Goal: Task Accomplishment & Management: Manage account settings

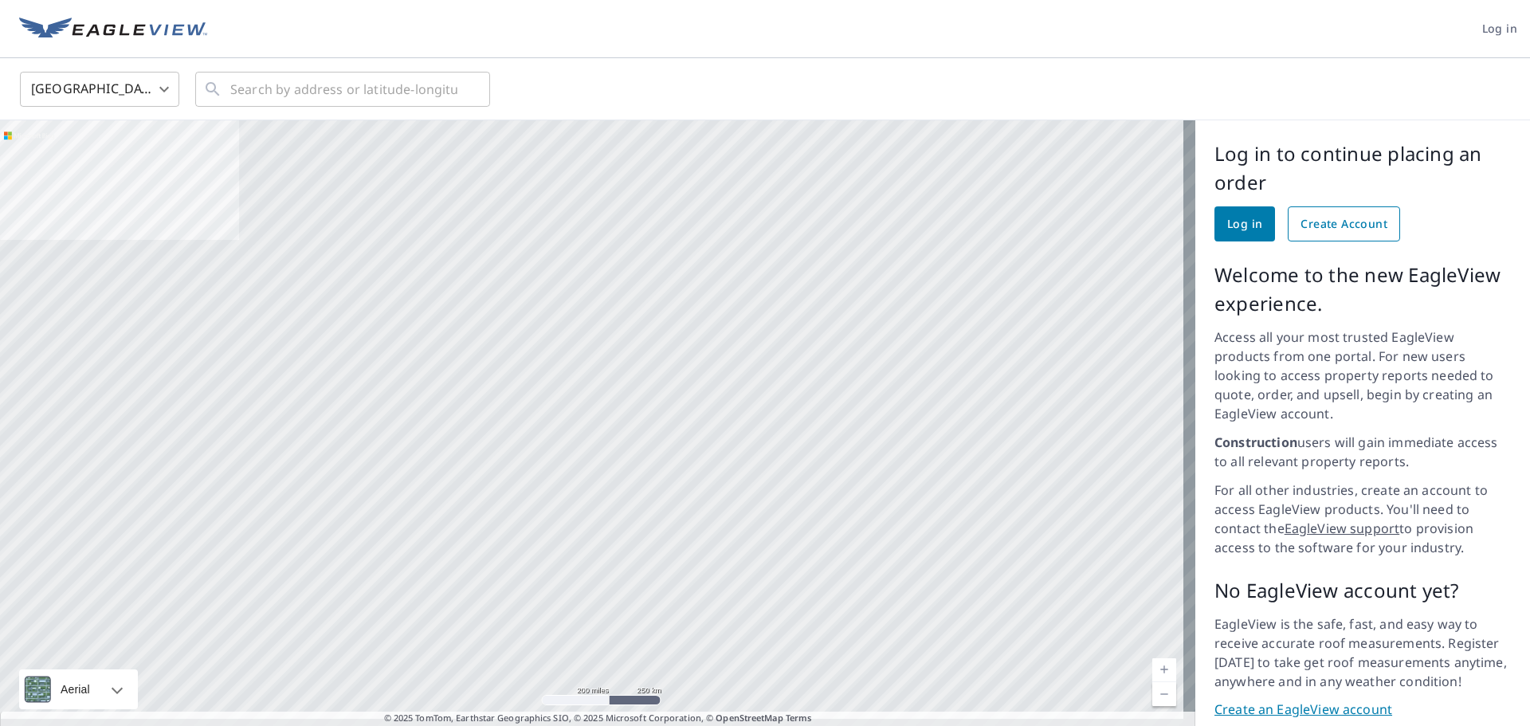
drag, startPoint x: 1321, startPoint y: 218, endPoint x: 1286, endPoint y: 223, distance: 35.4
click at [1321, 218] on span "Create Account" at bounding box center [1344, 224] width 87 height 20
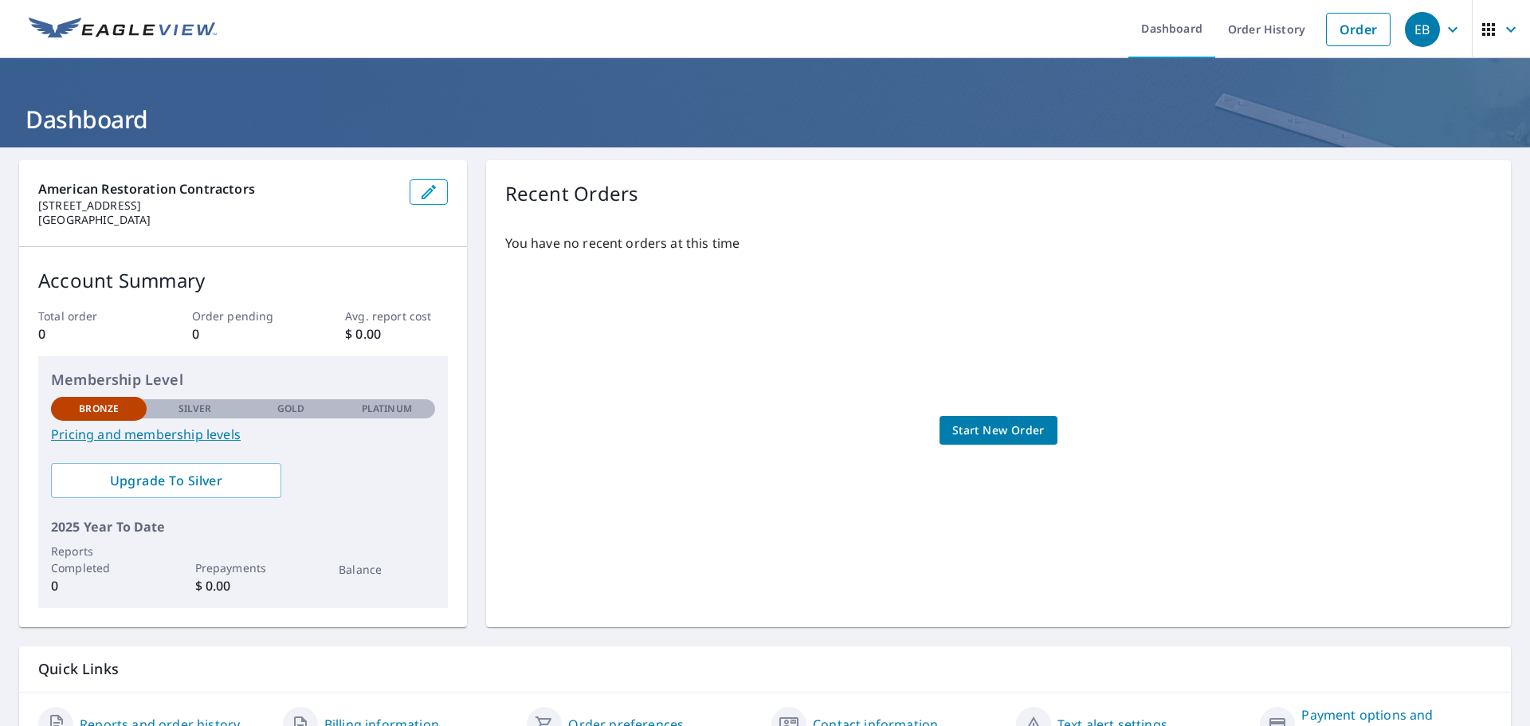
click at [858, 167] on div "Recent Orders You have no recent orders at this time Start New Order" at bounding box center [998, 393] width 1025 height 467
click at [430, 55] on ul "Dashboard Order History Order" at bounding box center [812, 29] width 1173 height 58
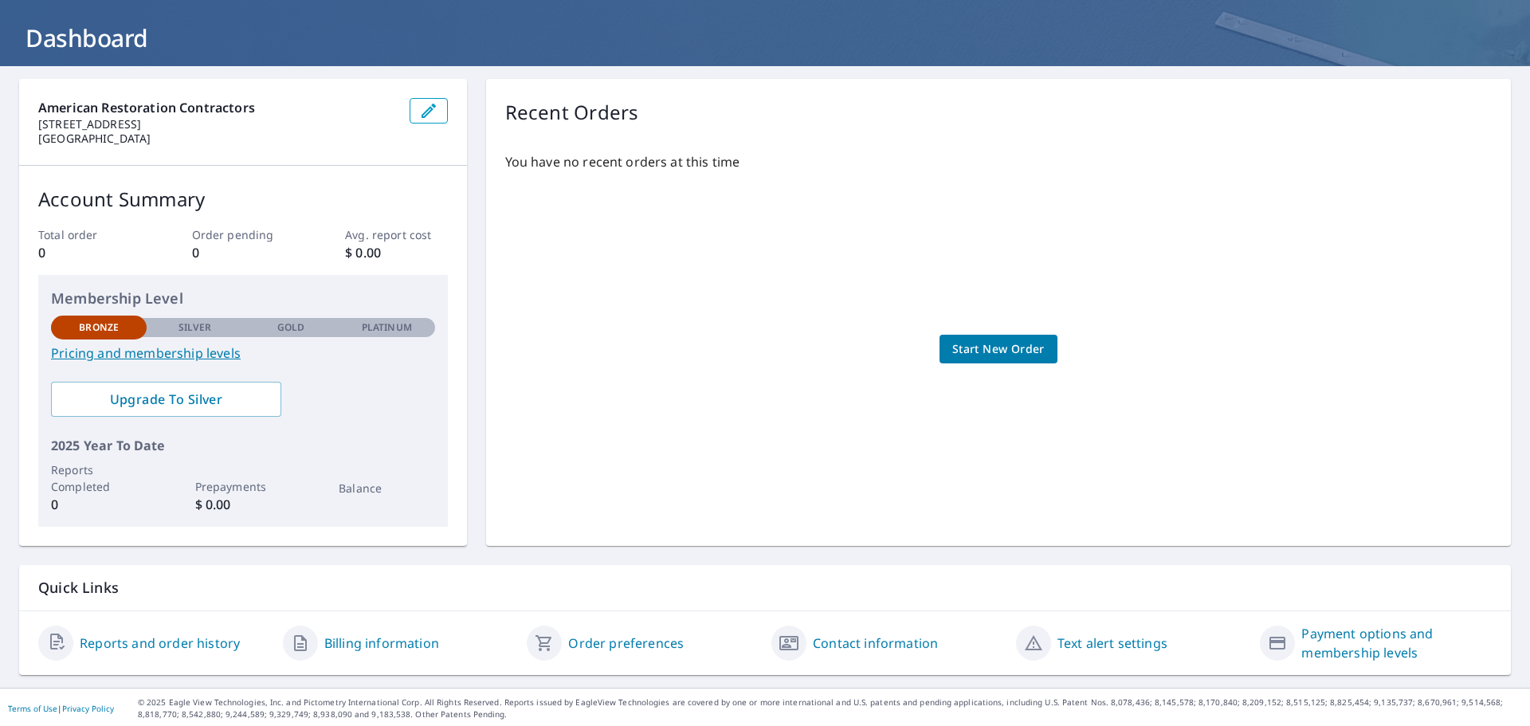
scroll to position [84, 0]
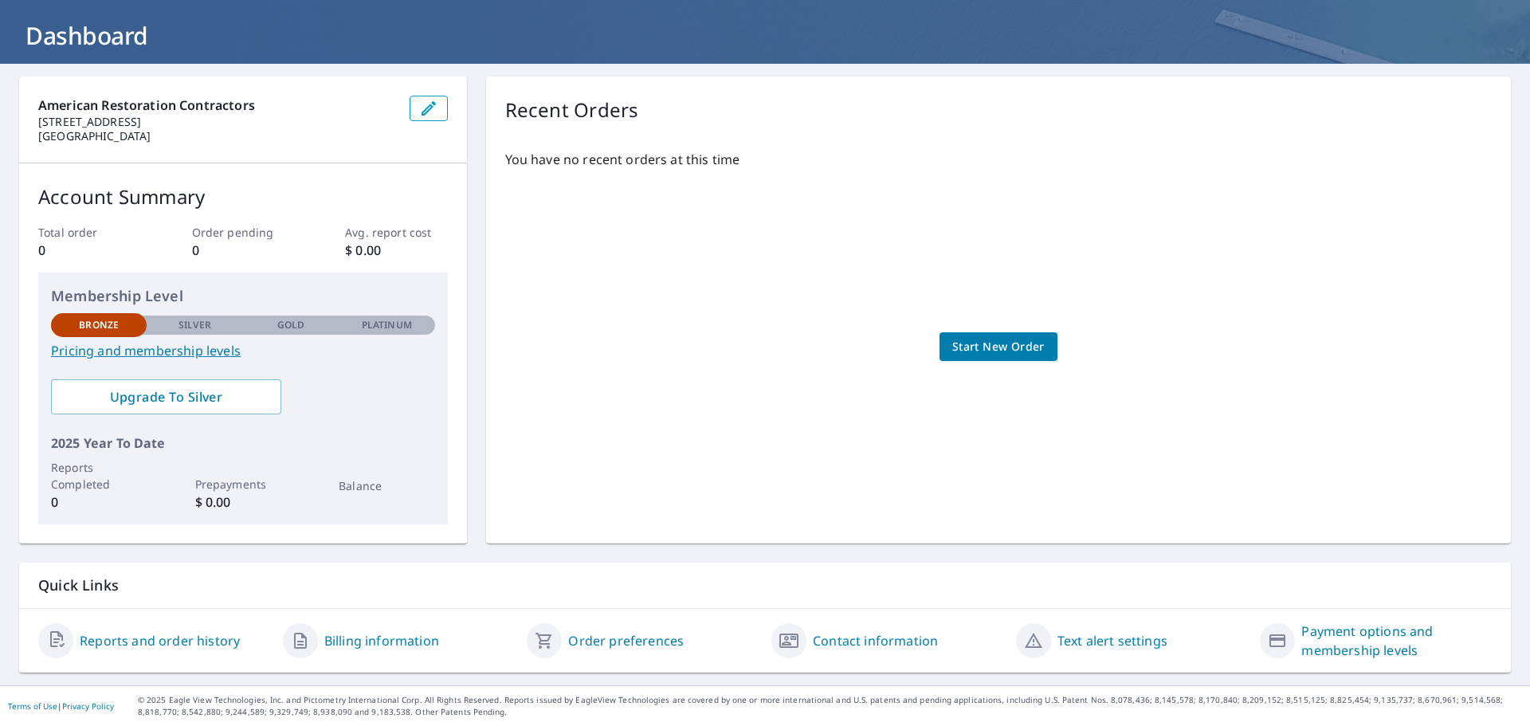
click at [112, 352] on link "Pricing and membership levels" at bounding box center [243, 350] width 384 height 19
click at [119, 328] on div "Bronze" at bounding box center [99, 325] width 96 height 24
click at [871, 645] on link "Contact information" at bounding box center [875, 640] width 125 height 19
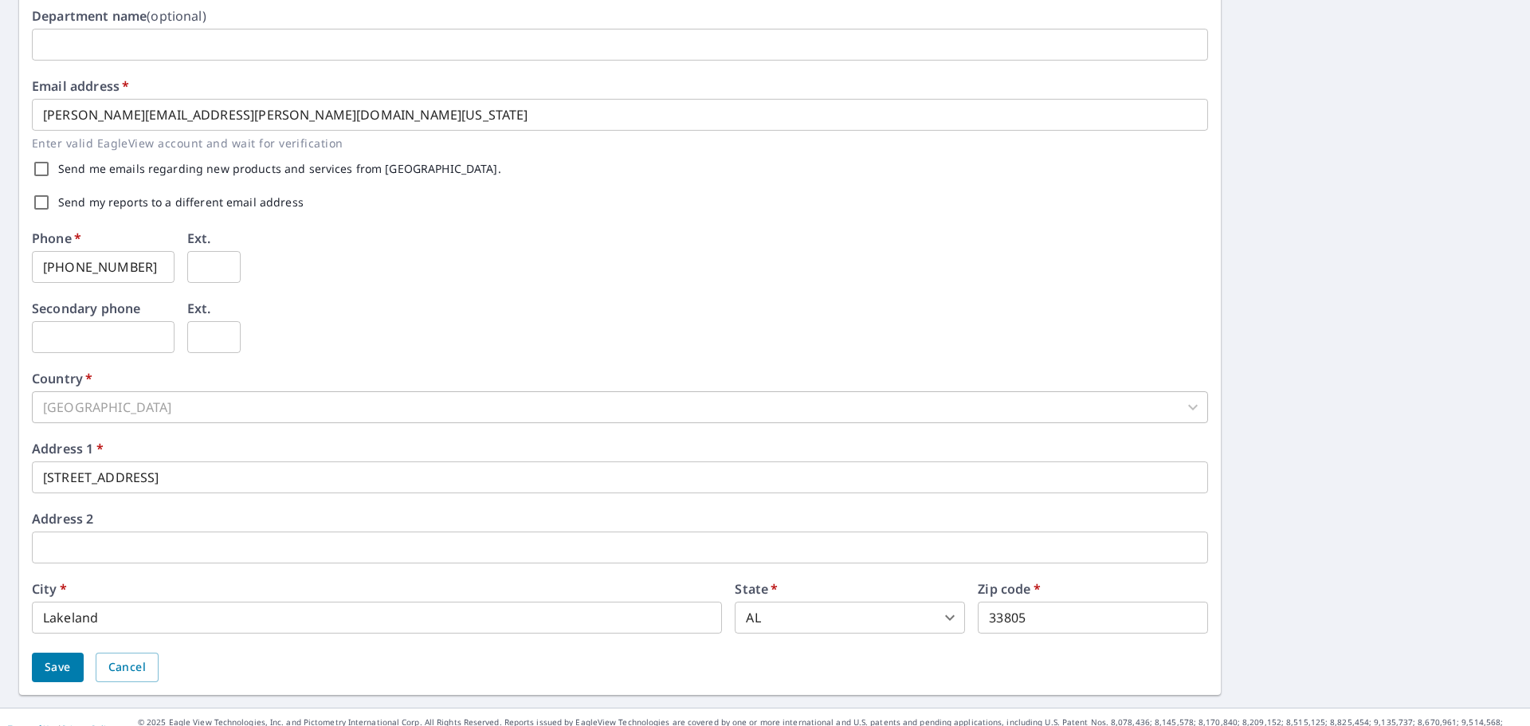
scroll to position [396, 0]
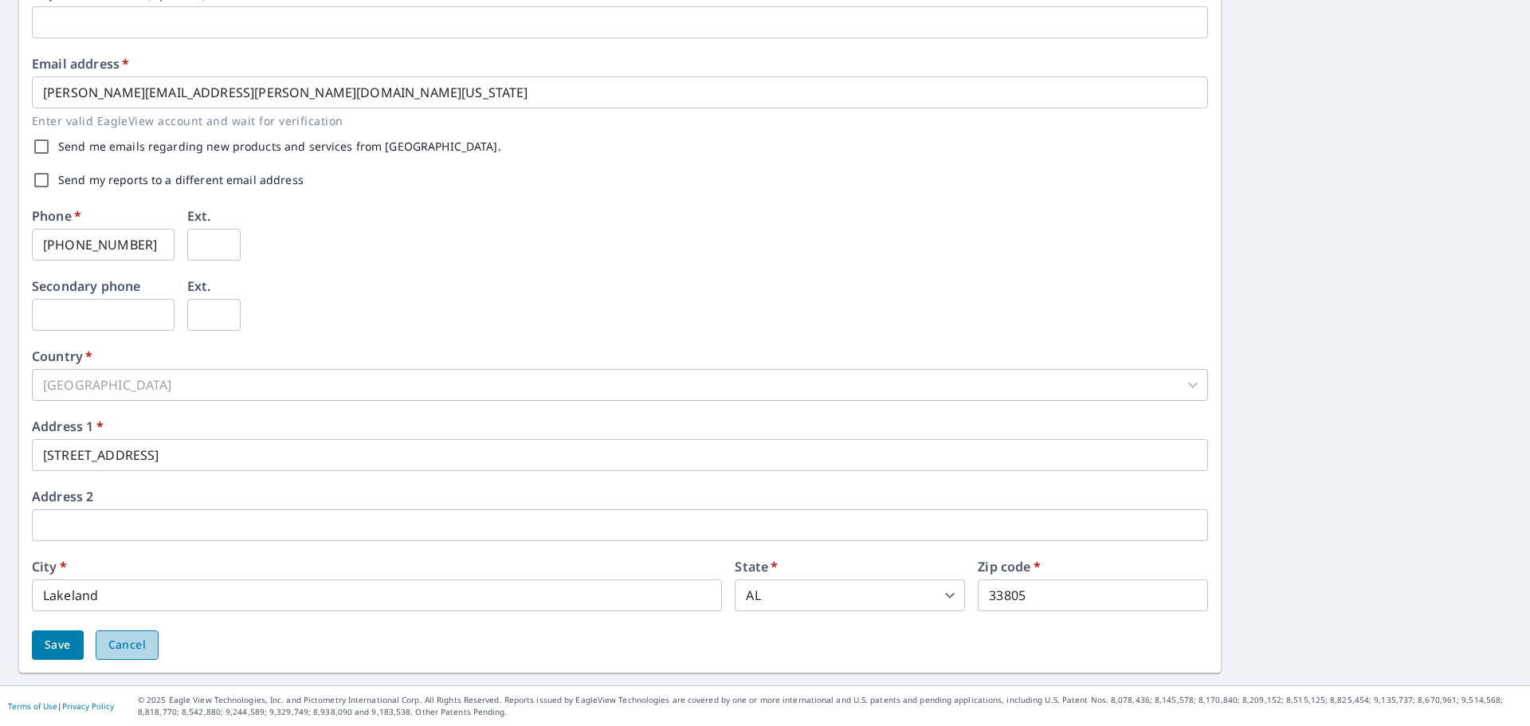
click at [140, 655] on button "Cancel" at bounding box center [127, 645] width 63 height 29
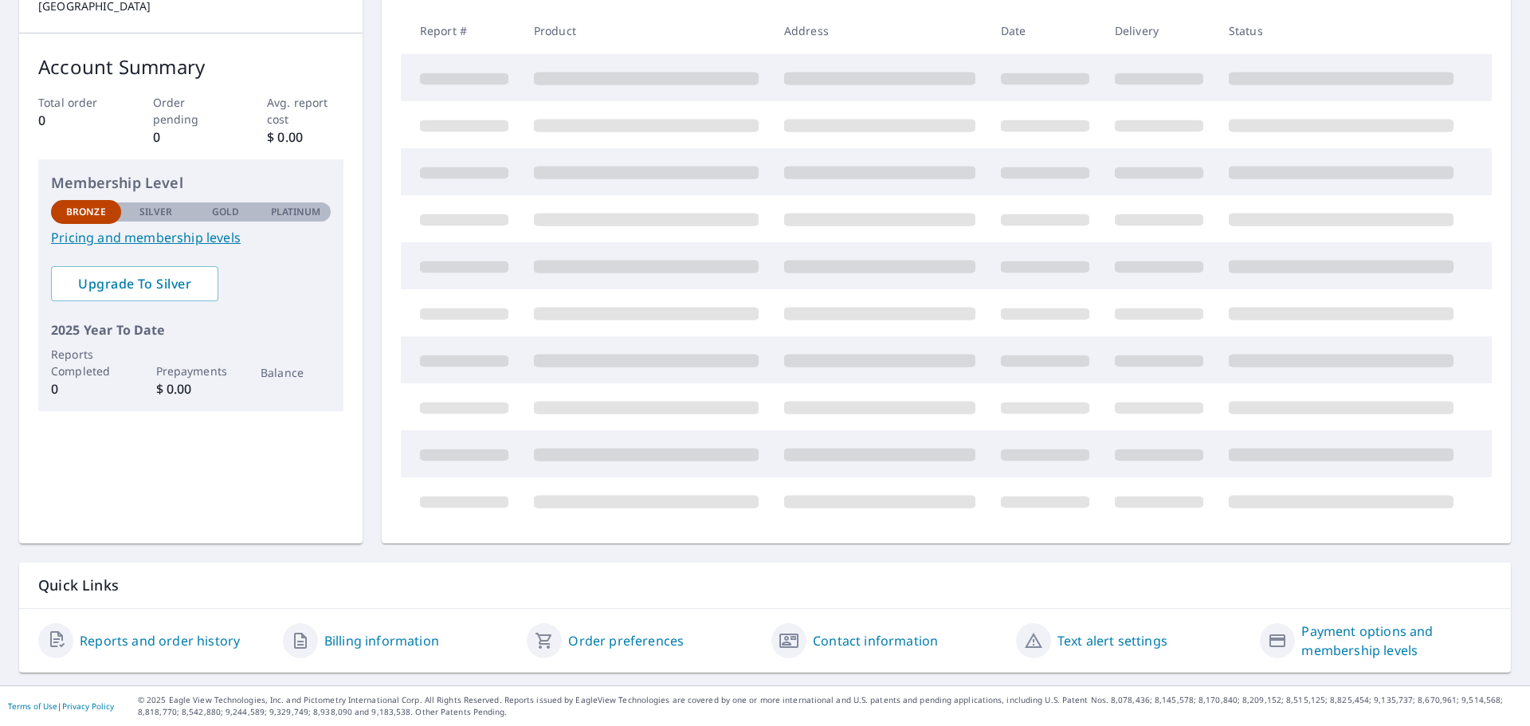
click at [364, 642] on link "Billing information" at bounding box center [381, 640] width 115 height 19
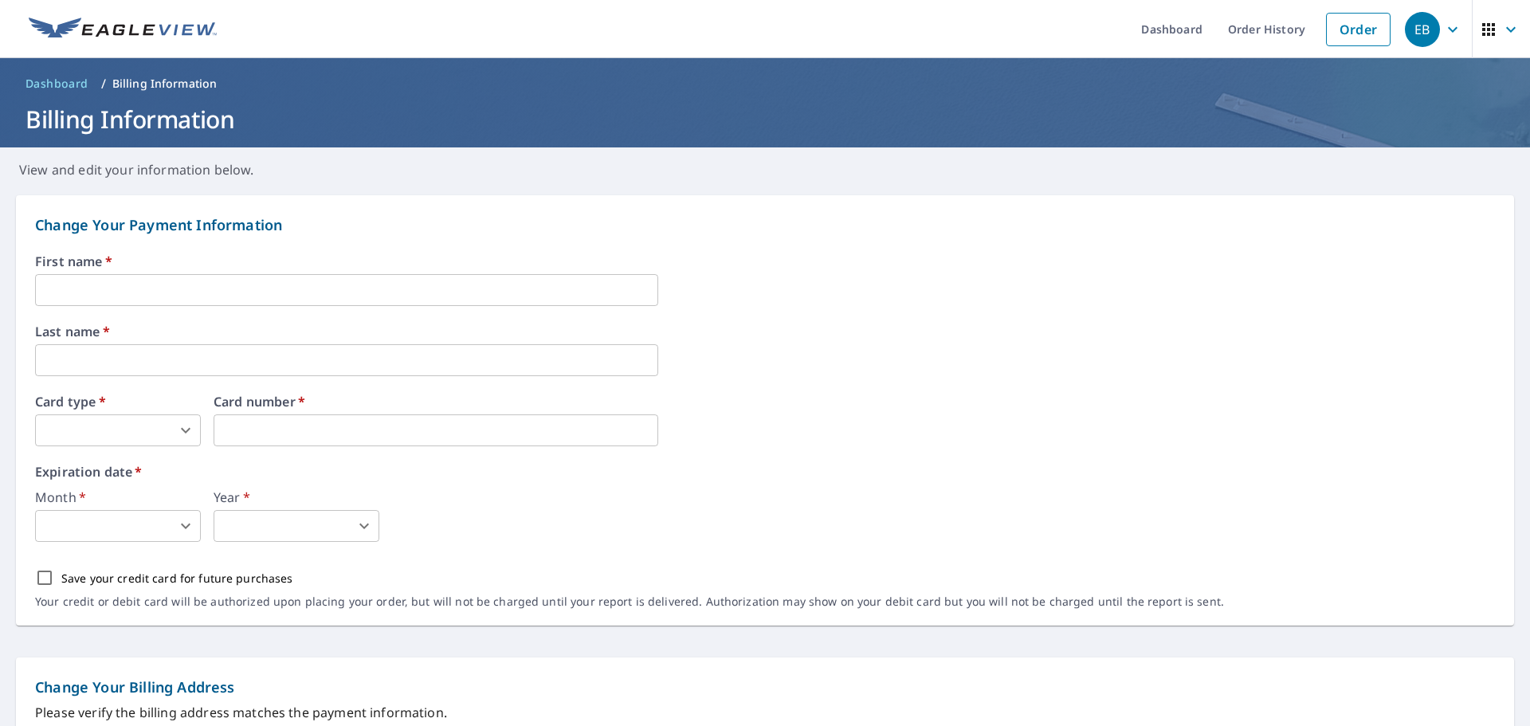
click at [132, 281] on input "text" at bounding box center [346, 290] width 623 height 32
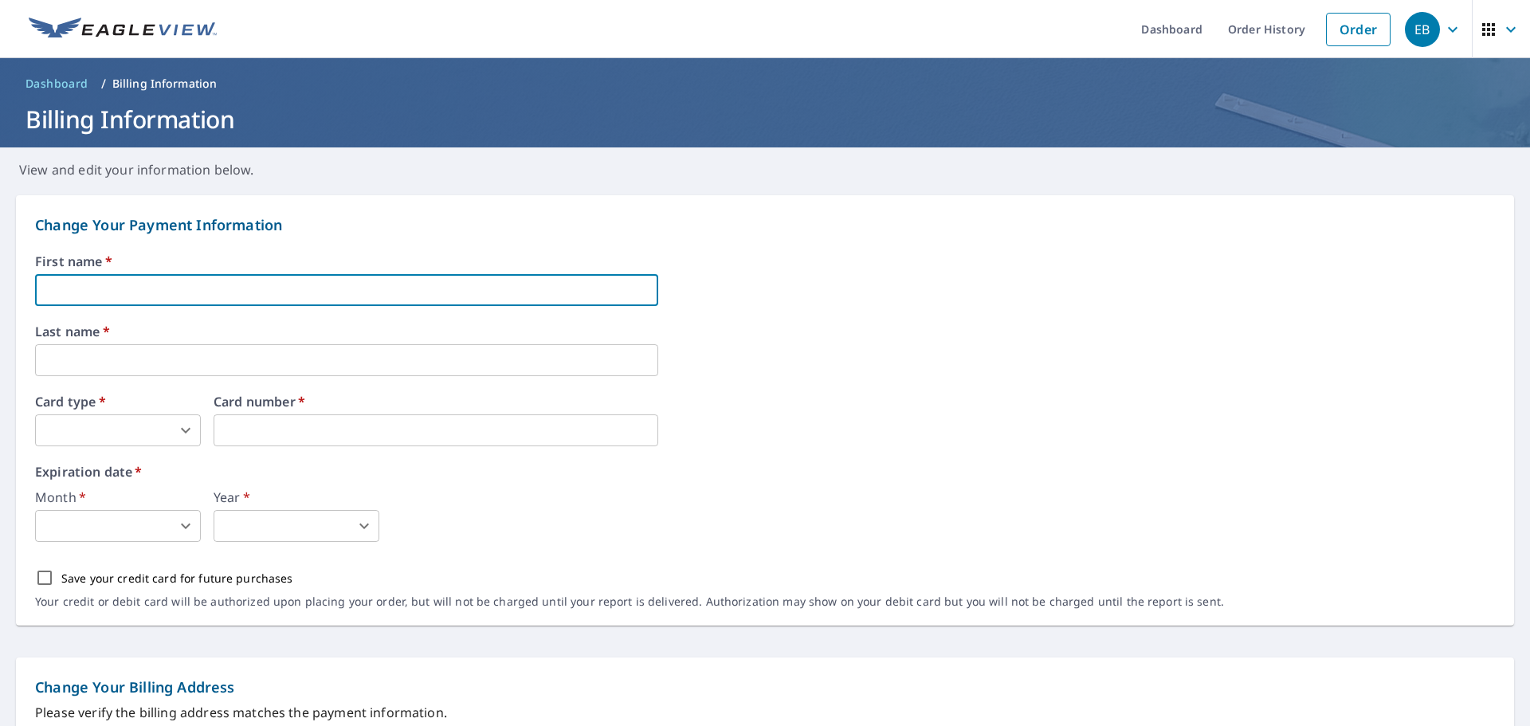
type input "Johnny"
click at [69, 364] on input "text" at bounding box center [346, 360] width 623 height 32
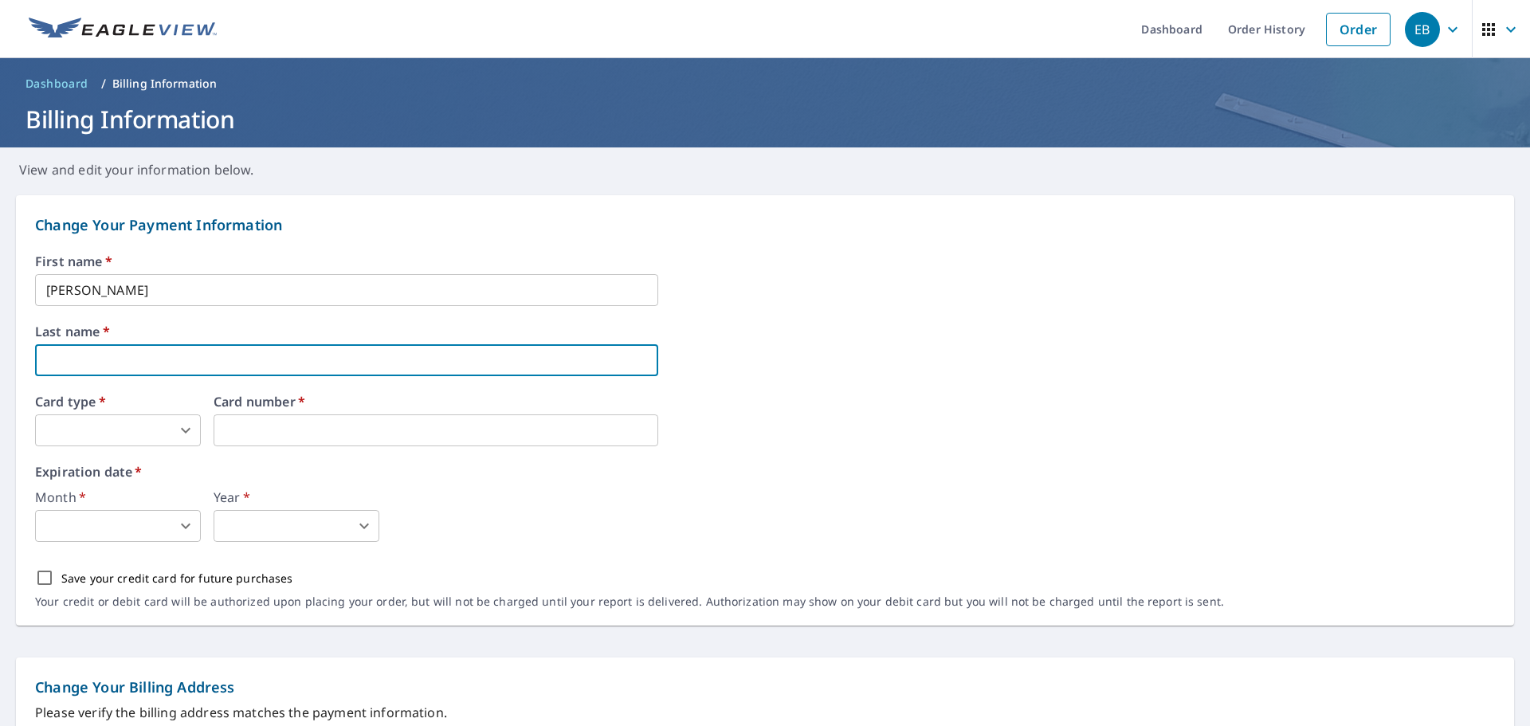
type input "Bailey"
click at [96, 423] on body "EB EB Dashboard Order History Order EB Dashboard / Billing Information Billing …" at bounding box center [765, 363] width 1530 height 726
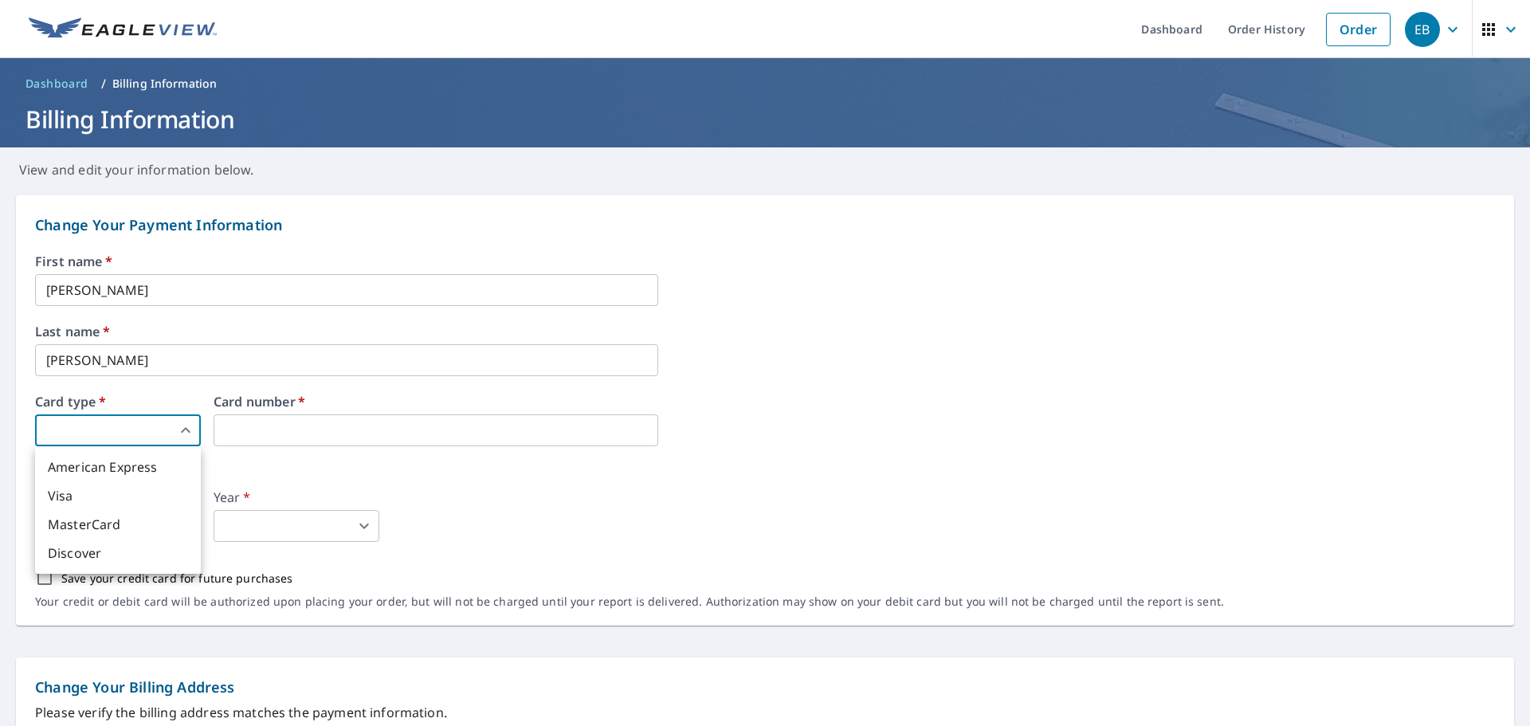
click at [98, 529] on li "MasterCard" at bounding box center [118, 524] width 166 height 29
type input "3"
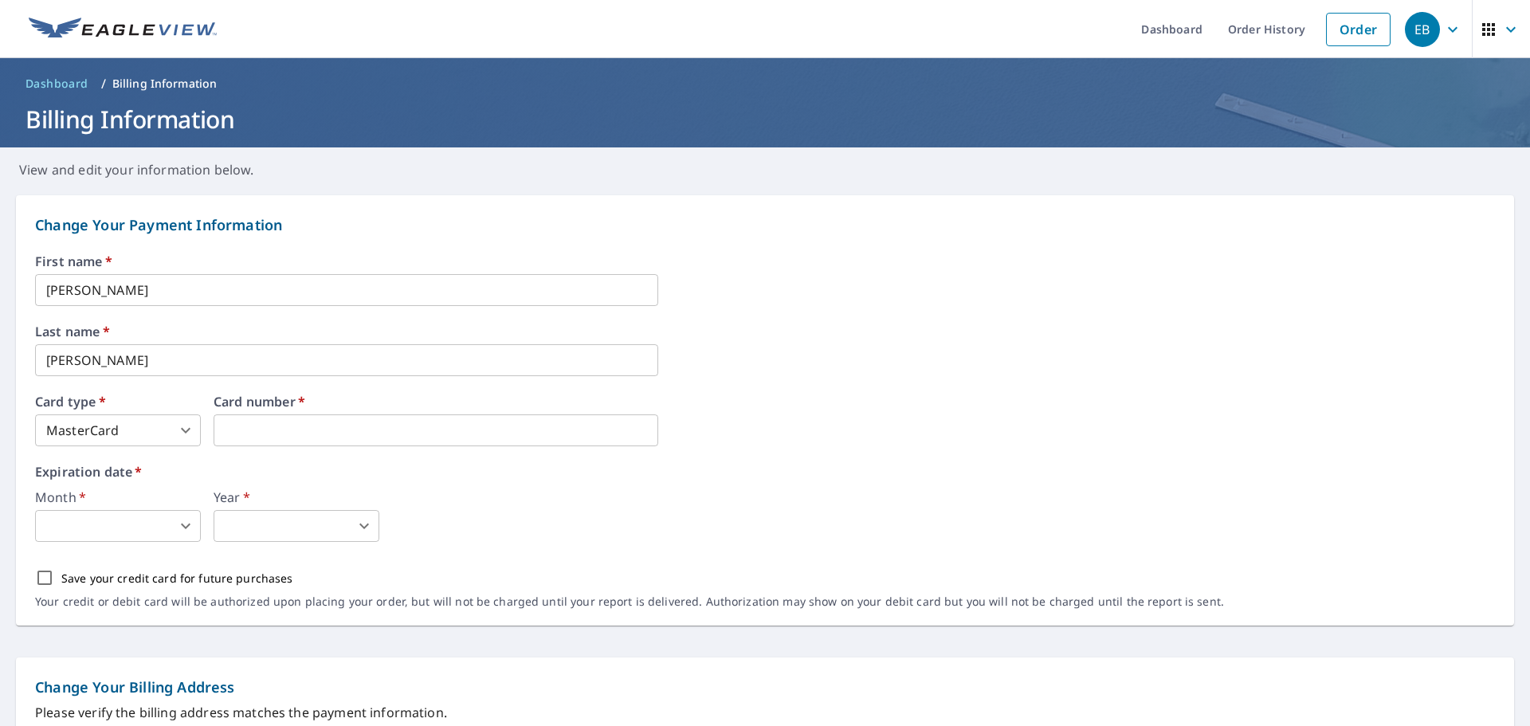
click at [179, 517] on body "EB EB Dashboard Order History Order EB Dashboard / Billing Information Billing …" at bounding box center [765, 363] width 1530 height 726
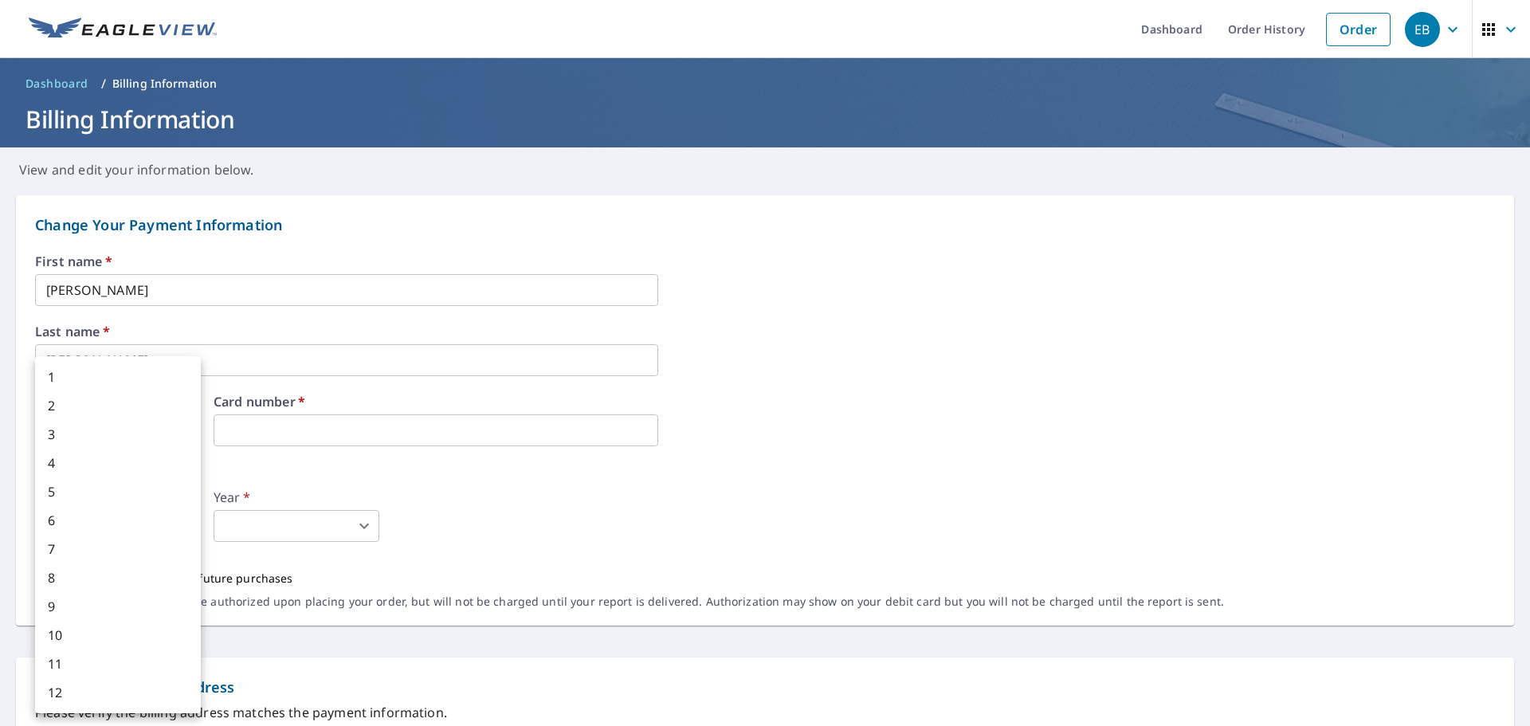
click at [75, 599] on li "9" at bounding box center [118, 606] width 166 height 29
type input "9"
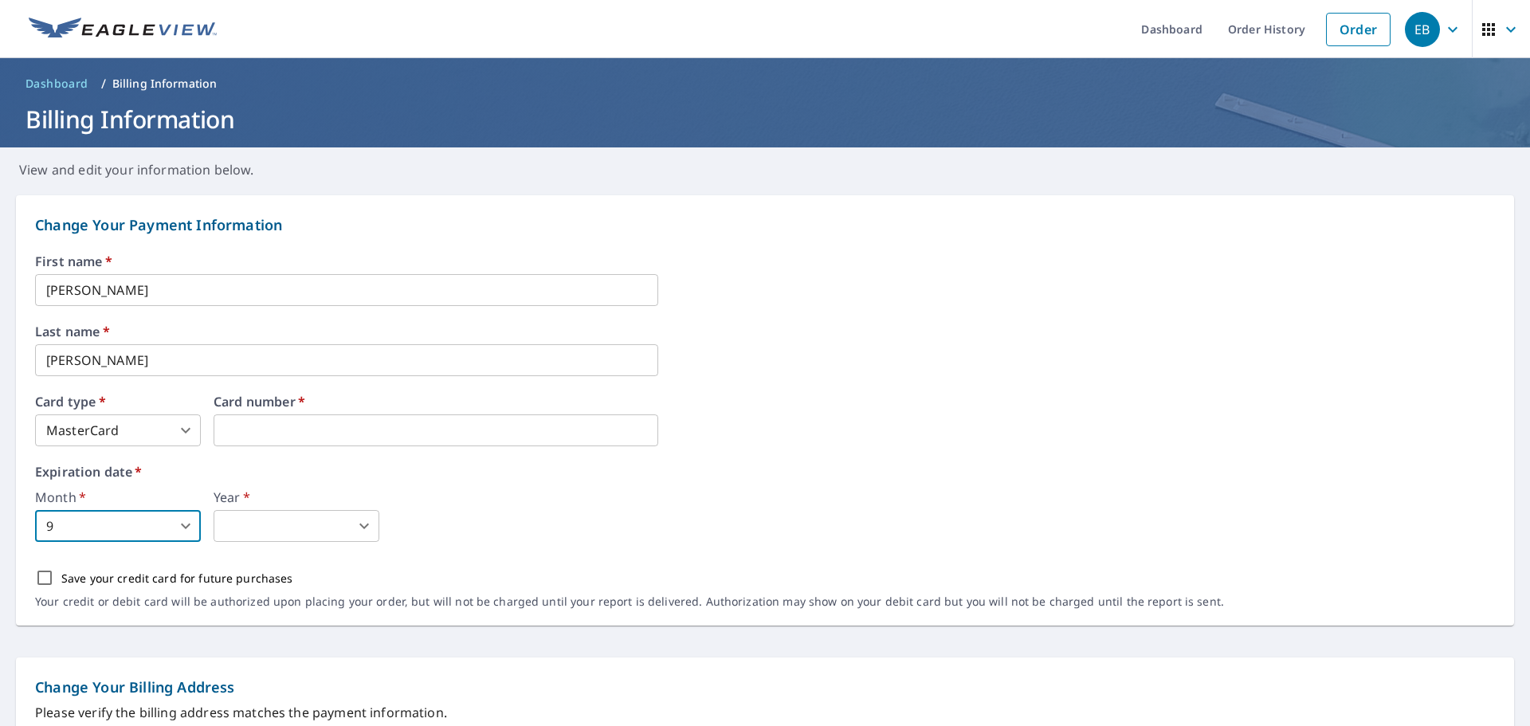
click at [250, 535] on body "EB EB Dashboard Order History Order EB Dashboard / Billing Information Billing …" at bounding box center [765, 363] width 1530 height 726
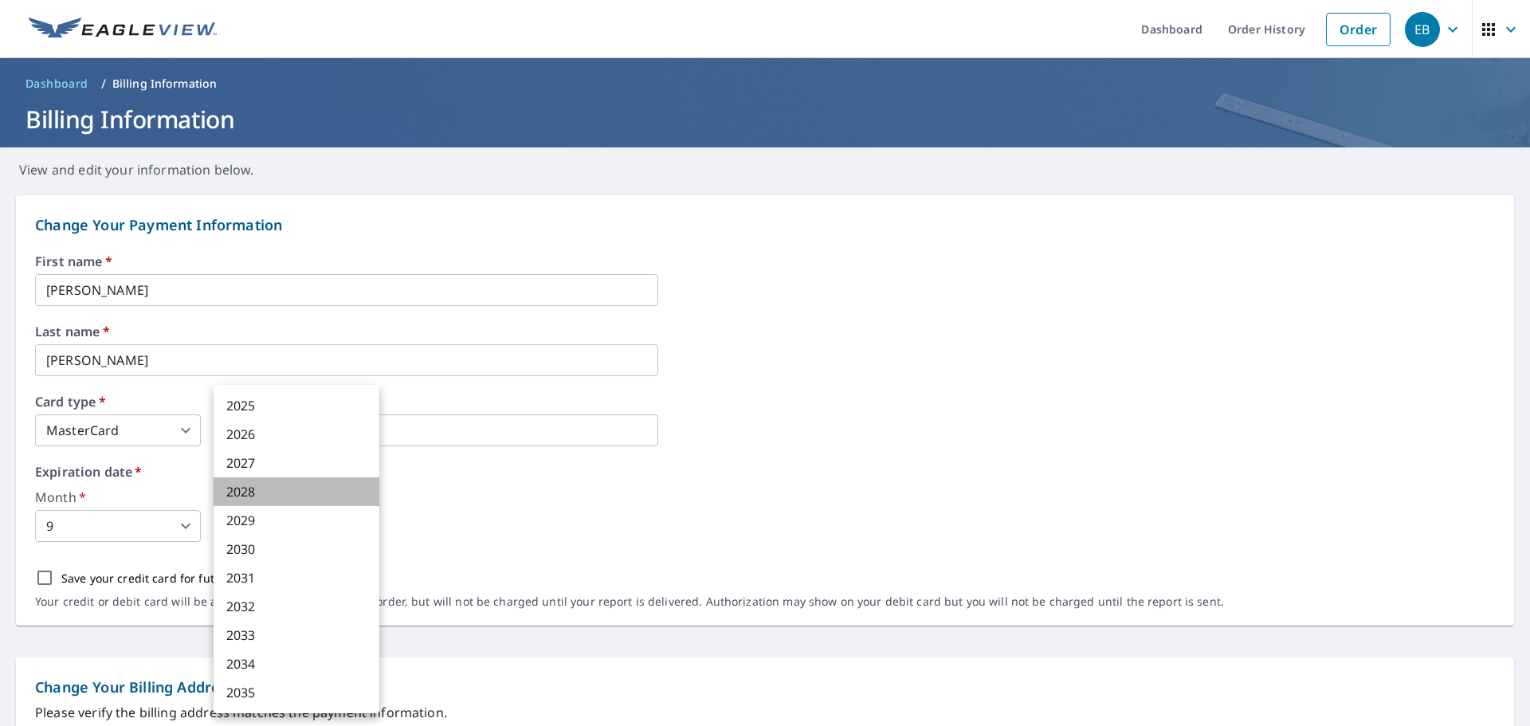
click at [246, 491] on li "2028" at bounding box center [297, 491] width 166 height 29
type input "2028"
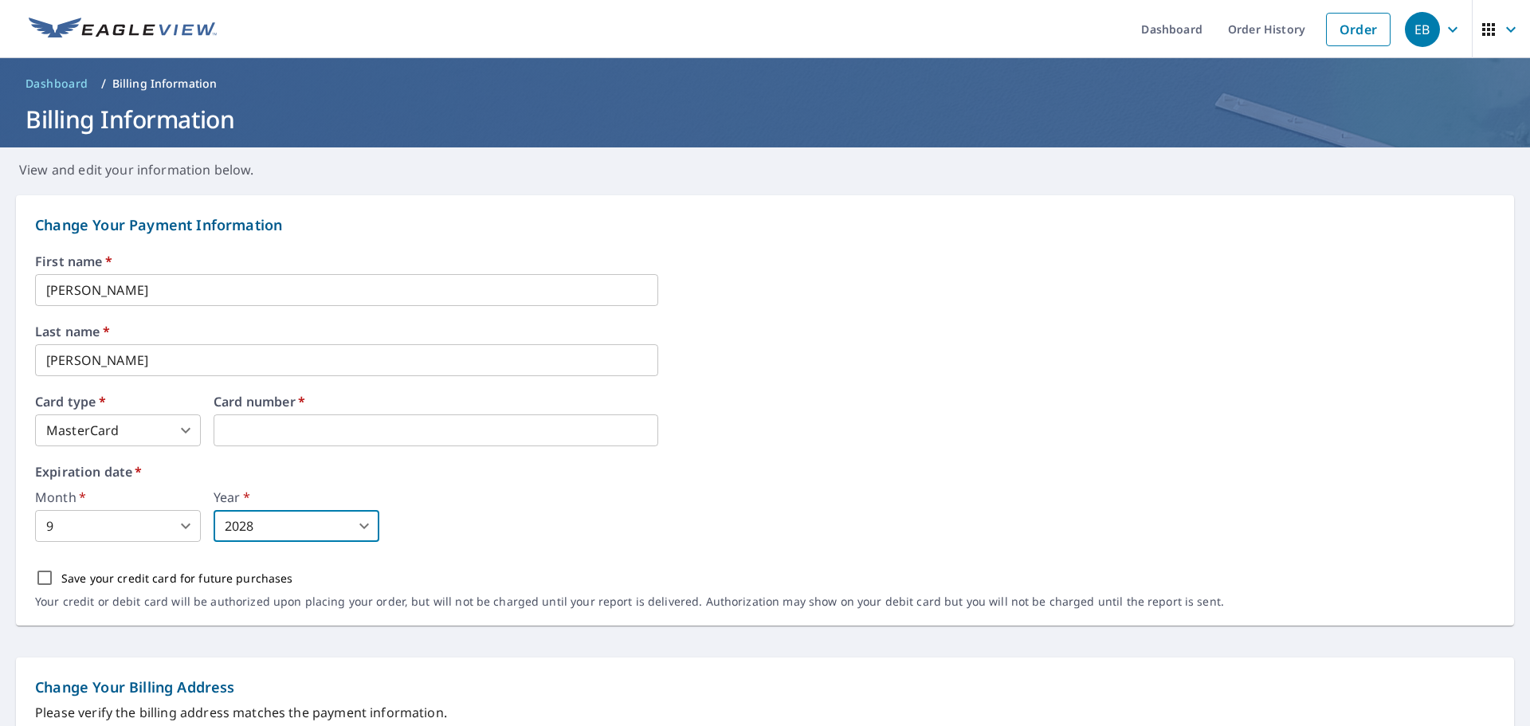
click at [41, 577] on input "Save your credit card for future purchases" at bounding box center [44, 577] width 33 height 33
checkbox input "true"
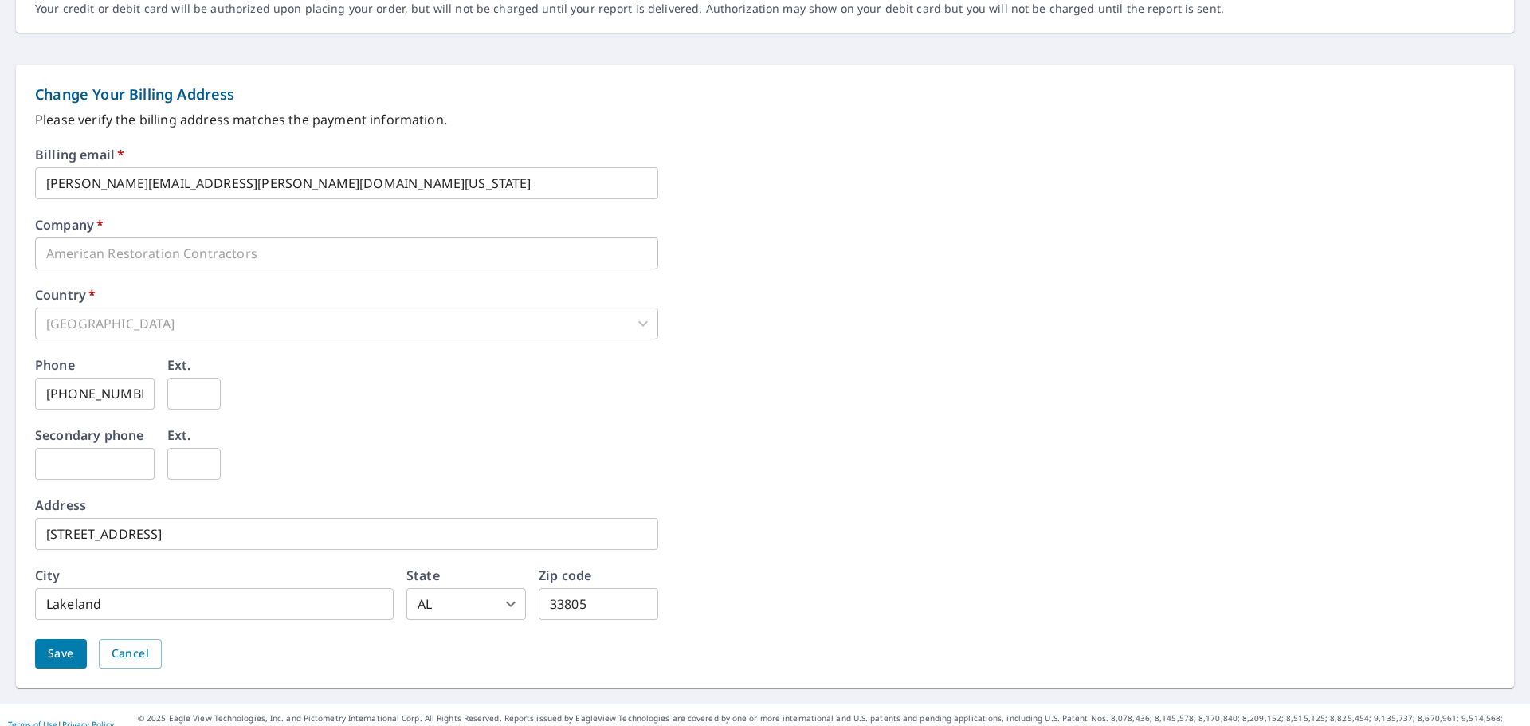
scroll to position [611, 0]
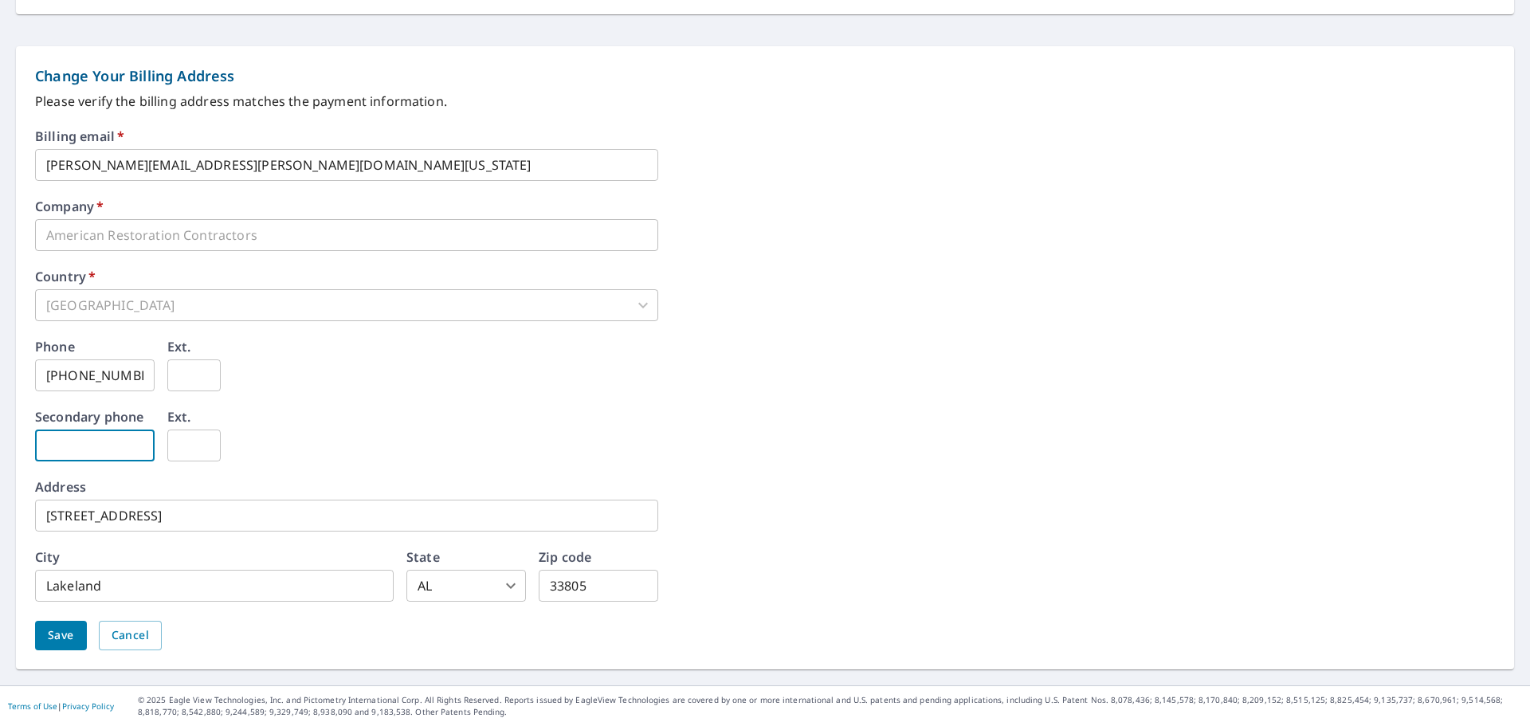
click at [119, 445] on input "text" at bounding box center [95, 446] width 120 height 32
type input "[PHONE_NUMBER]"
click at [616, 430] on div "Secondary phone 863-701-6187 ​ Ext. ​" at bounding box center [765, 446] width 1460 height 70
click at [66, 631] on span "Save" at bounding box center [61, 636] width 26 height 20
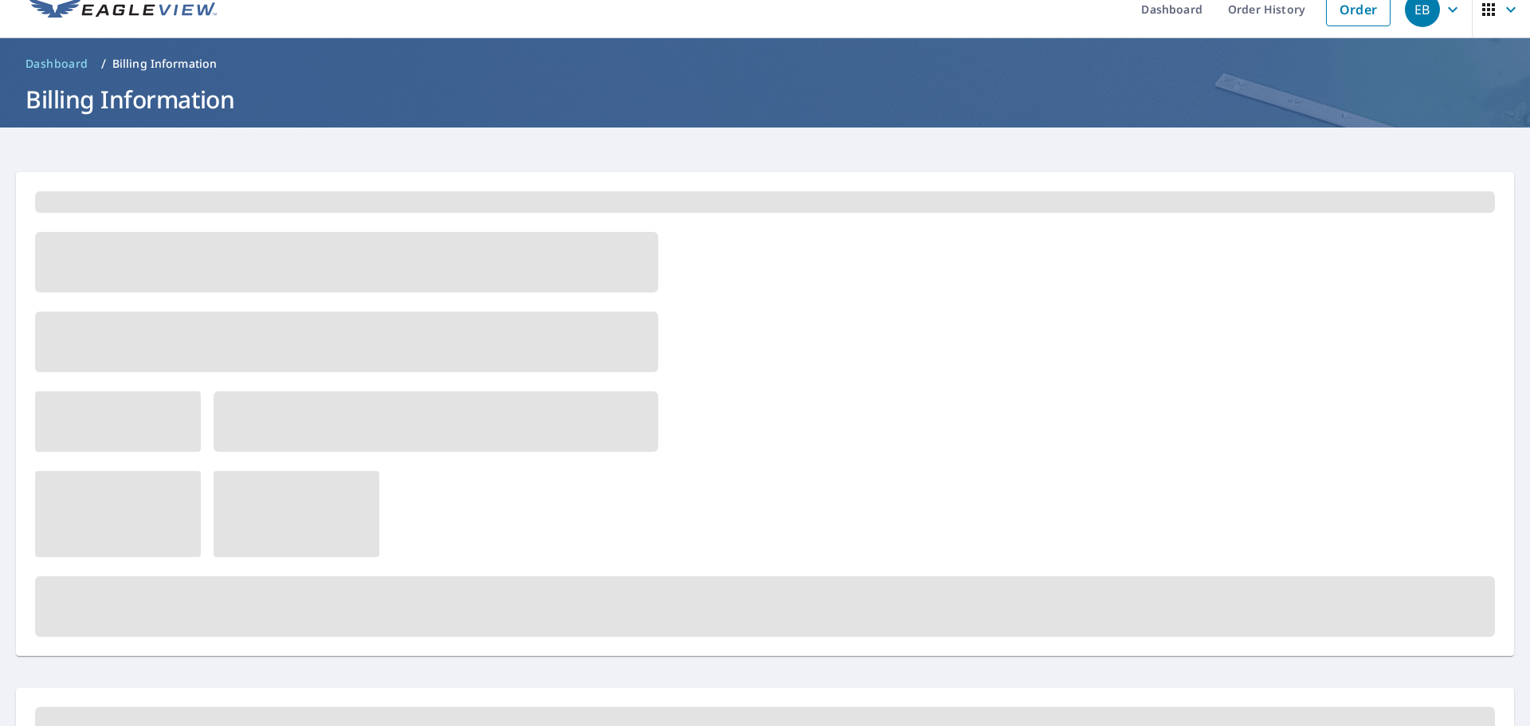
scroll to position [0, 0]
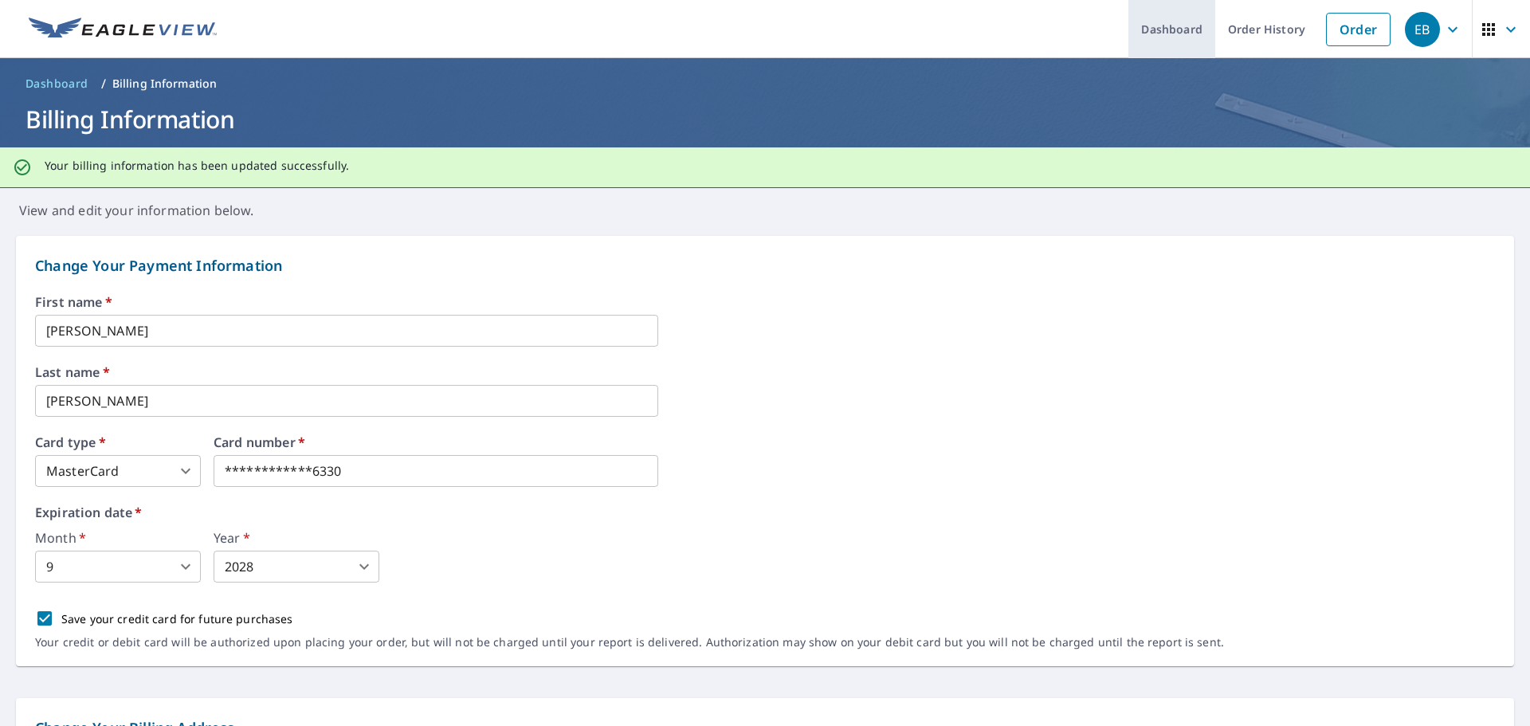
click at [1173, 33] on link "Dashboard" at bounding box center [1172, 29] width 87 height 58
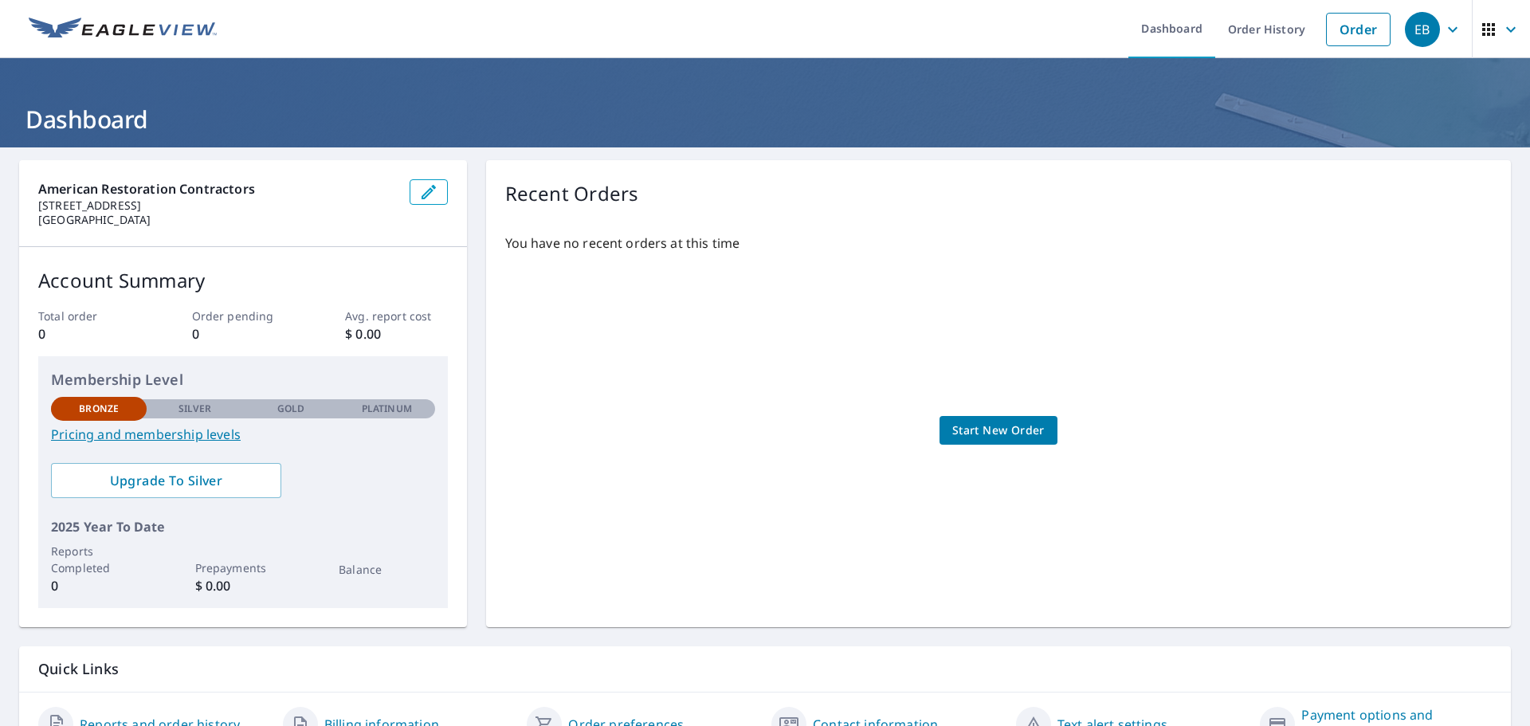
click at [1448, 27] on icon "button" at bounding box center [1453, 29] width 10 height 6
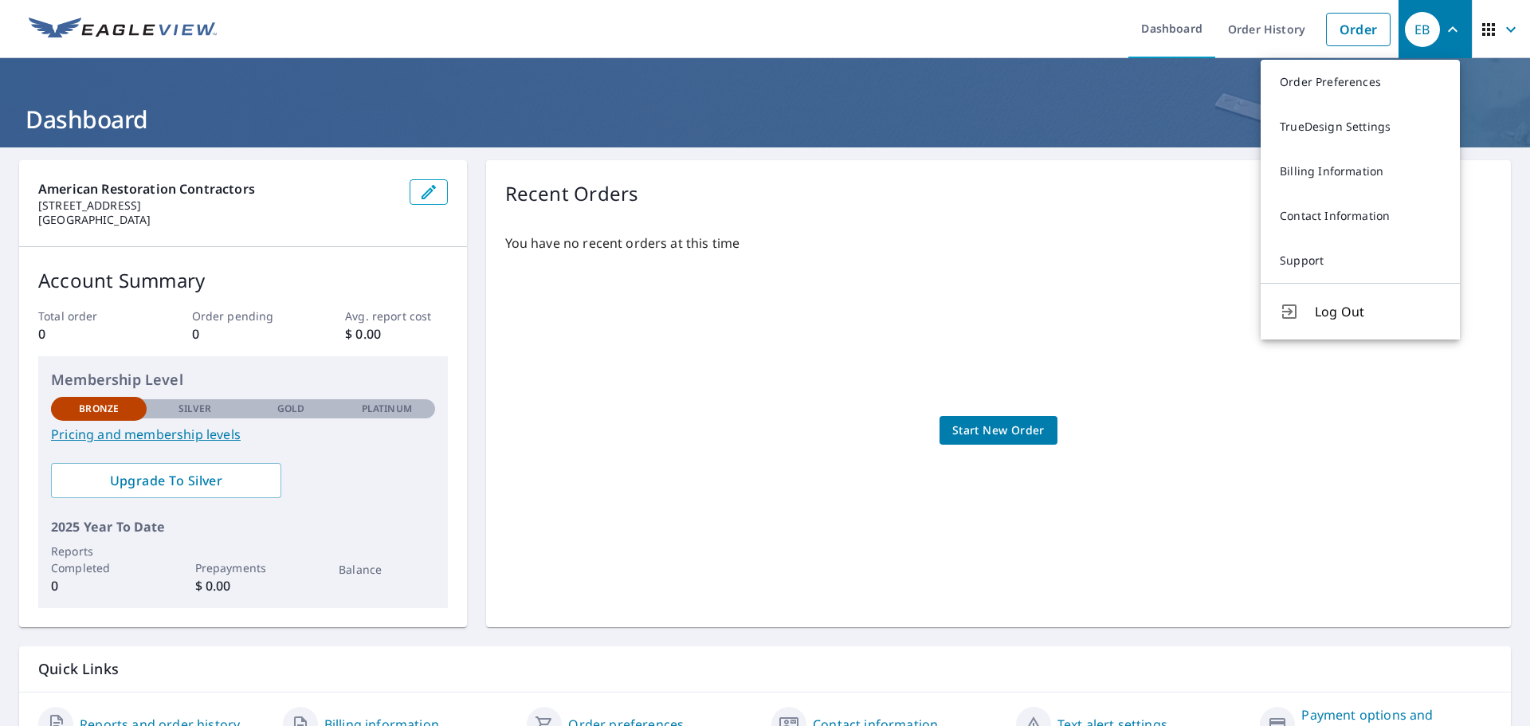
click at [784, 90] on header "Dashboard" at bounding box center [765, 102] width 1530 height 89
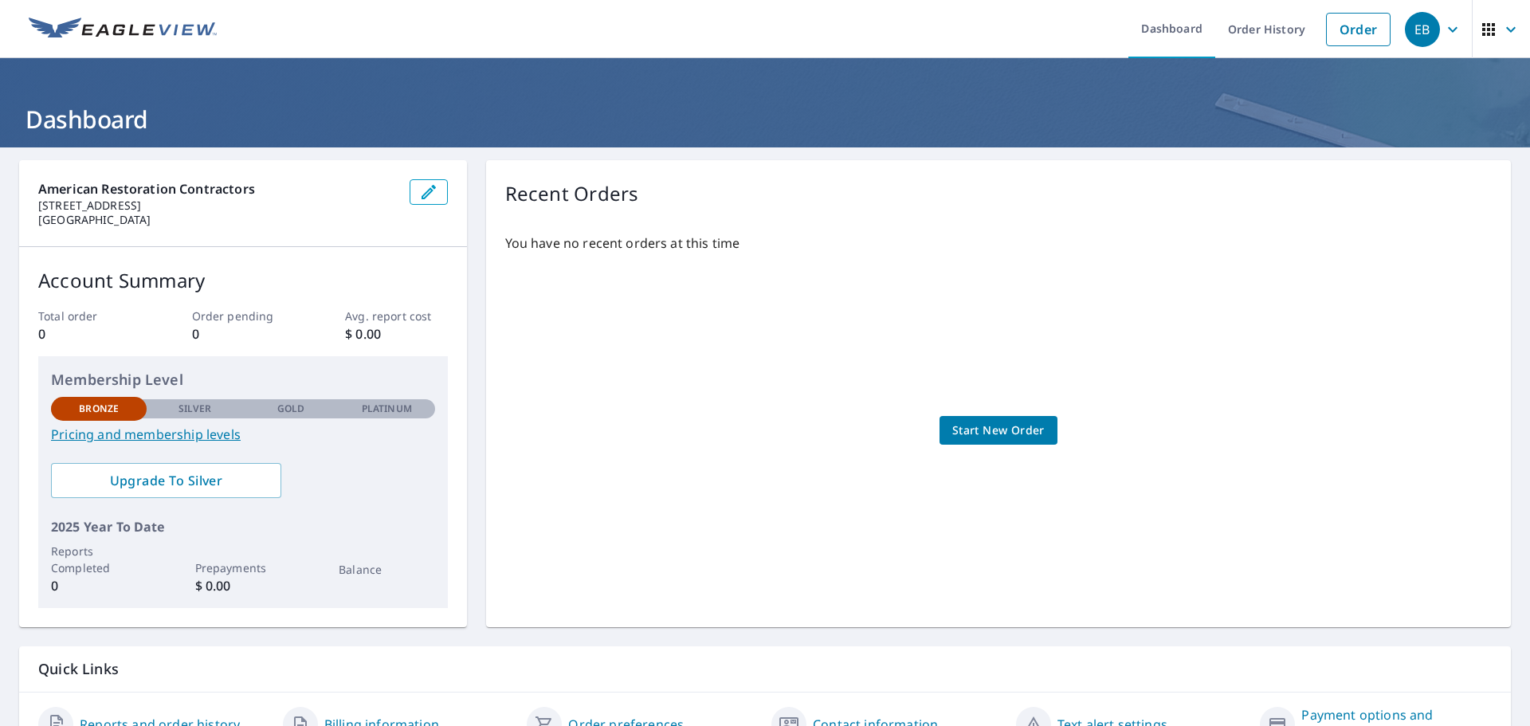
click at [1008, 432] on span "Start New Order" at bounding box center [999, 431] width 92 height 20
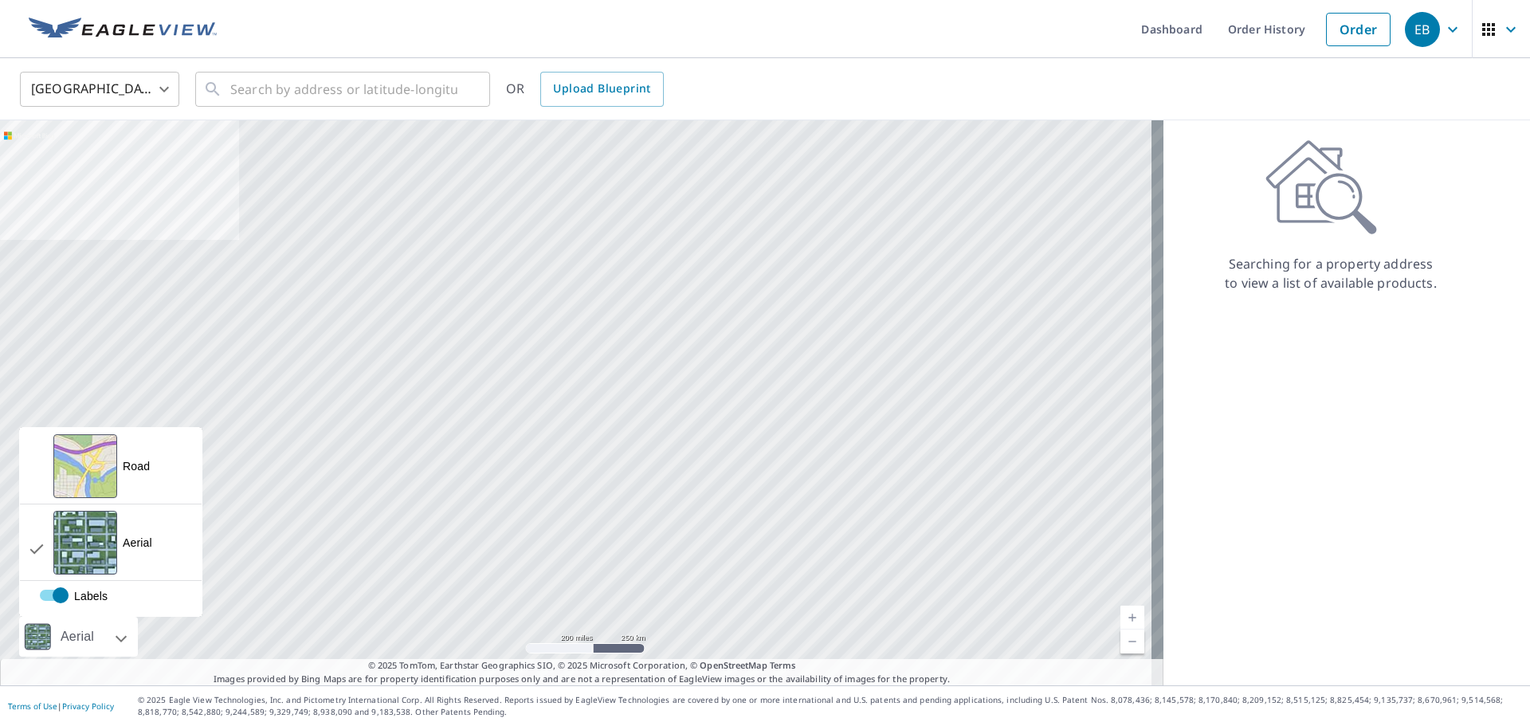
click at [112, 637] on div "Aerial" at bounding box center [78, 637] width 119 height 40
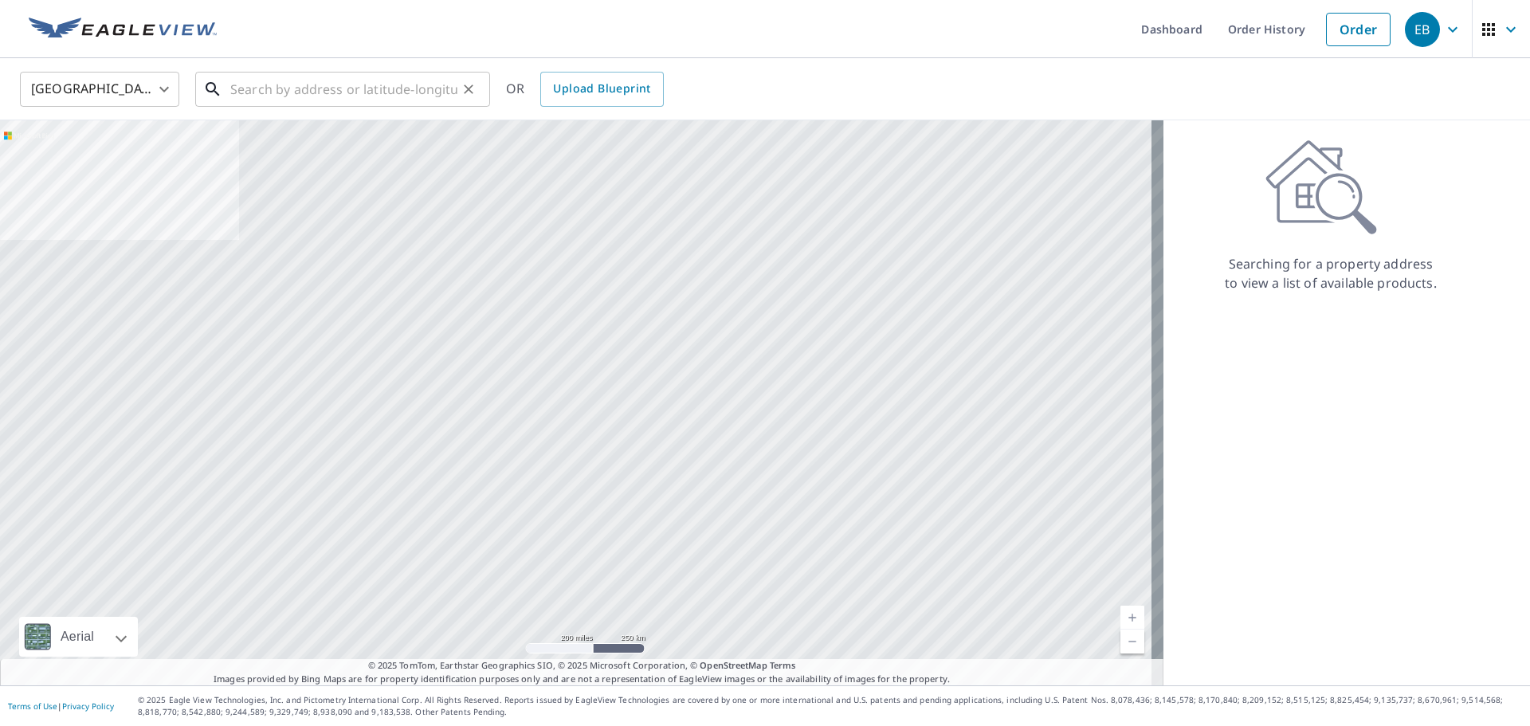
click at [277, 84] on input "text" at bounding box center [343, 89] width 227 height 45
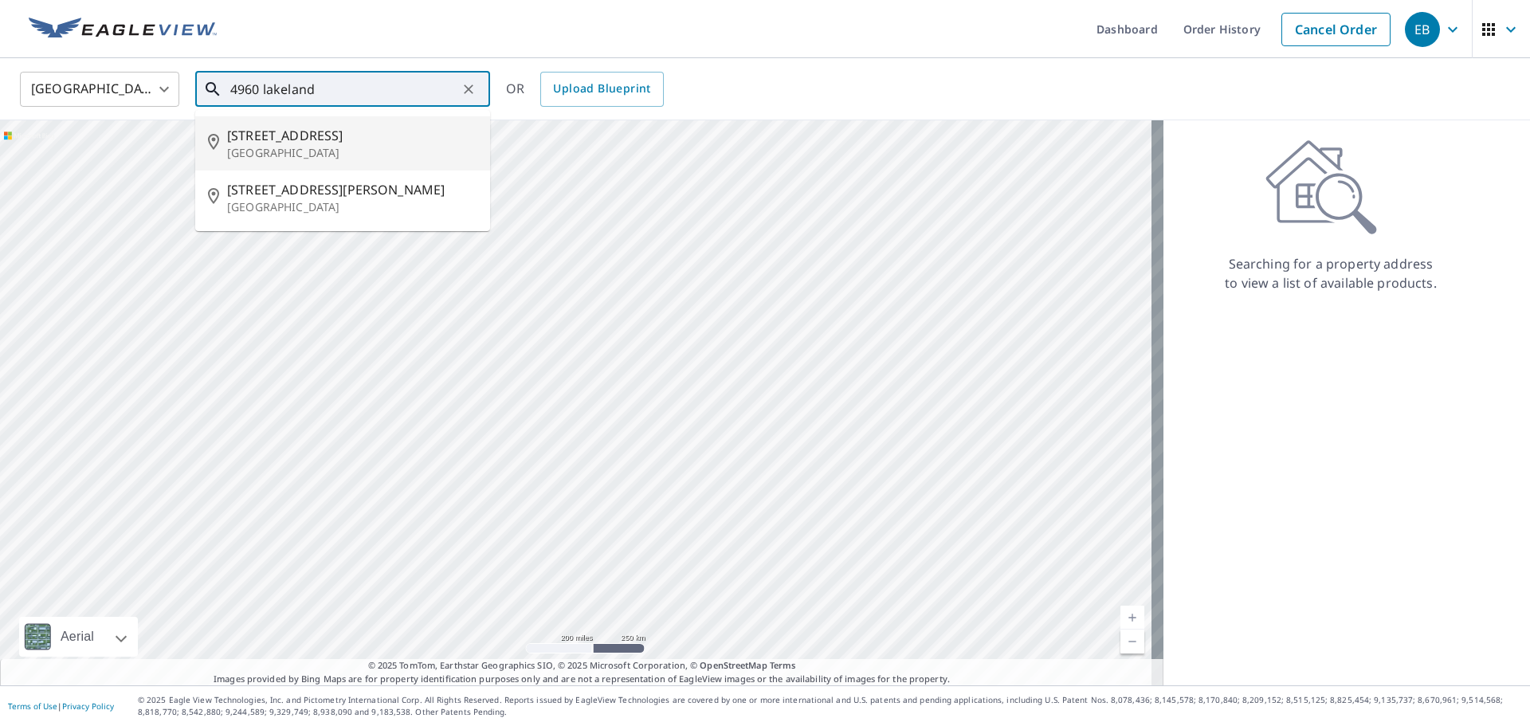
click at [285, 148] on p "Lakeland, FL 33805" at bounding box center [352, 153] width 250 height 16
type input "4960 Lakeland Commerce Pkwy Lakeland, FL 33805"
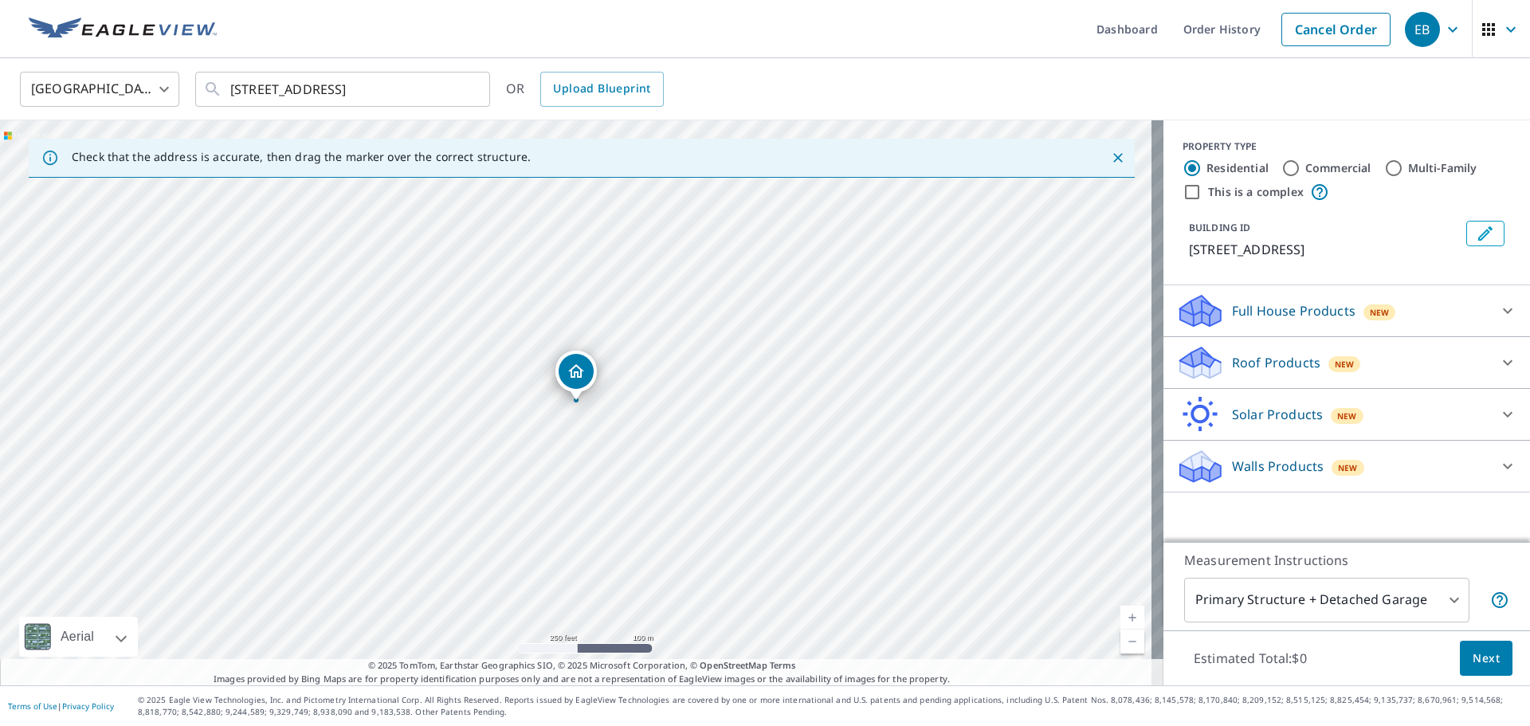
click at [509, 408] on div "4960 Lakeland Commerce Pkwy Lakeland, FL 33805" at bounding box center [582, 402] width 1164 height 565
click at [1290, 171] on div "Commercial" at bounding box center [1327, 168] width 90 height 19
click at [1282, 167] on input "Commercial" at bounding box center [1291, 168] width 19 height 19
radio input "true"
type input "4"
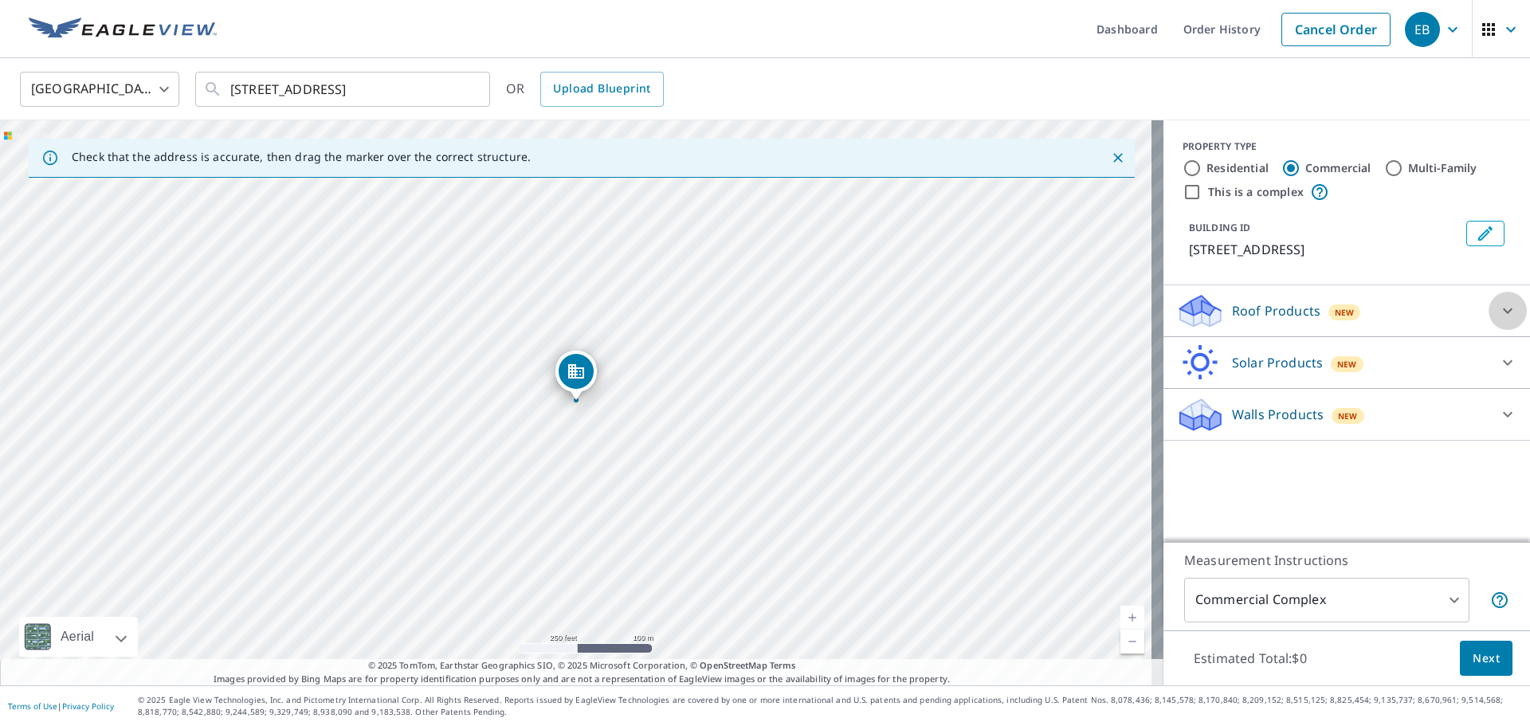
click at [1499, 320] on icon at bounding box center [1508, 310] width 19 height 19
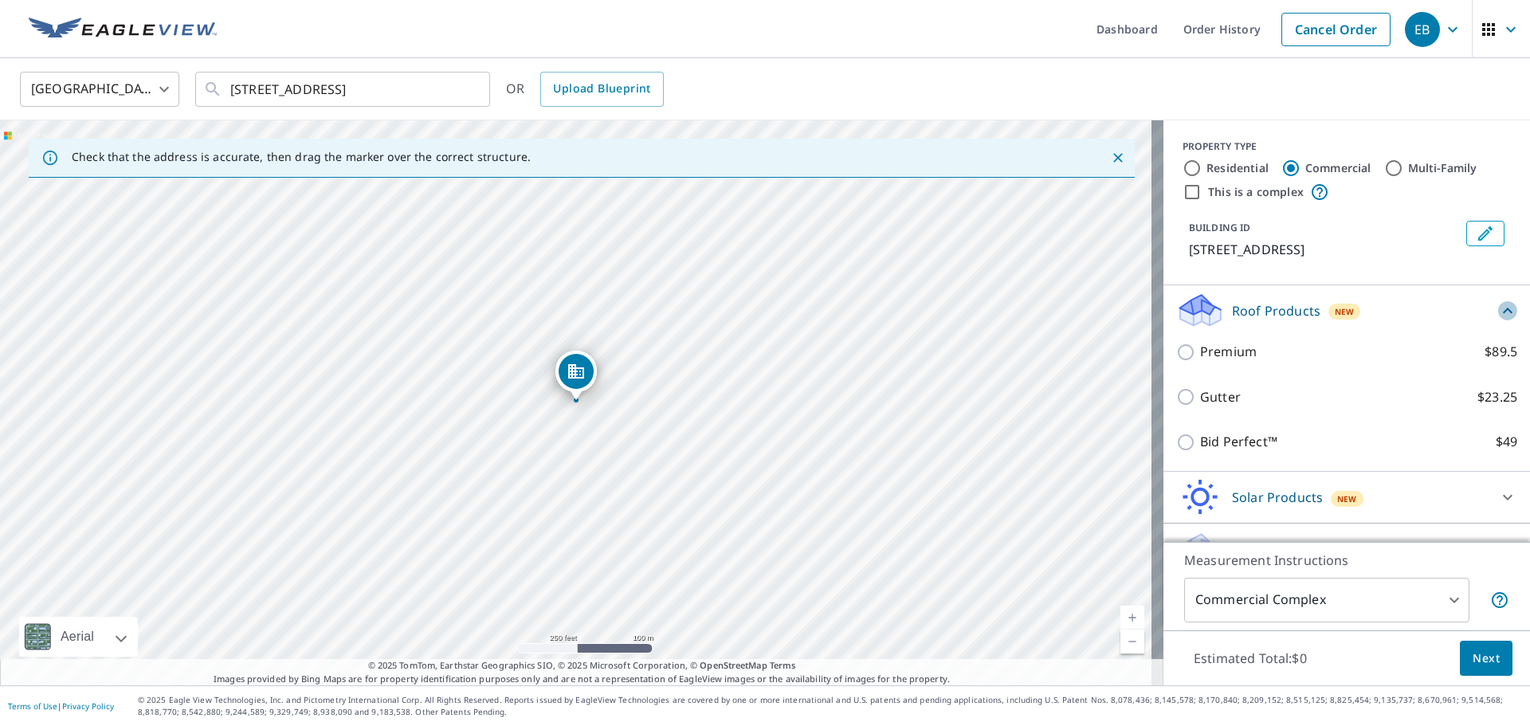
click at [1499, 320] on icon at bounding box center [1508, 310] width 19 height 19
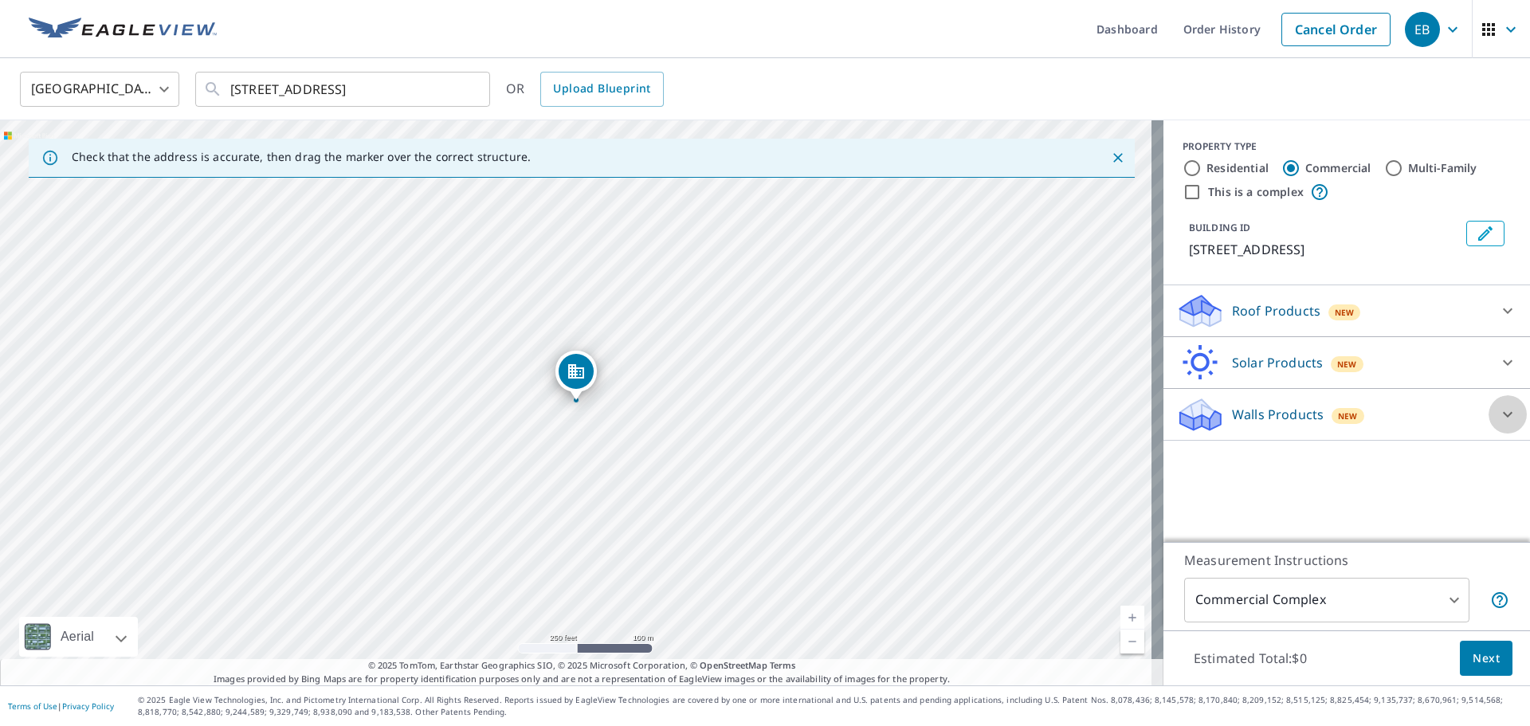
click at [1499, 424] on icon at bounding box center [1508, 414] width 19 height 19
click at [1408, 605] on body "EB EB Dashboard Order History Cancel Order EB United States US ​ 4960 Lakeland …" at bounding box center [765, 363] width 1530 height 726
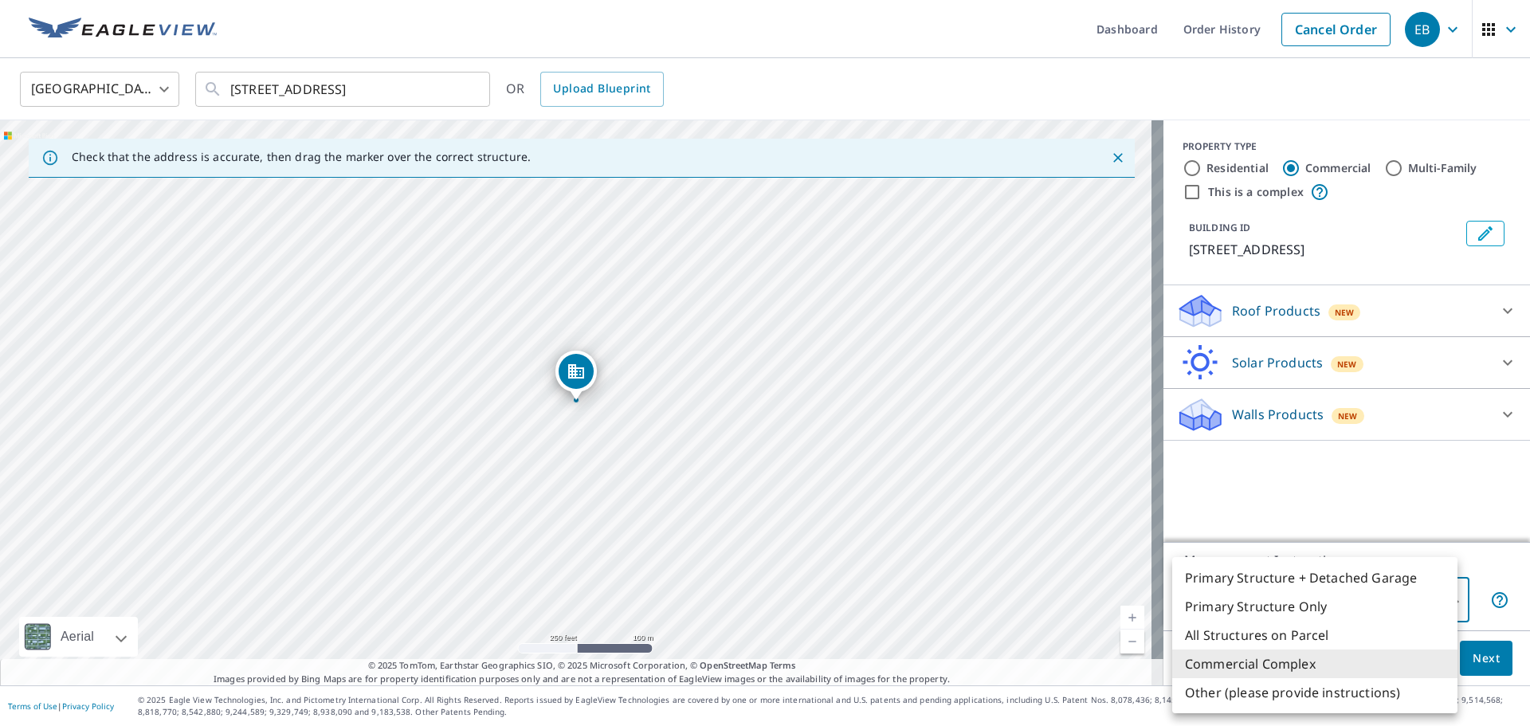
click at [1287, 663] on li "Commercial Complex" at bounding box center [1315, 664] width 285 height 29
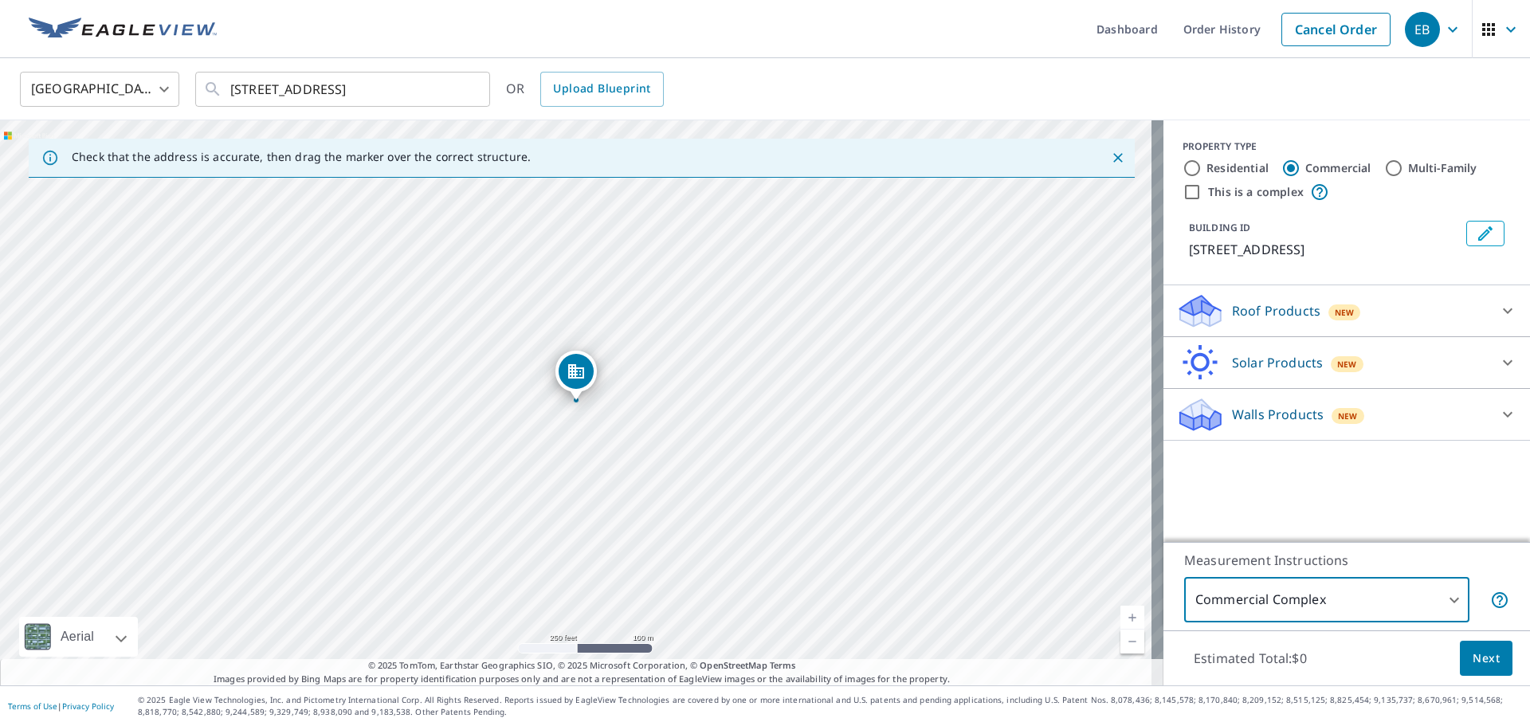
click at [1474, 654] on span "Next" at bounding box center [1486, 659] width 27 height 20
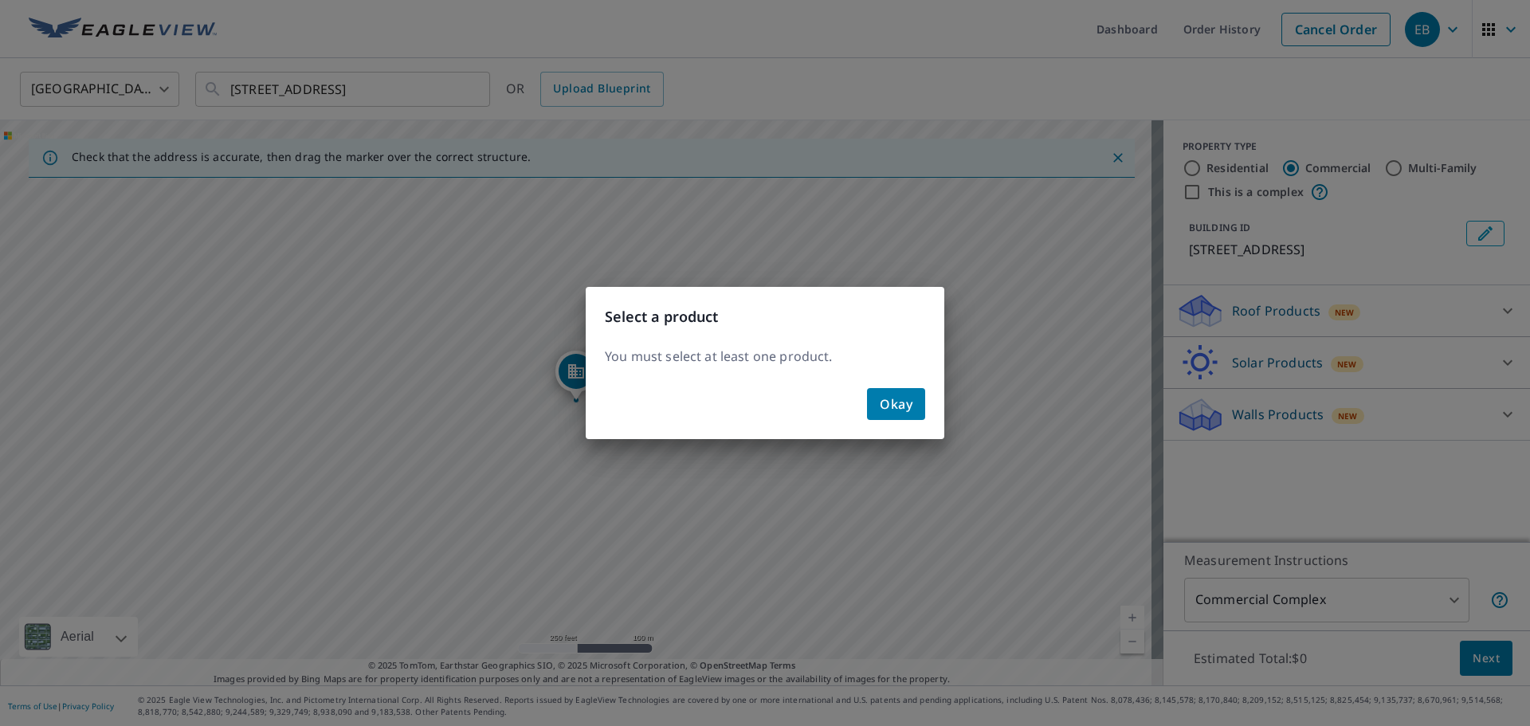
click at [891, 400] on span "Okay" at bounding box center [896, 404] width 33 height 22
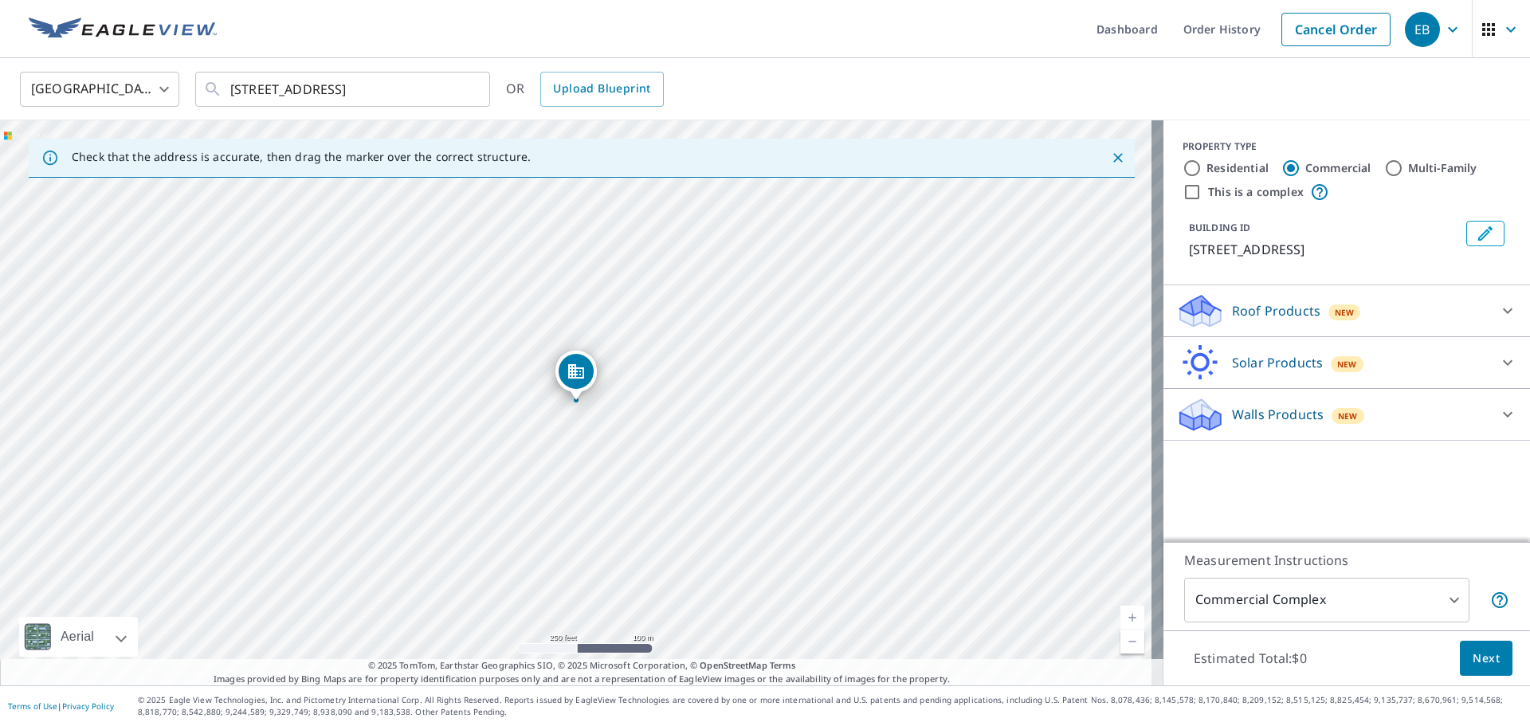
click at [1499, 320] on icon at bounding box center [1508, 310] width 19 height 19
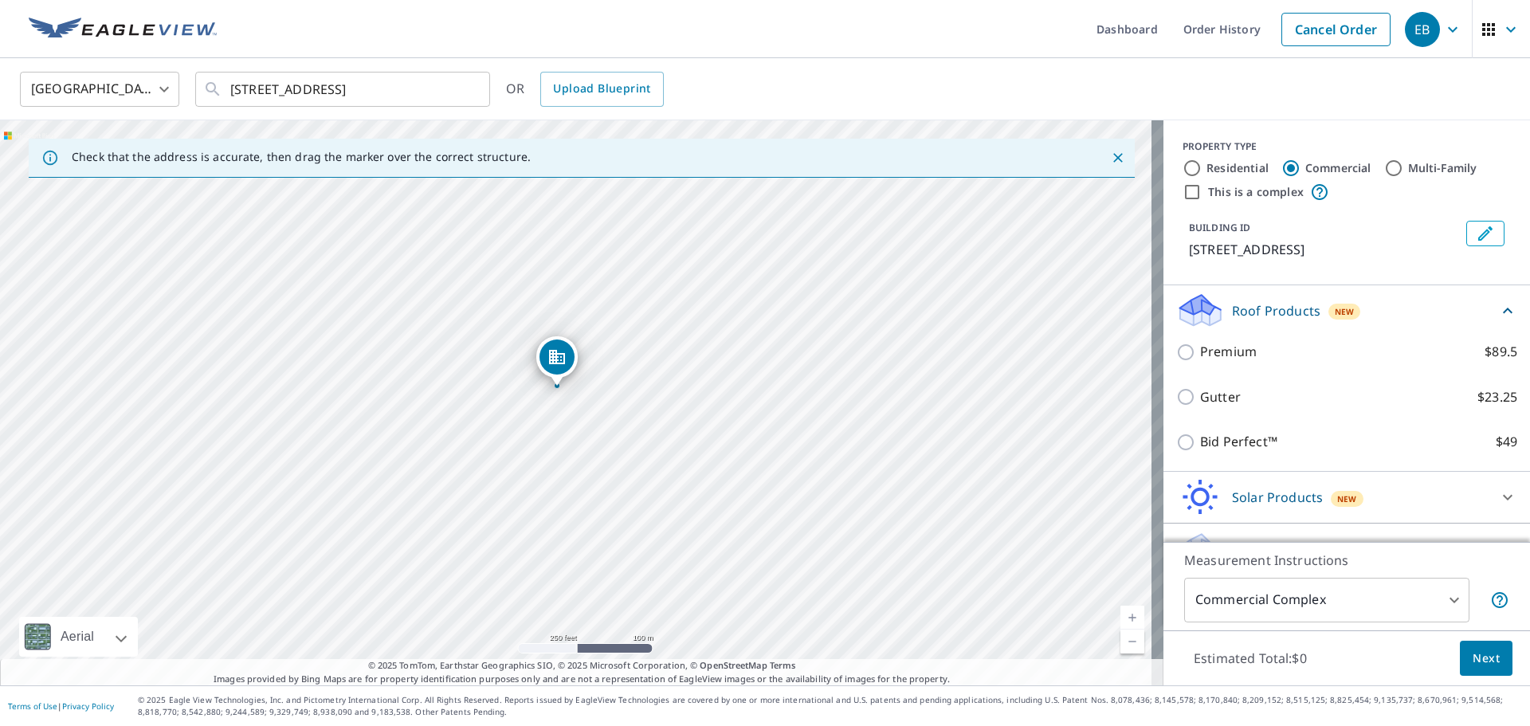
click at [1502, 460] on div "Roof Products New Premium $89.5 Gutter $23.25 Bid Perfect™ $49" at bounding box center [1347, 378] width 367 height 187
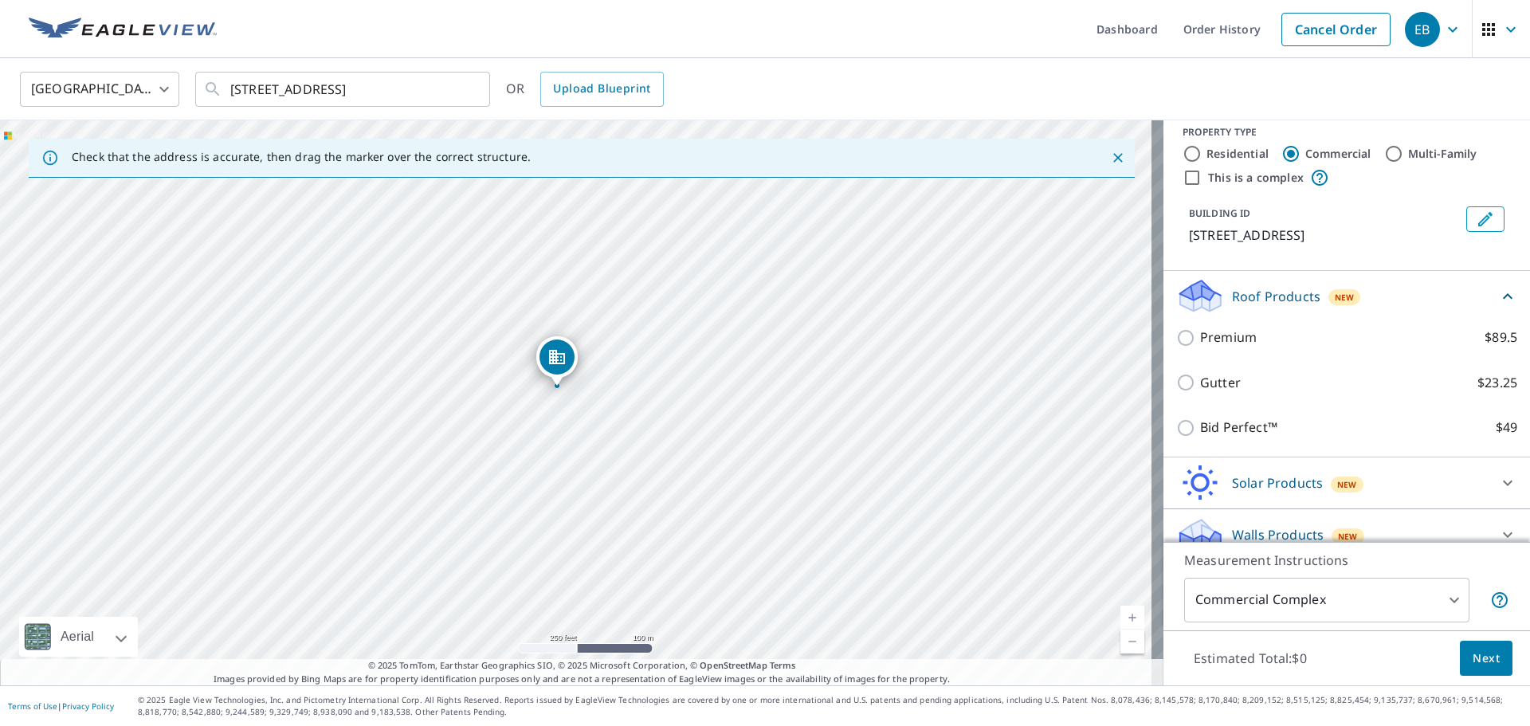
scroll to position [24, 0]
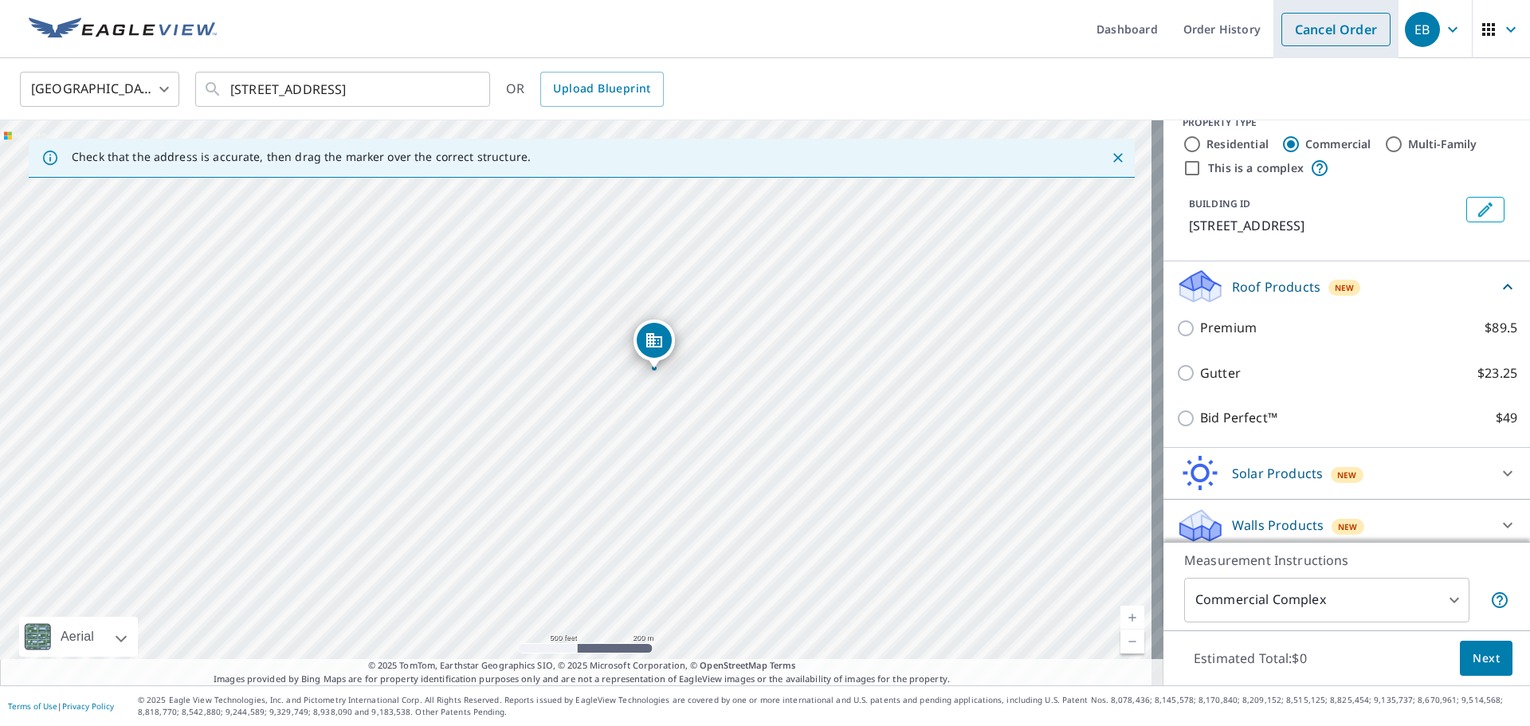
click at [1306, 36] on link "Cancel Order" at bounding box center [1336, 29] width 109 height 33
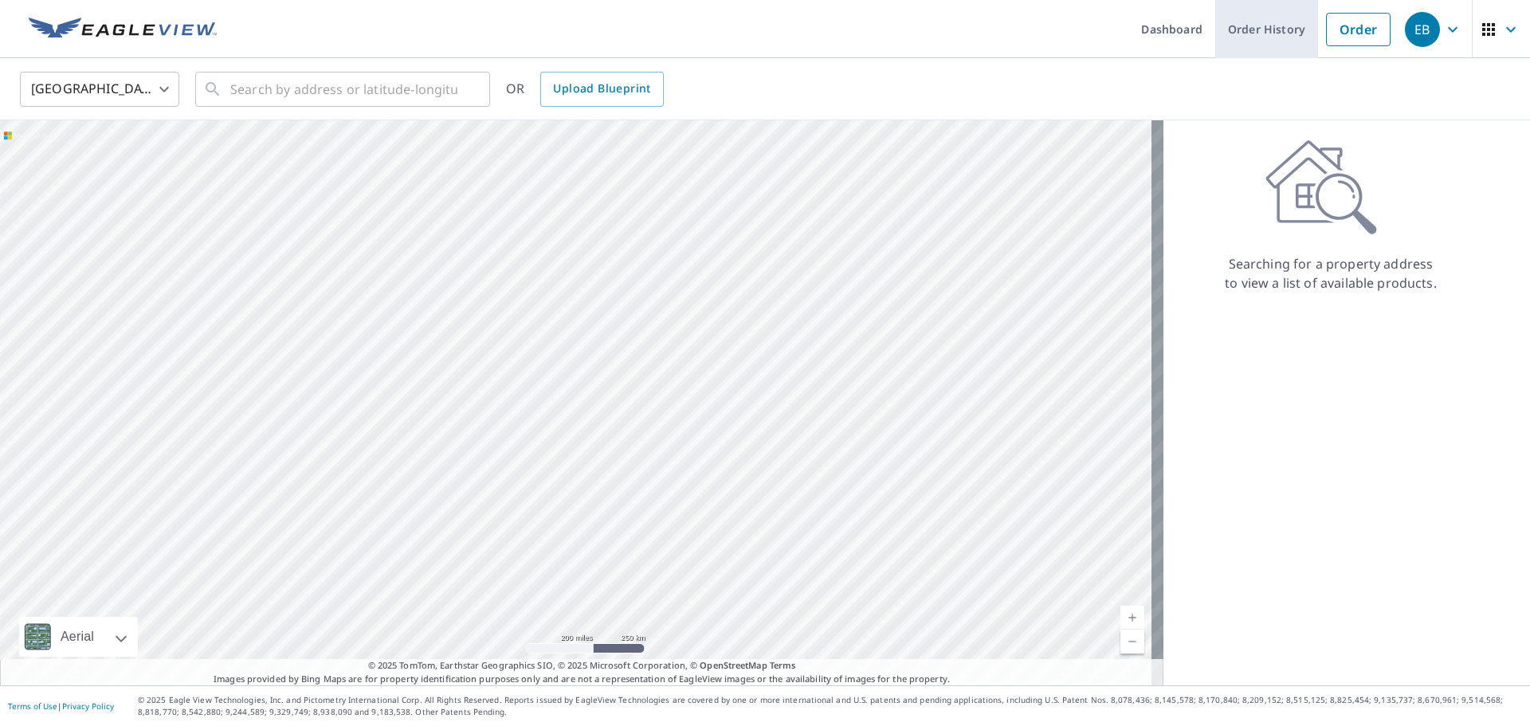
click at [1237, 27] on link "Order History" at bounding box center [1267, 29] width 103 height 58
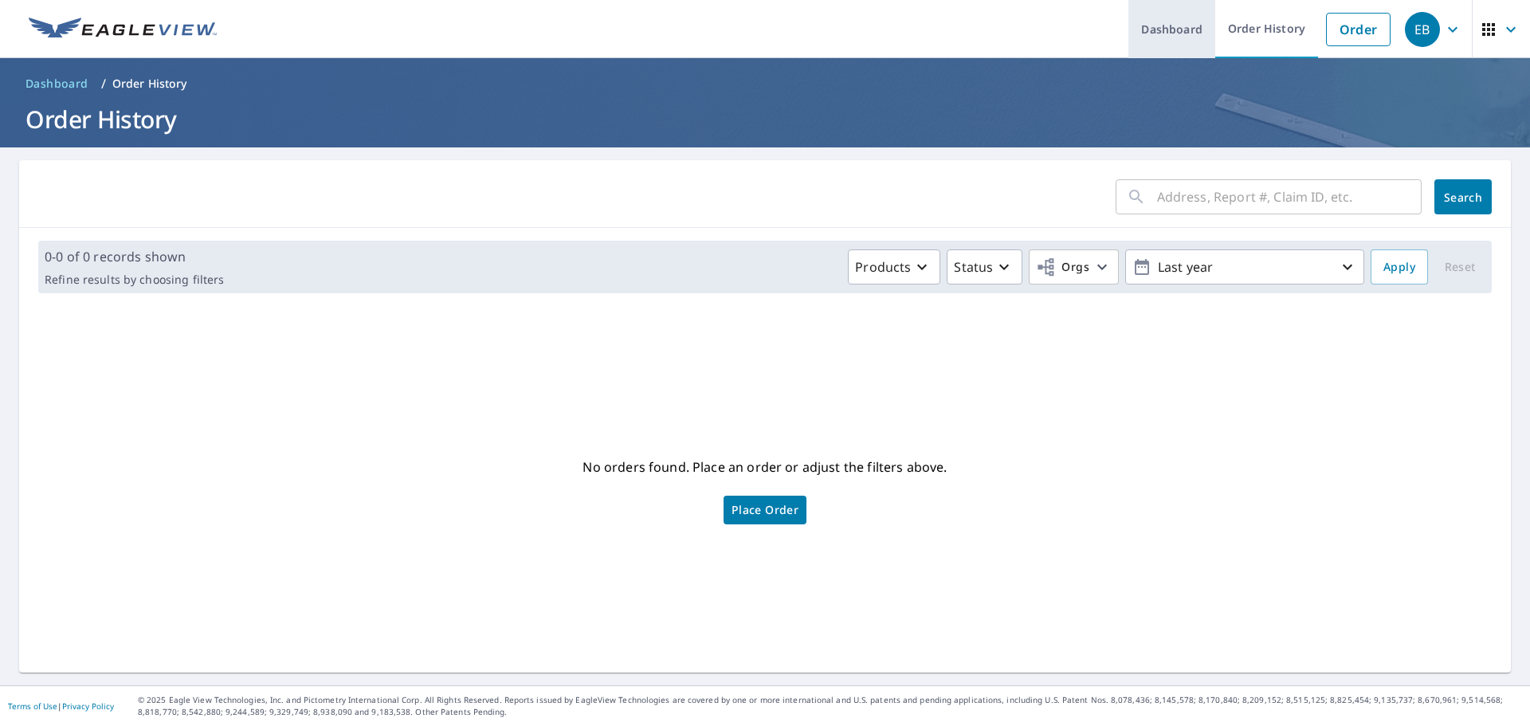
click at [1164, 17] on link "Dashboard" at bounding box center [1172, 29] width 87 height 58
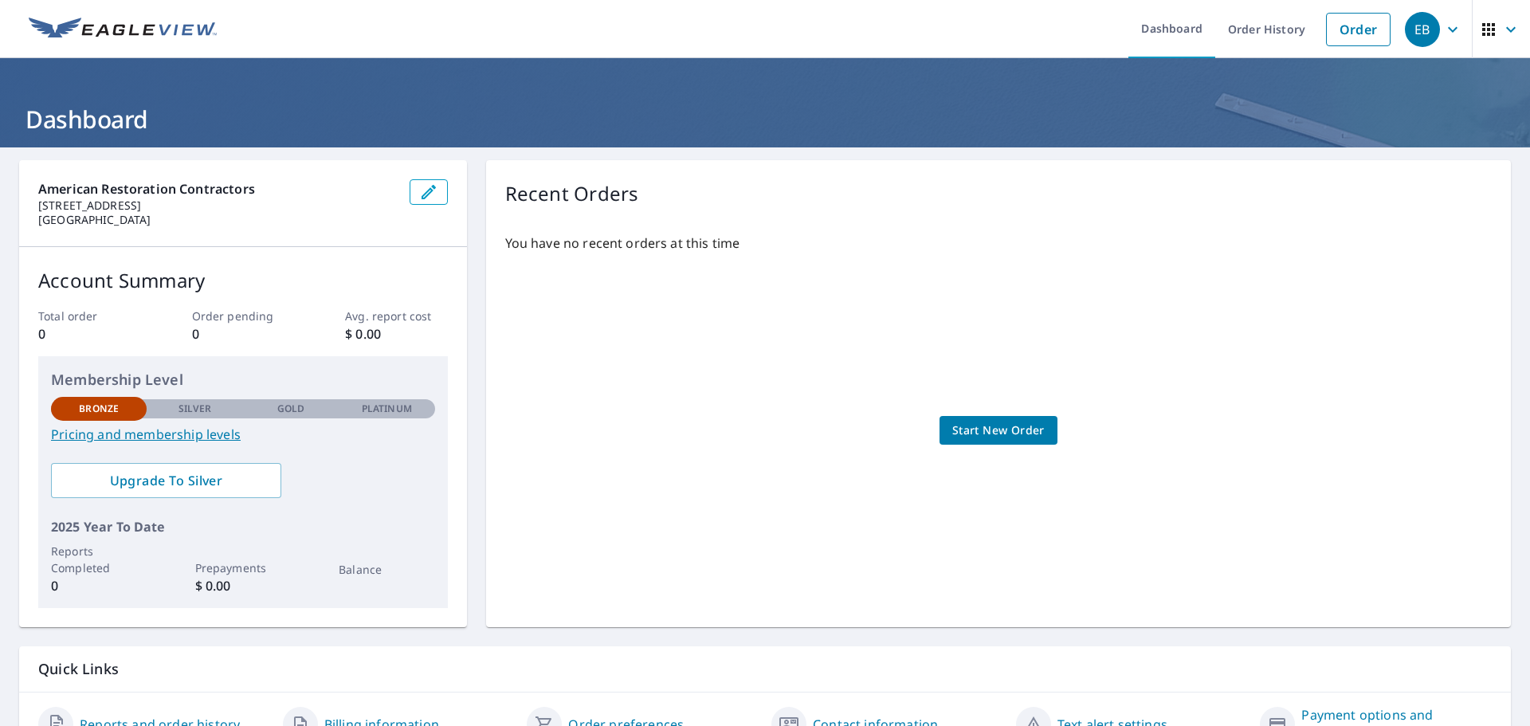
click at [193, 438] on link "Pricing and membership levels" at bounding box center [243, 434] width 384 height 19
click at [997, 436] on span "Start New Order" at bounding box center [999, 431] width 92 height 20
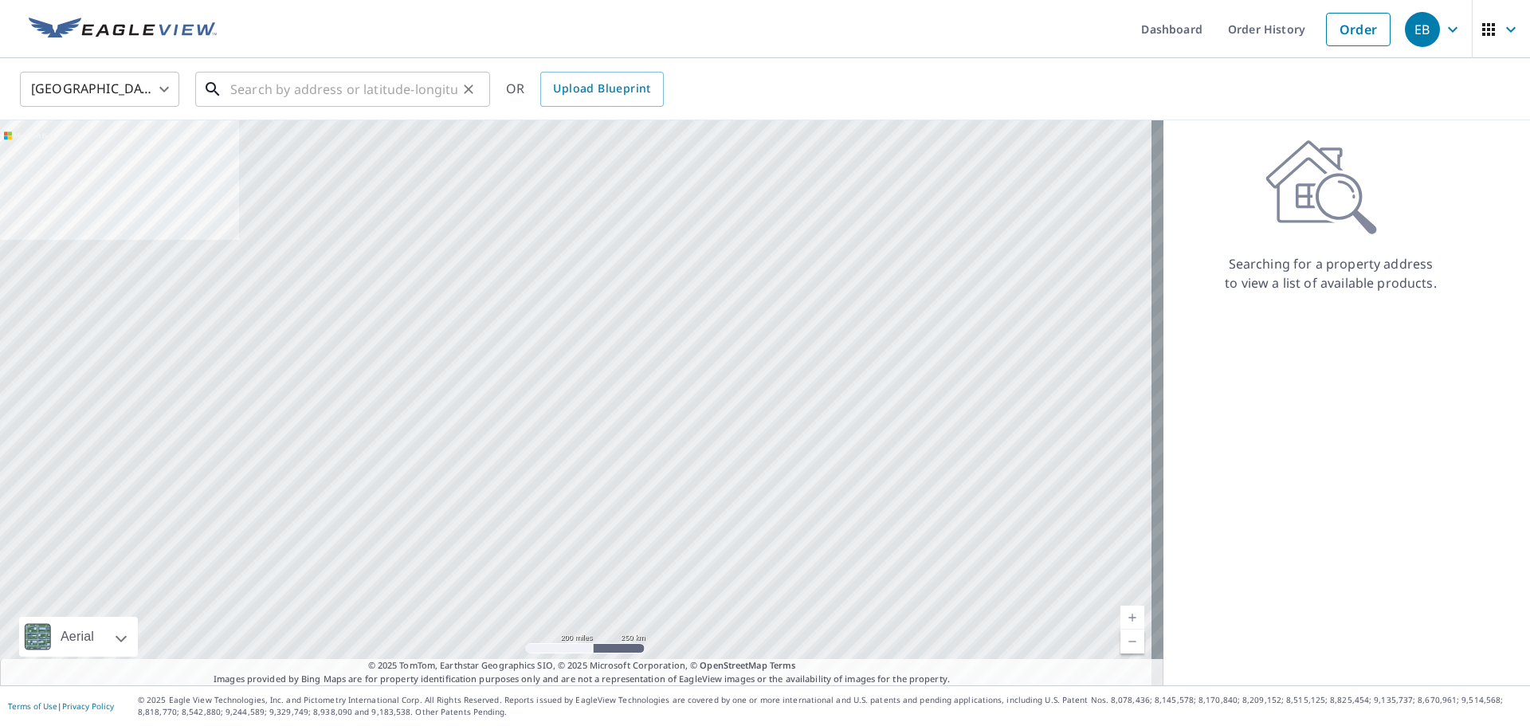
click at [335, 88] on input "text" at bounding box center [343, 89] width 227 height 45
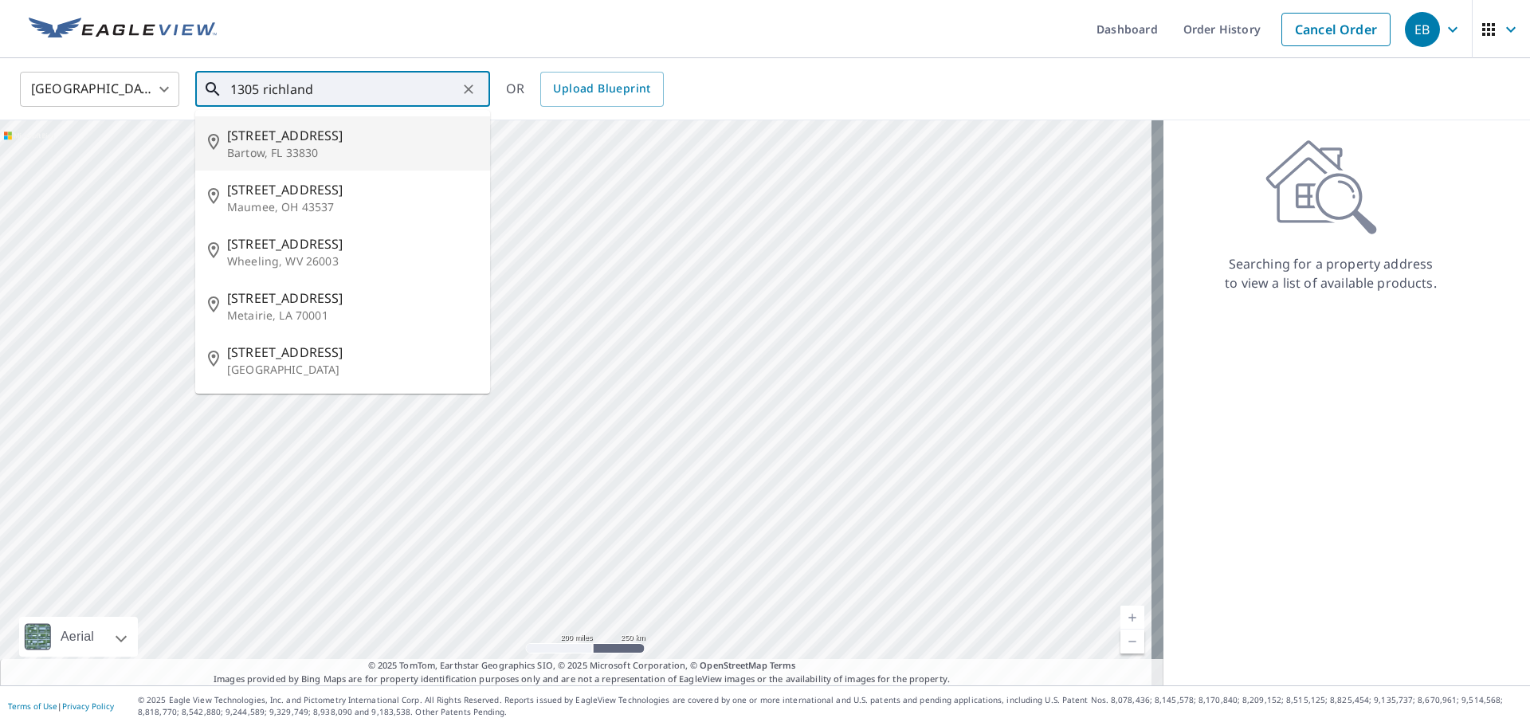
click at [282, 143] on span "1305 Richland Rd" at bounding box center [352, 135] width 250 height 19
type input "1305 Richland Rd Bartow, FL 33830"
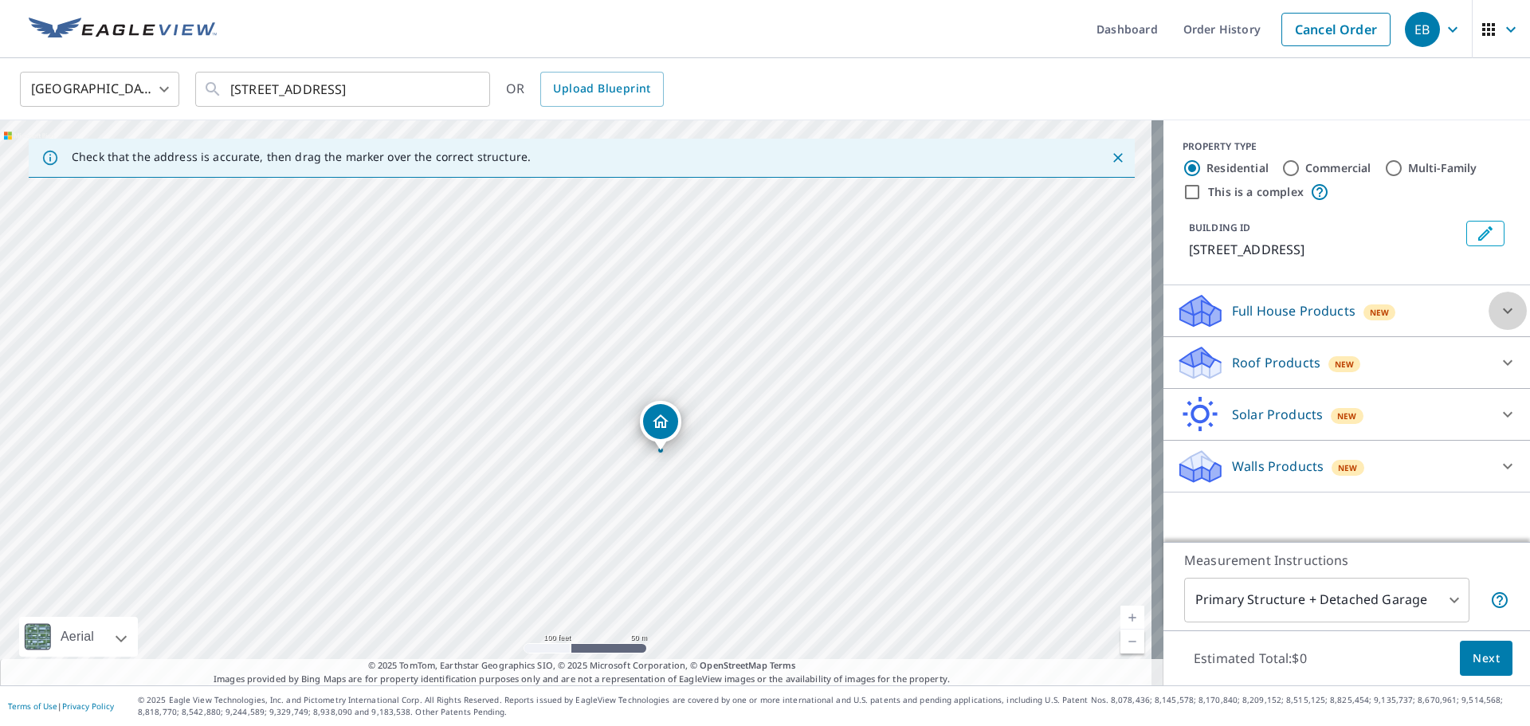
click at [1489, 312] on div at bounding box center [1508, 311] width 38 height 38
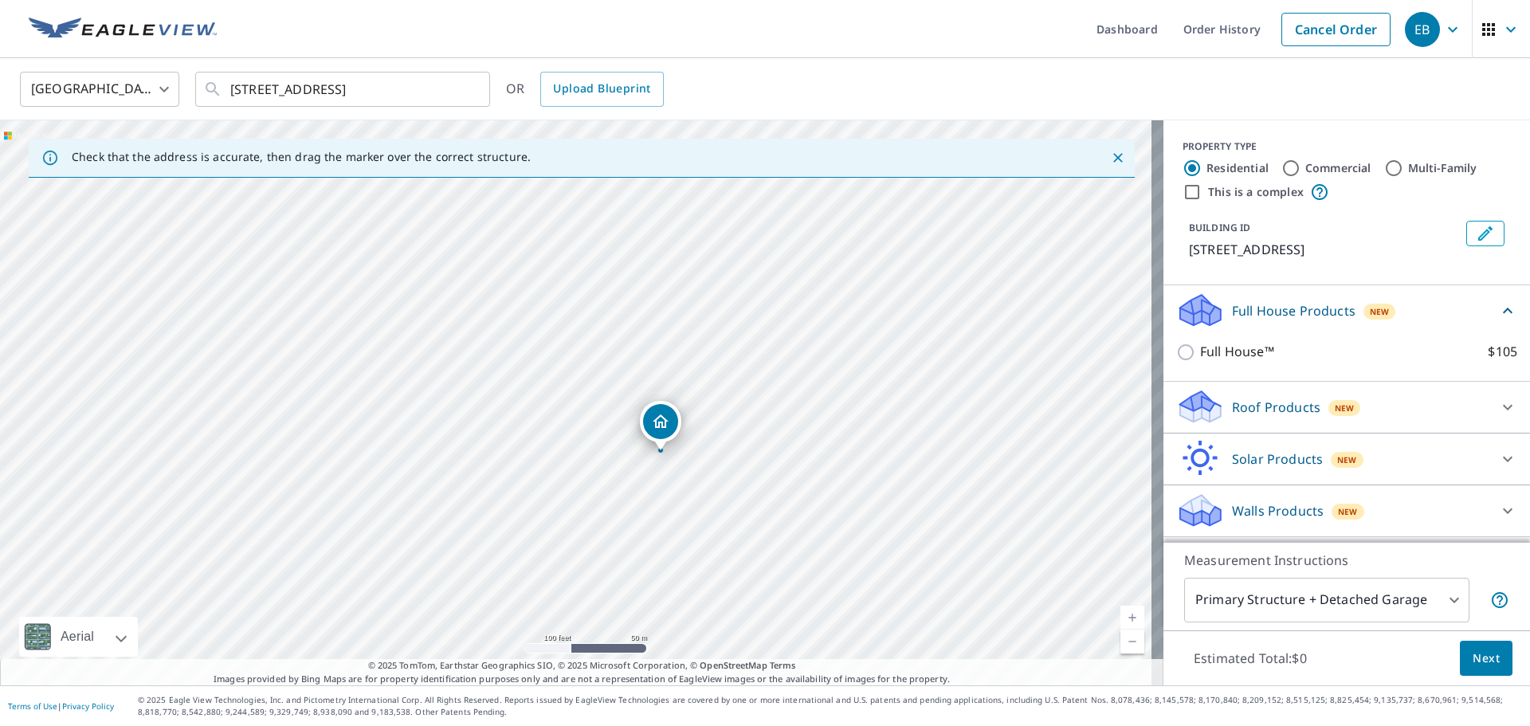
click at [1478, 312] on div "Full House Products New" at bounding box center [1338, 310] width 322 height 37
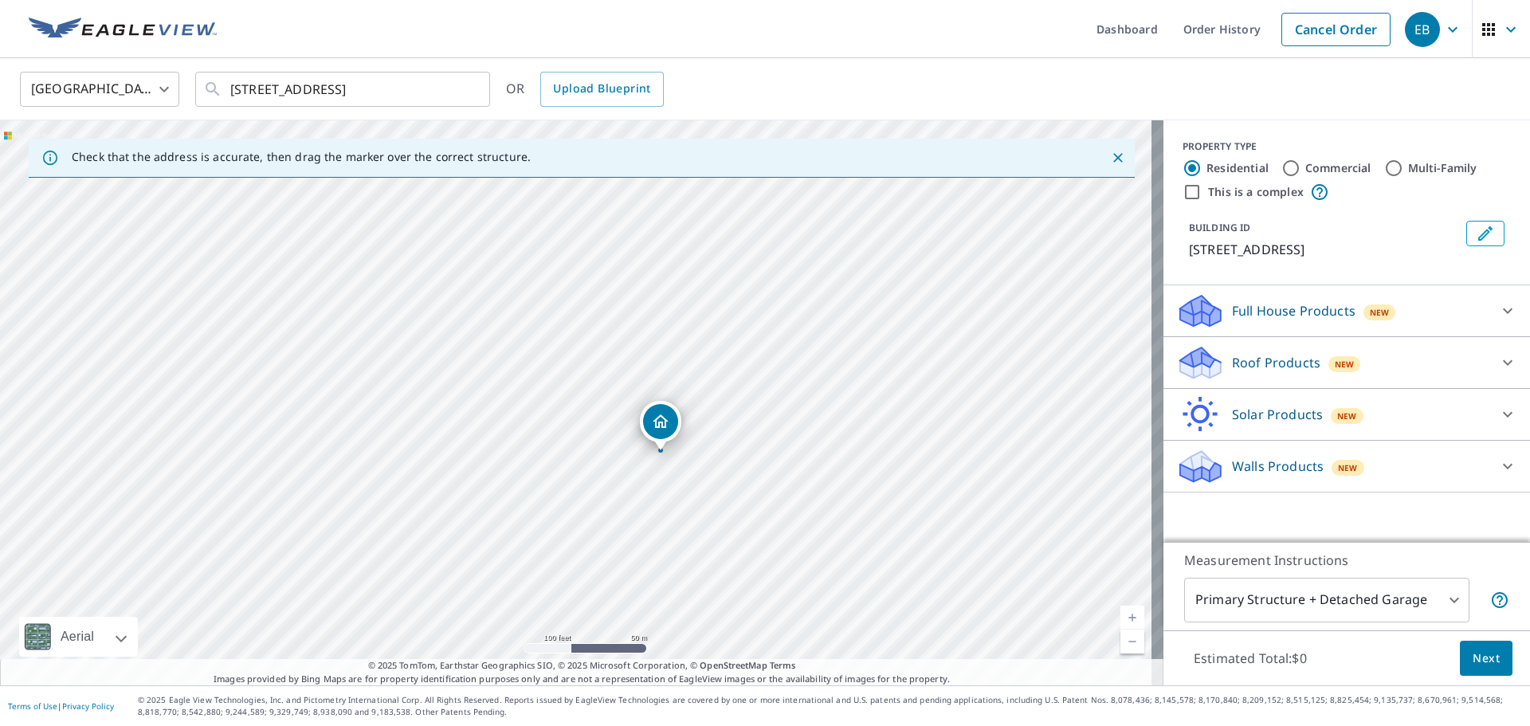
click at [1463, 360] on div "Roof Products New" at bounding box center [1333, 362] width 312 height 37
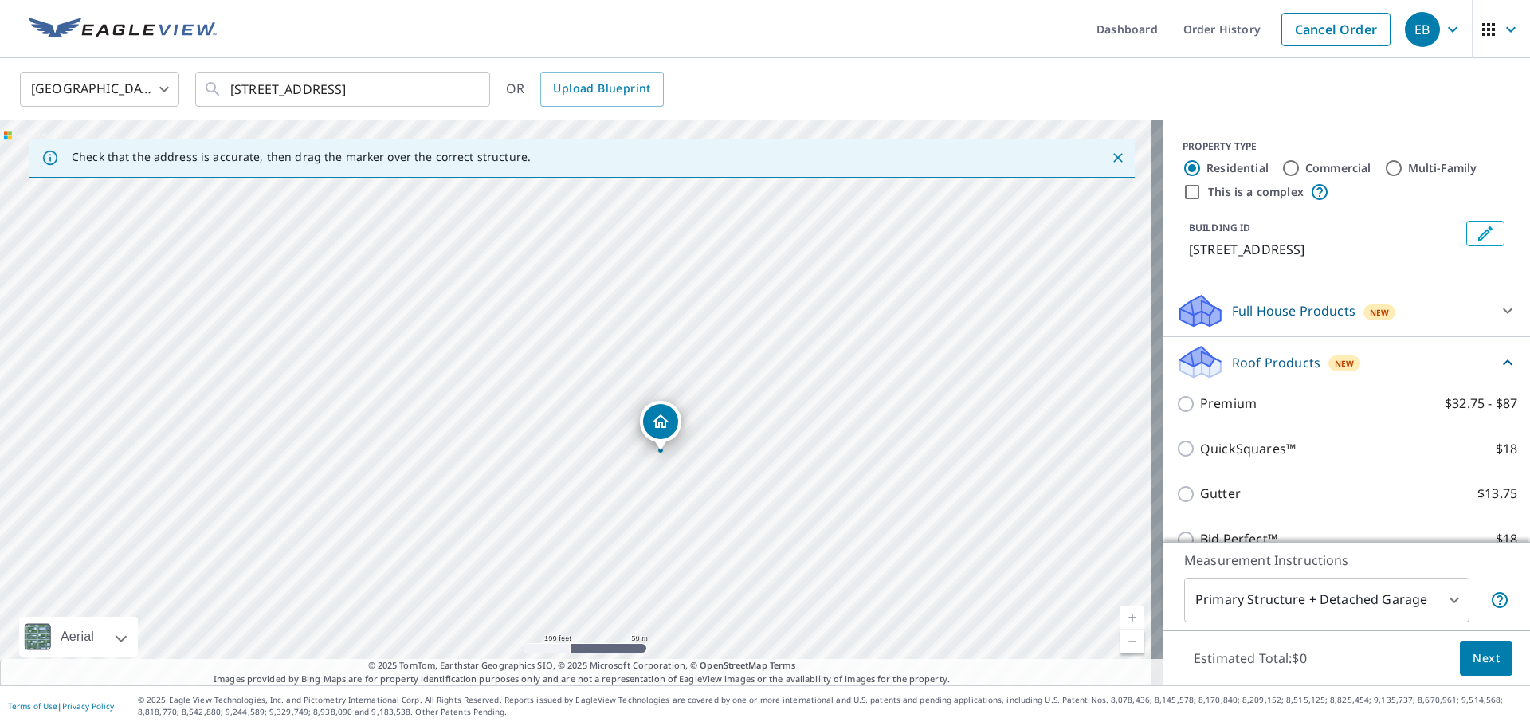
scroll to position [80, 0]
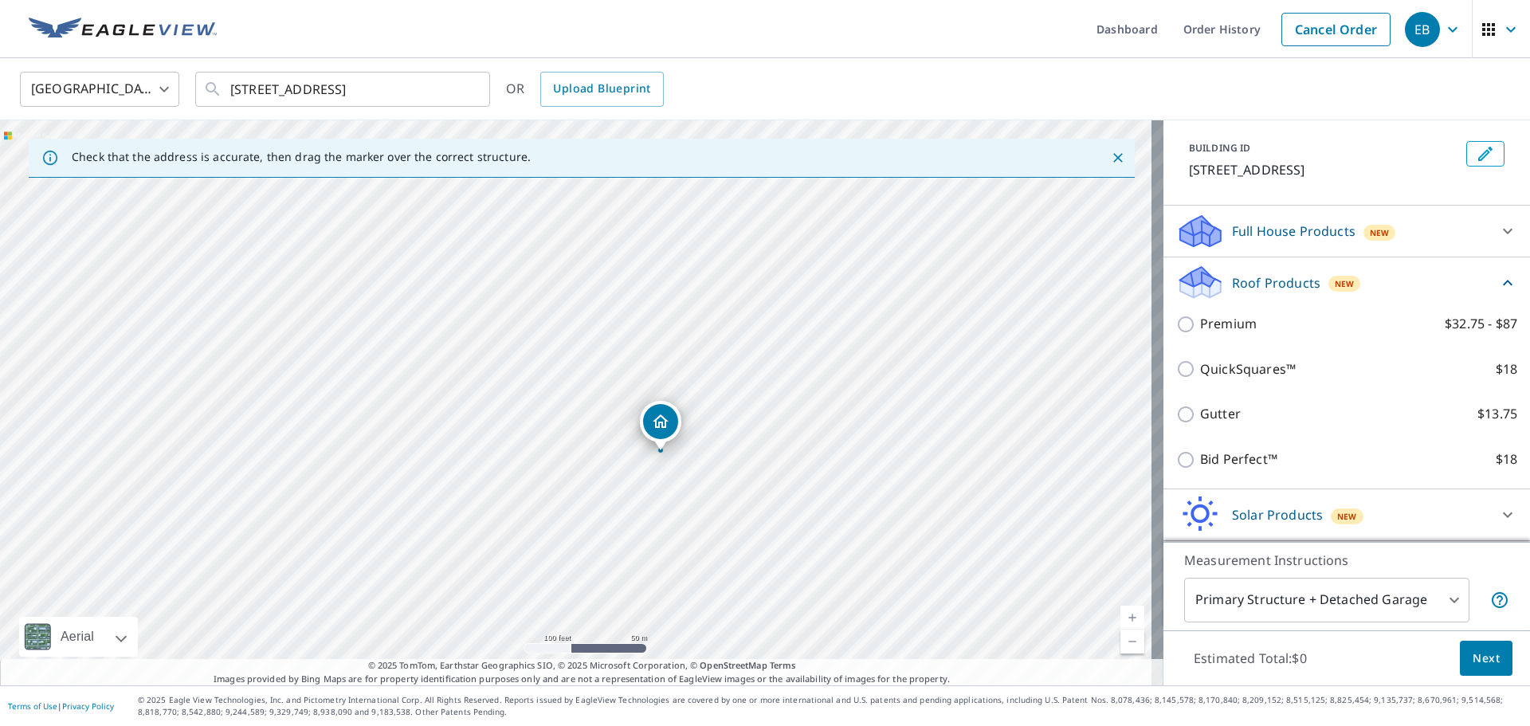
click at [1246, 233] on p "Full House Products" at bounding box center [1294, 231] width 124 height 19
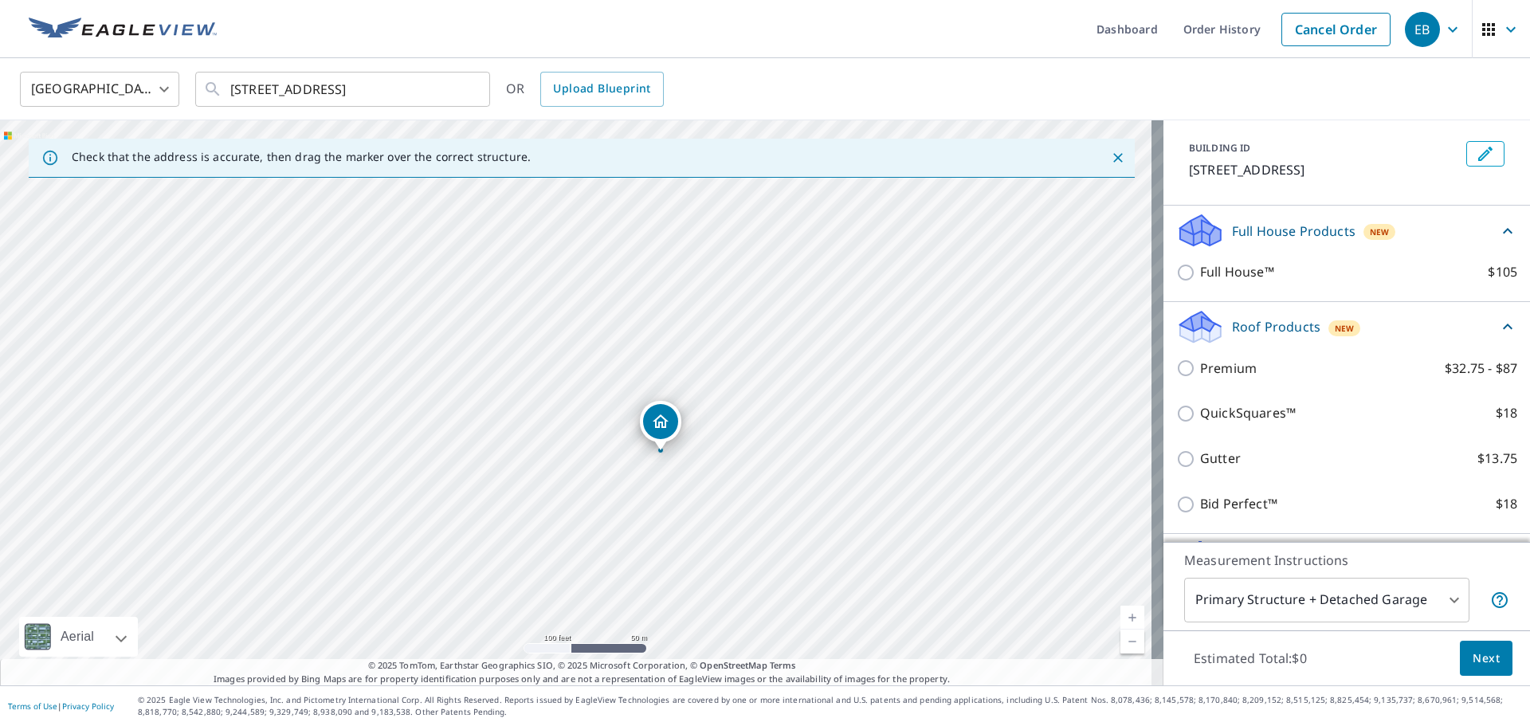
click at [1249, 238] on p "Full House Products" at bounding box center [1294, 231] width 124 height 19
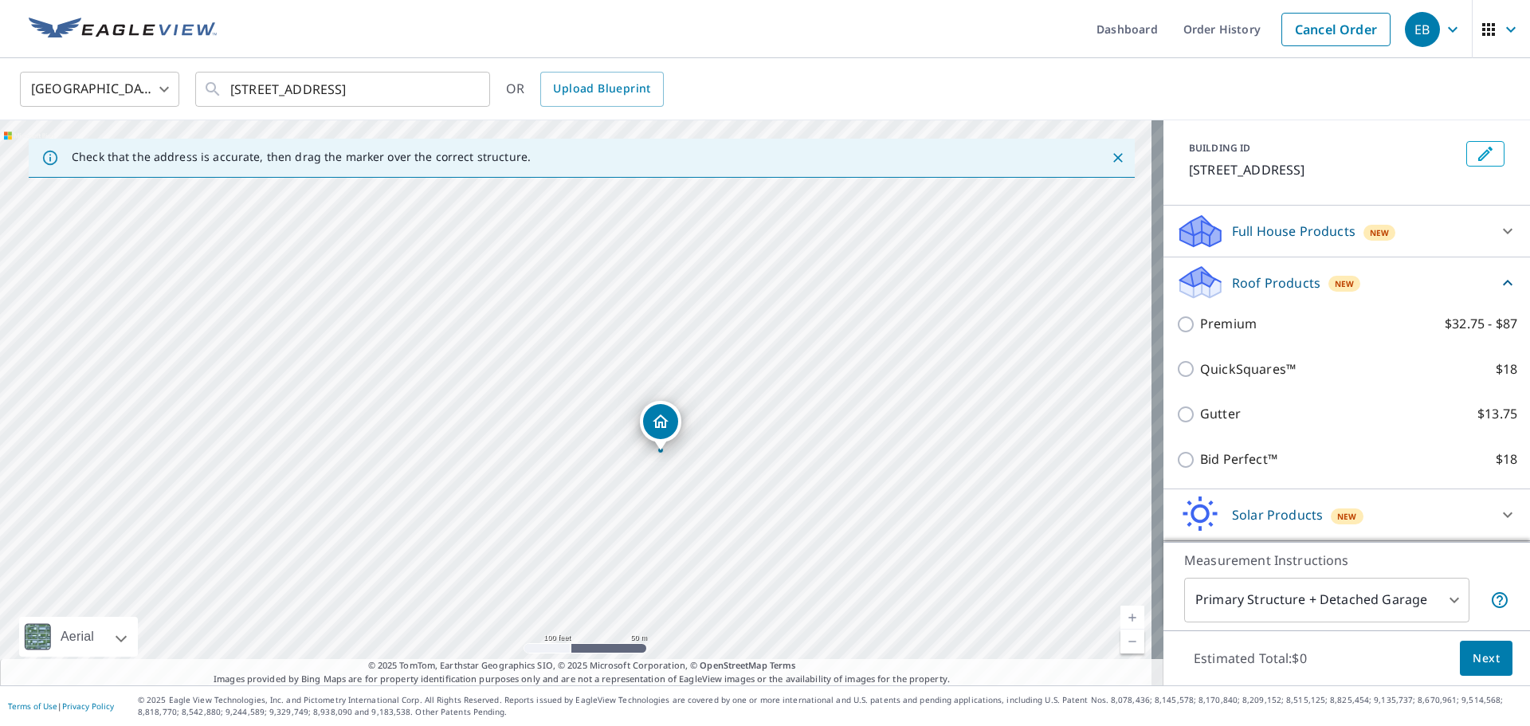
click at [1244, 285] on p "Roof Products" at bounding box center [1276, 282] width 88 height 19
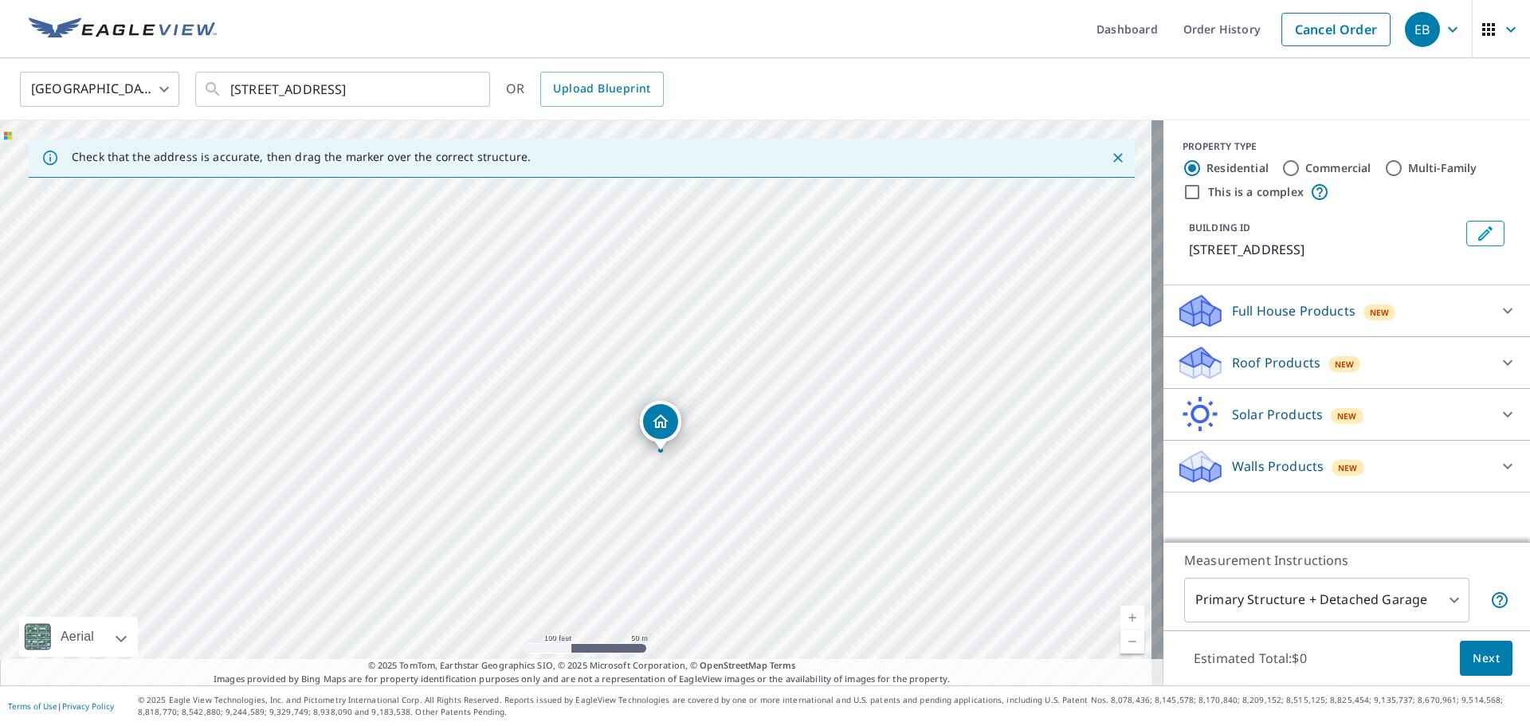
scroll to position [0, 0]
click at [1236, 362] on p "Roof Products" at bounding box center [1276, 362] width 88 height 19
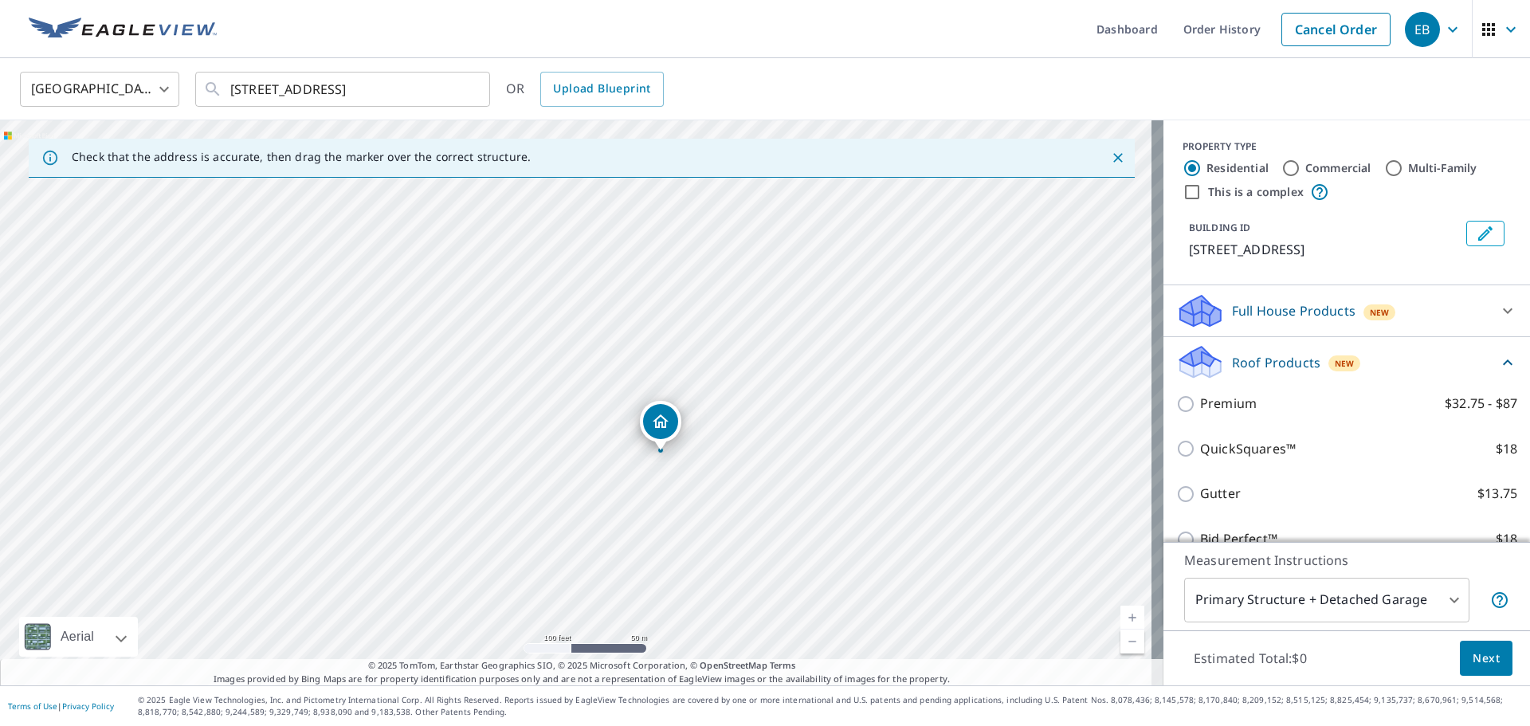
click at [1282, 159] on input "Commercial" at bounding box center [1291, 168] width 19 height 19
radio input "true"
type input "4"
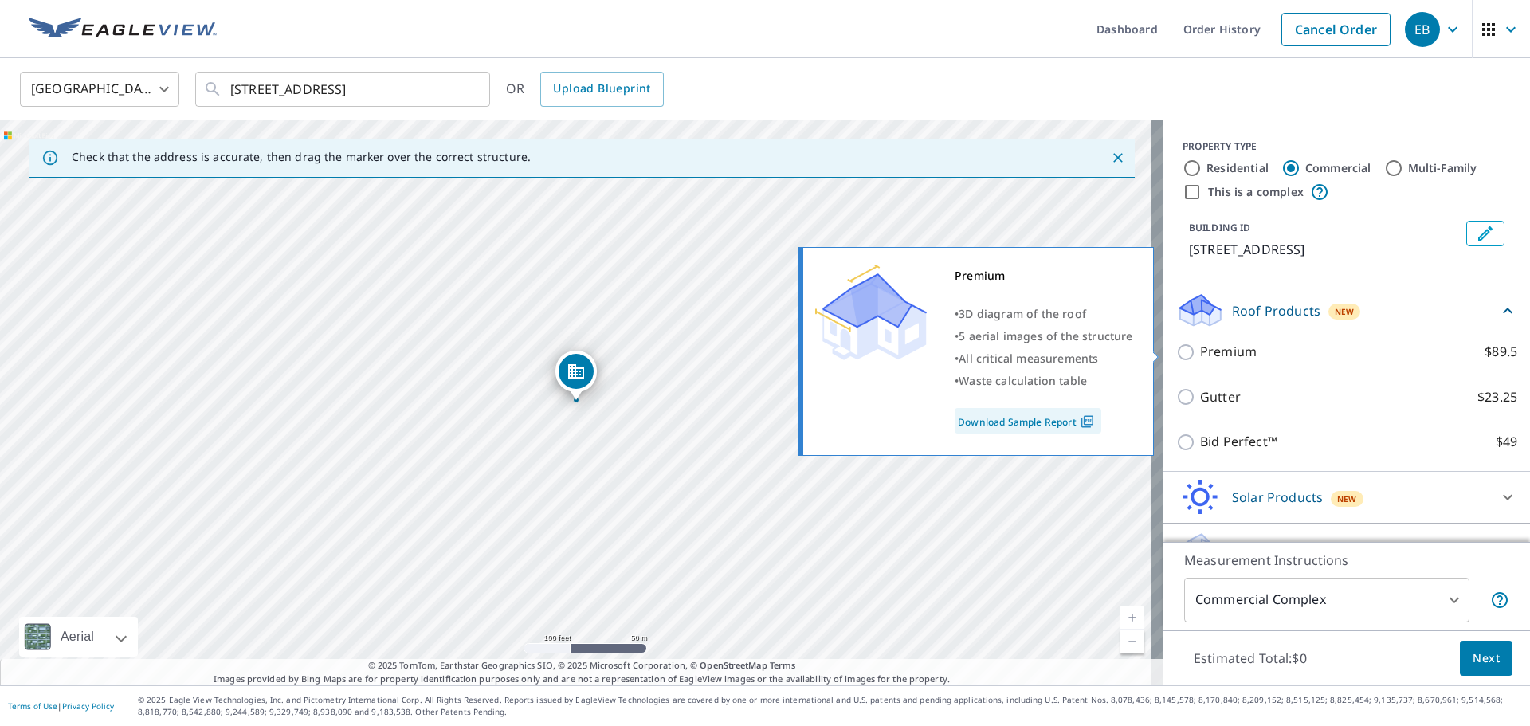
click at [1180, 353] on input "Premium $89.5" at bounding box center [1189, 352] width 24 height 19
checkbox input "true"
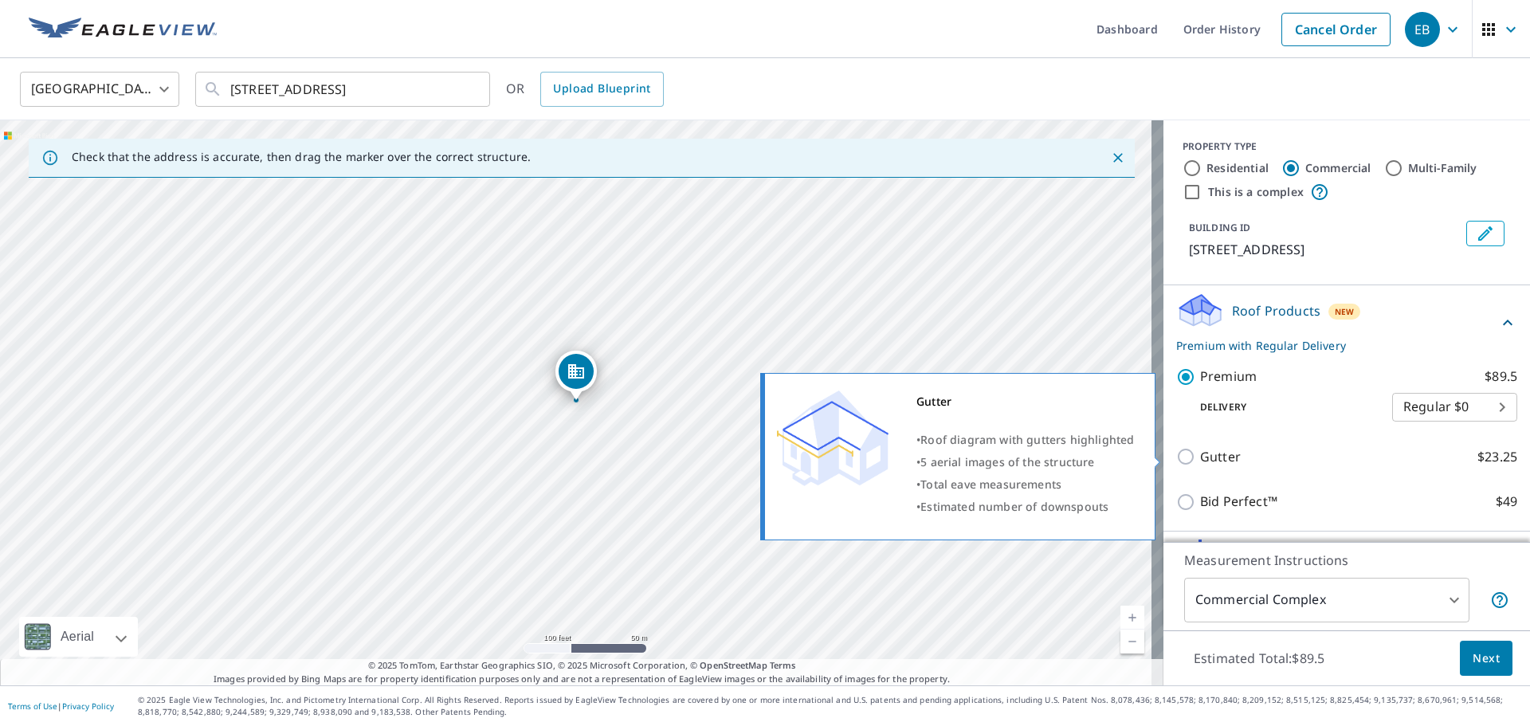
click at [1177, 454] on input "Gutter $23.25" at bounding box center [1189, 456] width 24 height 19
checkbox input "true"
type input "2"
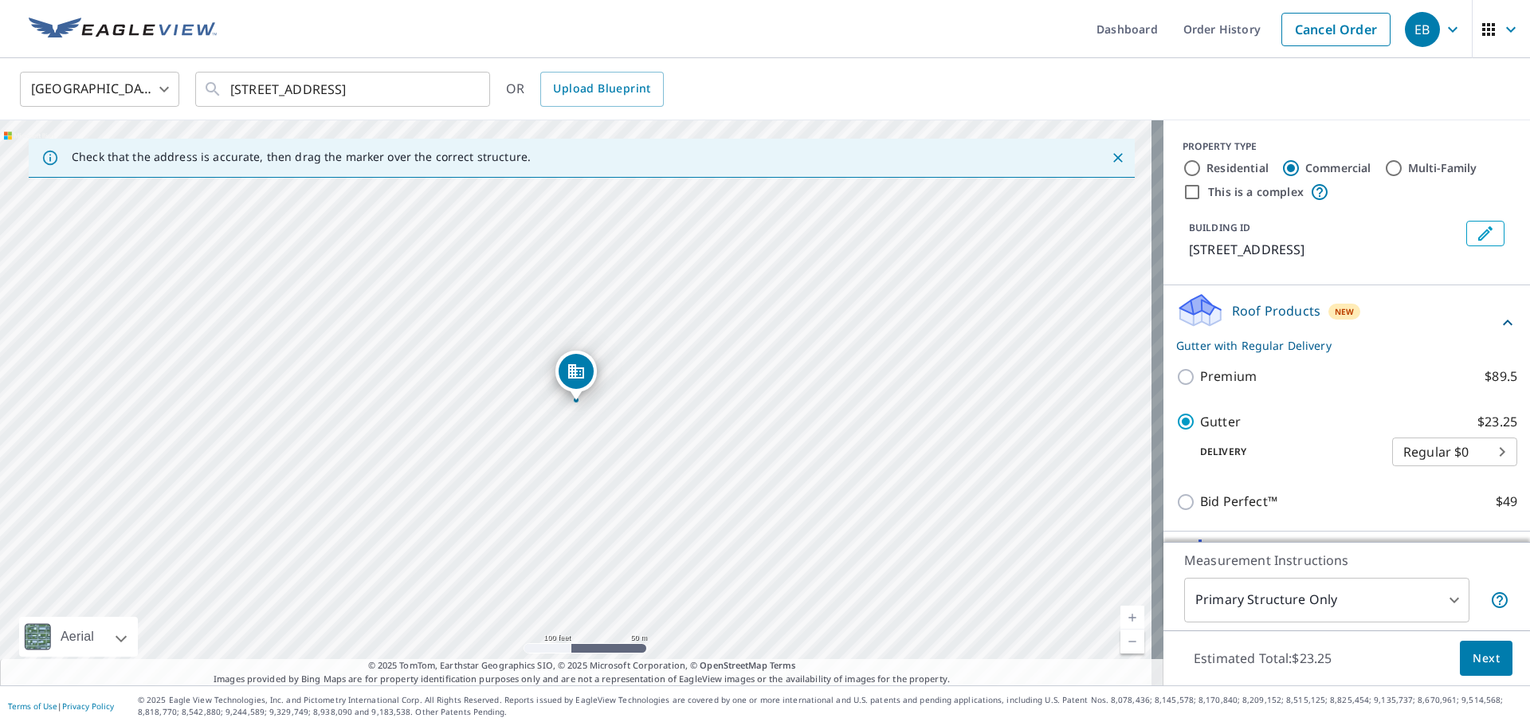
click at [1177, 367] on input "Premium $89.5" at bounding box center [1189, 376] width 24 height 19
checkbox input "true"
checkbox input "false"
click at [1370, 164] on div "Residential Commercial Multi-Family" at bounding box center [1347, 168] width 328 height 19
click at [1385, 167] on input "Multi-Family" at bounding box center [1394, 168] width 19 height 19
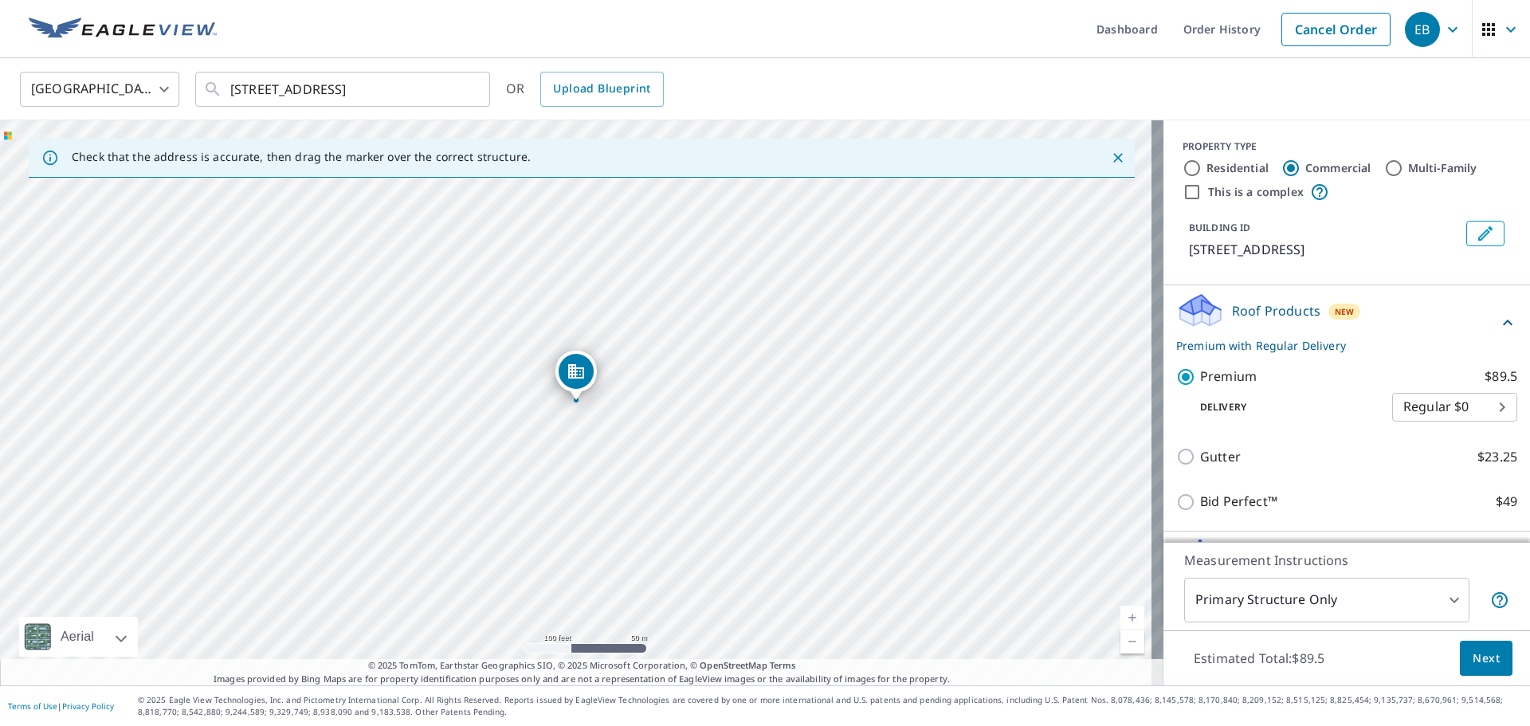
radio input "true"
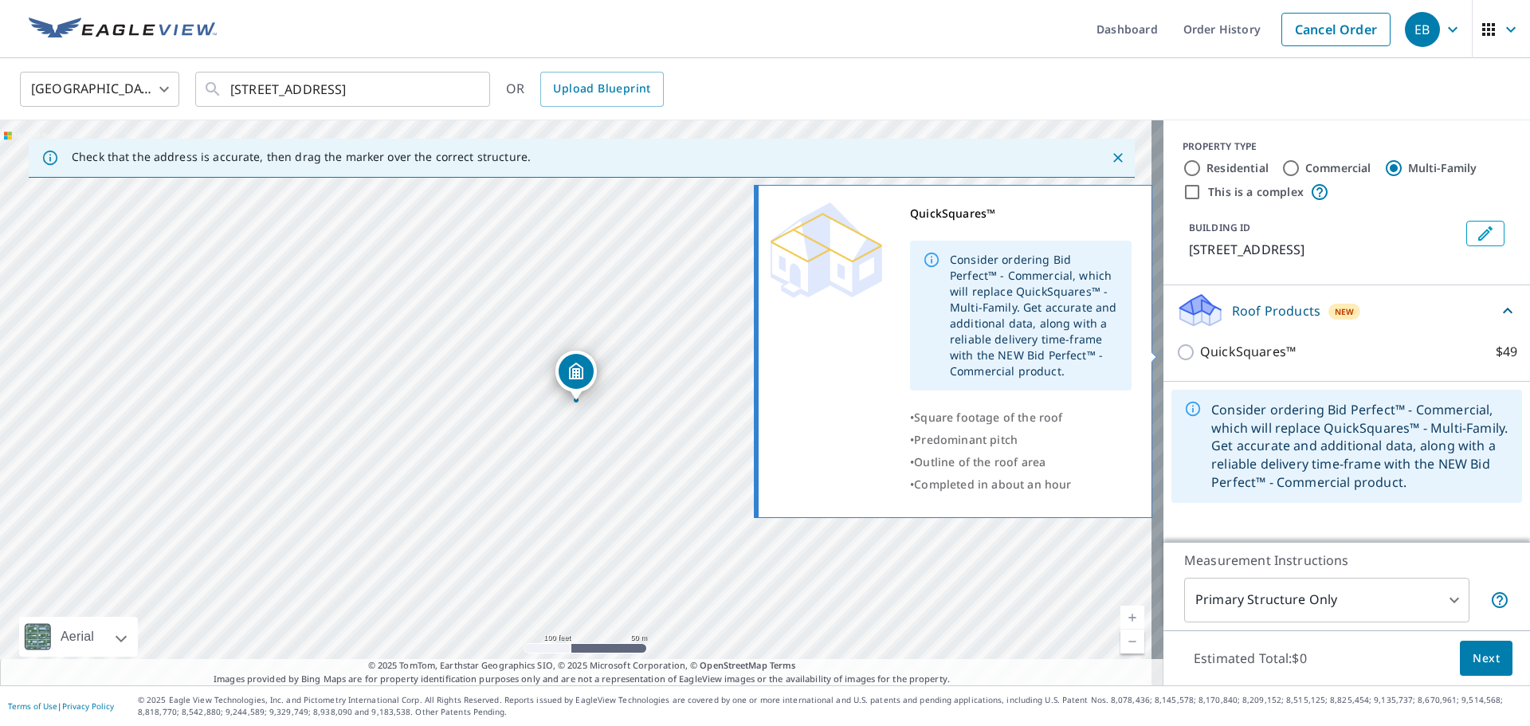
click at [1177, 352] on input "QuickSquares™ $49" at bounding box center [1189, 352] width 24 height 19
checkbox input "true"
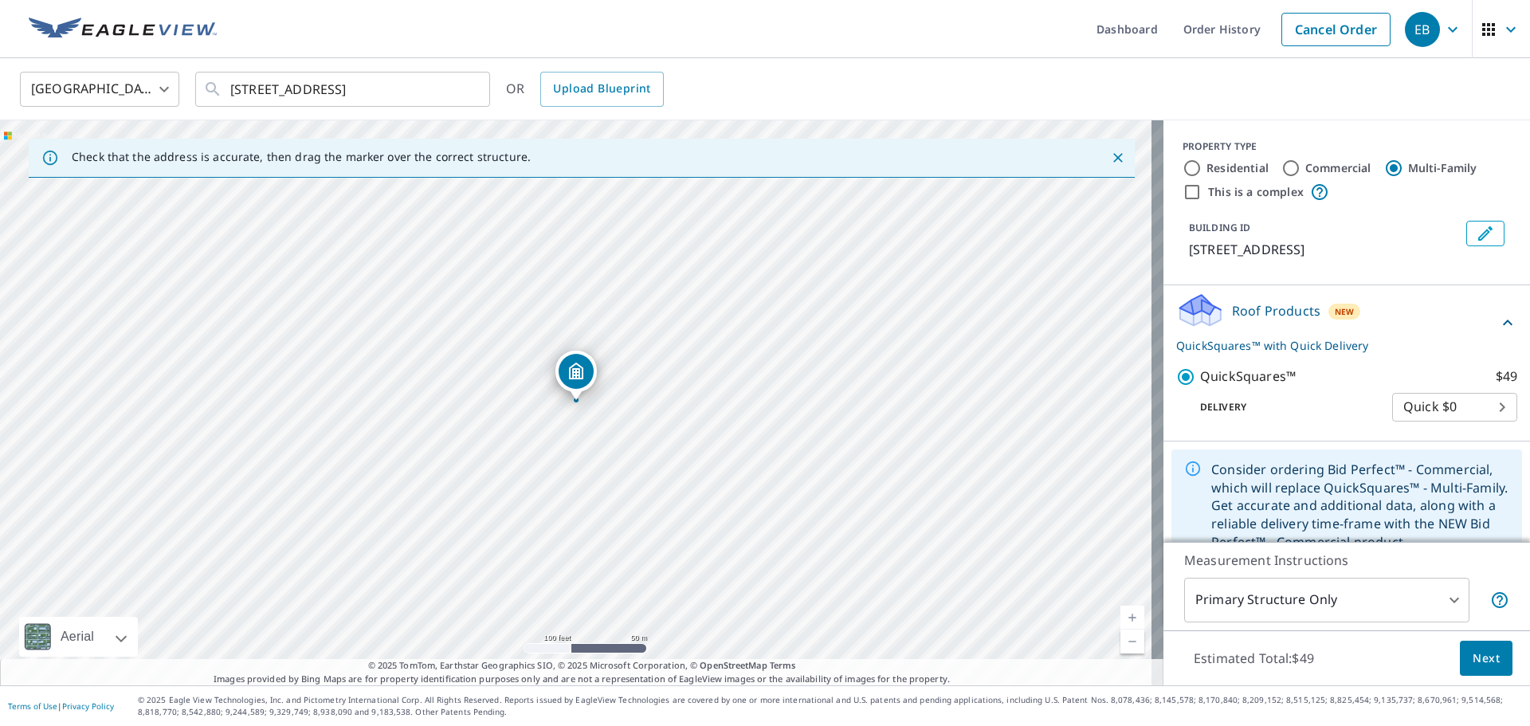
scroll to position [29, 0]
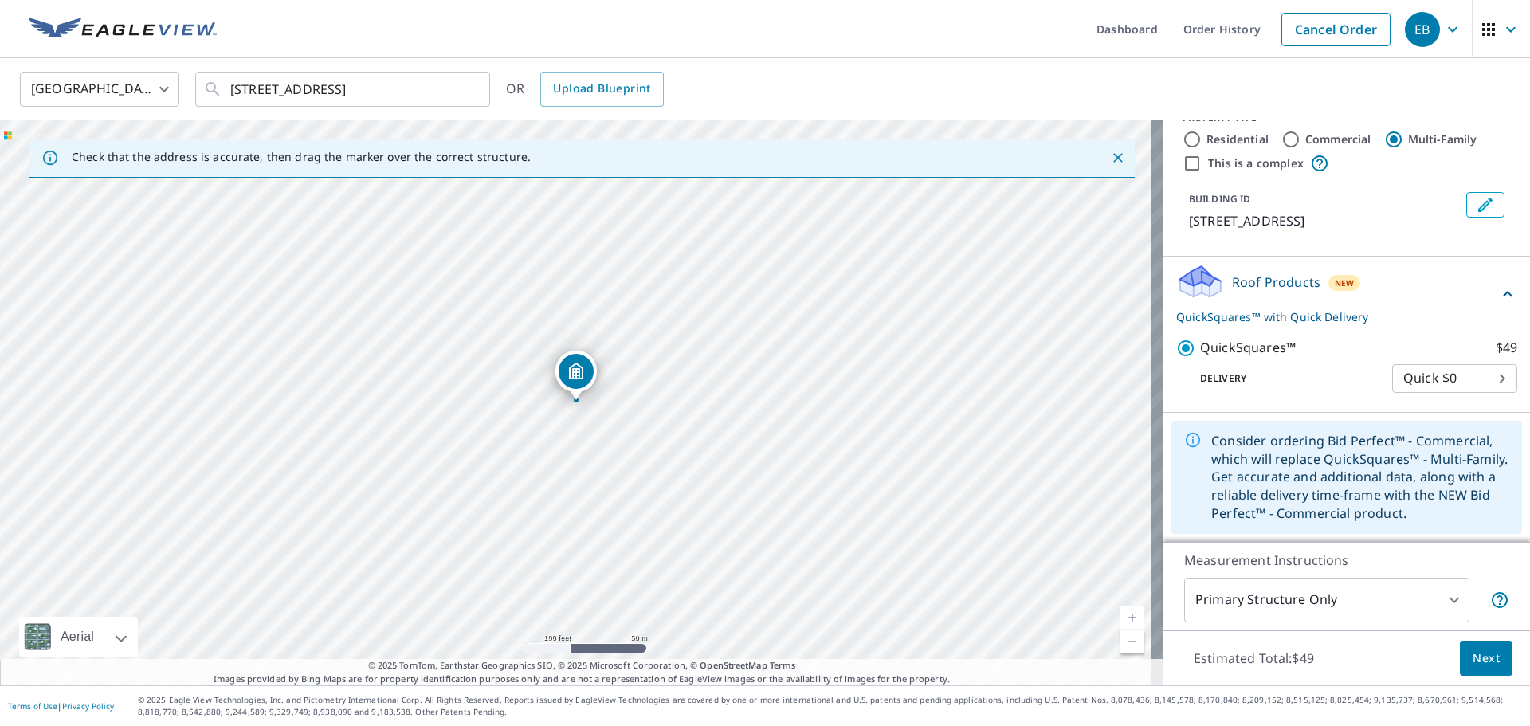
click at [1473, 383] on body "EB EB Dashboard Order History Cancel Order EB United States US ​ 1305 Richland …" at bounding box center [765, 363] width 1530 height 726
click at [1473, 383] on li "Quick $0" at bounding box center [1431, 378] width 125 height 29
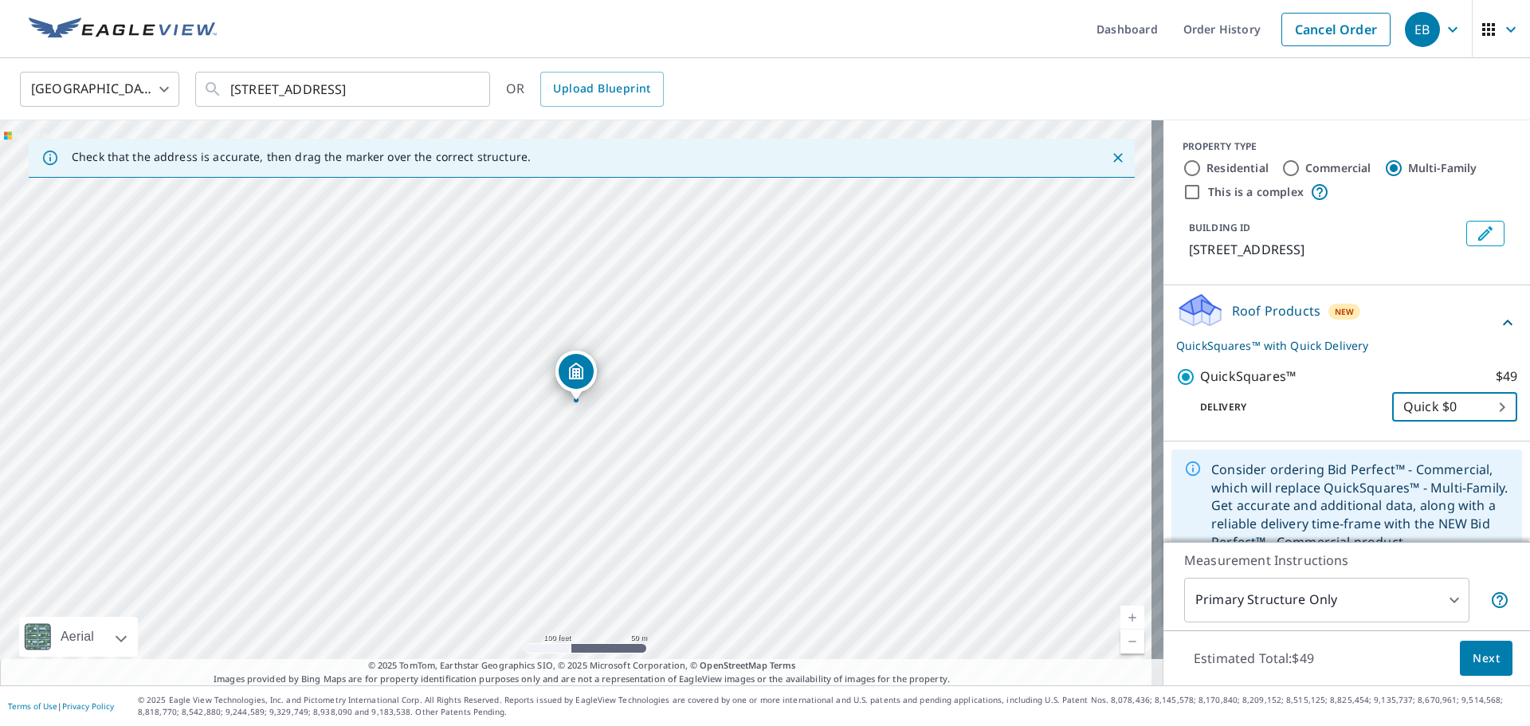
scroll to position [23, 0]
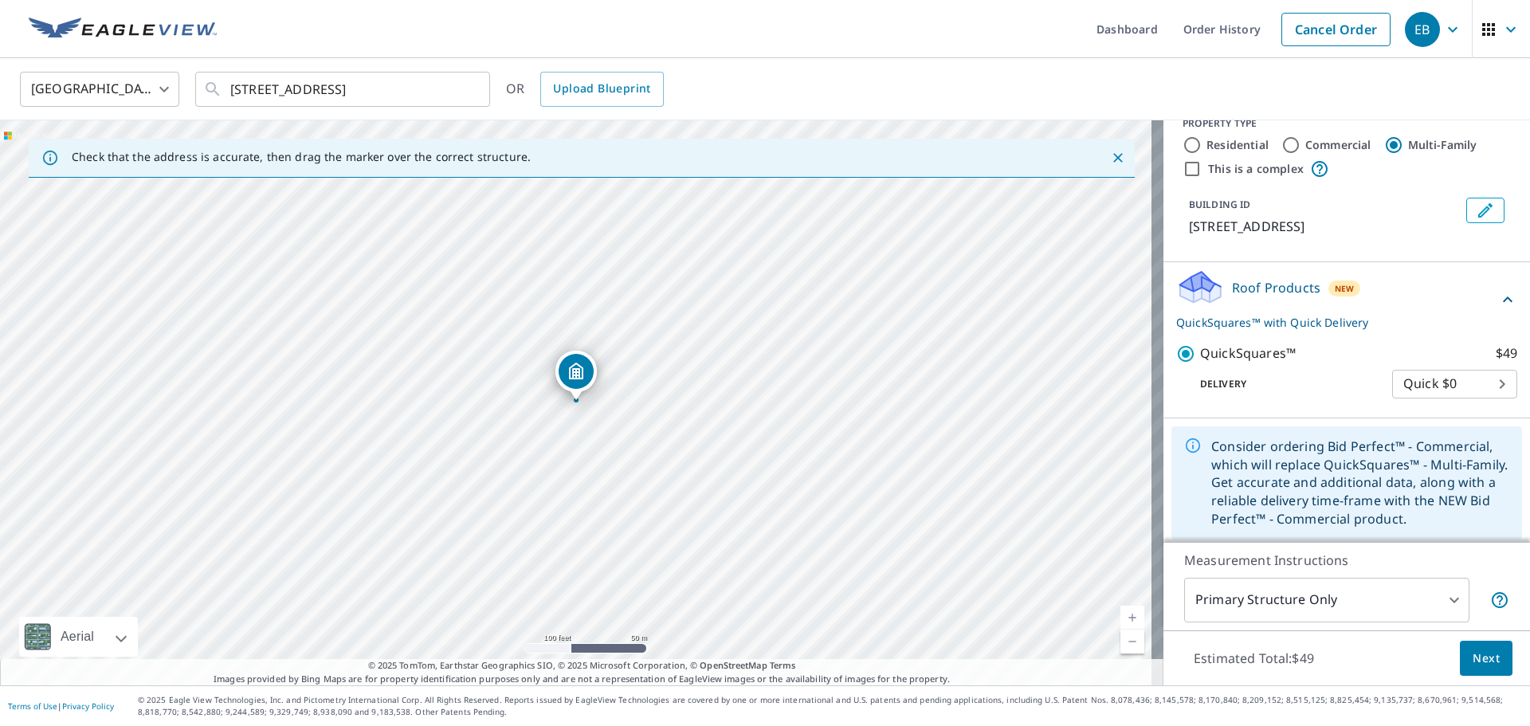
click at [1306, 147] on label "Commercial" at bounding box center [1339, 145] width 66 height 16
click at [1294, 147] on input "Commercial" at bounding box center [1291, 145] width 19 height 19
radio input "true"
type input "4"
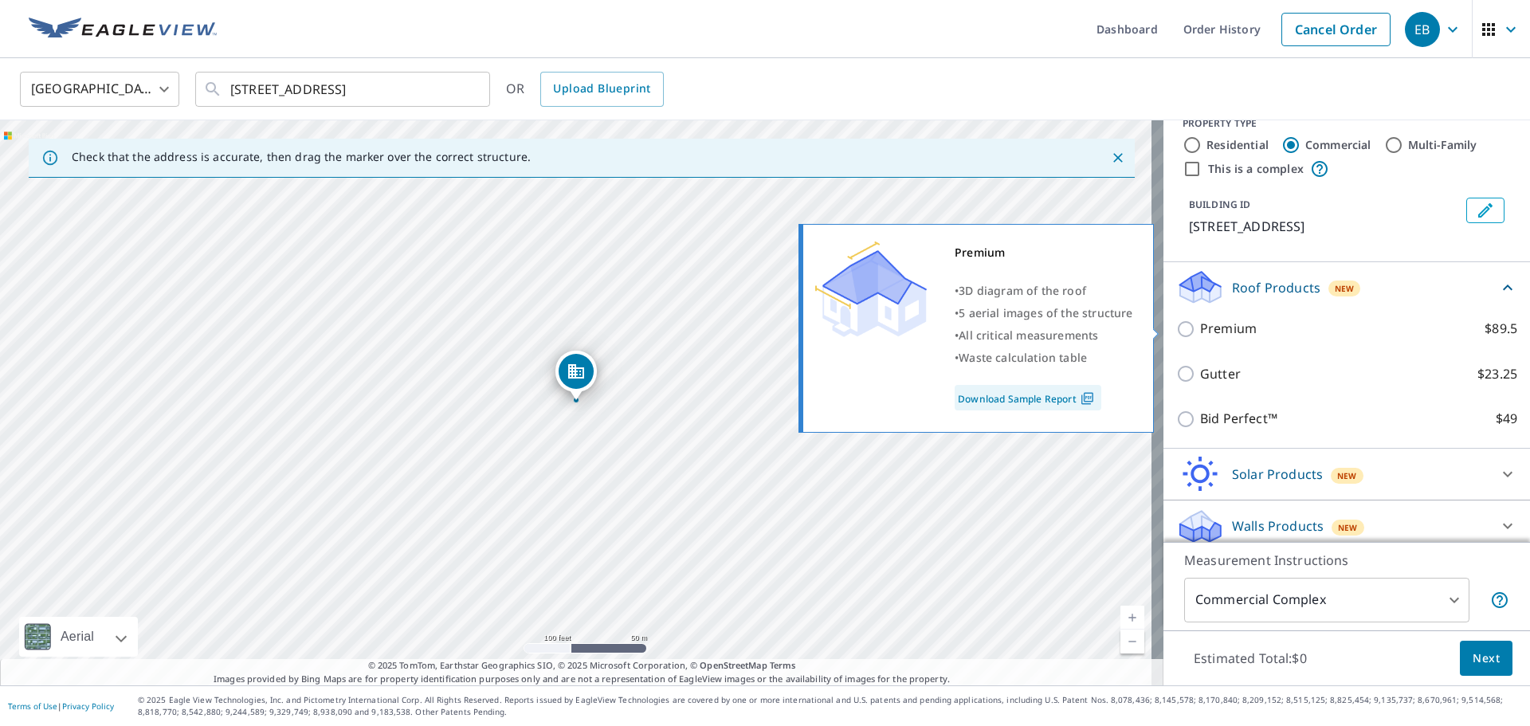
click at [1177, 328] on input "Premium $89.5" at bounding box center [1189, 329] width 24 height 19
checkbox input "true"
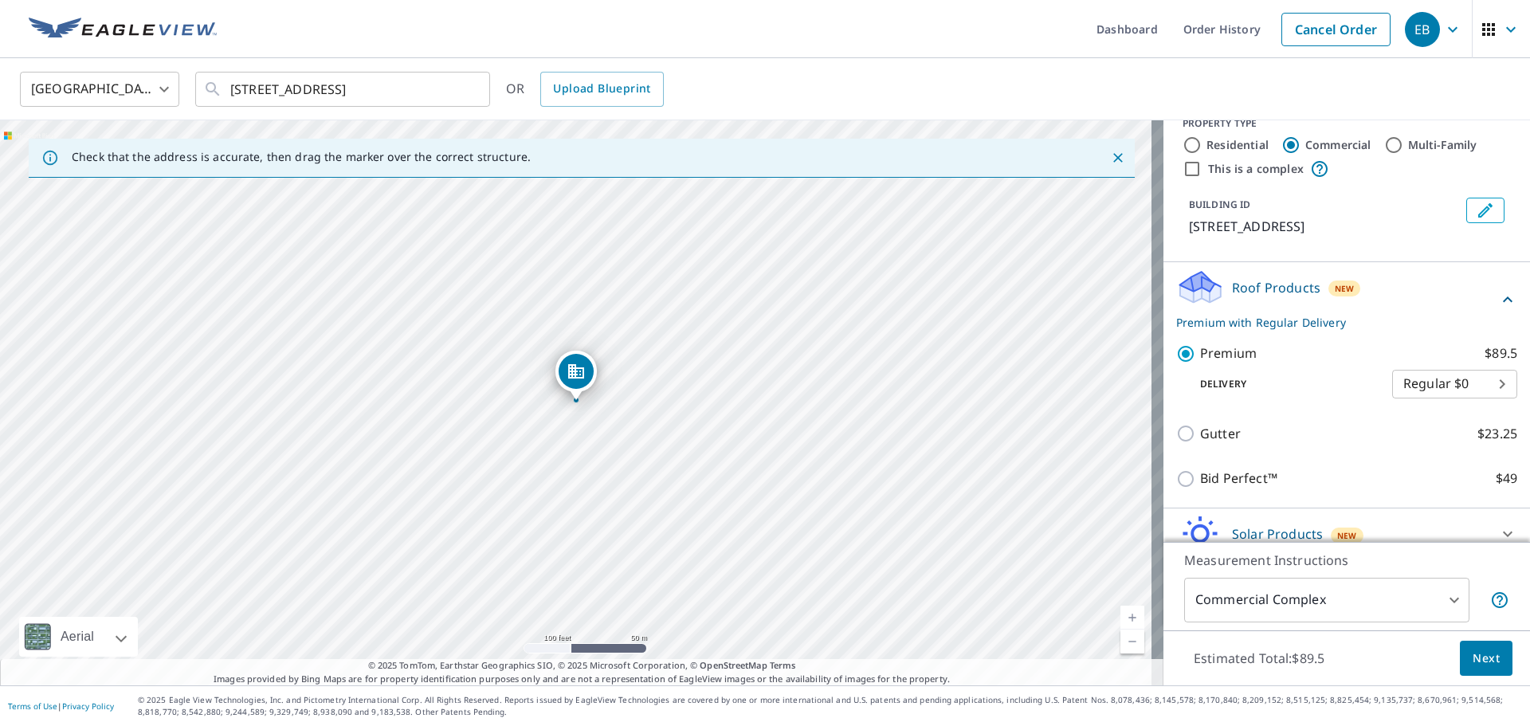
click at [1387, 142] on input "Multi-Family" at bounding box center [1394, 145] width 19 height 19
radio input "true"
type input "2"
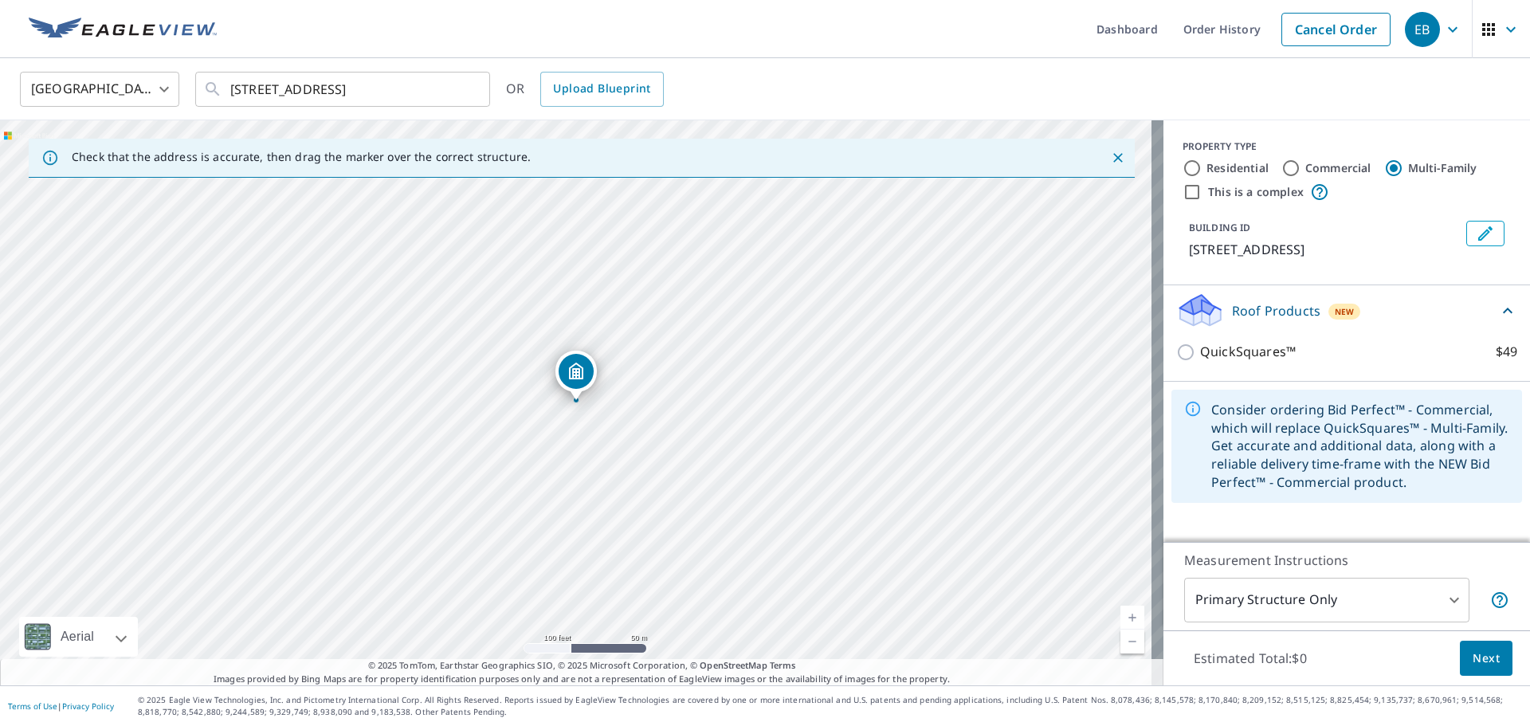
click at [1385, 161] on input "Multi-Family" at bounding box center [1394, 168] width 19 height 19
click at [1282, 170] on input "Commercial" at bounding box center [1291, 168] width 19 height 19
radio input "true"
type input "4"
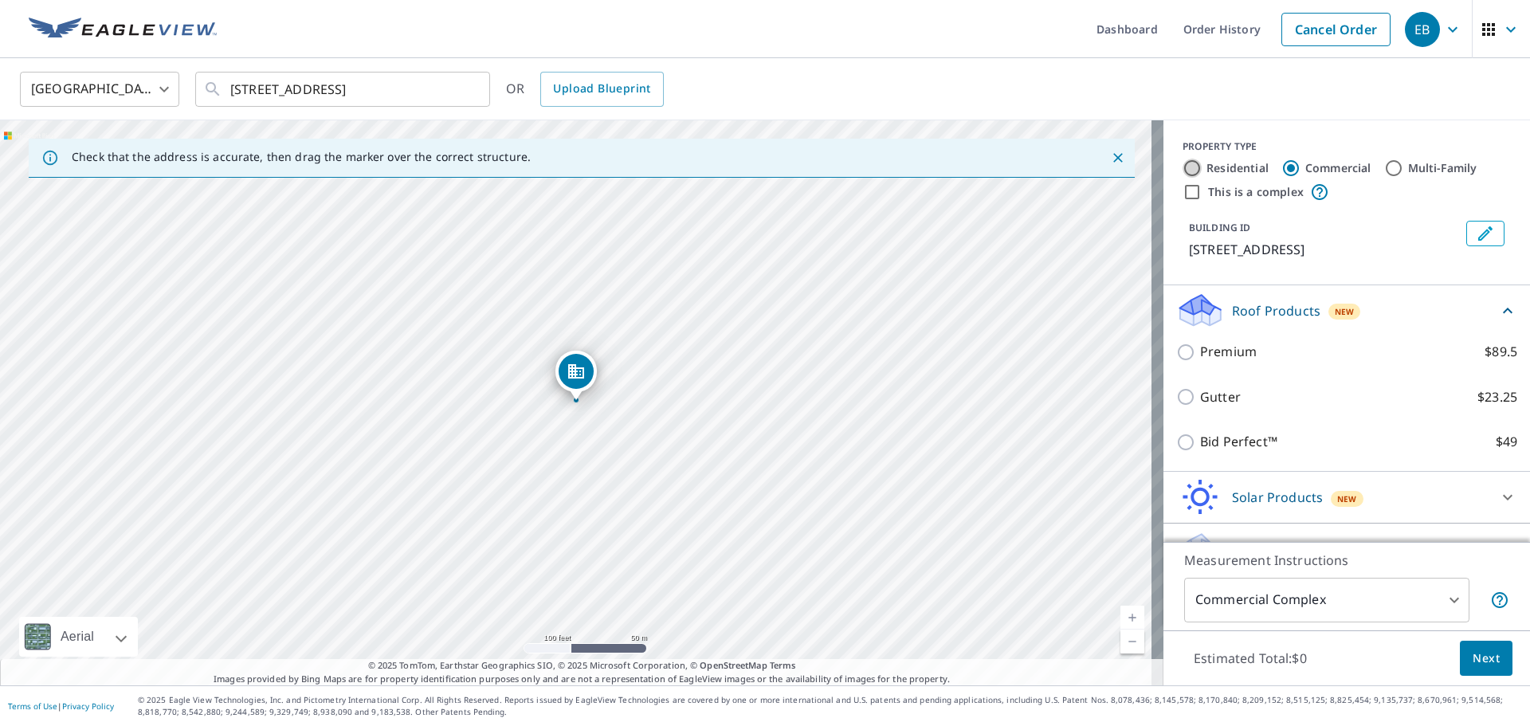
click at [1183, 175] on input "Residential" at bounding box center [1192, 168] width 19 height 19
radio input "true"
type input "1"
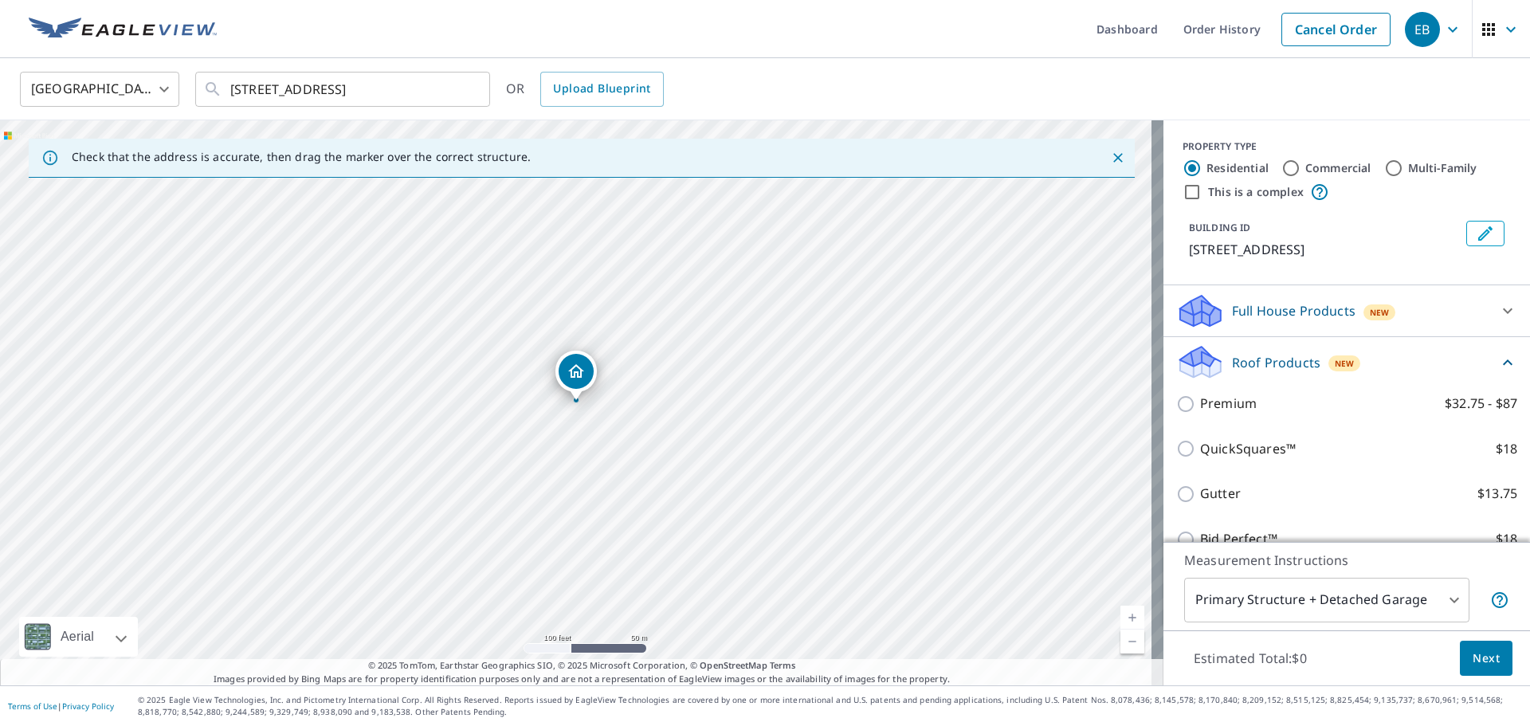
click at [1385, 171] on input "Multi-Family" at bounding box center [1394, 168] width 19 height 19
radio input "true"
type input "2"
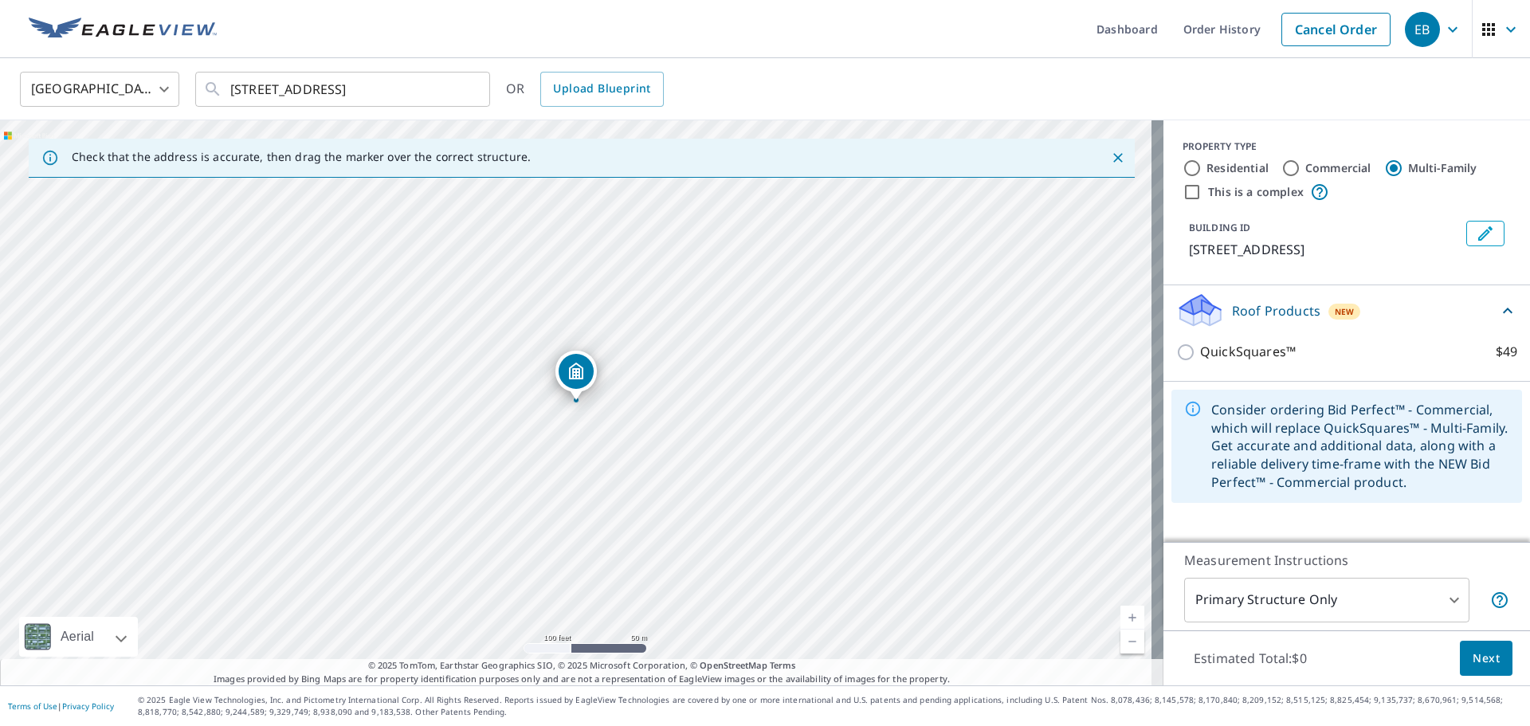
click at [1499, 309] on icon at bounding box center [1508, 310] width 19 height 19
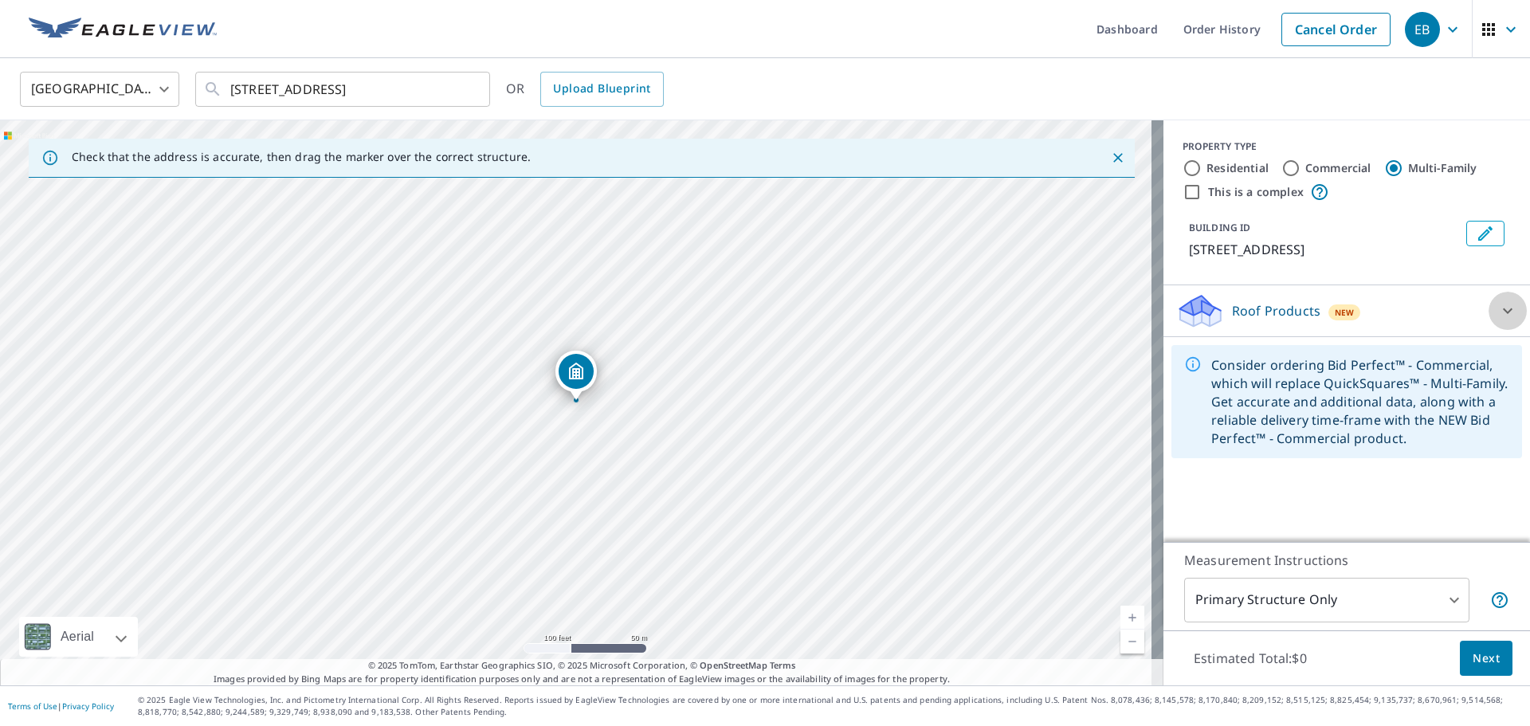
click at [1503, 309] on icon at bounding box center [1508, 311] width 10 height 6
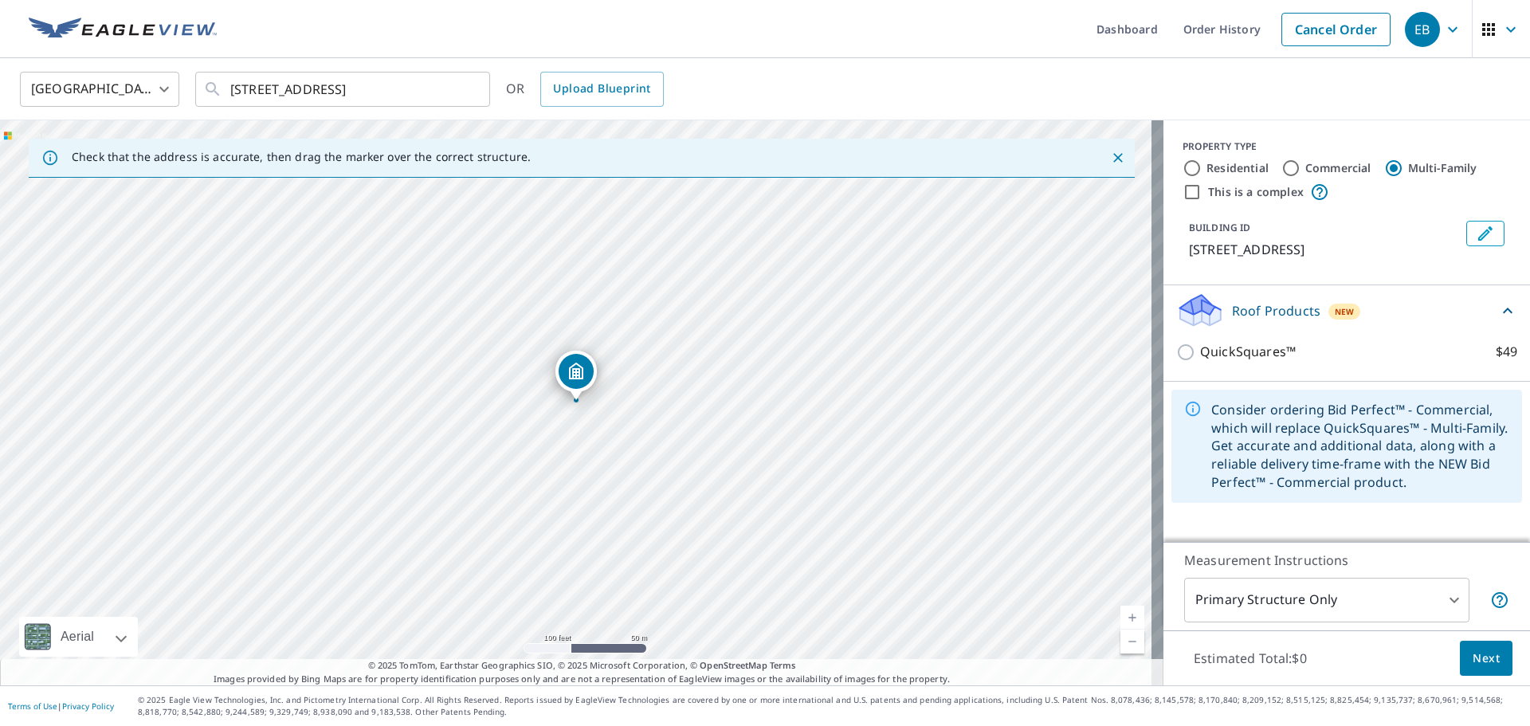
click at [1282, 170] on input "Commercial" at bounding box center [1291, 168] width 19 height 19
radio input "true"
type input "4"
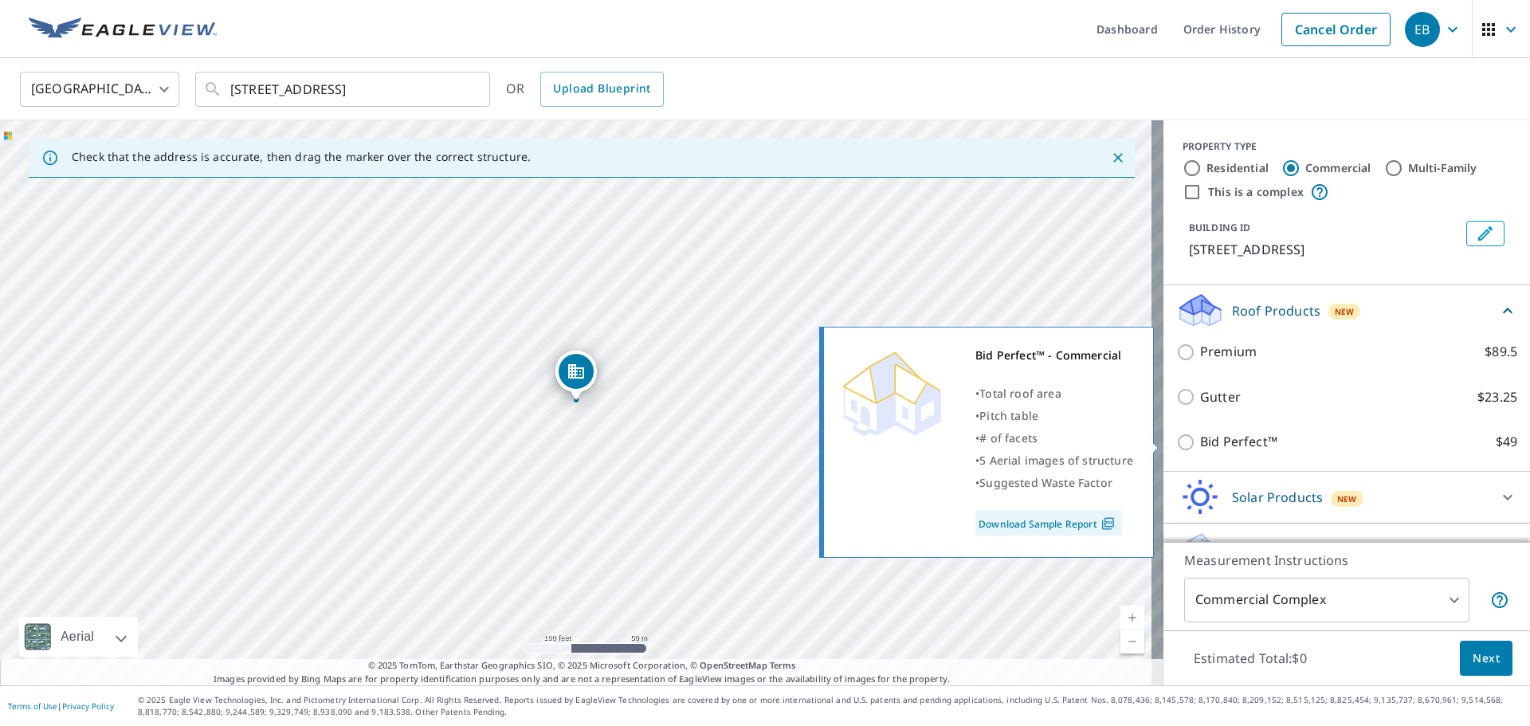
click at [1181, 443] on input "Bid Perfect™ $49" at bounding box center [1189, 442] width 24 height 19
checkbox input "true"
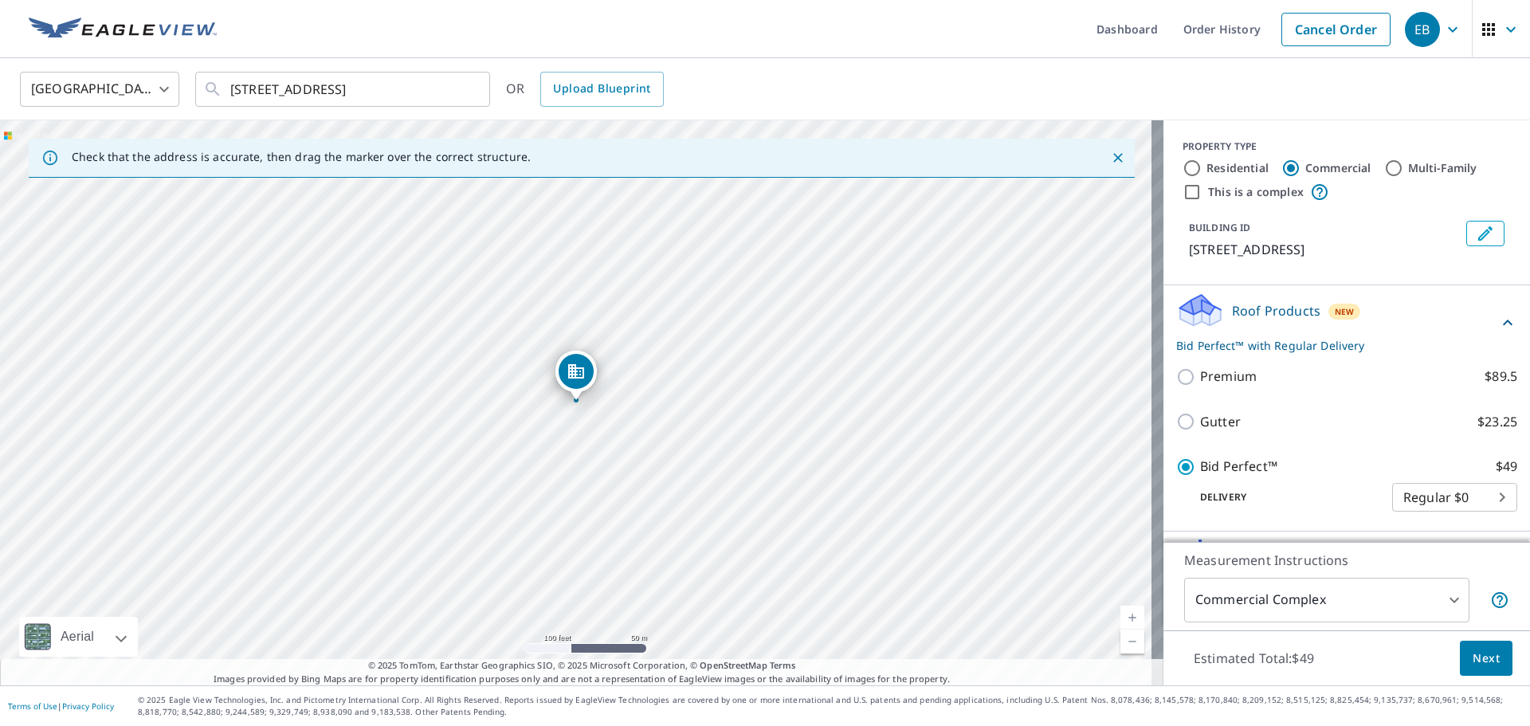
click at [1224, 347] on p "Bid Perfect™ with Regular Delivery" at bounding box center [1338, 345] width 322 height 17
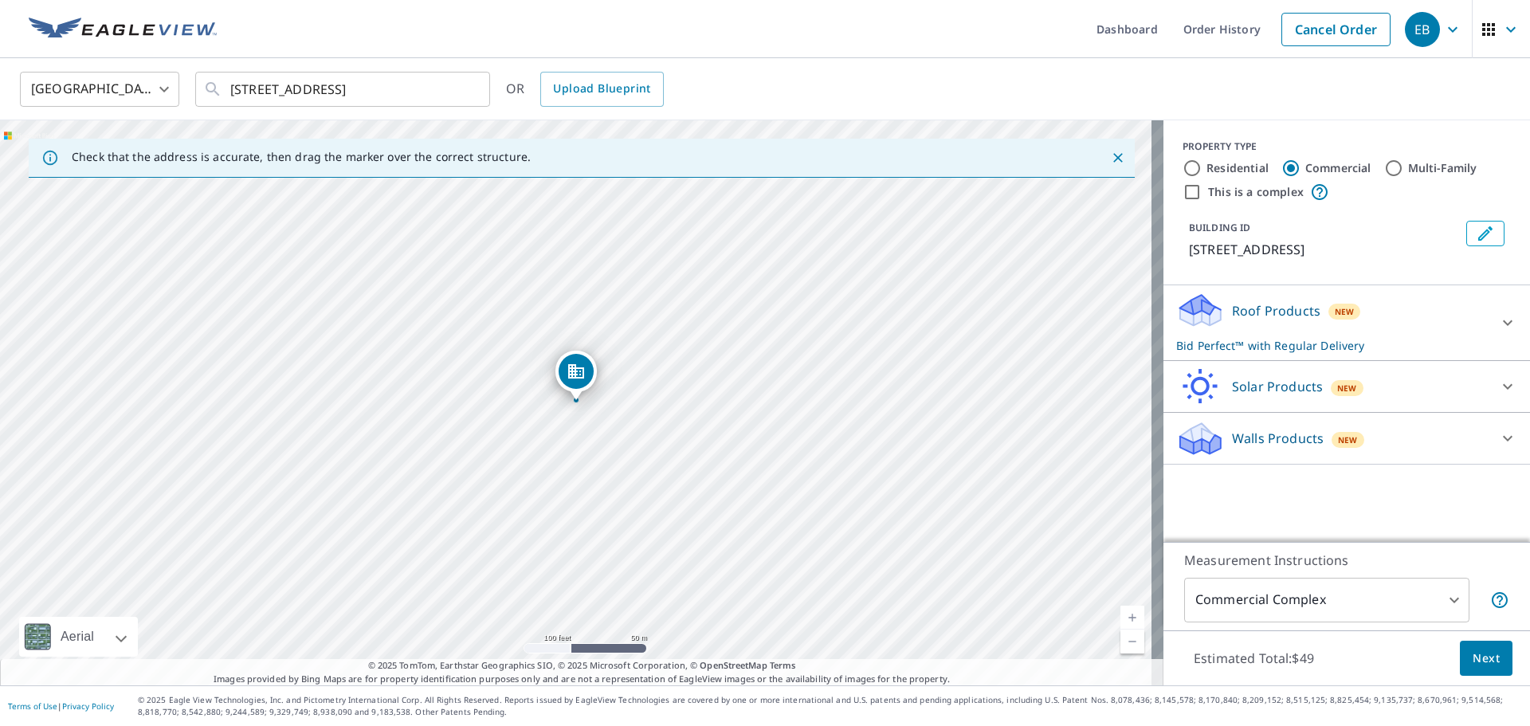
click at [1224, 347] on p "Bid Perfect™ with Regular Delivery" at bounding box center [1333, 345] width 312 height 17
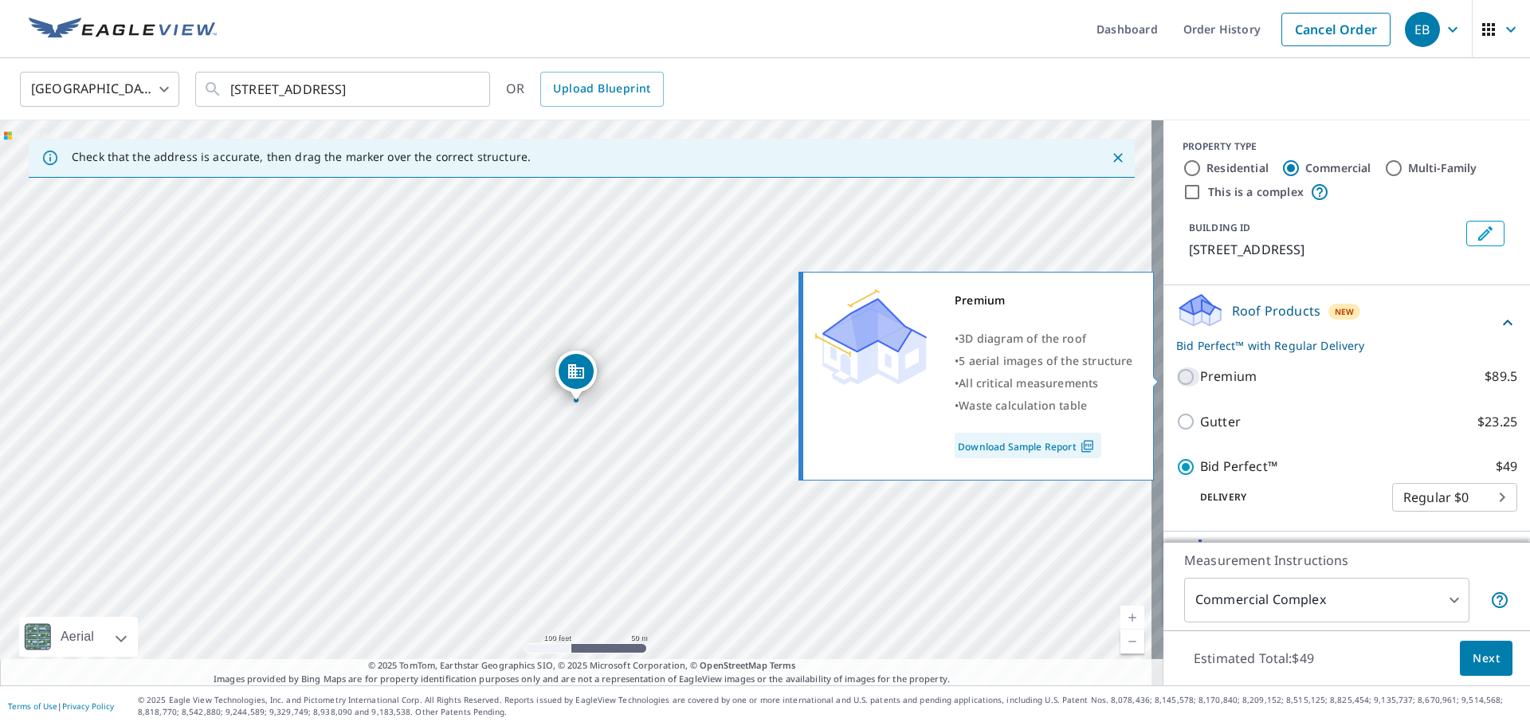
click at [1181, 375] on input "Premium $89.5" at bounding box center [1189, 376] width 24 height 19
checkbox input "true"
checkbox input "false"
click at [1046, 448] on link "Download Sample Report" at bounding box center [1028, 446] width 147 height 26
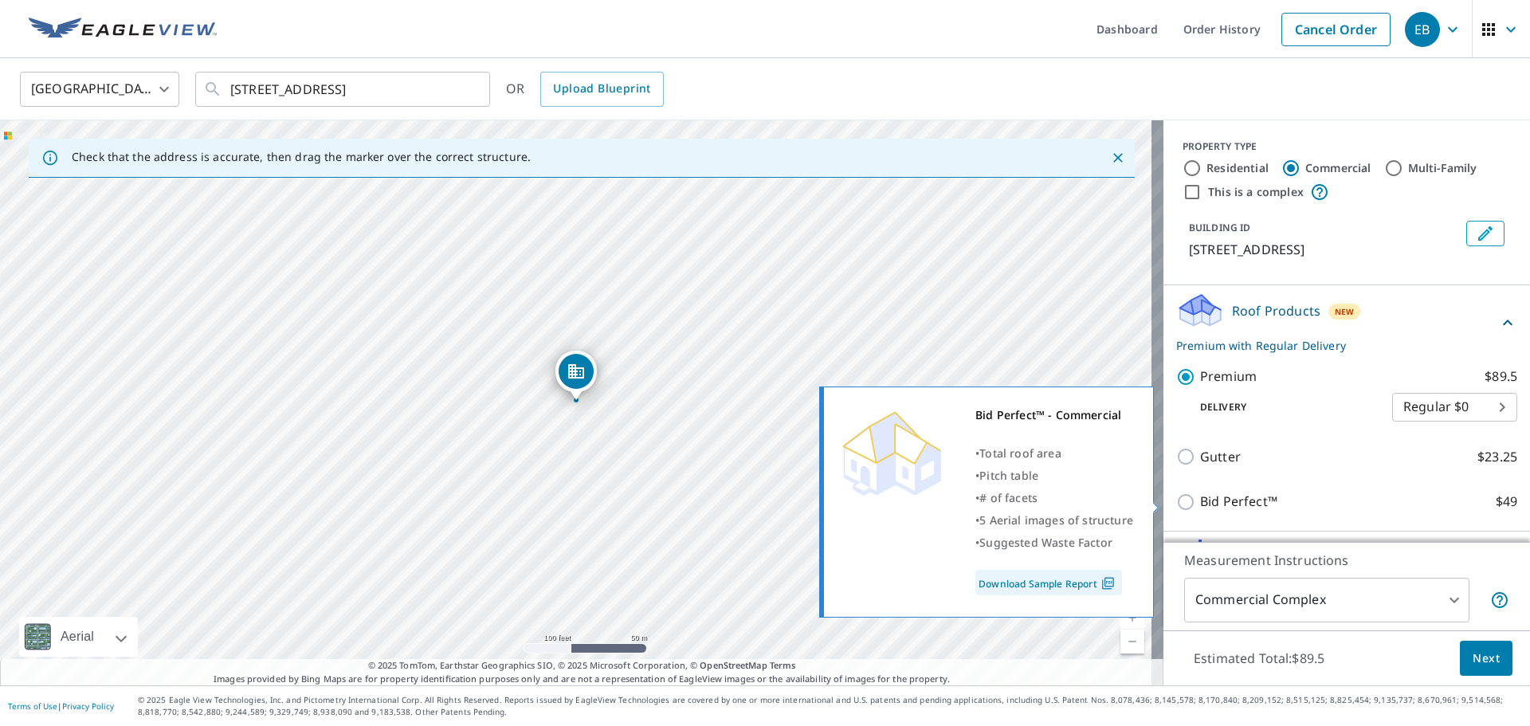
click at [1040, 588] on link "Download Sample Report" at bounding box center [1049, 583] width 147 height 26
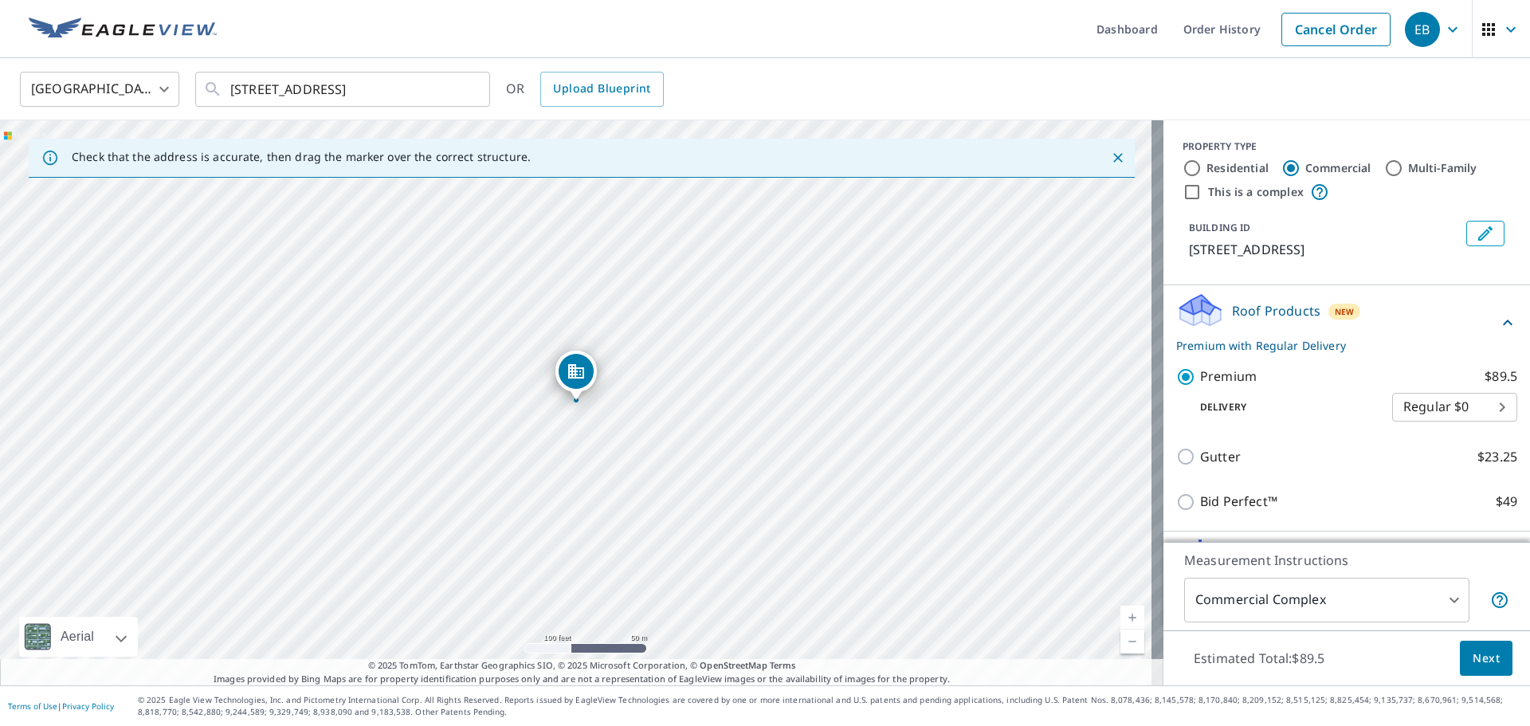
click at [1385, 171] on input "Multi-Family" at bounding box center [1394, 168] width 19 height 19
radio input "true"
type input "2"
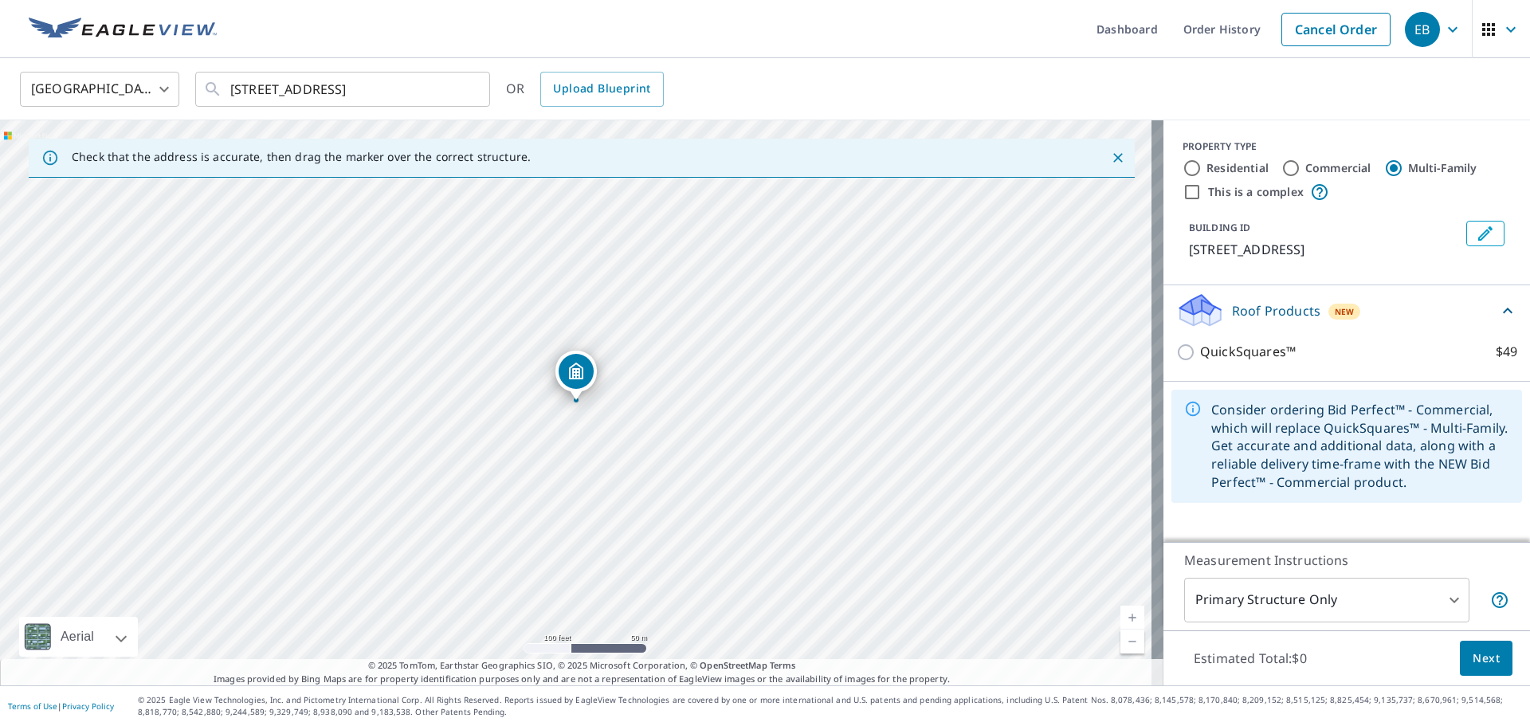
click at [1282, 166] on input "Commercial" at bounding box center [1291, 168] width 19 height 19
radio input "true"
type input "4"
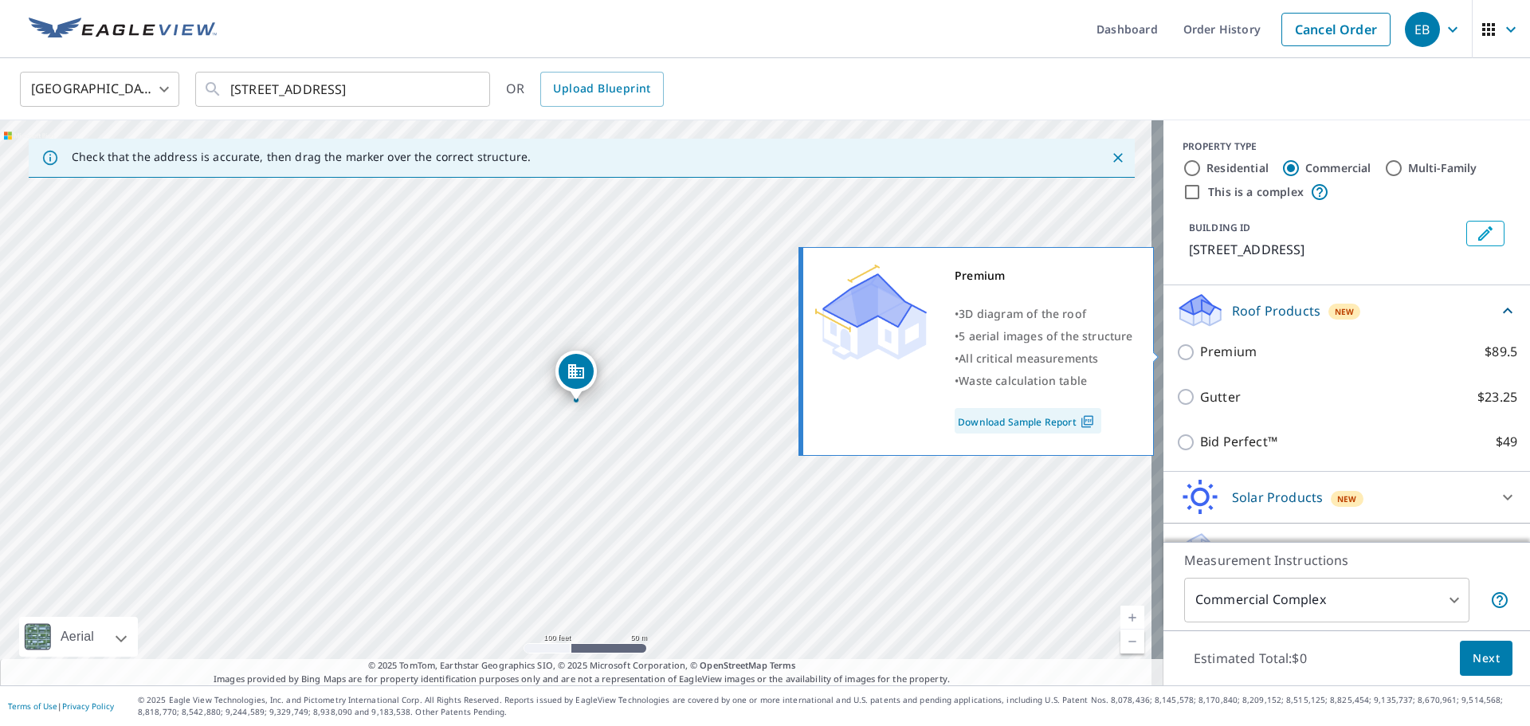
click at [1200, 351] on p "Premium" at bounding box center [1228, 352] width 57 height 20
click at [1196, 351] on input "Premium $89.5" at bounding box center [1189, 352] width 24 height 19
checkbox input "true"
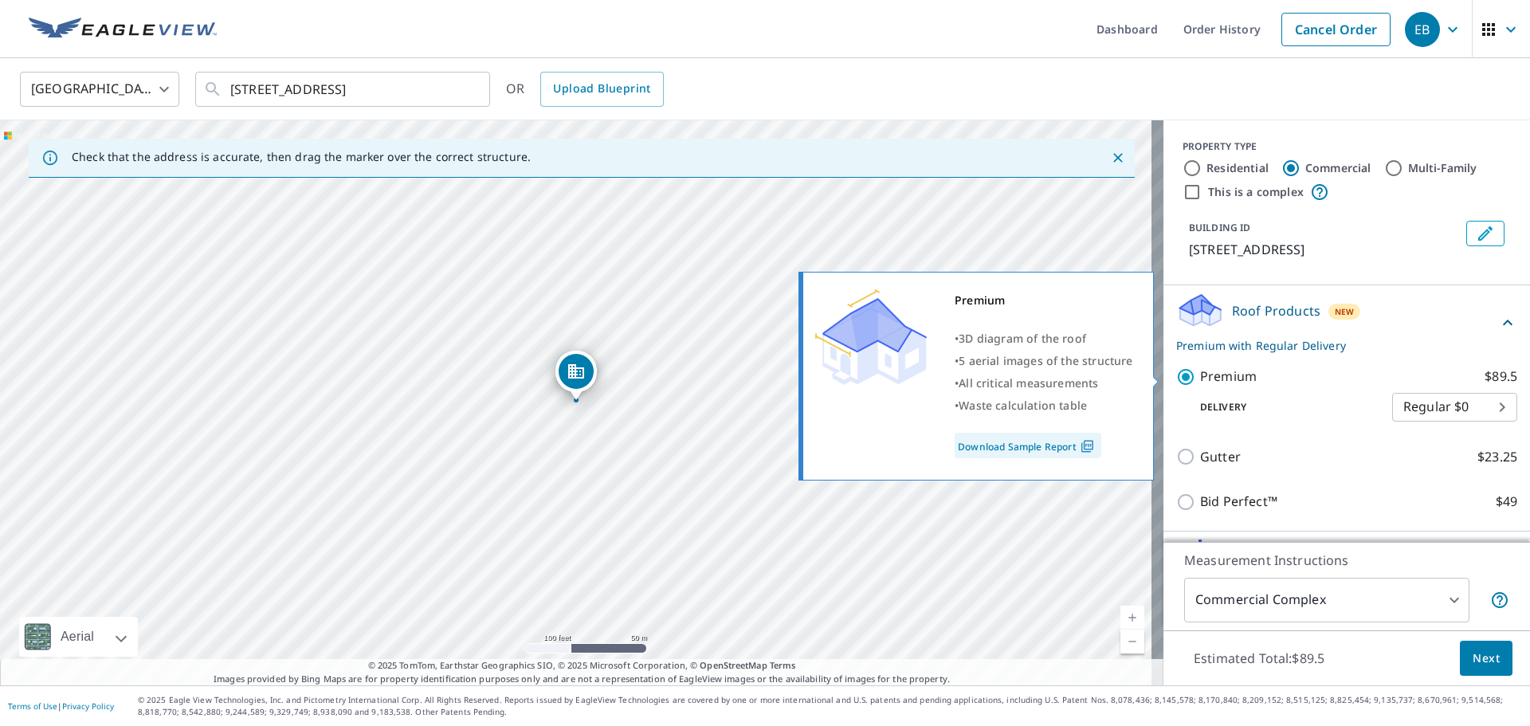
click at [1034, 446] on link "Download Sample Report" at bounding box center [1028, 446] width 147 height 26
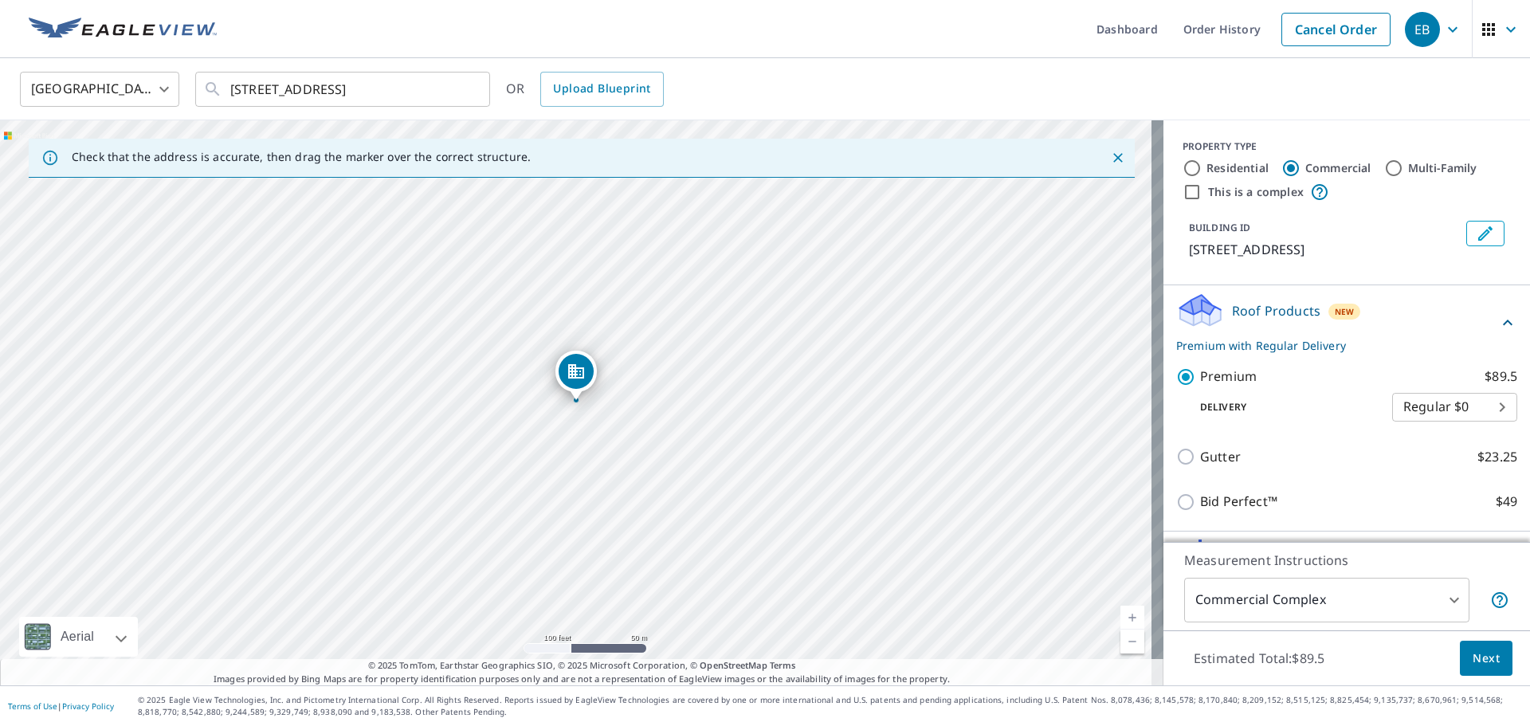
click at [1385, 167] on input "Multi-Family" at bounding box center [1394, 168] width 19 height 19
radio input "true"
type input "2"
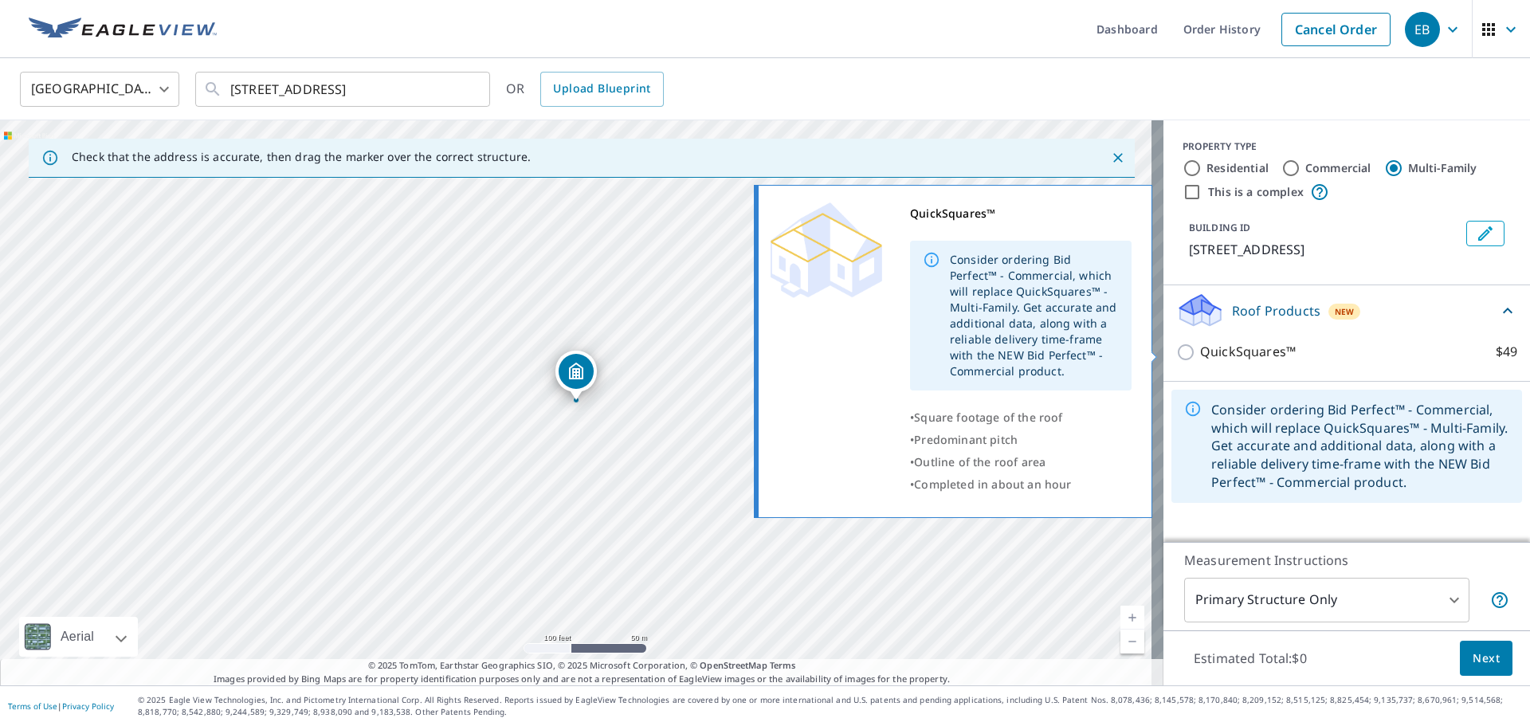
click at [1177, 352] on input "QuickSquares™ $49" at bounding box center [1189, 352] width 24 height 19
checkbox input "true"
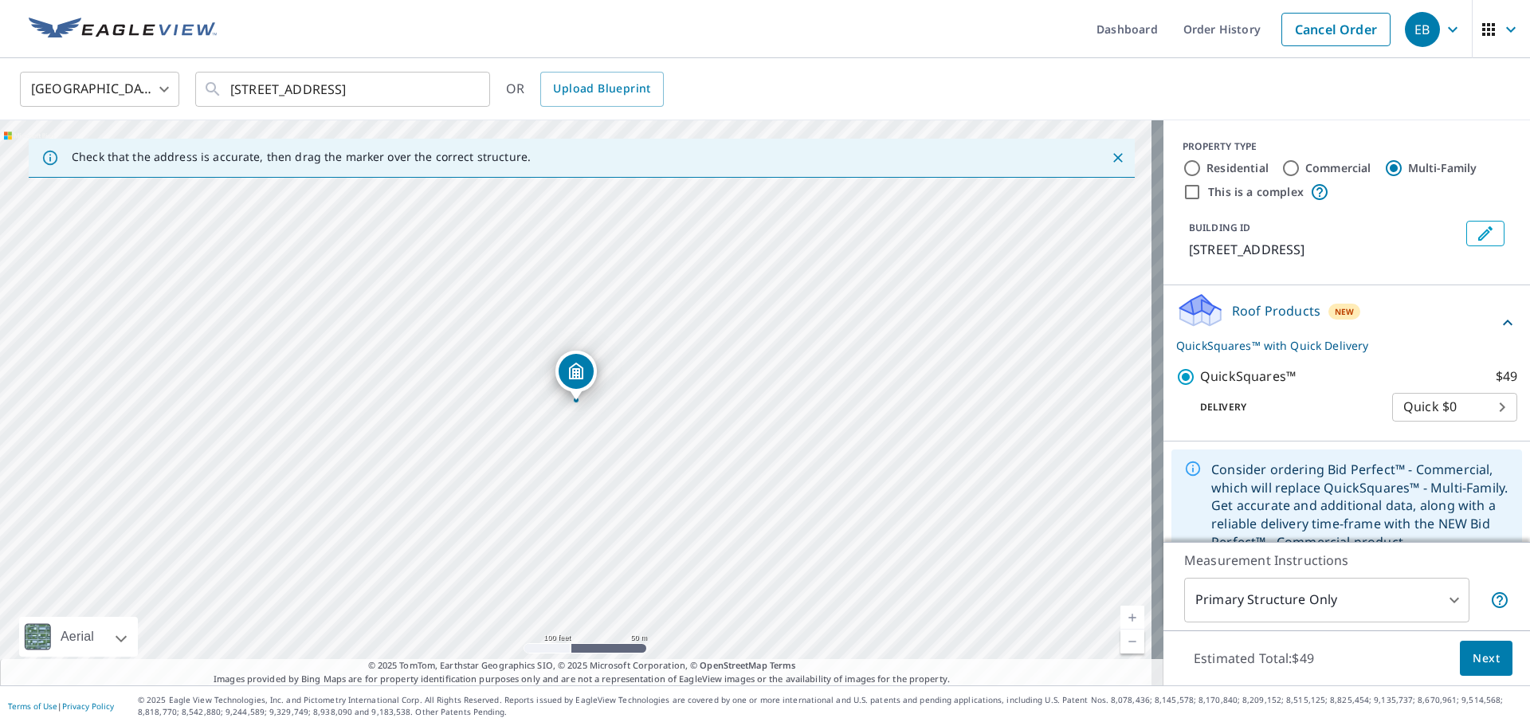
scroll to position [29, 0]
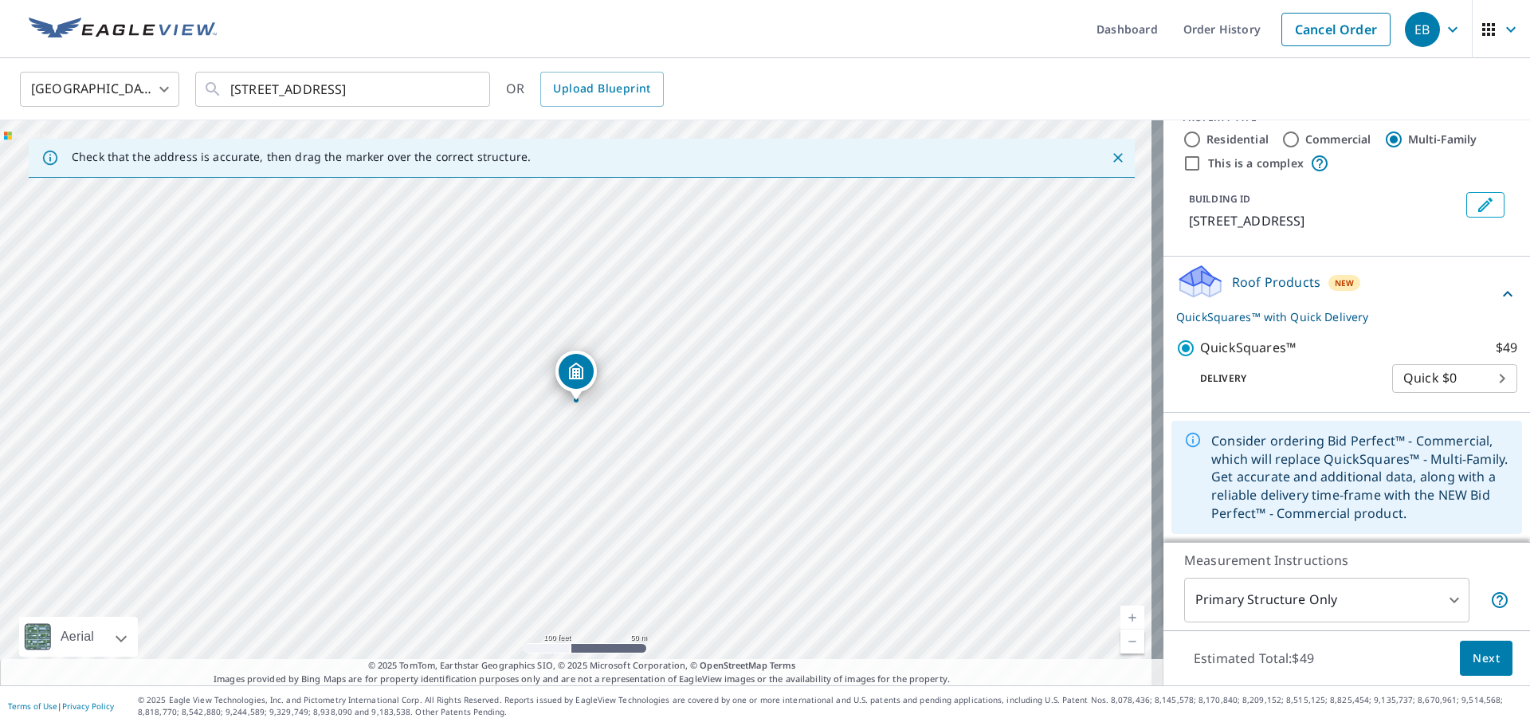
click at [1284, 135] on input "Commercial" at bounding box center [1291, 139] width 19 height 19
radio input "true"
type input "4"
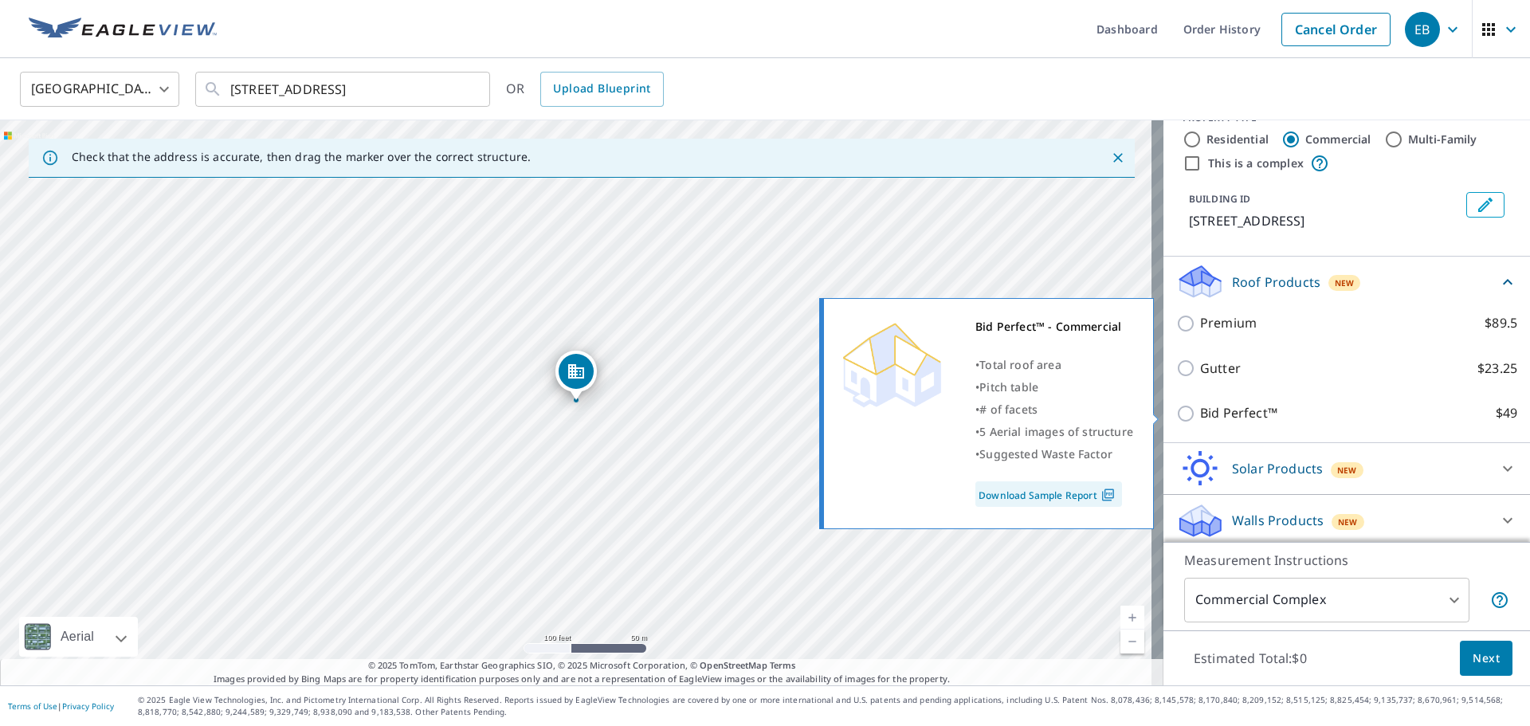
click at [1212, 415] on p "Bid Perfect™" at bounding box center [1238, 413] width 77 height 20
click at [1200, 415] on input "Bid Perfect™ $49" at bounding box center [1189, 413] width 24 height 19
checkbox input "true"
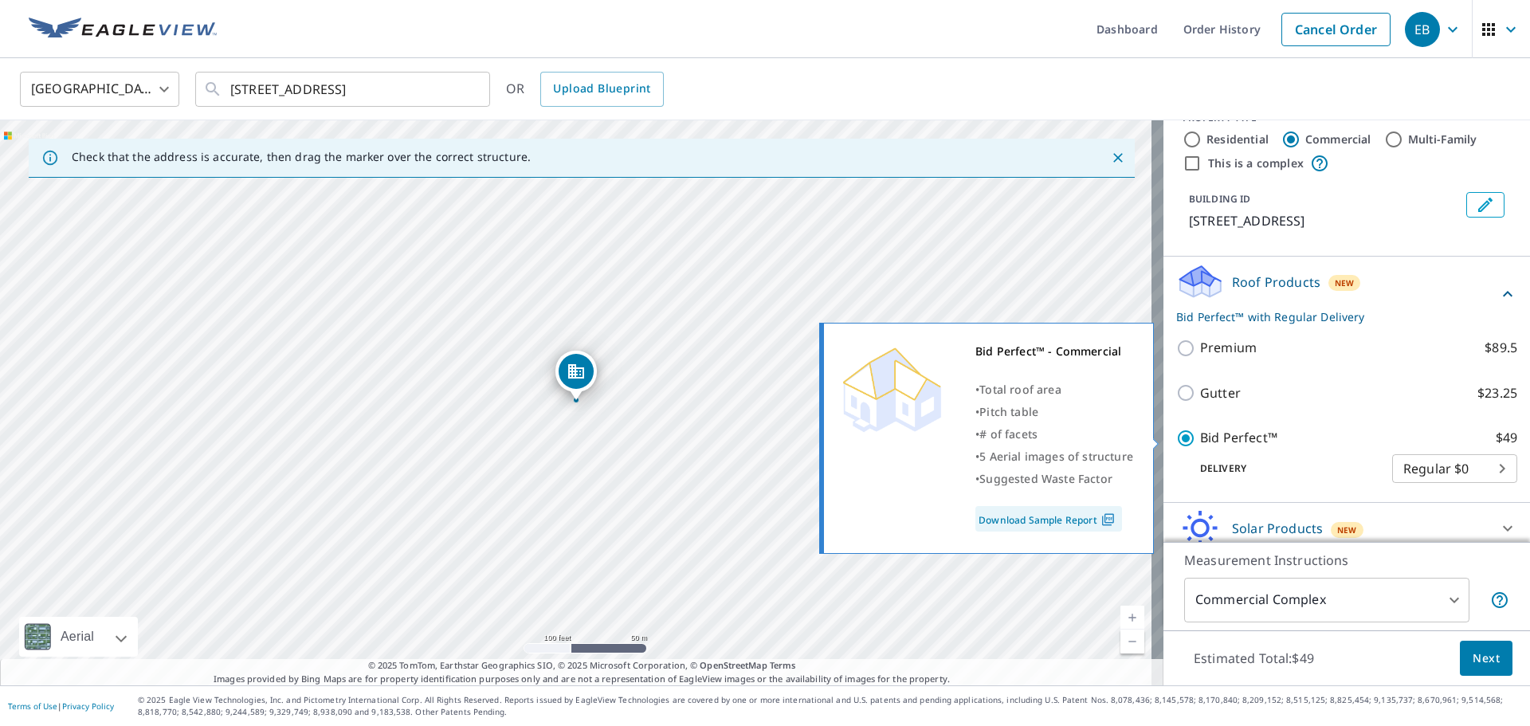
click at [1012, 521] on link "Download Sample Report" at bounding box center [1049, 519] width 147 height 26
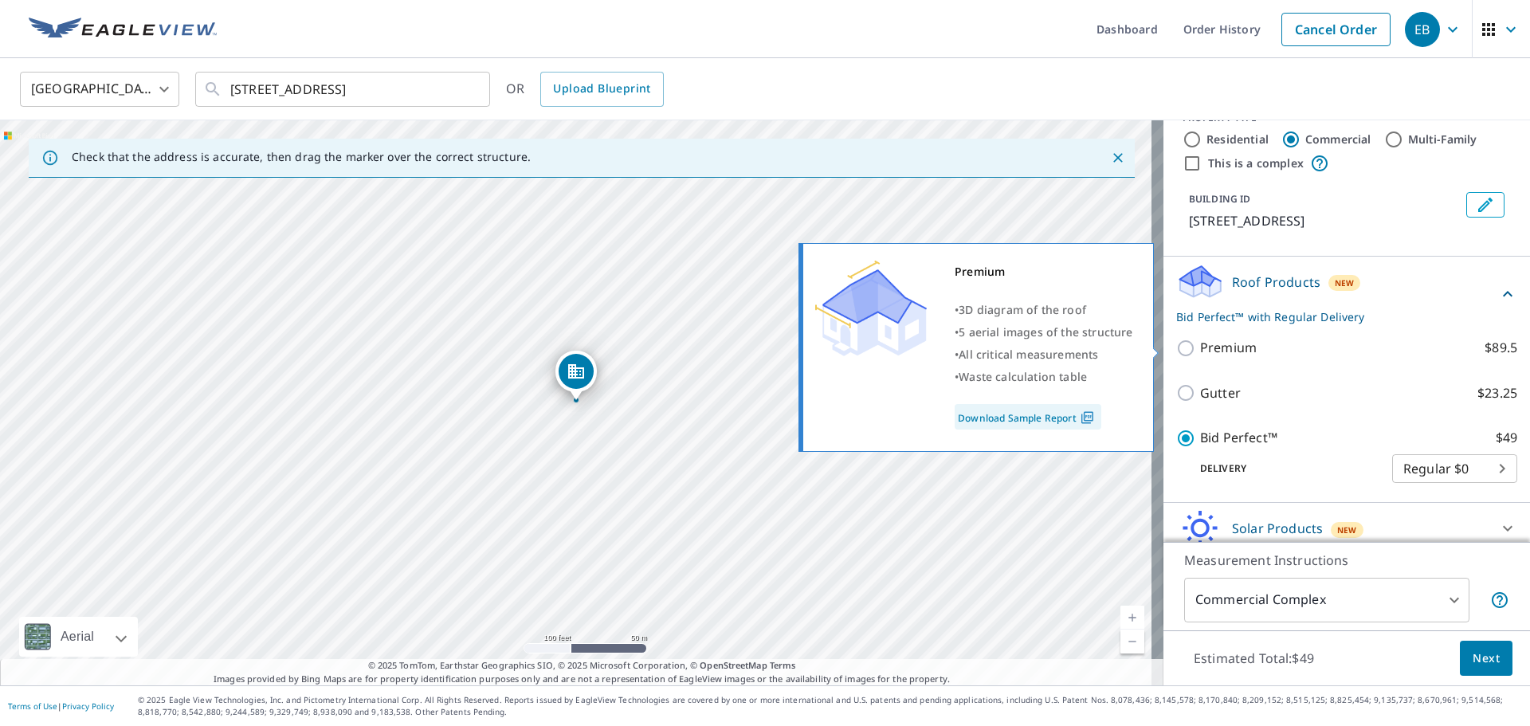
click at [1060, 420] on link "Download Sample Report" at bounding box center [1028, 417] width 147 height 26
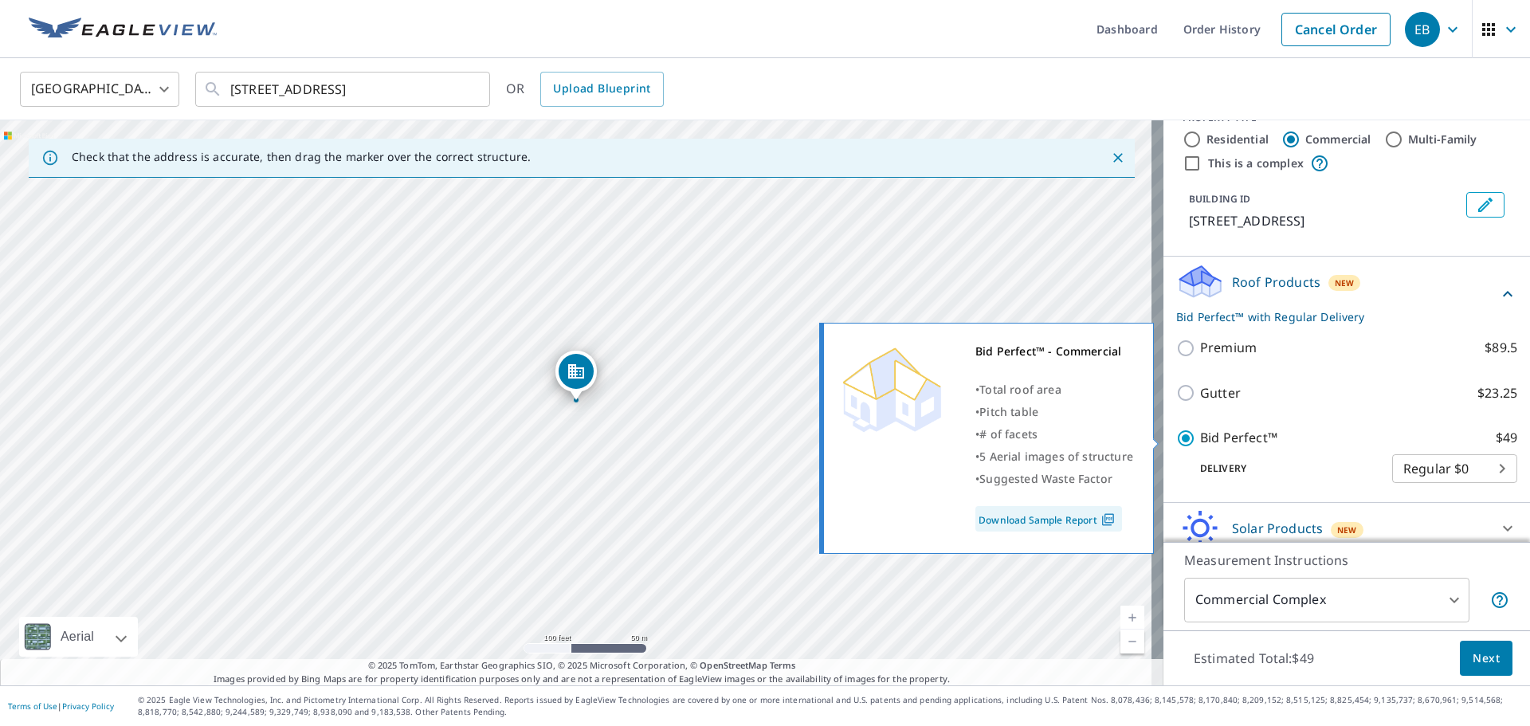
click at [1044, 520] on link "Download Sample Report" at bounding box center [1049, 519] width 147 height 26
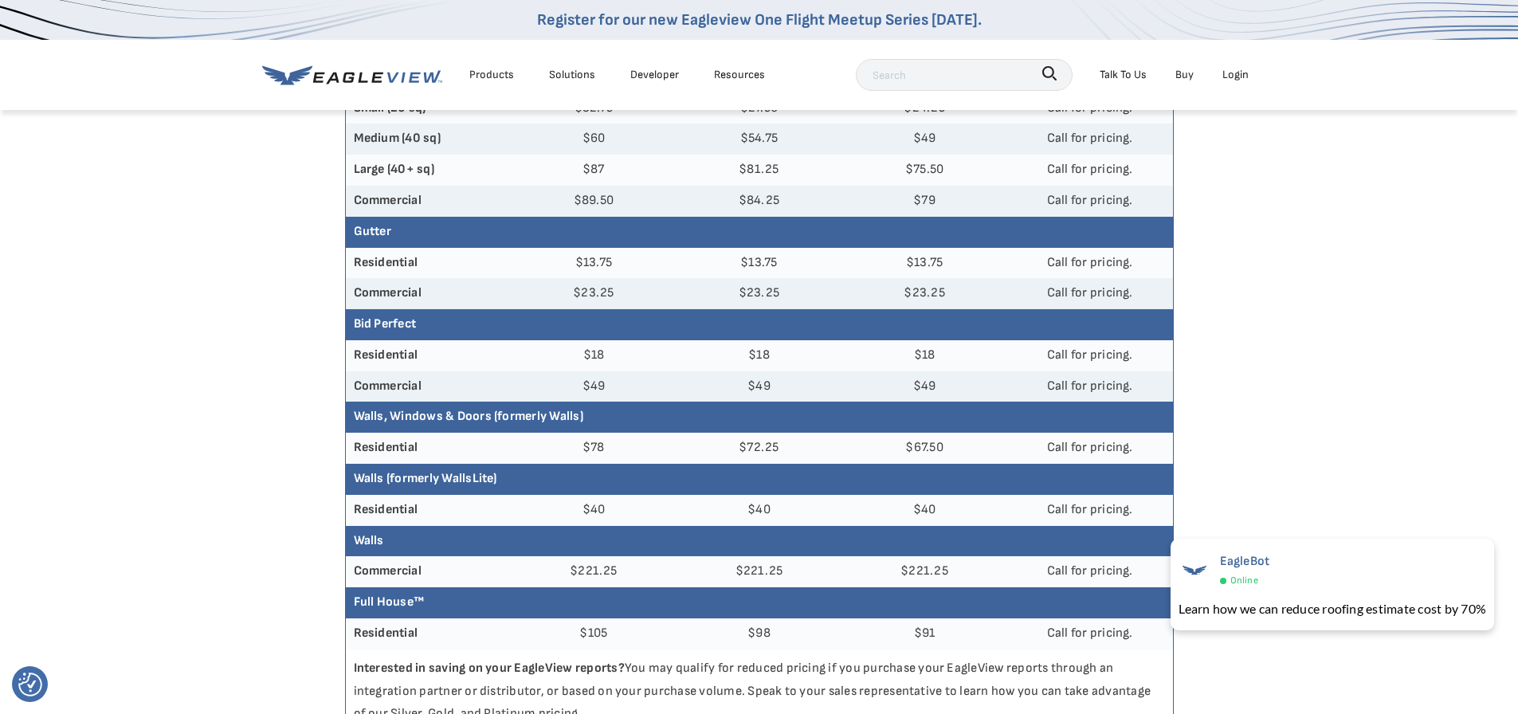
scroll to position [80, 0]
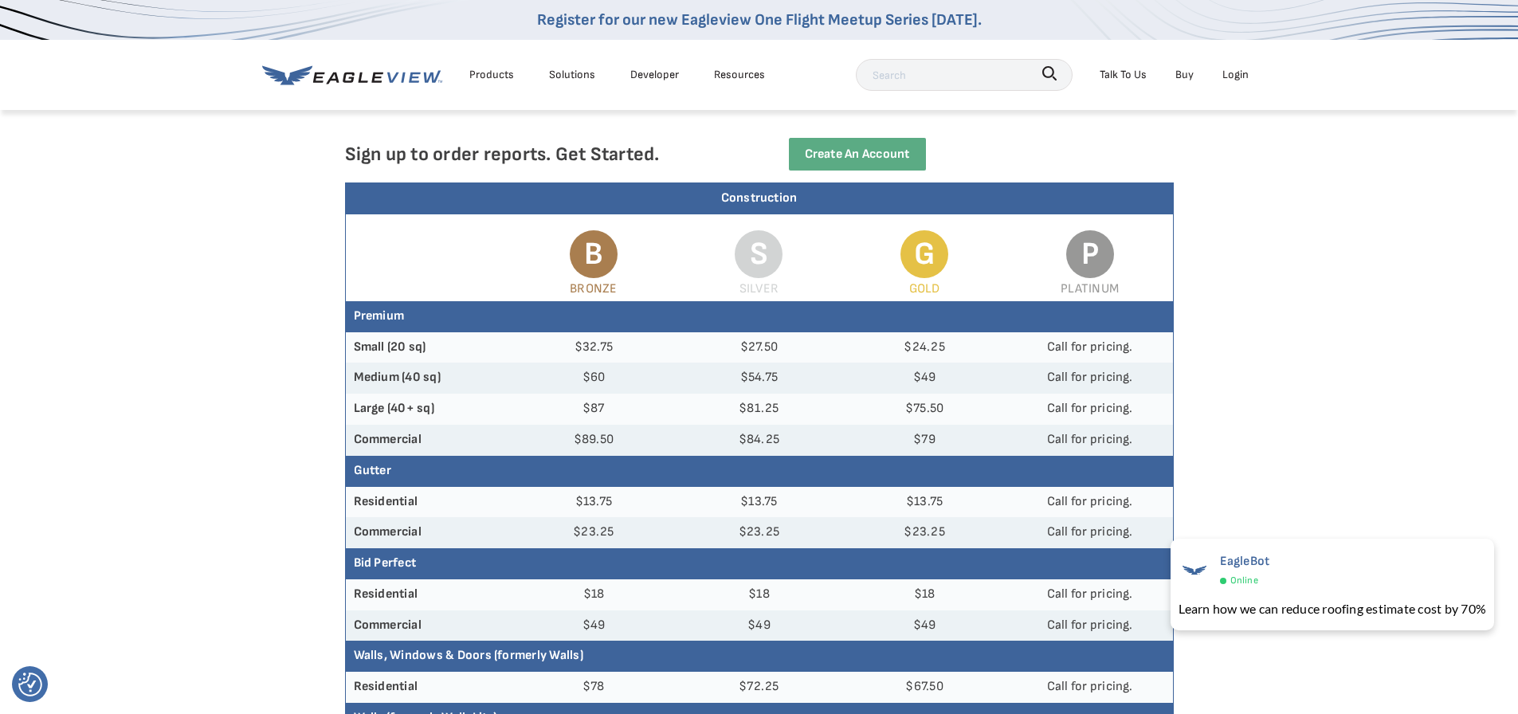
click at [912, 260] on span "G" at bounding box center [925, 254] width 48 height 48
click at [1179, 73] on link "Buy" at bounding box center [1185, 75] width 18 height 20
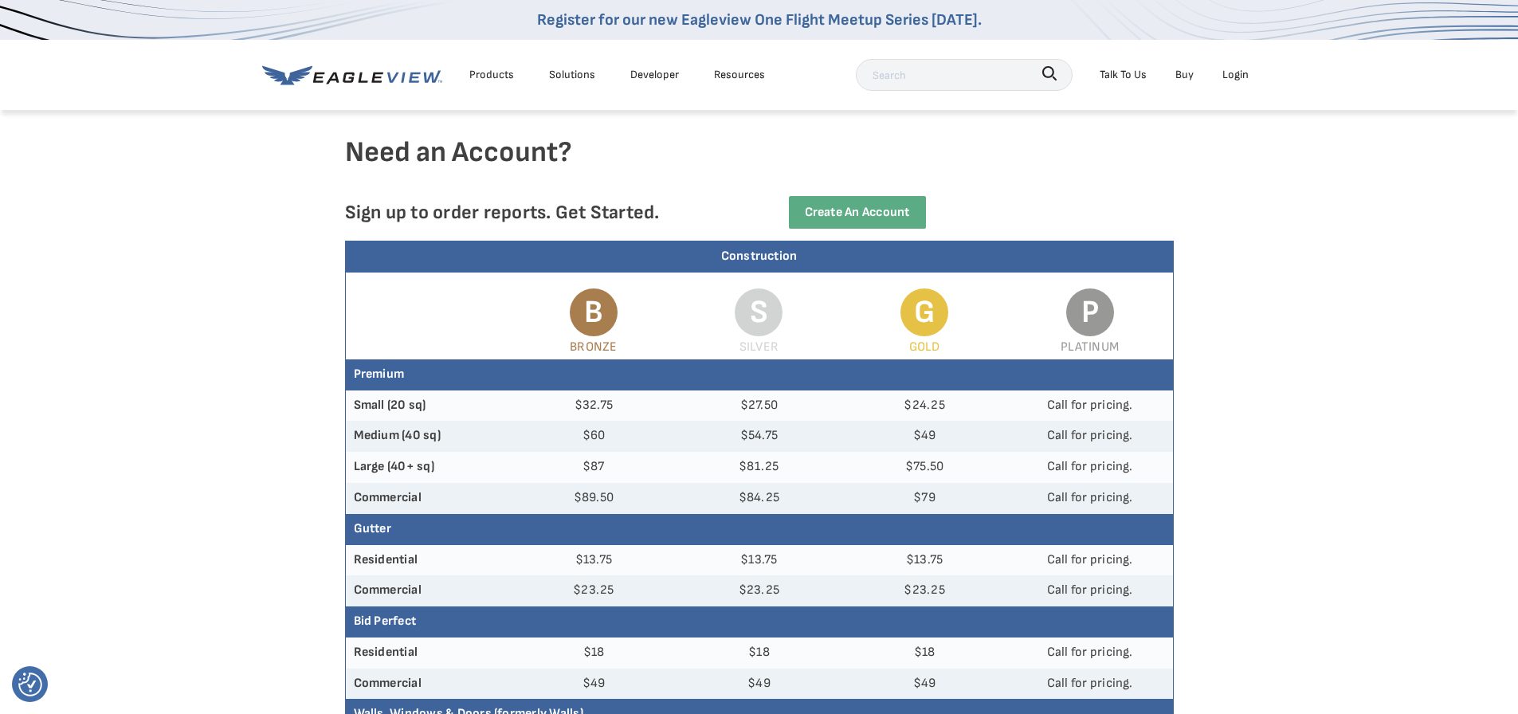
scroll to position [159, 0]
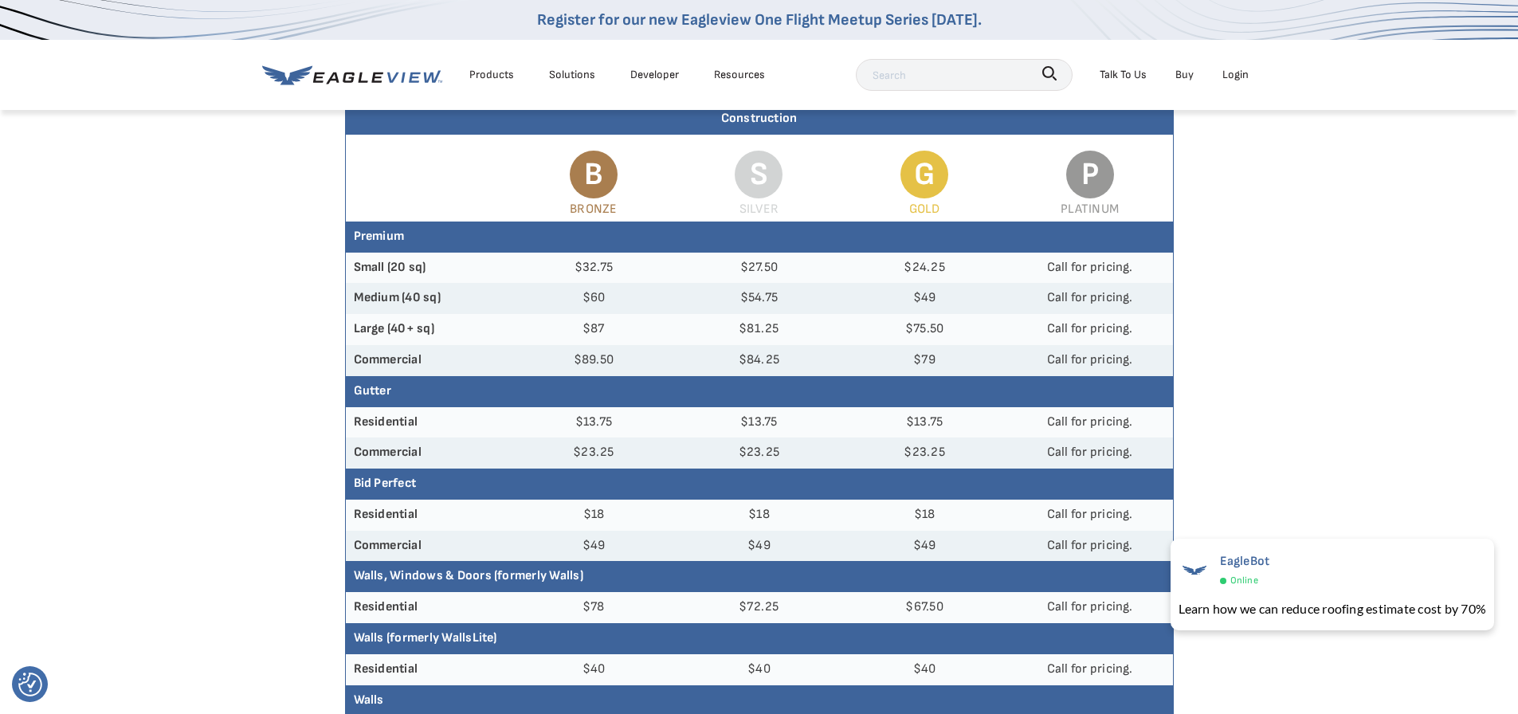
click at [1432, 339] on article "Need an Account? Sign up to order reports. Get Started. Create an Account Const…" at bounding box center [759, 611] width 1518 height 1324
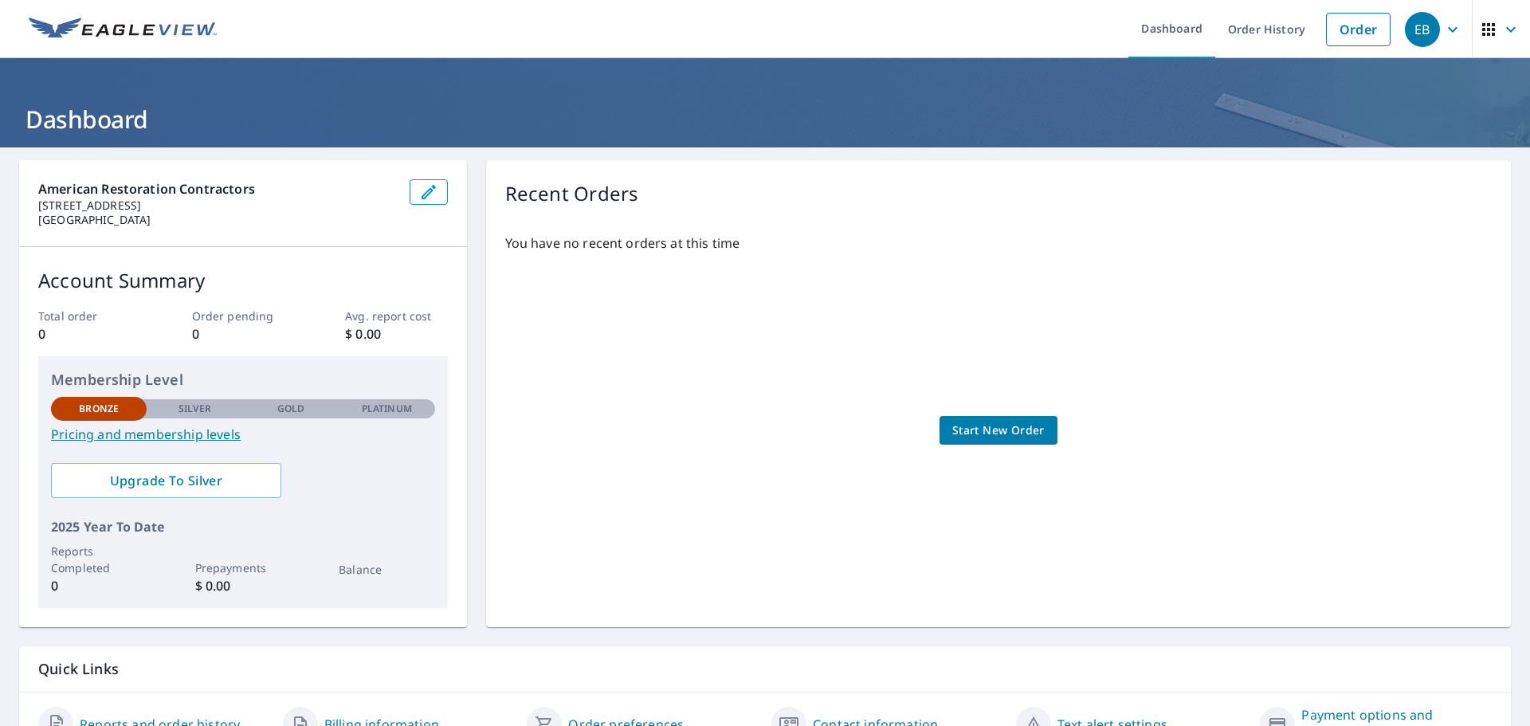
scroll to position [84, 0]
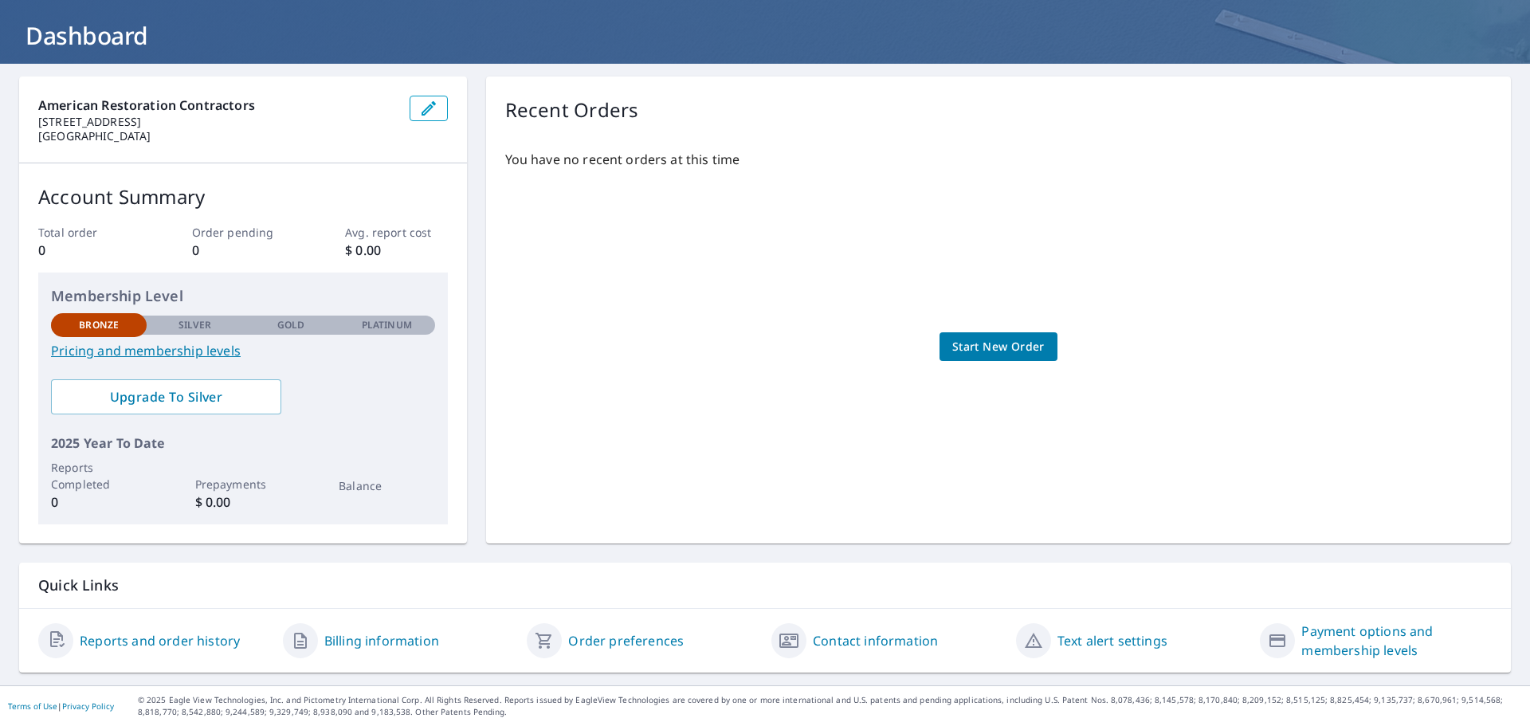
click at [603, 638] on link "Order preferences" at bounding box center [626, 640] width 116 height 19
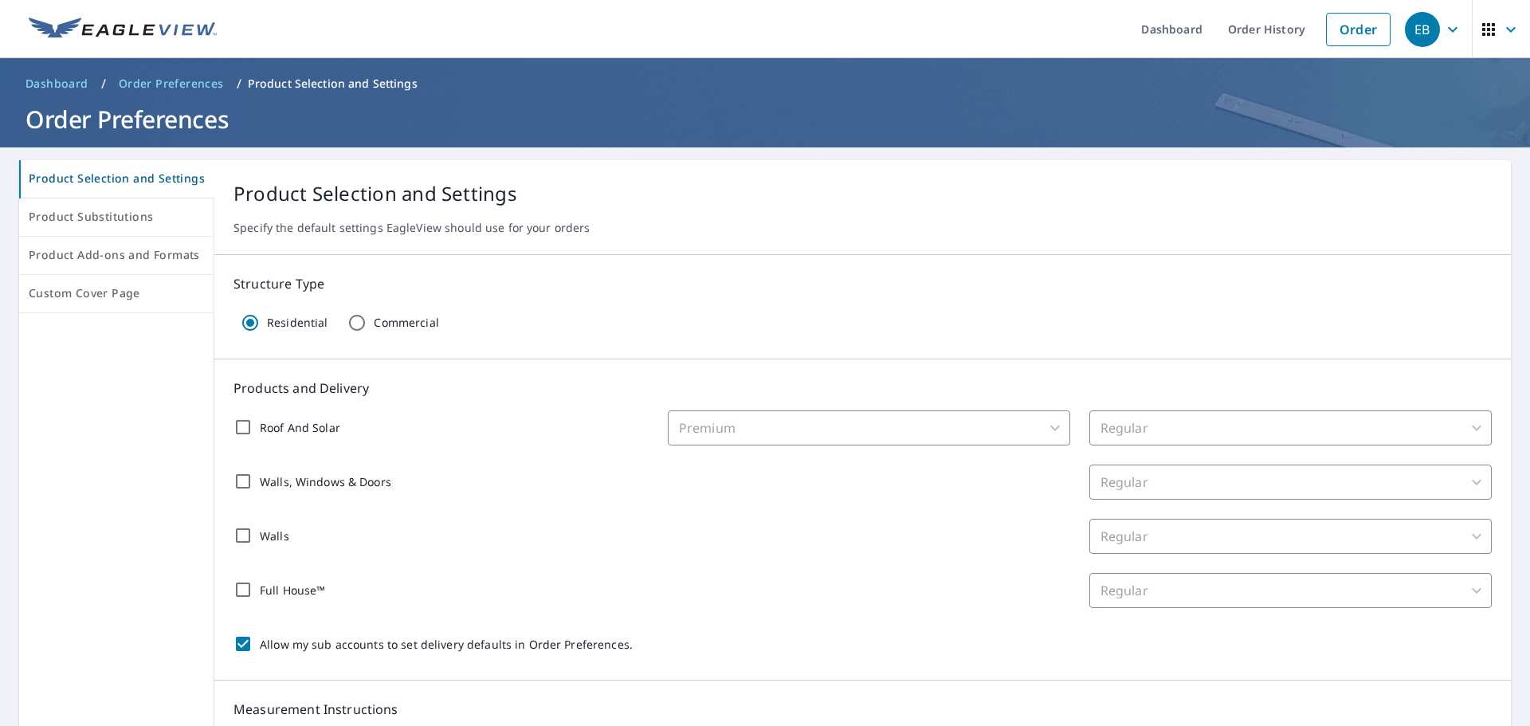
click at [247, 426] on input "Roof And Solar" at bounding box center [242, 427] width 33 height 33
checkbox input "true"
click at [776, 432] on body "EB EB Dashboard Order History Order EB Dashboard / Order Preferences / Product …" at bounding box center [765, 363] width 1530 height 726
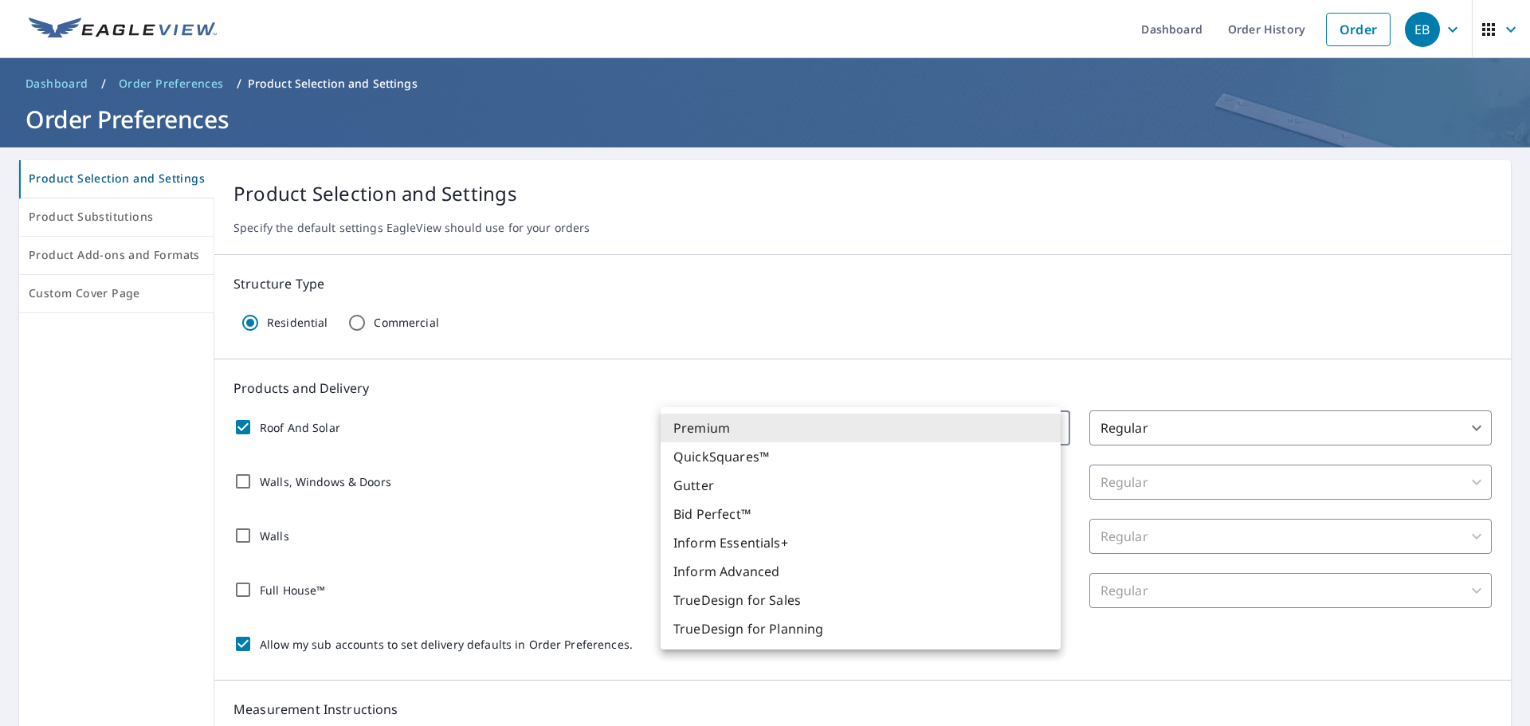
click at [776, 432] on li "Premium" at bounding box center [861, 428] width 400 height 29
click at [1031, 424] on body "EB EB Dashboard Order History Order EB Dashboard / Order Preferences / Product …" at bounding box center [765, 363] width 1530 height 726
click at [1110, 379] on div at bounding box center [765, 363] width 1530 height 726
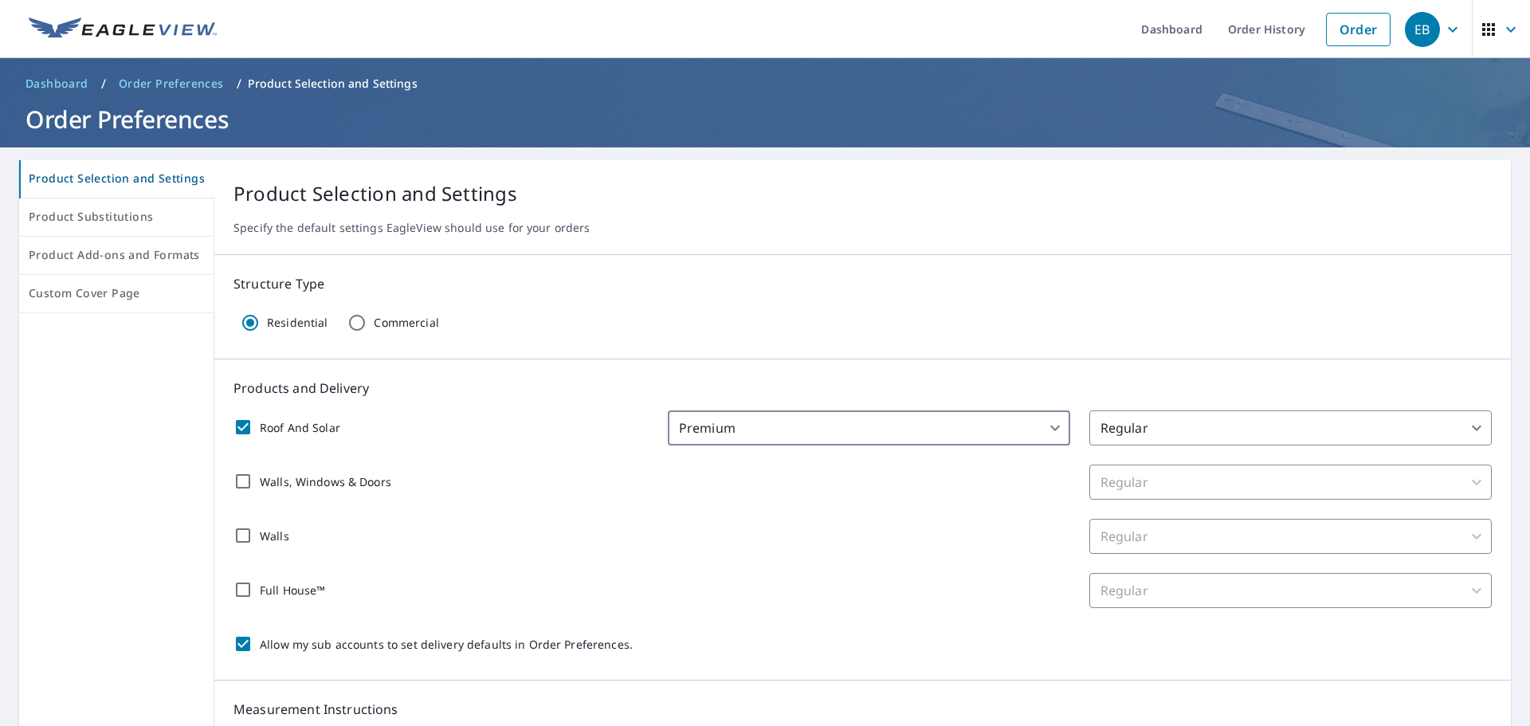
click at [1149, 425] on body "EB EB Dashboard Order History Order EB Dashboard / Order Preferences / Product …" at bounding box center [765, 363] width 1530 height 726
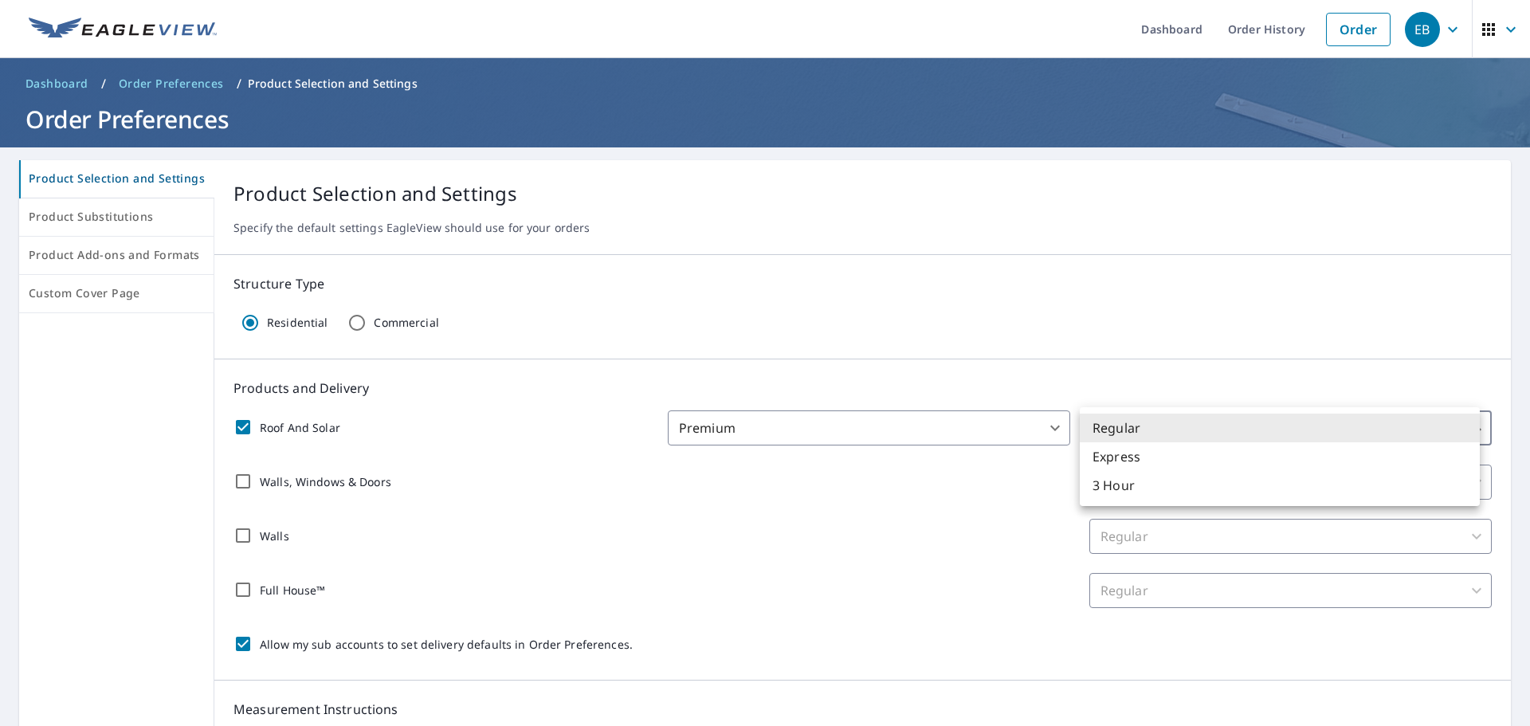
click at [1082, 379] on div at bounding box center [765, 363] width 1530 height 726
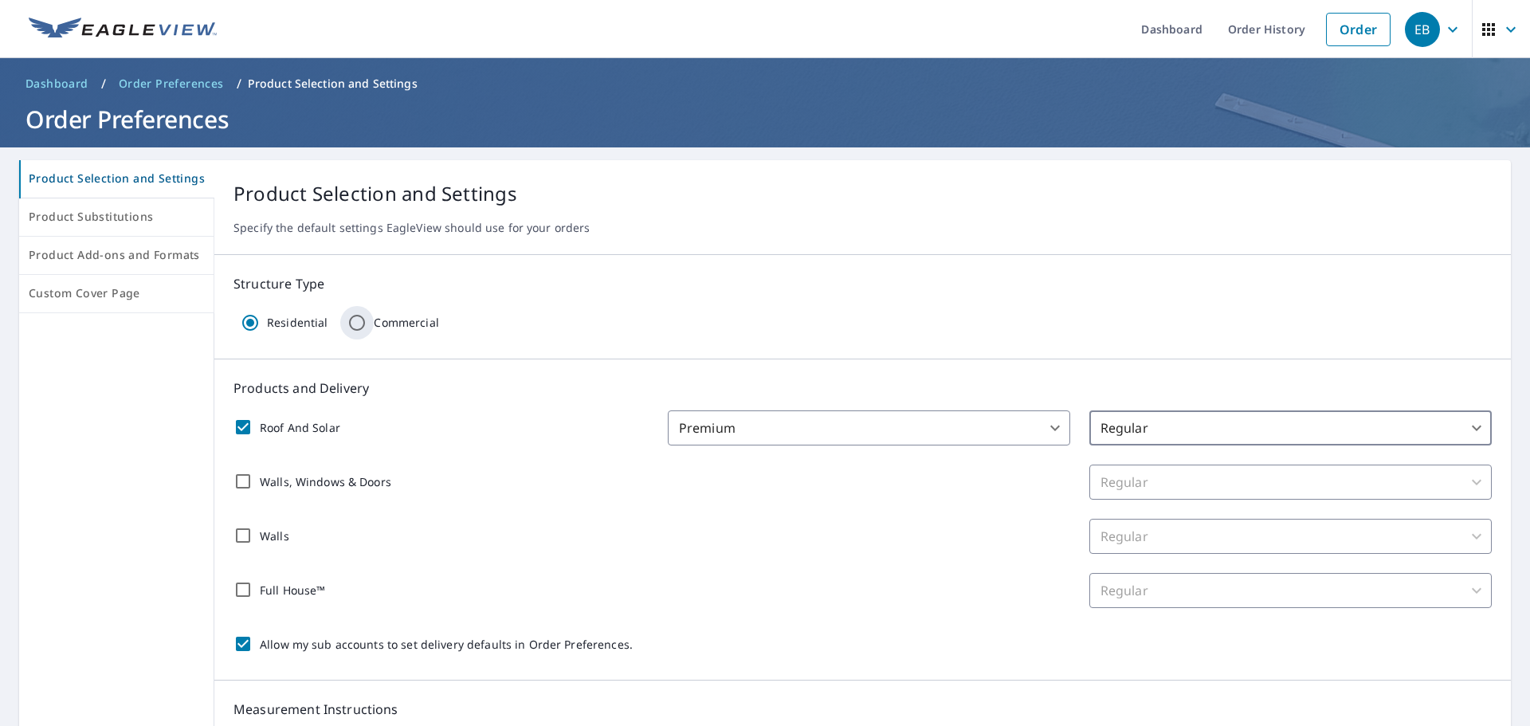
click at [356, 319] on input "Commercial" at bounding box center [356, 322] width 33 height 33
radio input "true"
radio input "false"
checkbox input "false"
type input "32"
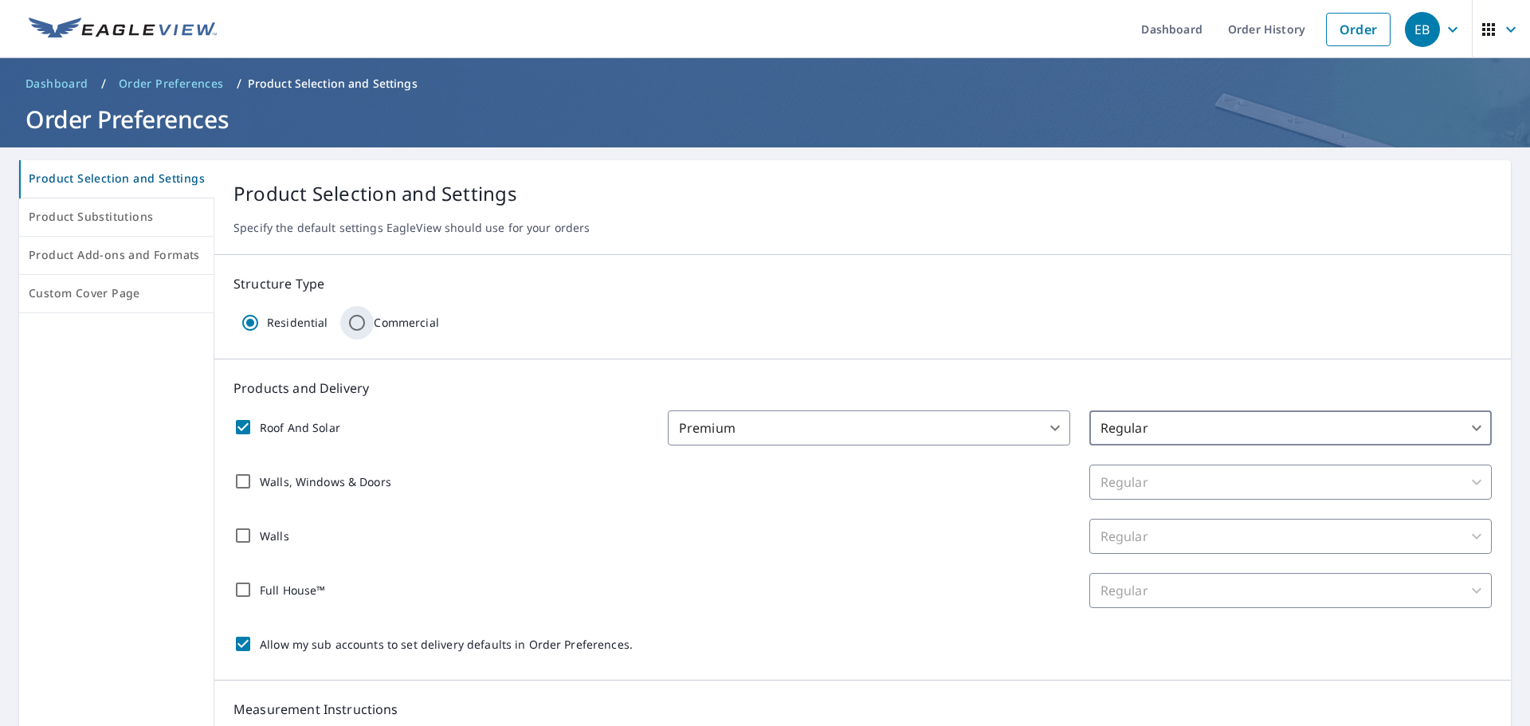
checkbox input "false"
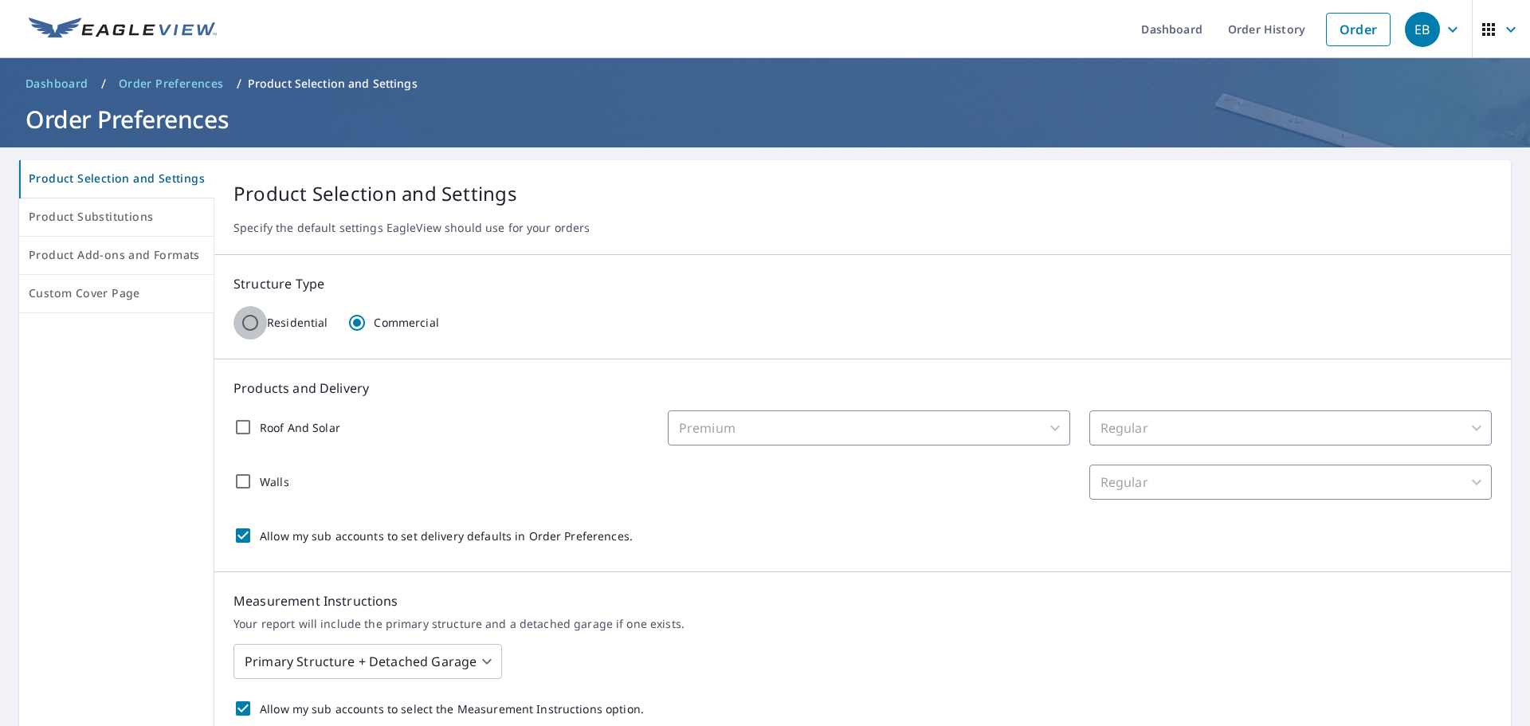
click at [248, 323] on input "Residential" at bounding box center [250, 322] width 33 height 33
radio input "true"
radio input "false"
checkbox input "false"
type input "31"
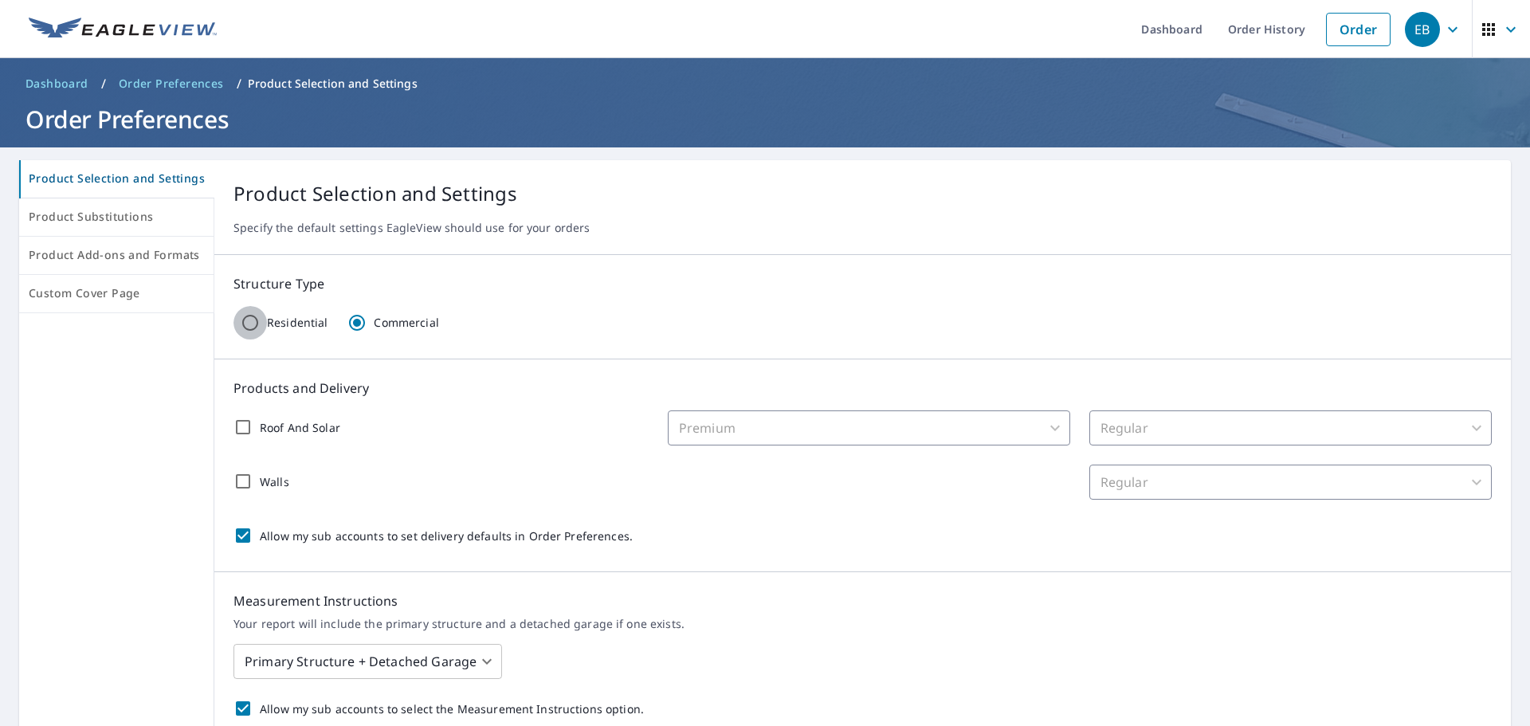
checkbox input "false"
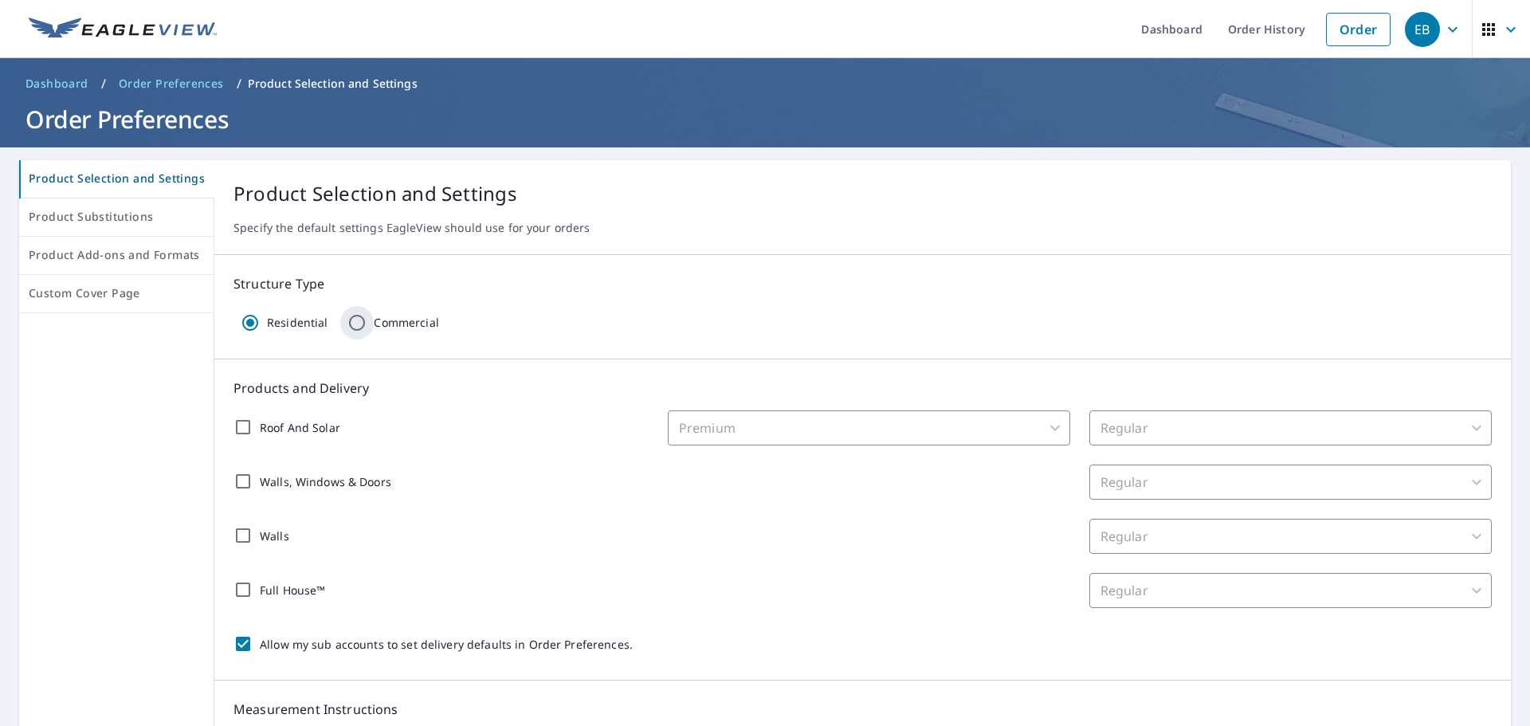
click at [357, 324] on input "Commercial" at bounding box center [356, 322] width 33 height 33
radio input "true"
radio input "false"
checkbox input "false"
type input "32"
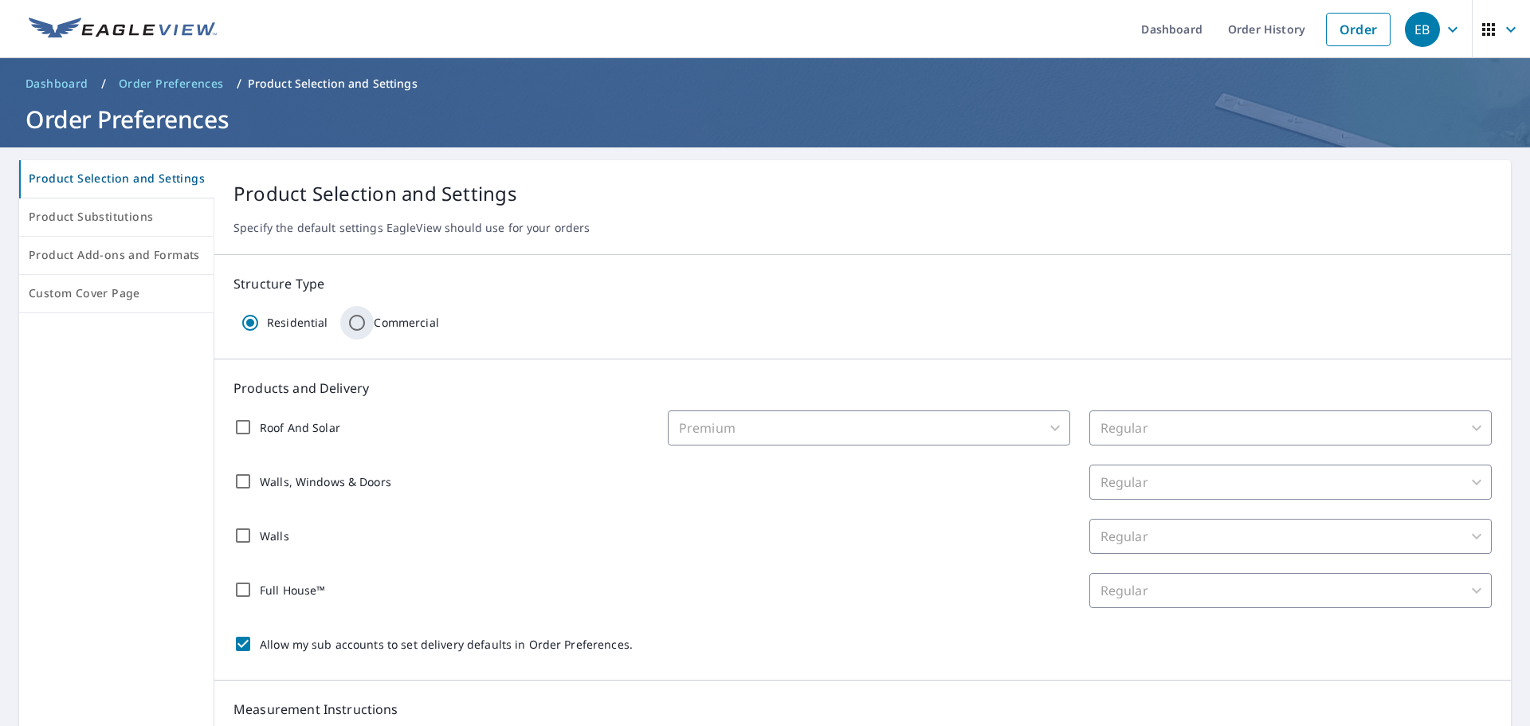
checkbox input "false"
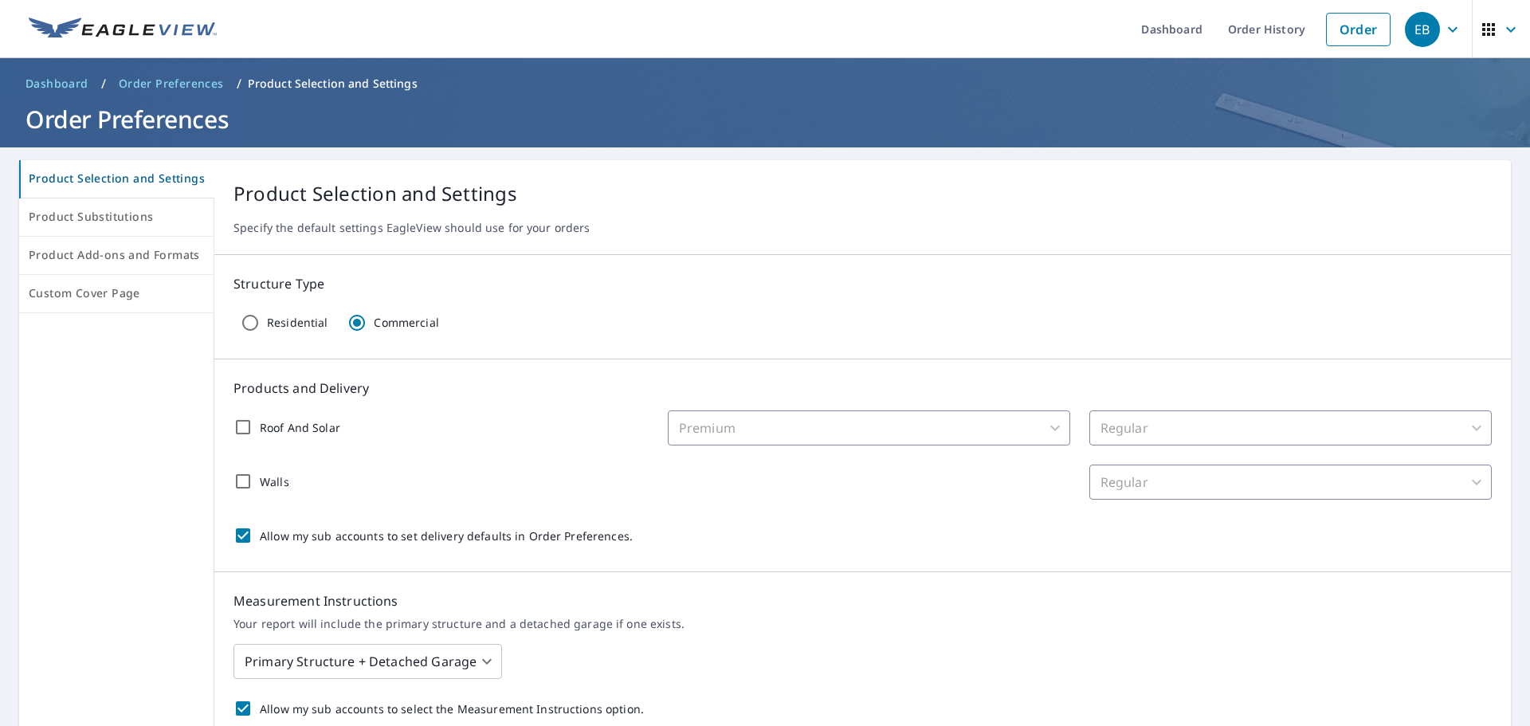
click at [242, 424] on input "Roof And Solar" at bounding box center [242, 427] width 33 height 33
checkbox input "true"
click at [238, 536] on input "Allow my sub accounts to set delivery defaults in Order Preferences." at bounding box center [242, 535] width 33 height 33
checkbox input "false"
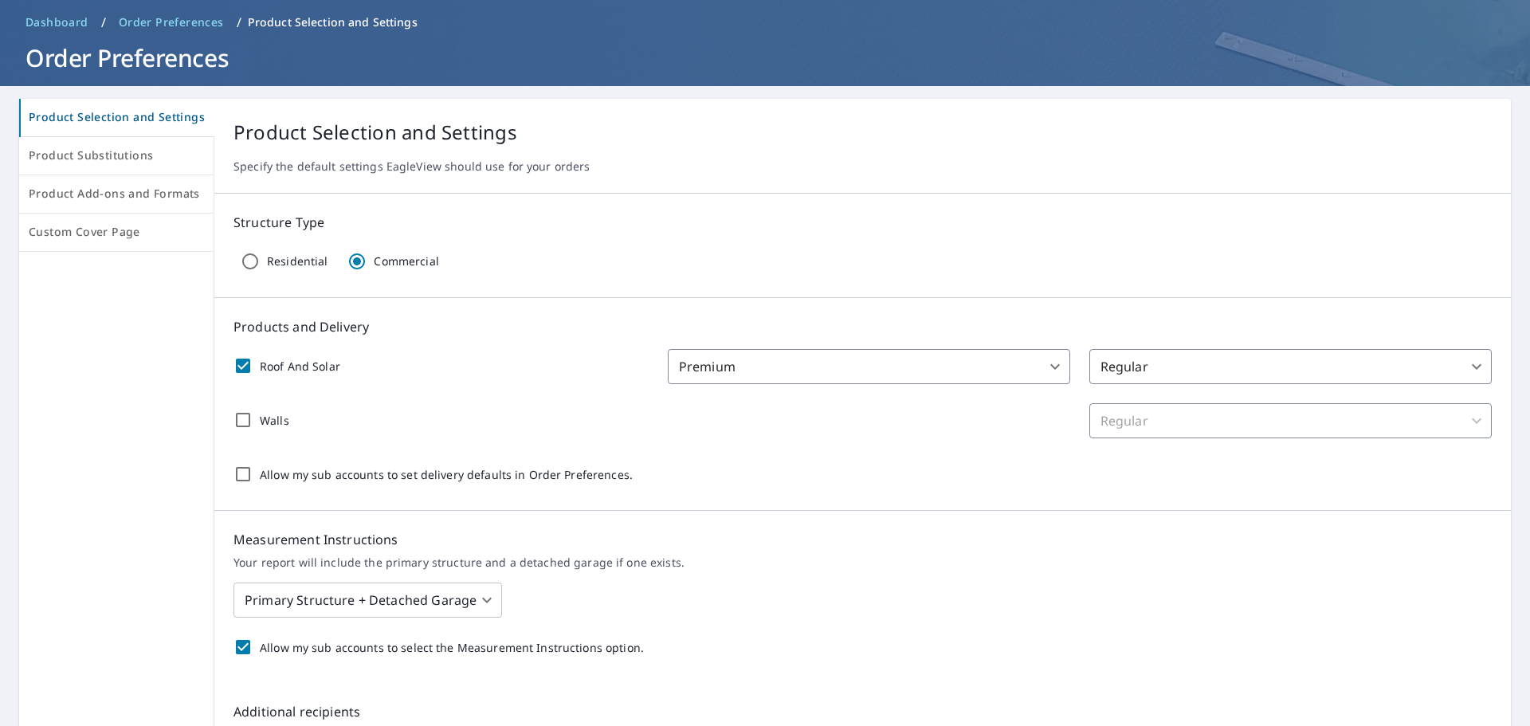
scroll to position [159, 0]
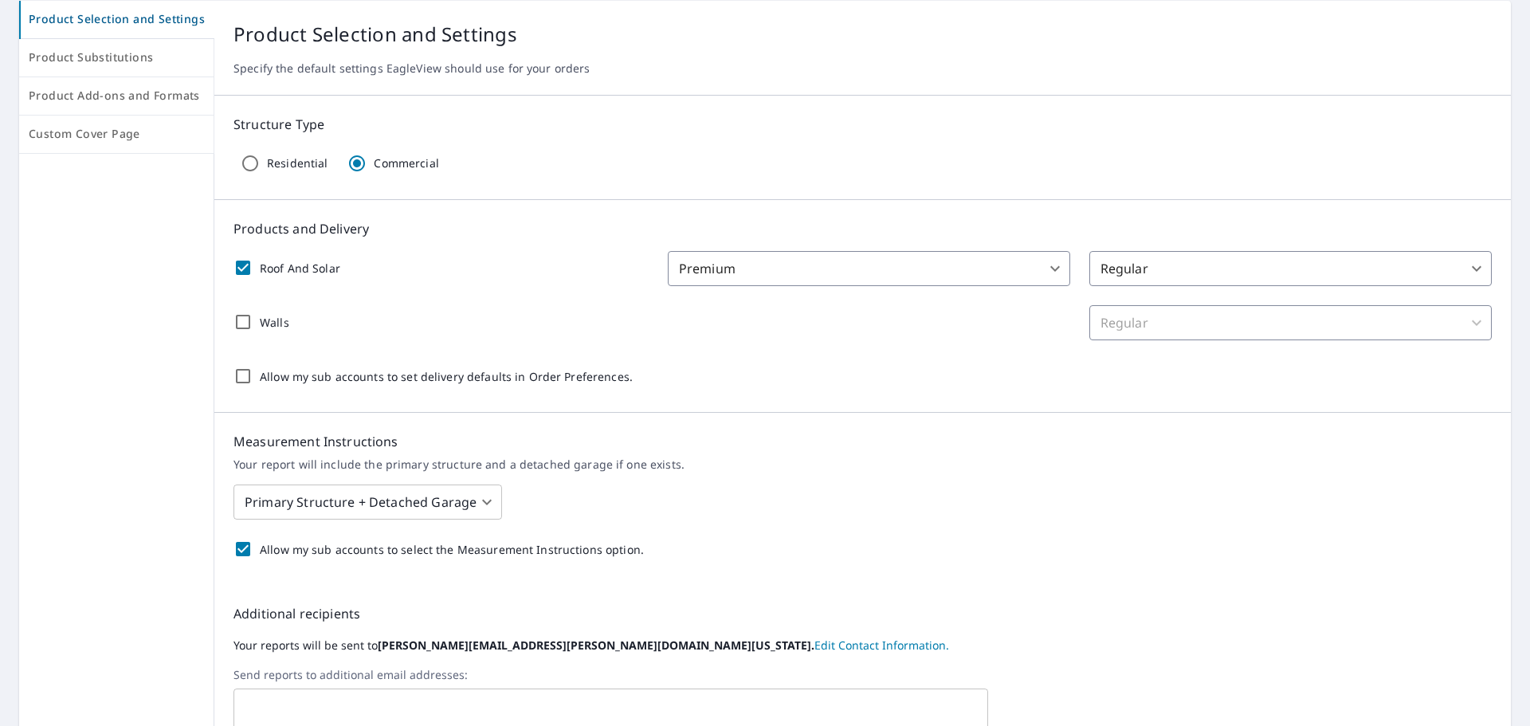
click at [461, 506] on body "EB EB Dashboard Order History Order EB Dashboard / Order Preferences / Product …" at bounding box center [765, 363] width 1530 height 726
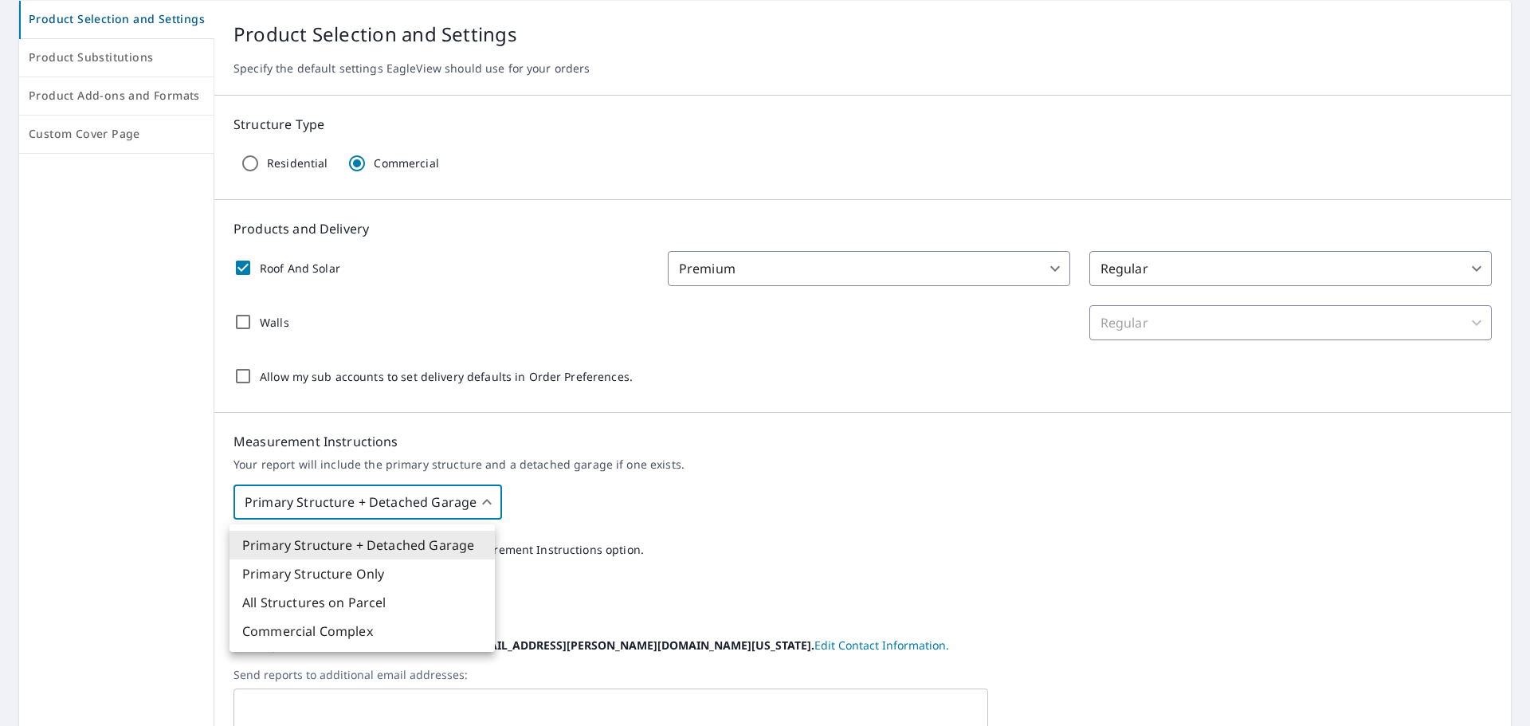
click at [752, 506] on div at bounding box center [765, 363] width 1530 height 726
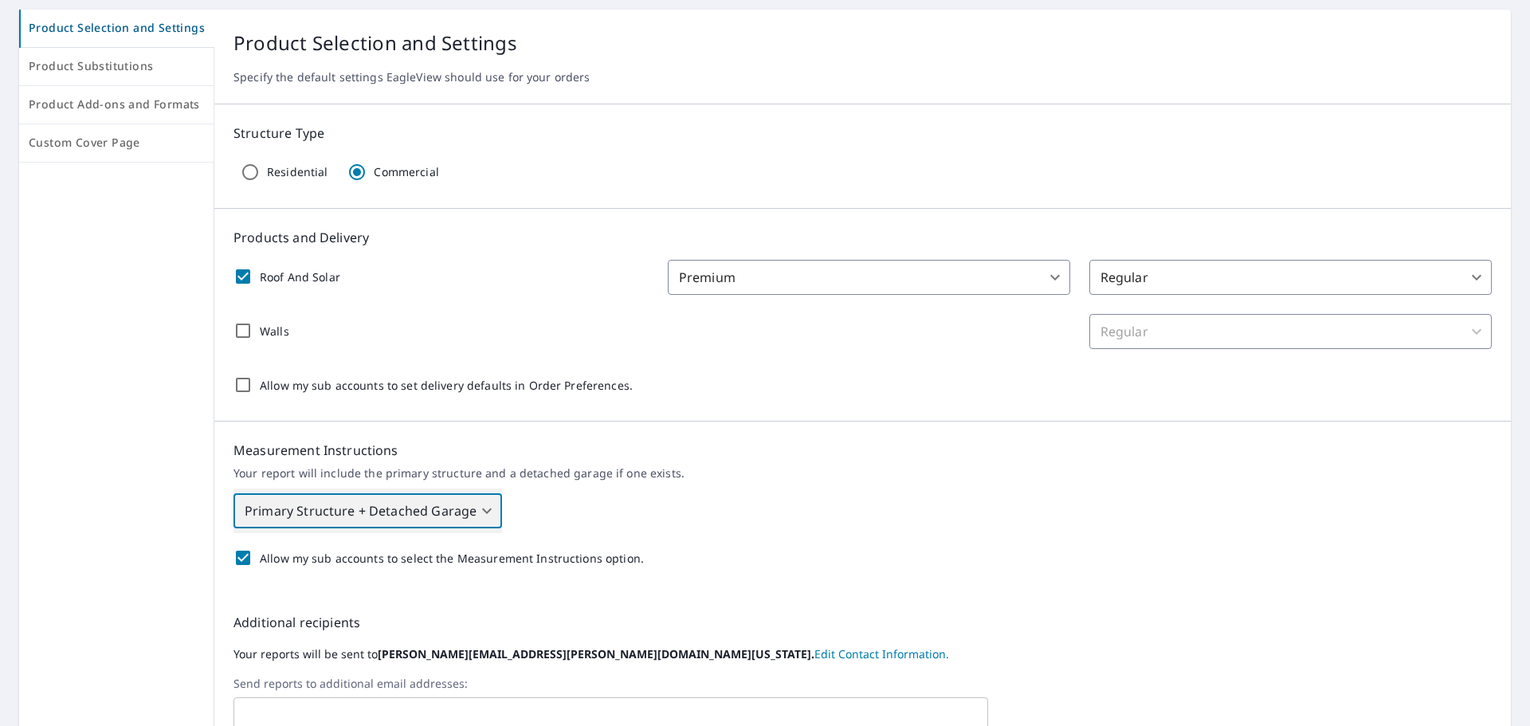
scroll to position [0, 0]
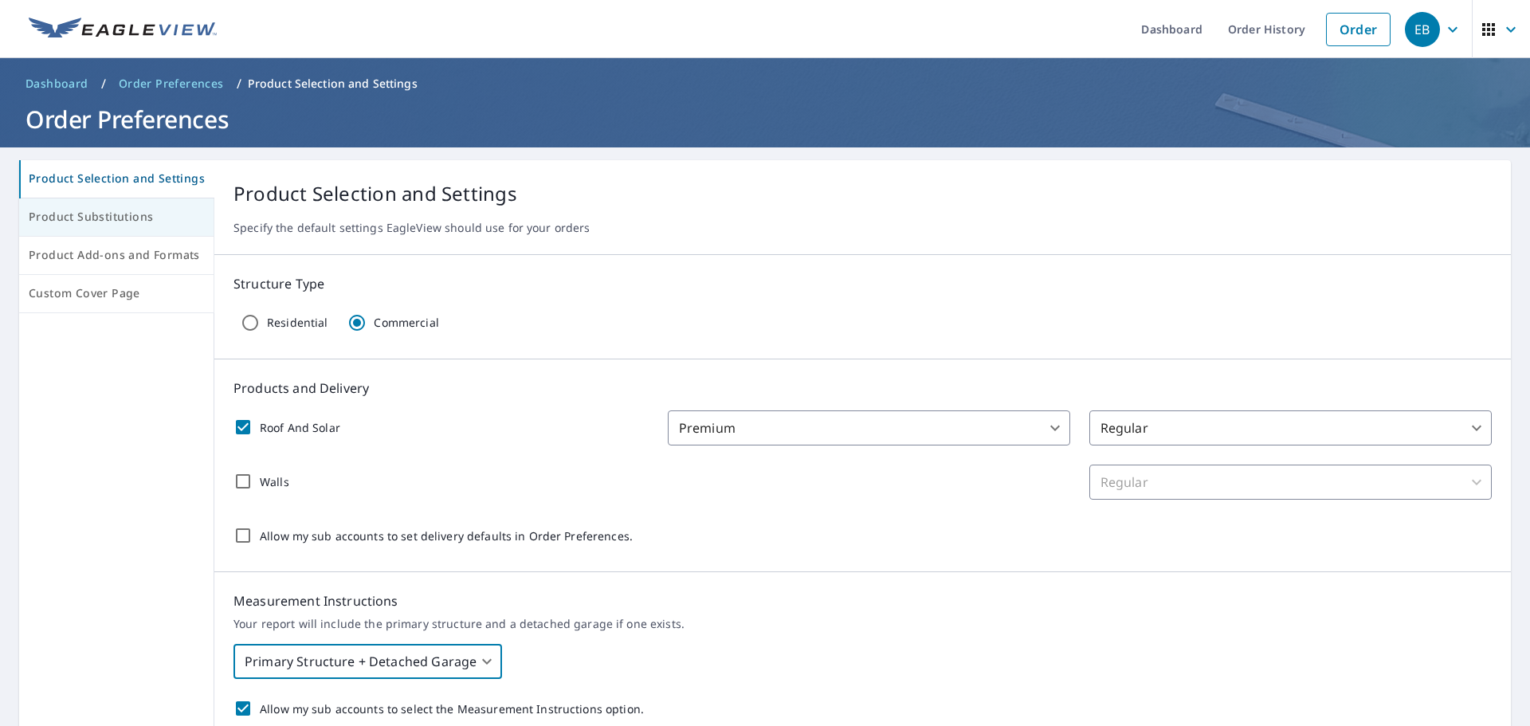
click at [88, 211] on span "Product Substitutions" at bounding box center [116, 217] width 175 height 20
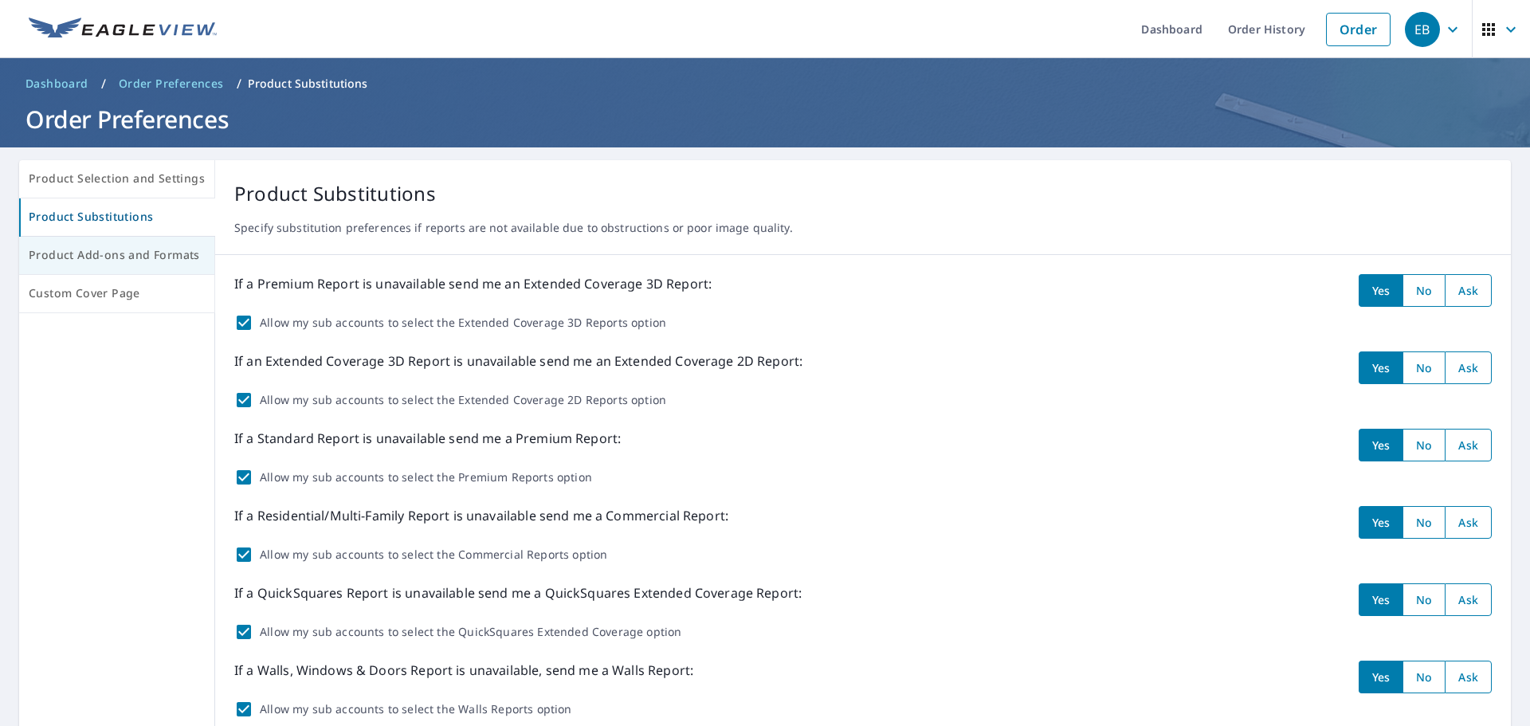
click at [84, 253] on span "Product Add-ons and Formats" at bounding box center [117, 256] width 176 height 20
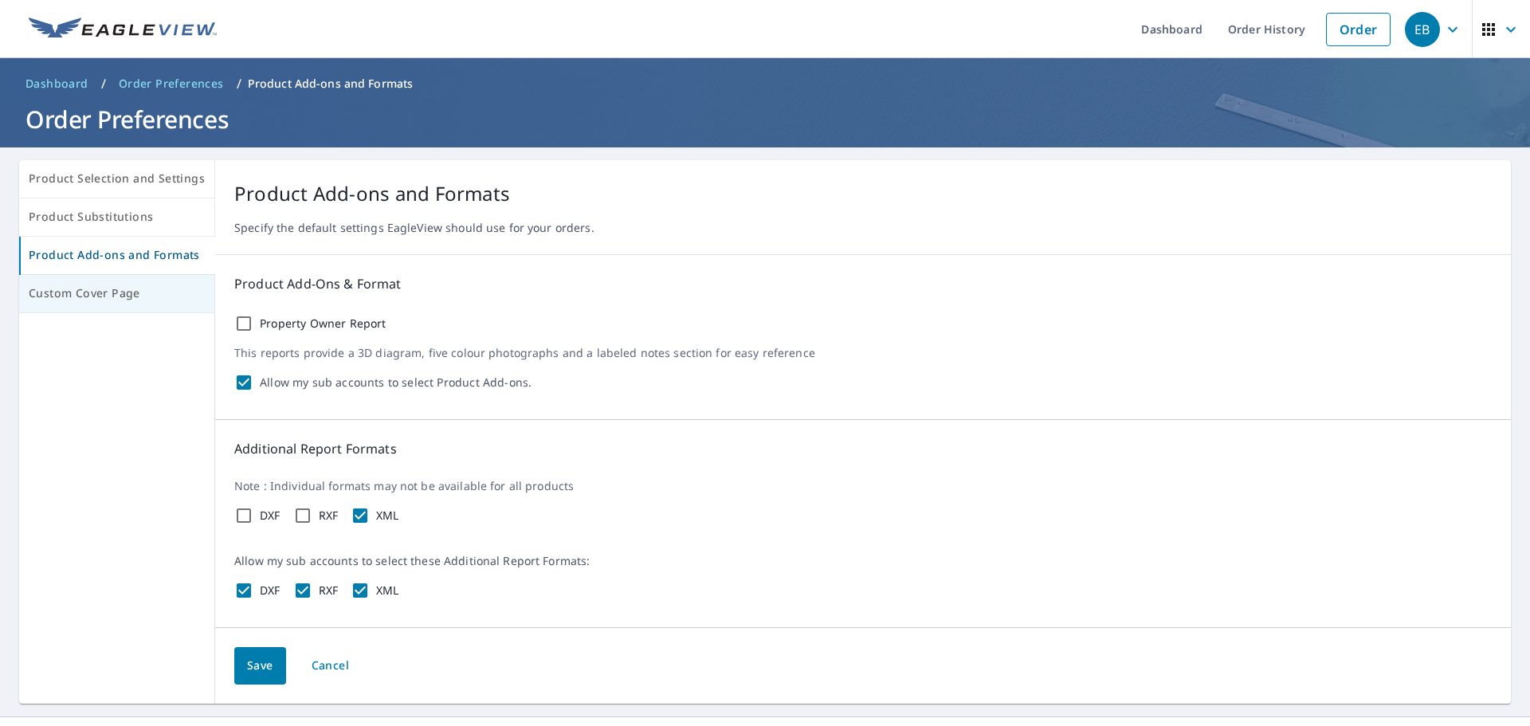
click at [132, 301] on span "Custom Cover Page" at bounding box center [117, 294] width 176 height 20
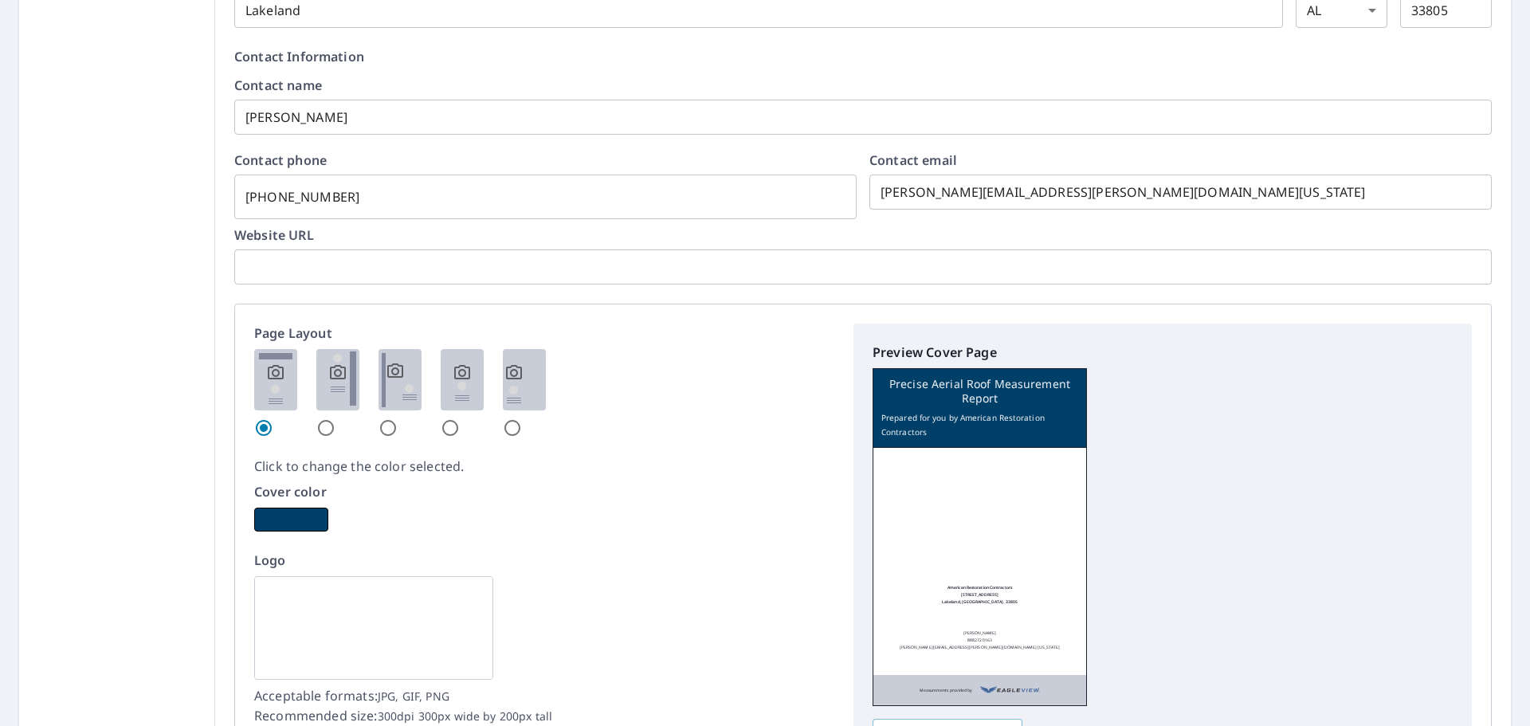
scroll to position [717, 0]
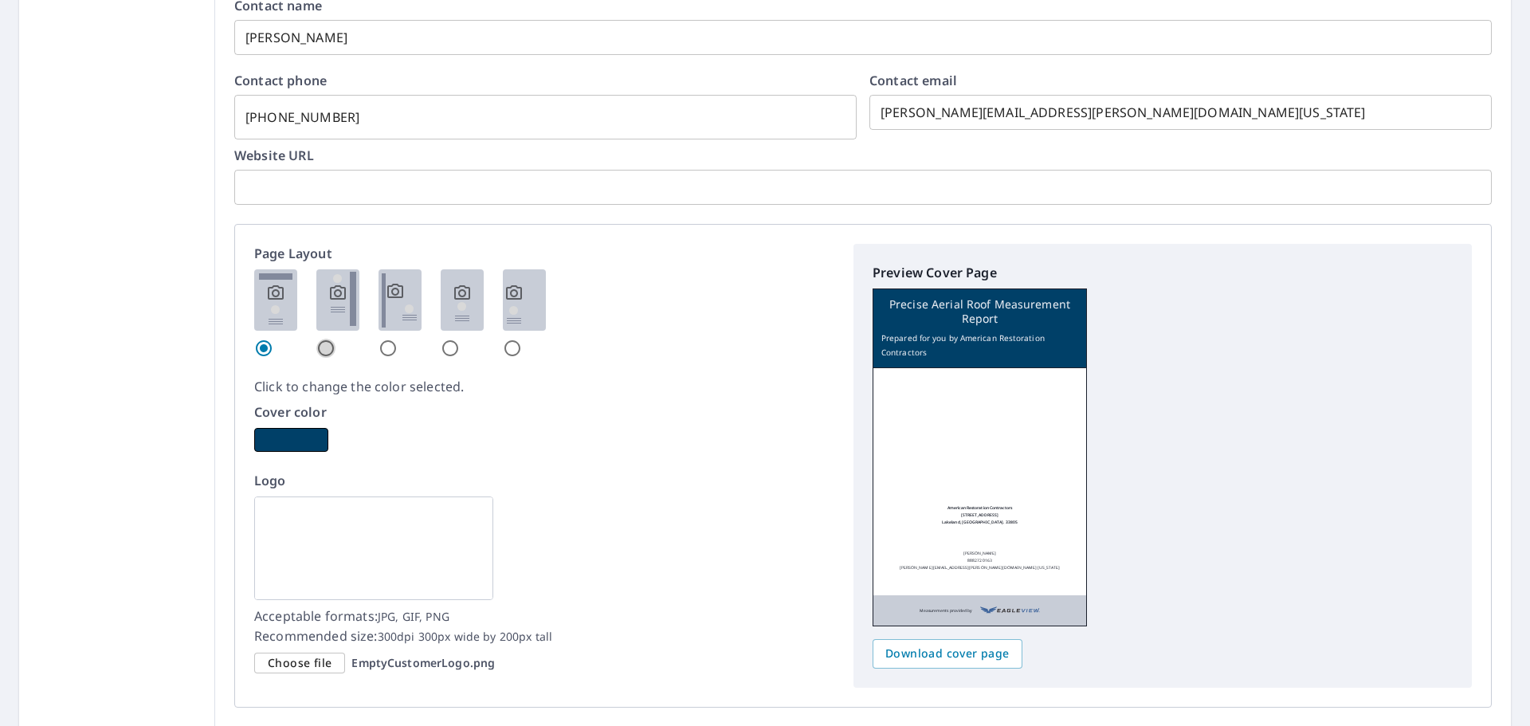
click at [319, 349] on input "radio" at bounding box center [325, 348] width 19 height 19
radio input "true"
checkbox input "true"
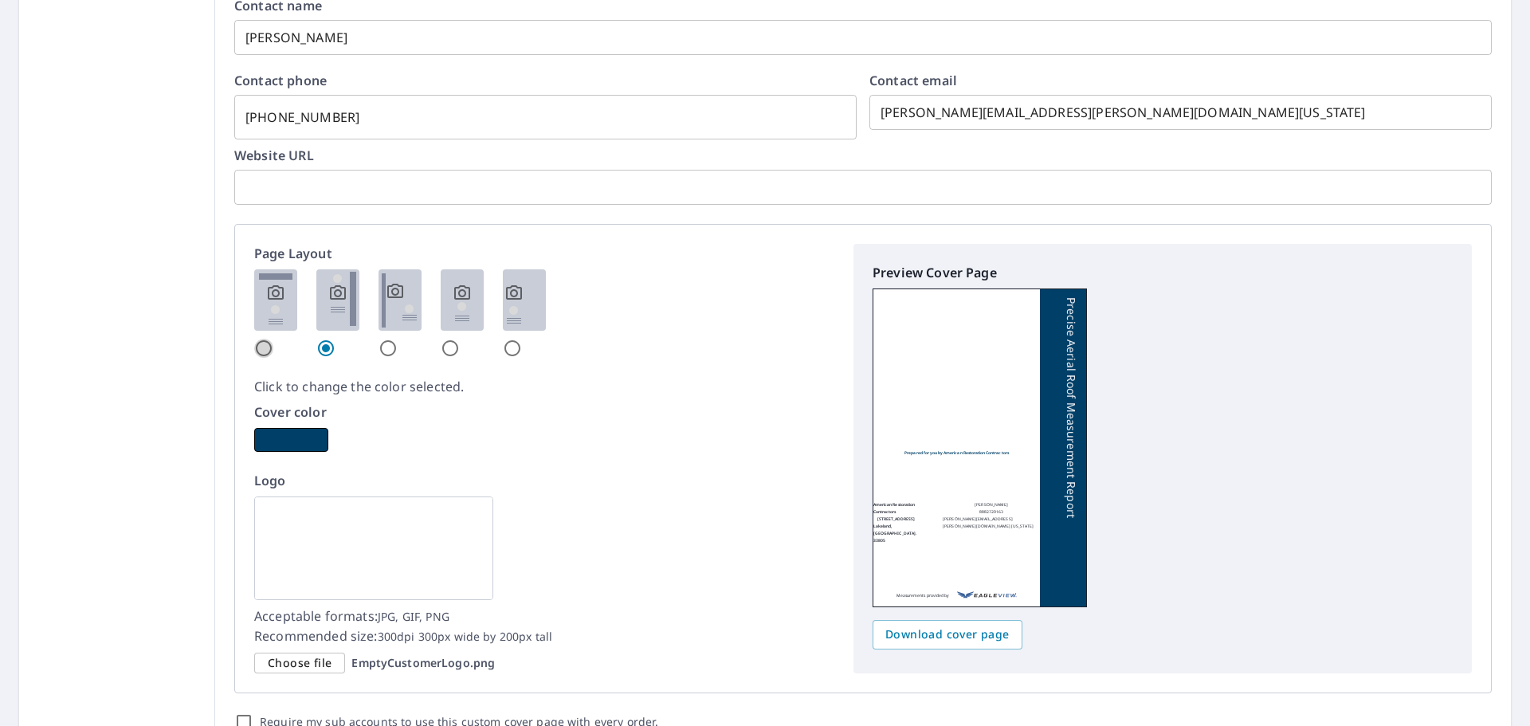
click at [259, 350] on input "radio" at bounding box center [263, 348] width 19 height 19
radio input "true"
checkbox input "true"
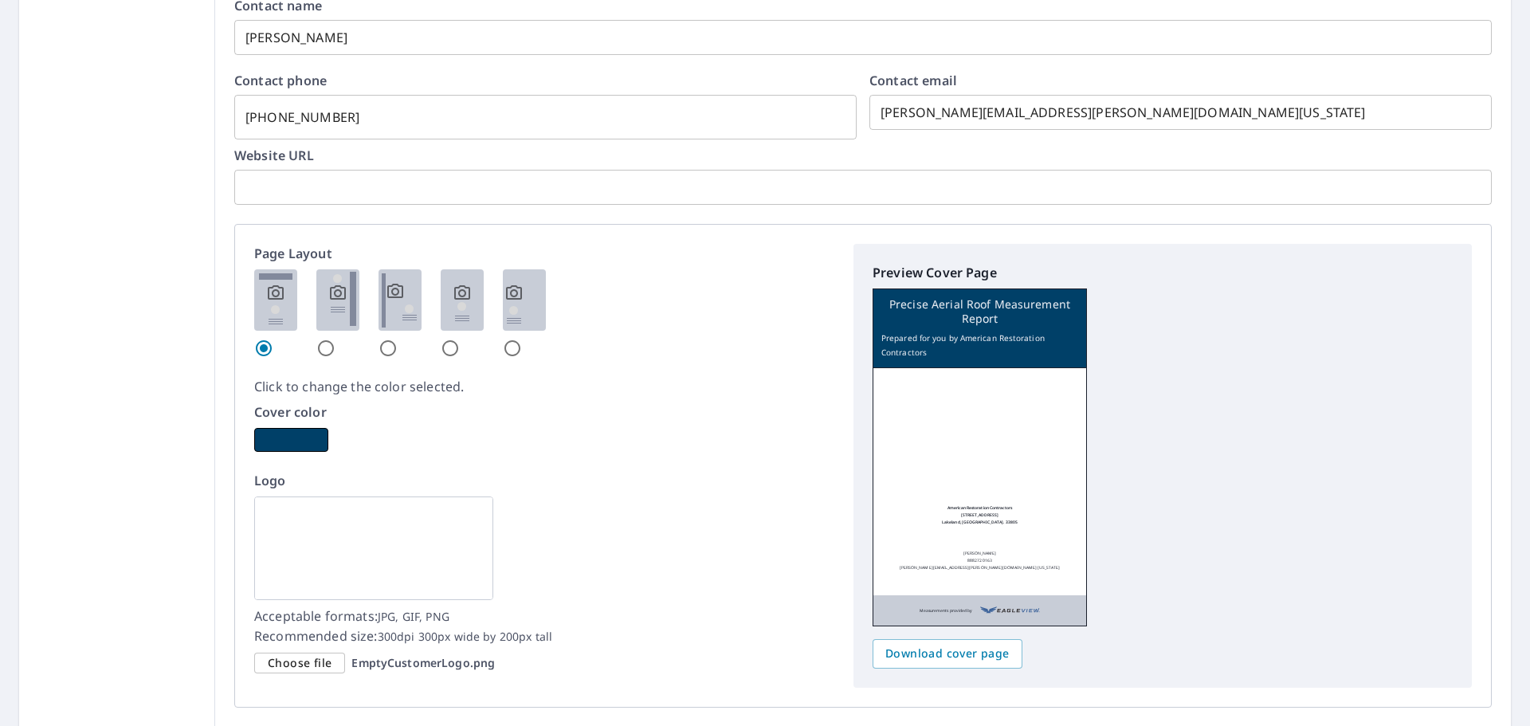
click at [383, 356] on input "radio" at bounding box center [388, 348] width 19 height 19
radio input "true"
checkbox input "true"
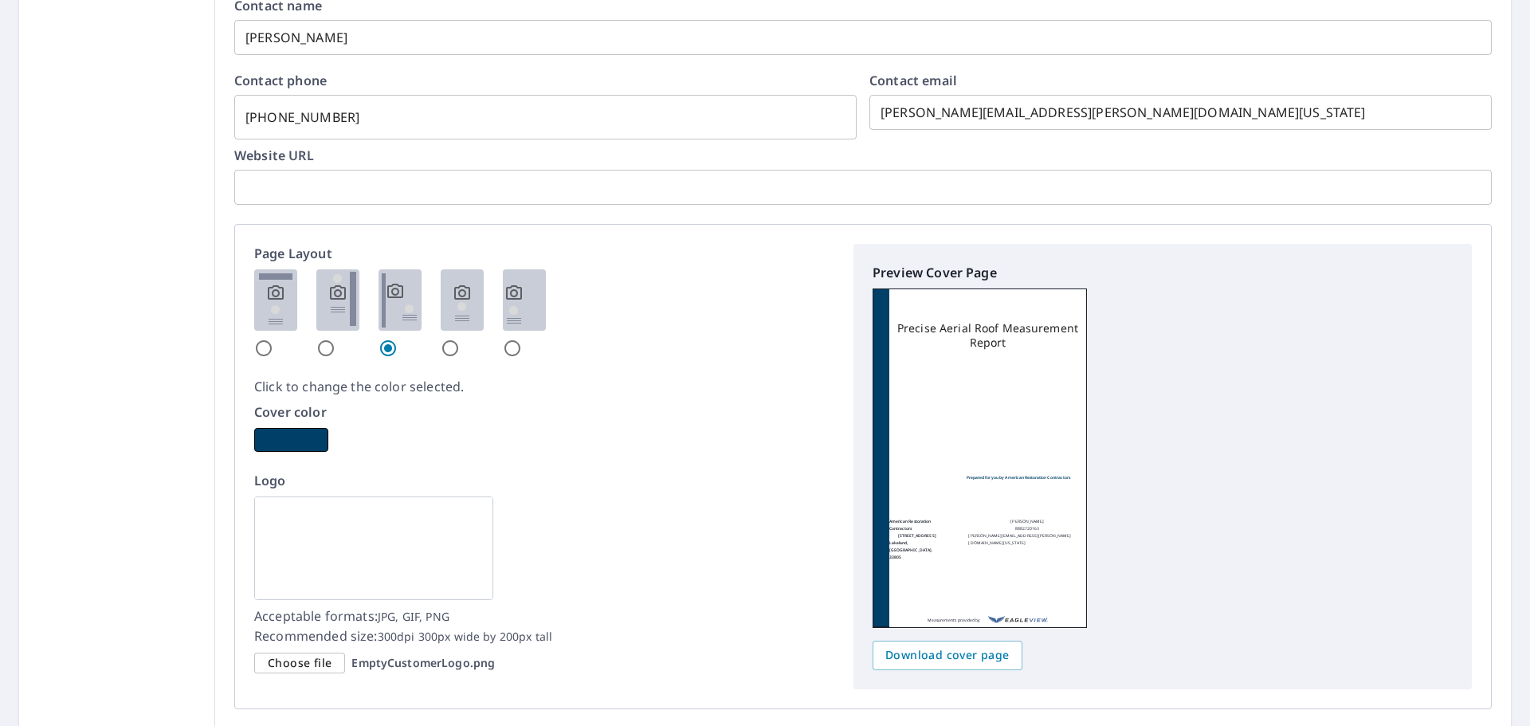
click at [449, 355] on input "radio" at bounding box center [450, 348] width 19 height 19
radio input "true"
checkbox input "true"
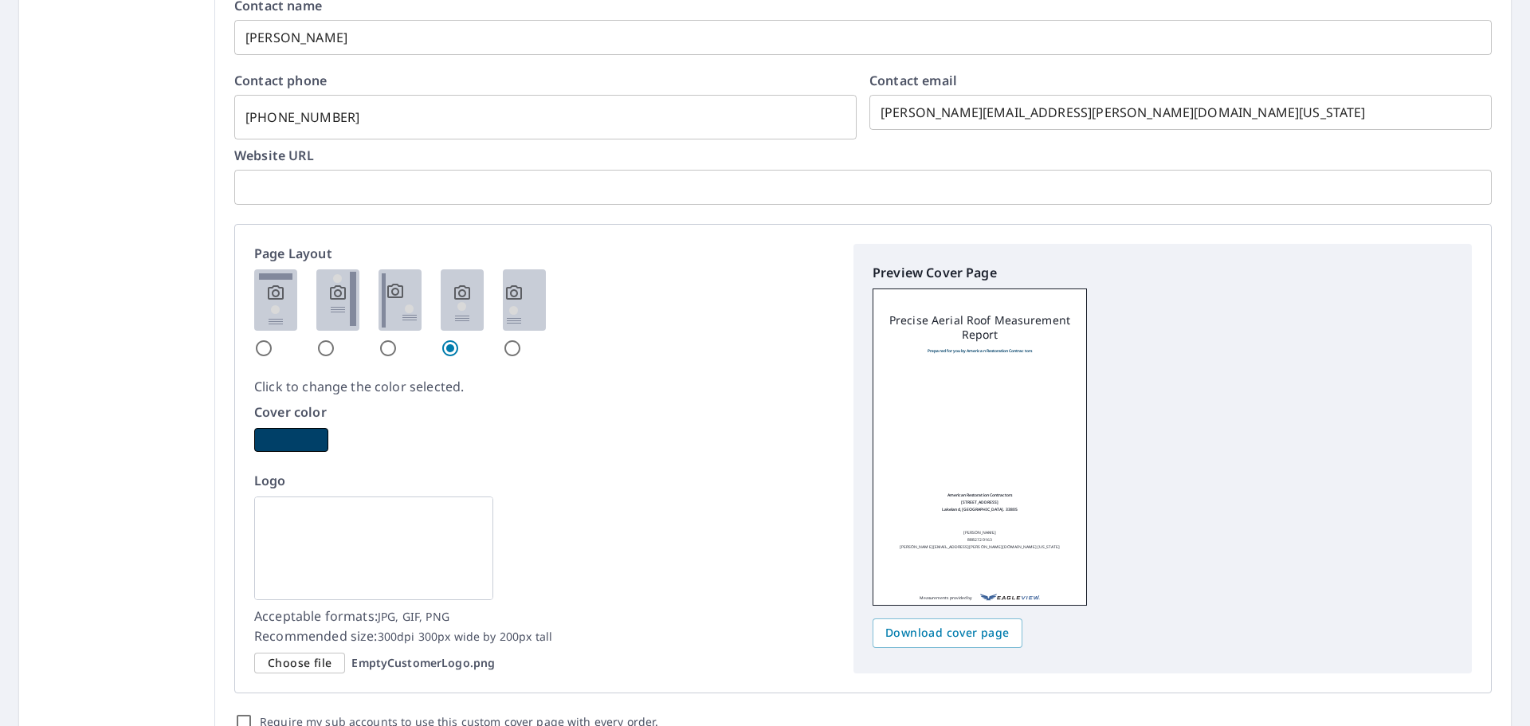
click at [517, 352] on input "radio" at bounding box center [512, 348] width 19 height 19
radio input "true"
checkbox input "true"
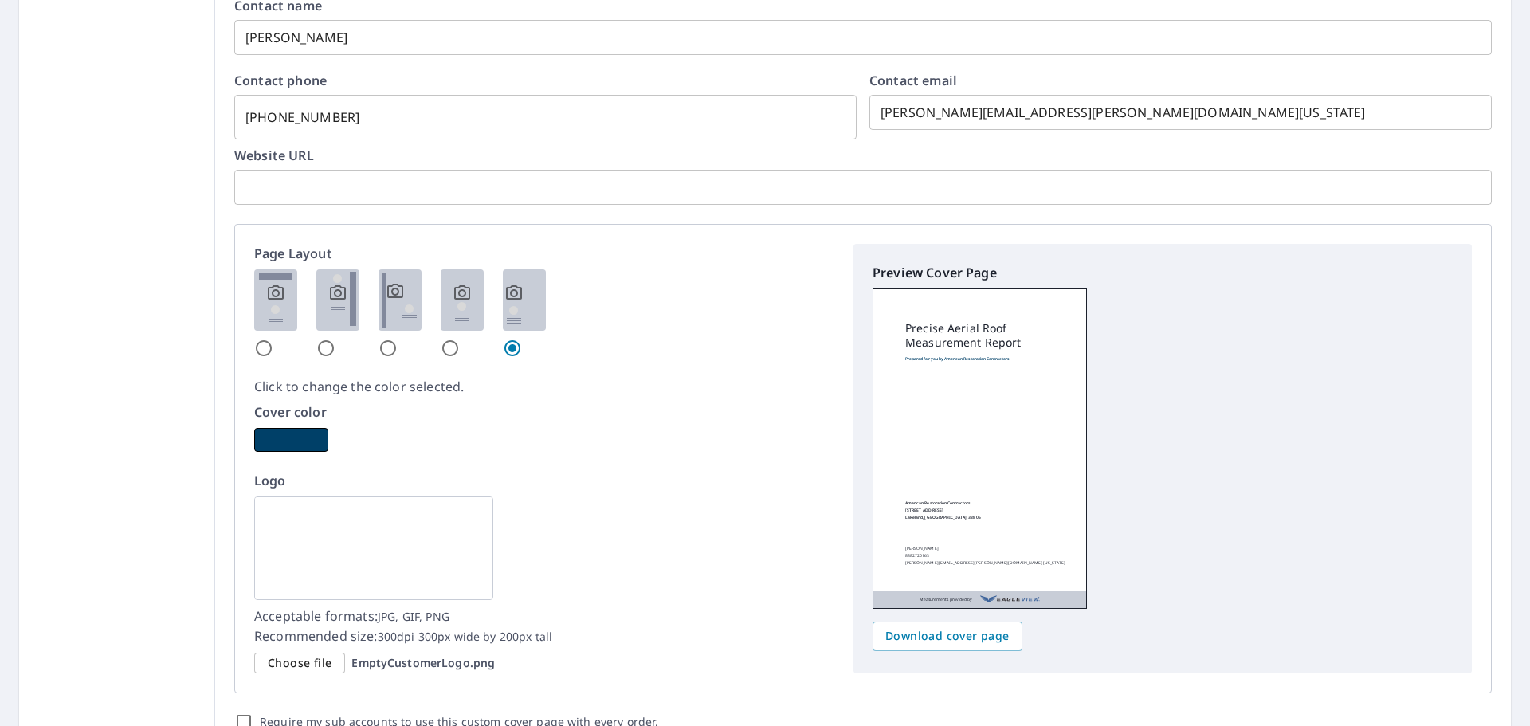
click at [264, 348] on input "radio" at bounding box center [263, 348] width 19 height 19
radio input "true"
checkbox input "true"
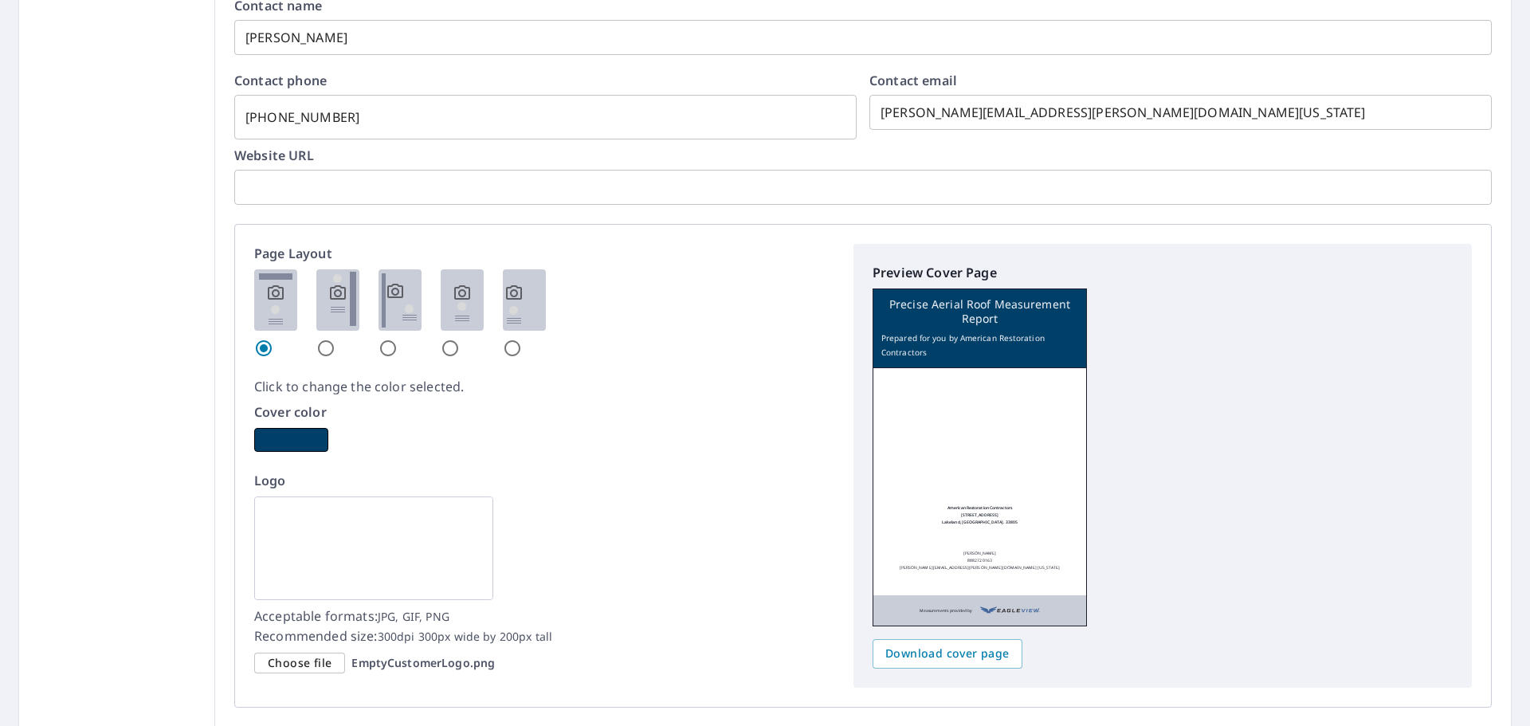
click at [329, 347] on input "radio" at bounding box center [325, 348] width 19 height 19
radio input "true"
checkbox input "true"
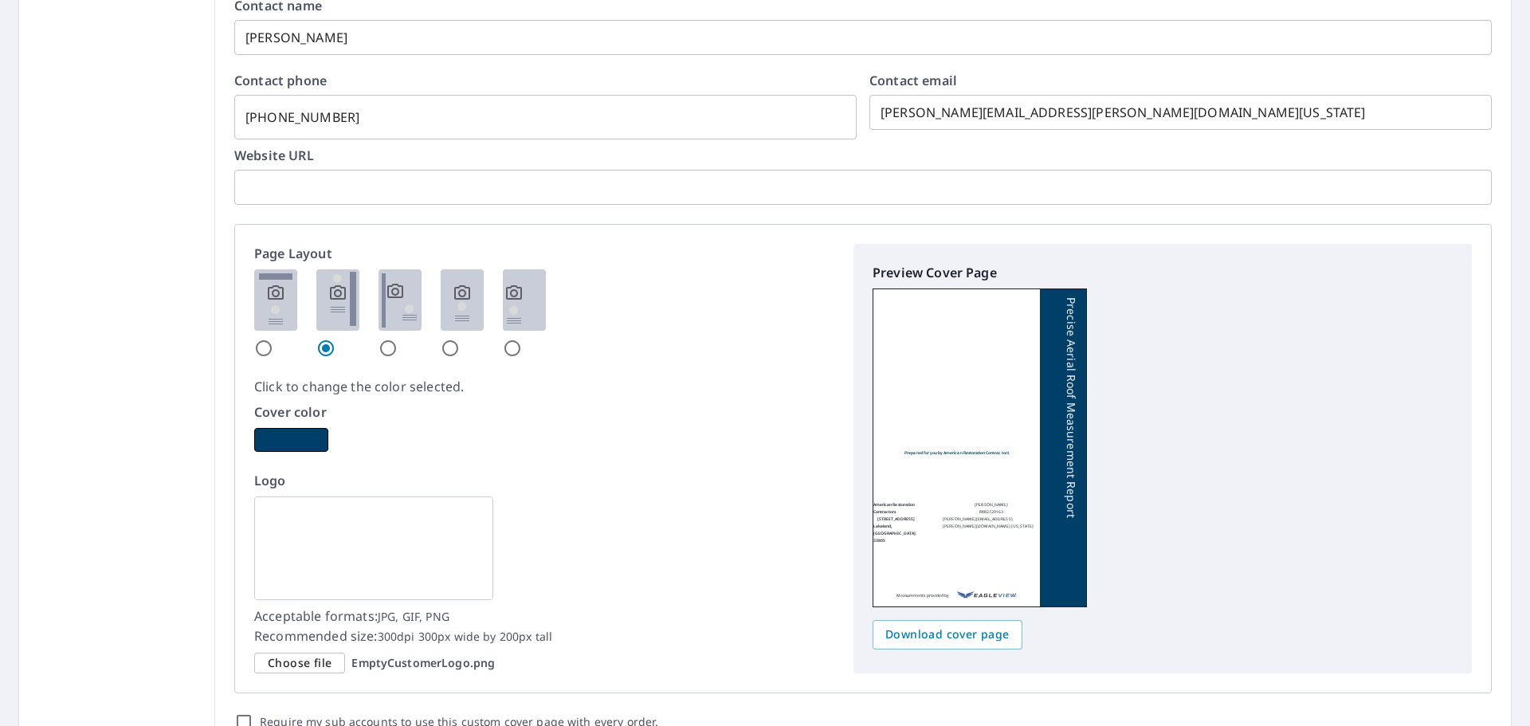
click at [259, 348] on input "radio" at bounding box center [263, 348] width 19 height 19
radio input "true"
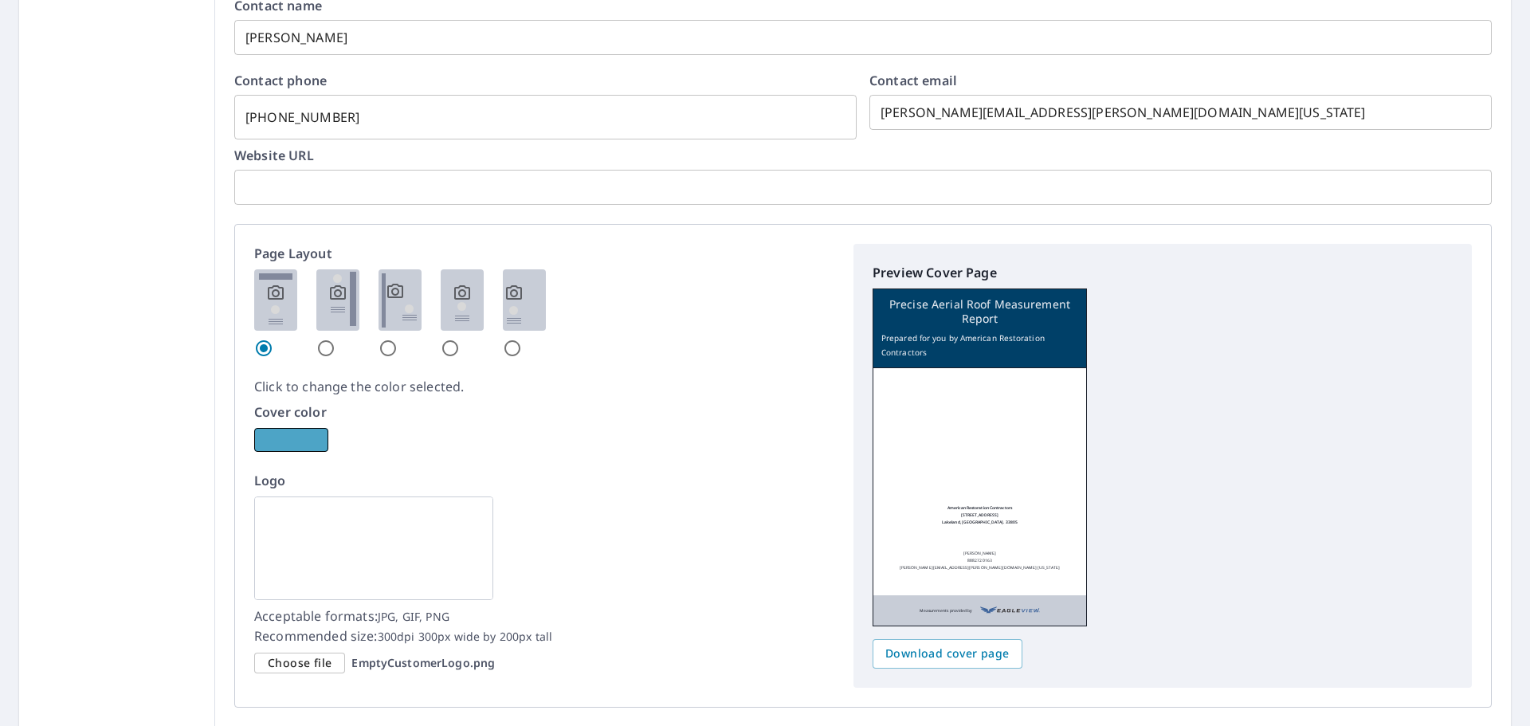
click at [301, 444] on button "button" at bounding box center [291, 440] width 74 height 24
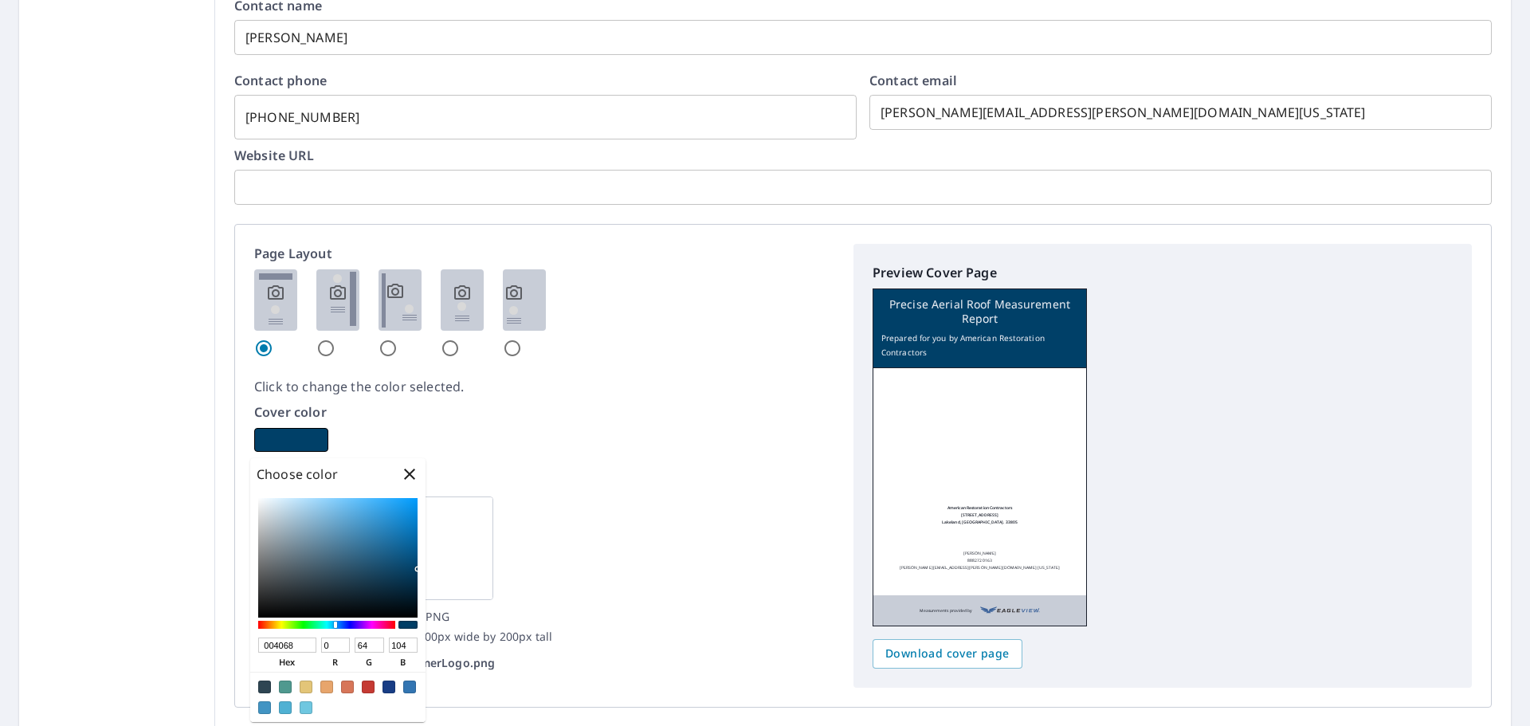
click at [364, 686] on div at bounding box center [368, 687] width 13 height 13
checkbox input "true"
type input "C53A33"
type input "197"
type input "58"
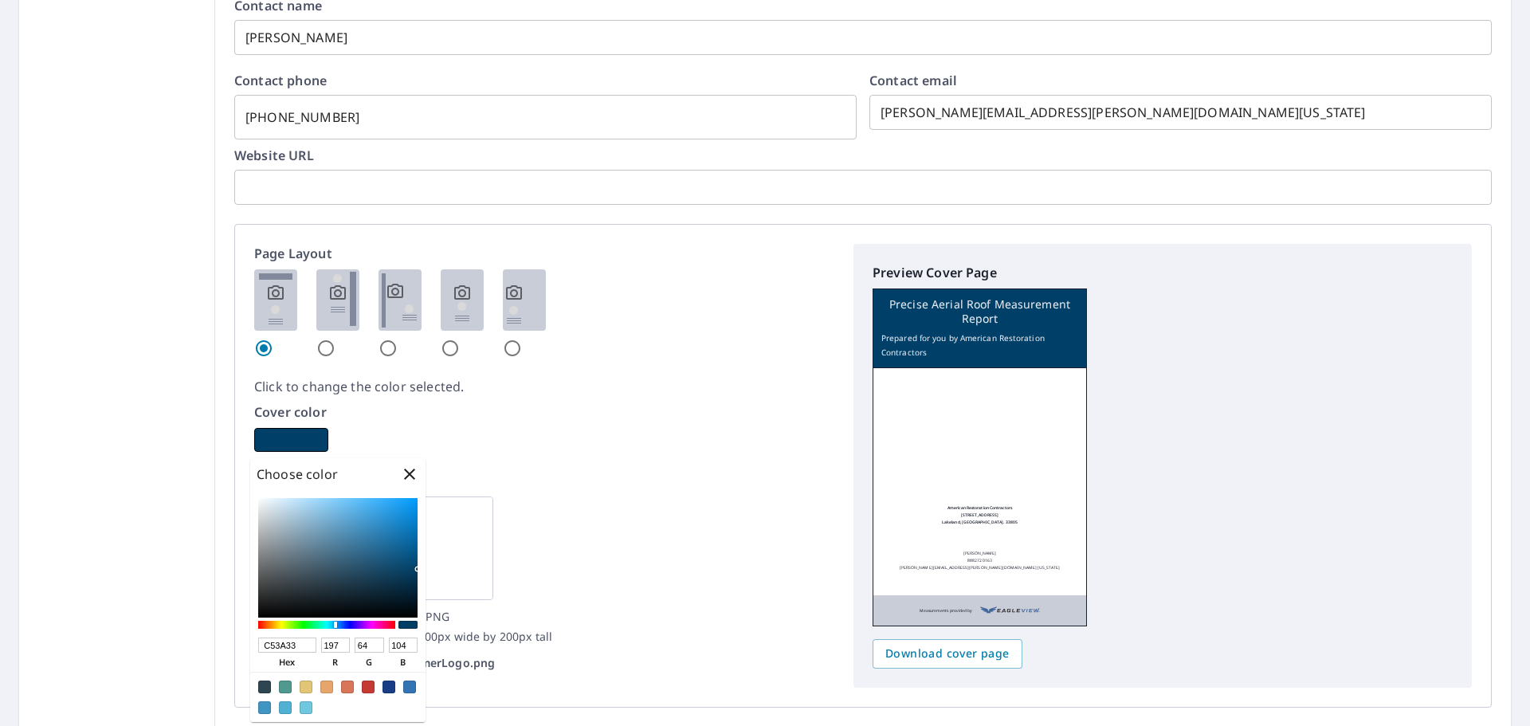
type input "51"
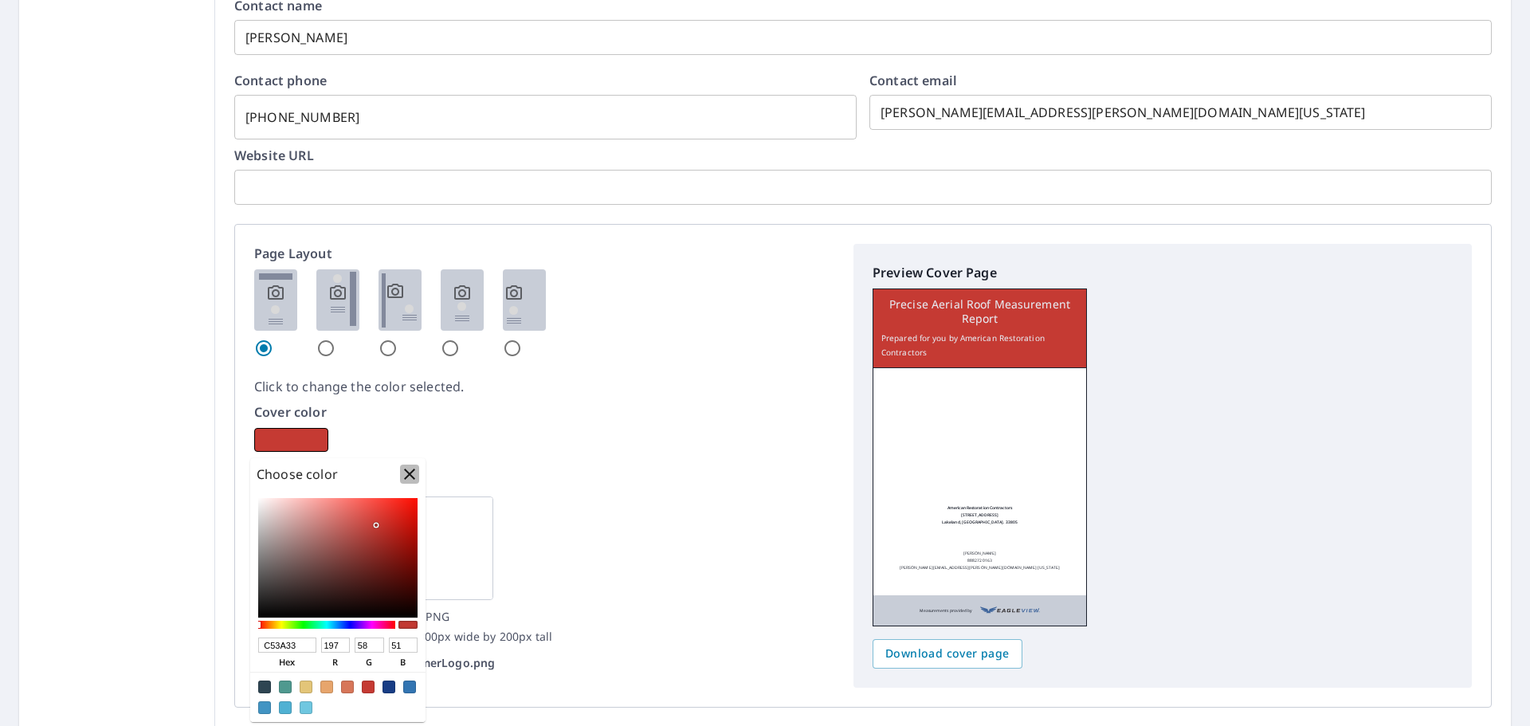
click at [411, 473] on icon "button" at bounding box center [409, 474] width 11 height 11
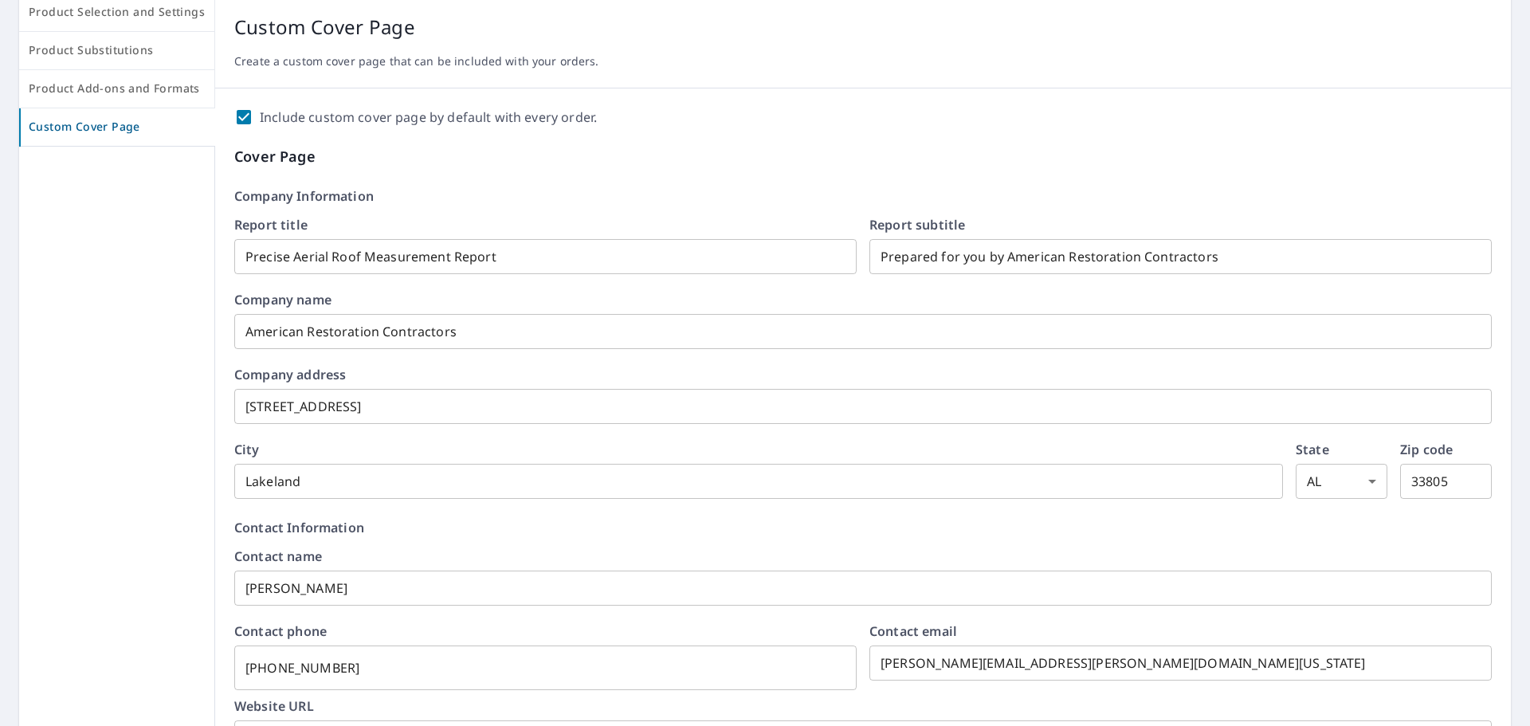
scroll to position [0, 0]
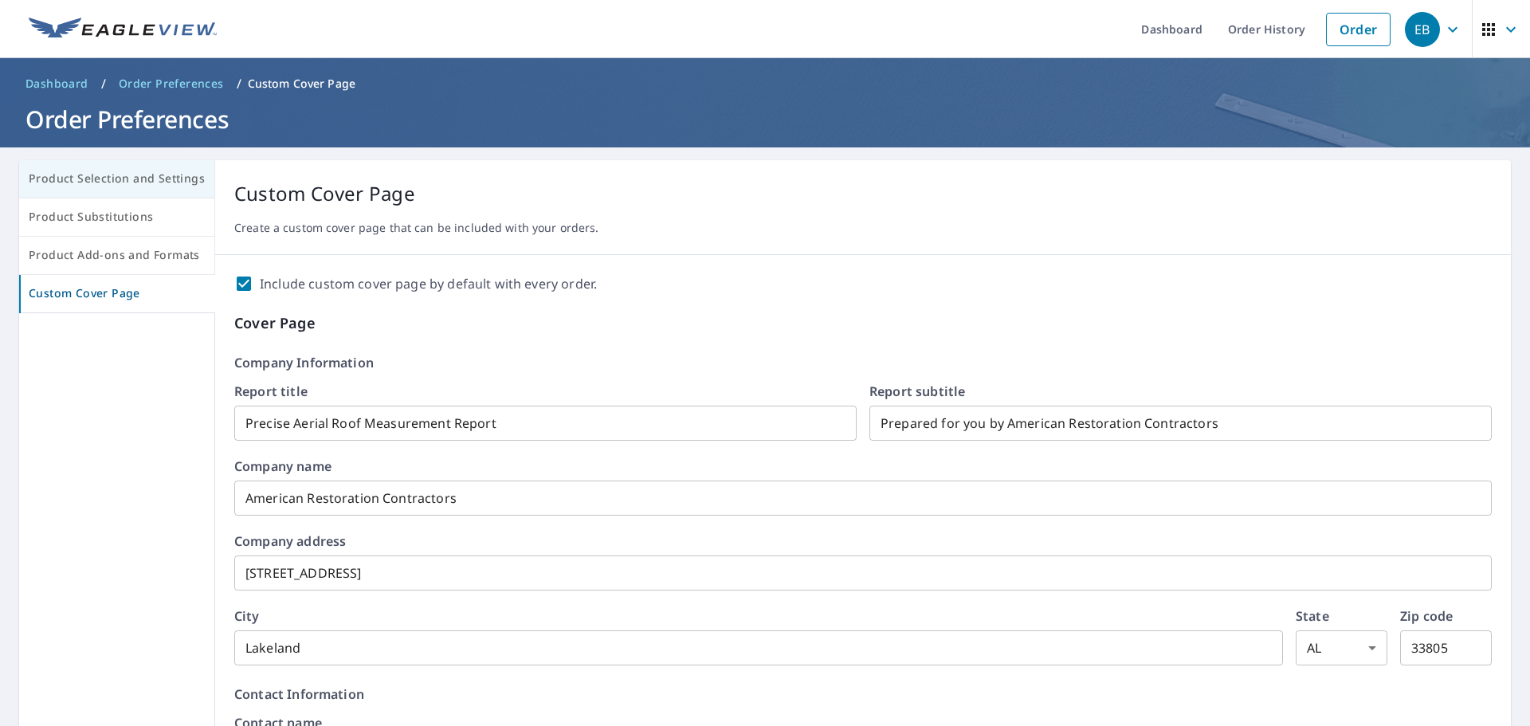
click at [124, 168] on button "Product Selection and Settings" at bounding box center [117, 179] width 196 height 38
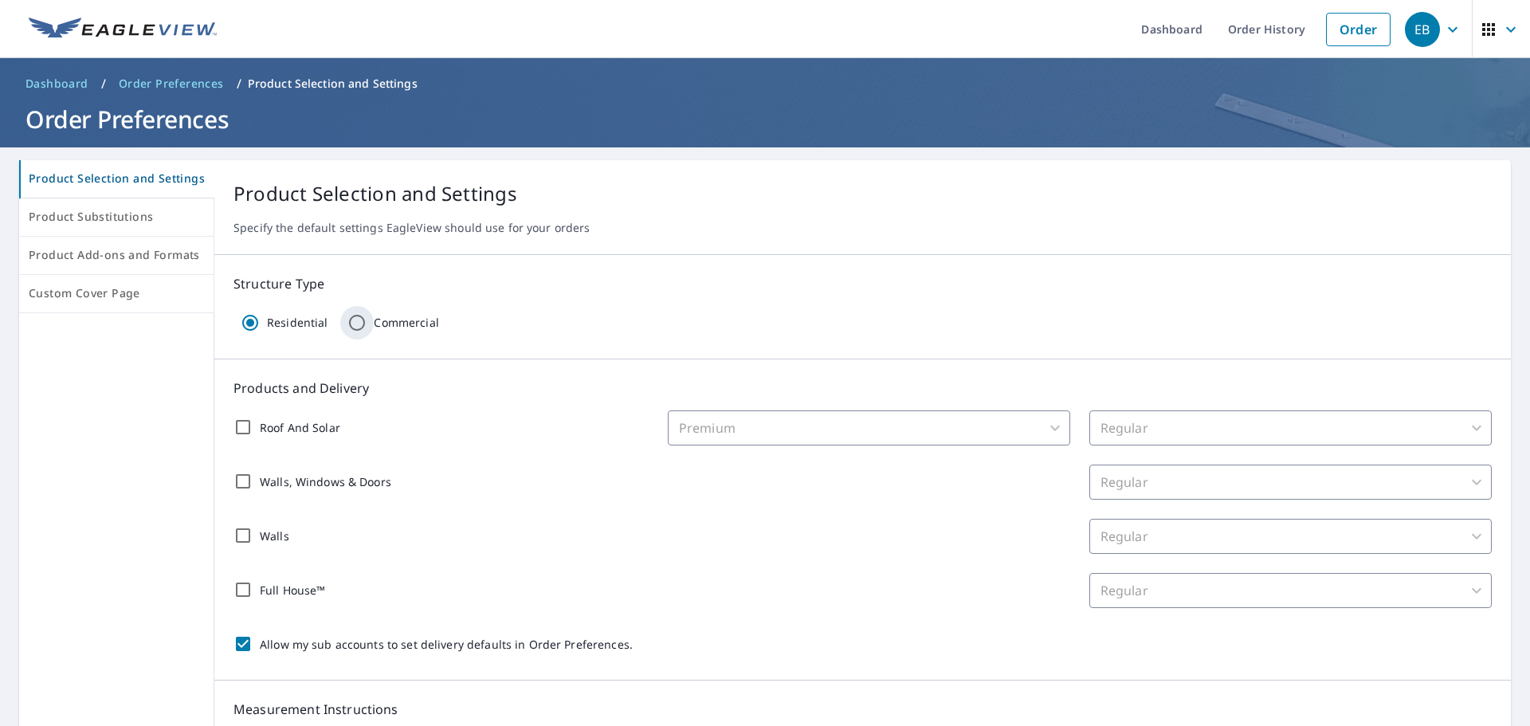
click at [353, 320] on input "Commercial" at bounding box center [356, 322] width 33 height 33
radio input "true"
radio input "false"
checkbox input "false"
type input "32"
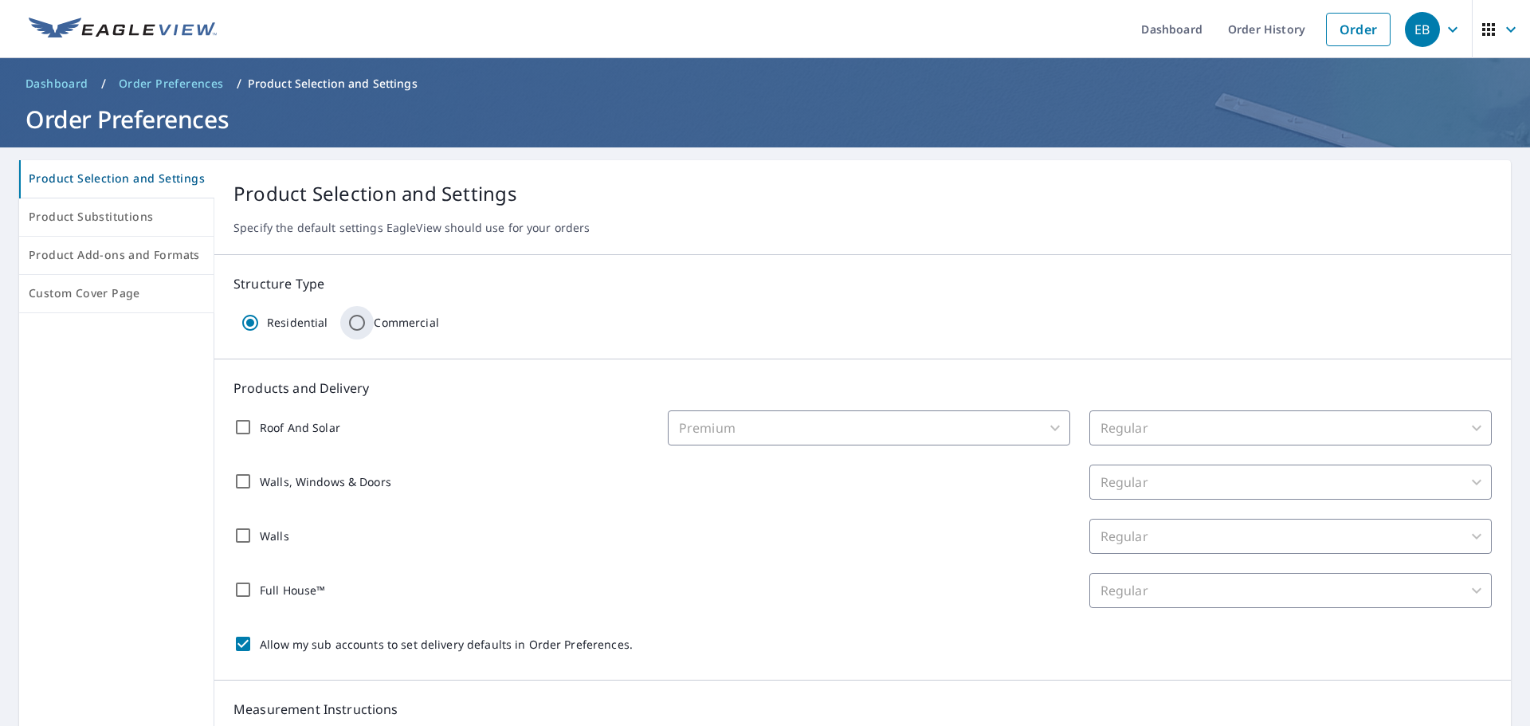
checkbox input "false"
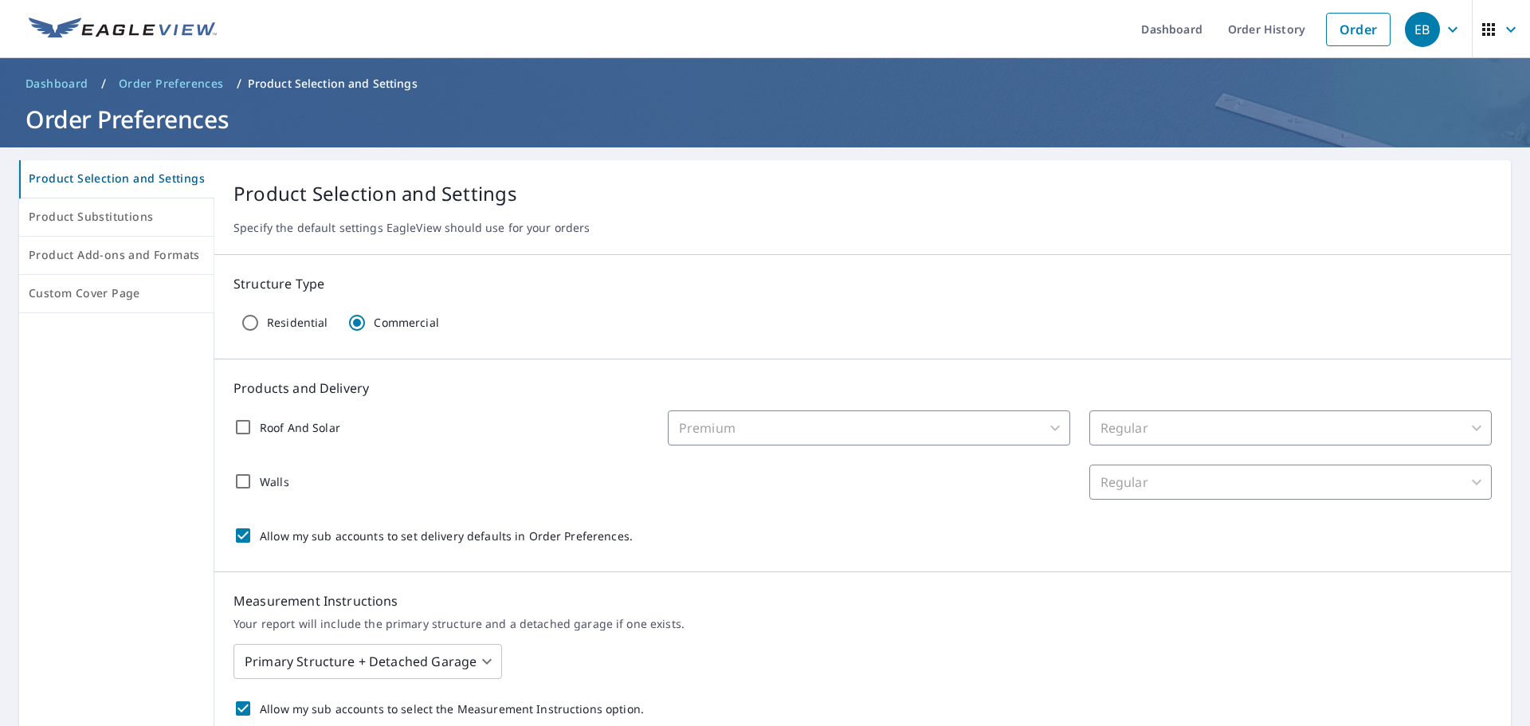
drag, startPoint x: 238, startPoint y: 425, endPoint x: 253, endPoint y: 423, distance: 15.2
click at [238, 426] on input "Roof And Solar" at bounding box center [242, 427] width 33 height 33
checkbox input "true"
click at [239, 535] on input "Allow my sub accounts to set delivery defaults in Order Preferences." at bounding box center [242, 535] width 33 height 33
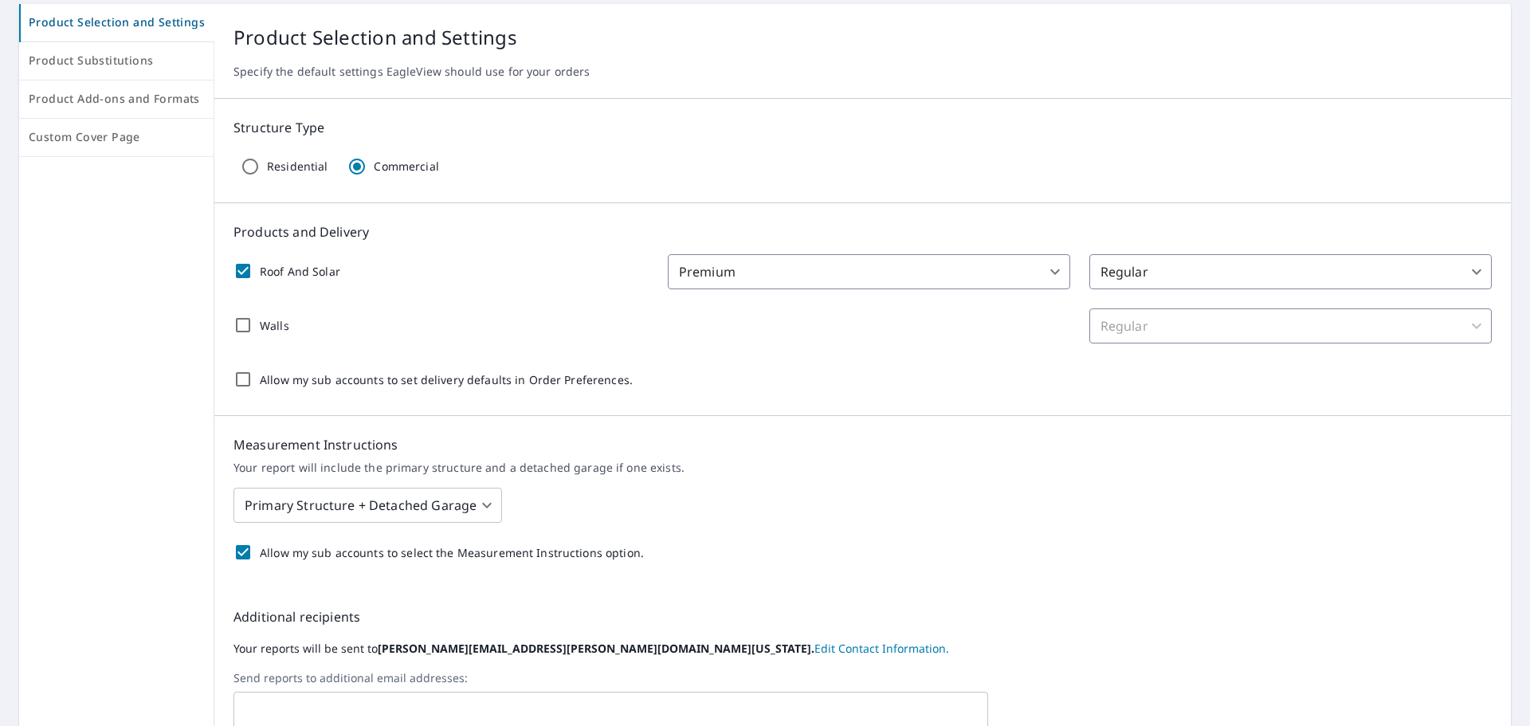
scroll to position [159, 0]
click at [242, 383] on input "Allow my sub accounts to set delivery defaults in Order Preferences." at bounding box center [242, 375] width 33 height 33
checkbox input "true"
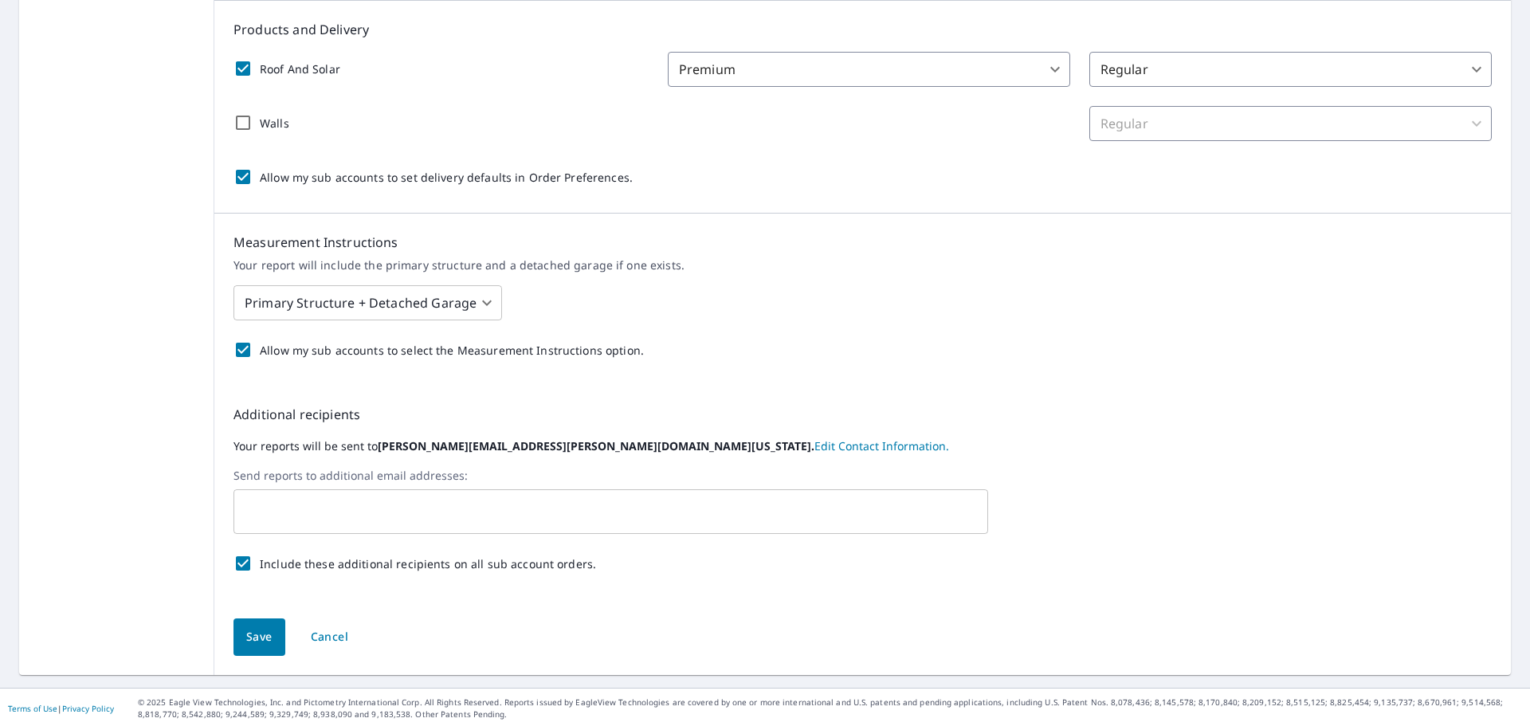
scroll to position [361, 0]
click at [261, 629] on span "Save" at bounding box center [259, 635] width 26 height 20
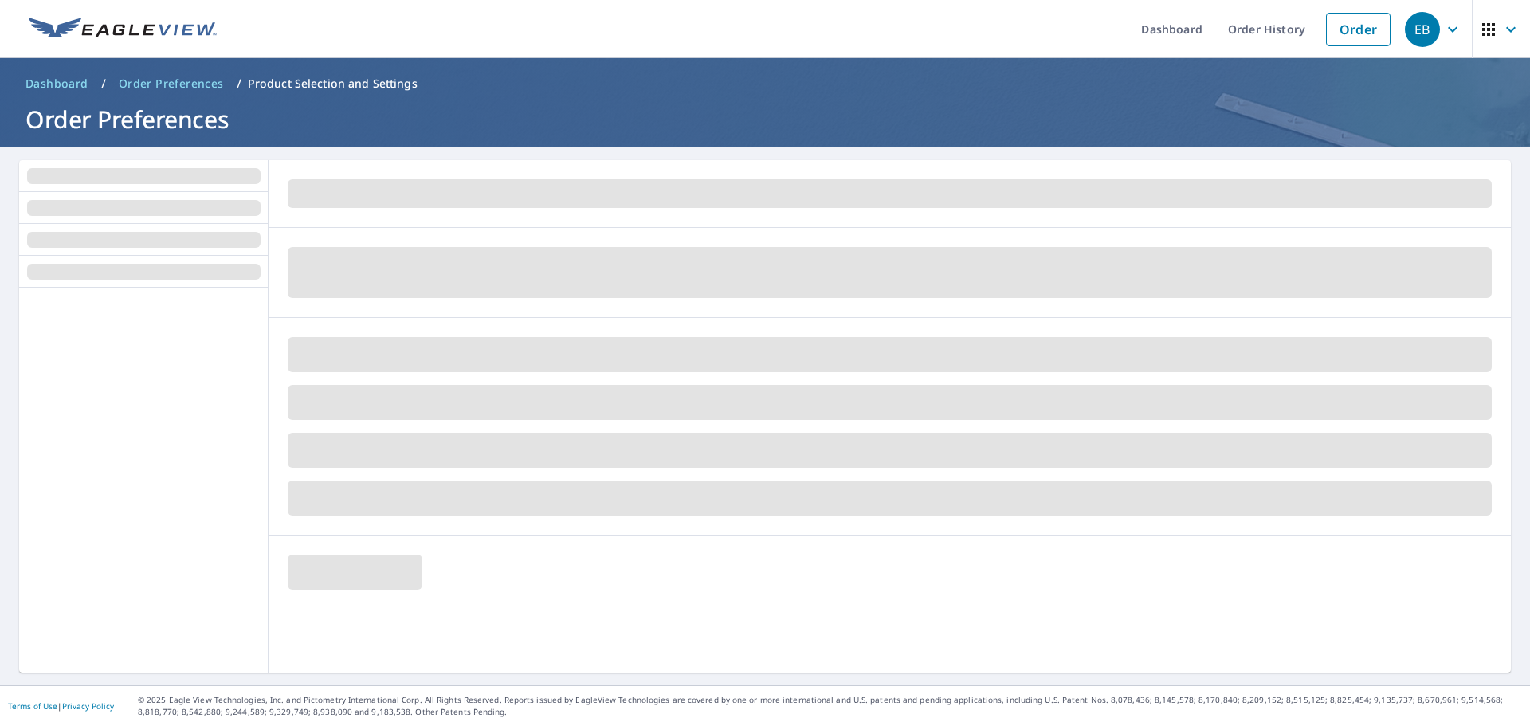
scroll to position [0, 0]
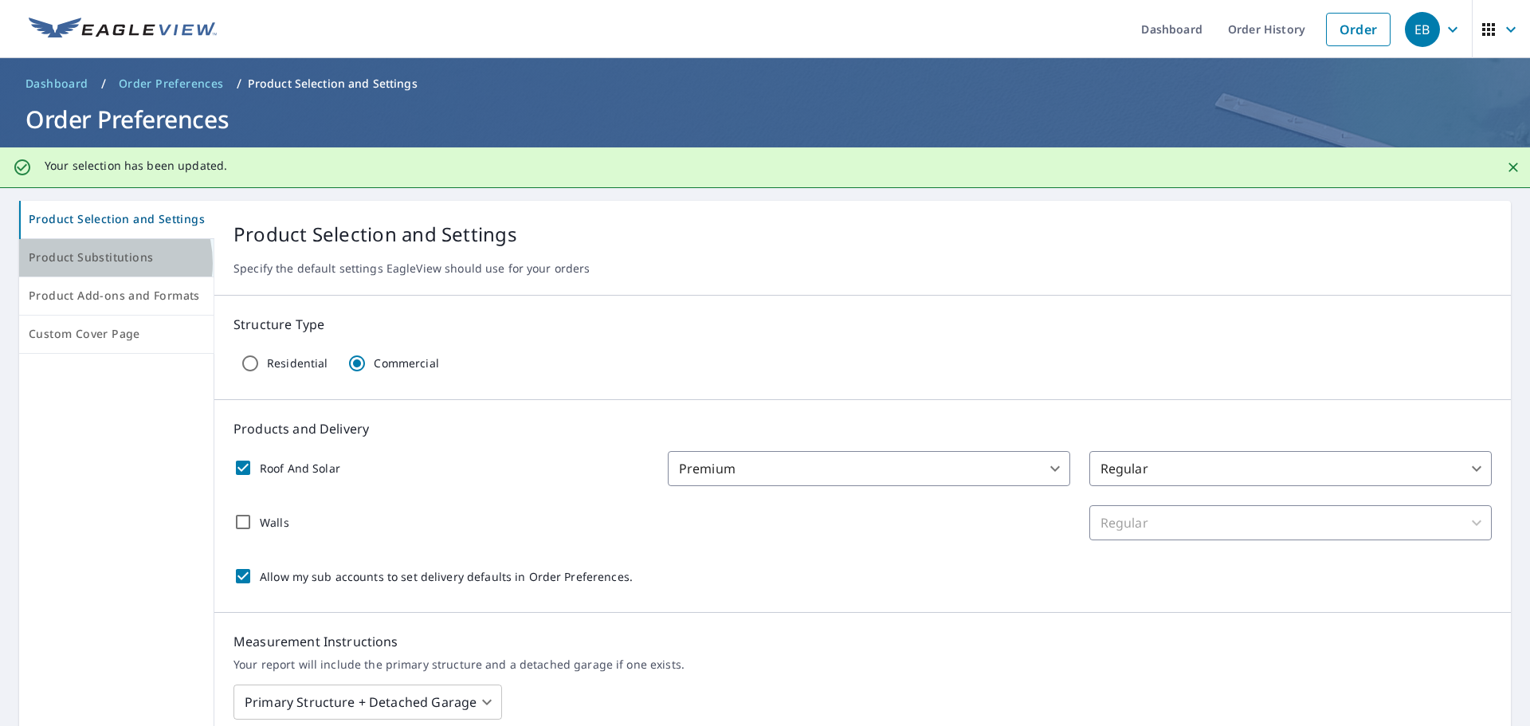
click at [100, 263] on span "Product Substitutions" at bounding box center [116, 258] width 175 height 20
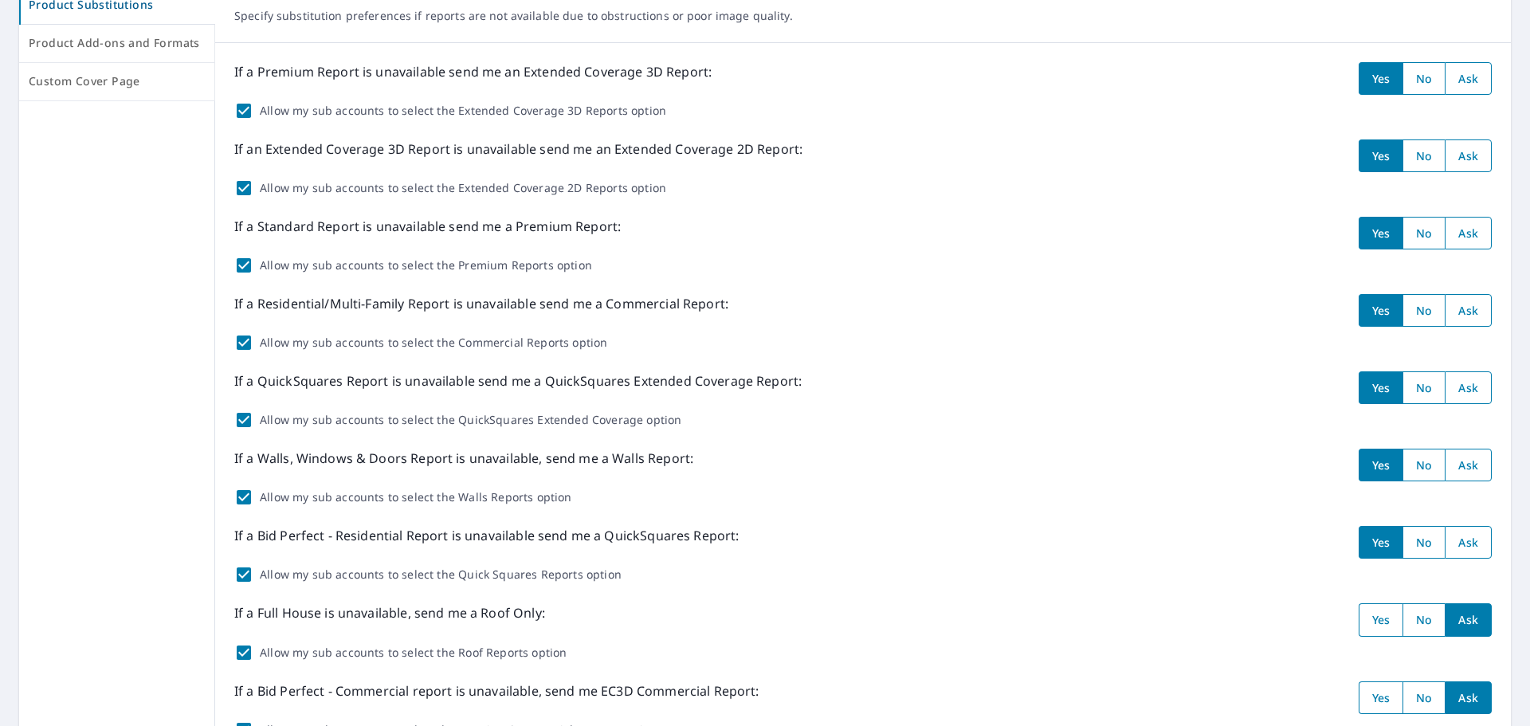
scroll to position [450, 0]
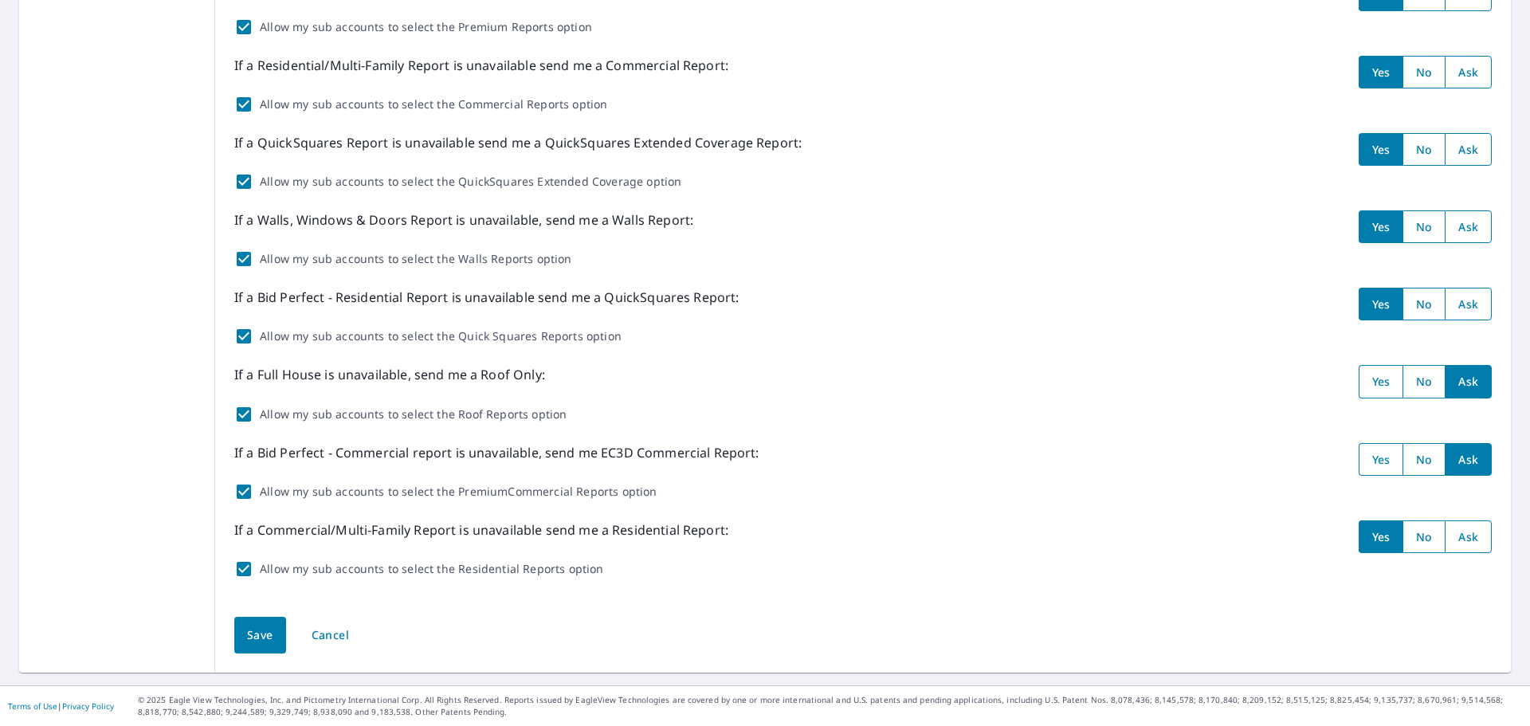
click at [1452, 540] on input "radio" at bounding box center [1468, 537] width 47 height 33
radio input "true"
click at [253, 634] on span "Save" at bounding box center [260, 636] width 26 height 20
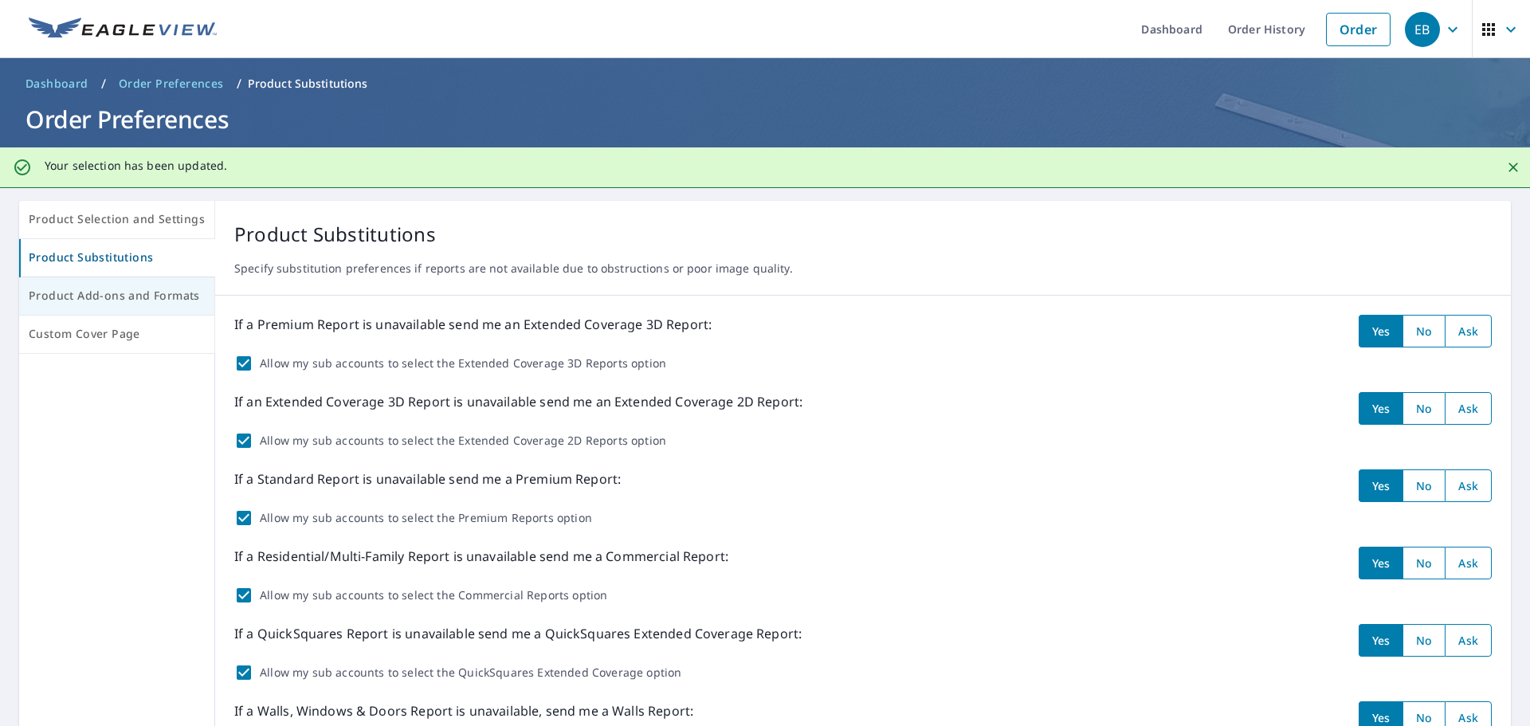
click at [83, 291] on span "Product Add-ons and Formats" at bounding box center [117, 296] width 176 height 20
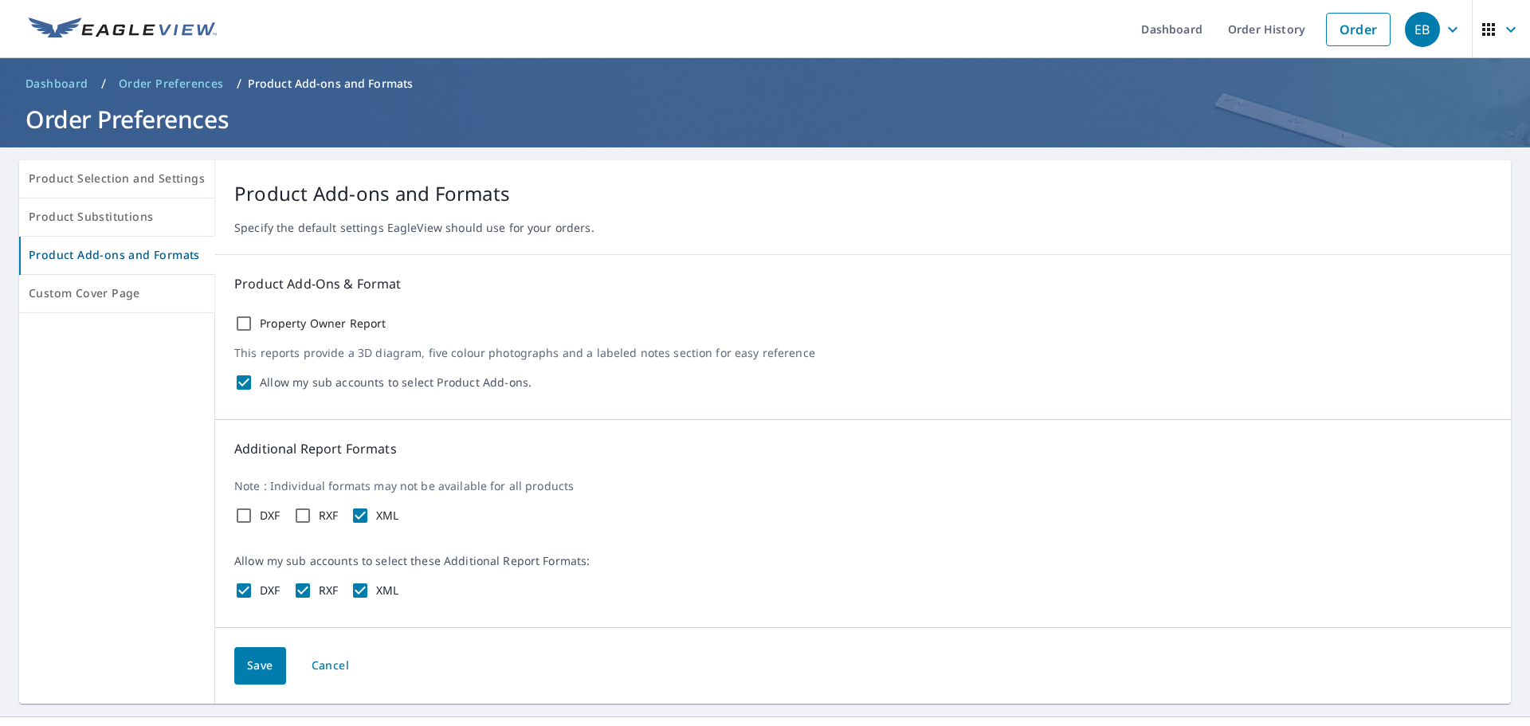
click at [238, 318] on input "Property Owner Report" at bounding box center [243, 323] width 19 height 19
checkbox input "true"
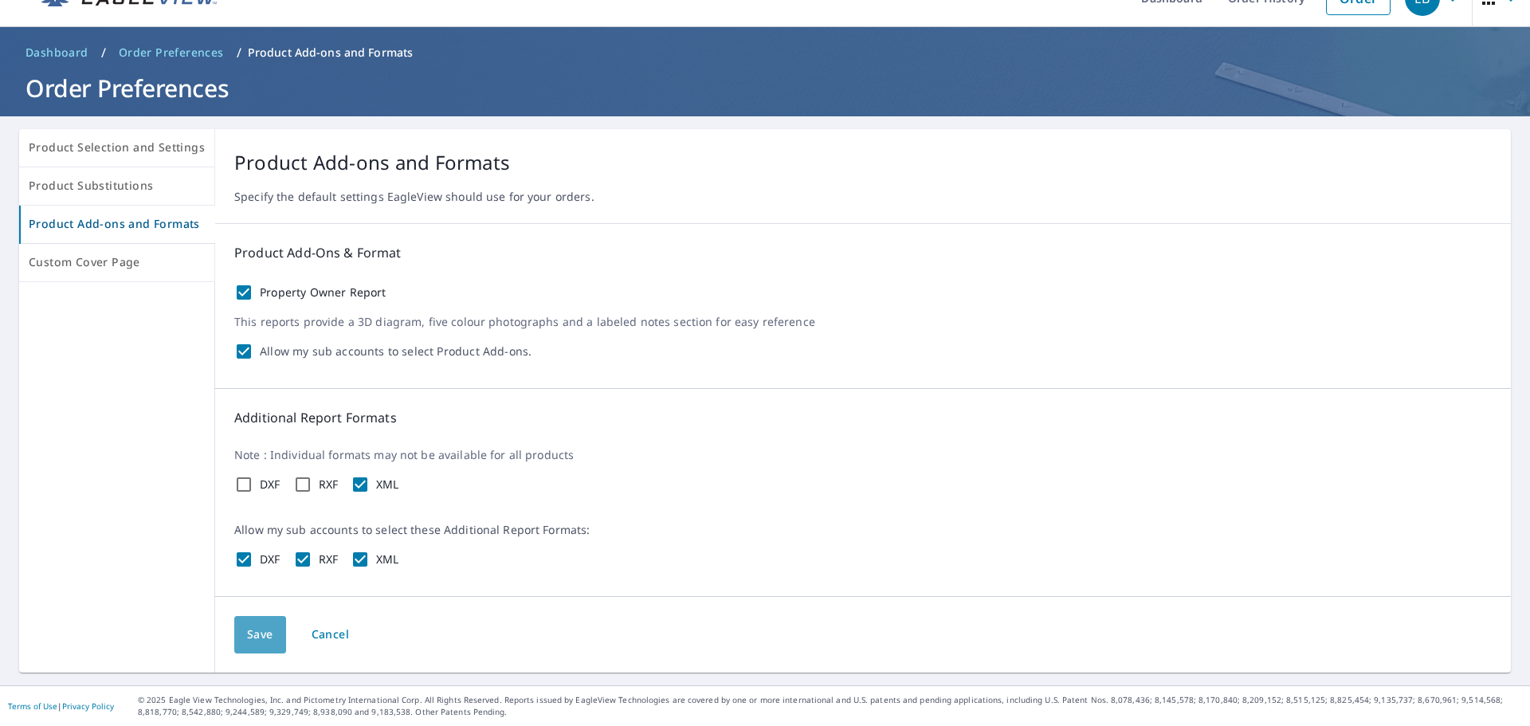
click at [255, 628] on span "Save" at bounding box center [260, 635] width 26 height 20
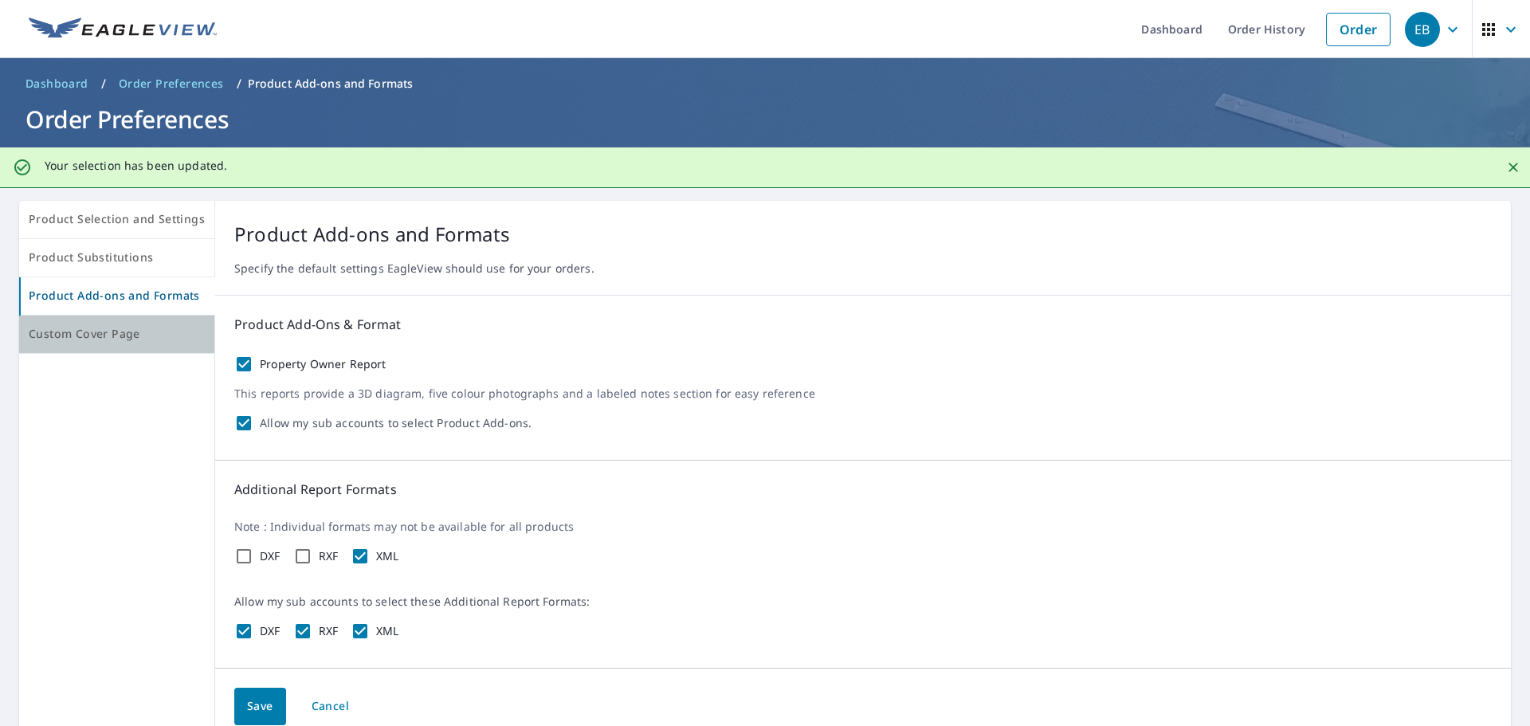
click at [116, 344] on button "Custom Cover Page" at bounding box center [117, 335] width 196 height 38
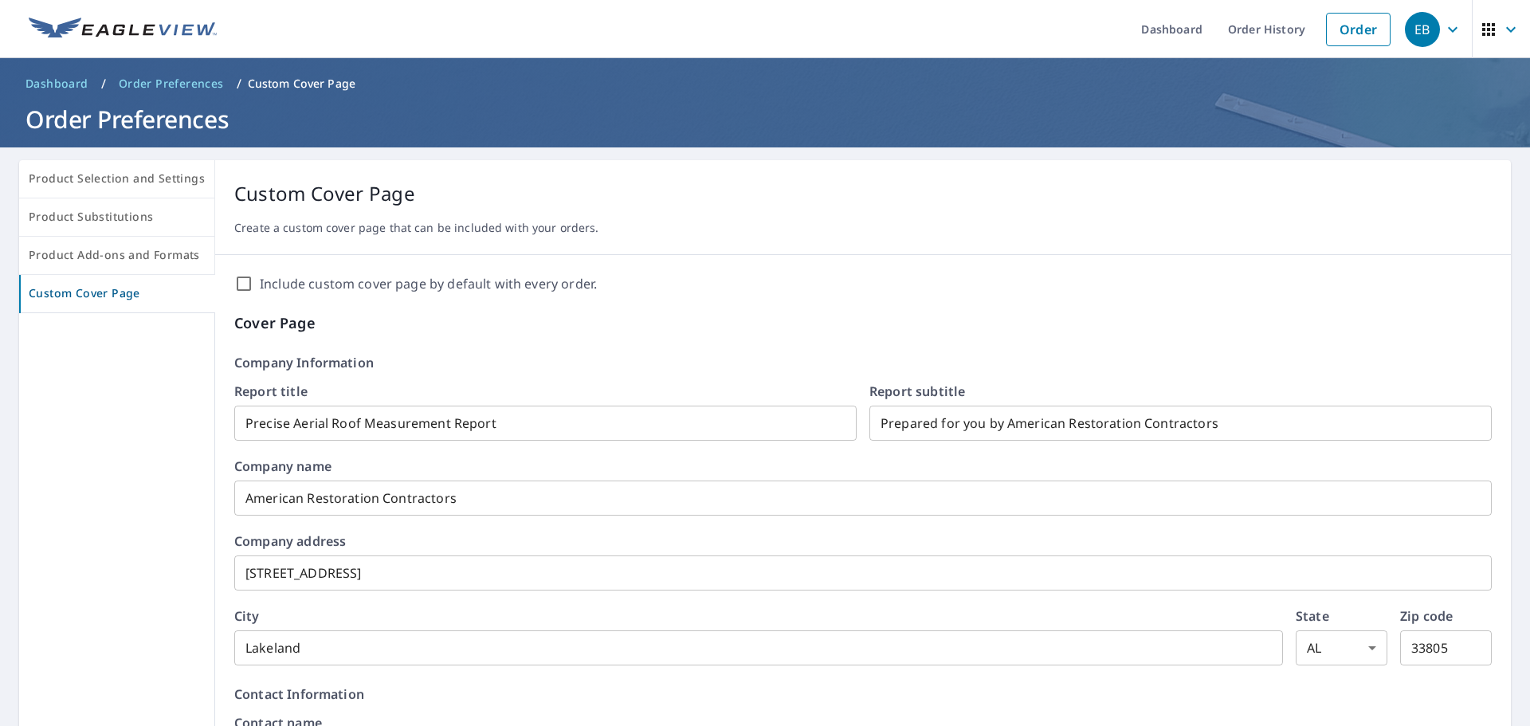
click at [243, 279] on input "Include custom cover page by default with every order." at bounding box center [243, 283] width 19 height 19
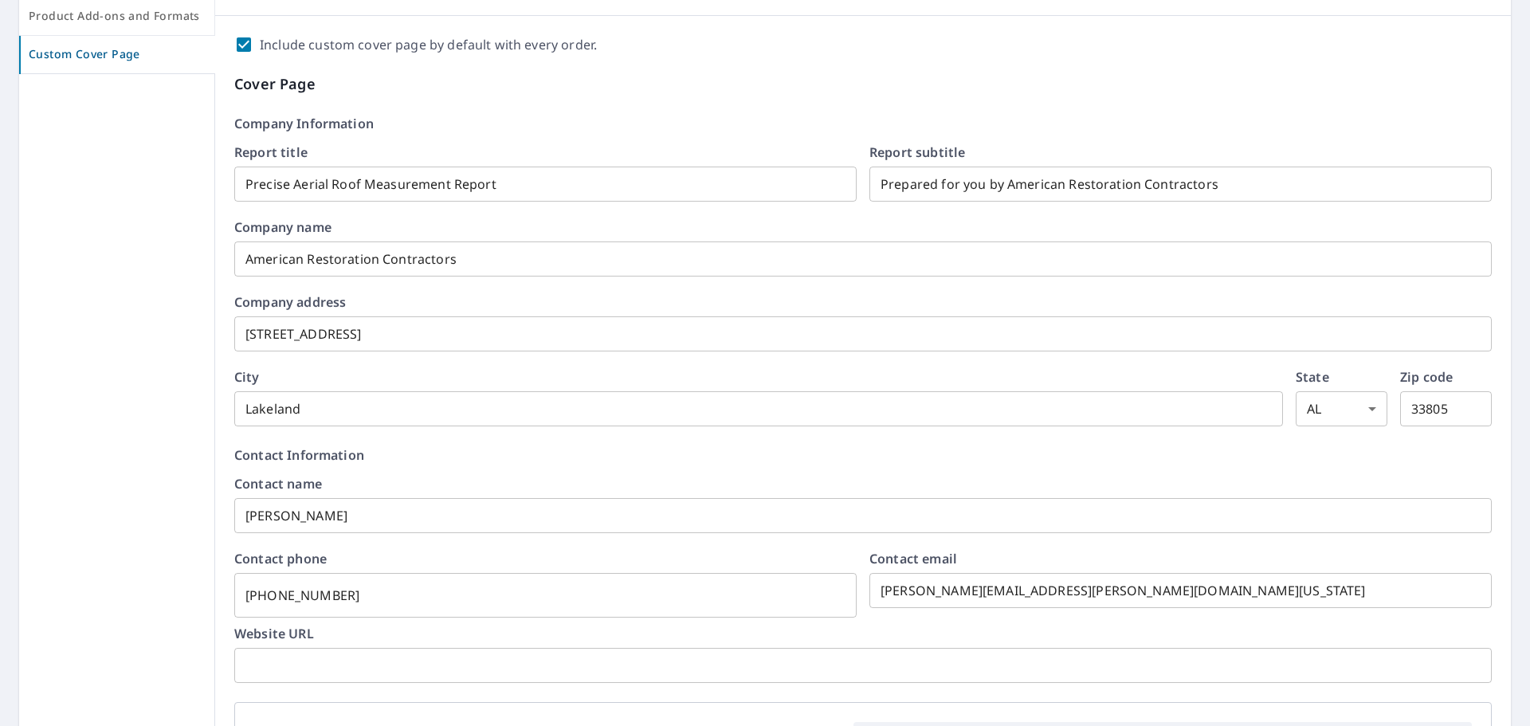
scroll to position [319, 0]
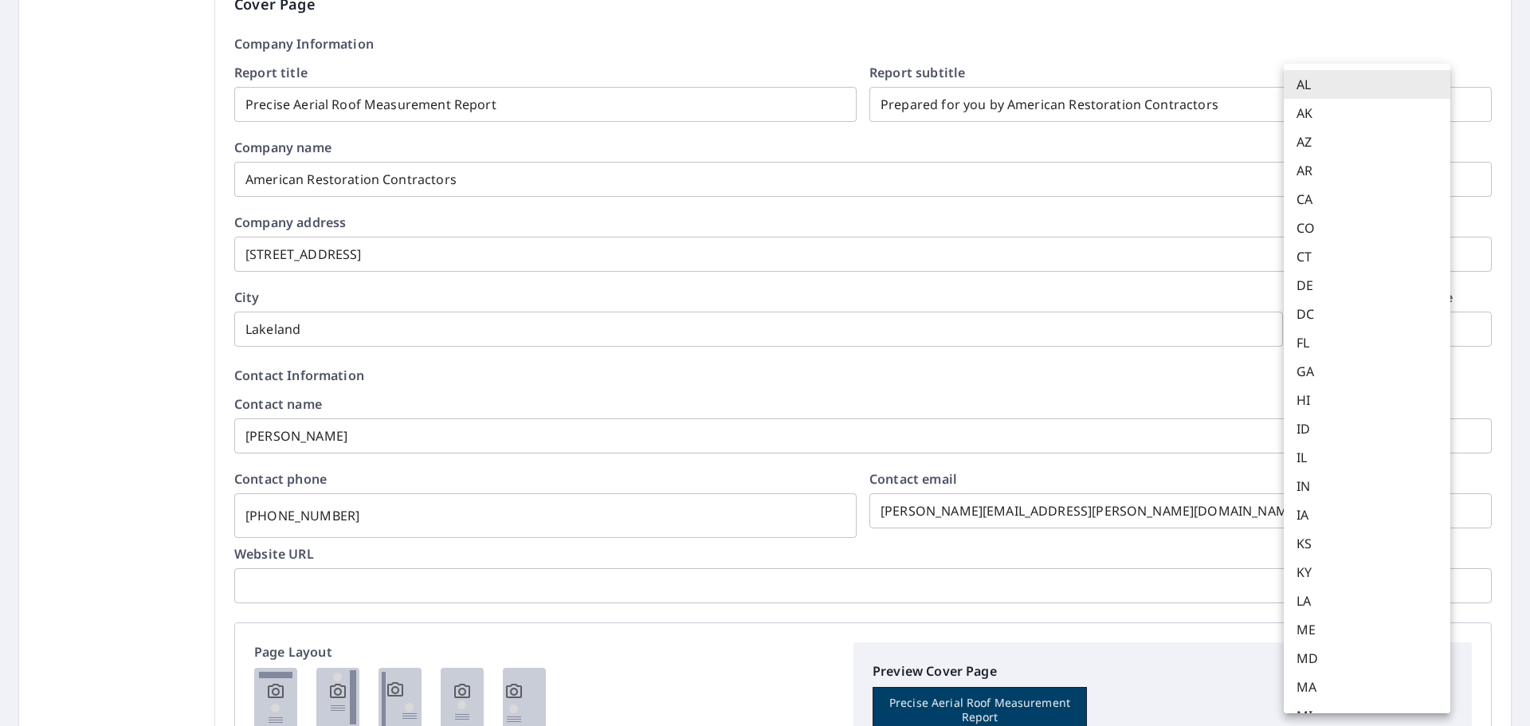
click at [1365, 334] on body "EB EB Dashboard Order History Order EB Dashboard / Order Preferences / Custom C…" at bounding box center [765, 363] width 1530 height 726
click at [1318, 344] on li "FL" at bounding box center [1367, 342] width 167 height 29
checkbox input "true"
type input "FL"
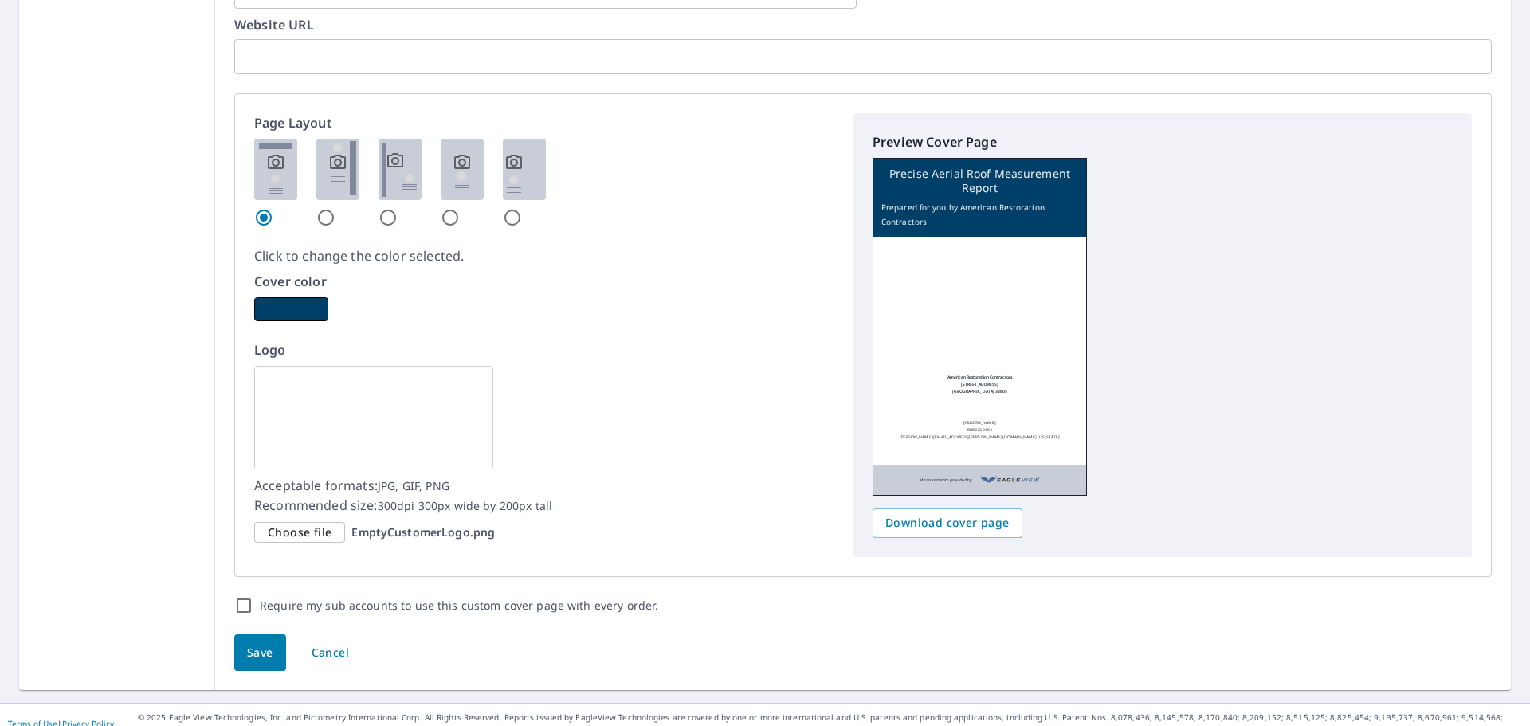
scroll to position [866, 0]
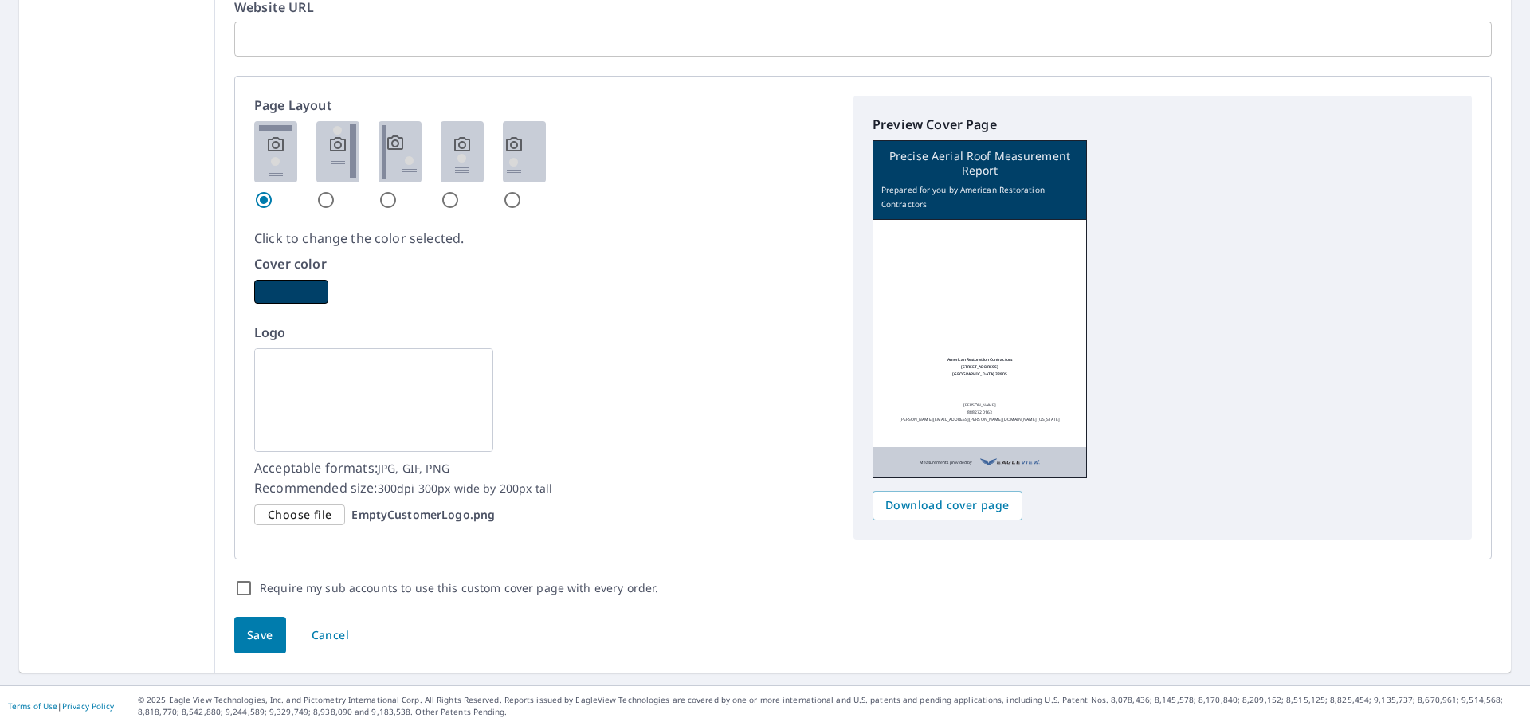
click at [308, 517] on span "Choose file" at bounding box center [300, 515] width 64 height 20
click at [0, 0] on input "Choose file EmptyCustomerLogo.png" at bounding box center [0, 0] width 0 height 0
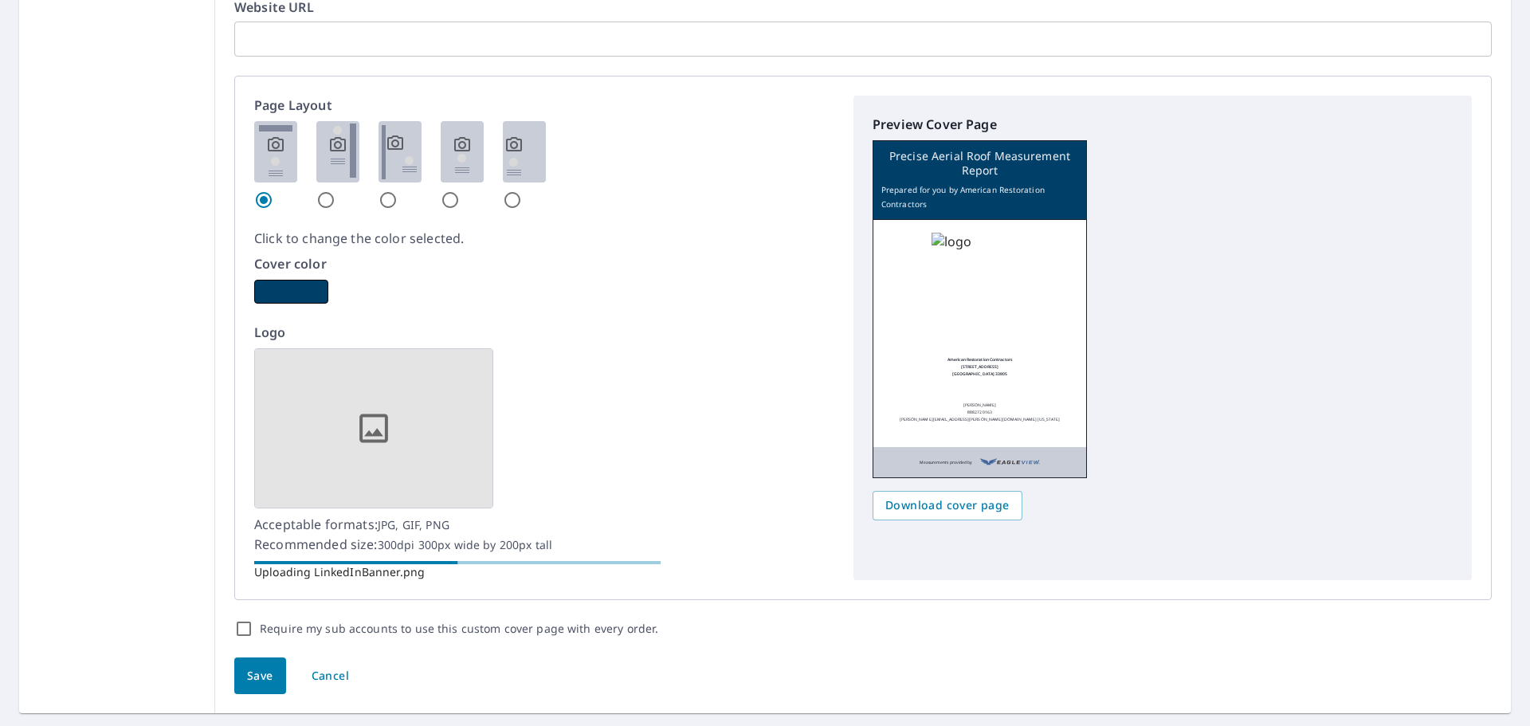
checkbox input "true"
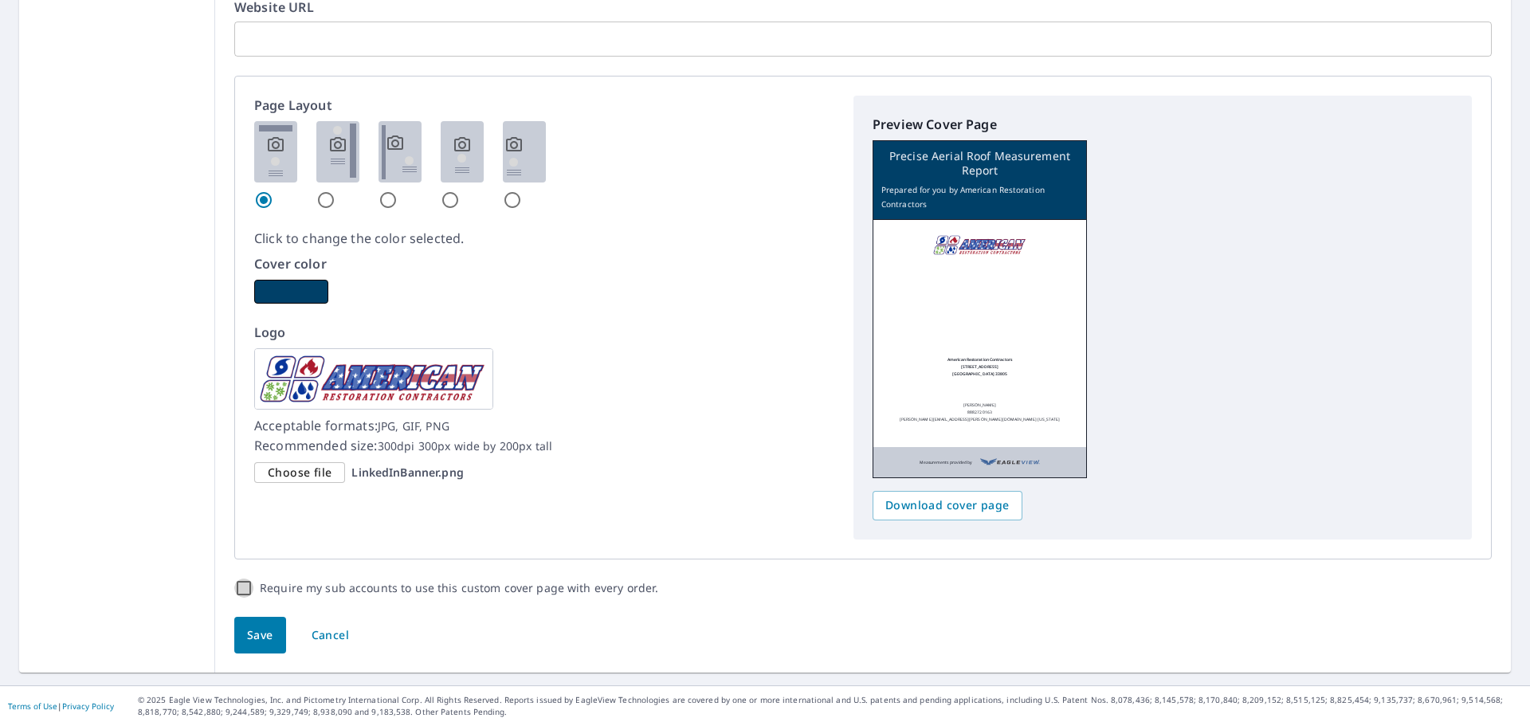
click at [246, 582] on input "Require my sub accounts to use this custom cover page with every order." at bounding box center [243, 588] width 19 height 19
checkbox input "true"
click at [248, 638] on span "Save" at bounding box center [260, 636] width 26 height 20
checkbox input "true"
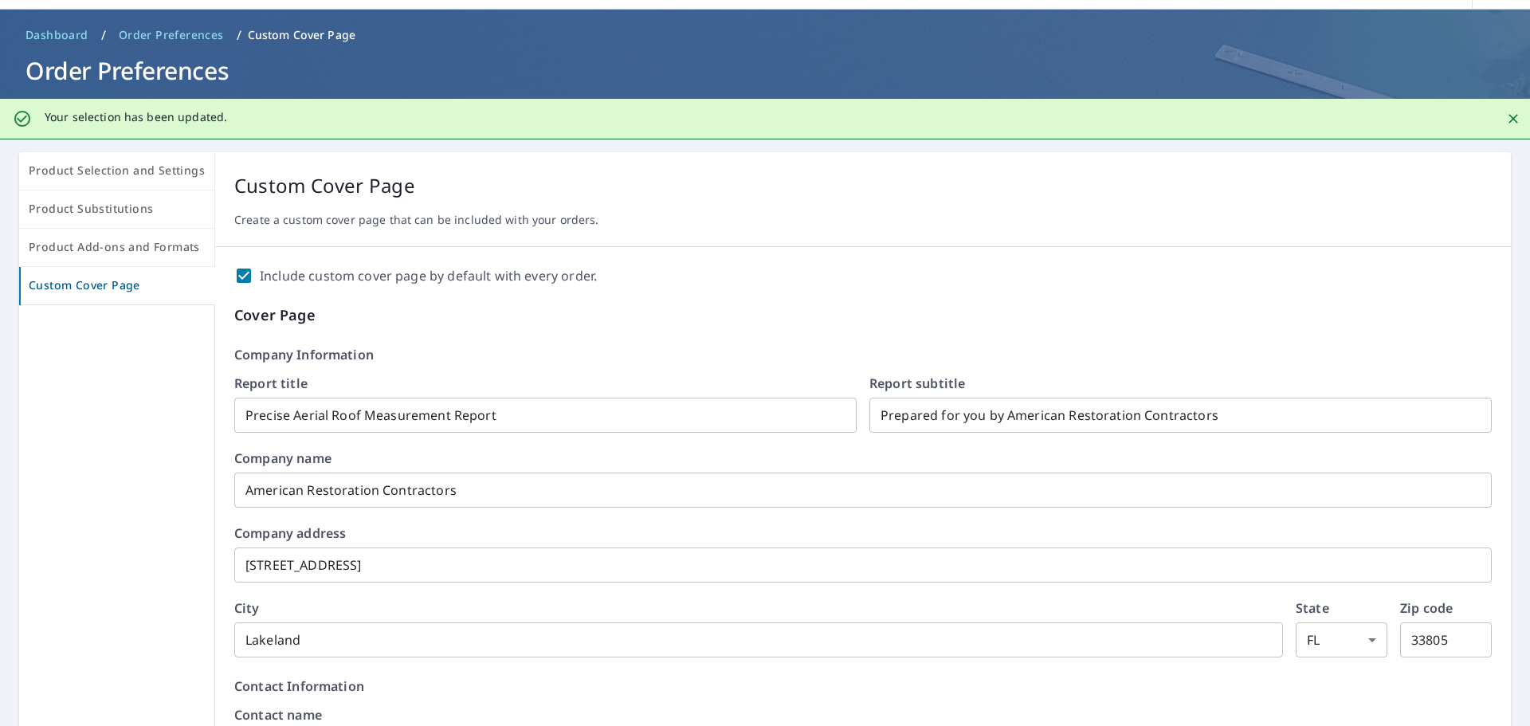
scroll to position [0, 0]
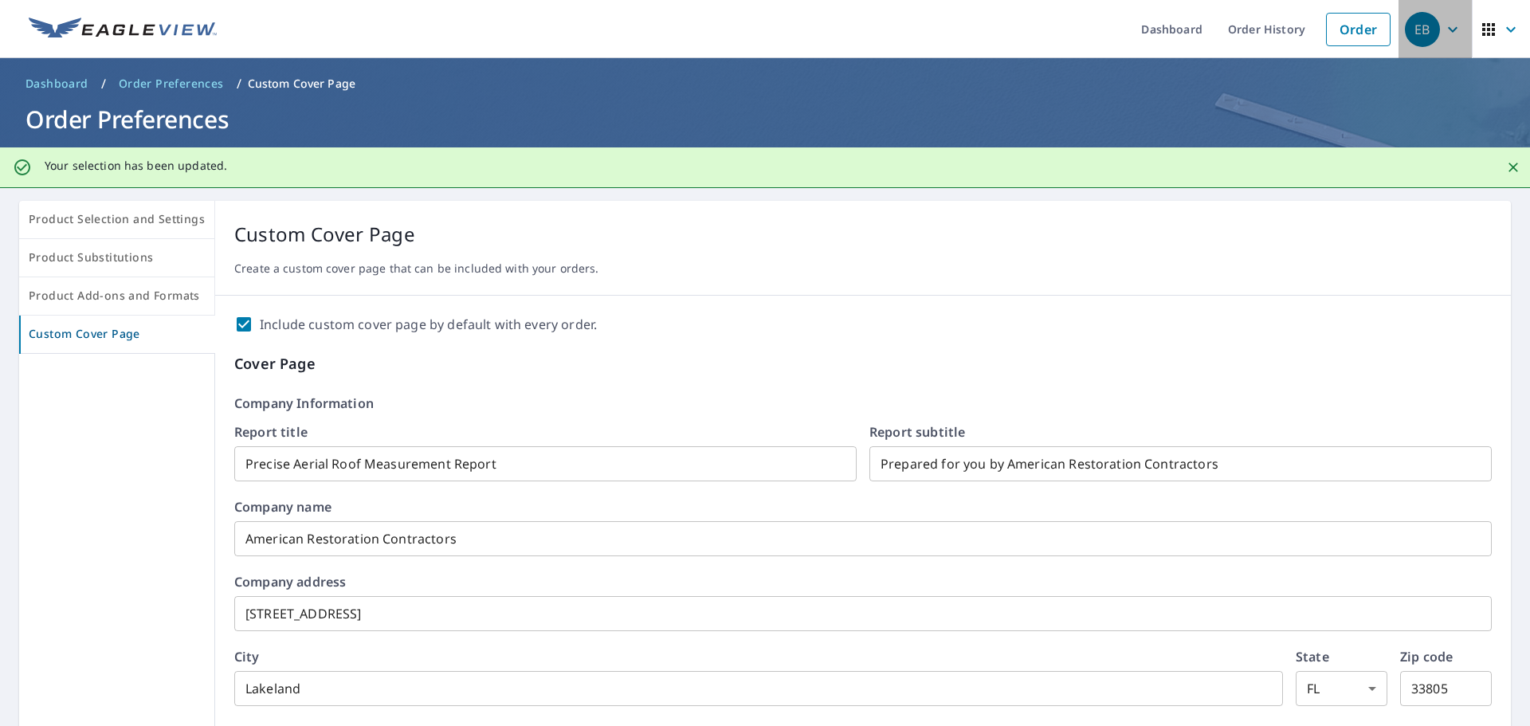
click at [1444, 37] on icon "button" at bounding box center [1453, 29] width 19 height 19
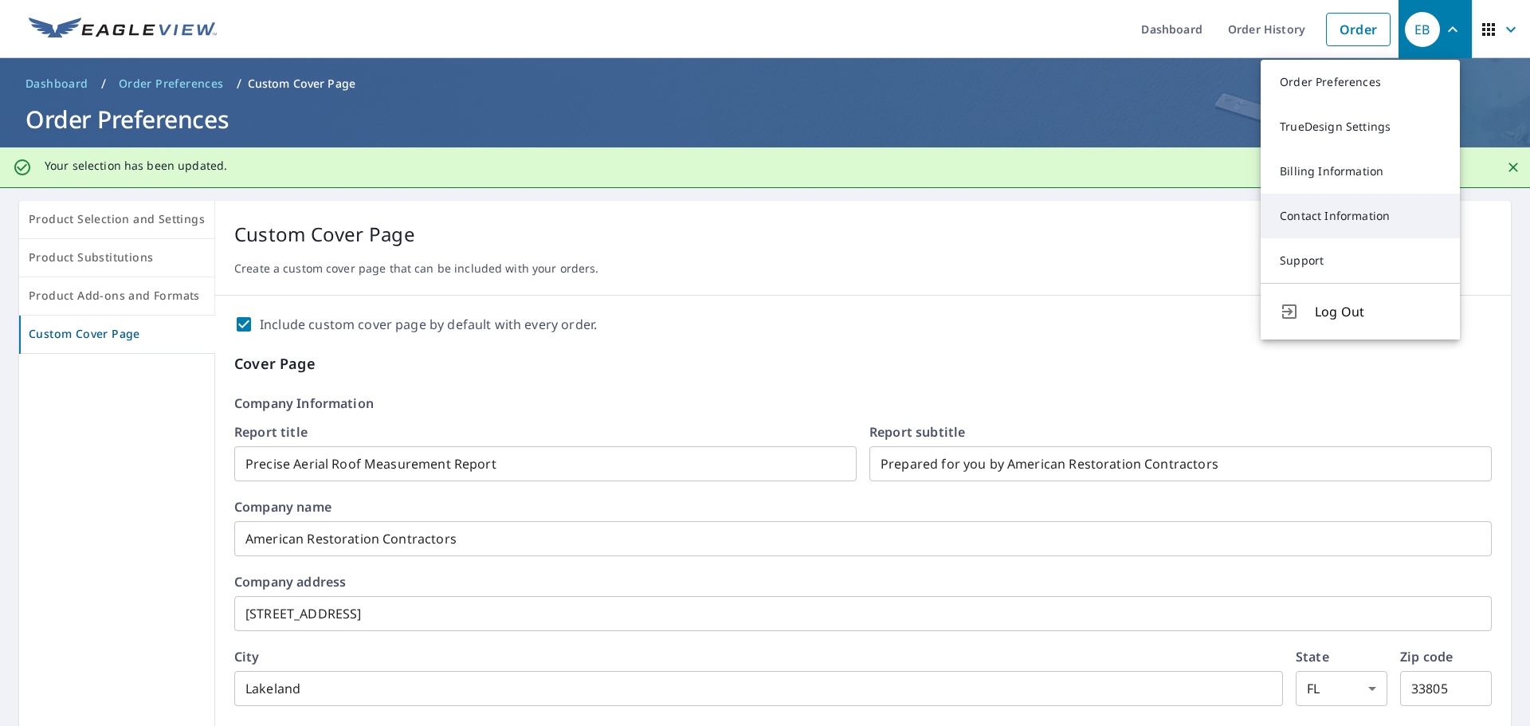
click at [1318, 209] on link "Contact Information" at bounding box center [1360, 216] width 199 height 45
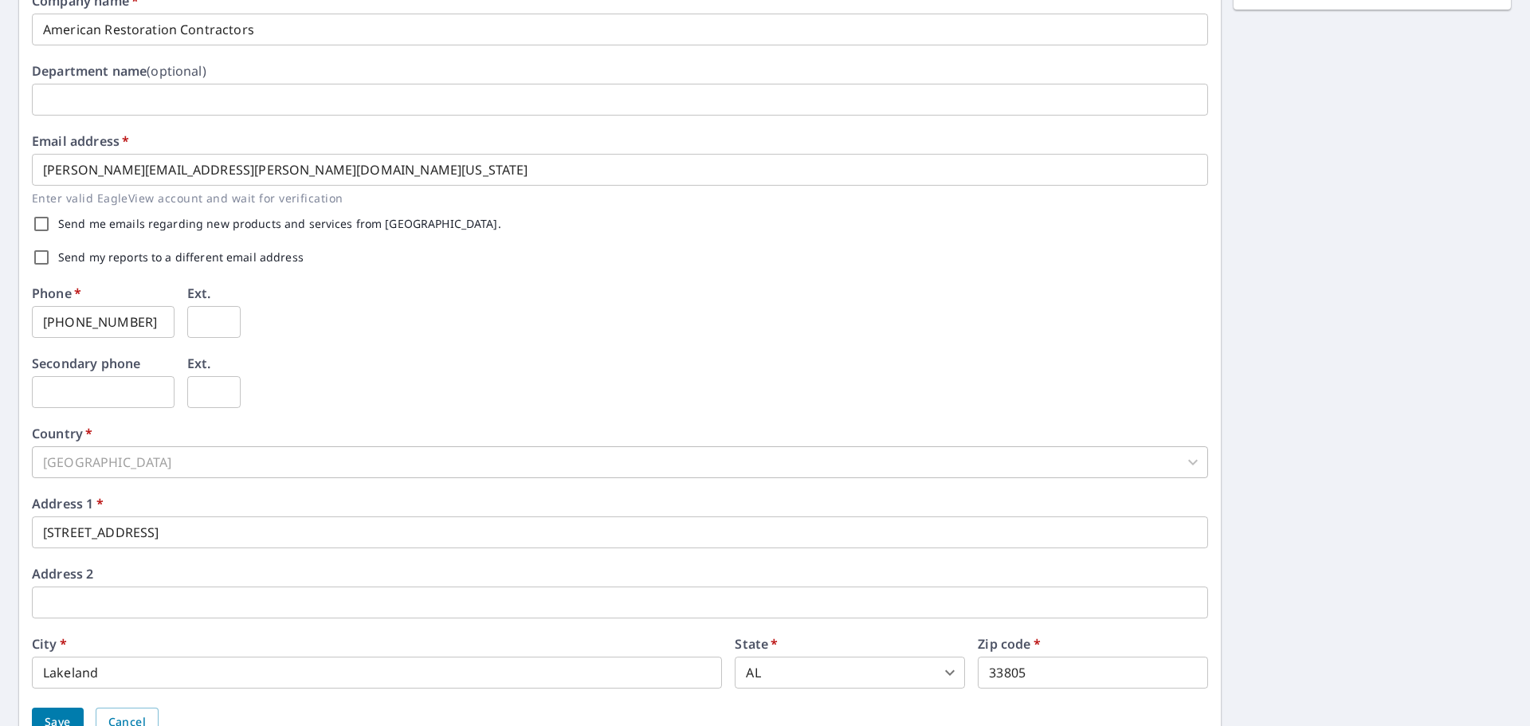
scroll to position [396, 0]
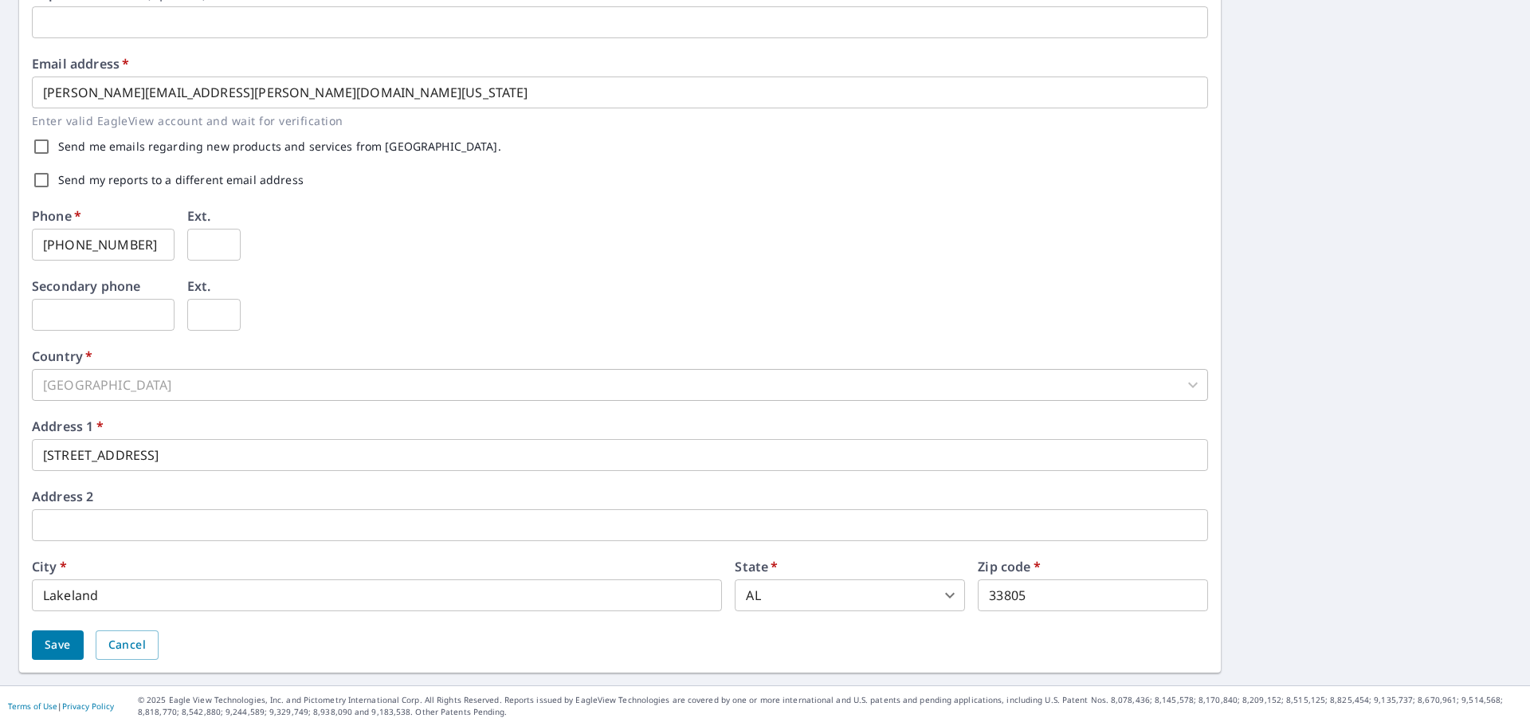
click at [910, 604] on body "EB EB Dashboard Order History Order EB Dashboard / Contact Information Contact …" at bounding box center [765, 363] width 1530 height 726
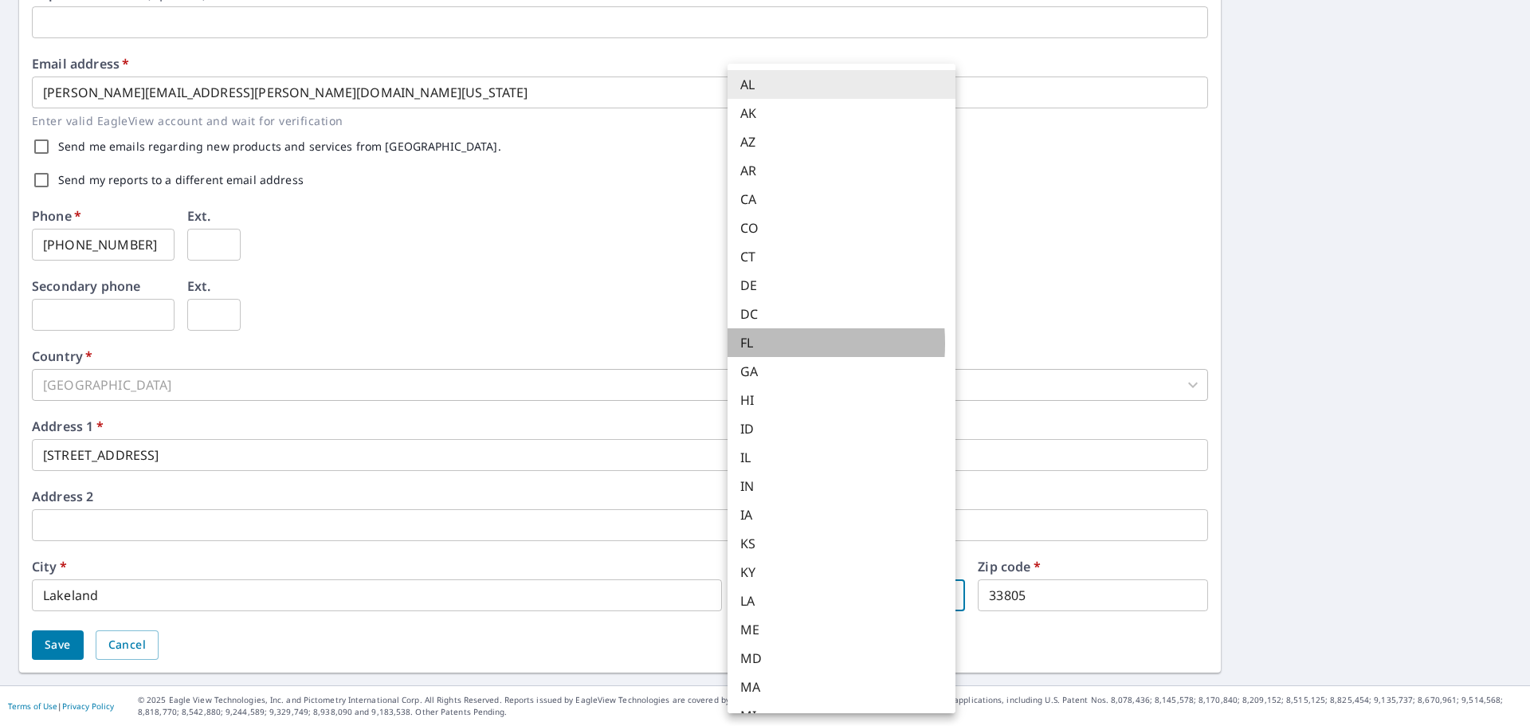
click at [743, 344] on li "FL" at bounding box center [842, 342] width 228 height 29
type input "FL"
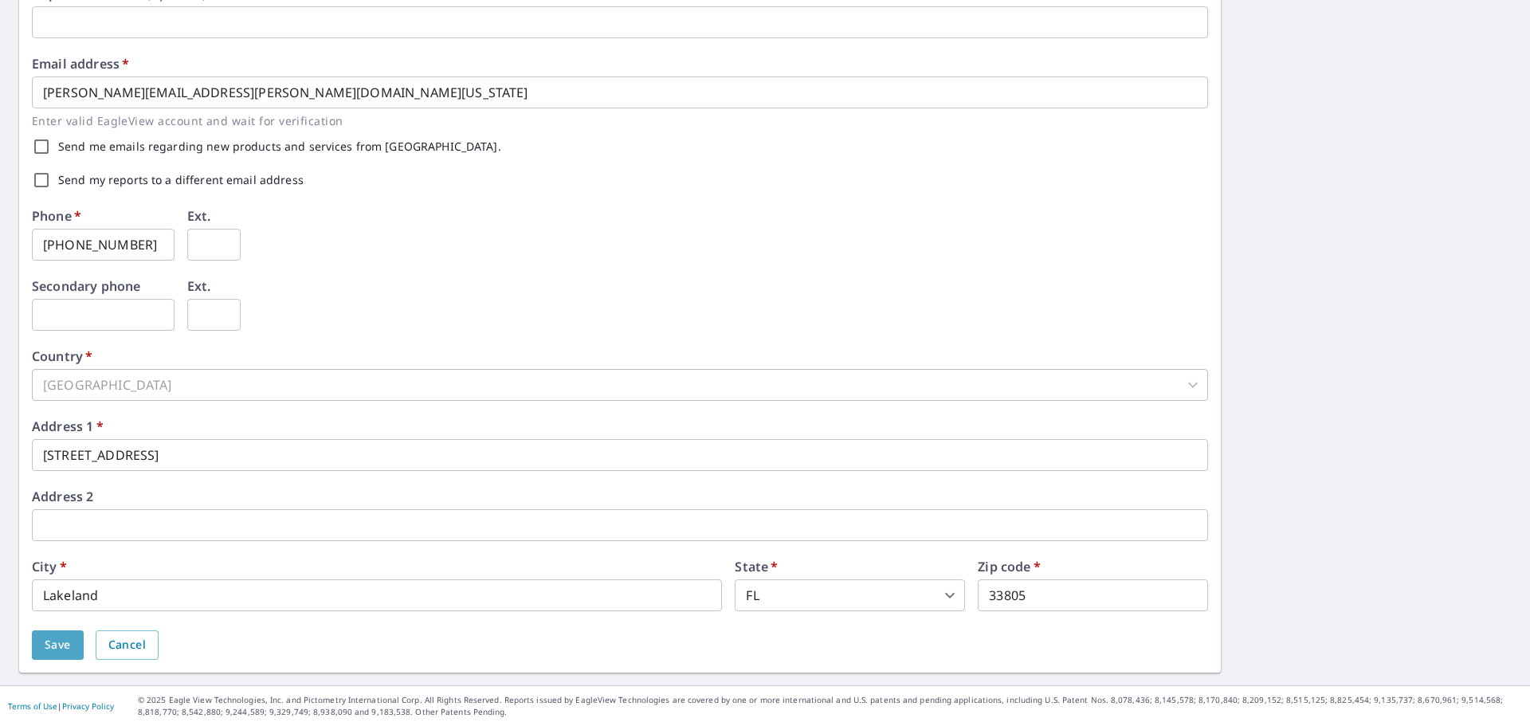
click at [70, 641] on span "Save" at bounding box center [58, 645] width 26 height 20
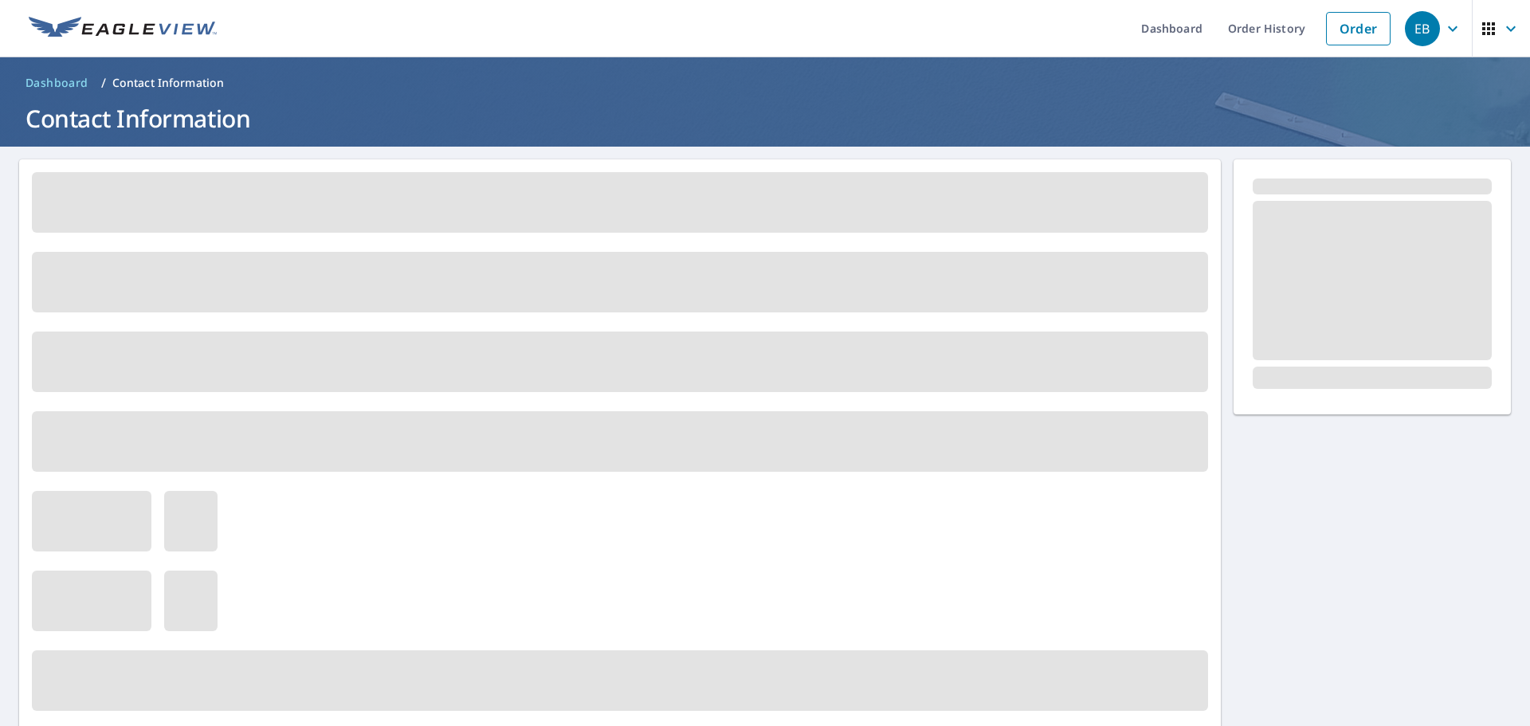
scroll to position [0, 0]
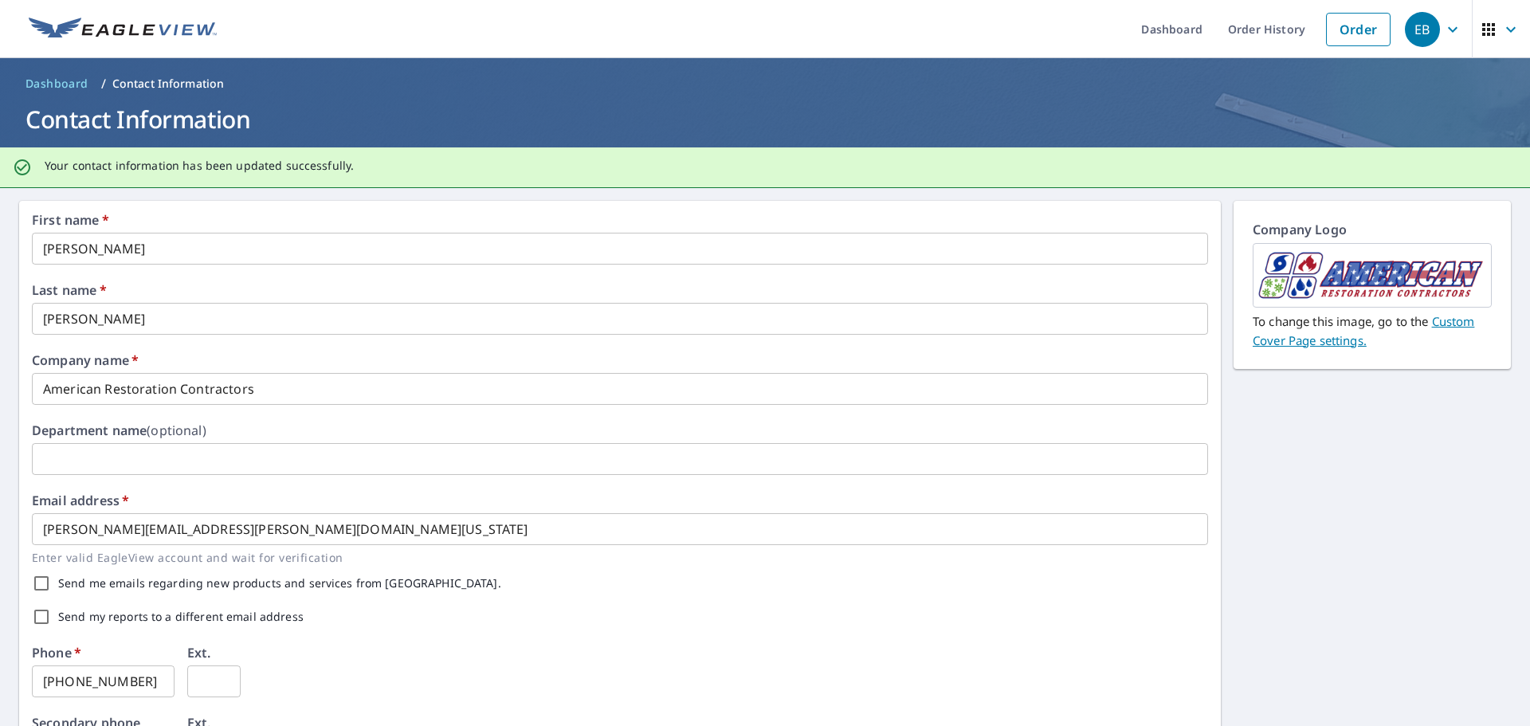
click at [269, 391] on input "American Restoration Contractors" at bounding box center [620, 389] width 1177 height 32
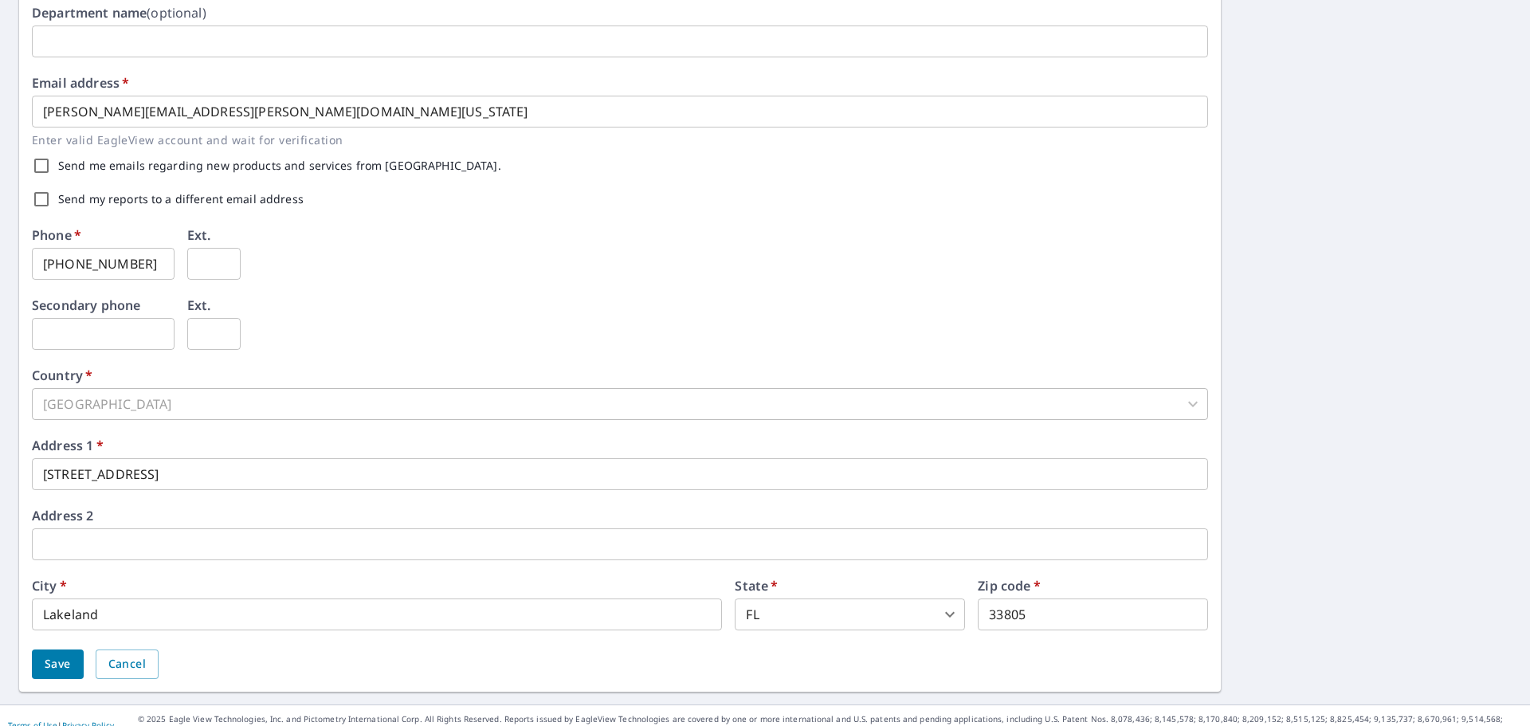
scroll to position [437, 0]
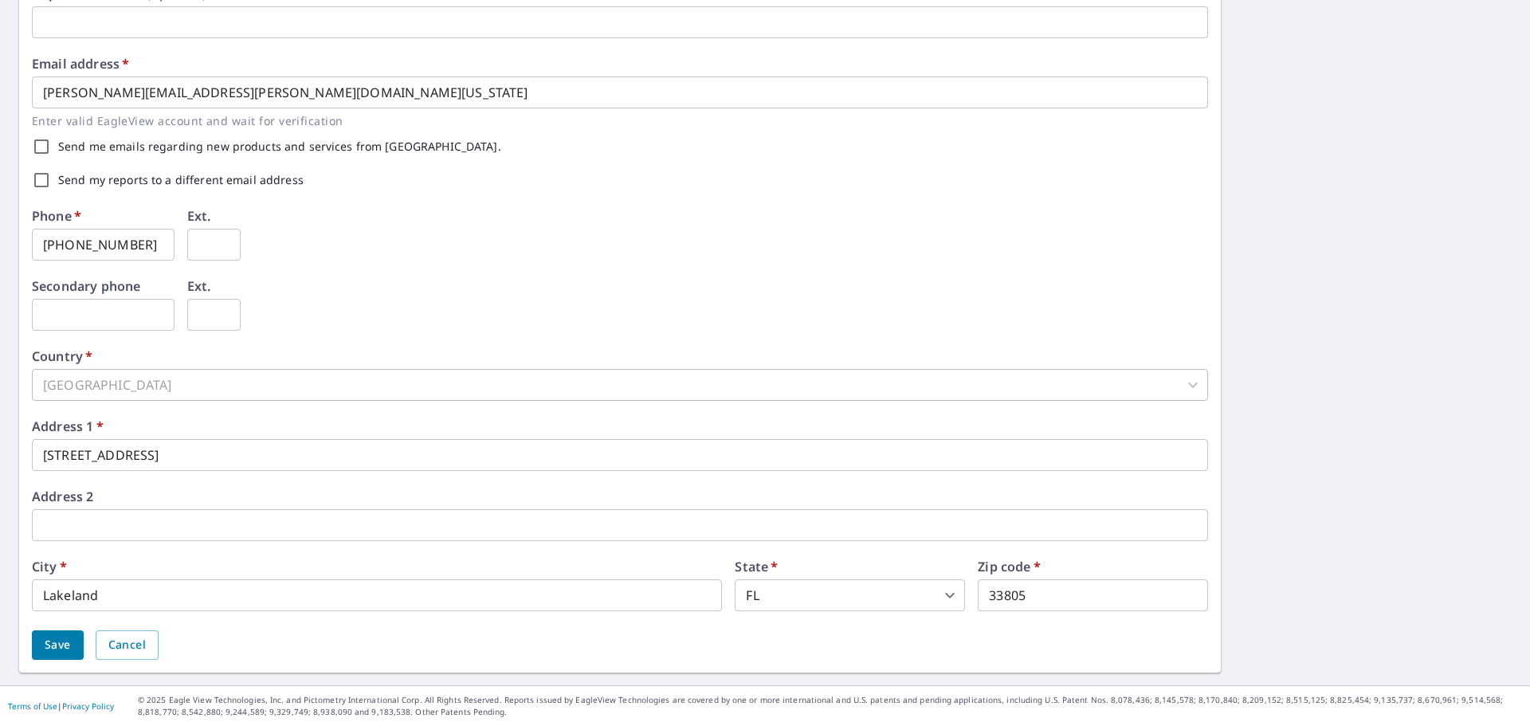
type input "American Restoration Contractors, LLC"
click at [61, 651] on span "Save" at bounding box center [58, 645] width 26 height 20
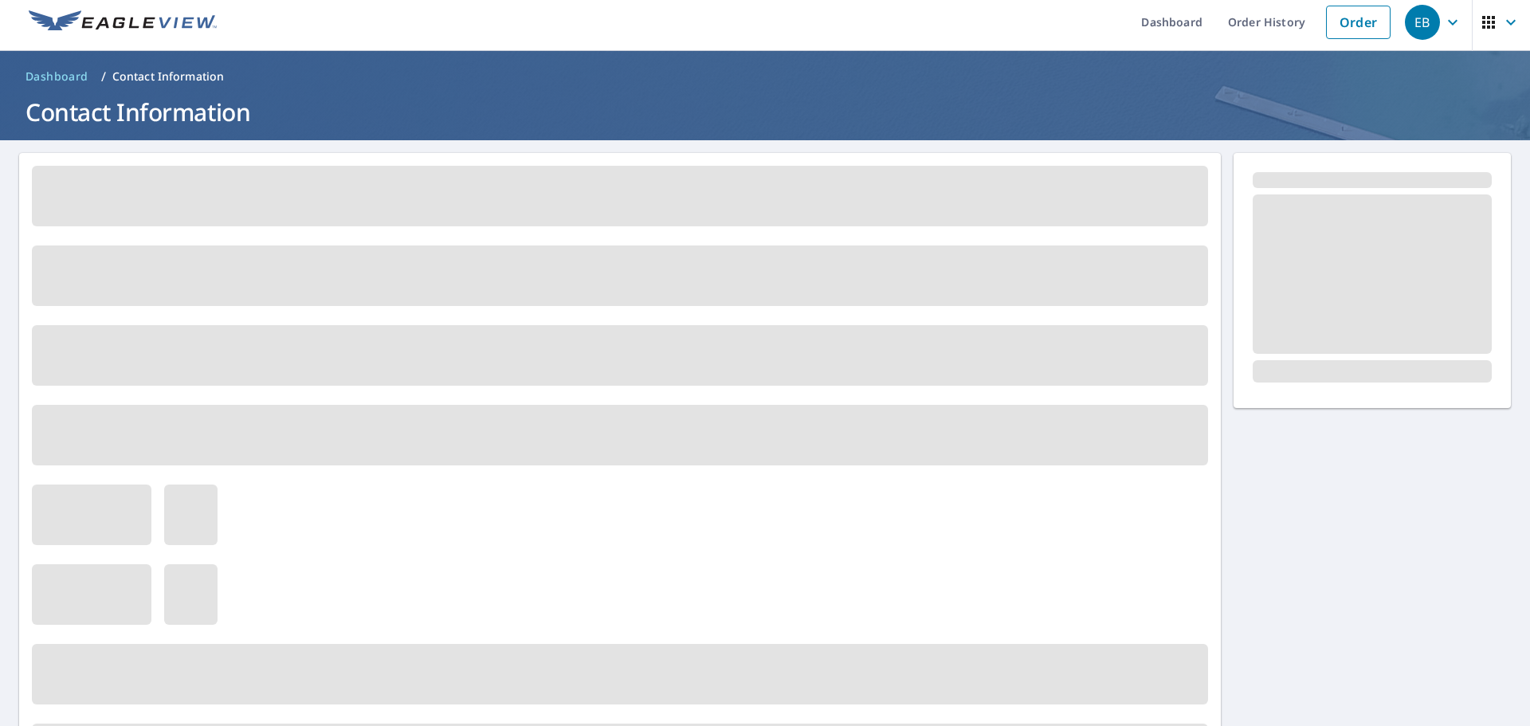
scroll to position [0, 0]
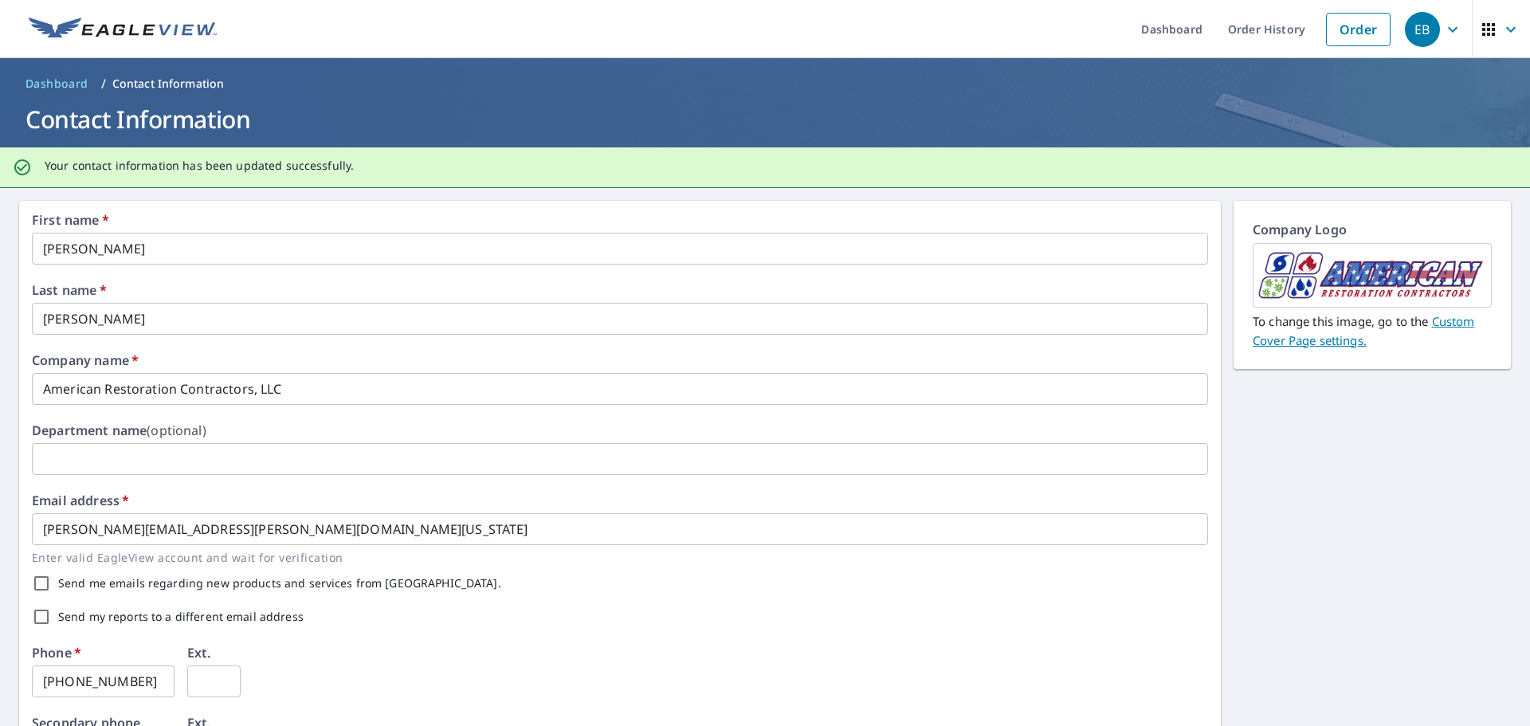
click at [1444, 26] on icon "button" at bounding box center [1453, 29] width 19 height 19
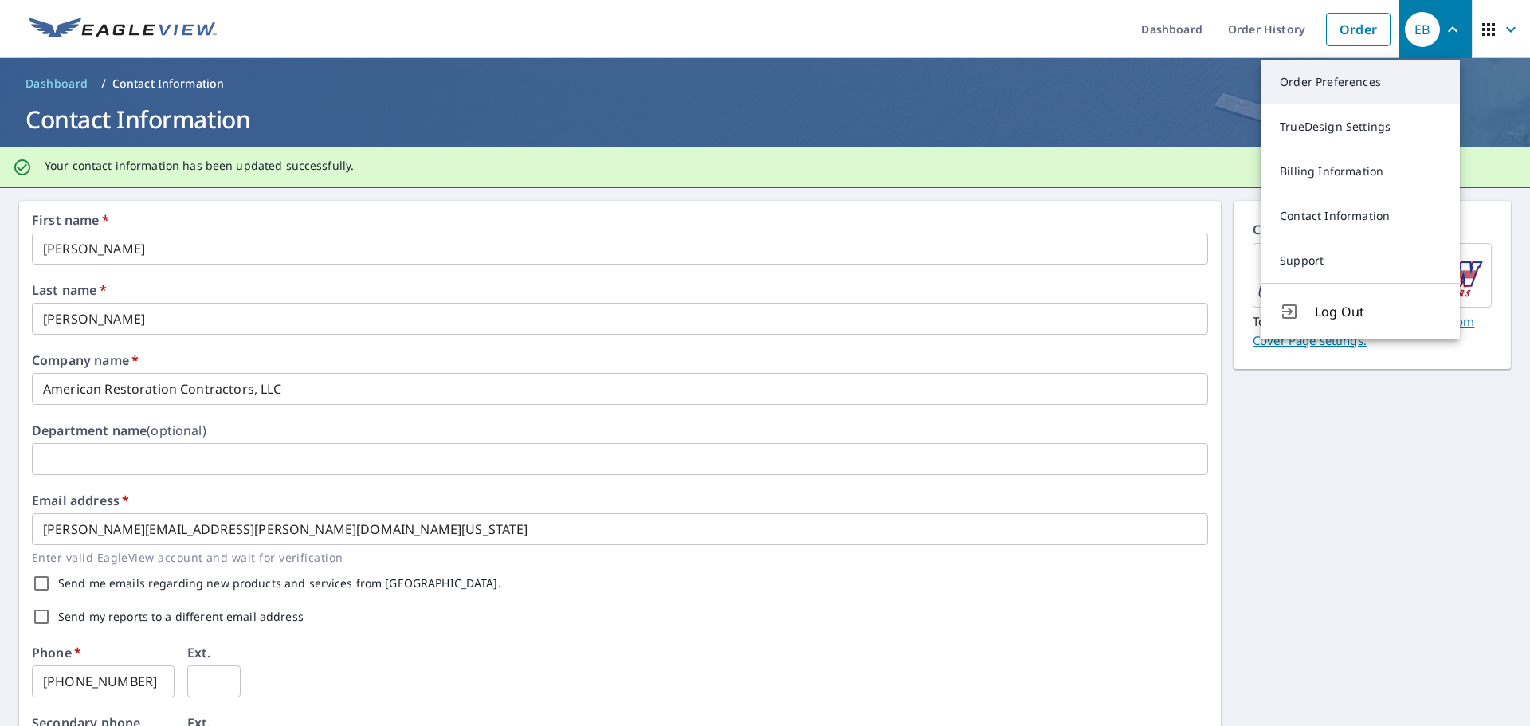
click at [1355, 88] on link "Order Preferences" at bounding box center [1360, 82] width 199 height 45
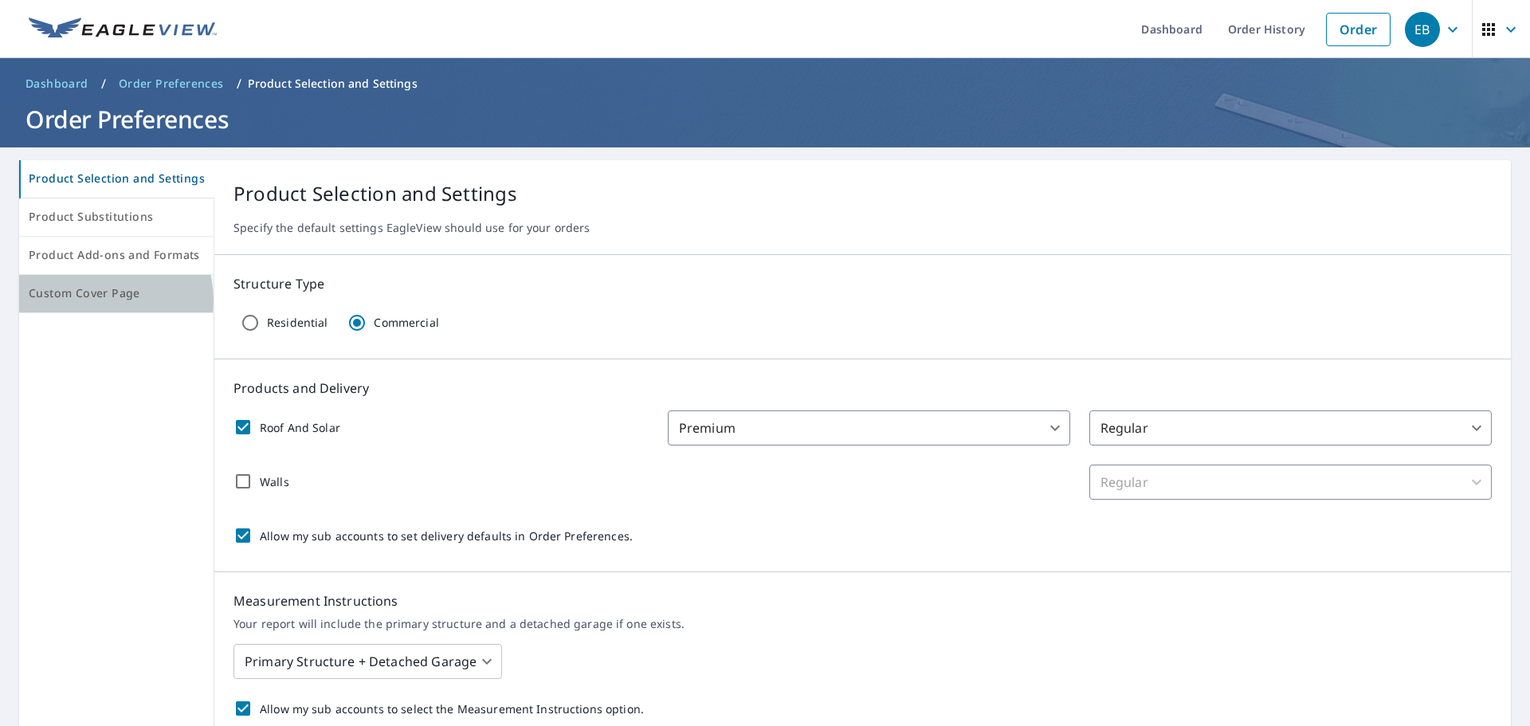
click at [99, 301] on span "Custom Cover Page" at bounding box center [116, 294] width 175 height 20
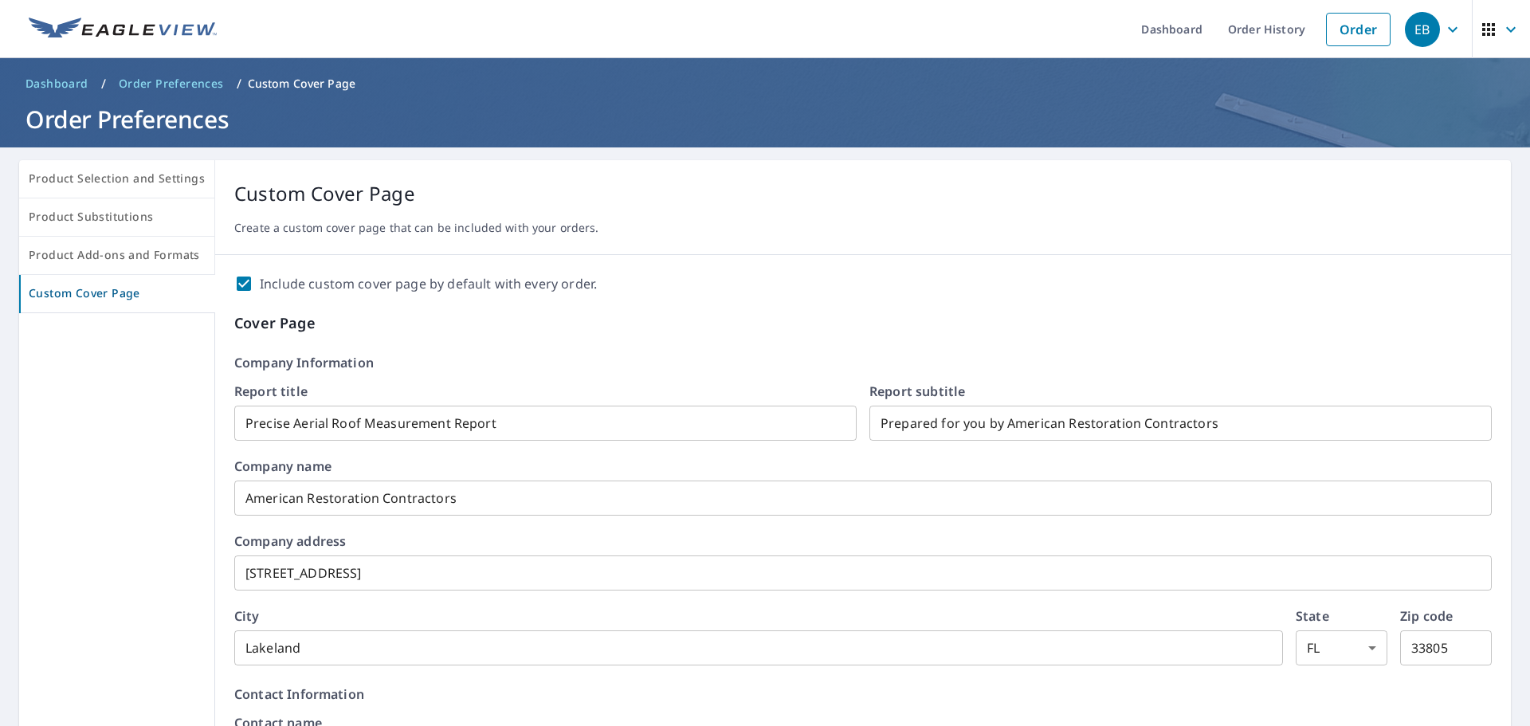
click at [454, 494] on input "American Restoration Contractors" at bounding box center [863, 498] width 1258 height 45
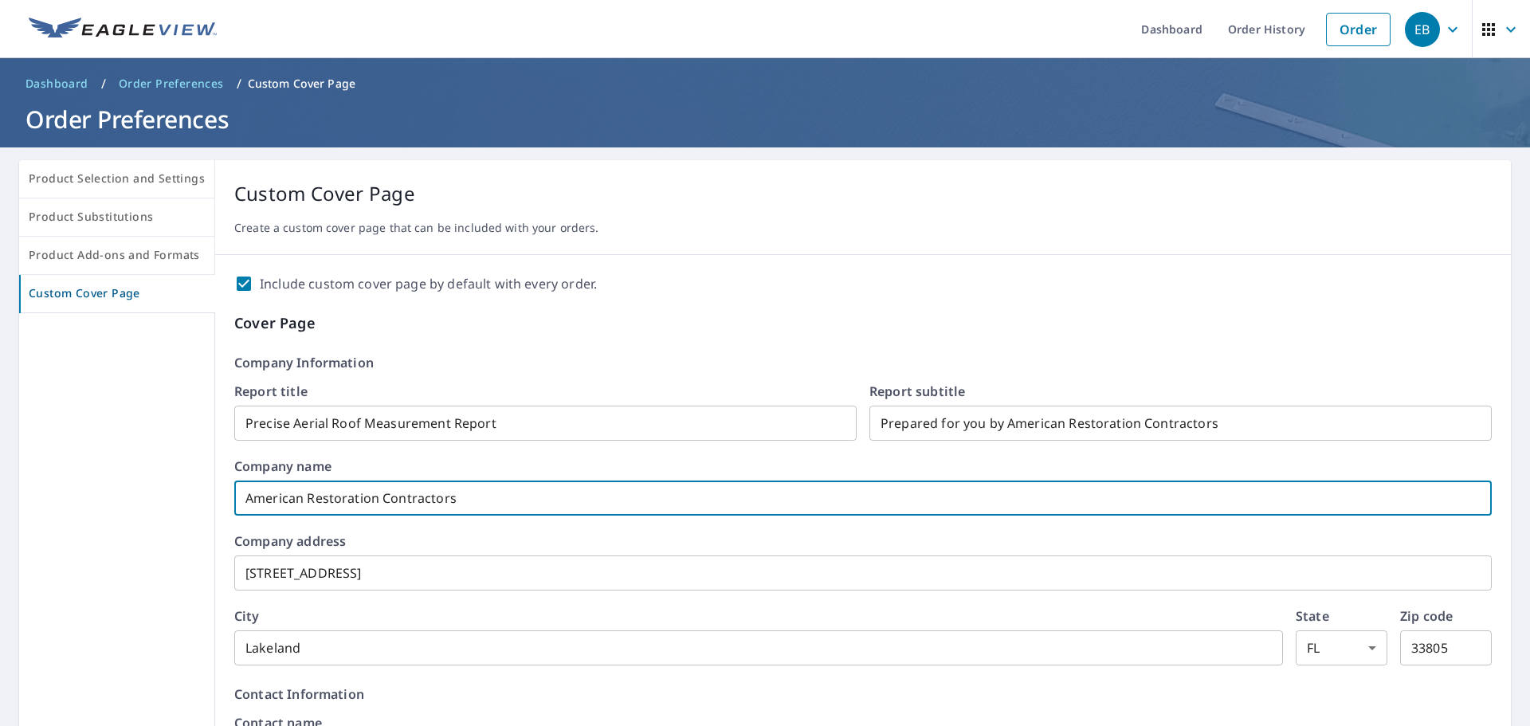
checkbox input "true"
type input "American Restoration Contractors,"
checkbox input "true"
type input "American Restoration Contractors,"
checkbox input "true"
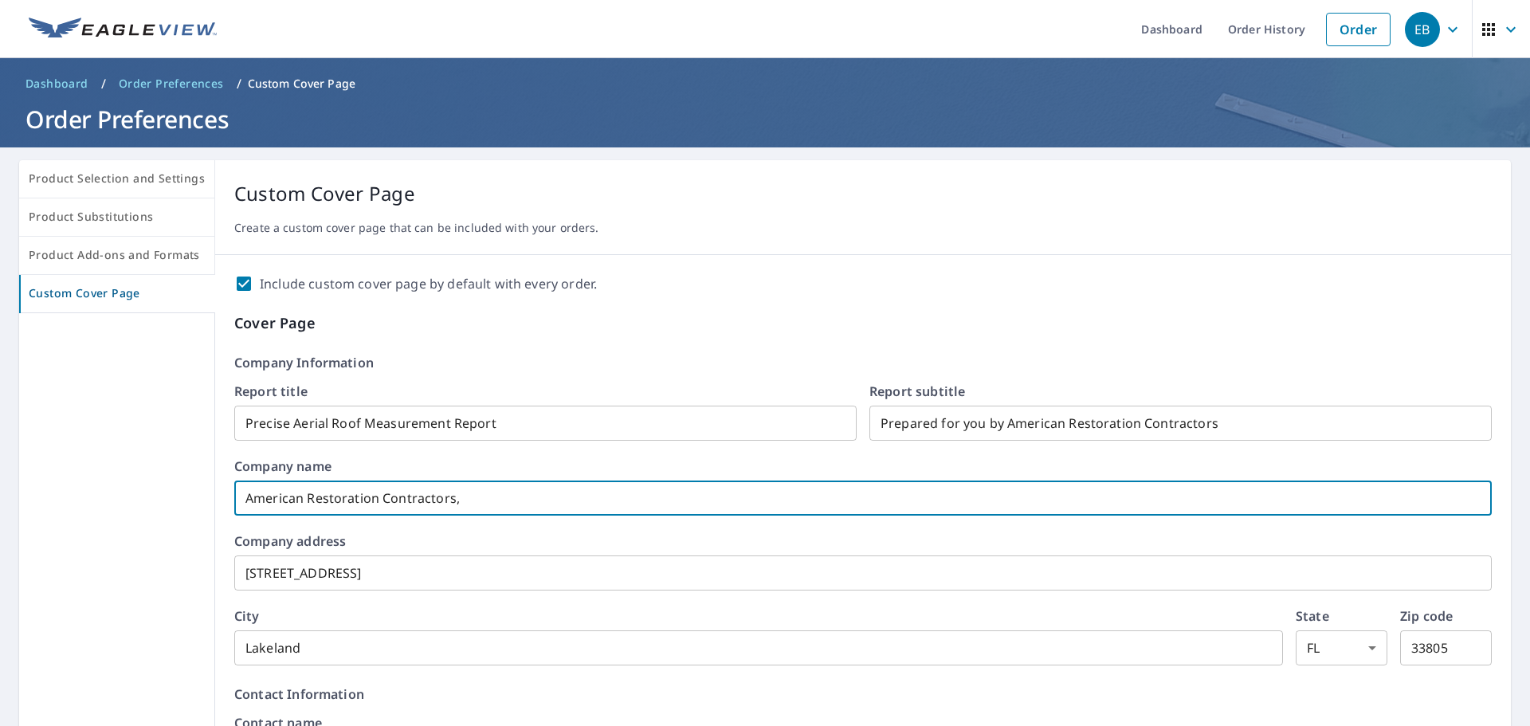
type input "American Restoration Contractors, L"
checkbox input "true"
type input "American Restoration Contractors, LL"
checkbox input "true"
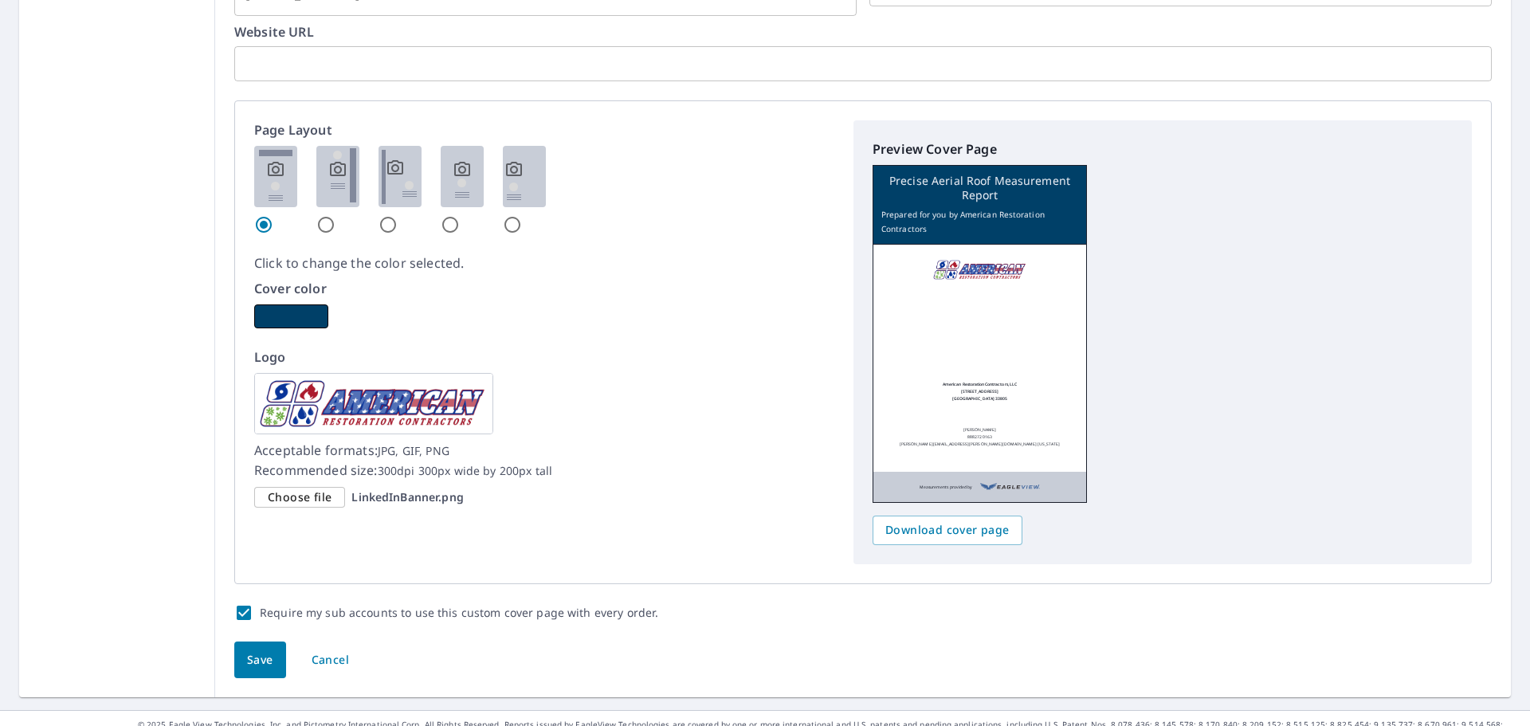
scroll to position [866, 0]
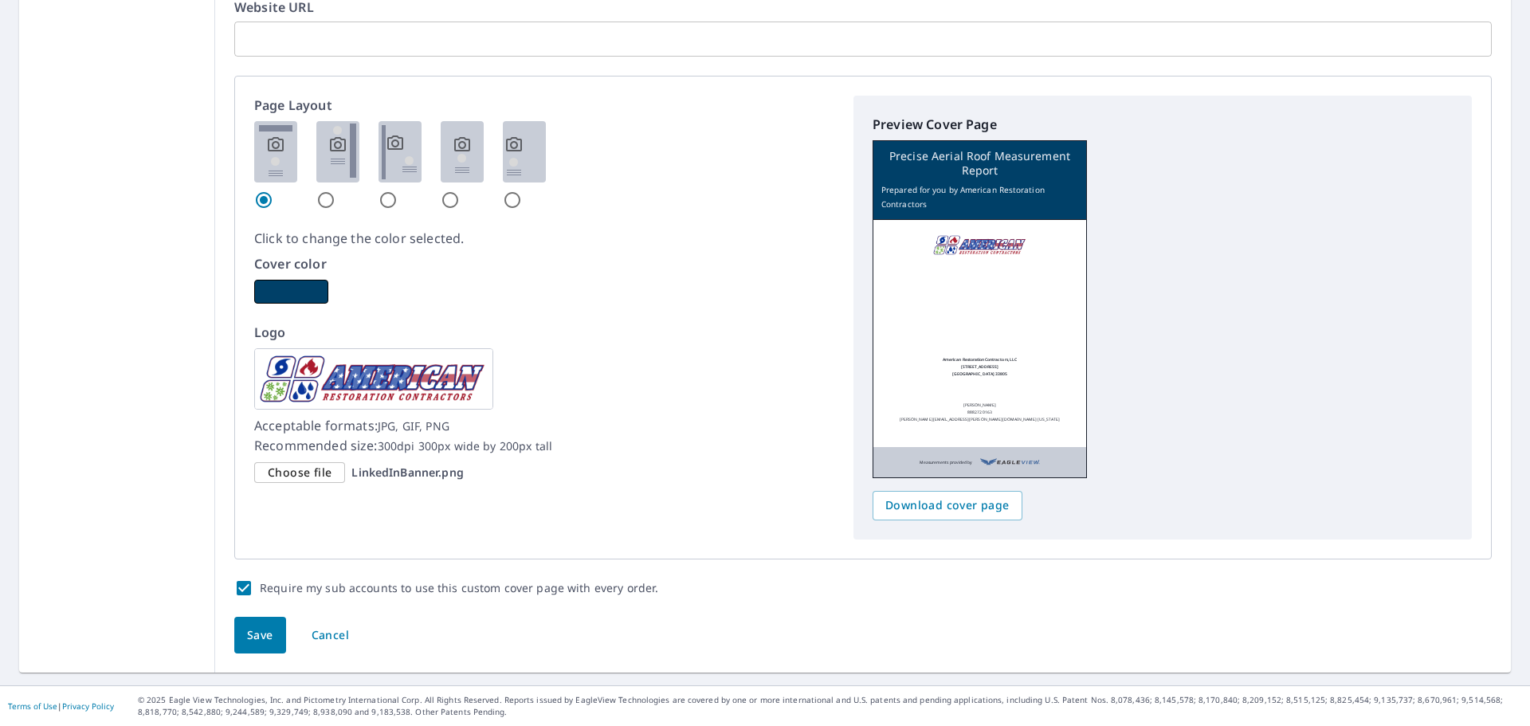
type input "American Restoration Contractors, LLC"
click at [253, 634] on span "Save" at bounding box center [260, 636] width 26 height 20
checkbox input "true"
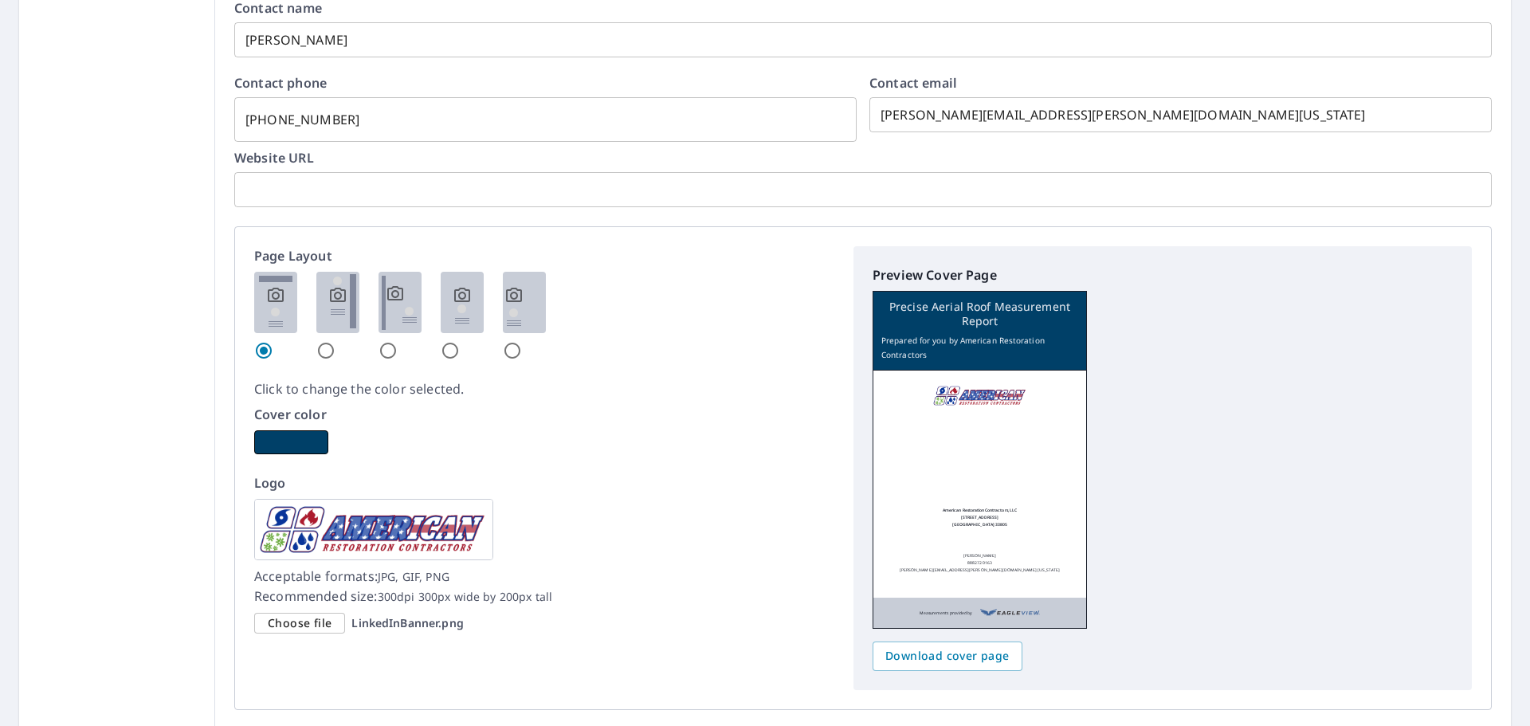
scroll to position [797, 0]
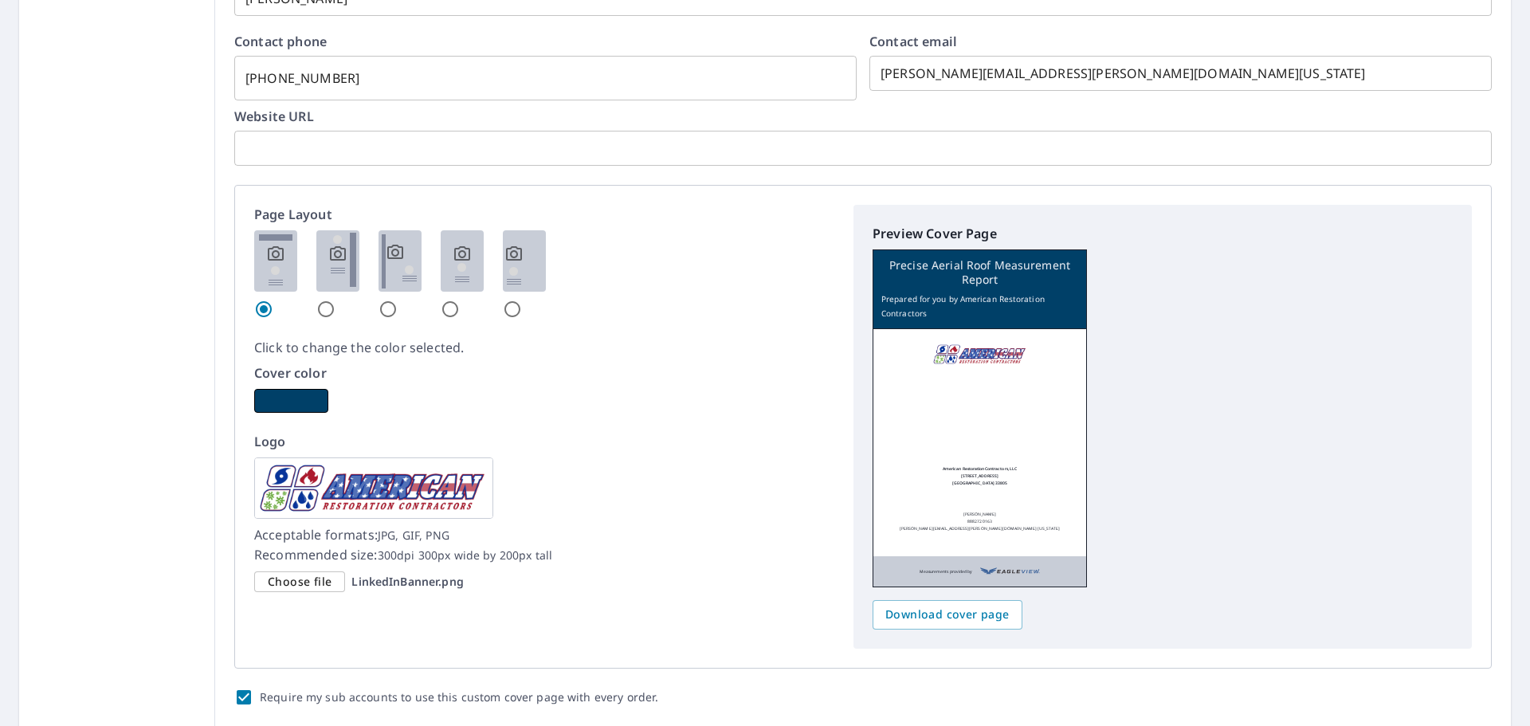
click at [333, 269] on img at bounding box center [337, 260] width 43 height 61
click at [333, 300] on input "radio" at bounding box center [325, 309] width 19 height 19
radio input "true"
checkbox input "true"
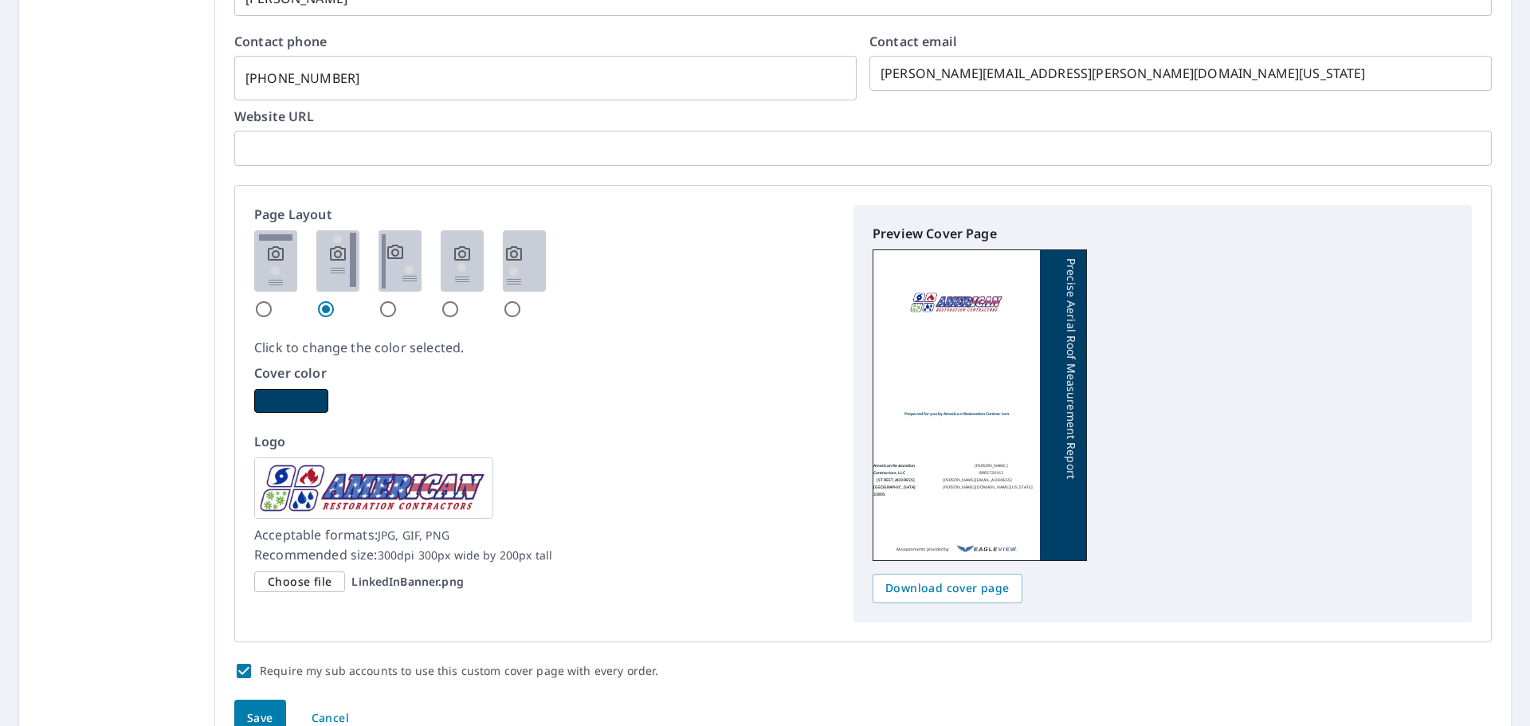
click at [390, 271] on img at bounding box center [400, 260] width 43 height 61
click at [390, 300] on input "radio" at bounding box center [388, 309] width 19 height 19
radio input "true"
checkbox input "true"
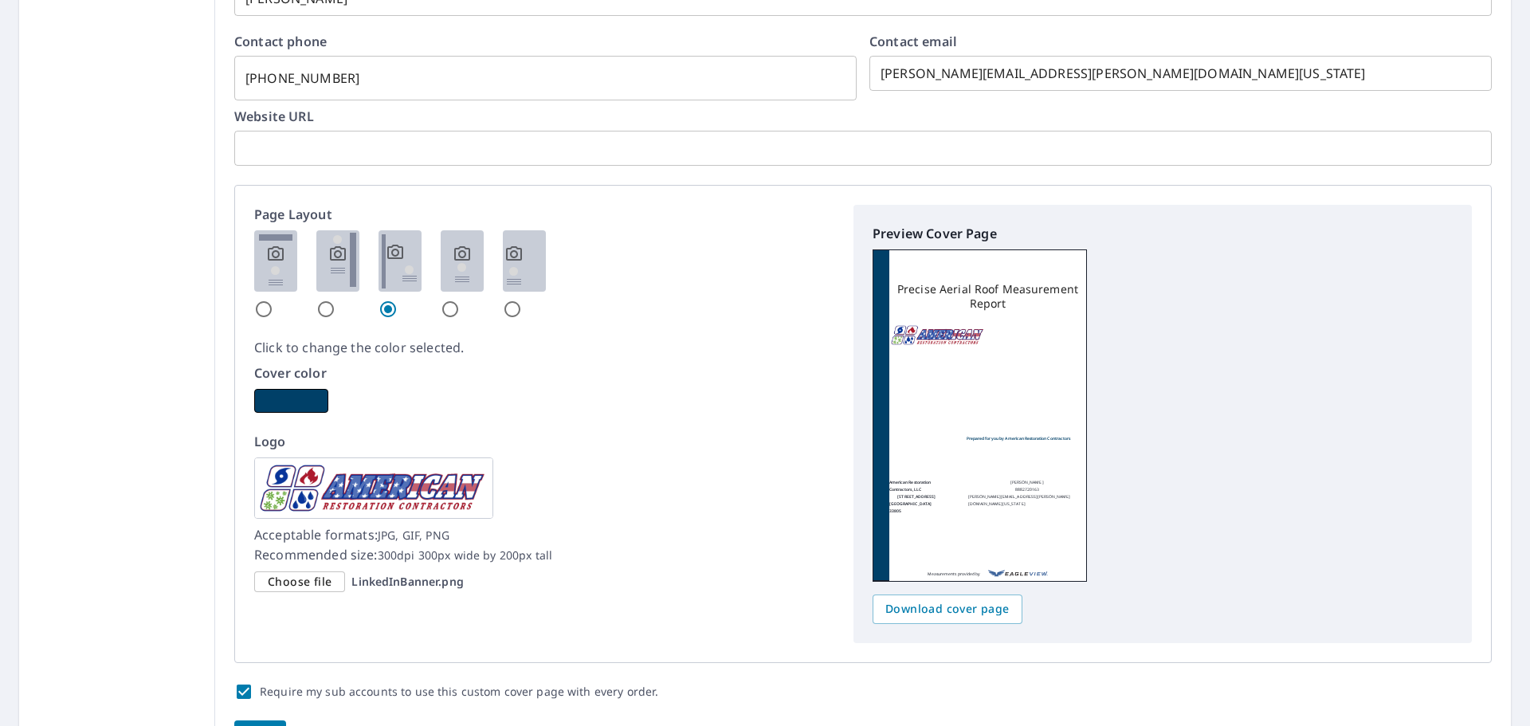
click at [471, 272] on img at bounding box center [462, 260] width 43 height 61
click at [460, 300] on input "radio" at bounding box center [450, 309] width 19 height 19
radio input "true"
checkbox input "true"
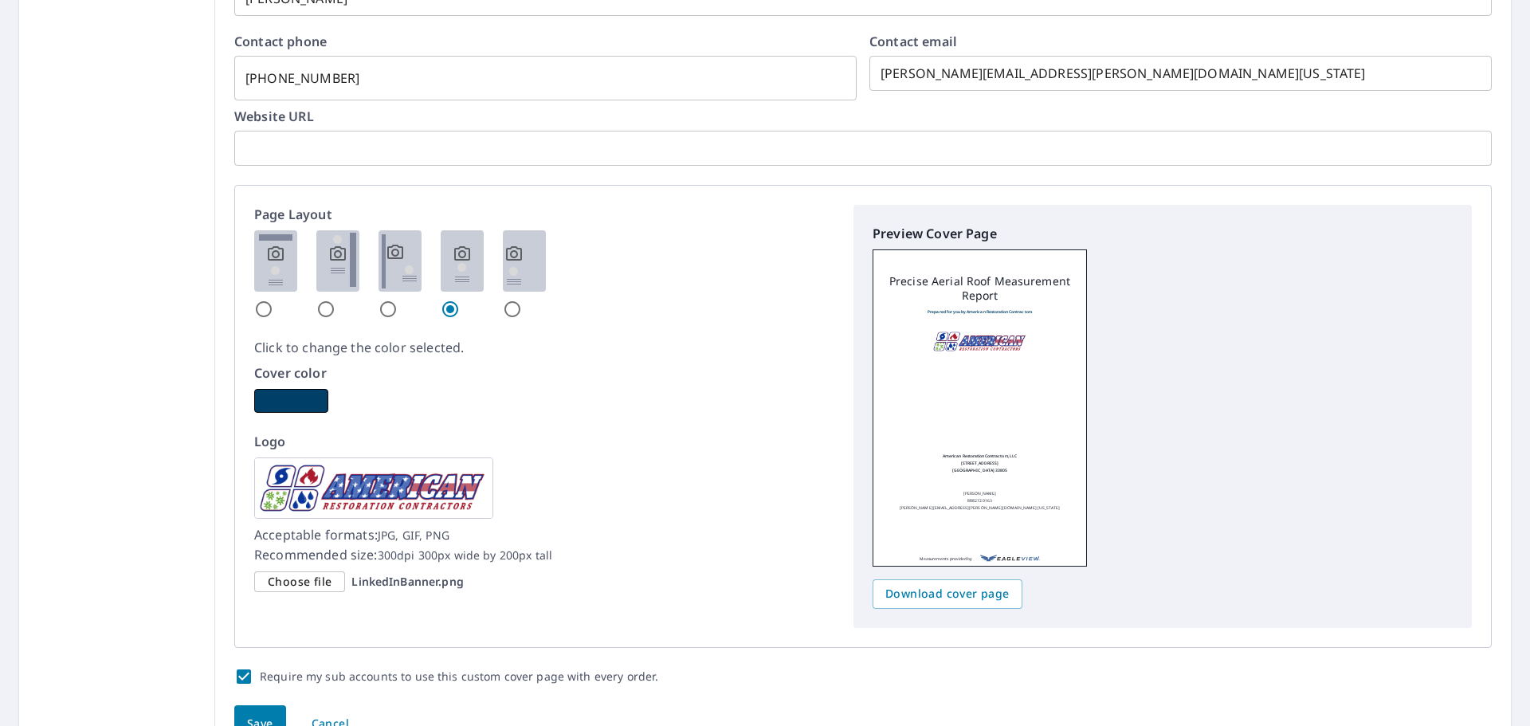
click at [517, 272] on img at bounding box center [524, 260] width 43 height 61
click at [517, 300] on input "radio" at bounding box center [512, 309] width 19 height 19
radio input "true"
checkbox input "true"
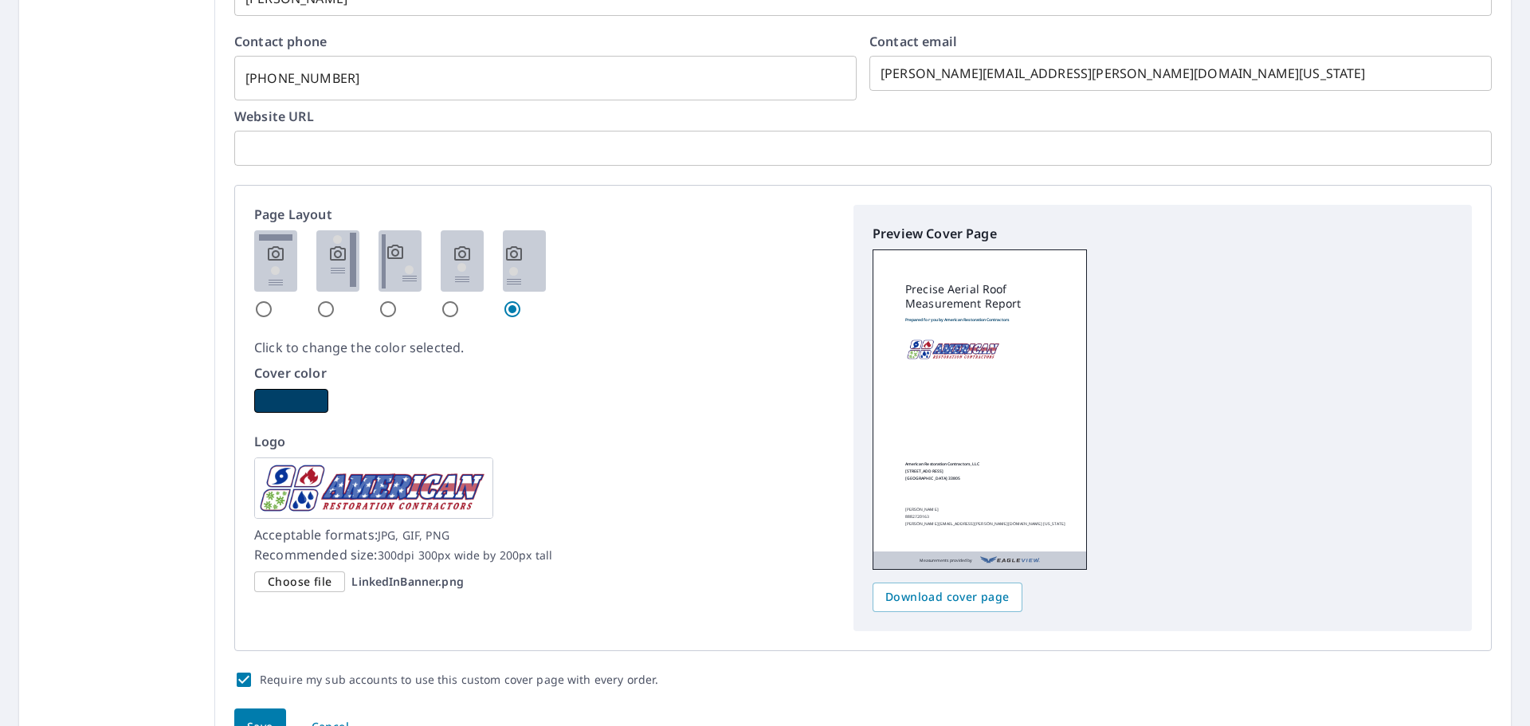
click at [286, 276] on img at bounding box center [275, 260] width 43 height 61
click at [273, 300] on input "radio" at bounding box center [263, 309] width 19 height 19
radio input "true"
checkbox input "true"
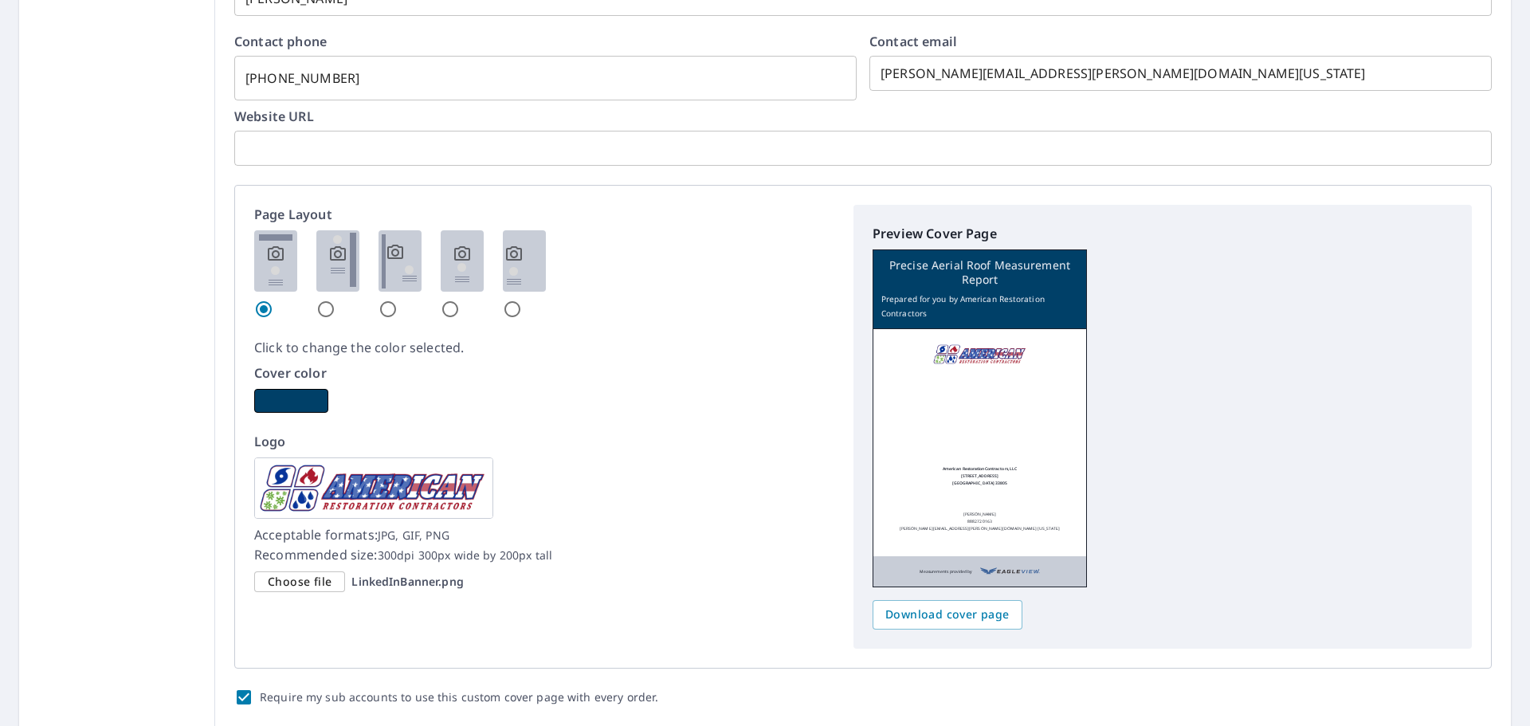
click at [340, 264] on img at bounding box center [337, 260] width 43 height 61
click at [336, 300] on input "radio" at bounding box center [325, 309] width 19 height 19
radio input "true"
checkbox input "true"
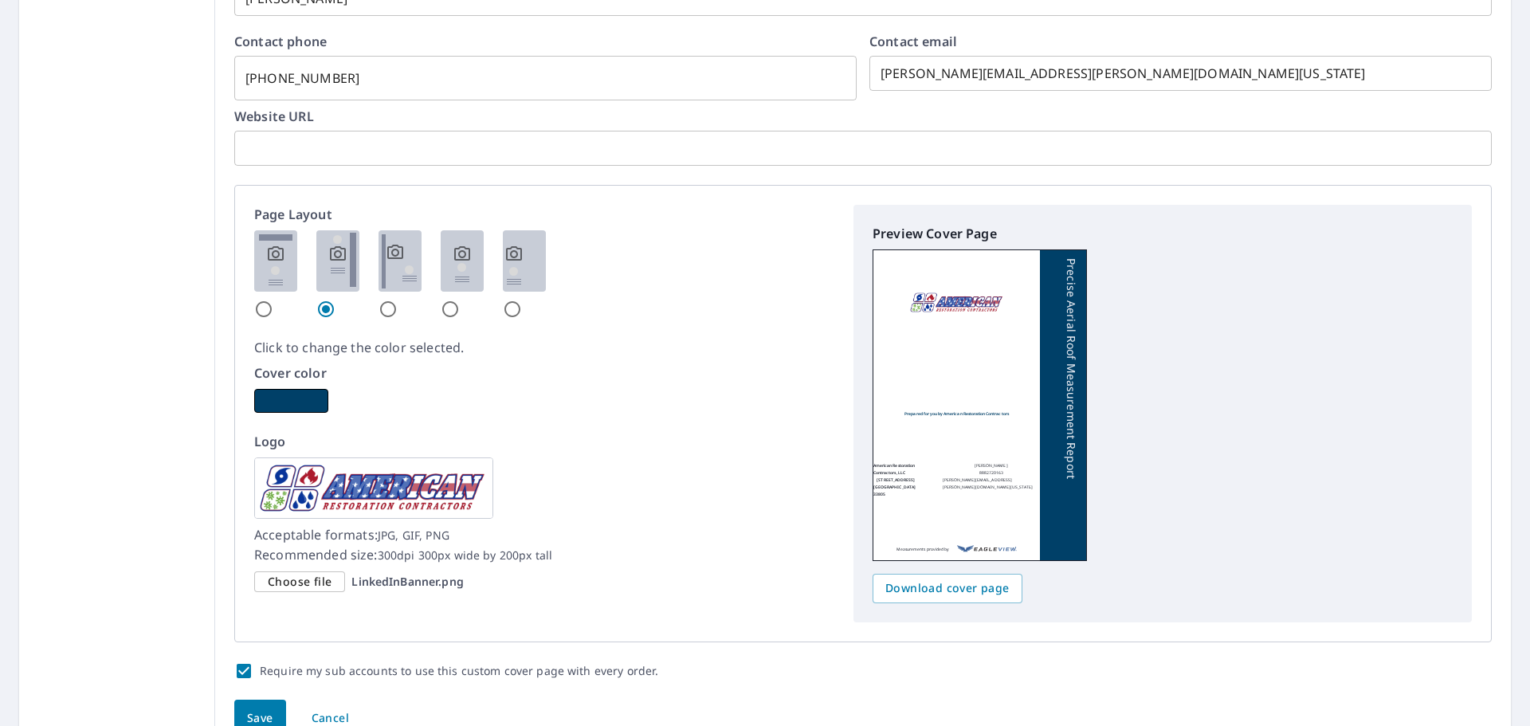
click at [278, 266] on img at bounding box center [275, 260] width 43 height 61
click at [273, 300] on input "radio" at bounding box center [263, 309] width 19 height 19
radio input "true"
checkbox input "true"
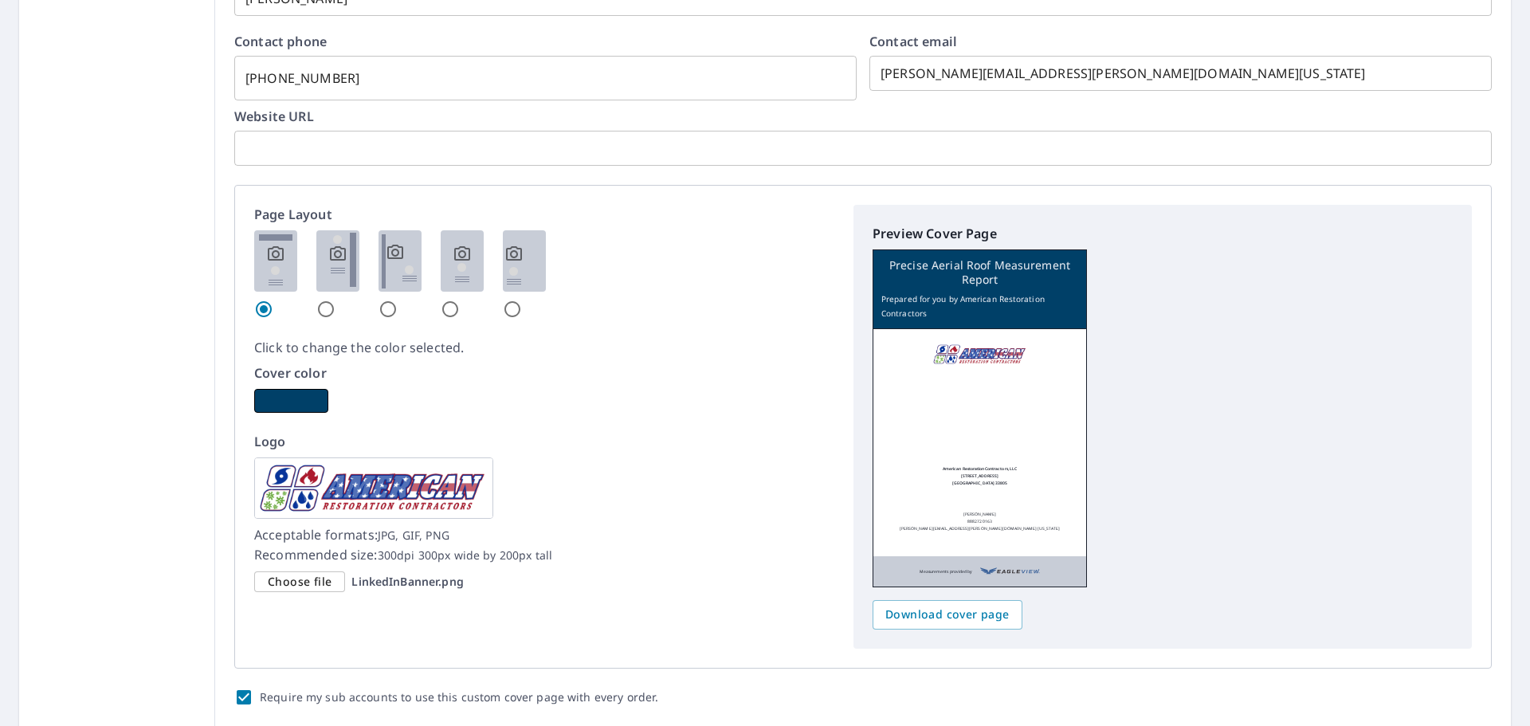
click at [335, 266] on img at bounding box center [337, 260] width 43 height 61
click at [335, 300] on input "radio" at bounding box center [325, 309] width 19 height 19
radio input "true"
checkbox input "true"
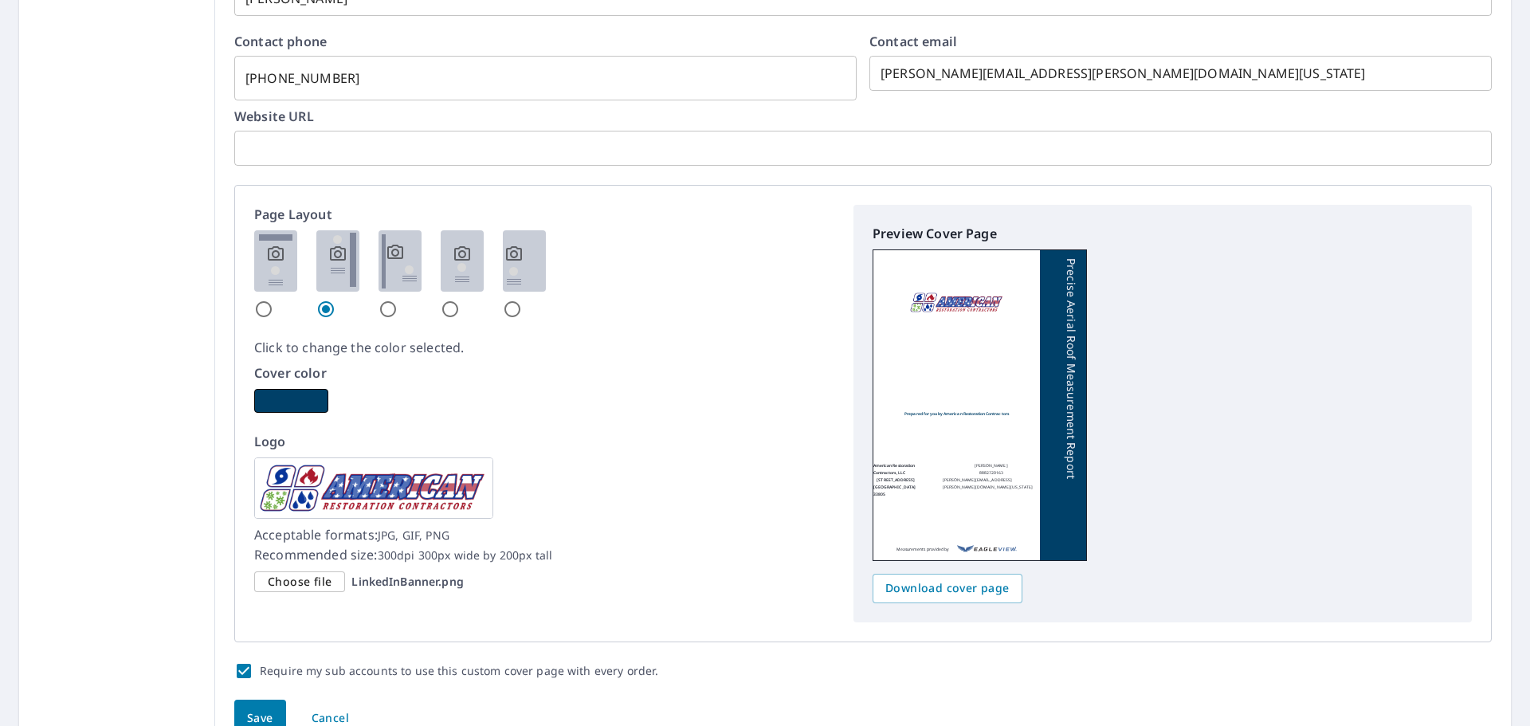
click at [294, 265] on div at bounding box center [544, 274] width 580 height 88
click at [284, 263] on img at bounding box center [275, 260] width 43 height 61
click at [273, 300] on input "radio" at bounding box center [263, 309] width 19 height 19
radio input "true"
checkbox input "true"
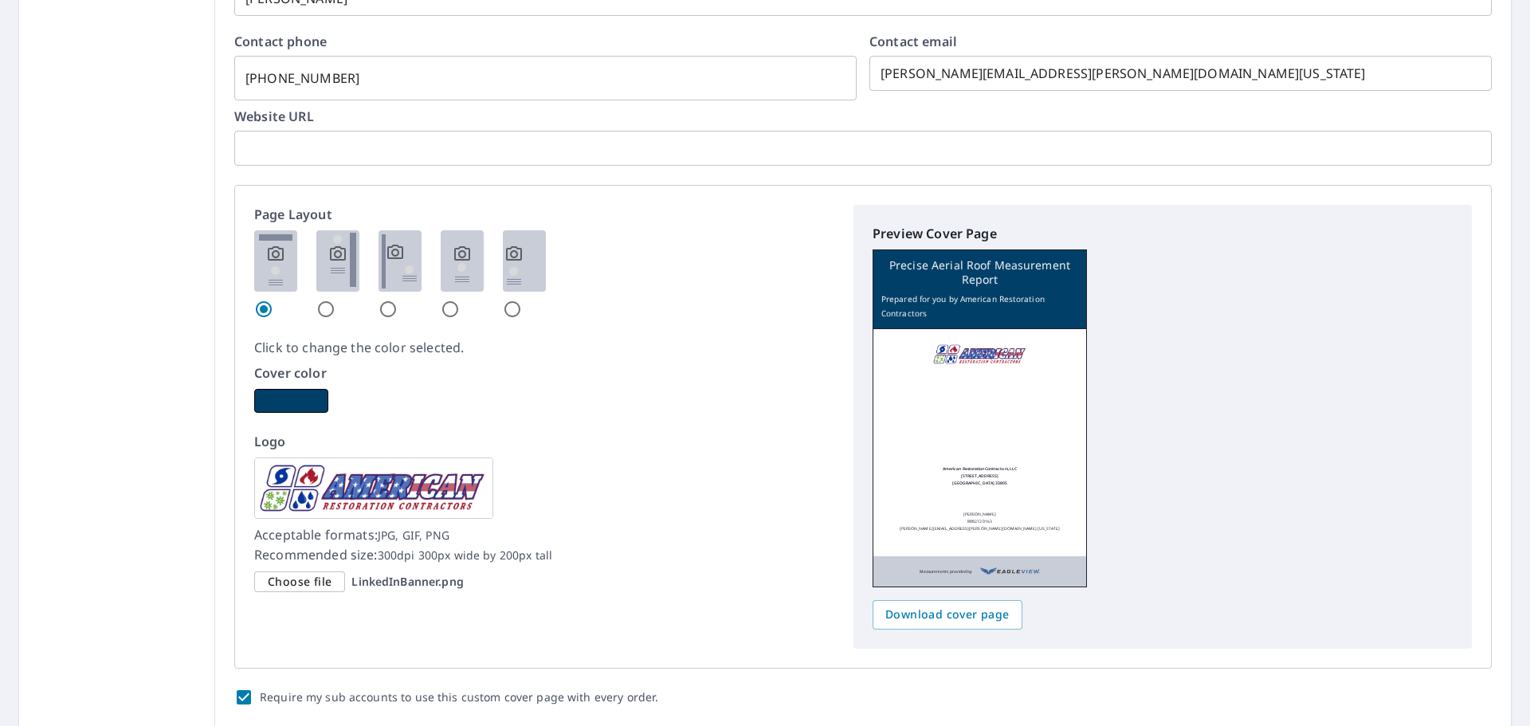
click at [335, 262] on img at bounding box center [337, 260] width 43 height 61
click at [335, 300] on input "radio" at bounding box center [325, 309] width 19 height 19
radio input "true"
checkbox input "true"
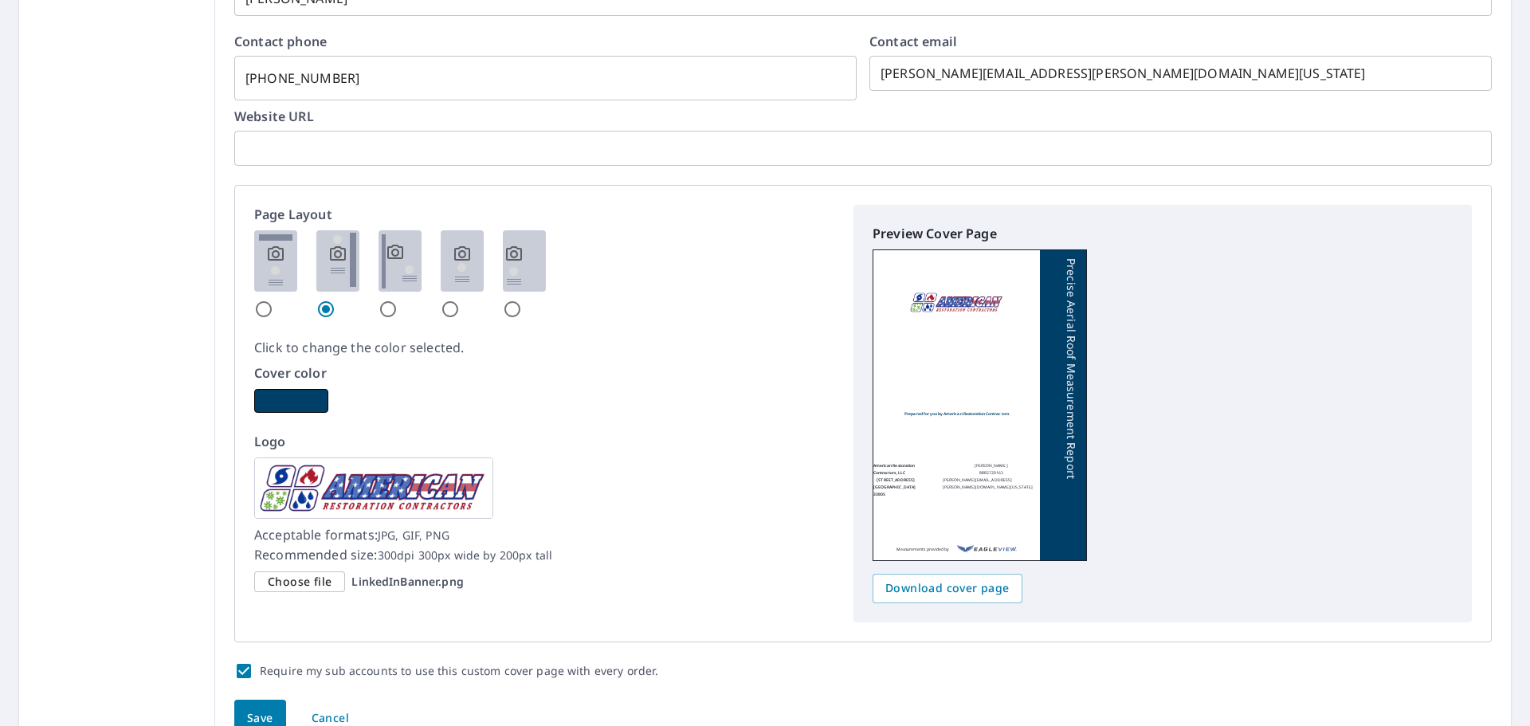
click at [284, 277] on img at bounding box center [275, 260] width 43 height 61
click at [273, 300] on input "radio" at bounding box center [263, 309] width 19 height 19
radio input "true"
checkbox input "true"
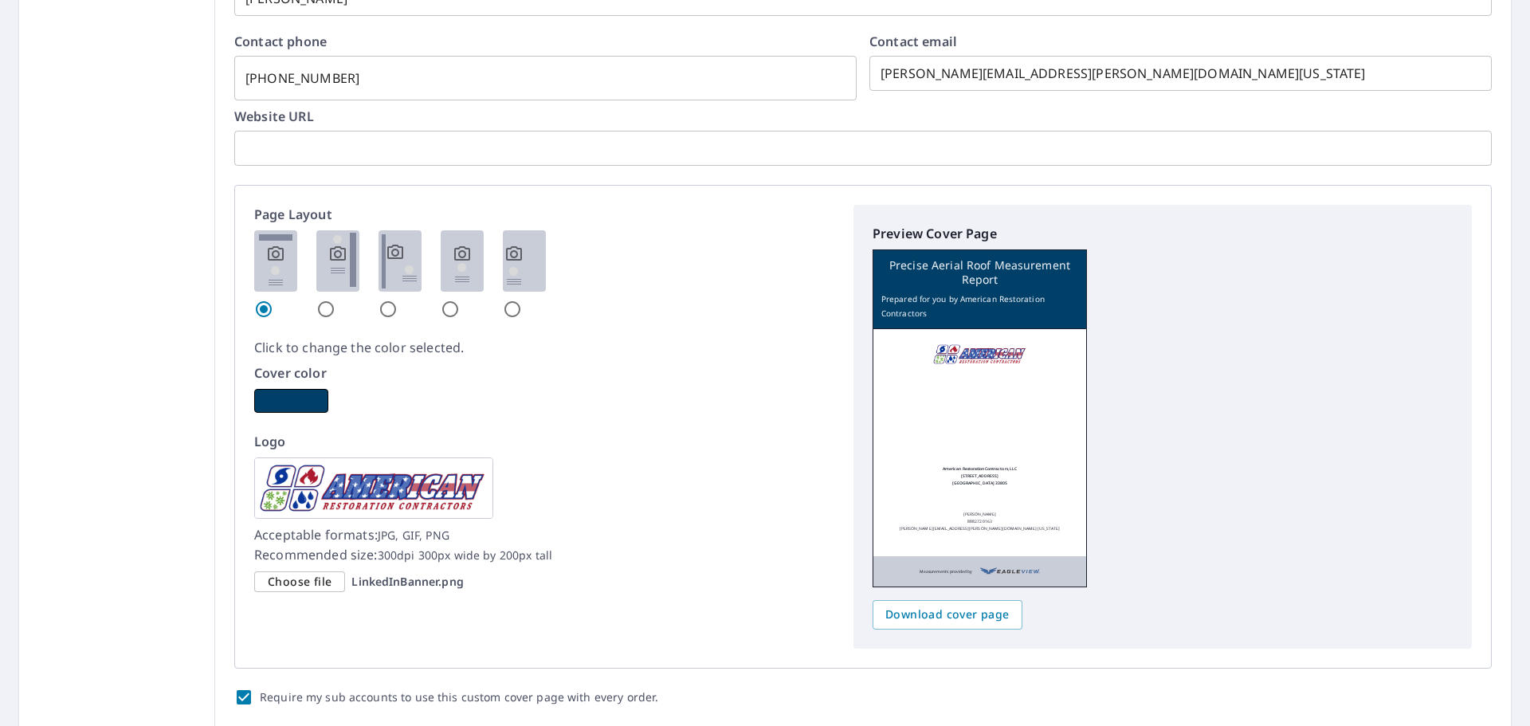
click at [328, 279] on img at bounding box center [337, 260] width 43 height 61
click at [328, 300] on input "radio" at bounding box center [325, 309] width 19 height 19
radio input "true"
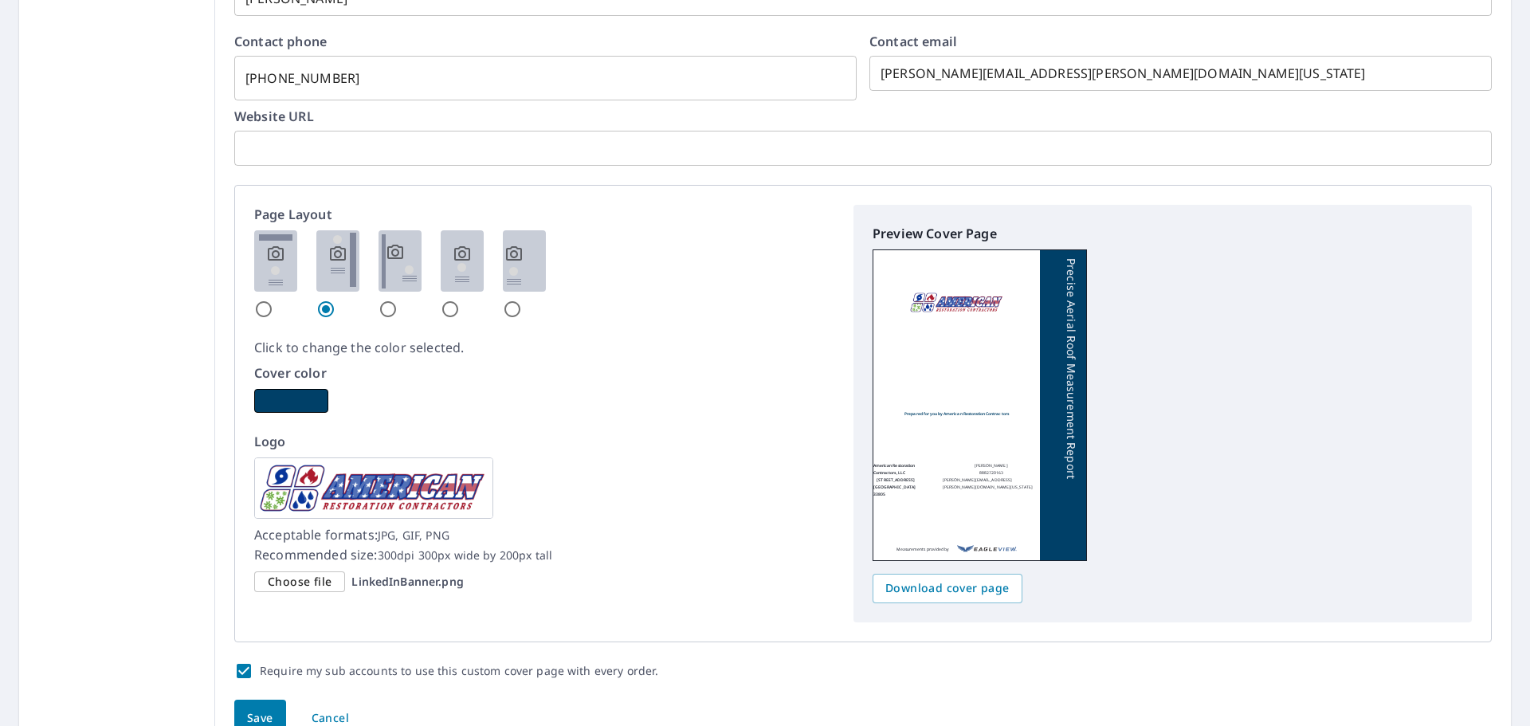
click at [262, 709] on span "Save" at bounding box center [260, 719] width 26 height 20
checkbox input "true"
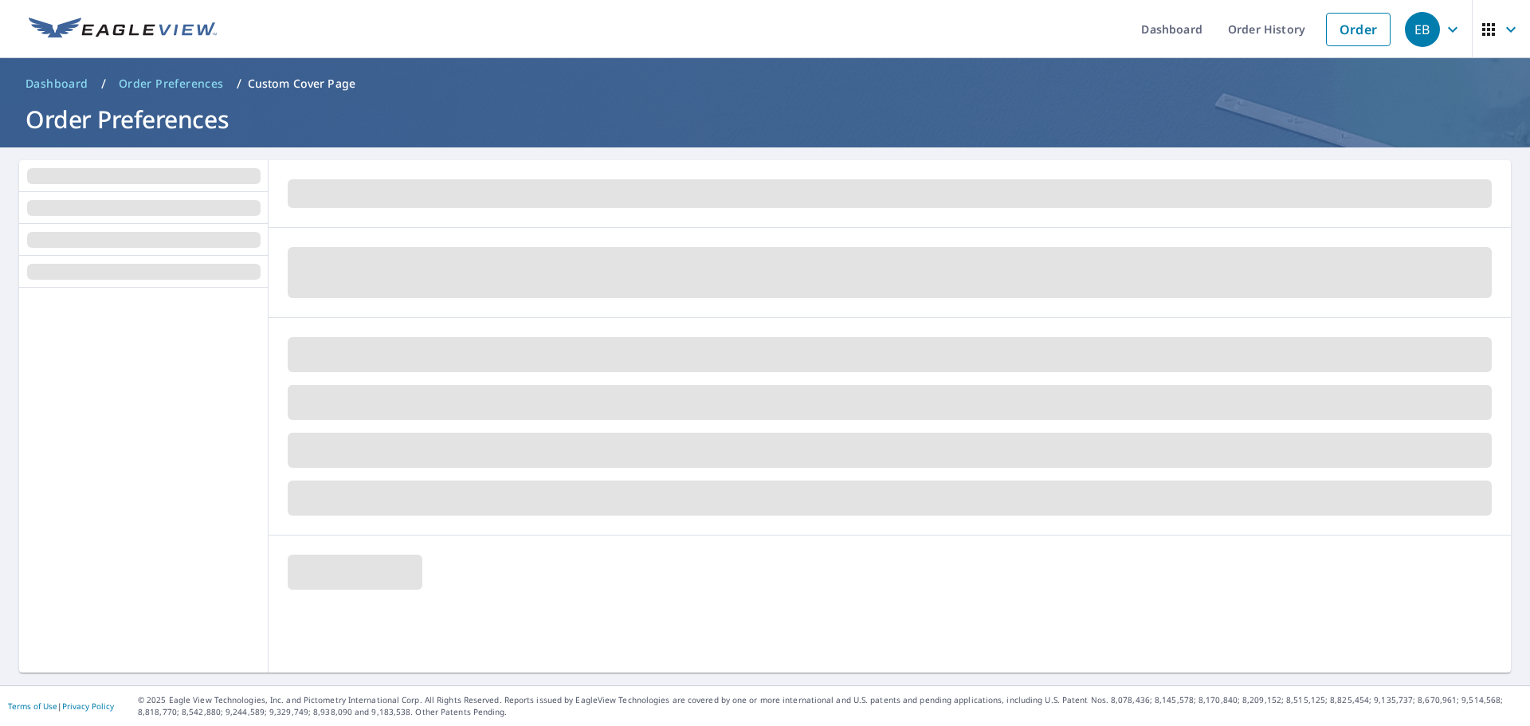
scroll to position [0, 0]
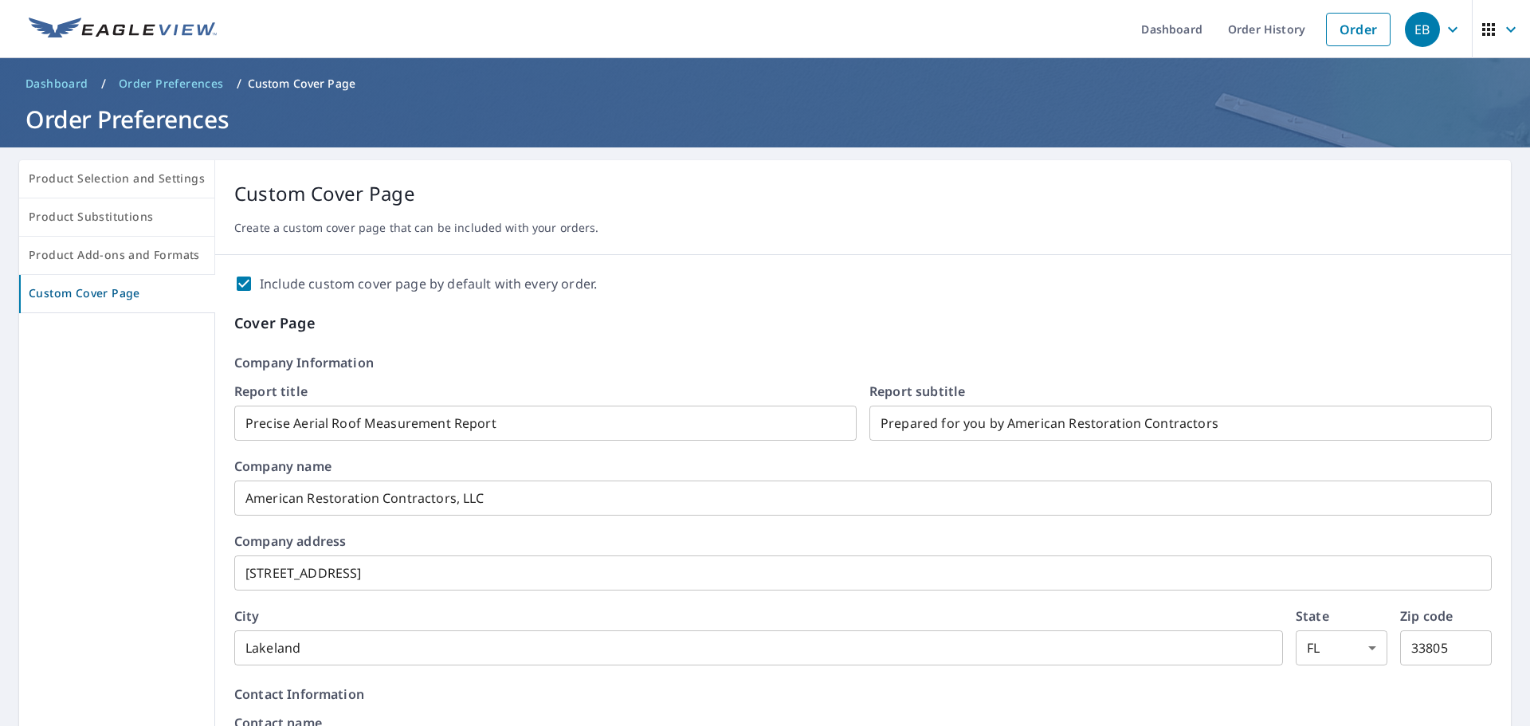
checkbox input "true"
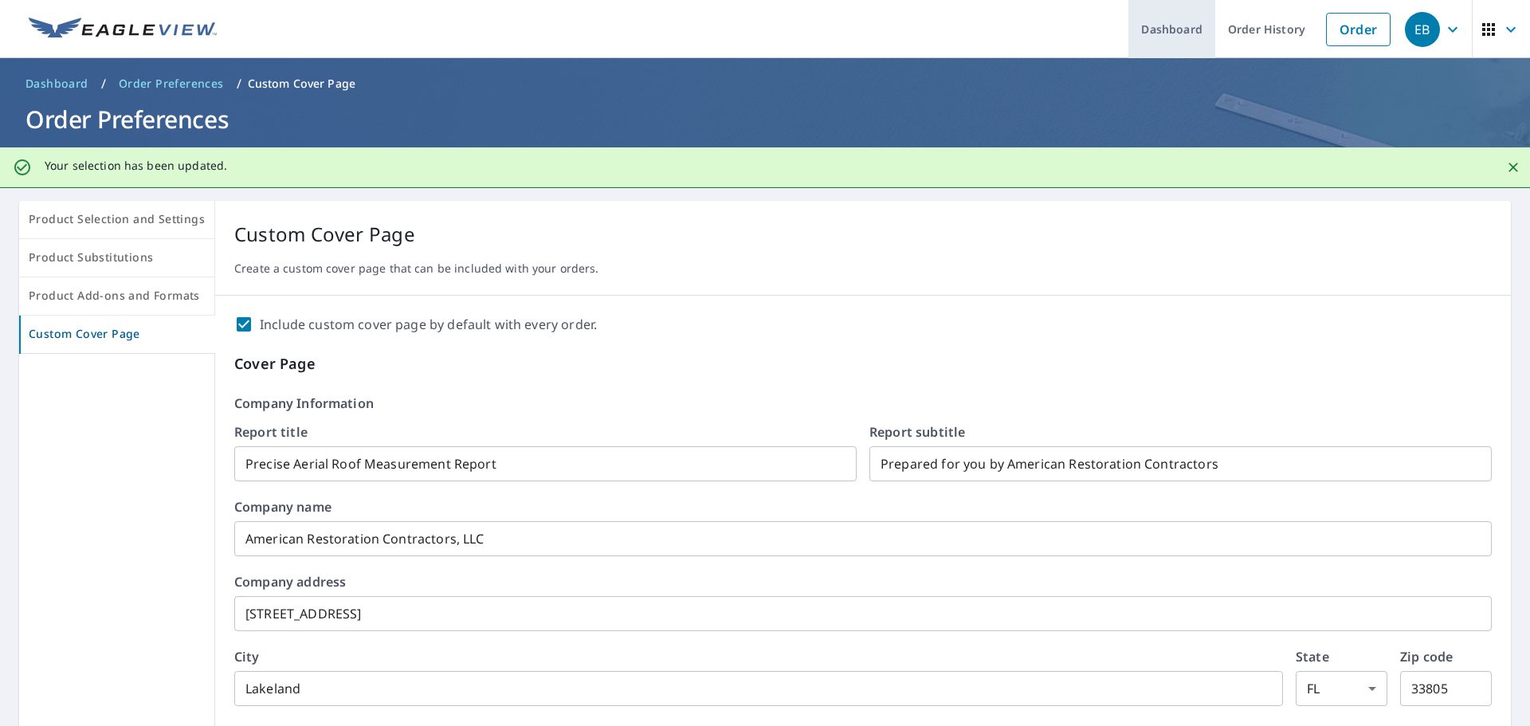
drag, startPoint x: 1170, startPoint y: 33, endPoint x: 1142, endPoint y: 32, distance: 27.9
click at [1170, 33] on link "Dashboard" at bounding box center [1172, 29] width 87 height 58
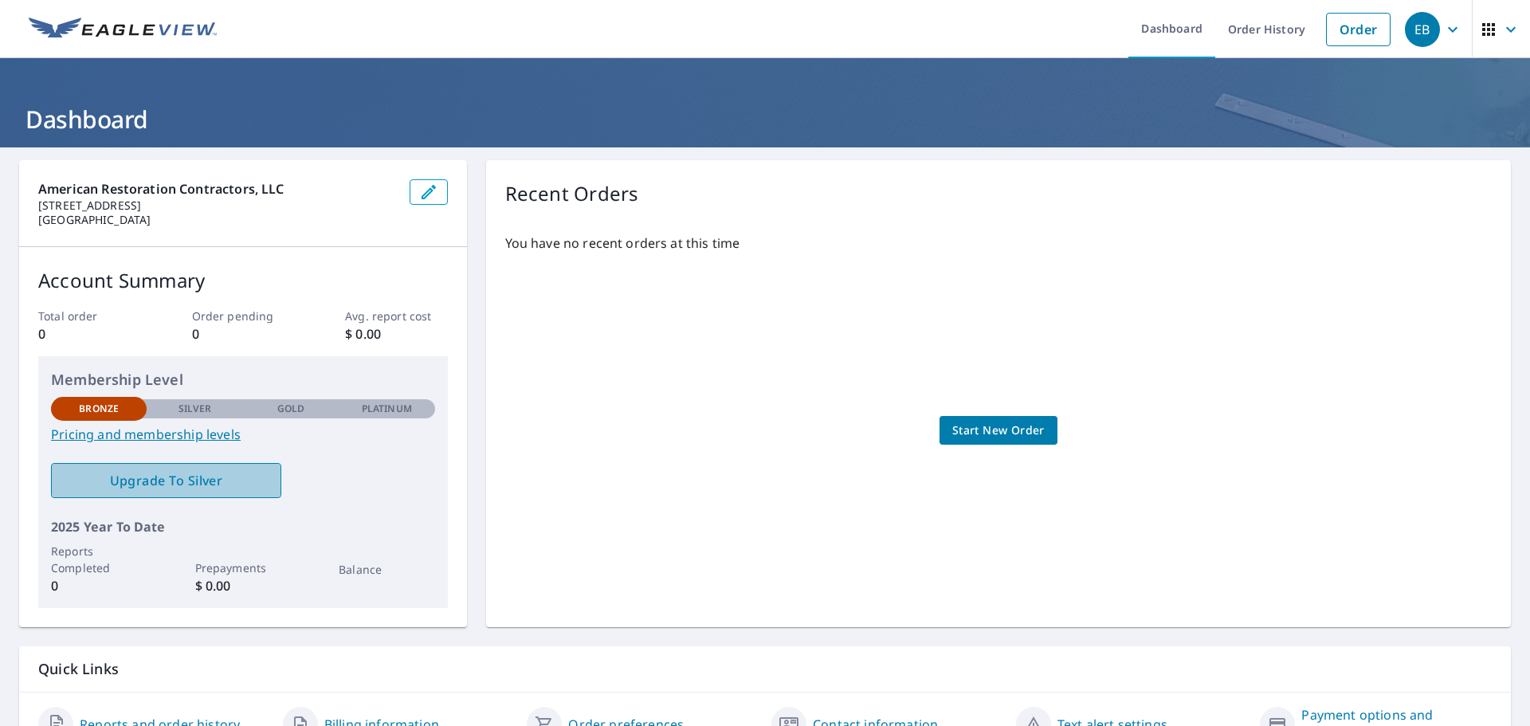
click at [226, 485] on span "Upgrade To Silver" at bounding box center [166, 481] width 205 height 18
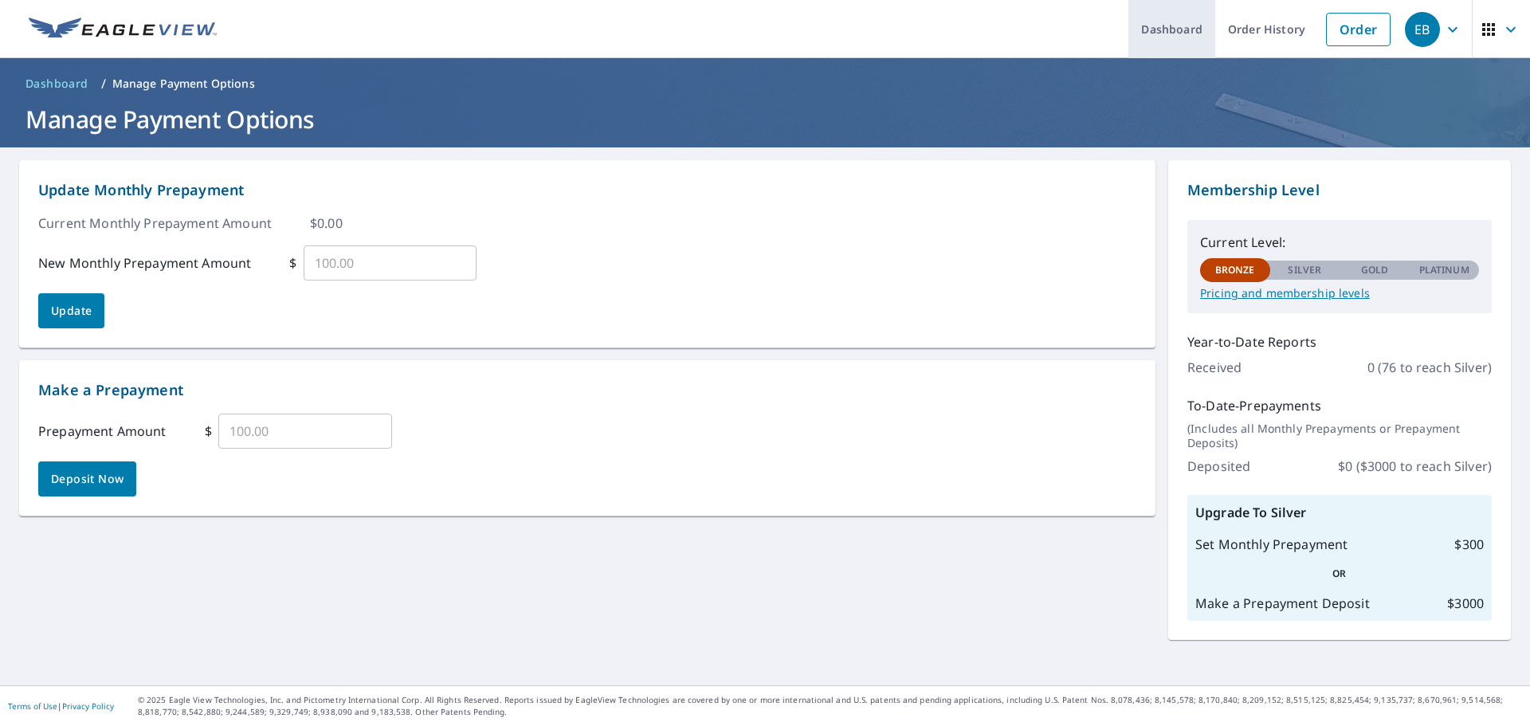
click at [1180, 36] on link "Dashboard" at bounding box center [1172, 29] width 87 height 58
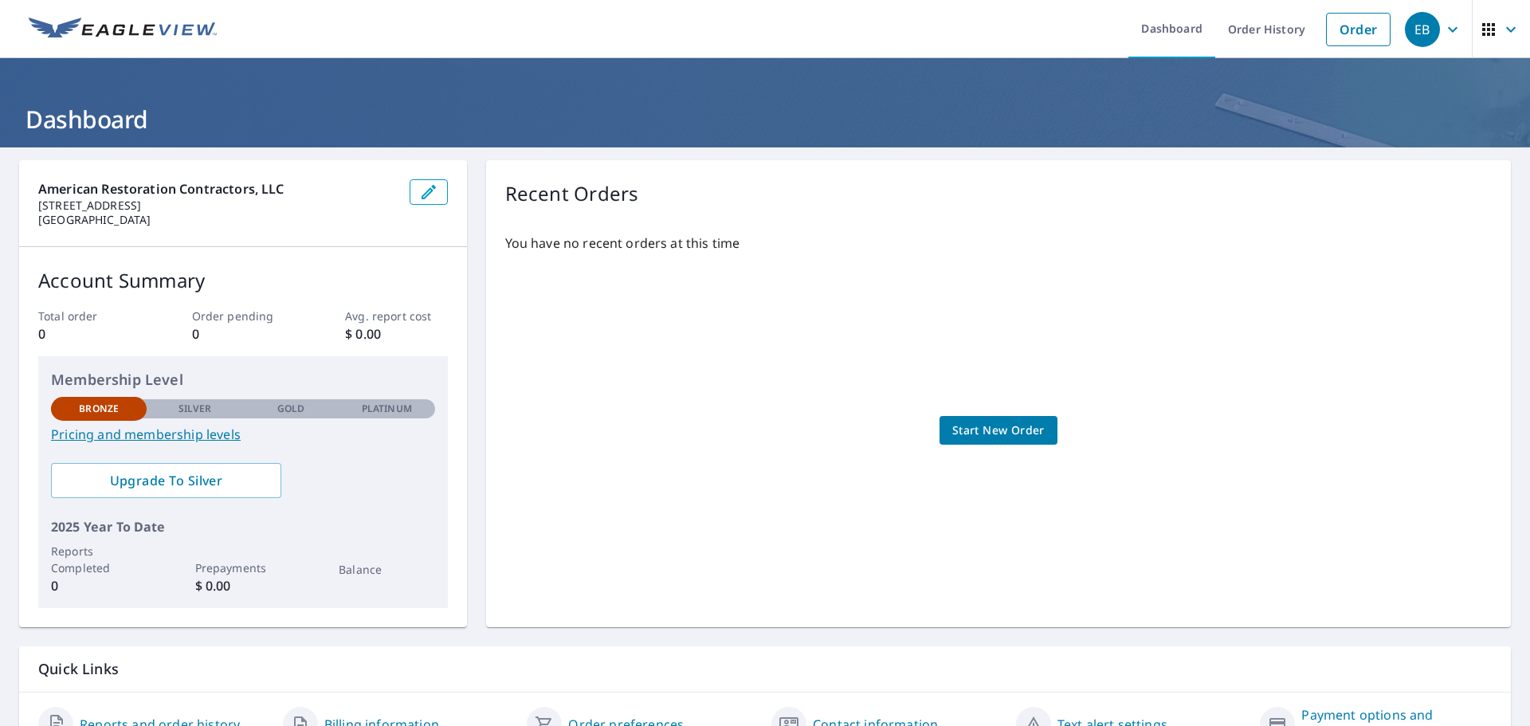
click at [419, 194] on icon "button" at bounding box center [428, 192] width 19 height 19
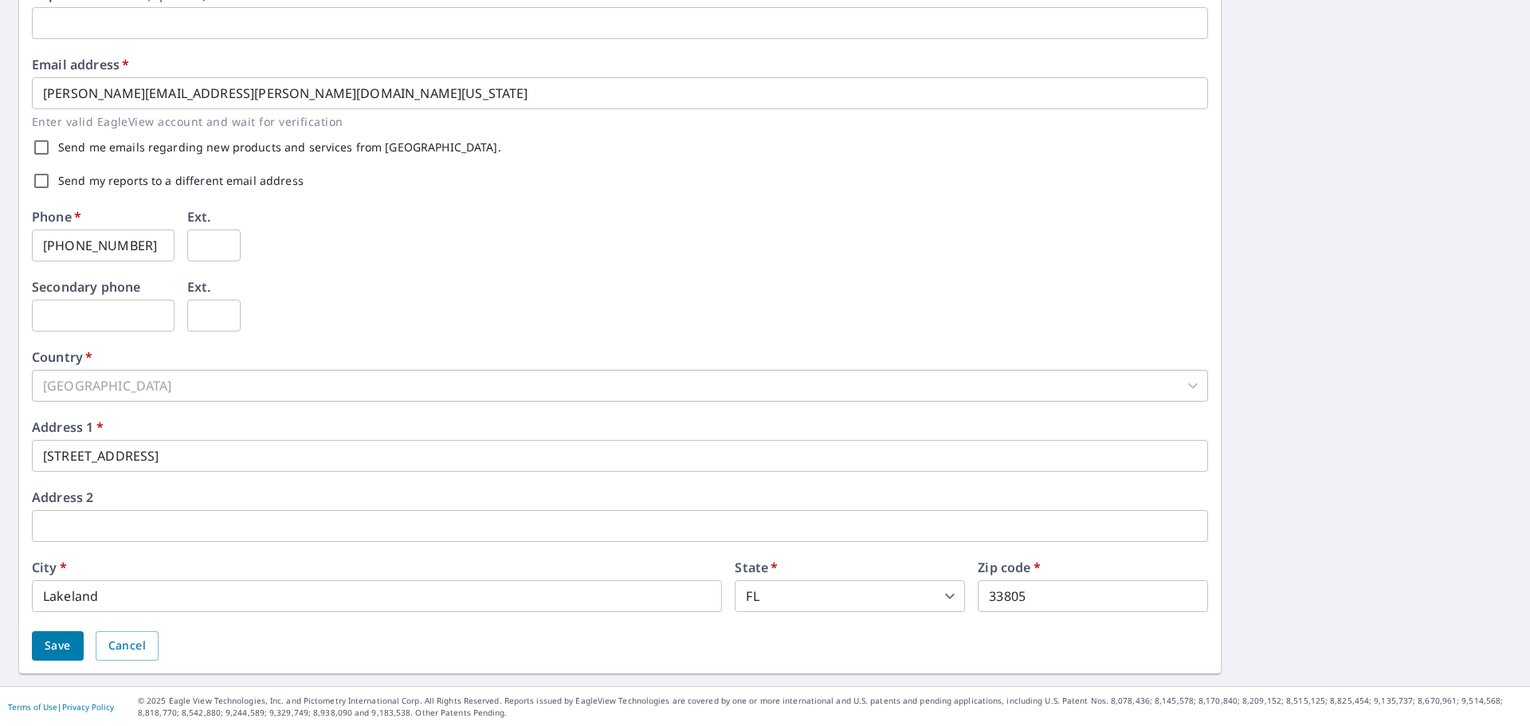
scroll to position [396, 0]
click at [284, 453] on input "[STREET_ADDRESS]" at bounding box center [620, 455] width 1177 height 32
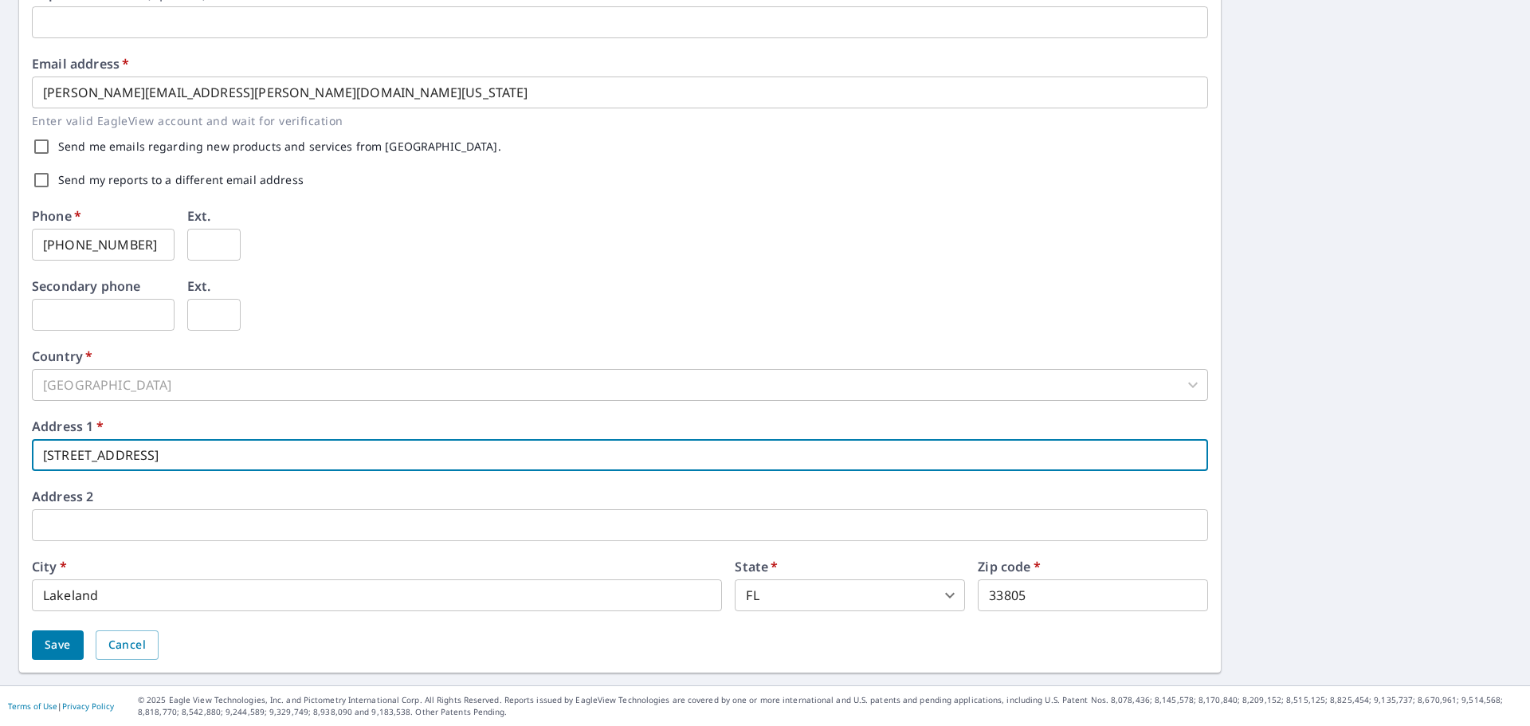
type input "[STREET_ADDRESS]"
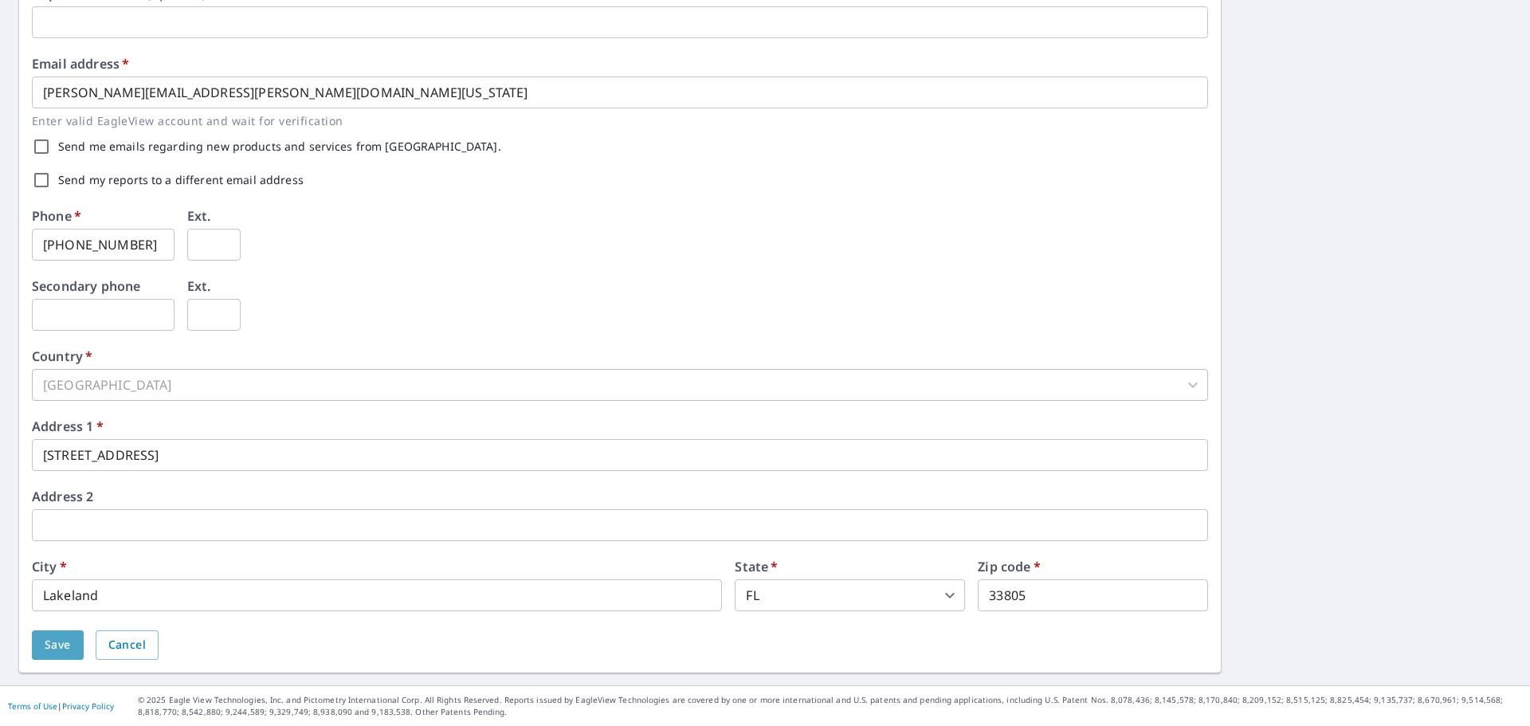
click at [61, 639] on span "Save" at bounding box center [58, 645] width 26 height 20
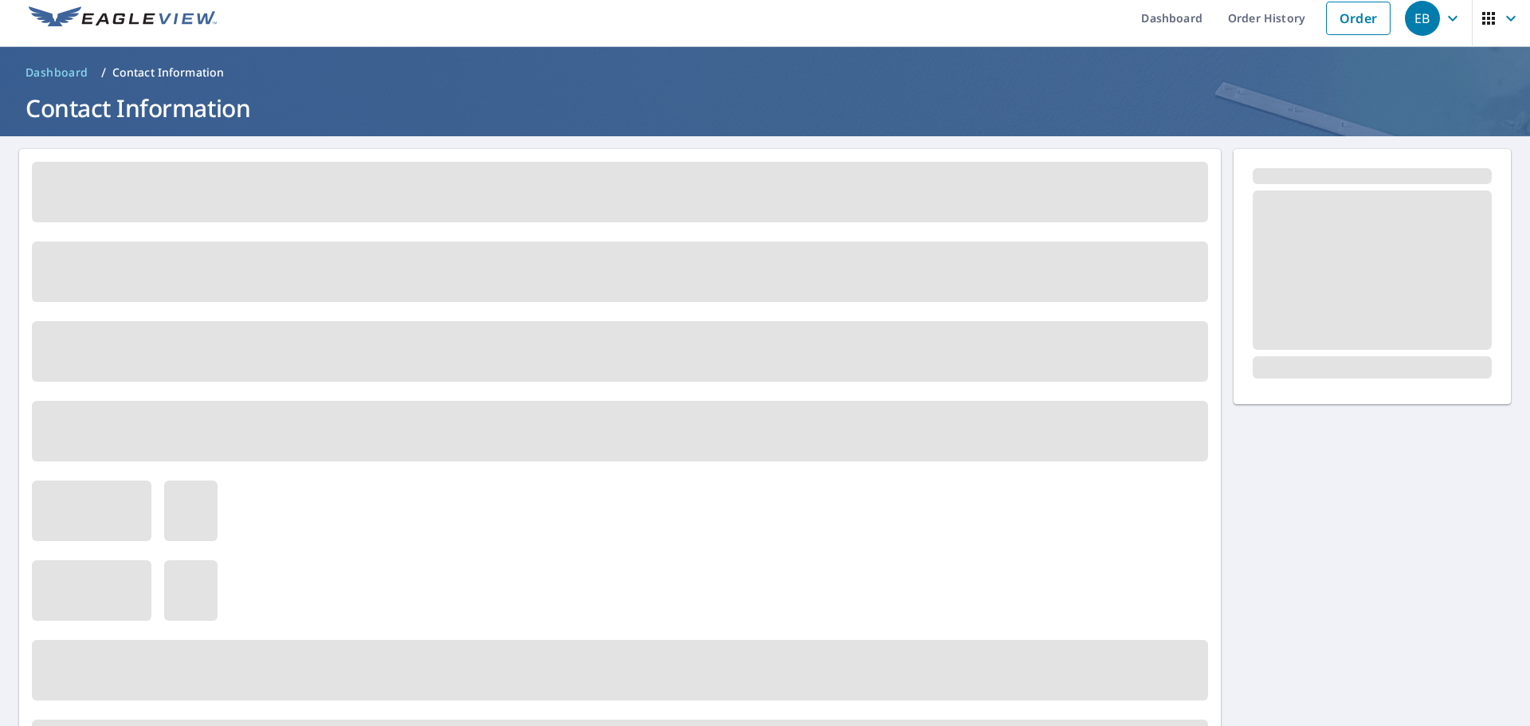
scroll to position [0, 0]
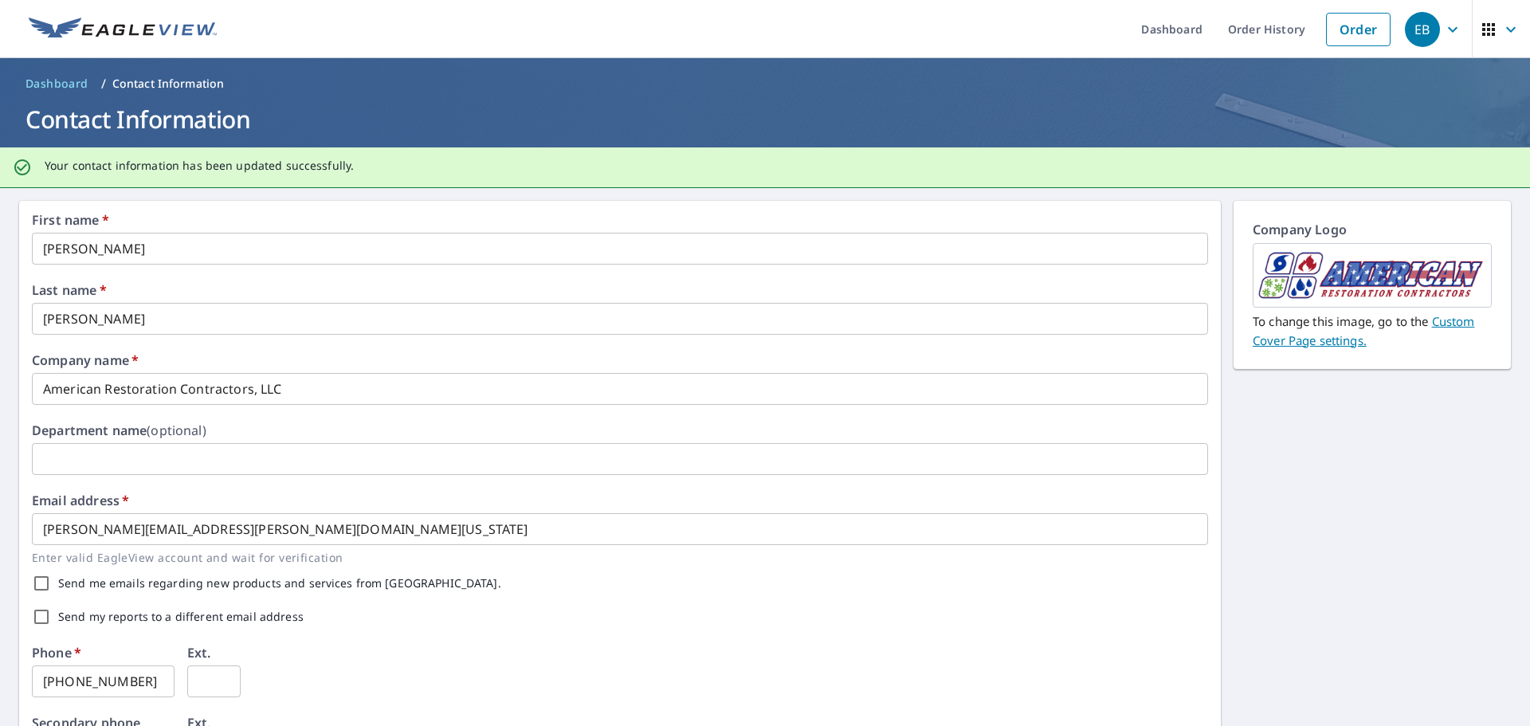
click at [1449, 29] on icon "button" at bounding box center [1453, 29] width 19 height 19
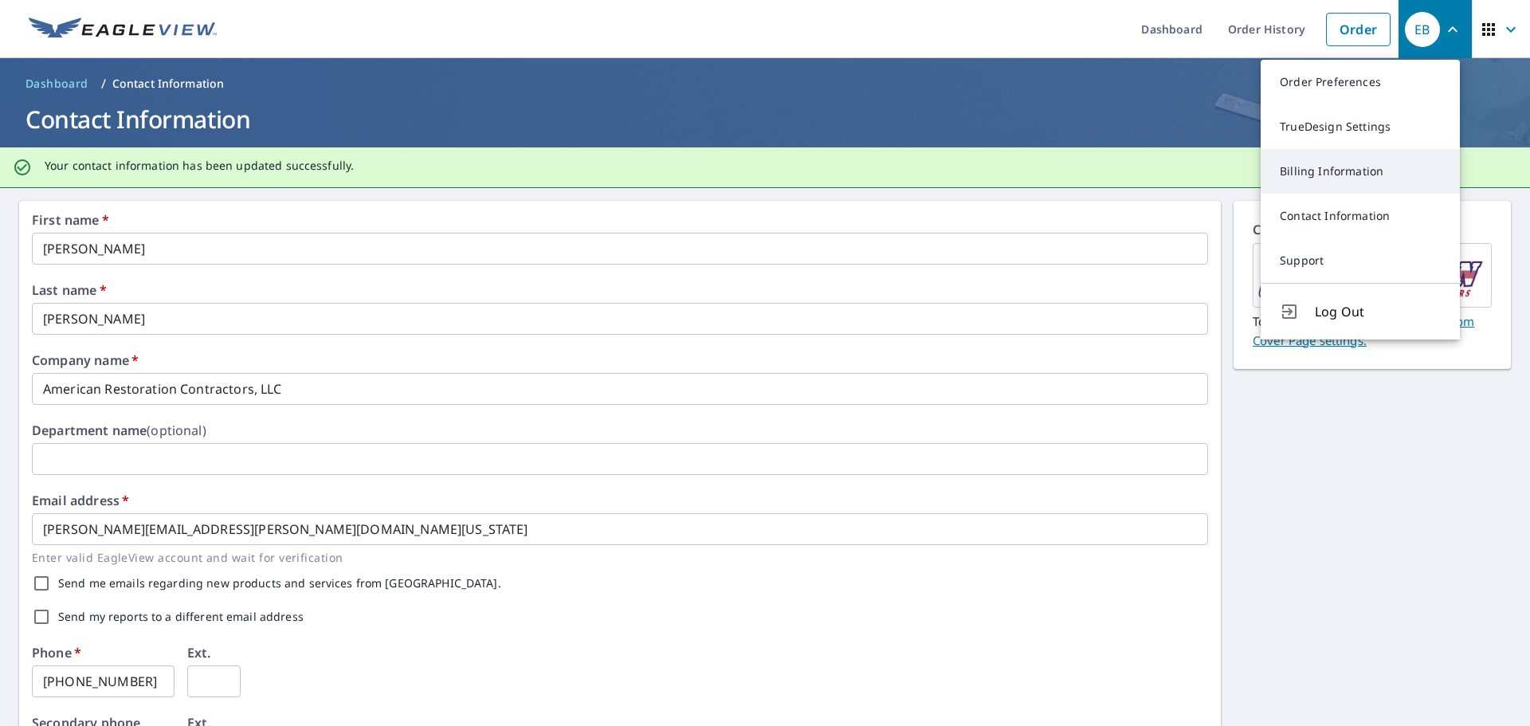
click at [1338, 167] on link "Billing Information" at bounding box center [1360, 171] width 199 height 45
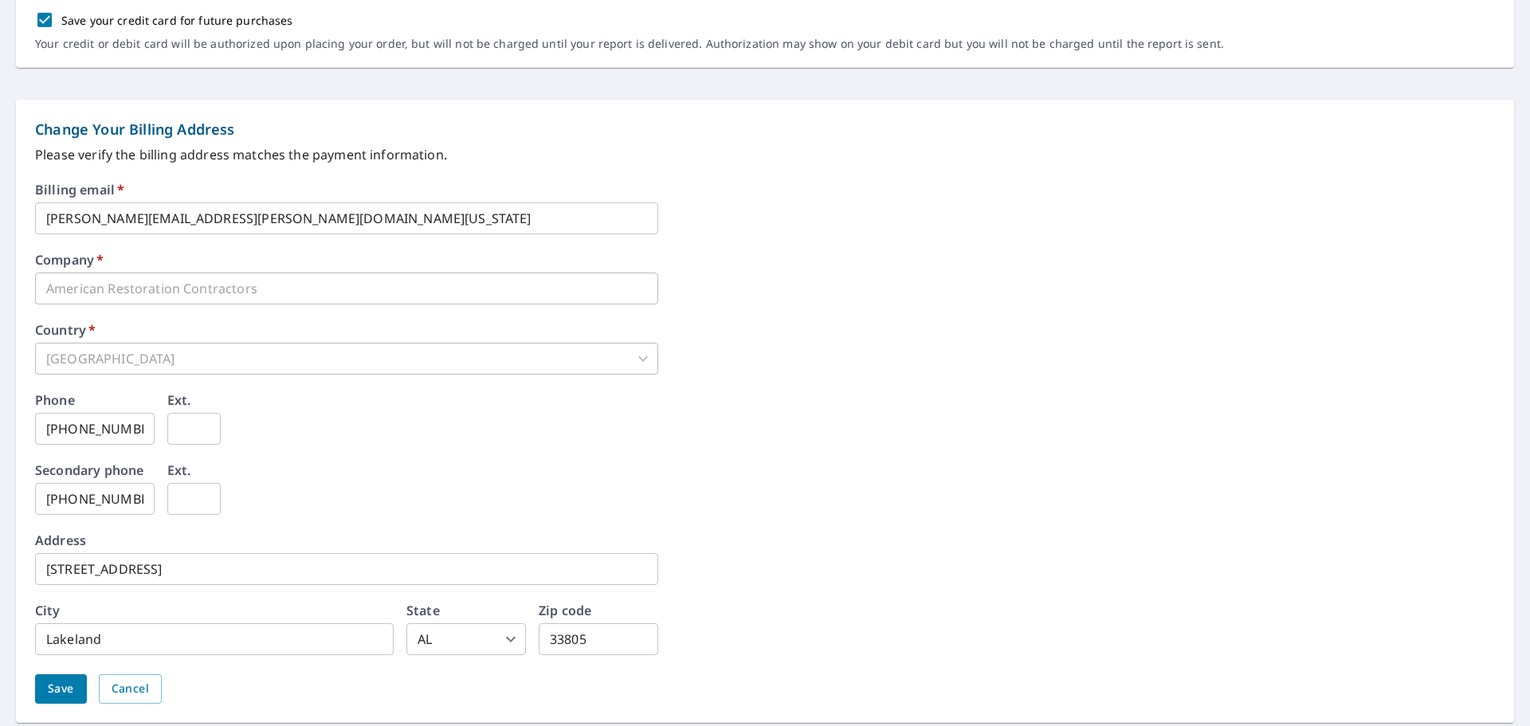
scroll to position [611, 0]
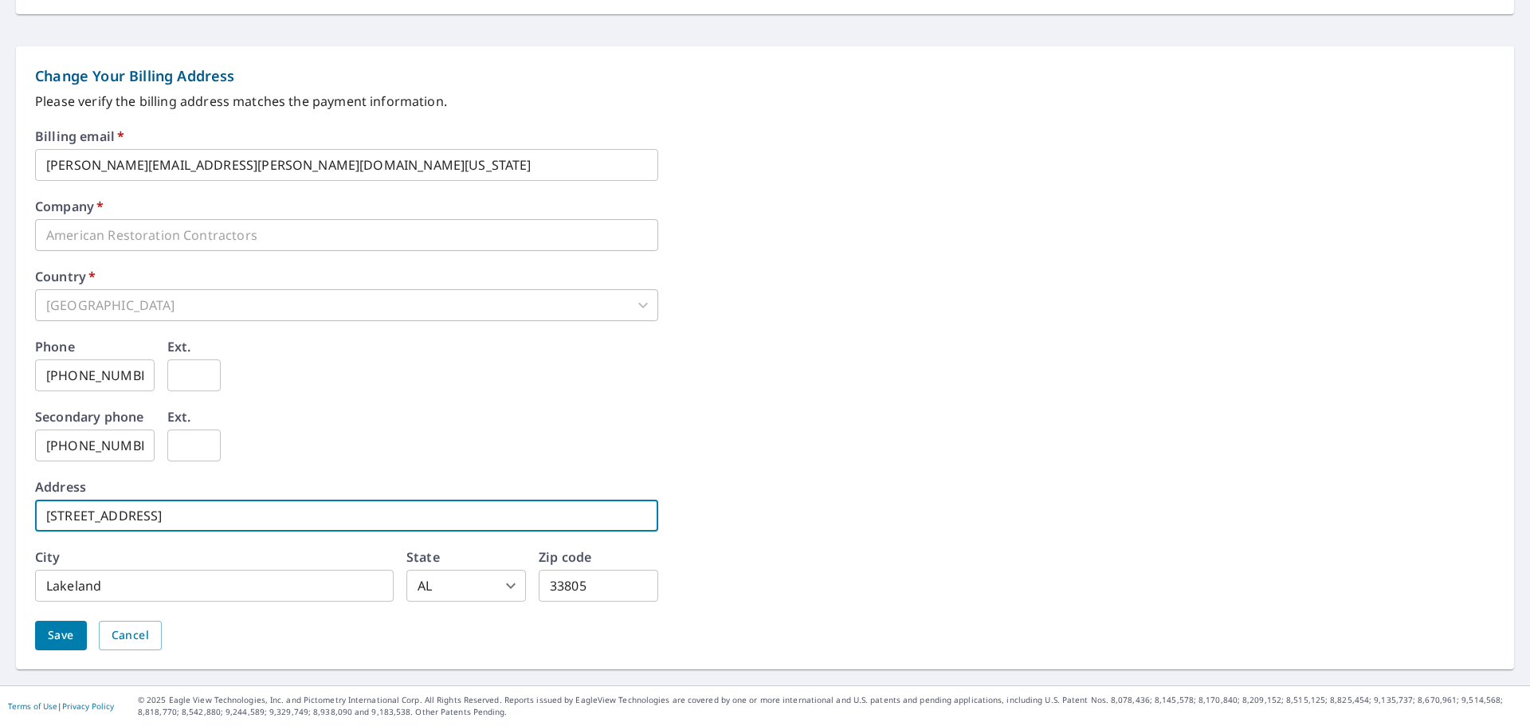
click at [307, 520] on input "[STREET_ADDRESS]" at bounding box center [346, 516] width 623 height 32
click at [721, 398] on div "Phone 888-272-0163 ​ Ext. ​" at bounding box center [765, 375] width 1460 height 70
click at [291, 512] on input "[STREET_ADDRESS]" at bounding box center [346, 516] width 623 height 32
type input "[STREET_ADDRESS]"
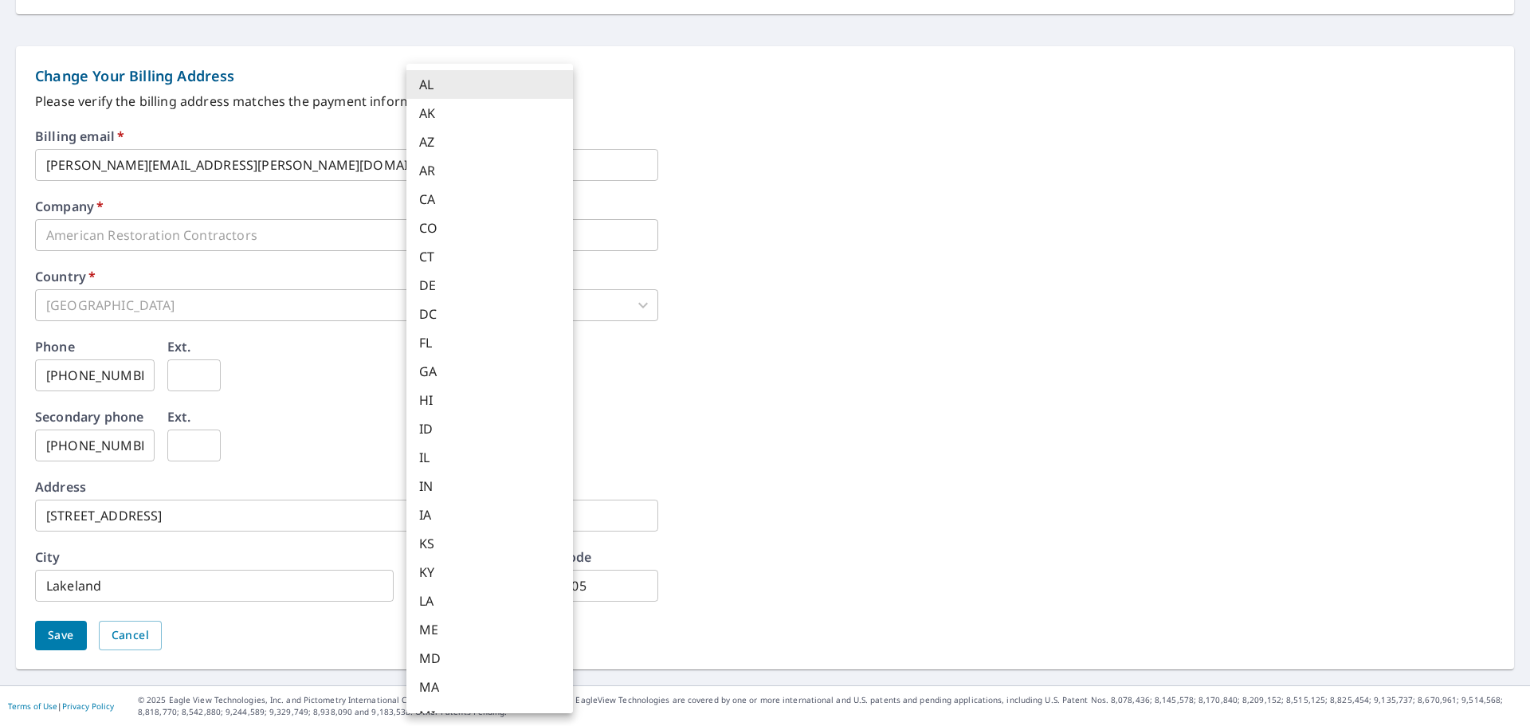
click at [478, 580] on body "**********" at bounding box center [765, 363] width 1530 height 726
click at [450, 345] on li "FL" at bounding box center [490, 342] width 167 height 29
type input "FL"
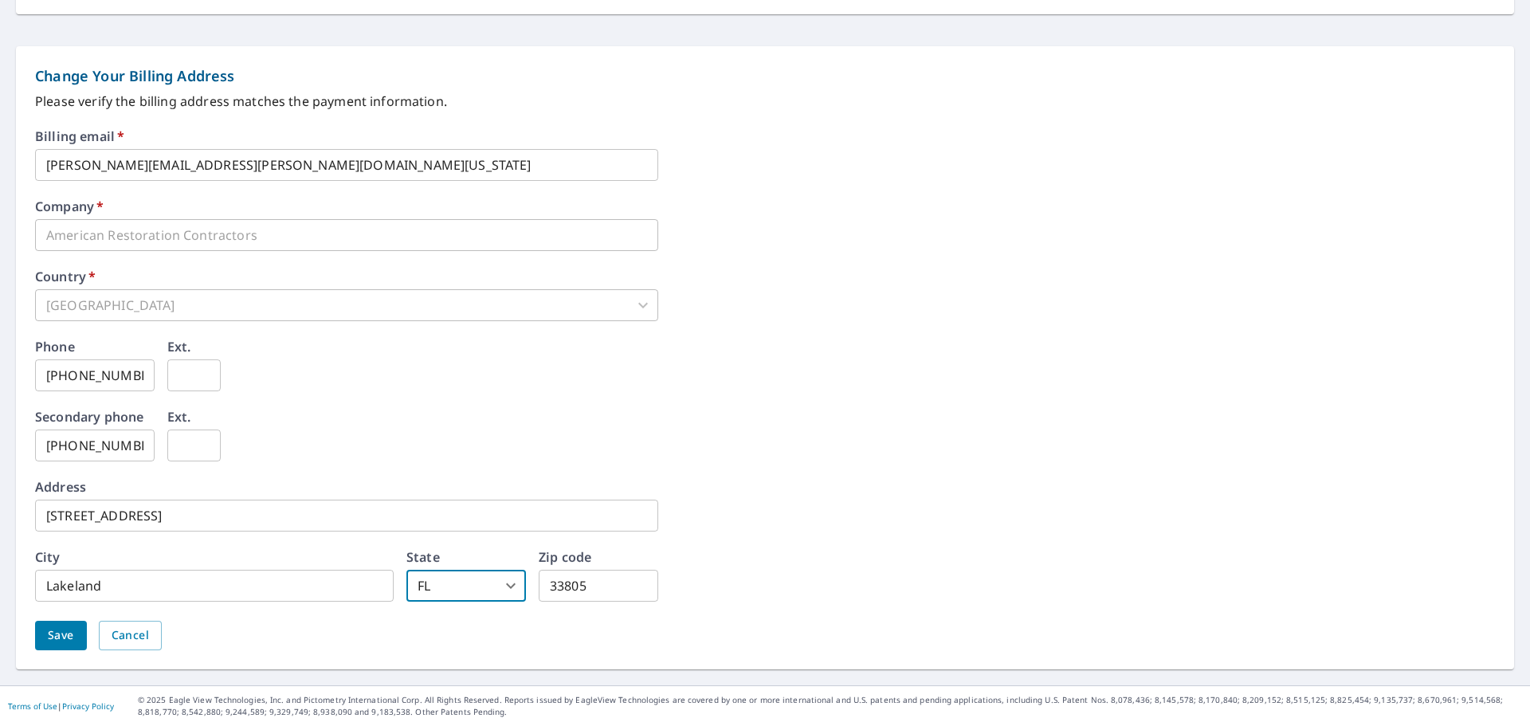
click at [67, 636] on span "Save" at bounding box center [61, 636] width 26 height 20
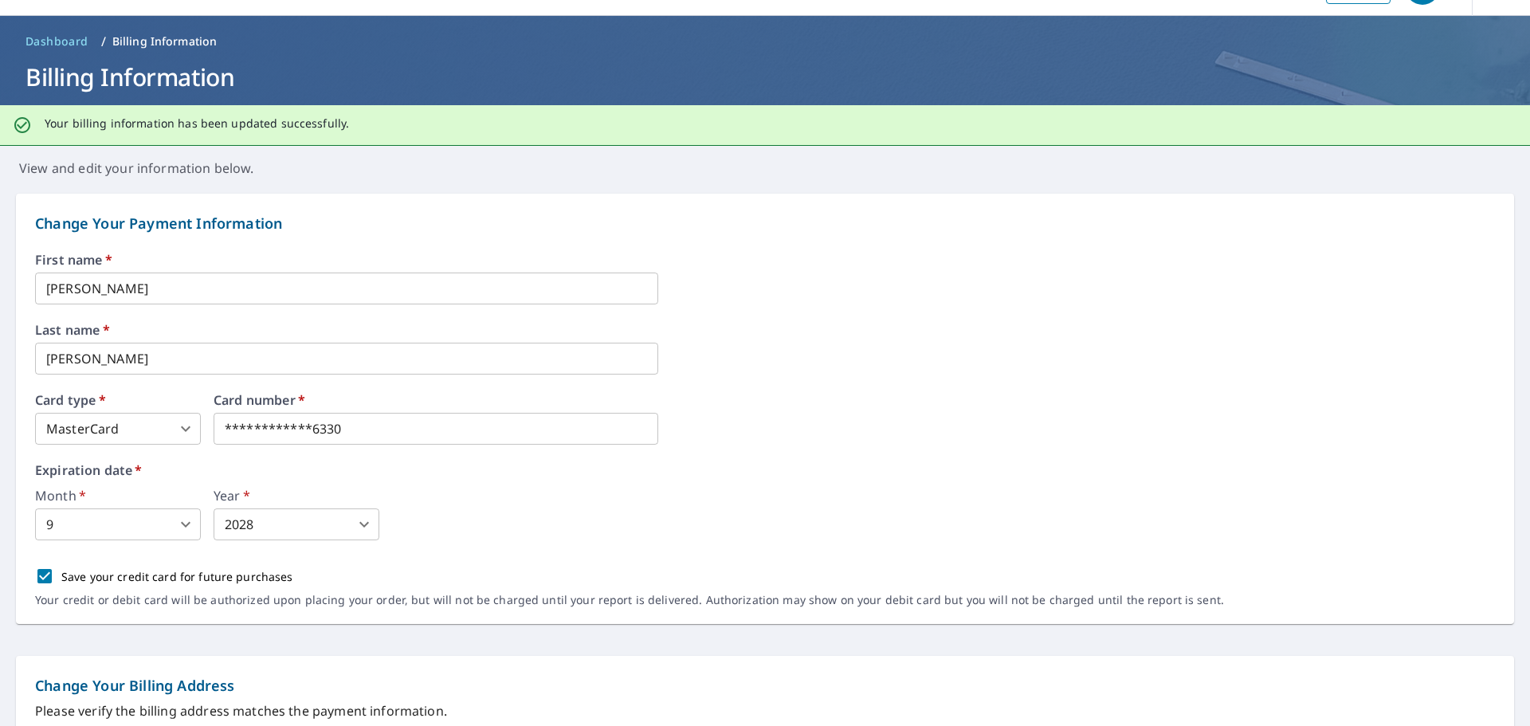
scroll to position [0, 0]
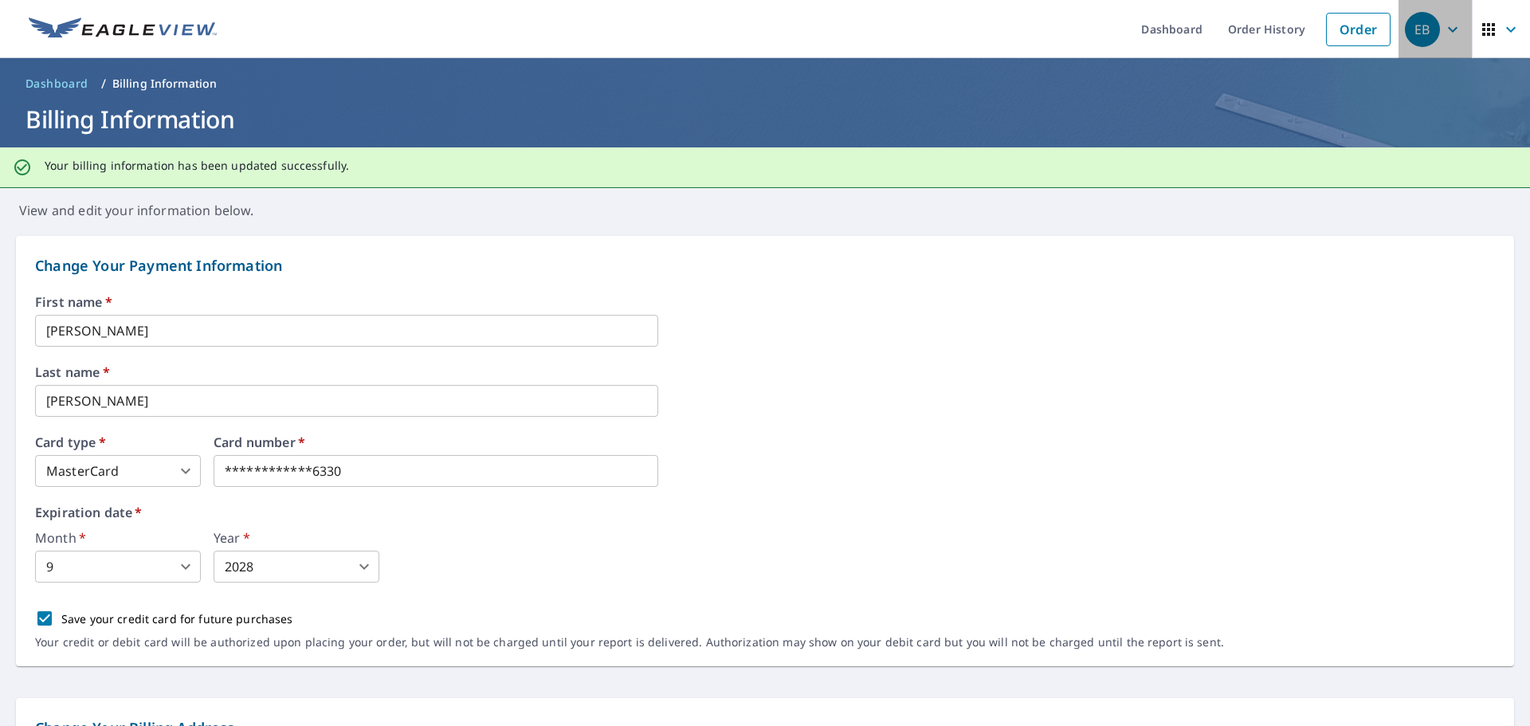
click at [1416, 31] on div "EB" at bounding box center [1422, 29] width 35 height 35
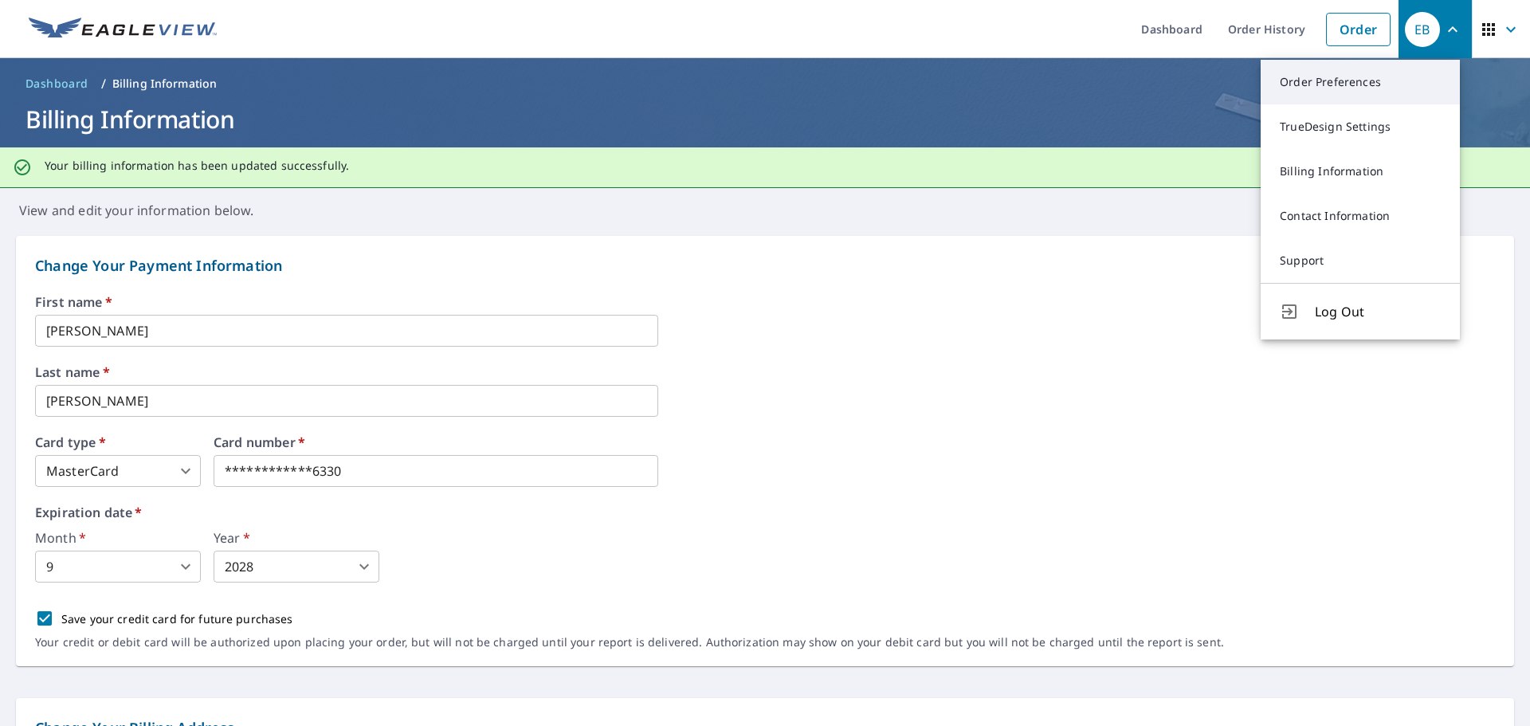
click at [1324, 87] on link "Order Preferences" at bounding box center [1360, 82] width 199 height 45
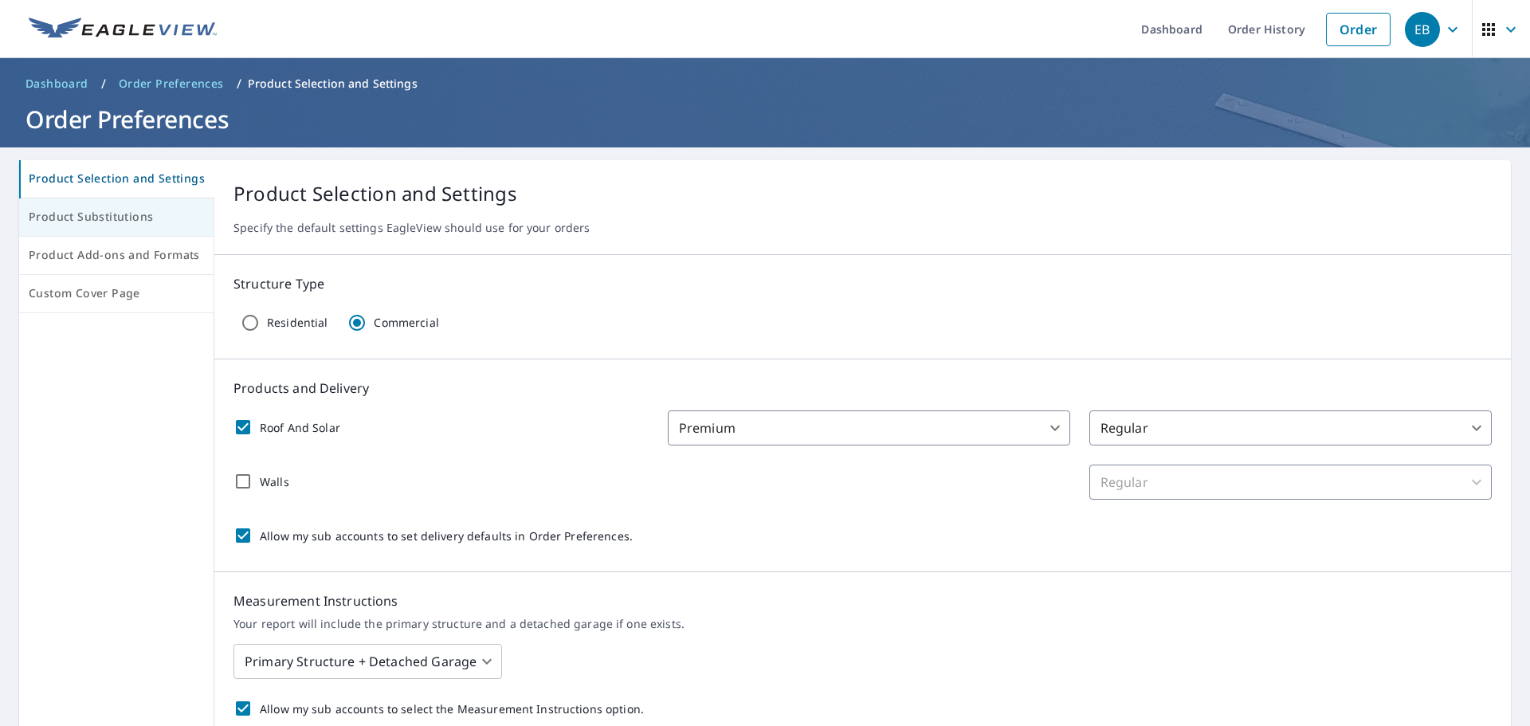
click at [115, 216] on span "Product Substitutions" at bounding box center [116, 217] width 175 height 20
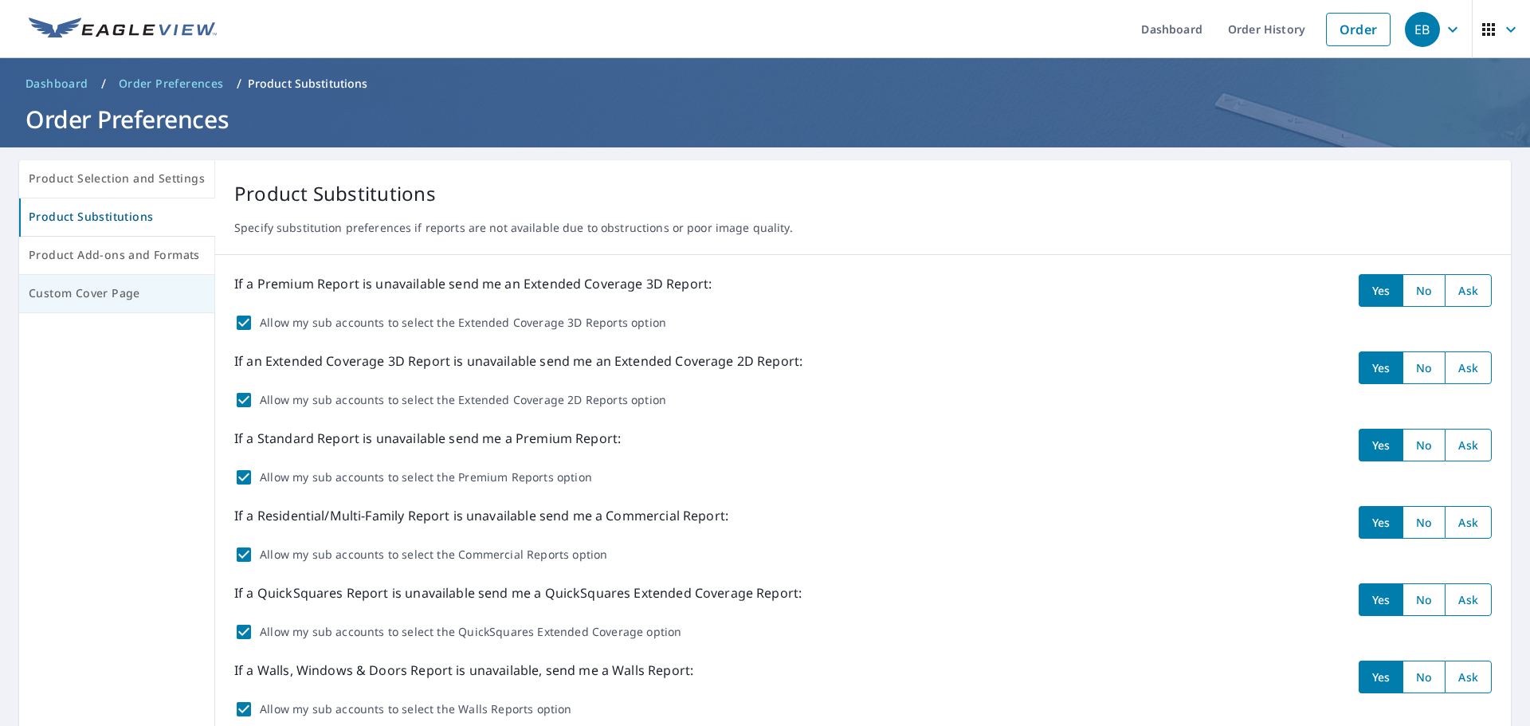
click at [69, 293] on span "Custom Cover Page" at bounding box center [117, 294] width 176 height 20
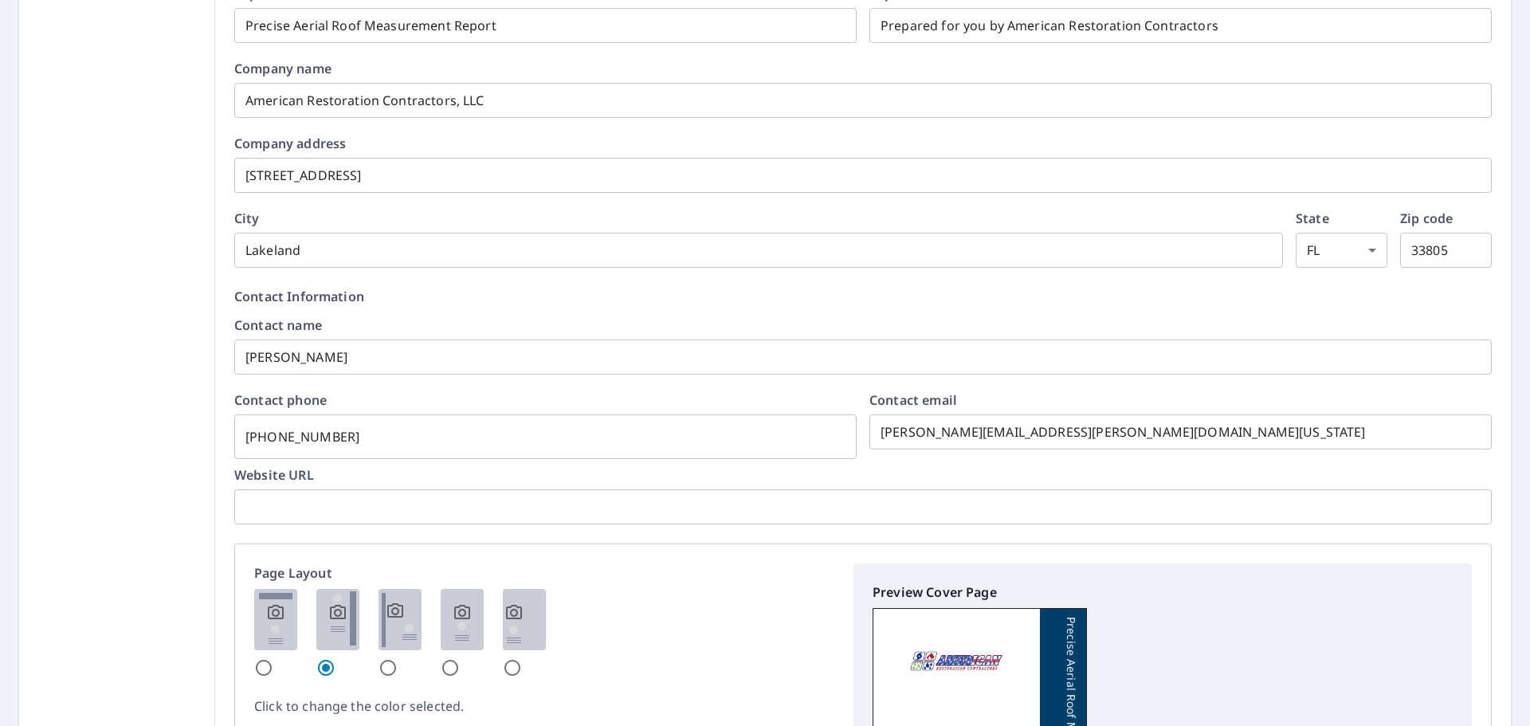
scroll to position [399, 0]
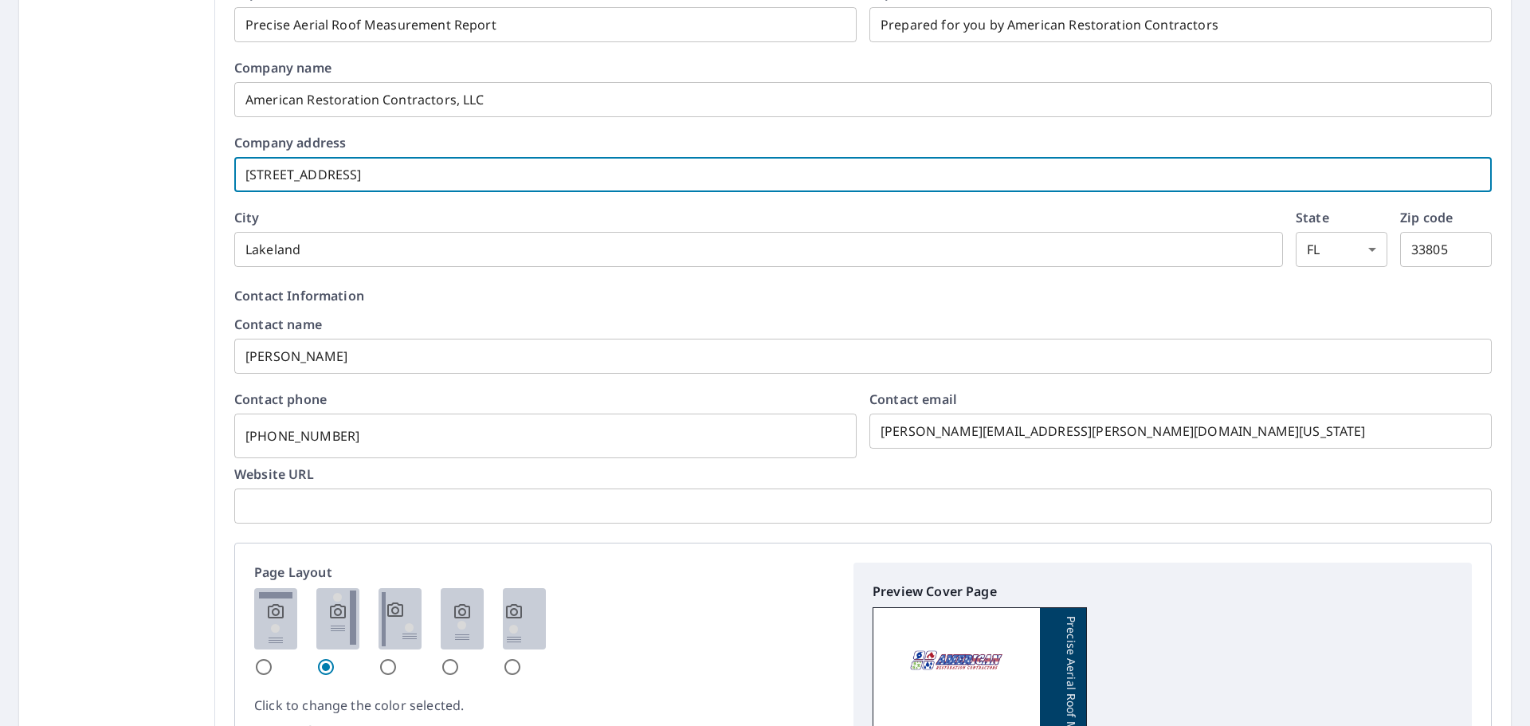
click at [491, 190] on input "[STREET_ADDRESS]" at bounding box center [863, 174] width 1258 height 45
checkbox input "true"
type input "[STREET_ADDRESS]"
checkbox input "true"
type input "4960 Lakeland Commerce Pkwy -"
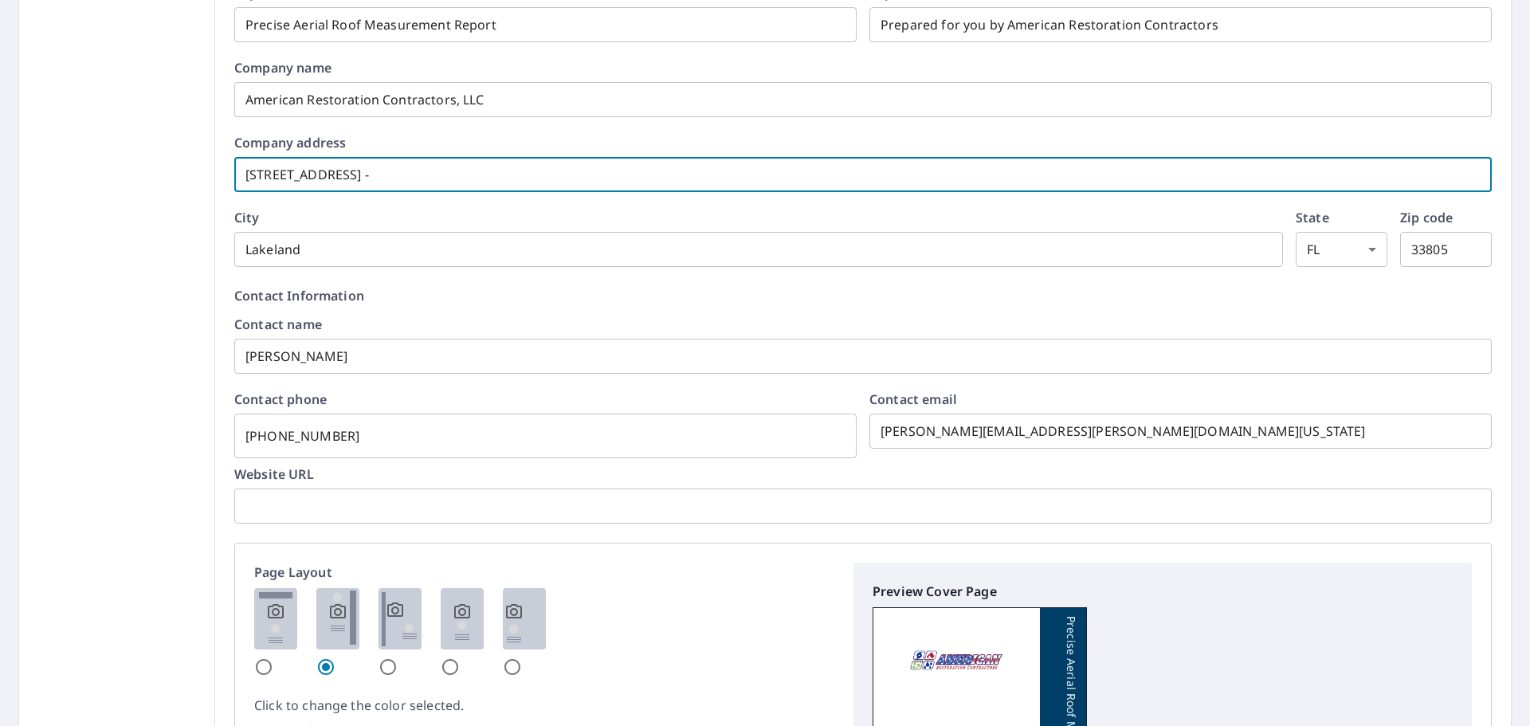
checkbox input "true"
type input "4960 Lakeland Commerce Pkwy -"
checkbox input "true"
type input "4960 Lakeland Commerce Pkwy - S"
checkbox input "true"
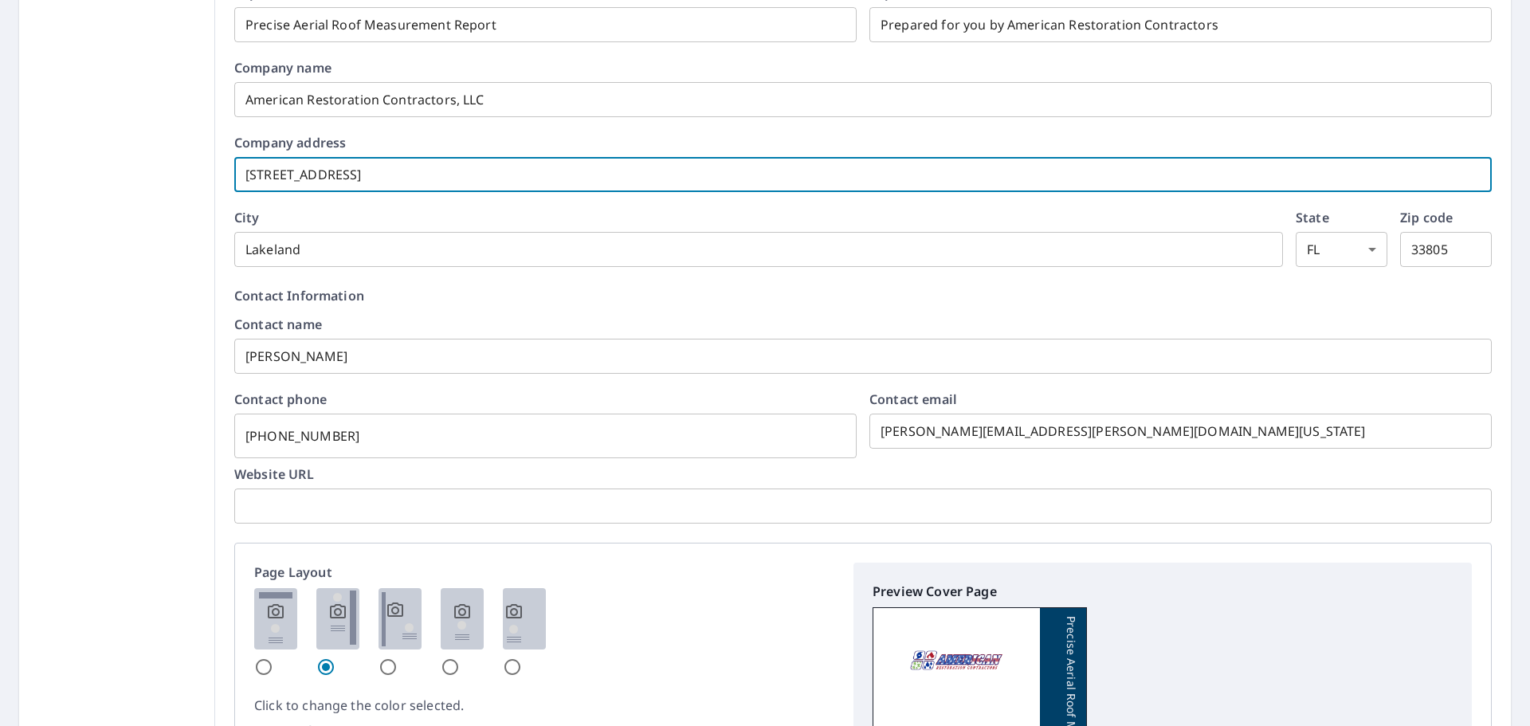
type input "4960 Lakeland Commerce Pkwy - ST"
checkbox input "true"
type input "4960 Lakeland Commerce Pkwy - STE"
checkbox input "true"
type input "4960 Lakeland Commerce Pkwy - STE"
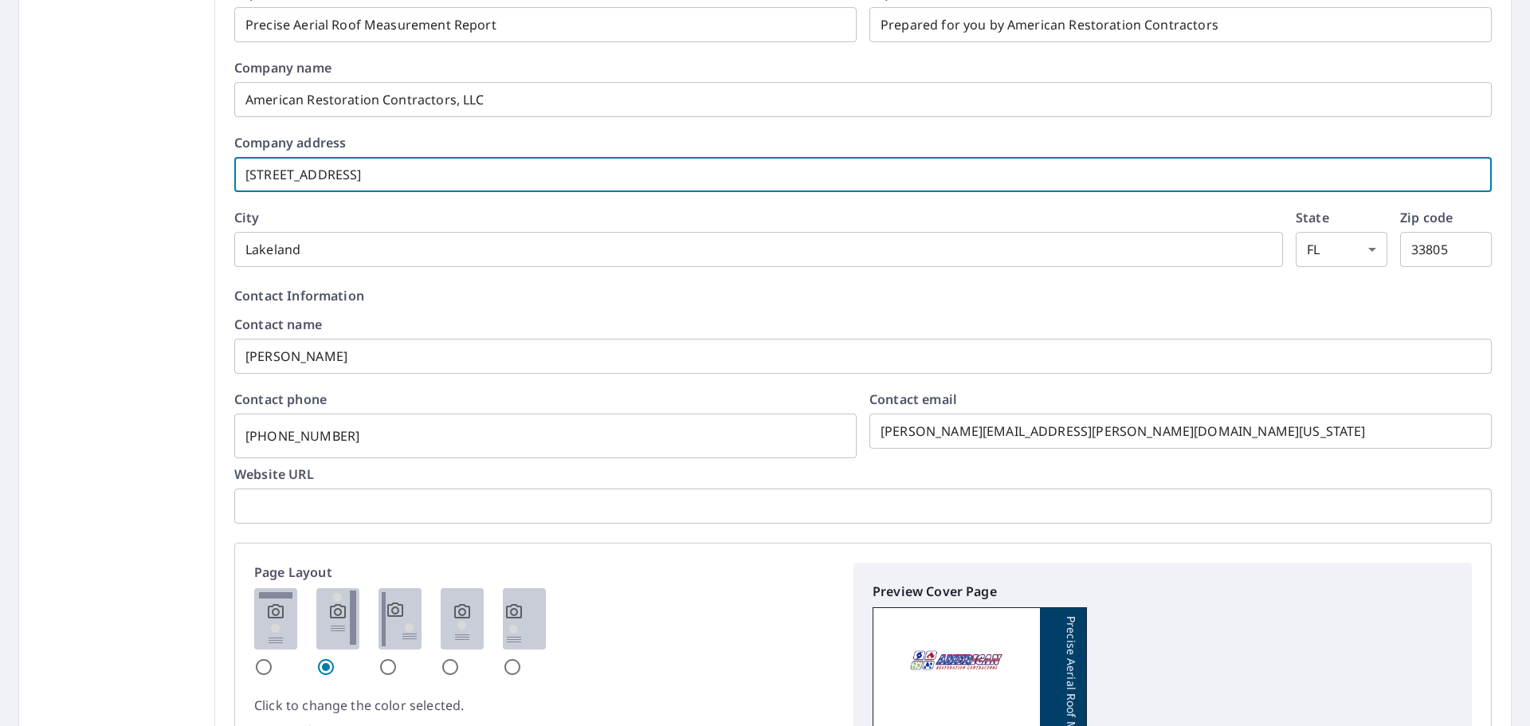
checkbox input "true"
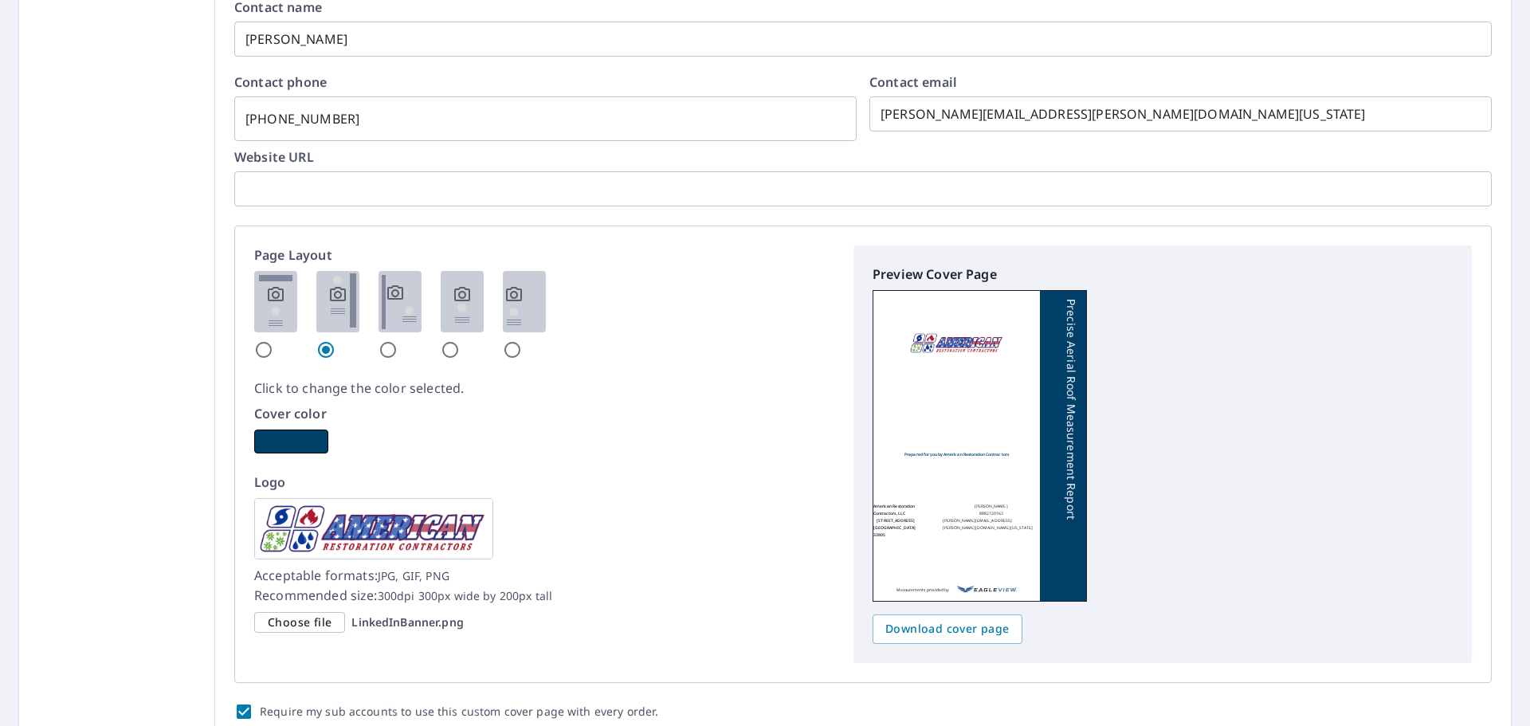
scroll to position [797, 0]
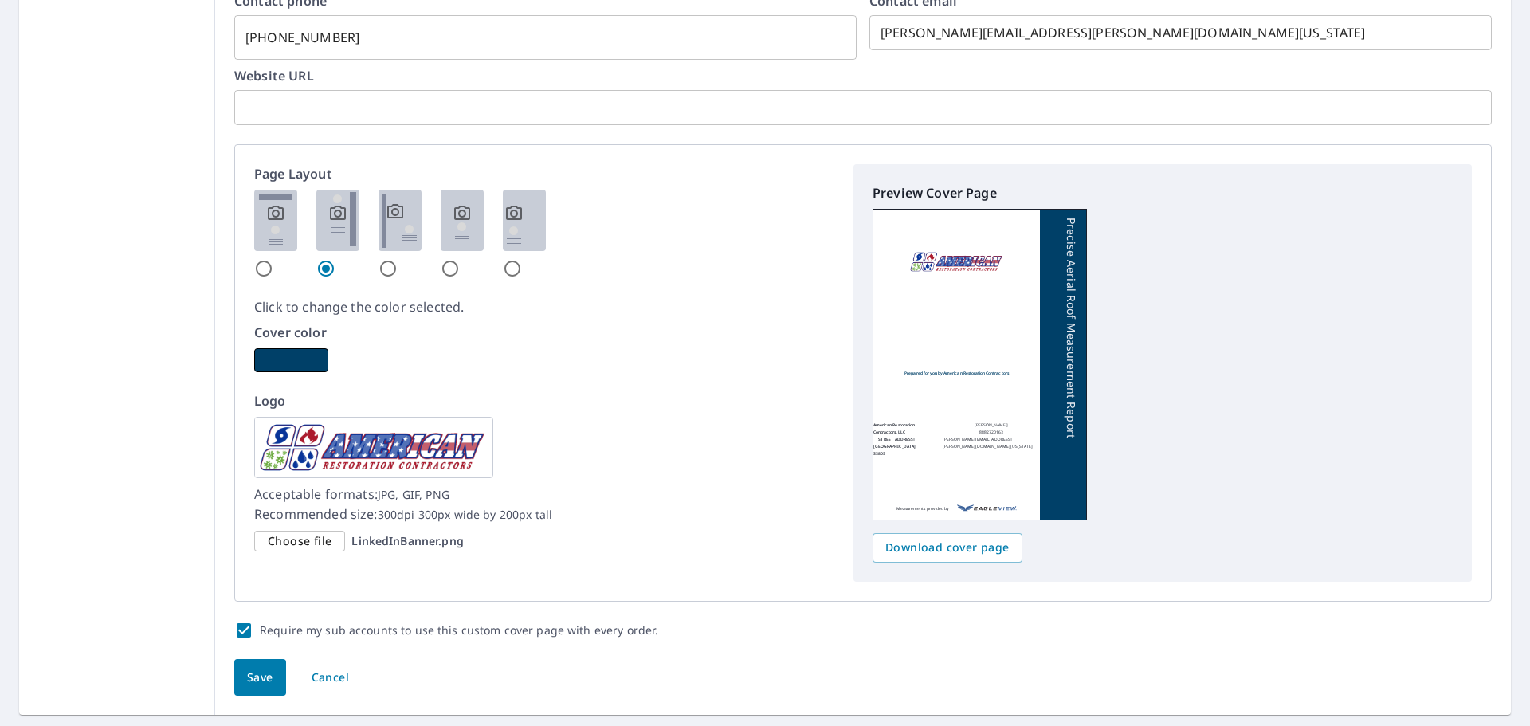
type input "[STREET_ADDRESS]"
click at [255, 668] on span "Save" at bounding box center [260, 678] width 26 height 20
checkbox input "true"
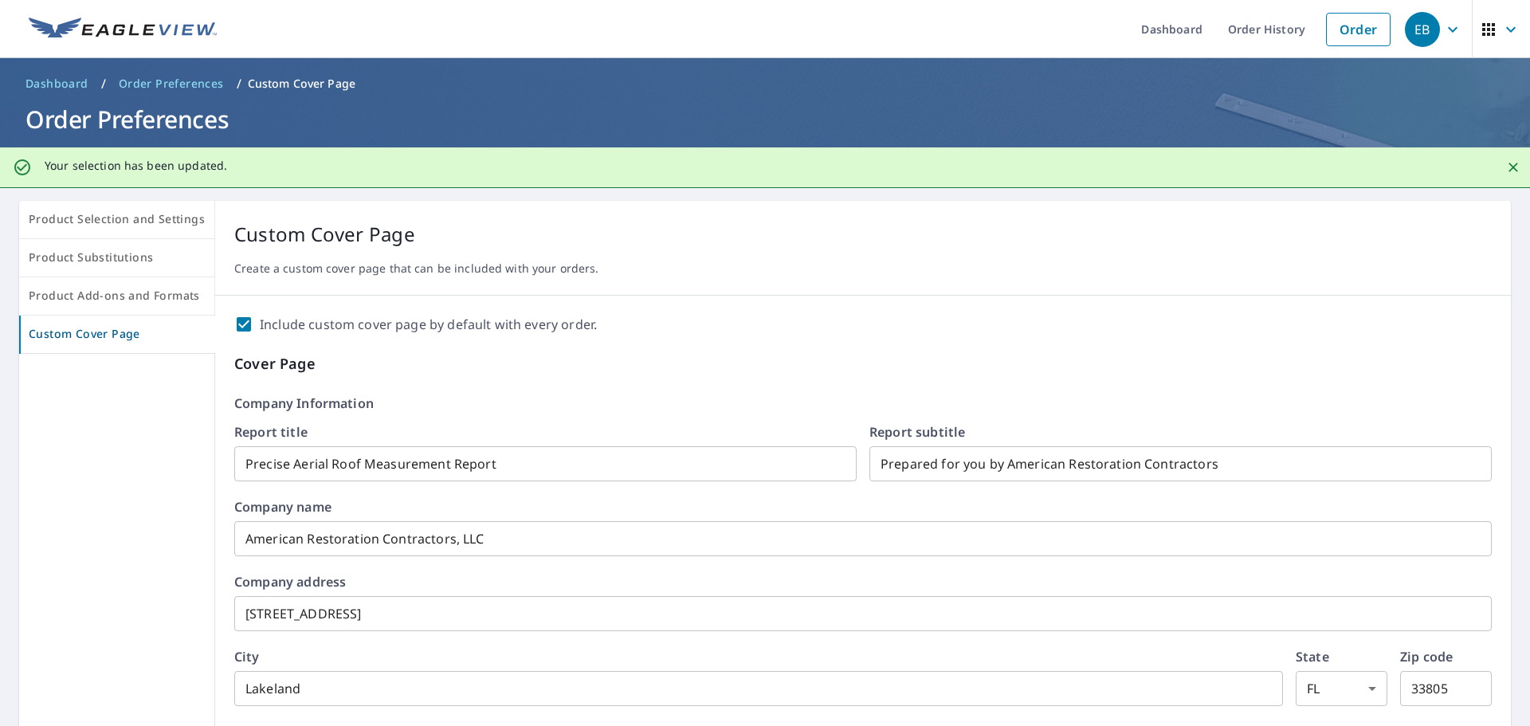
click at [1416, 37] on div "EB" at bounding box center [1422, 29] width 35 height 35
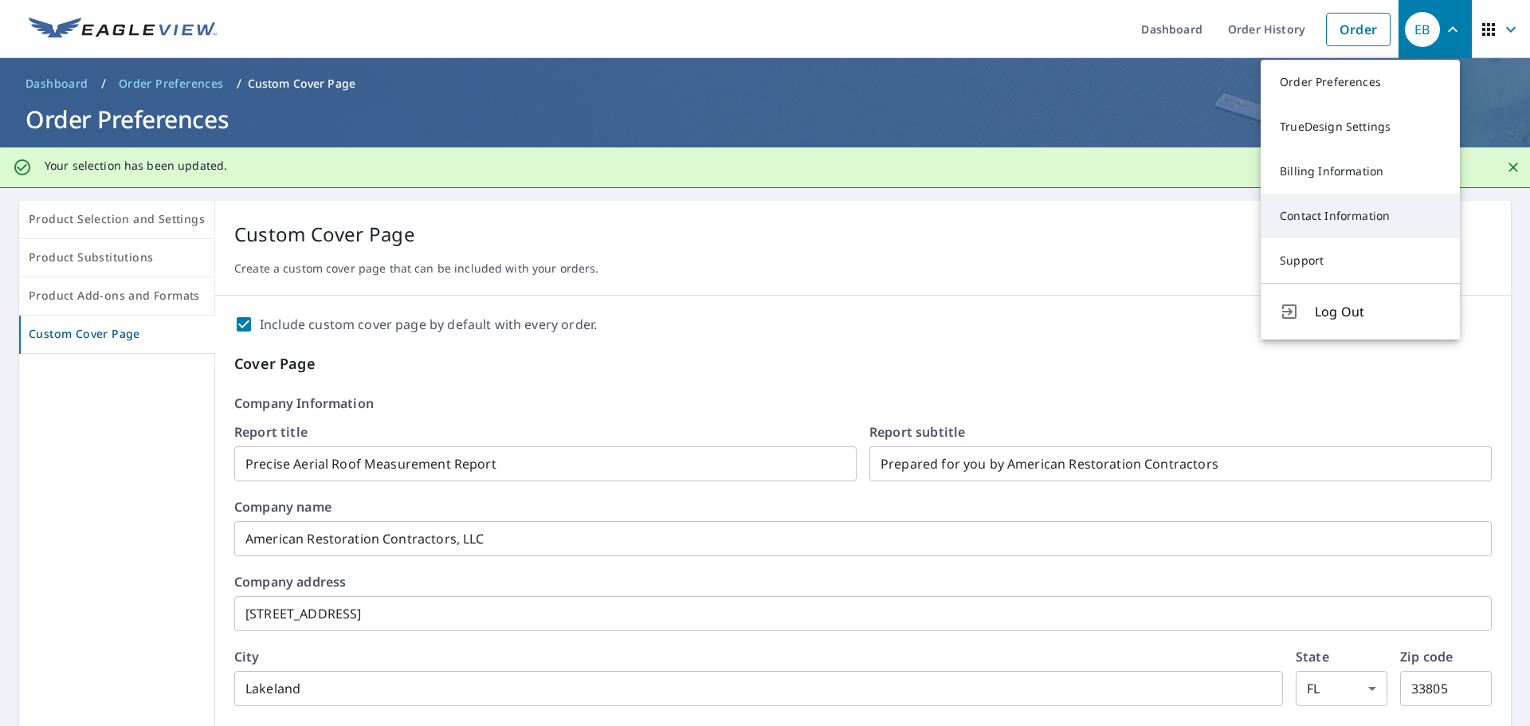
click at [1297, 214] on link "Contact Information" at bounding box center [1360, 216] width 199 height 45
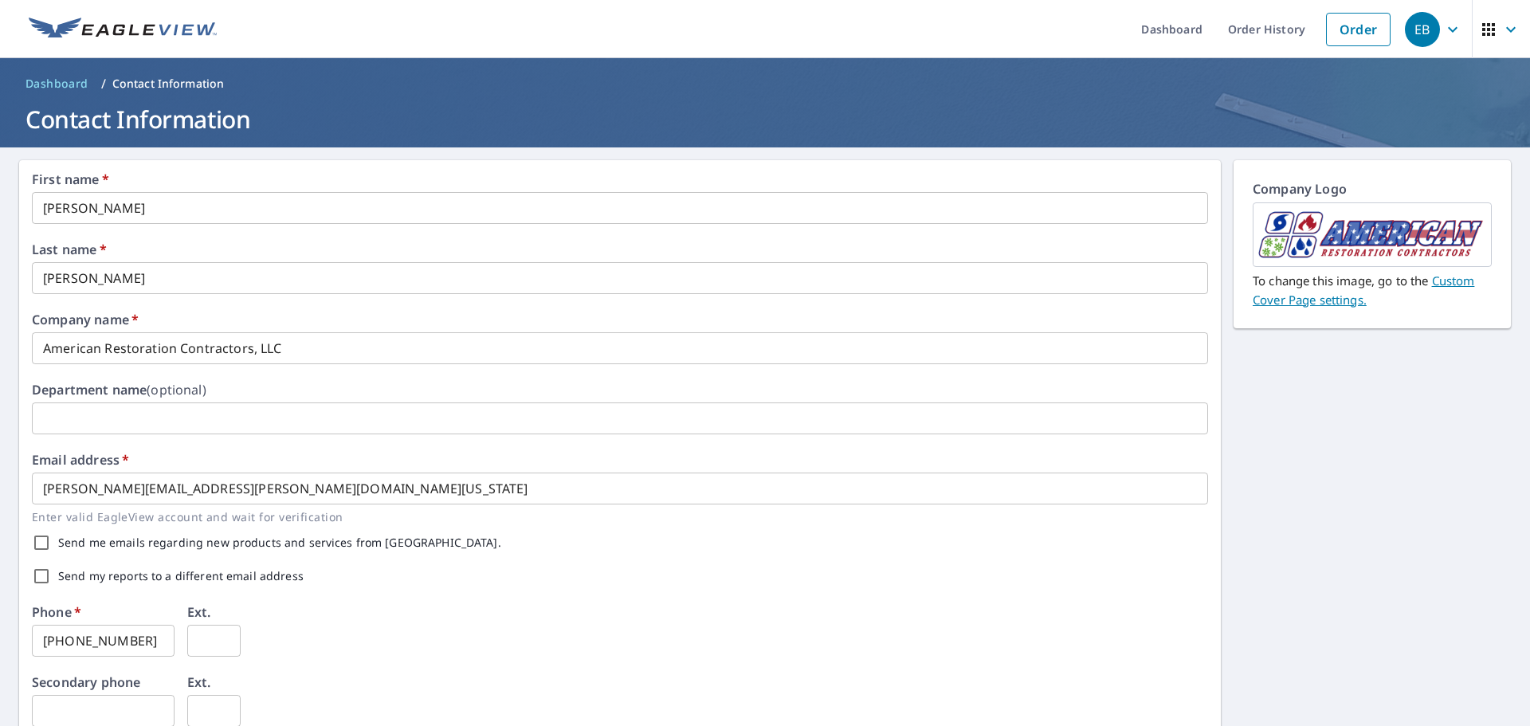
click at [1433, 41] on span "EB" at bounding box center [1435, 29] width 61 height 38
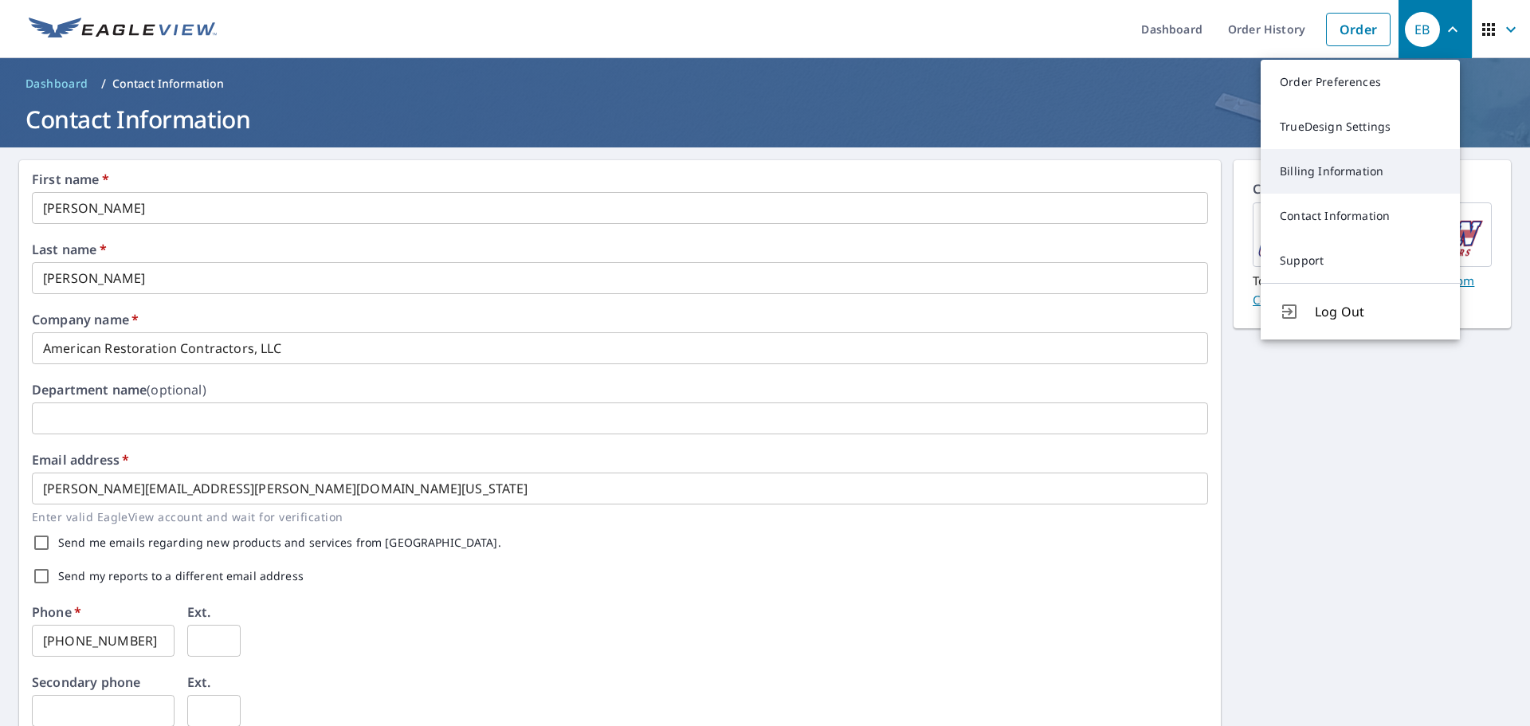
click at [1317, 173] on link "Billing Information" at bounding box center [1360, 171] width 199 height 45
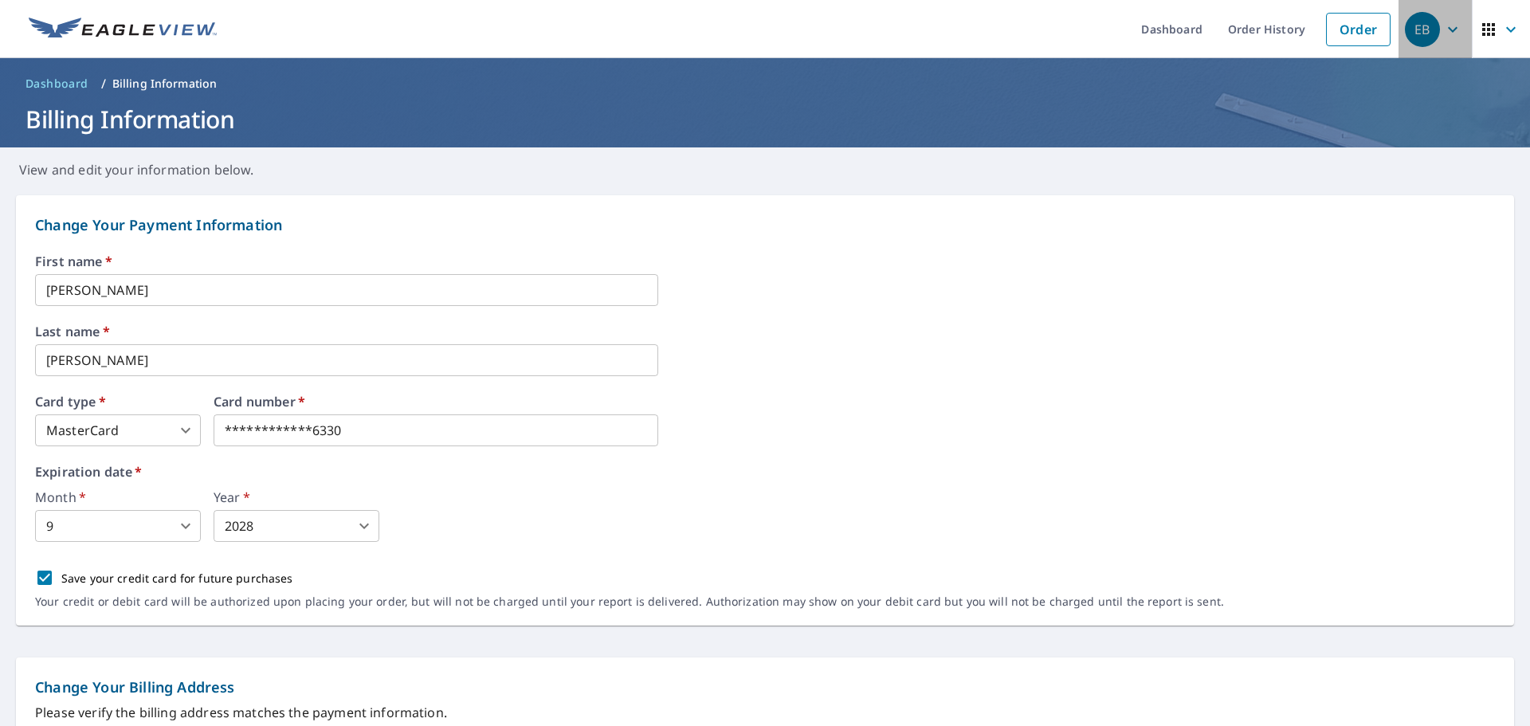
click at [1444, 26] on icon "button" at bounding box center [1453, 29] width 19 height 19
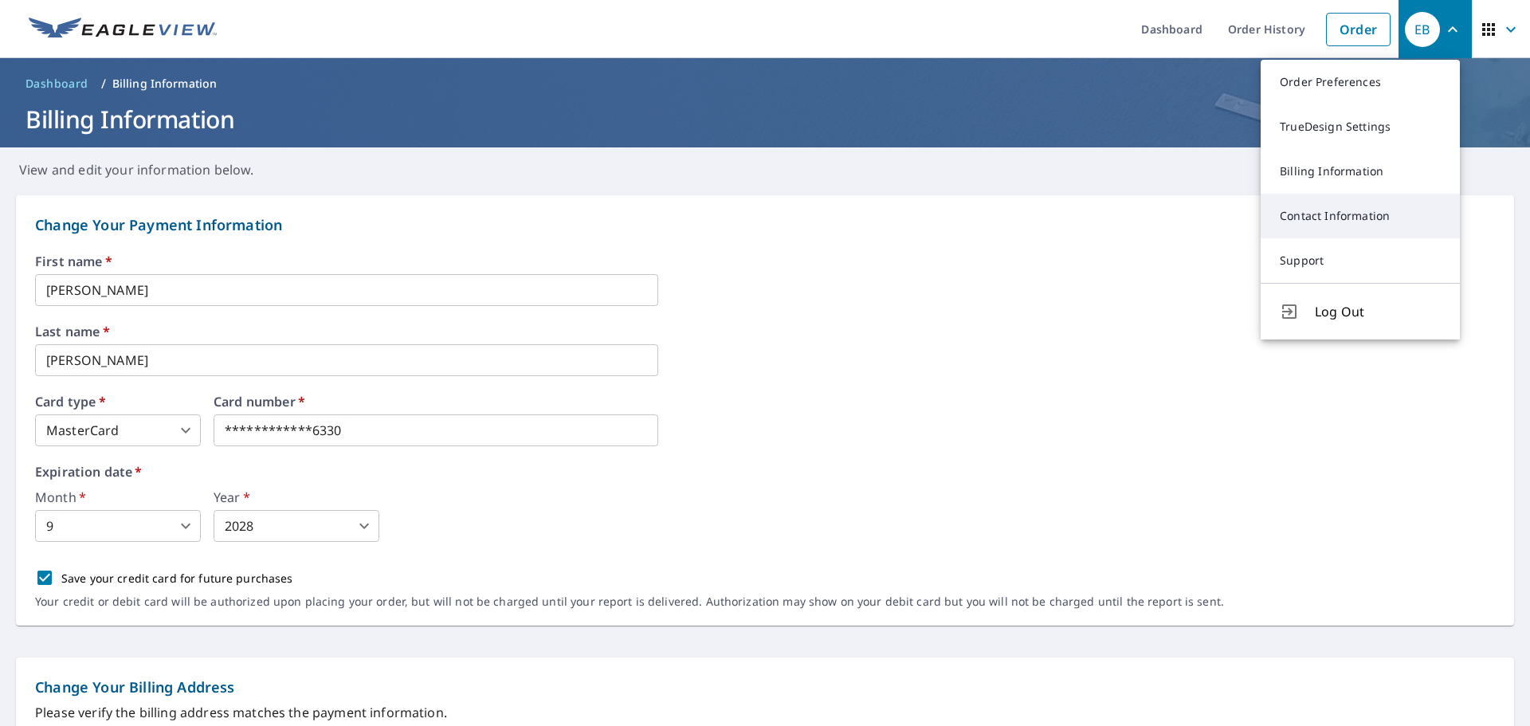
click at [1294, 209] on link "Contact Information" at bounding box center [1360, 216] width 199 height 45
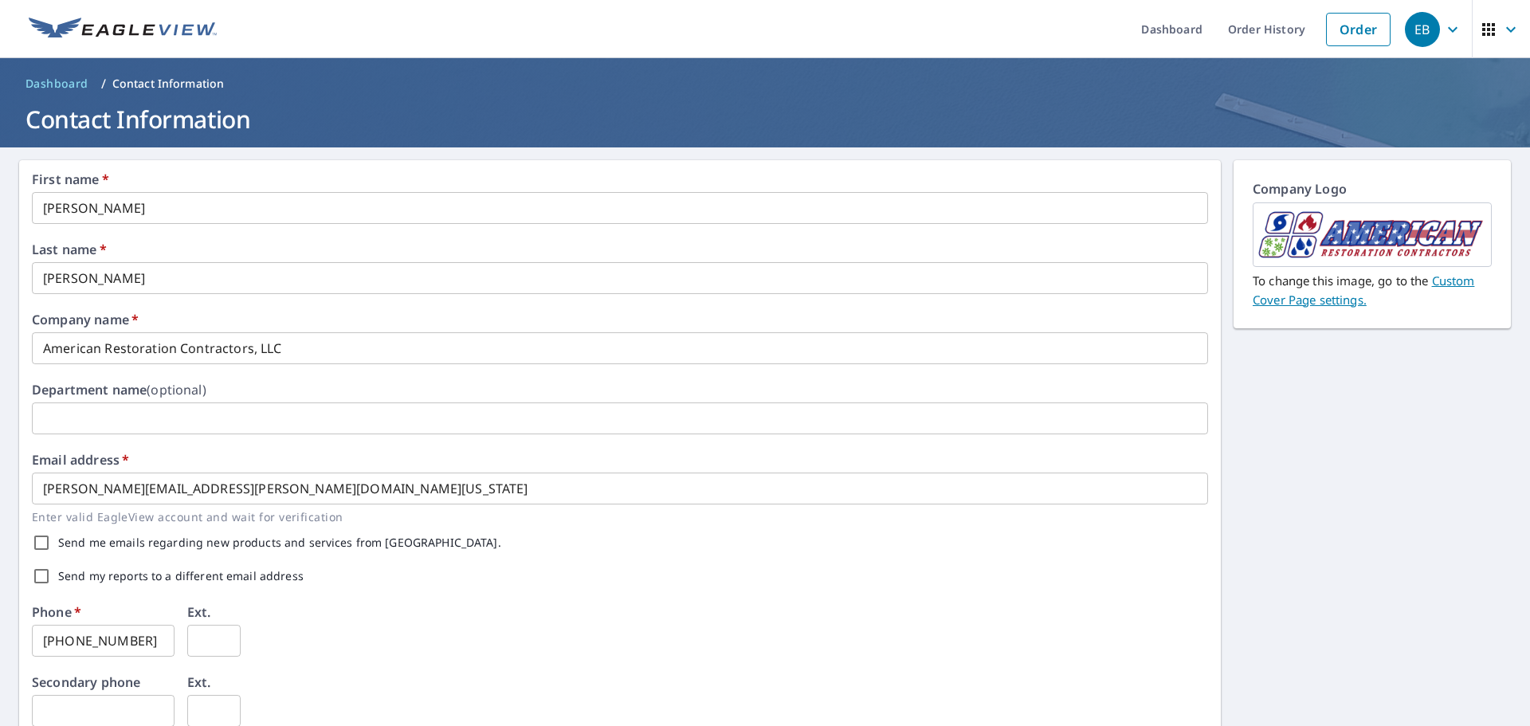
click at [1423, 24] on div "EB" at bounding box center [1422, 29] width 35 height 35
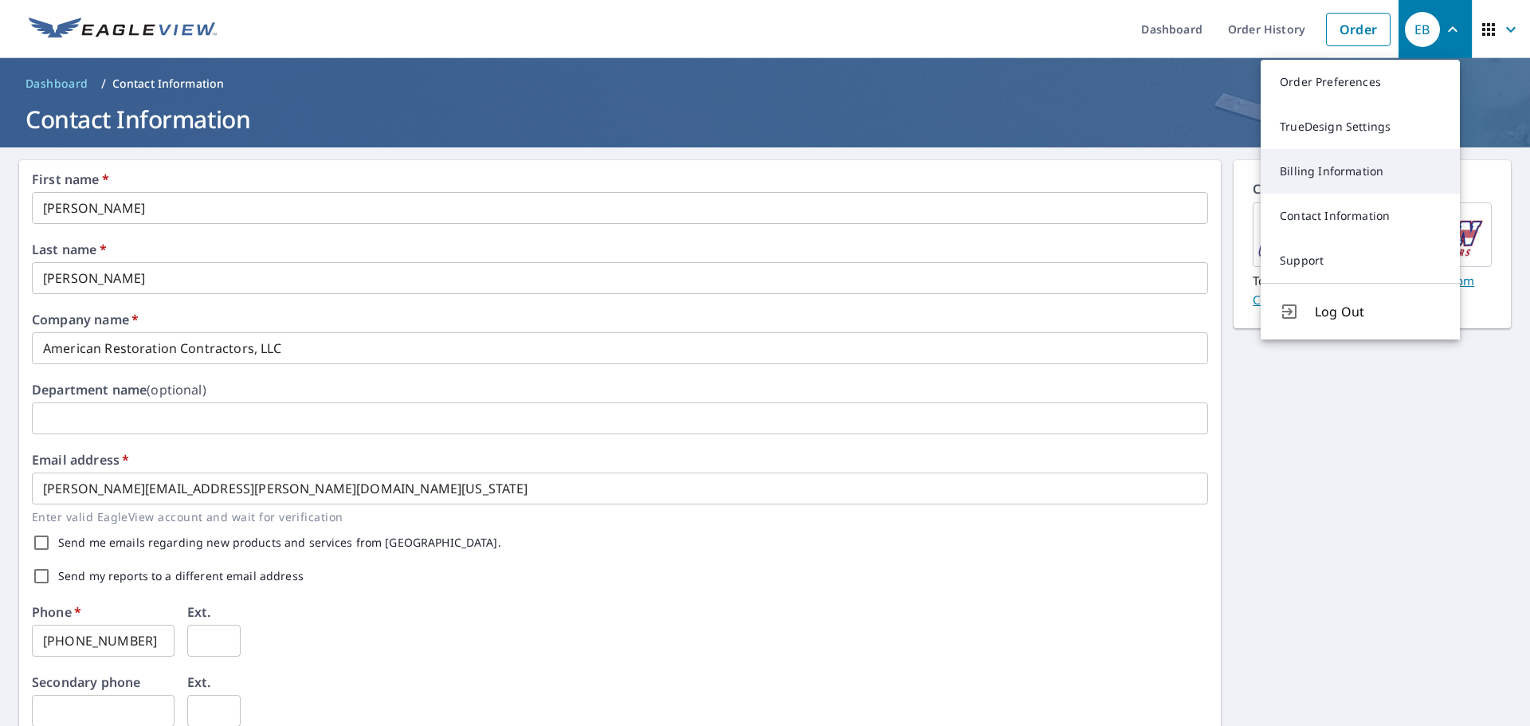
click at [1326, 159] on link "Billing Information" at bounding box center [1360, 171] width 199 height 45
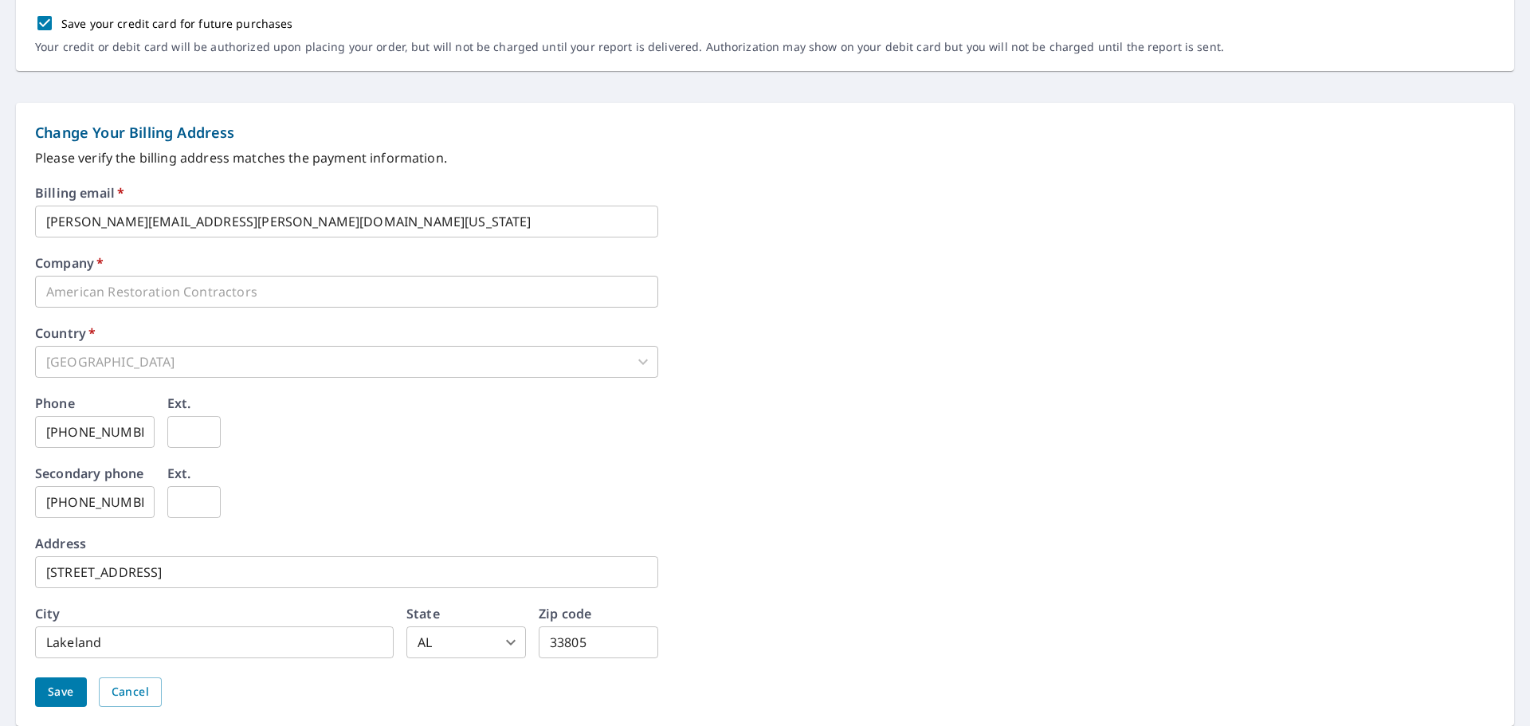
scroll to position [611, 0]
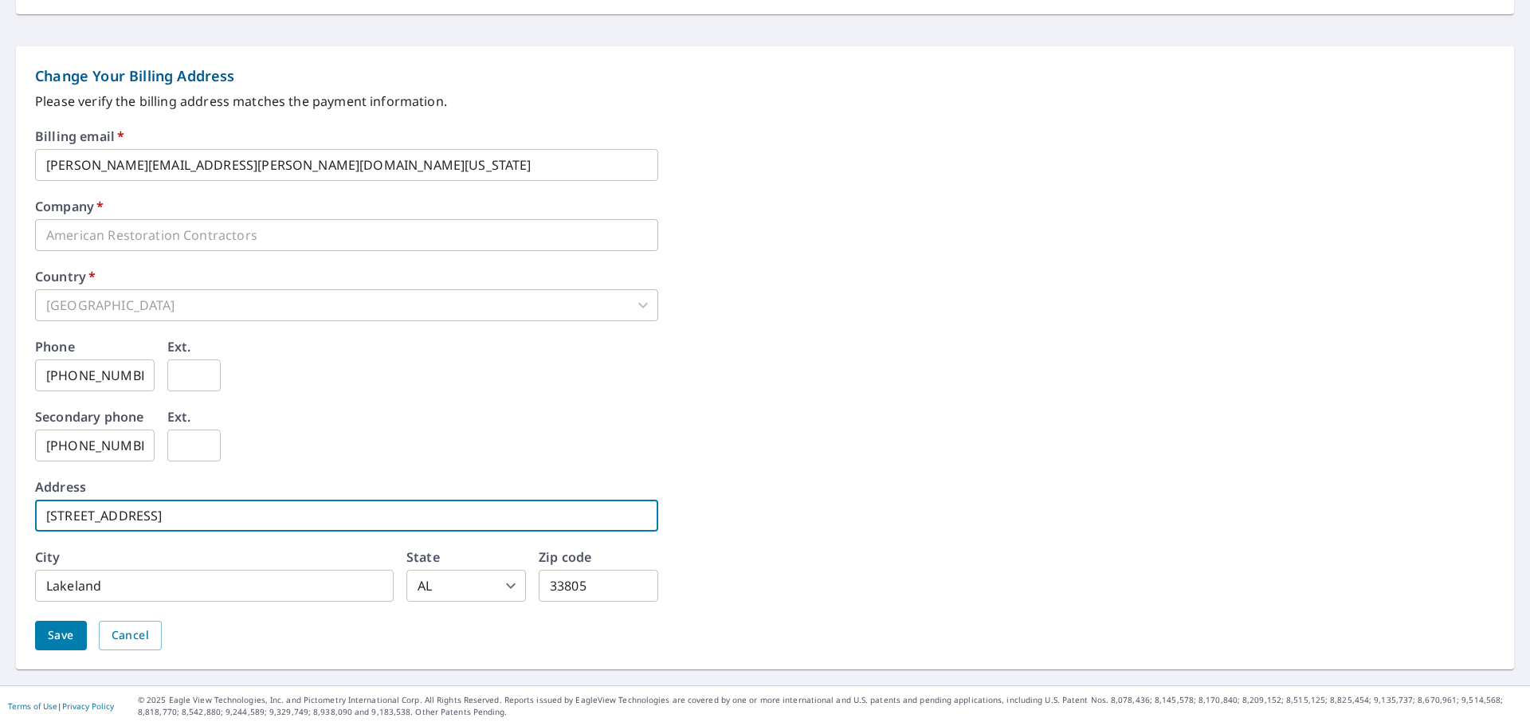
click at [285, 519] on input "[STREET_ADDRESS]" at bounding box center [346, 516] width 623 height 32
type input "[STREET_ADDRESS]"
click at [65, 627] on span "Save" at bounding box center [61, 636] width 26 height 20
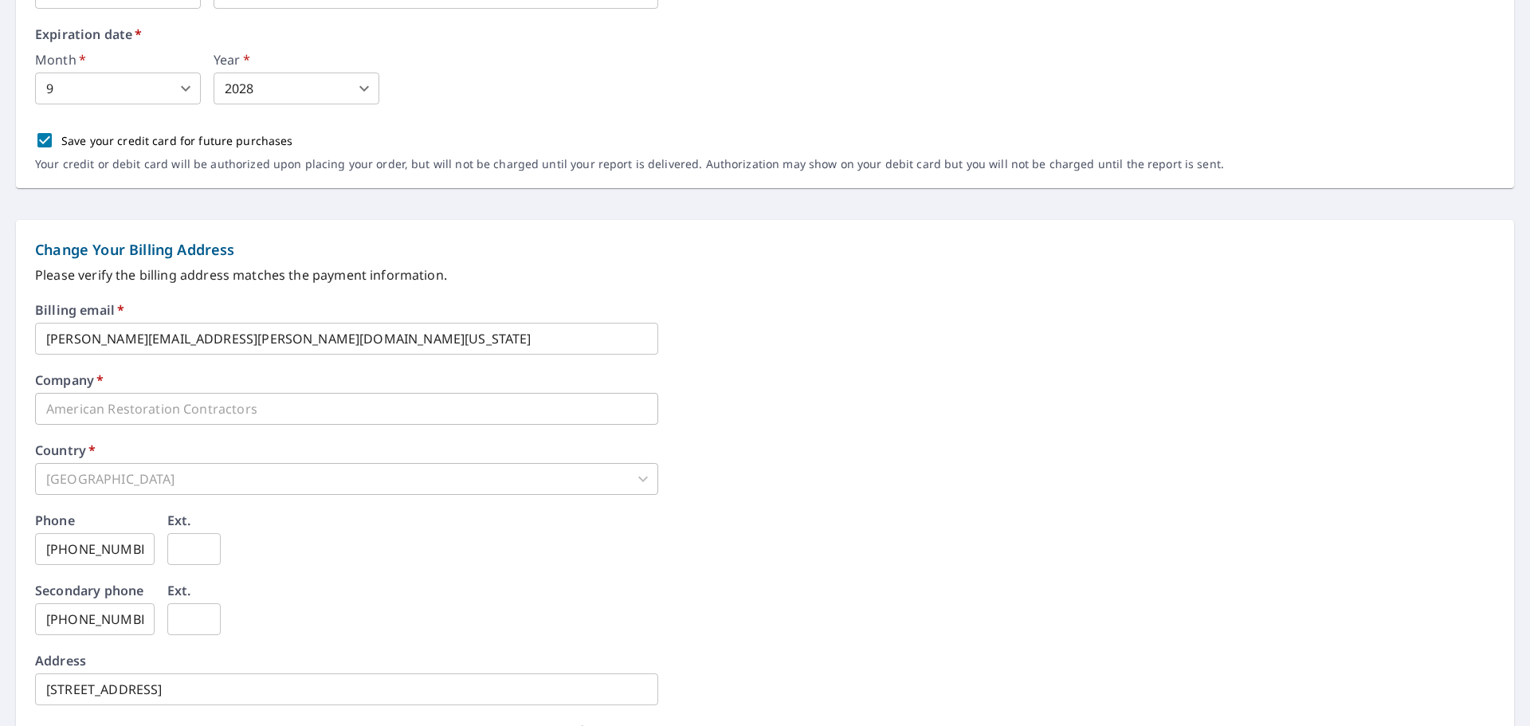
scroll to position [652, 0]
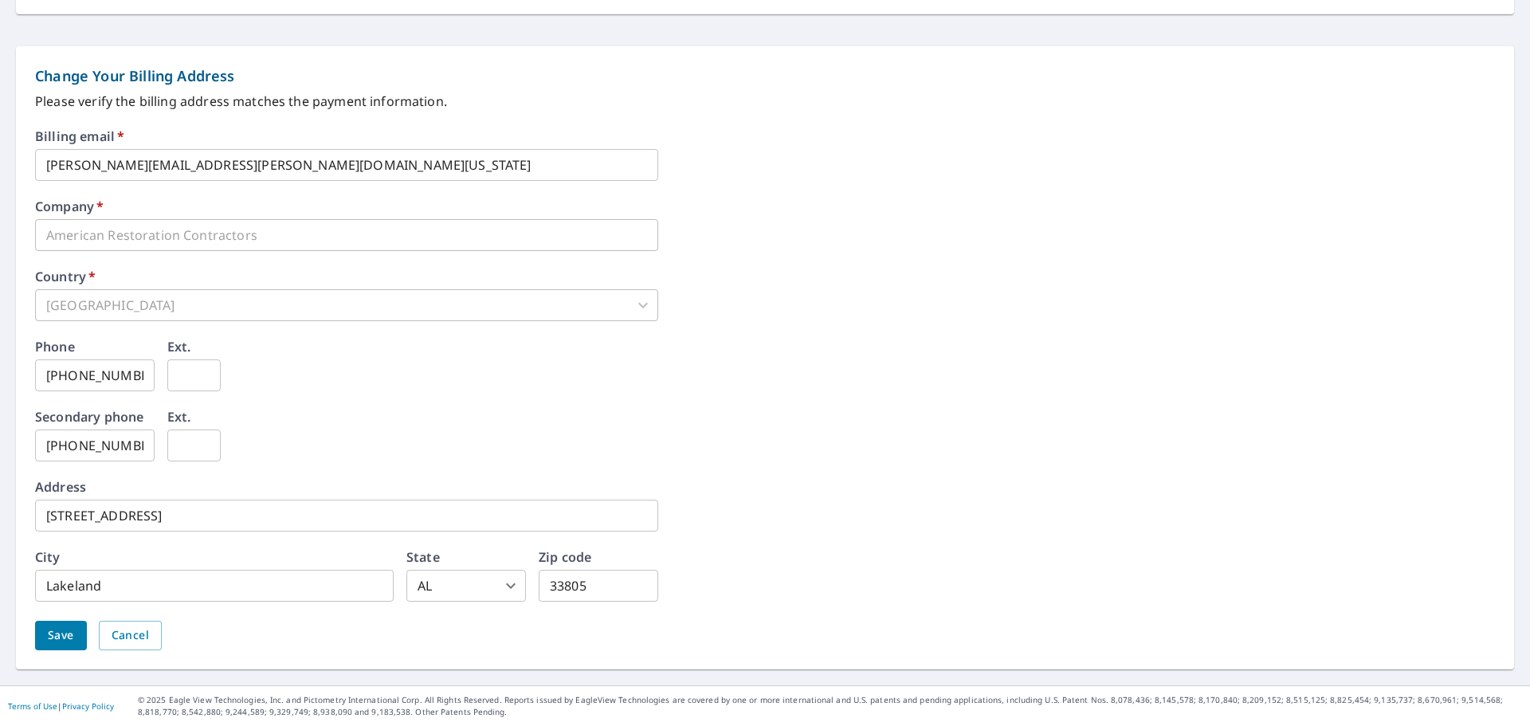
click at [501, 589] on body "**********" at bounding box center [765, 363] width 1530 height 726
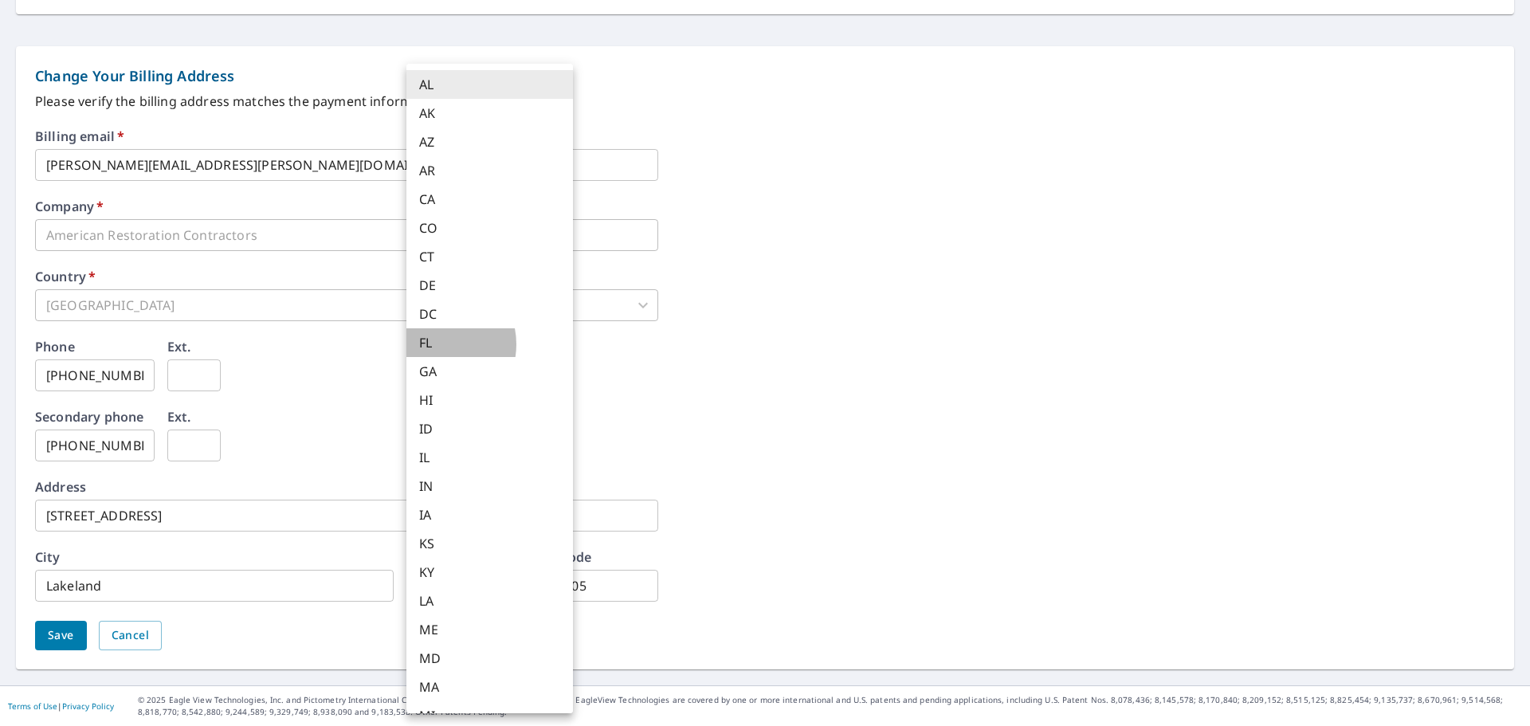
click at [434, 344] on li "FL" at bounding box center [490, 342] width 167 height 29
type input "FL"
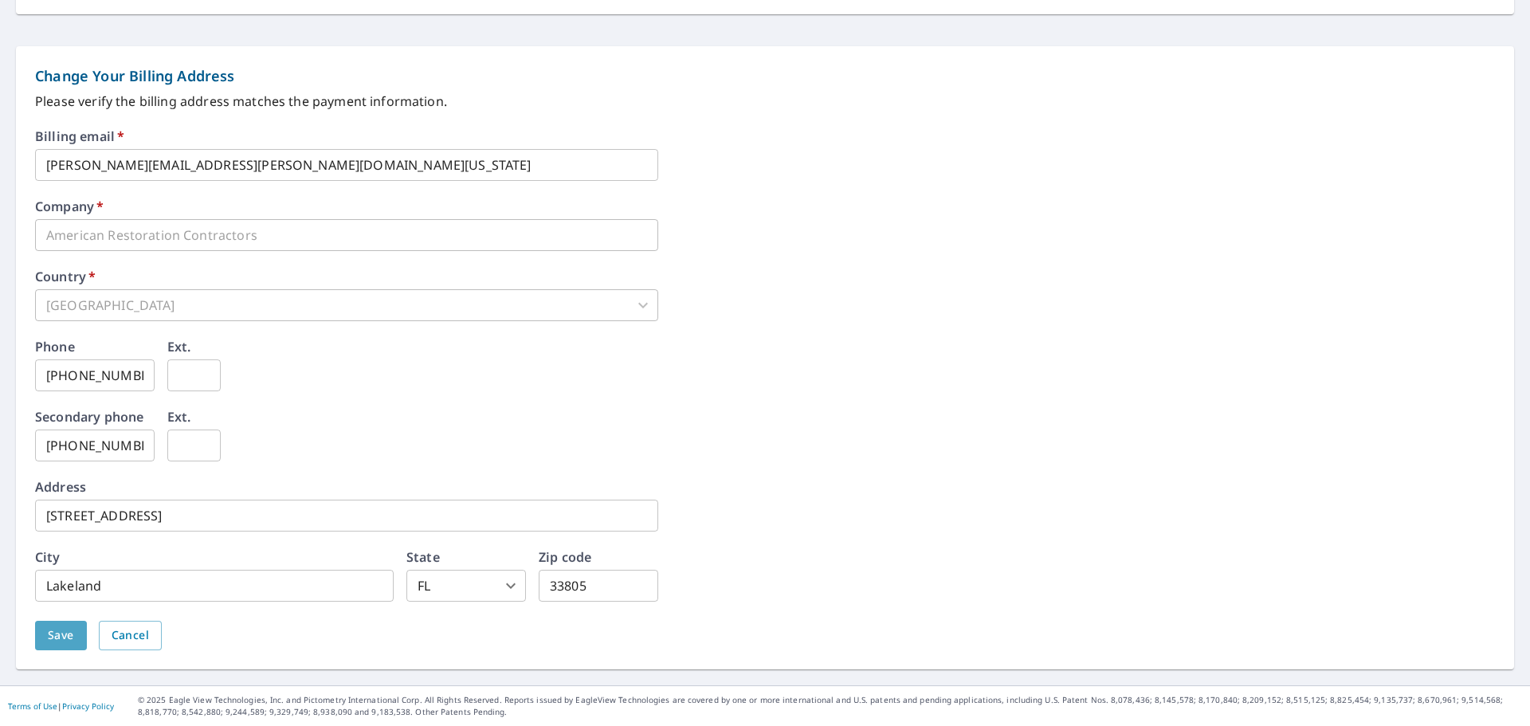
click at [63, 635] on span "Save" at bounding box center [61, 636] width 26 height 20
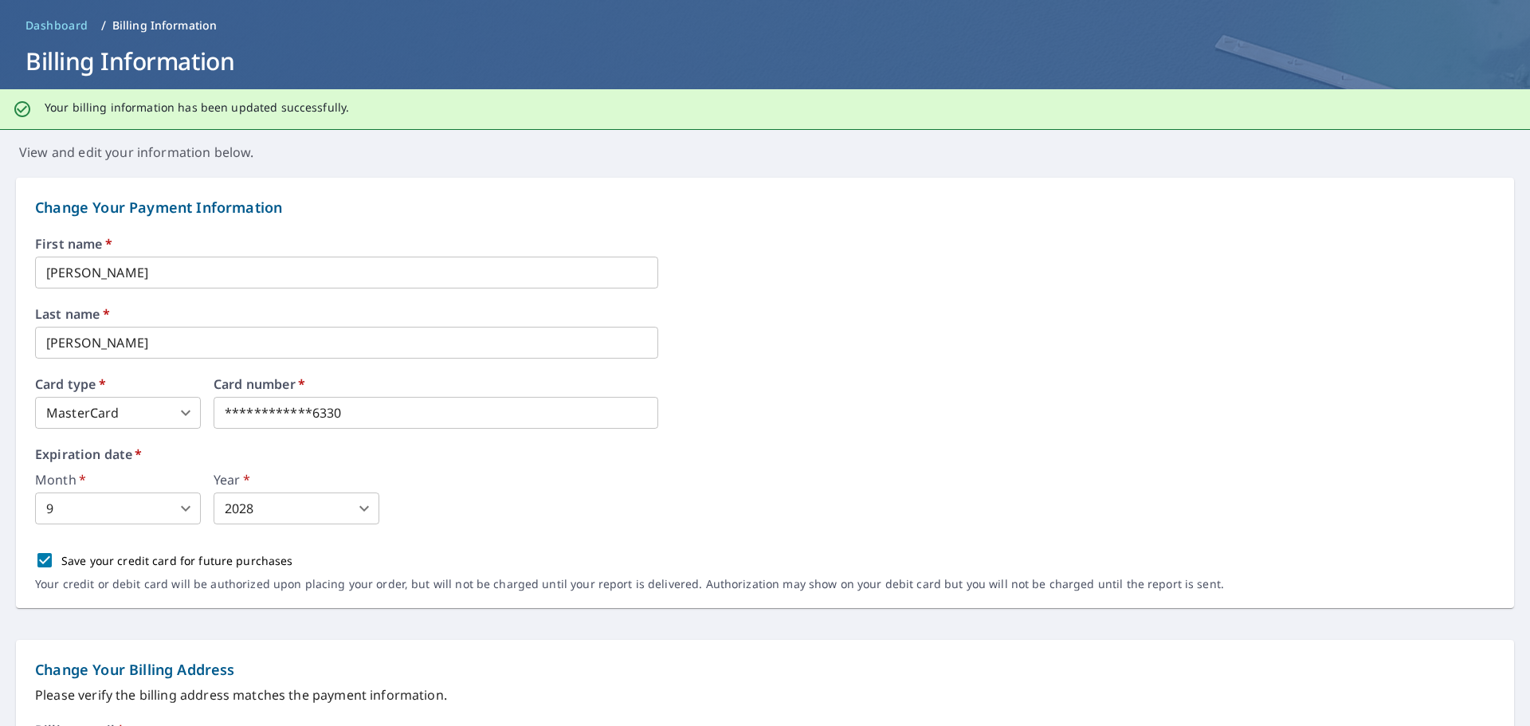
scroll to position [0, 0]
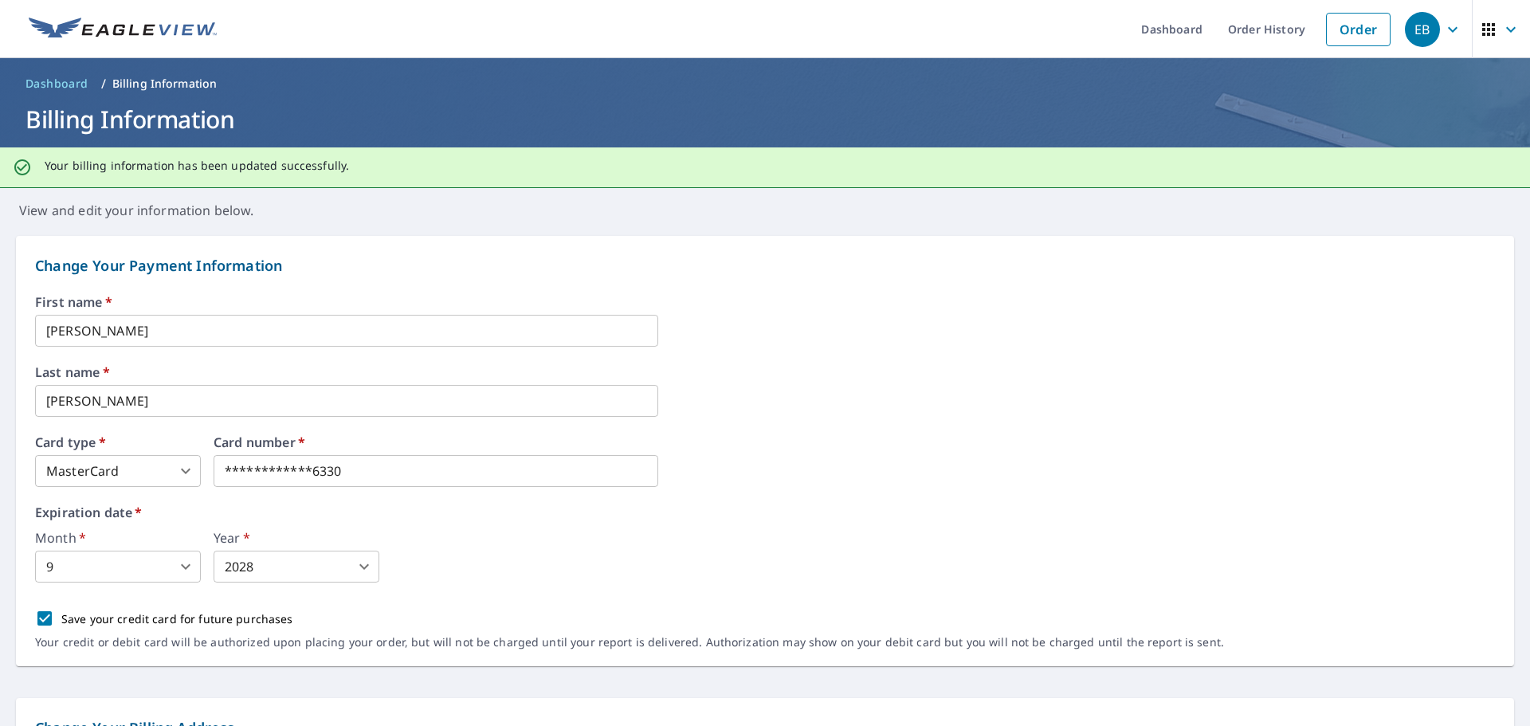
click at [1452, 33] on span "EB" at bounding box center [1435, 29] width 61 height 38
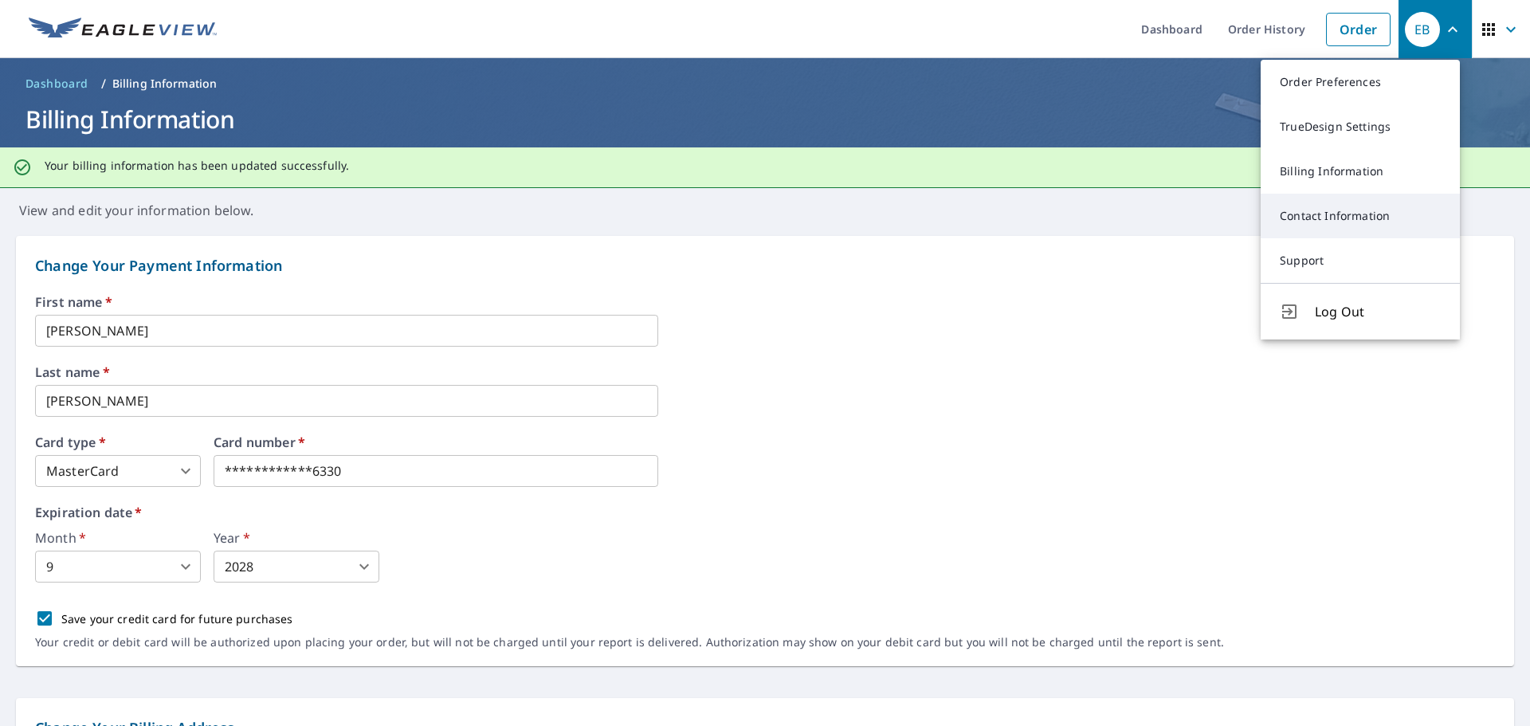
click at [1301, 215] on link "Contact Information" at bounding box center [1360, 216] width 199 height 45
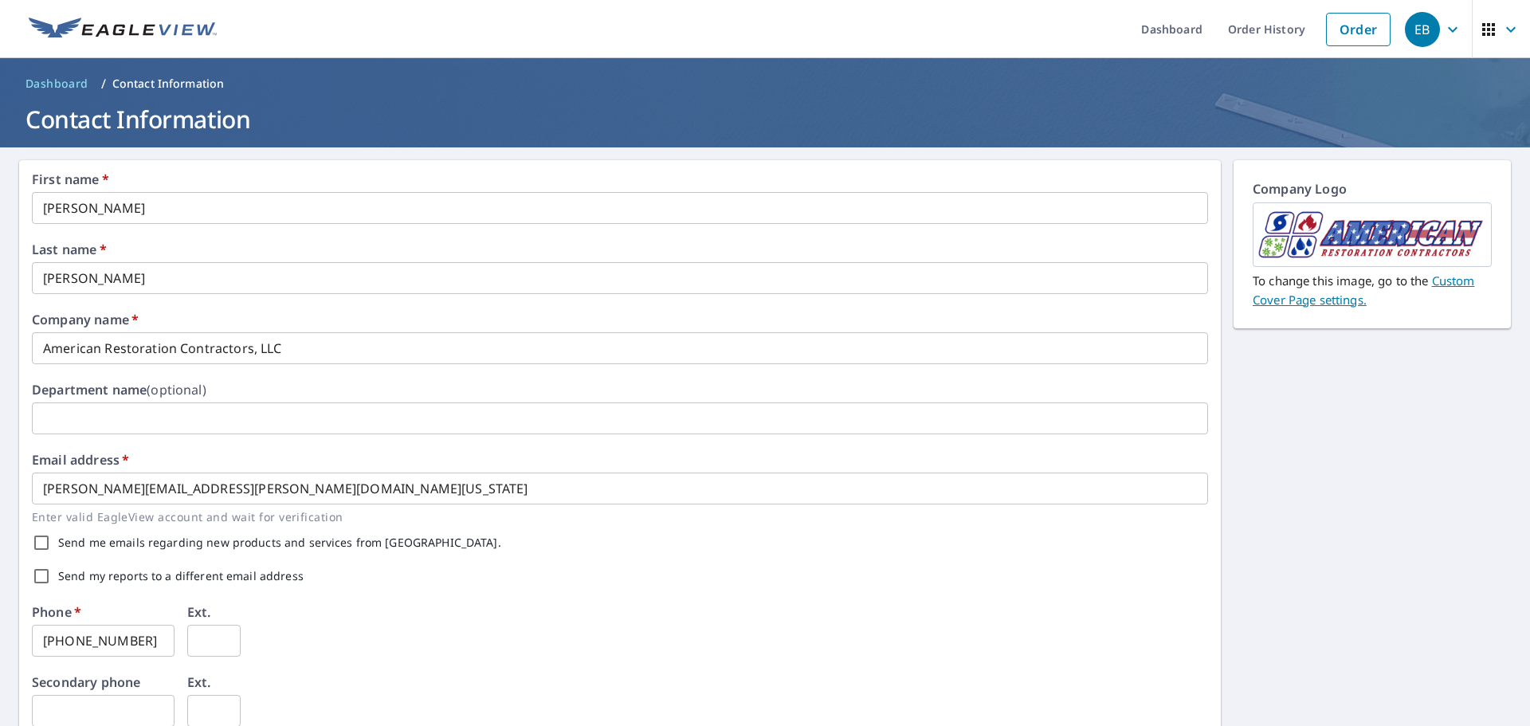
click at [1419, 28] on div "EB" at bounding box center [1422, 29] width 35 height 35
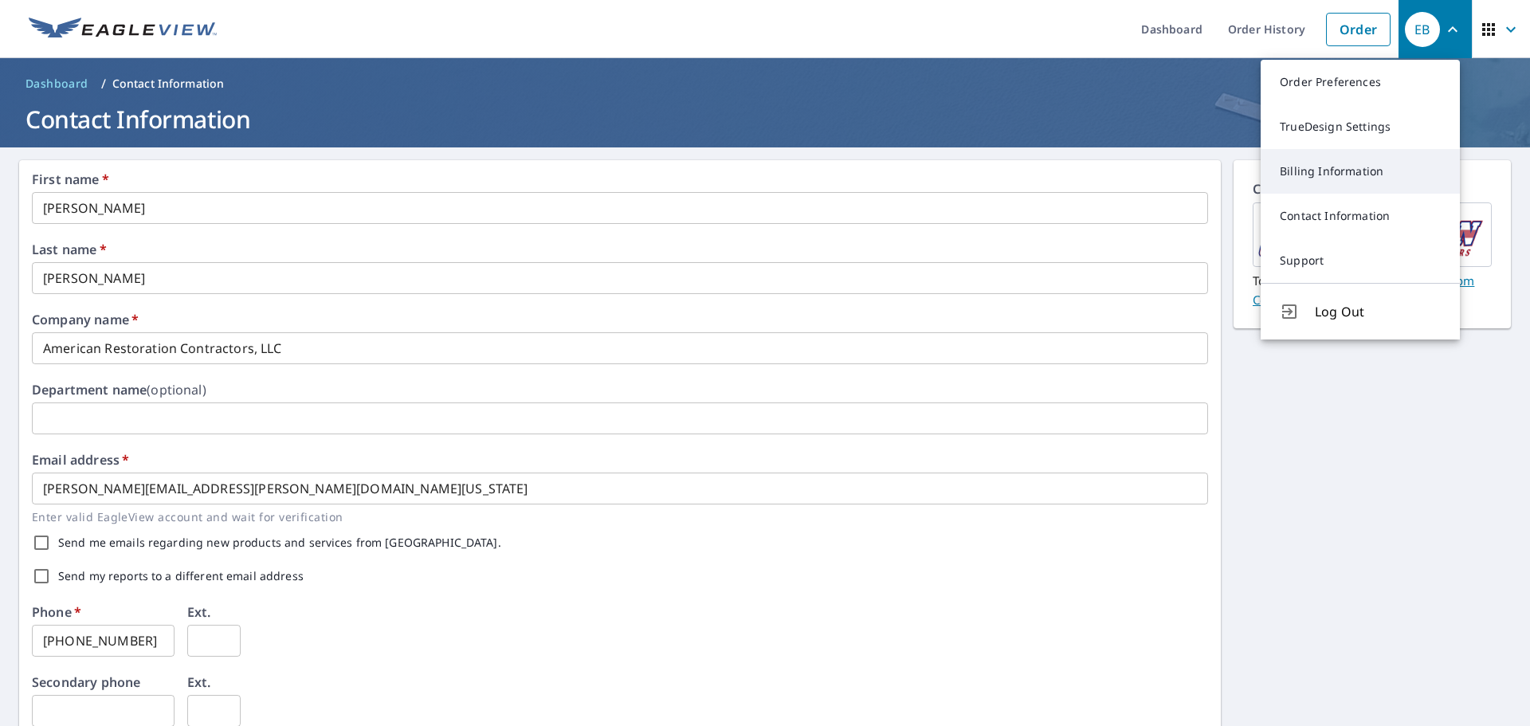
click at [1301, 173] on link "Billing Information" at bounding box center [1360, 171] width 199 height 45
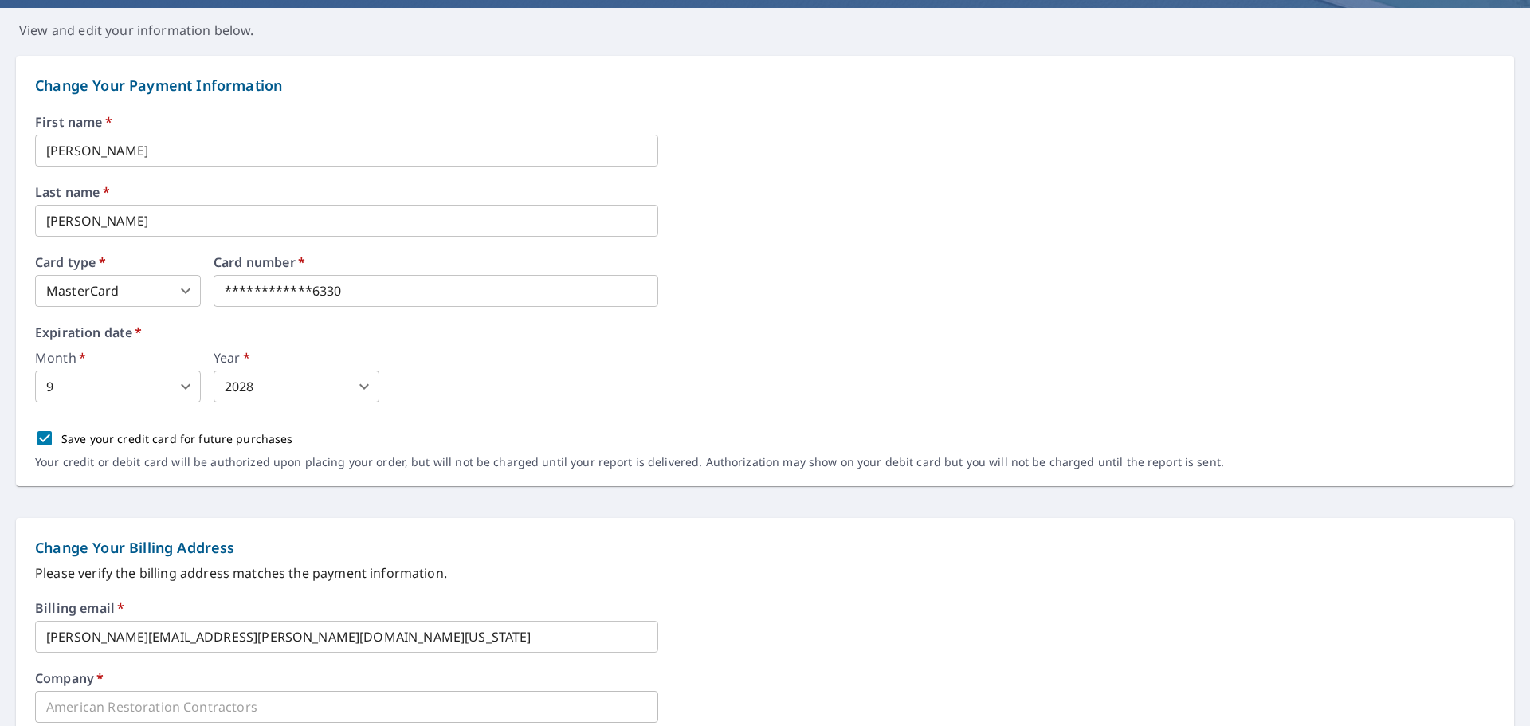
scroll to position [133, 0]
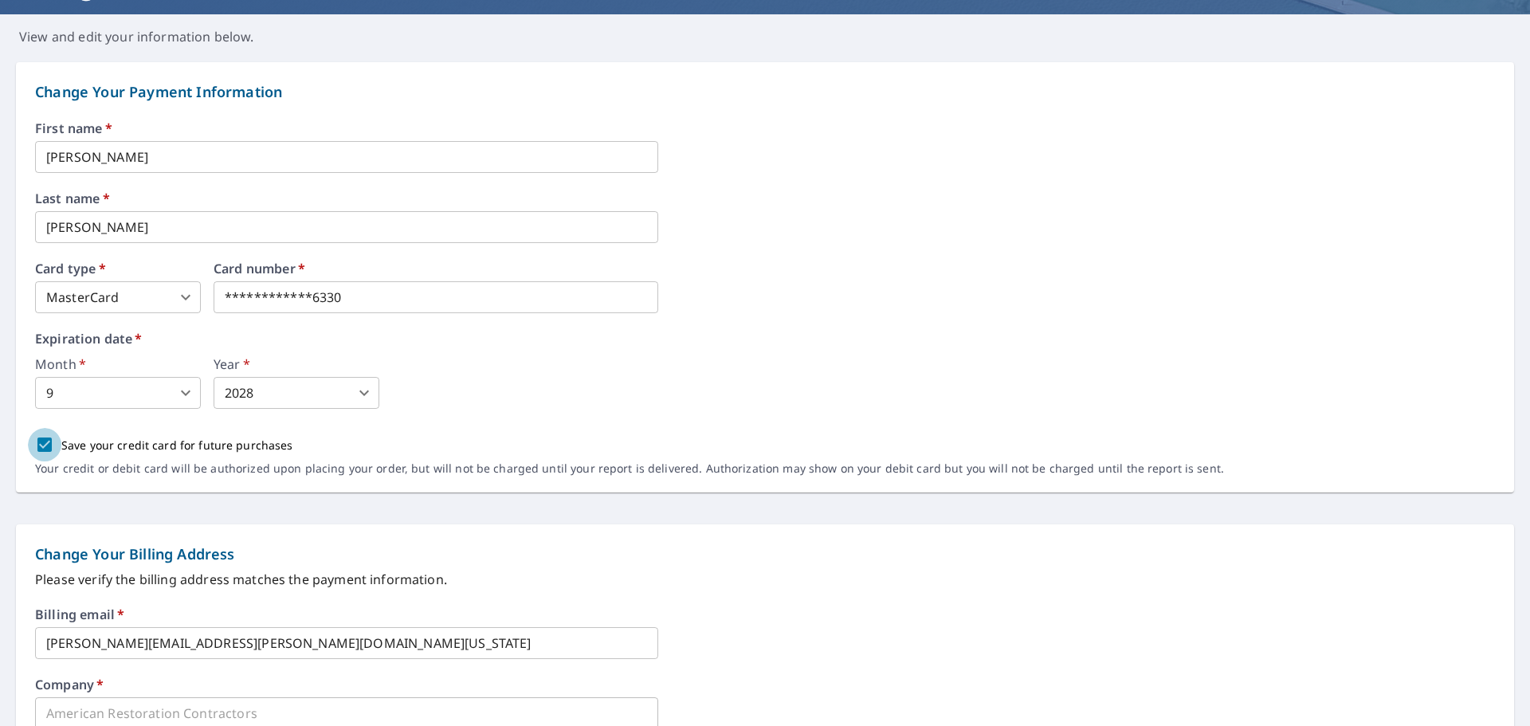
click at [40, 436] on input "Save your credit card for future purchases" at bounding box center [44, 444] width 33 height 33
click at [44, 448] on input "Save your credit card for future purchases" at bounding box center [44, 444] width 33 height 33
checkbox input "true"
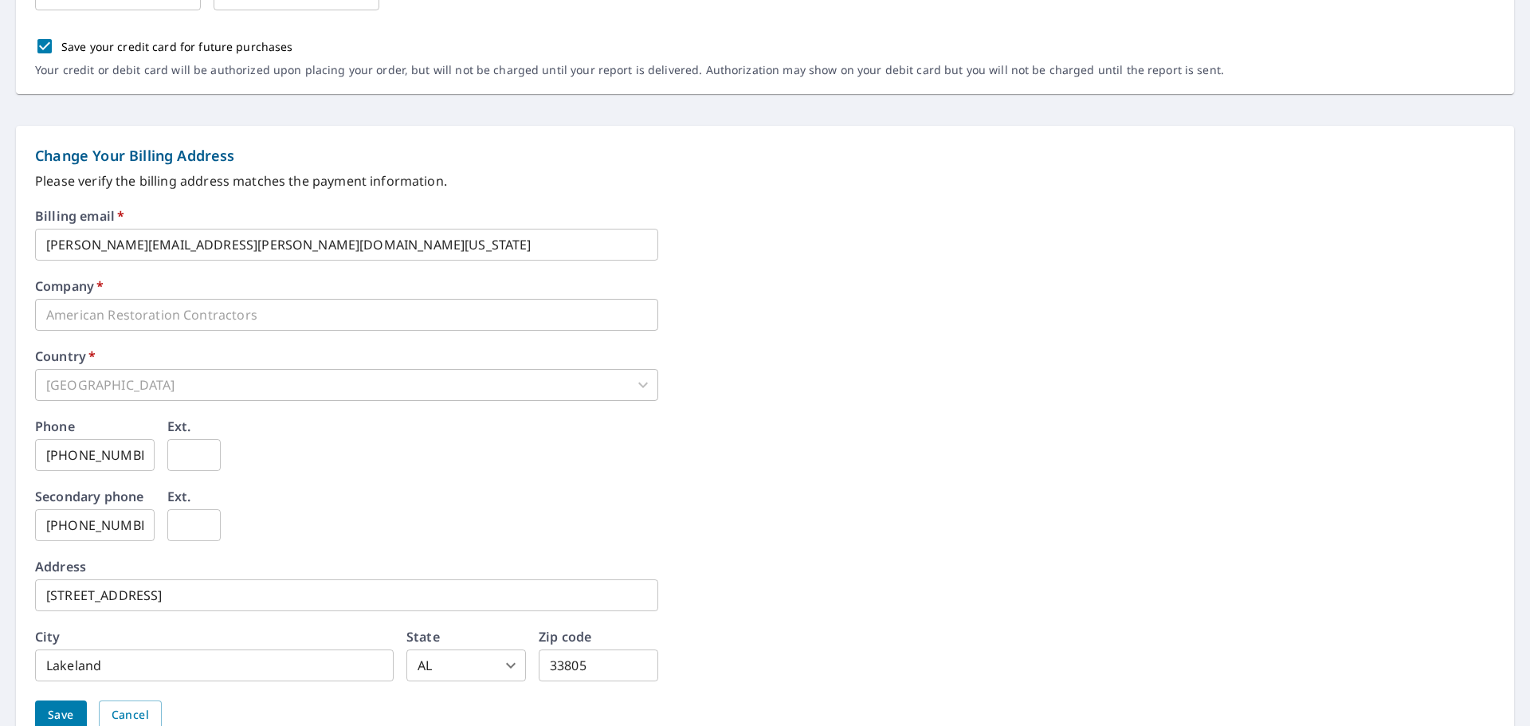
scroll to position [611, 0]
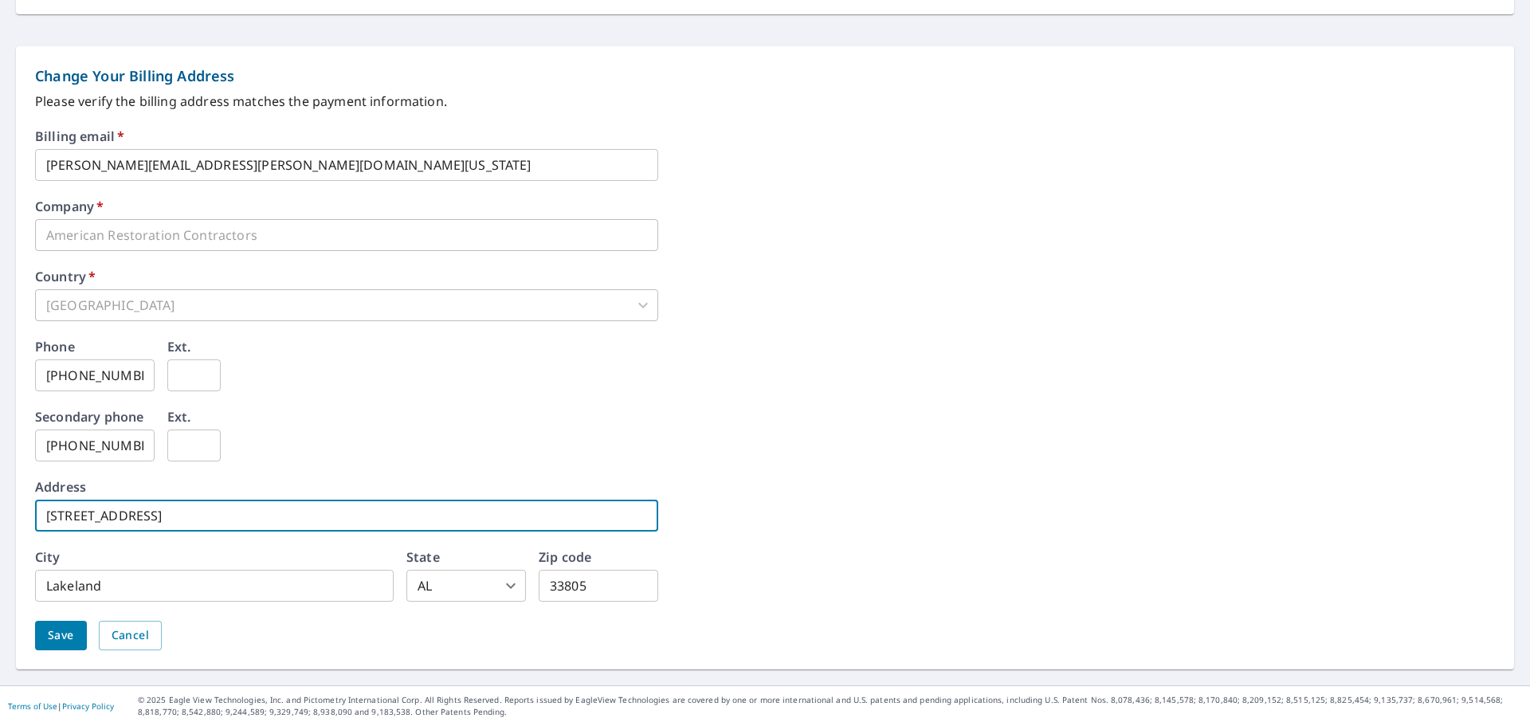
click at [273, 513] on input "[STREET_ADDRESS]" at bounding box center [346, 516] width 623 height 32
drag, startPoint x: 273, startPoint y: 513, endPoint x: -86, endPoint y: 516, distance: 359.5
click at [0, 516] on html "**********" at bounding box center [765, 363] width 1530 height 726
type input "[STREET_ADDRESS]"
click at [462, 578] on body "**********" at bounding box center [765, 363] width 1530 height 726
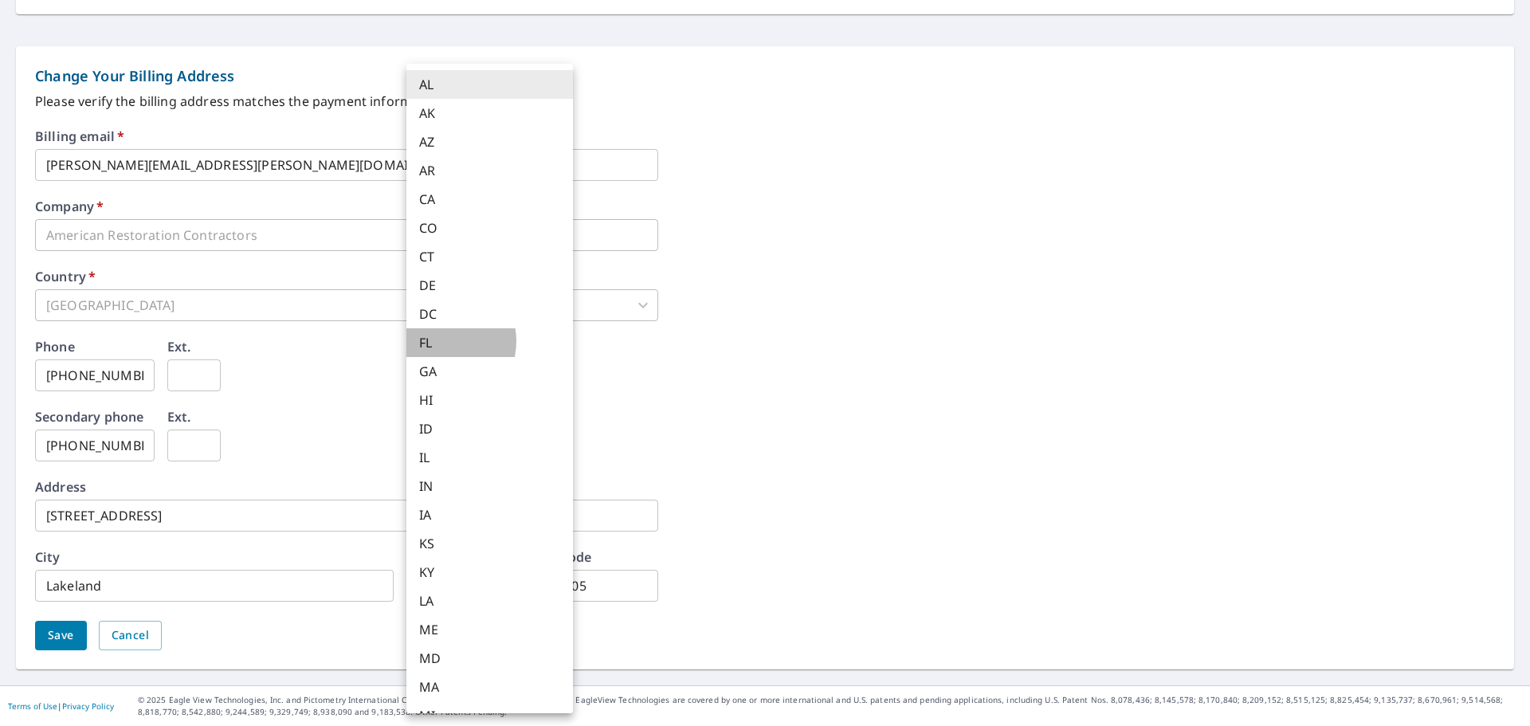
click at [441, 341] on li "FL" at bounding box center [490, 342] width 167 height 29
type input "FL"
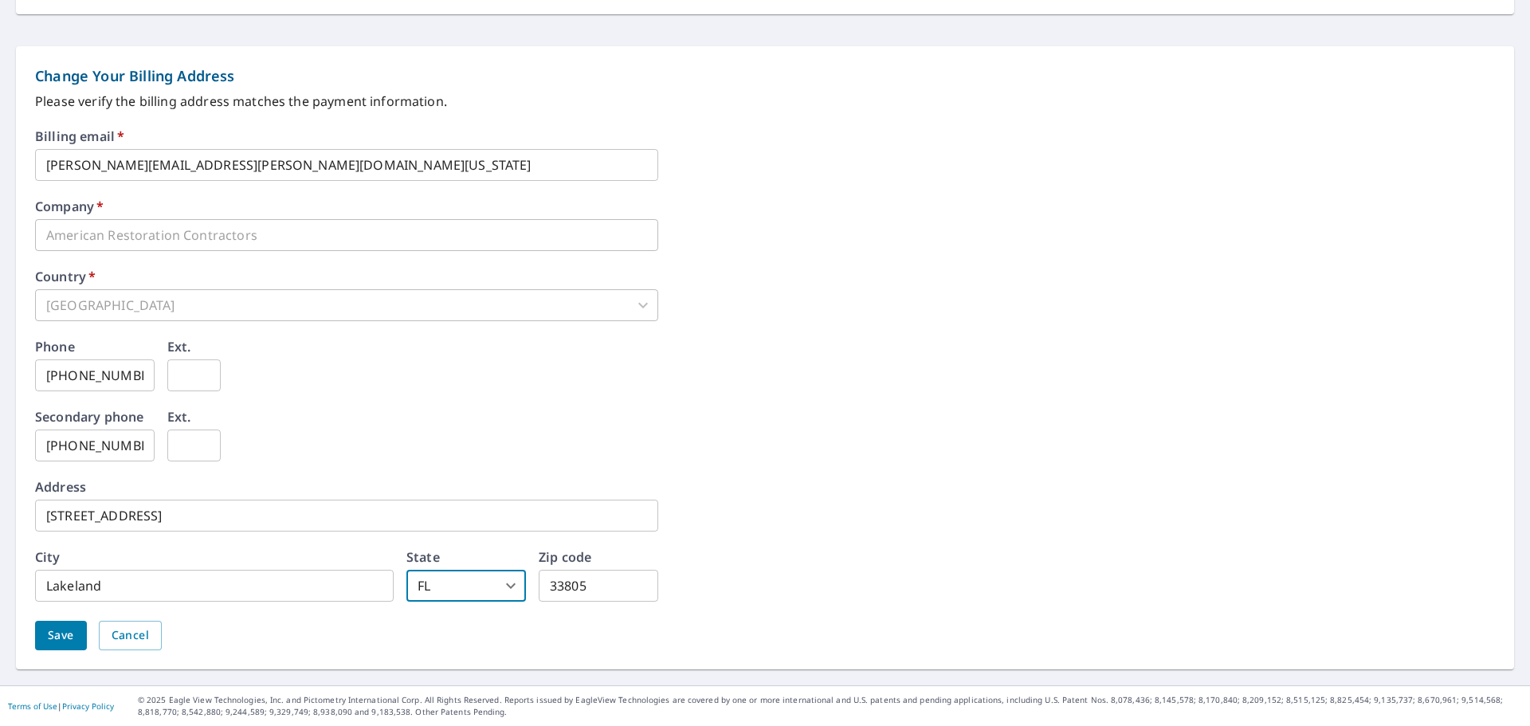
click at [334, 579] on input "Lakeland" at bounding box center [214, 586] width 359 height 32
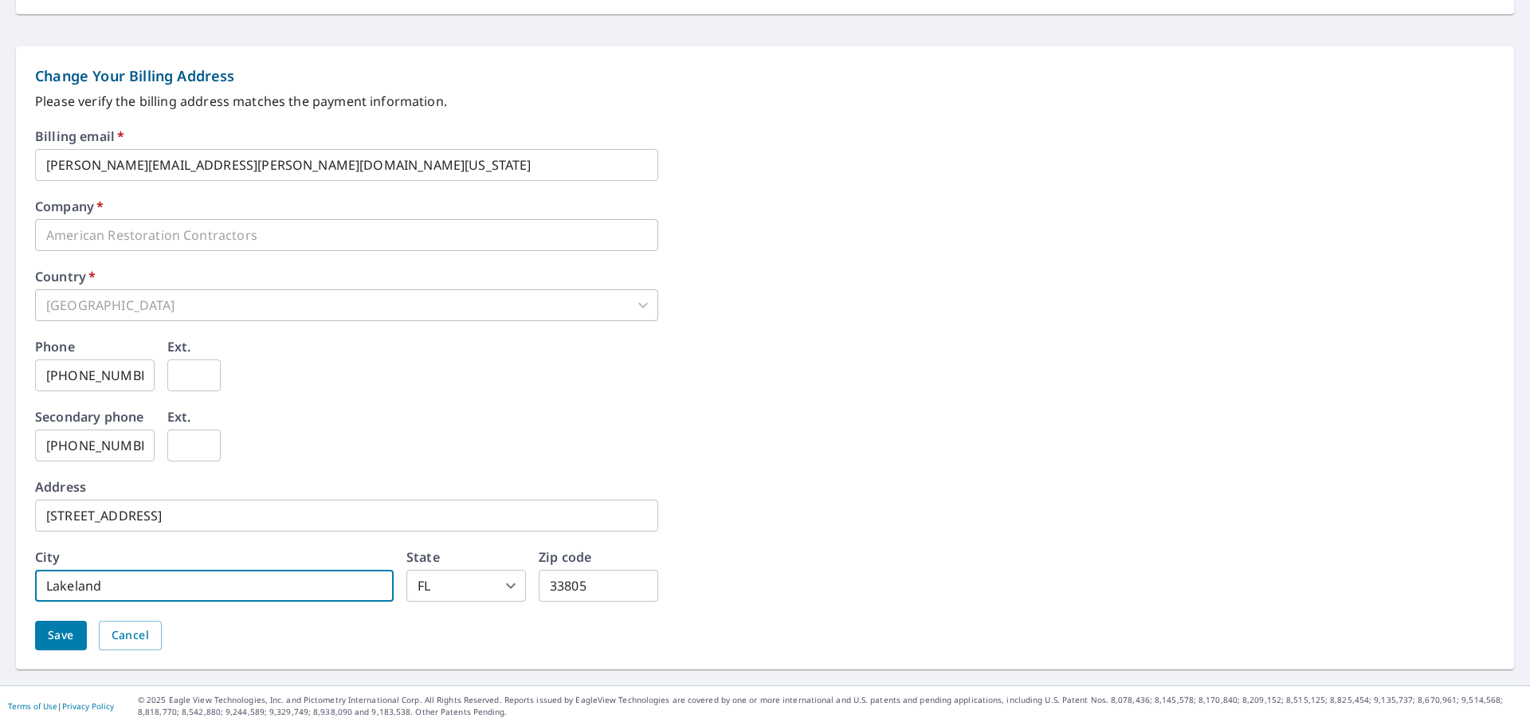
click at [462, 587] on body "**********" at bounding box center [765, 363] width 1530 height 726
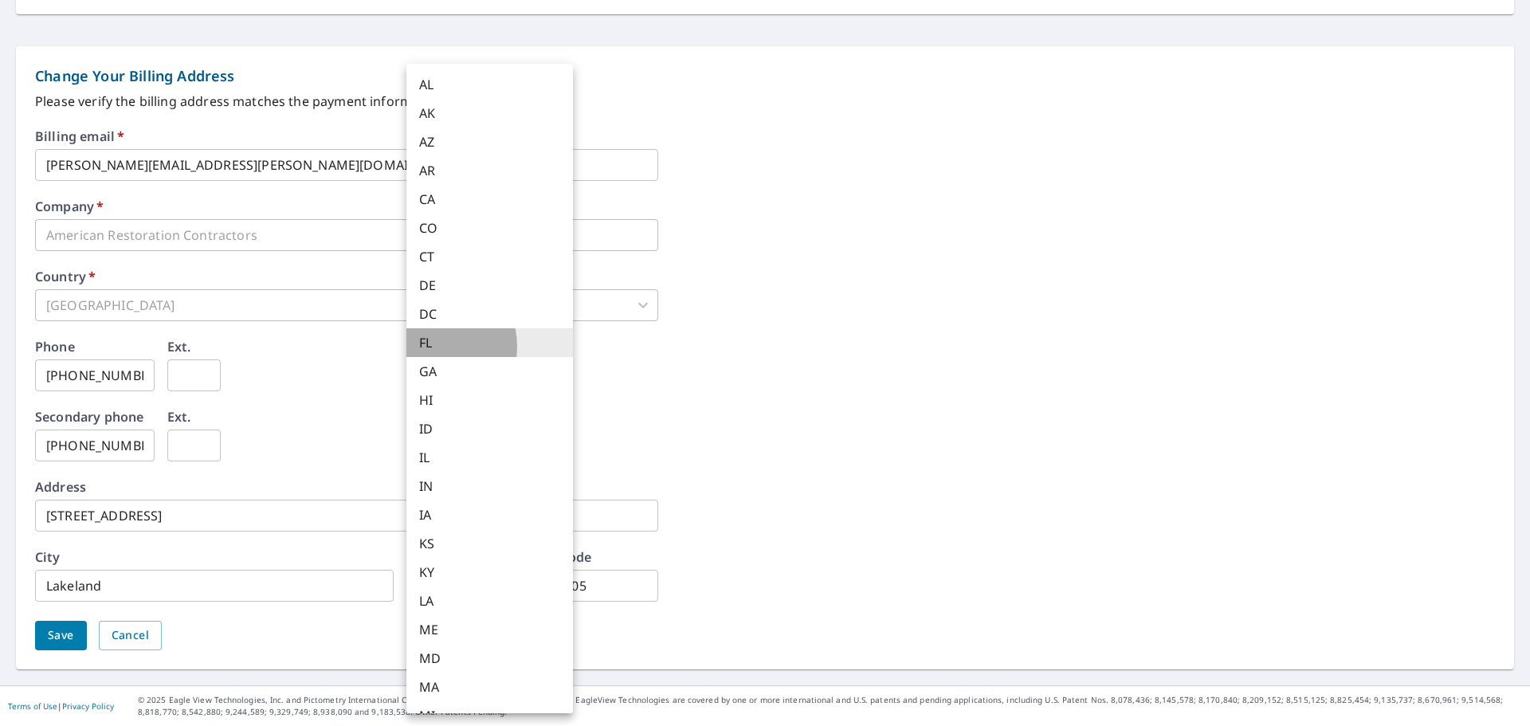
click at [432, 346] on li "FL" at bounding box center [490, 342] width 167 height 29
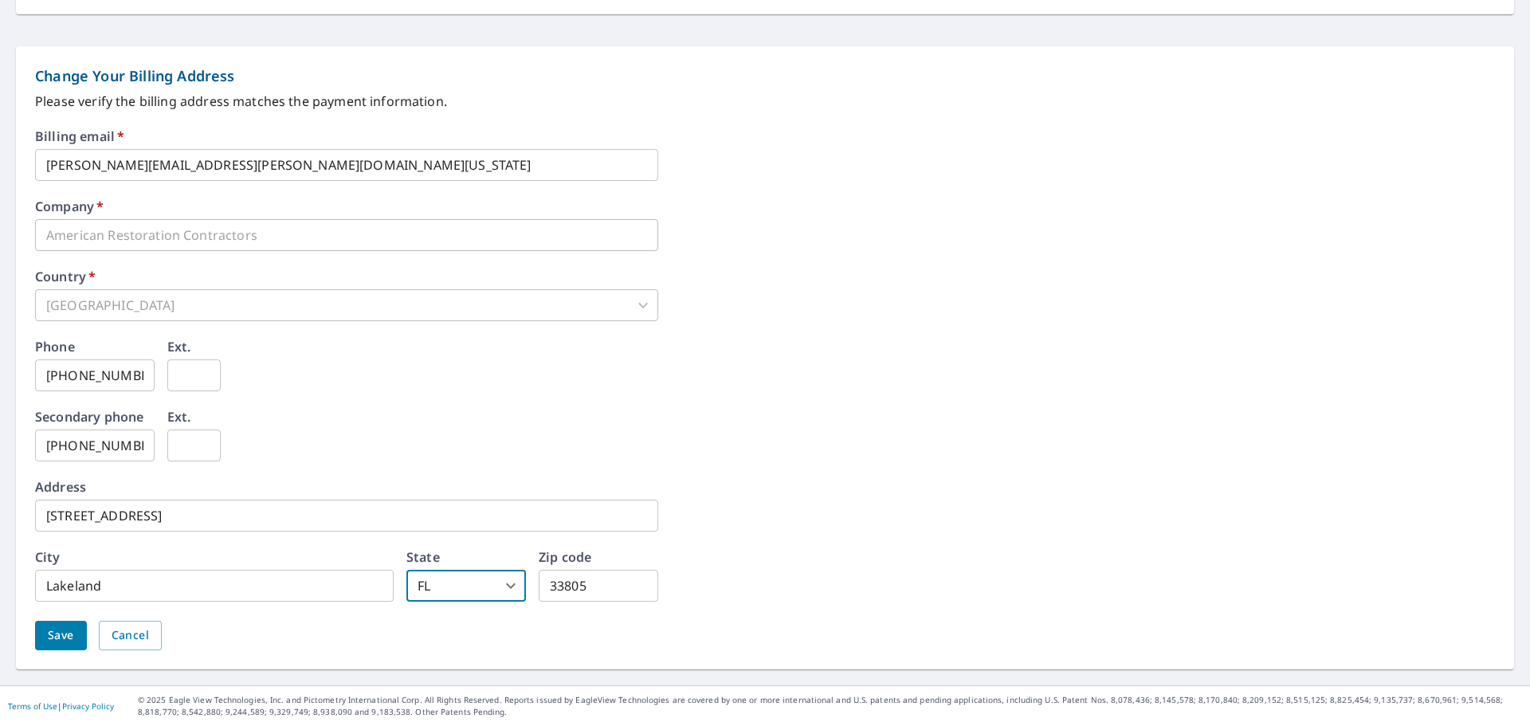
click at [582, 572] on input "33805" at bounding box center [599, 586] width 120 height 32
click at [45, 631] on button "Save" at bounding box center [61, 635] width 52 height 29
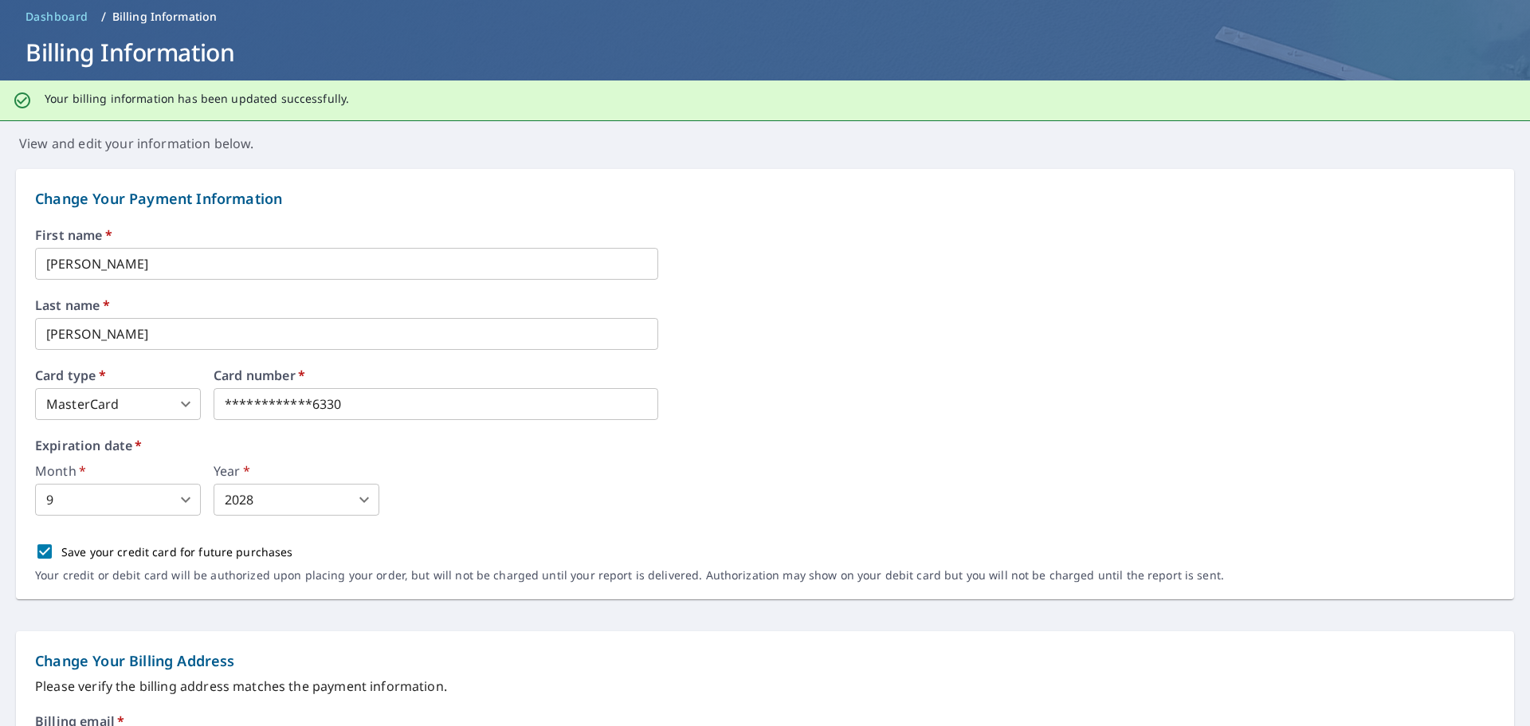
scroll to position [0, 0]
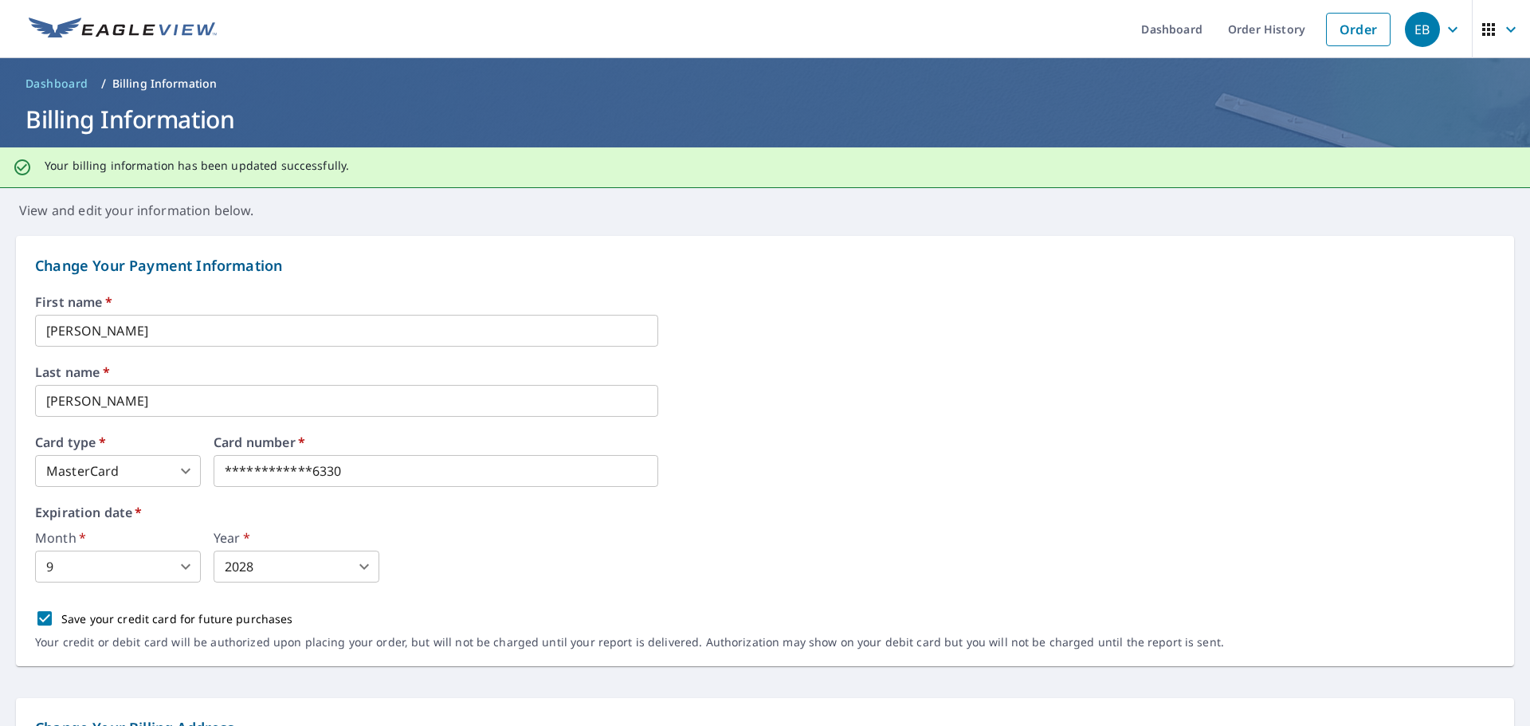
click at [1444, 37] on icon "button" at bounding box center [1453, 29] width 19 height 19
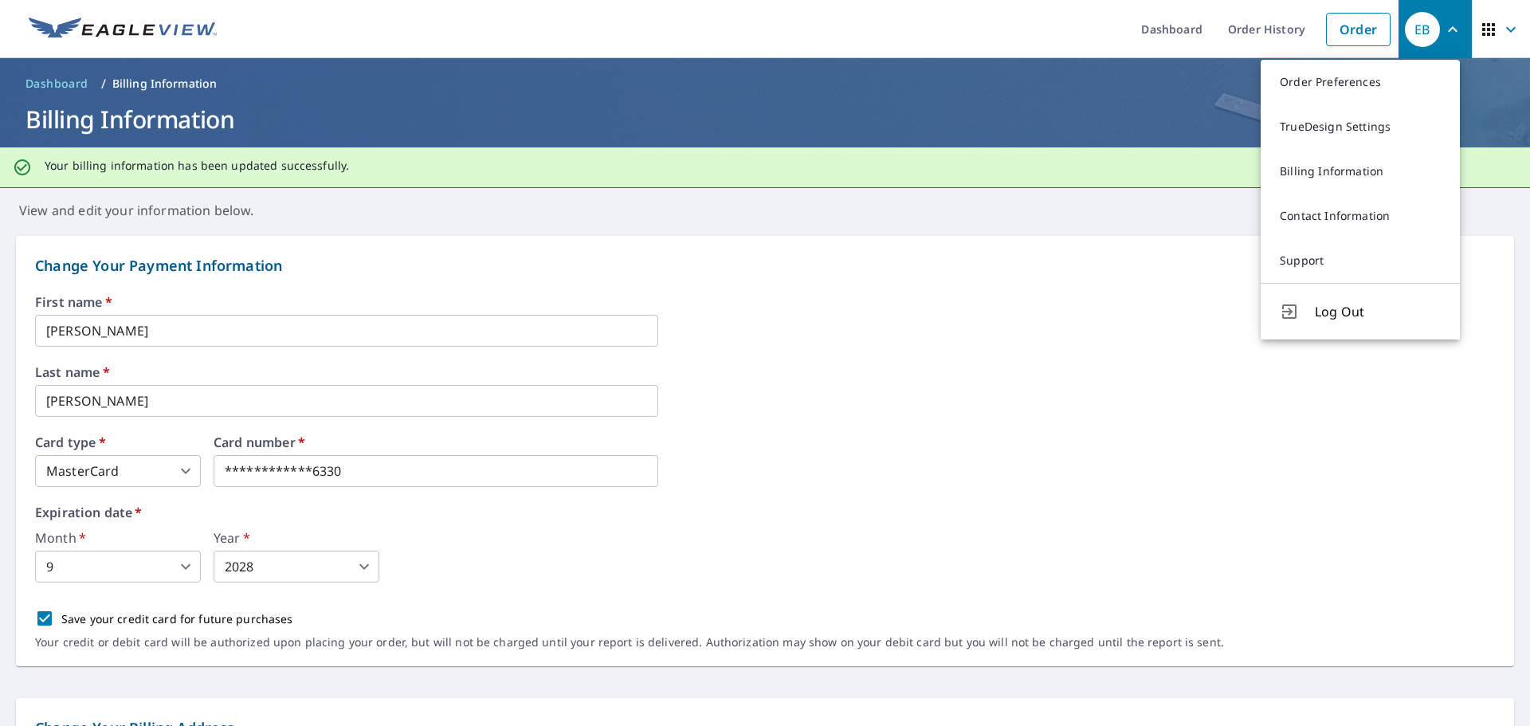
click at [1321, 82] on link "Order Preferences" at bounding box center [1360, 82] width 199 height 45
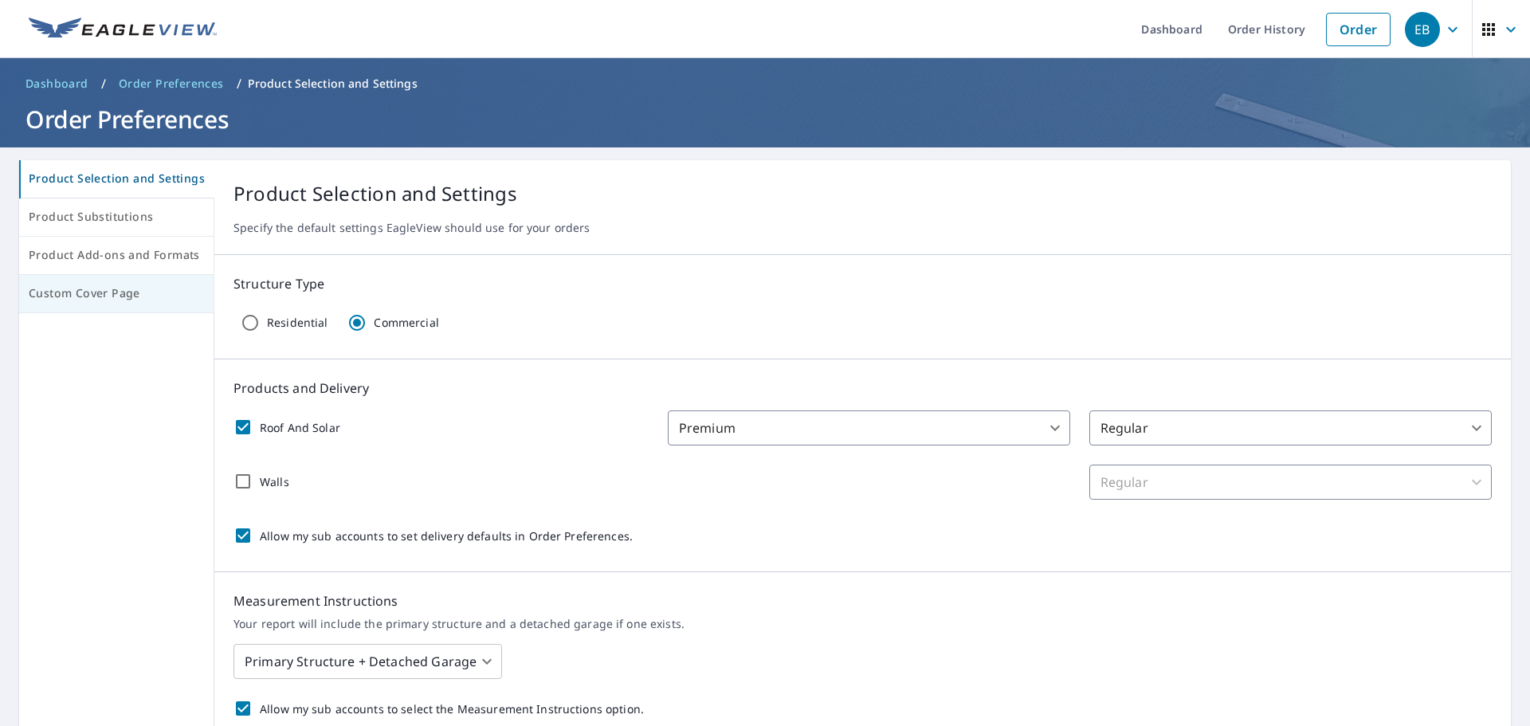
click at [88, 287] on span "Custom Cover Page" at bounding box center [116, 294] width 175 height 20
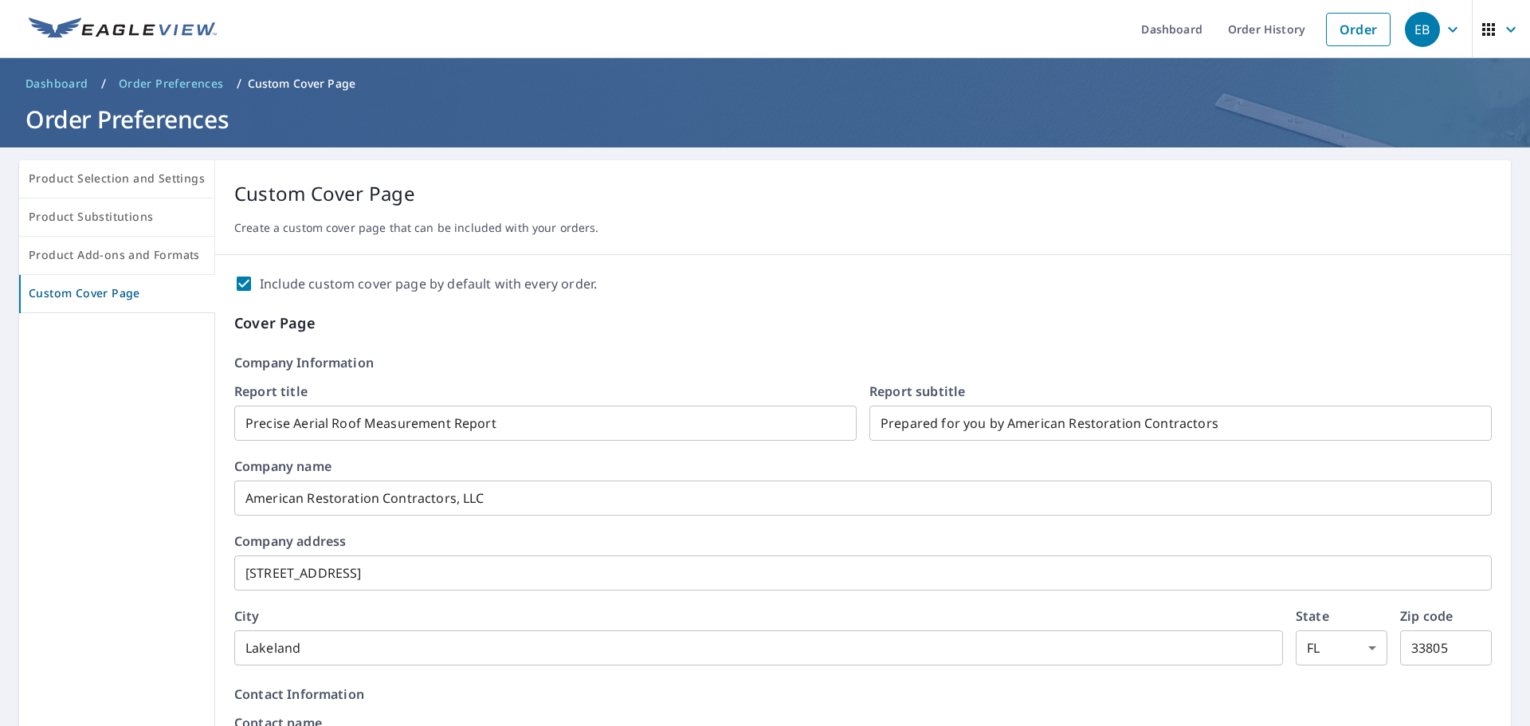
click at [1424, 12] on span "EB" at bounding box center [1435, 29] width 61 height 38
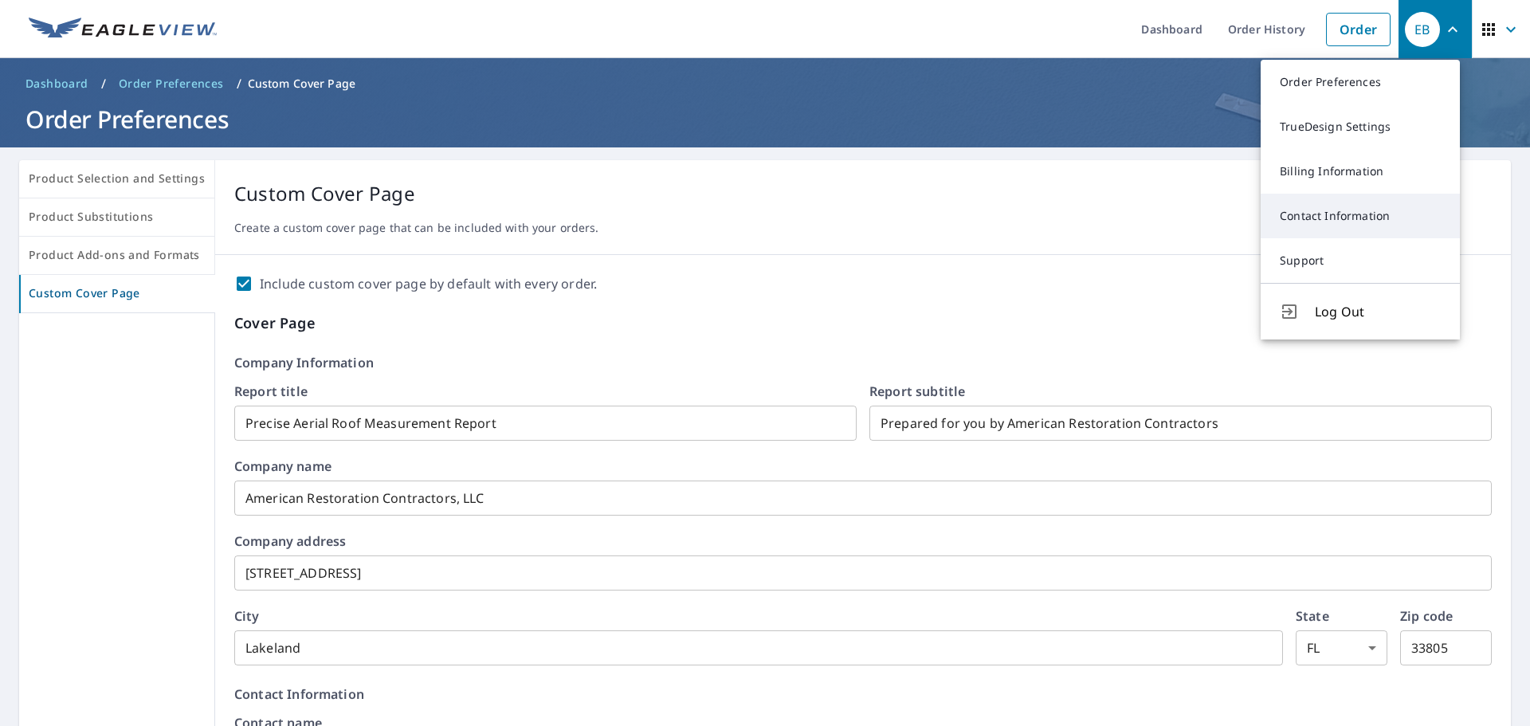
click at [1299, 218] on link "Contact Information" at bounding box center [1360, 216] width 199 height 45
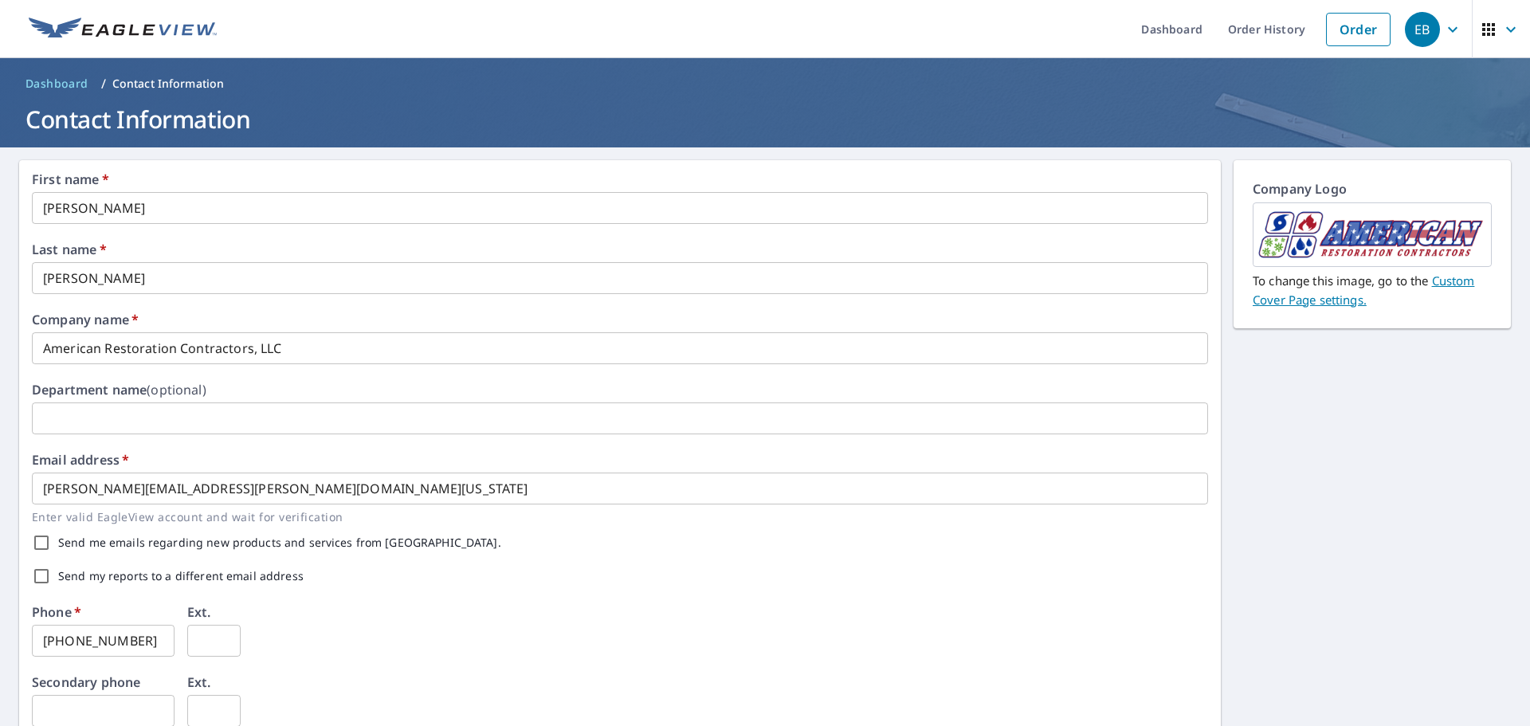
scroll to position [396, 0]
click at [1412, 40] on div "EB" at bounding box center [1422, 29] width 35 height 35
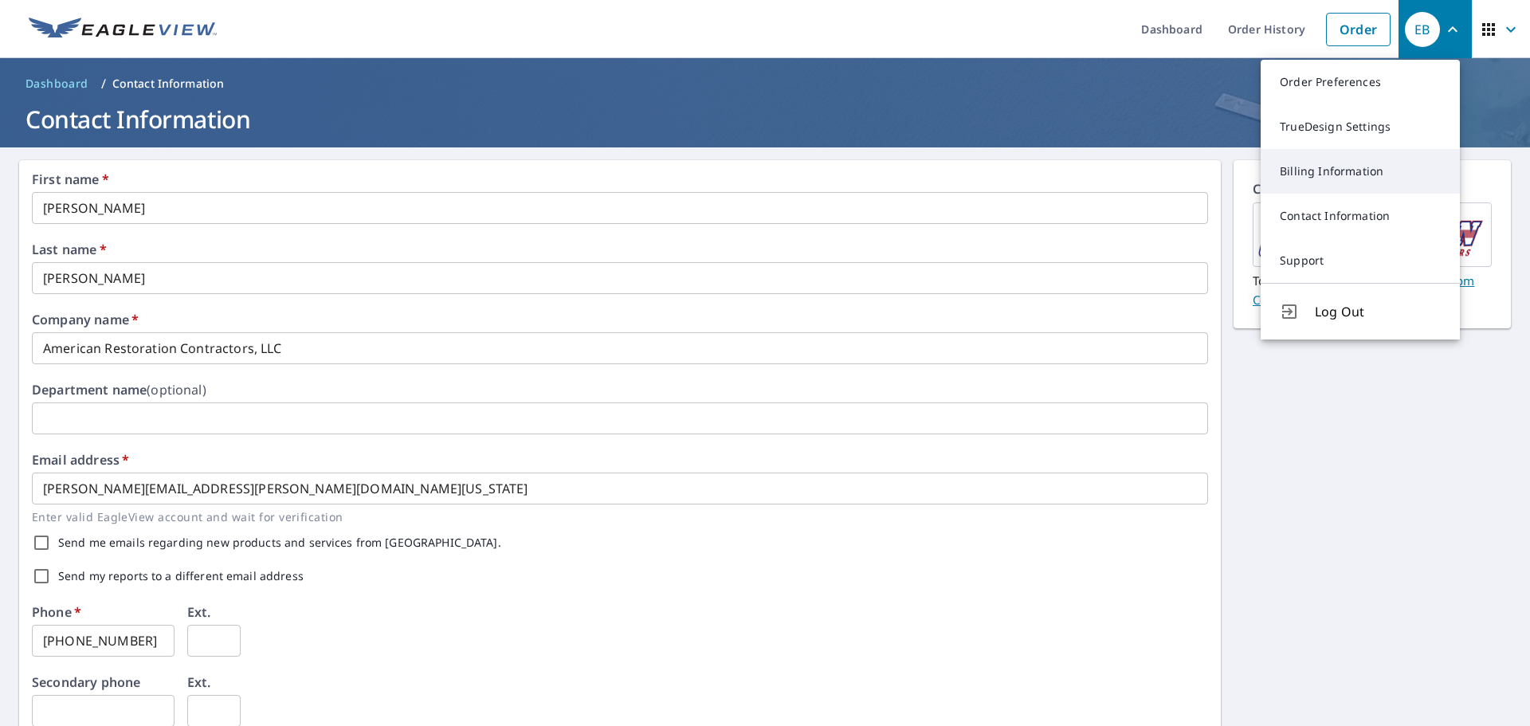
click at [1312, 173] on link "Billing Information" at bounding box center [1360, 171] width 199 height 45
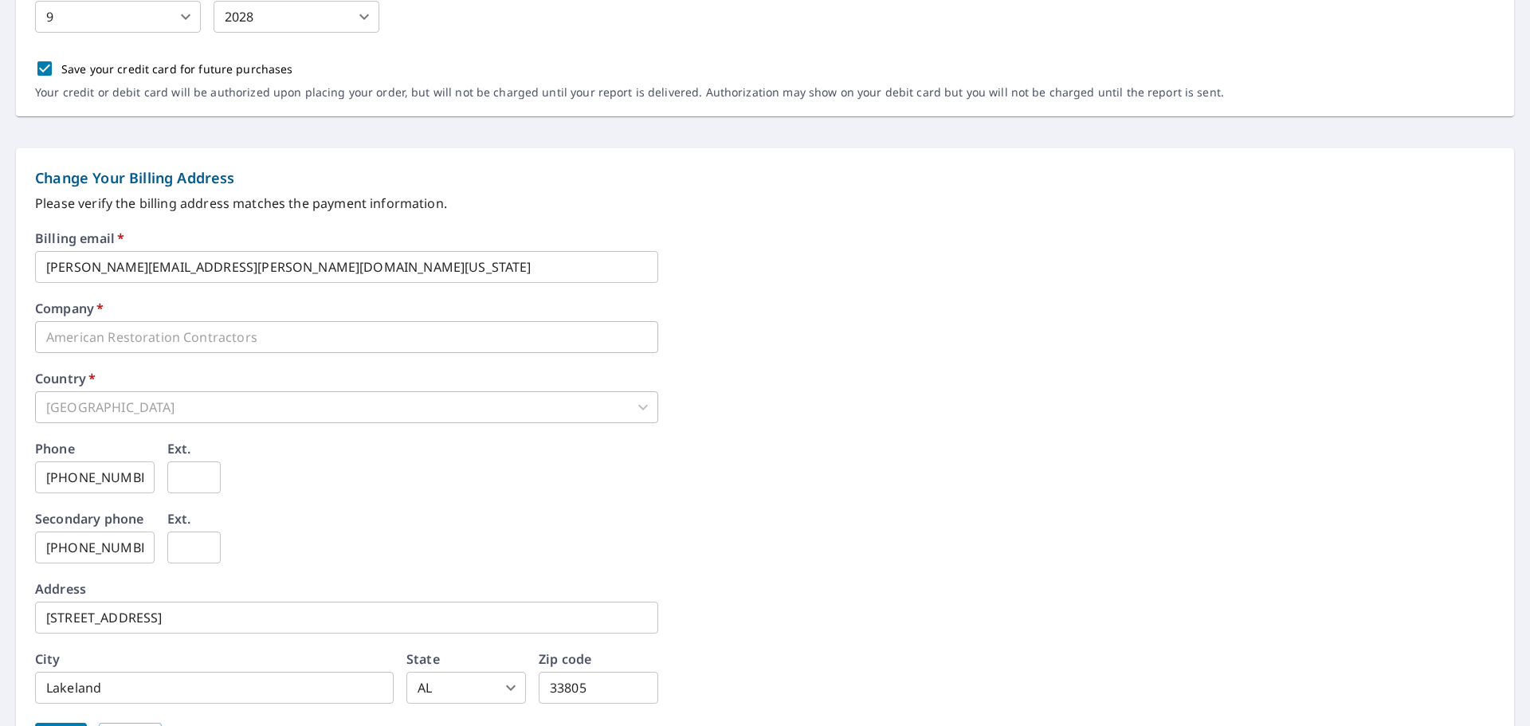
scroll to position [293, 0]
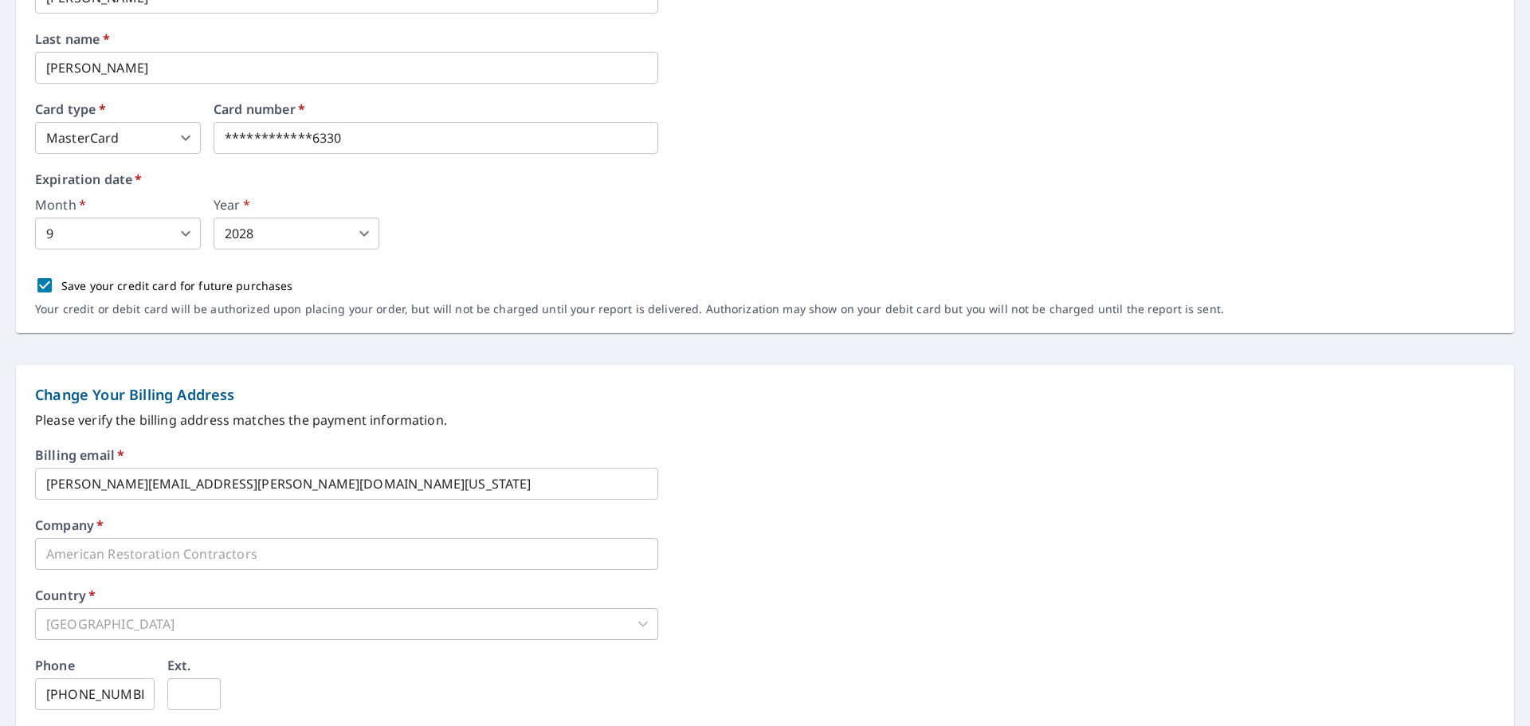
click at [330, 422] on p "Please verify the billing address matches the payment information." at bounding box center [765, 420] width 1460 height 19
click at [196, 409] on div "Change Your Billing Address Please verify the billing address matches the payme…" at bounding box center [765, 406] width 1460 height 45
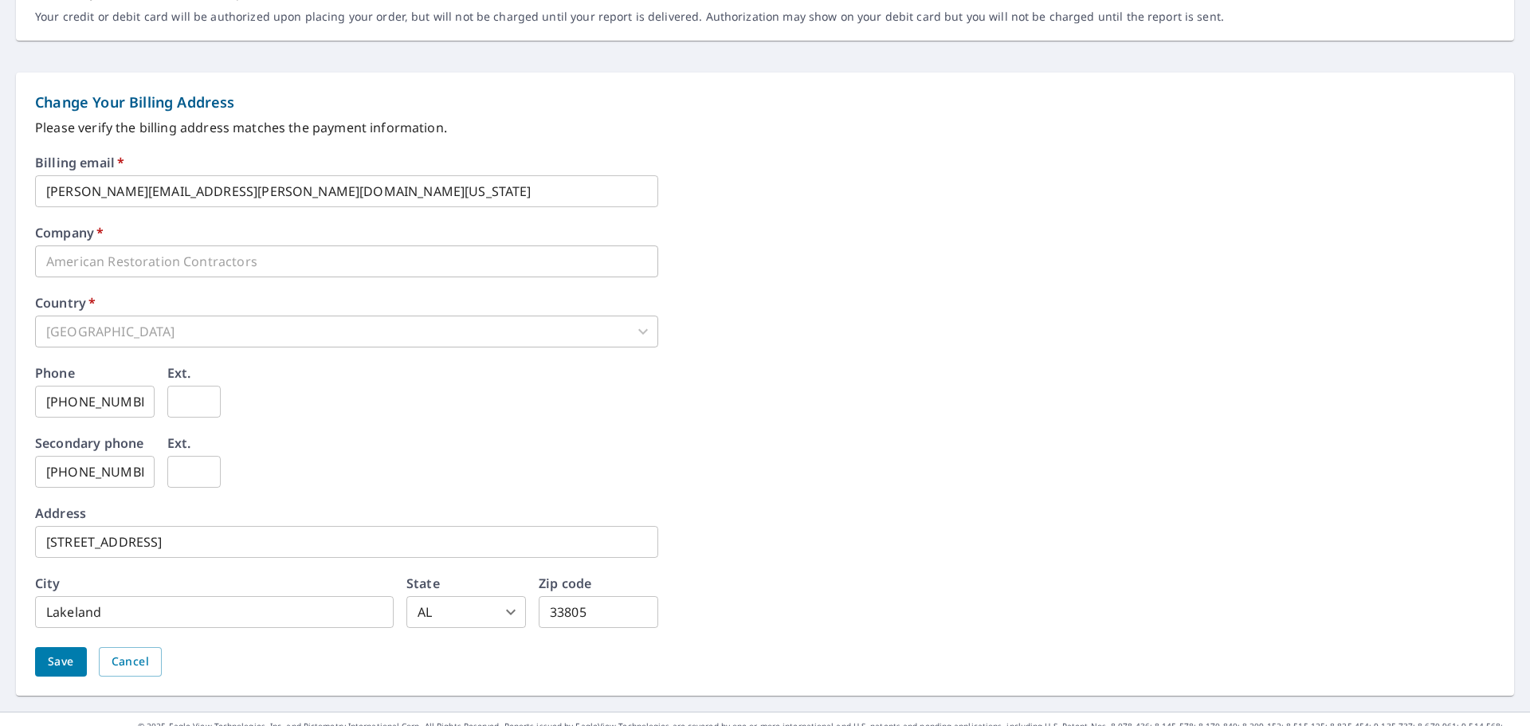
scroll to position [611, 0]
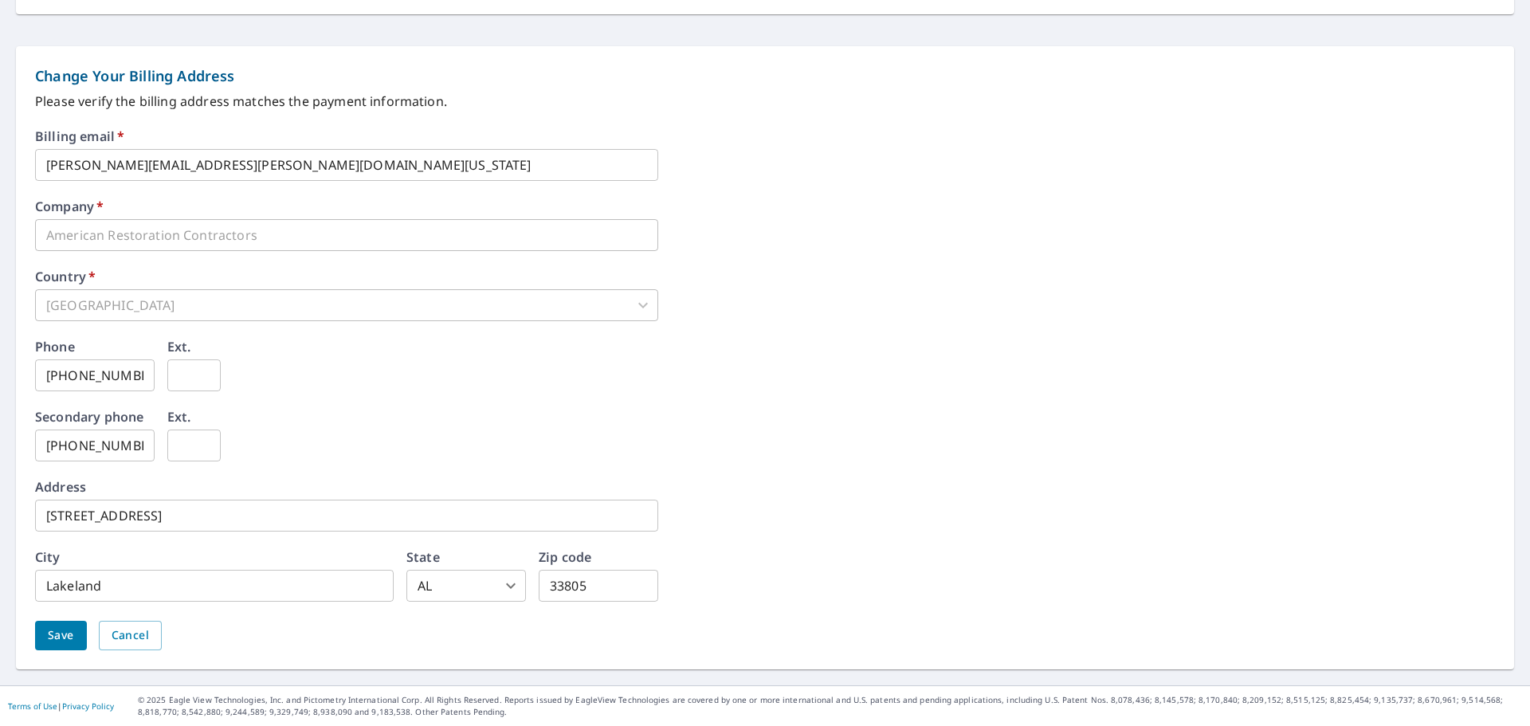
click at [157, 513] on input "[STREET_ADDRESS]" at bounding box center [346, 516] width 623 height 32
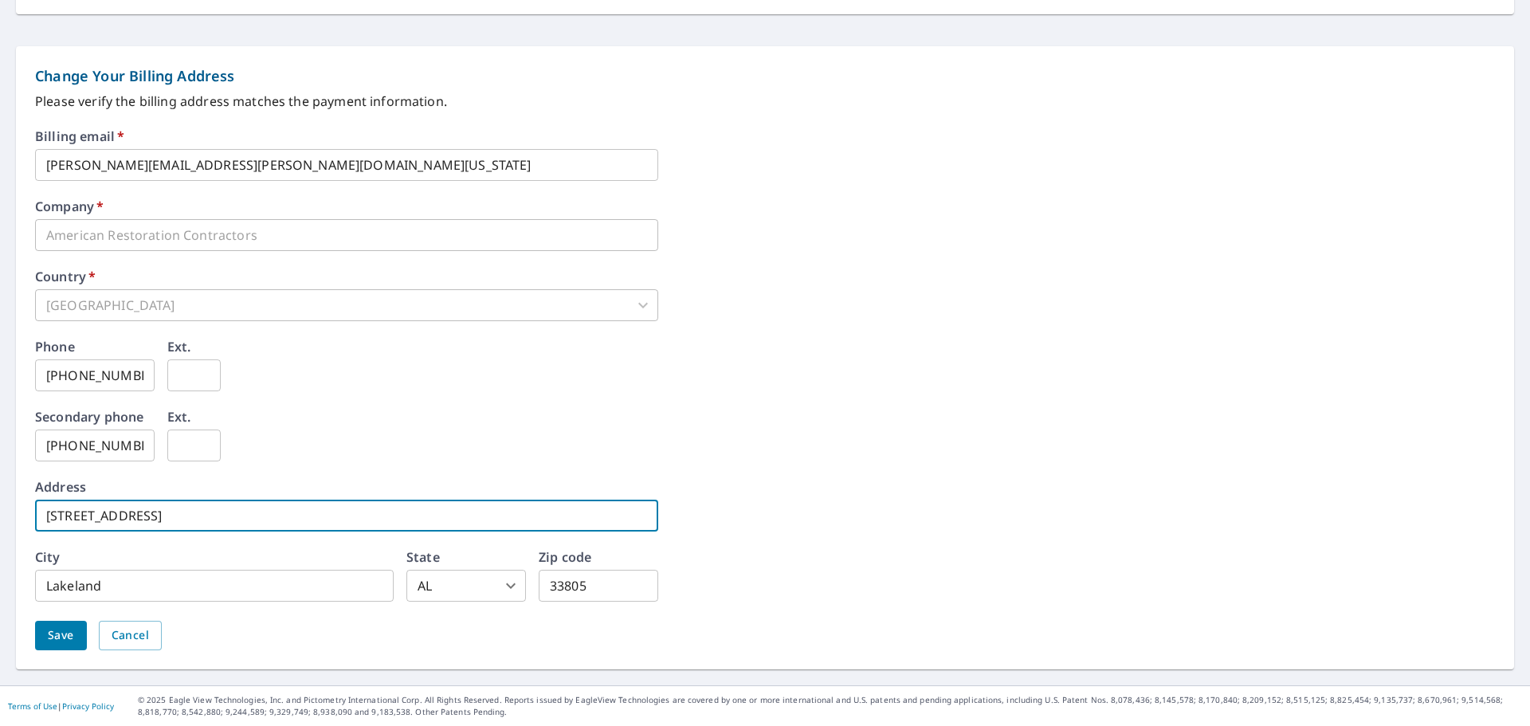
drag, startPoint x: 246, startPoint y: 521, endPoint x: 20, endPoint y: 517, distance: 225.6
click at [20, 517] on div "Change Your Billing Address Please verify the billing address matches the payme…" at bounding box center [765, 357] width 1499 height 623
type input "[STREET_ADDRESS]"
click at [388, 643] on div "Save Cancel" at bounding box center [765, 635] width 1460 height 29
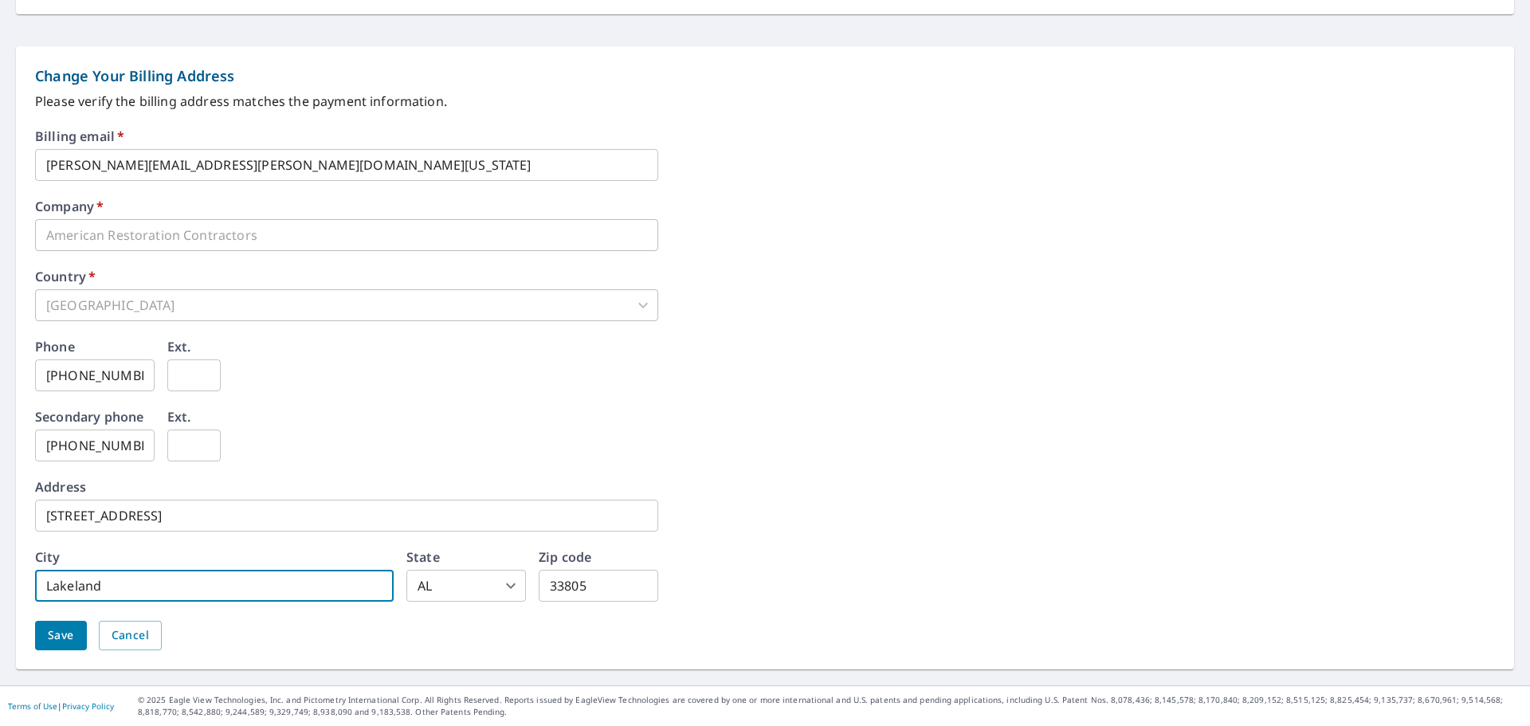
click at [260, 582] on input "Lakeland" at bounding box center [214, 586] width 359 height 32
drag, startPoint x: 167, startPoint y: 587, endPoint x: 88, endPoint y: 582, distance: 78.3
click at [88, 582] on input "Lakeland" at bounding box center [214, 586] width 359 height 32
click at [380, 650] on div "Save Cancel" at bounding box center [765, 635] width 1460 height 29
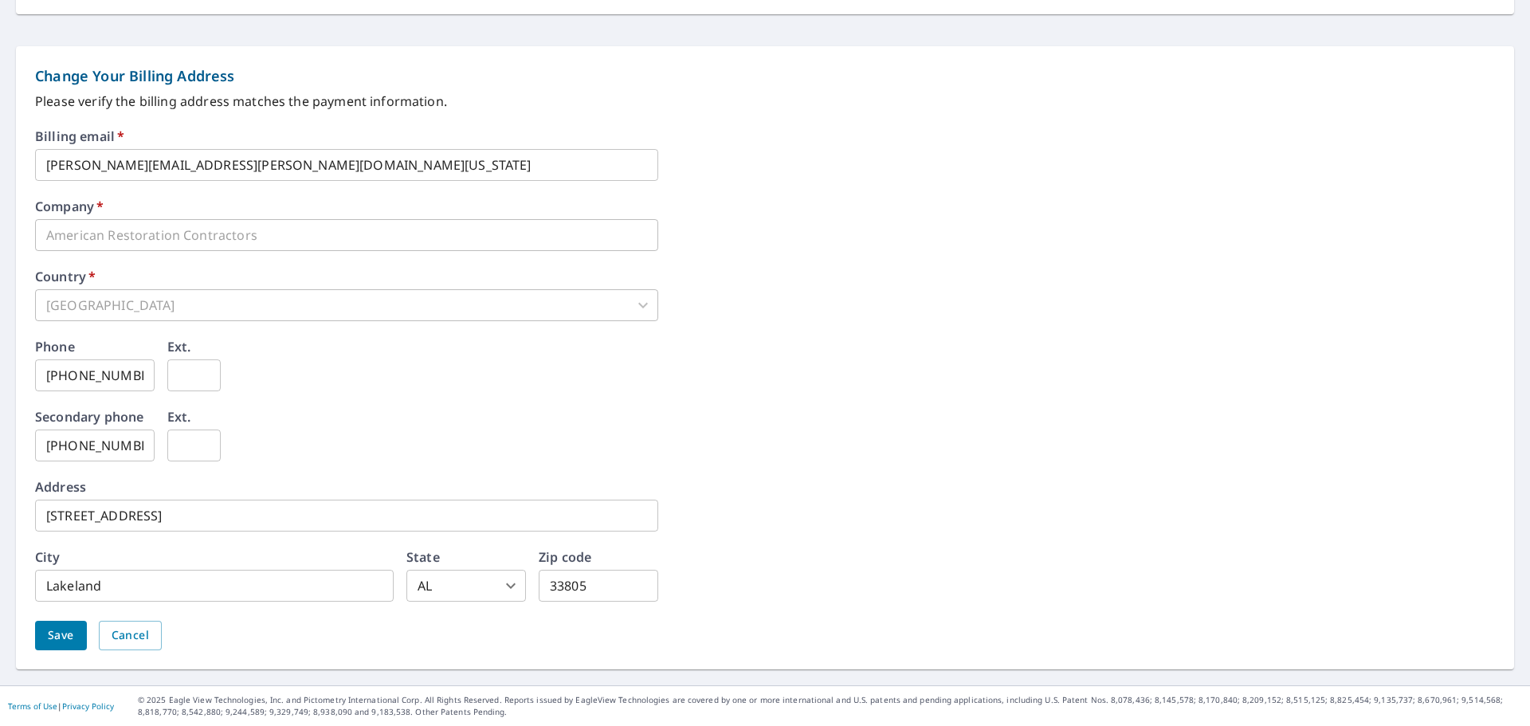
click at [449, 564] on div "State [US_STATE] AL ​" at bounding box center [467, 576] width 120 height 51
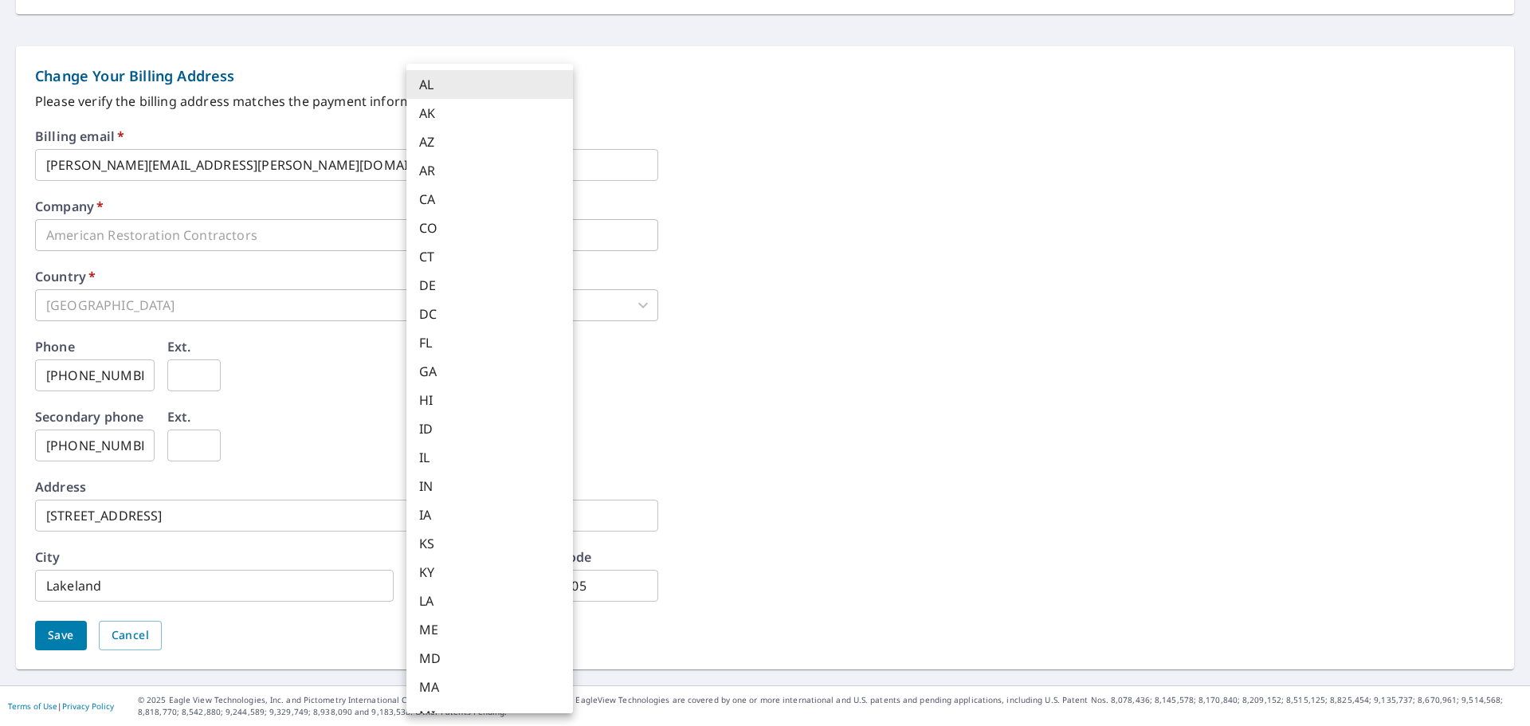
click at [447, 579] on body "**********" at bounding box center [765, 363] width 1530 height 726
click at [450, 337] on li "FL" at bounding box center [490, 342] width 167 height 29
type input "FL"
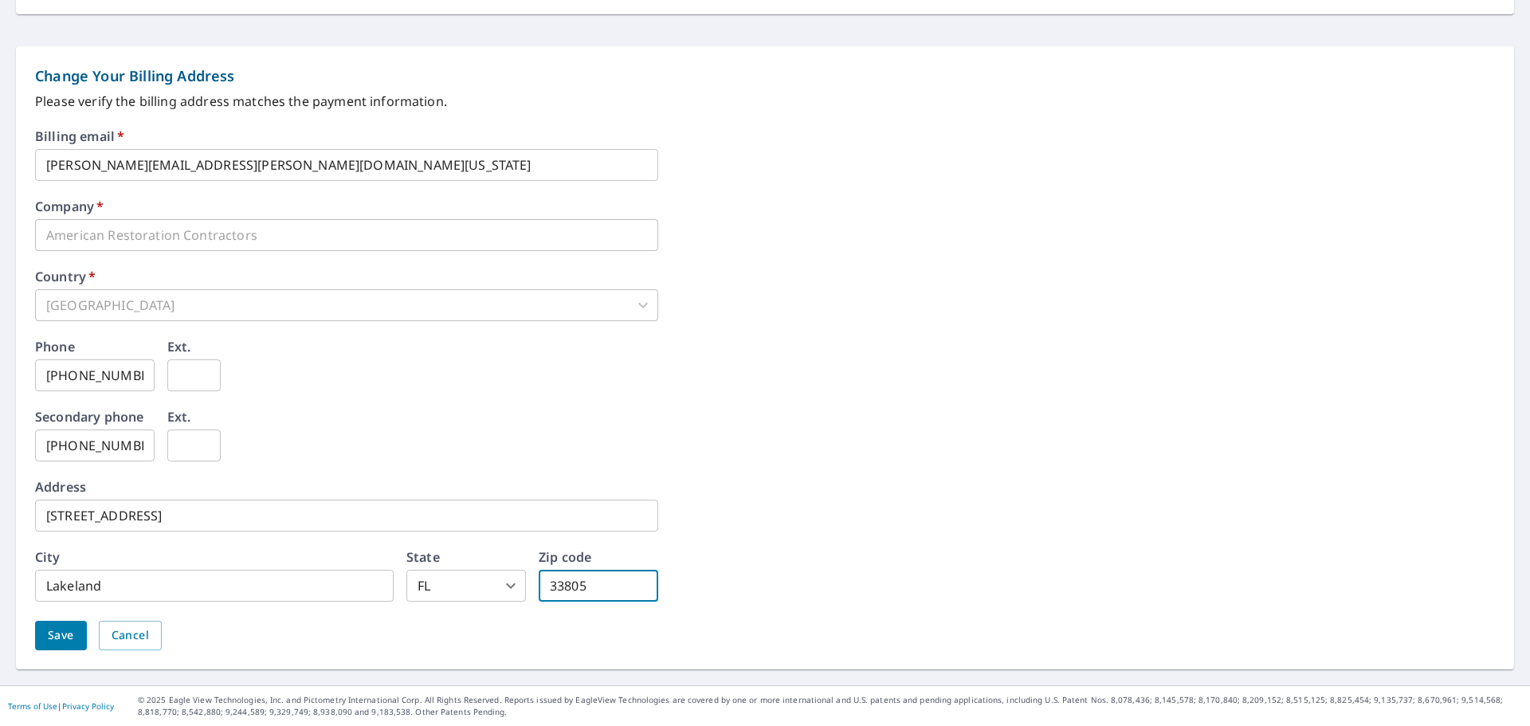
click at [618, 585] on input "33805" at bounding box center [599, 586] width 120 height 32
drag, startPoint x: 618, startPoint y: 585, endPoint x: 455, endPoint y: 585, distance: 162.6
click at [455, 585] on div "City Lakeland ​ State [US_STATE] [GEOGRAPHIC_DATA] ​ Zip code 33805 ​" at bounding box center [346, 576] width 623 height 51
type input "33805"
click at [753, 528] on div "Address [STREET_ADDRESS] ​" at bounding box center [765, 506] width 1460 height 51
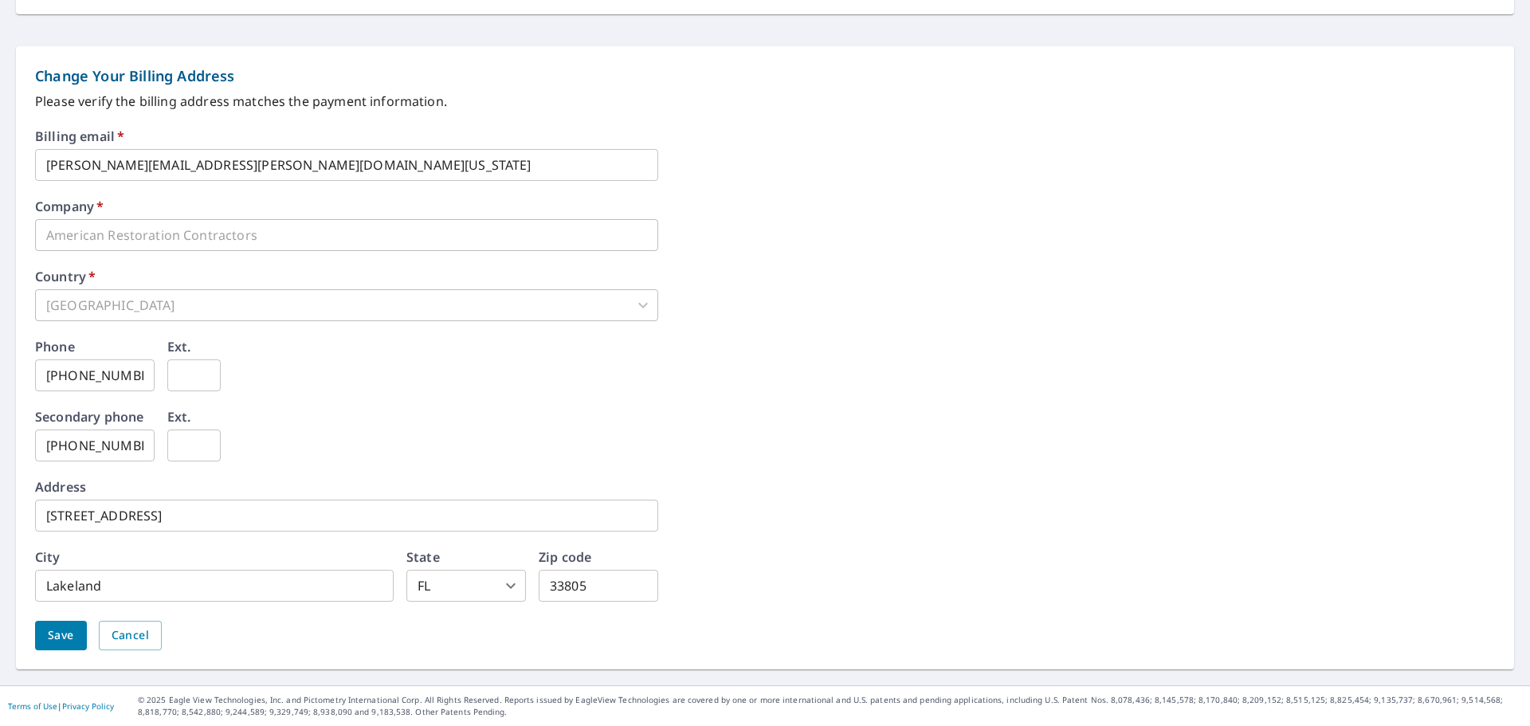
click at [60, 634] on span "Save" at bounding box center [61, 636] width 26 height 20
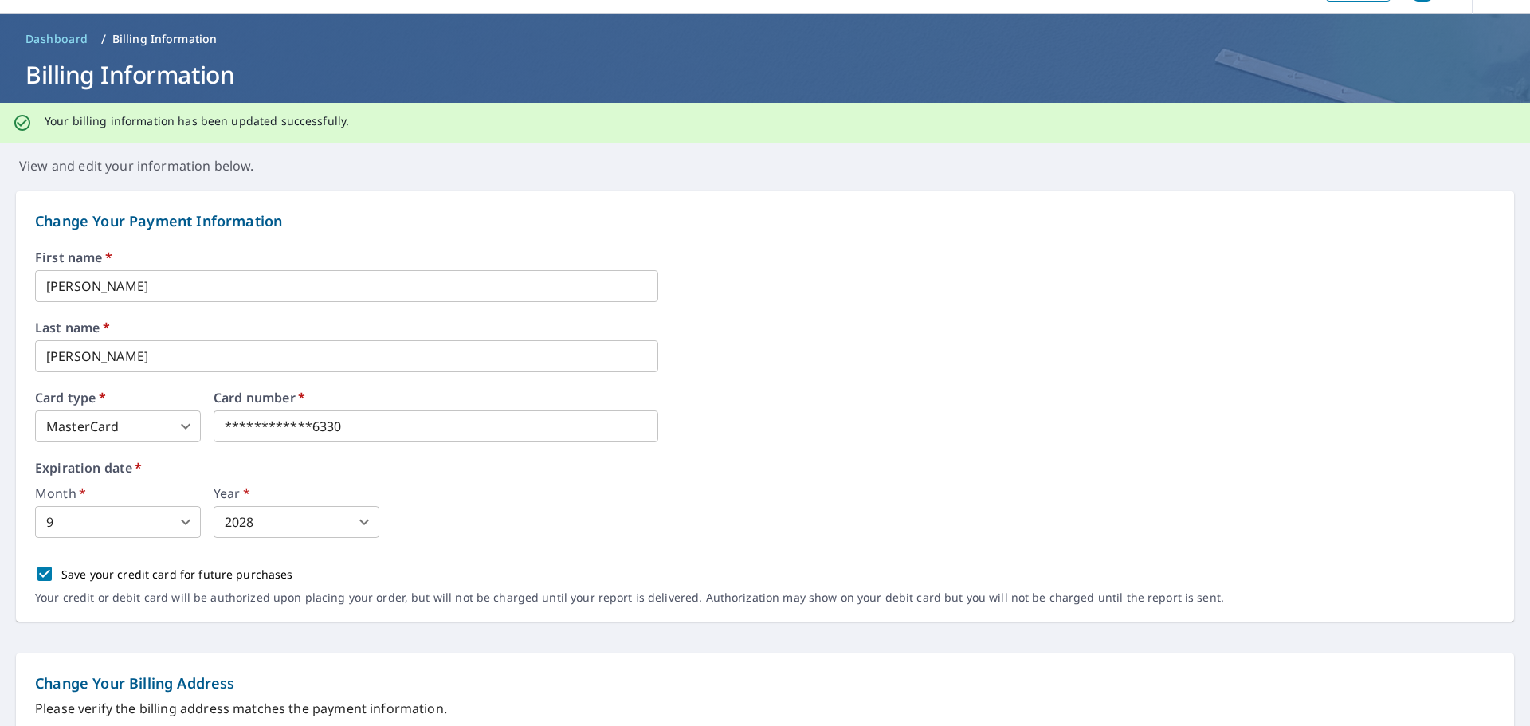
scroll to position [0, 0]
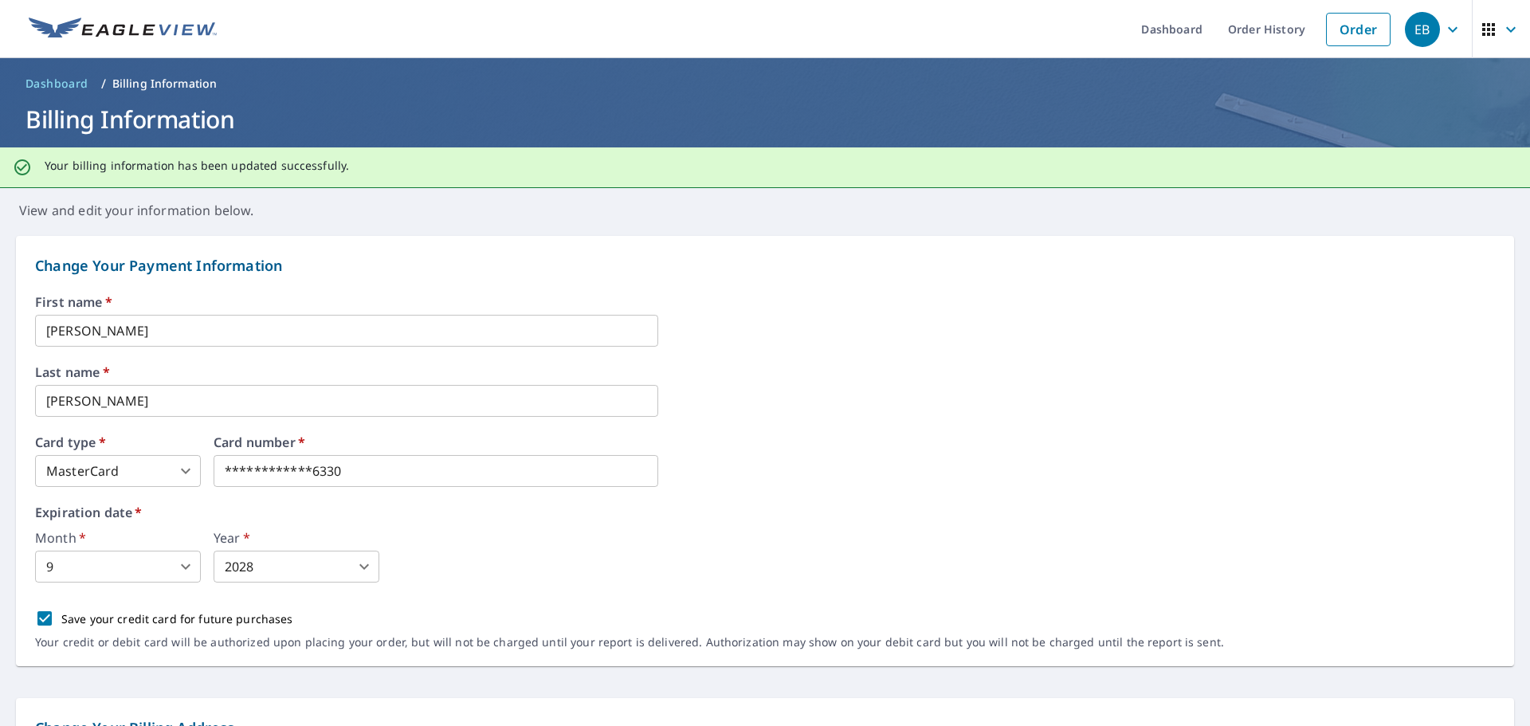
click at [203, 214] on p "View and edit your information below." at bounding box center [765, 204] width 1530 height 32
click at [1448, 29] on icon "button" at bounding box center [1453, 29] width 19 height 19
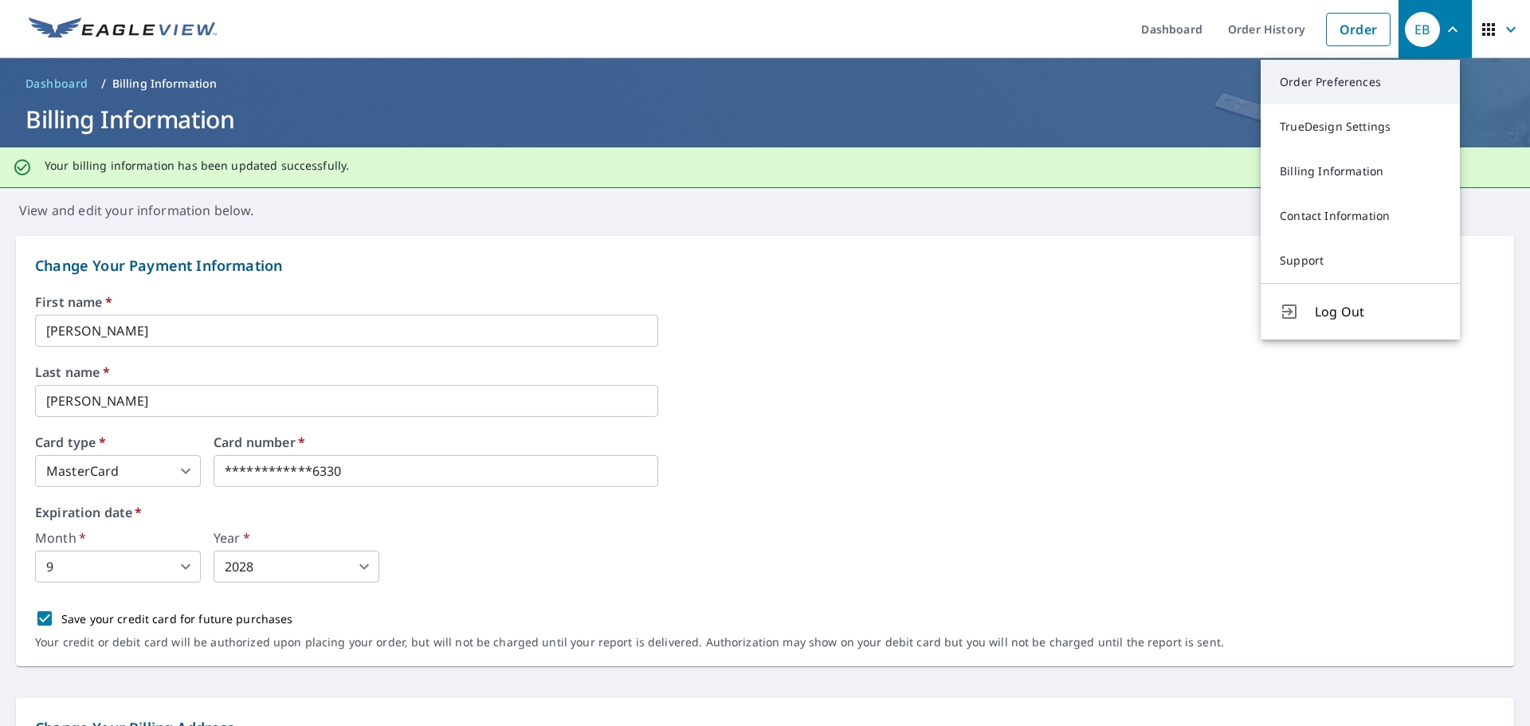
click at [1343, 77] on link "Order Preferences" at bounding box center [1360, 82] width 199 height 45
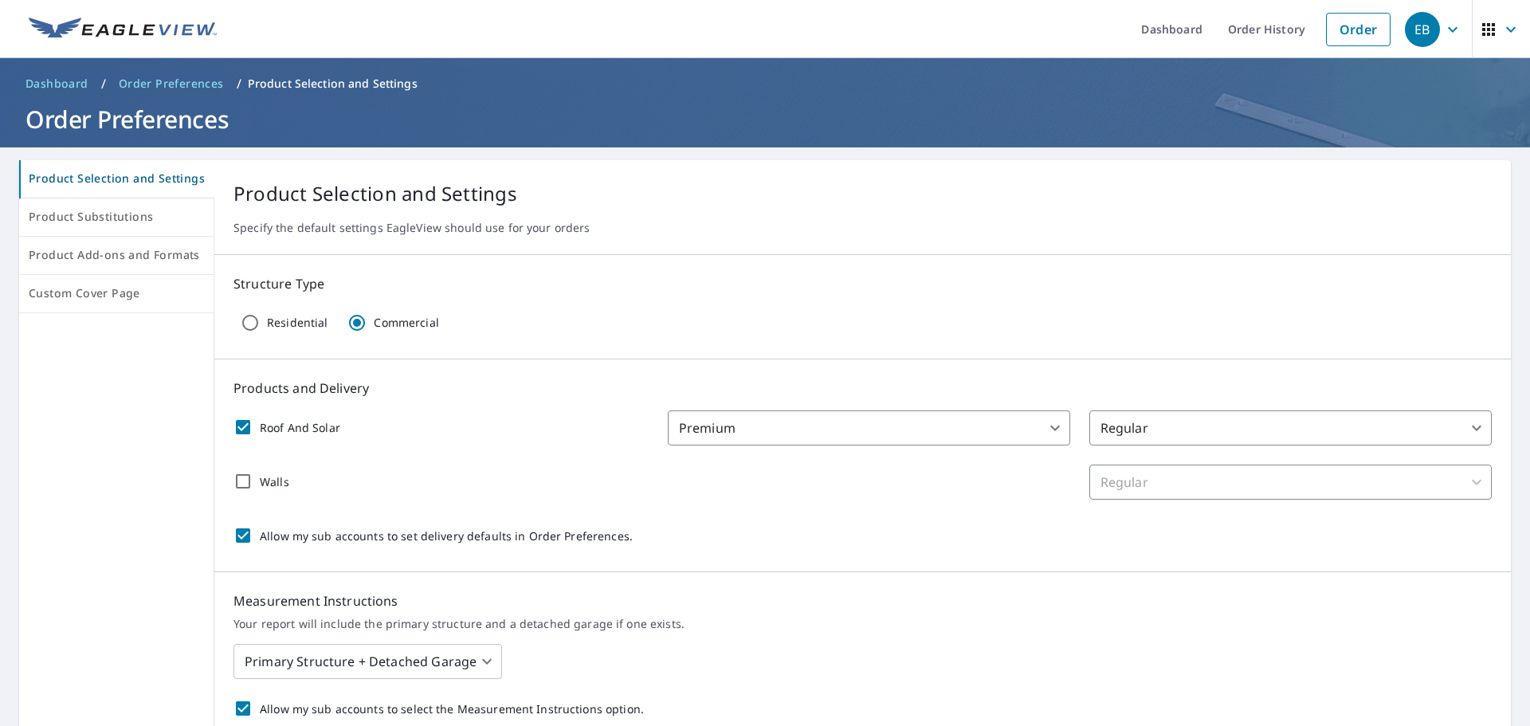
click at [1444, 31] on icon "button" at bounding box center [1453, 29] width 19 height 19
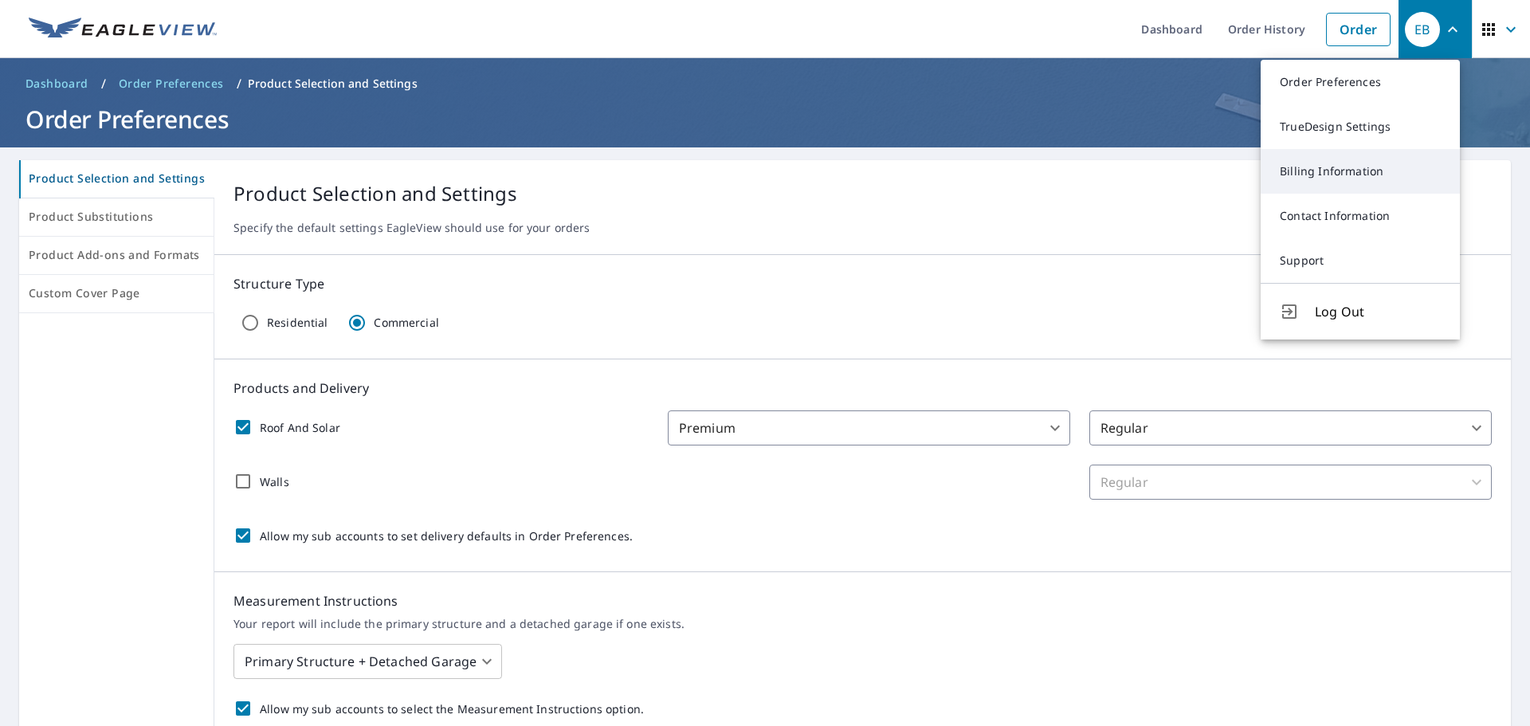
click at [1322, 183] on link "Billing Information" at bounding box center [1360, 171] width 199 height 45
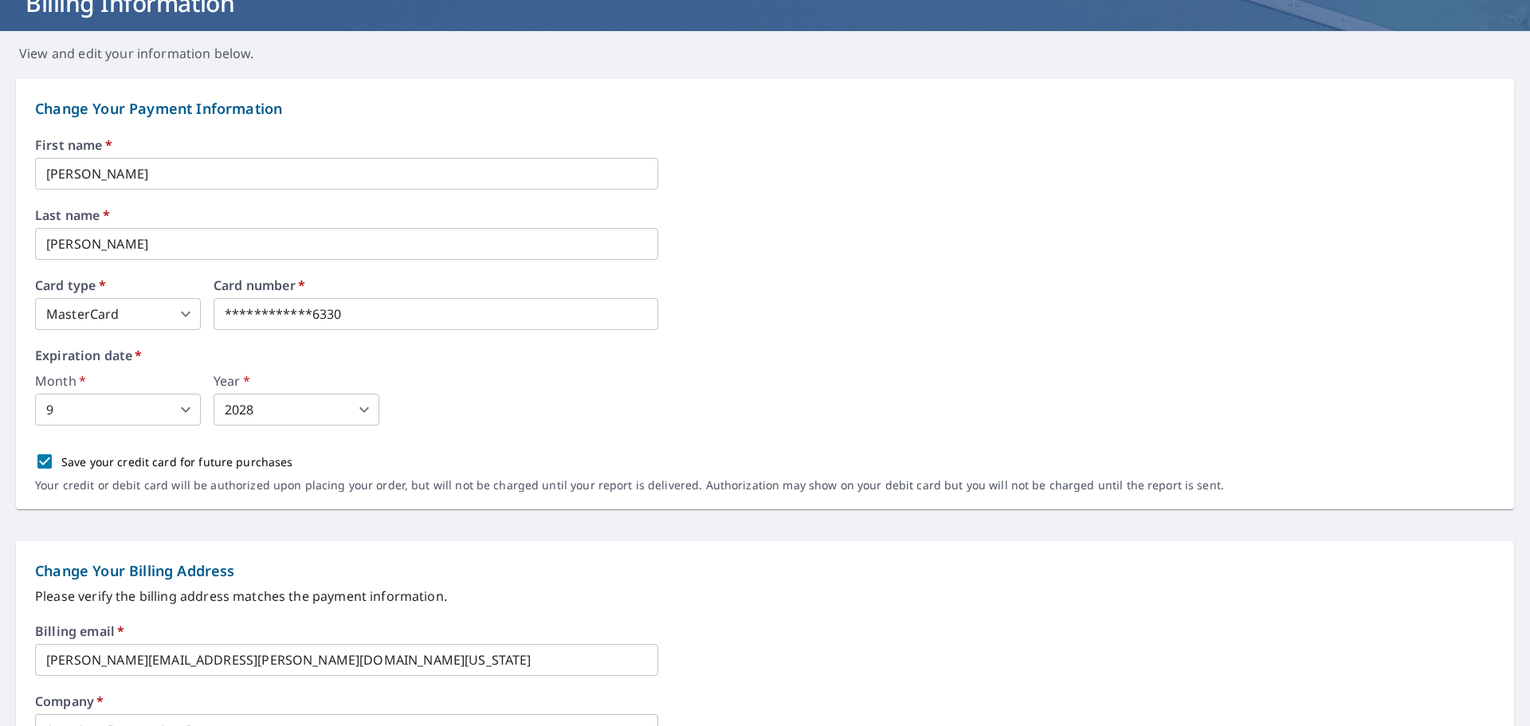
scroll to position [53, 0]
